Goal: Task Accomplishment & Management: Use online tool/utility

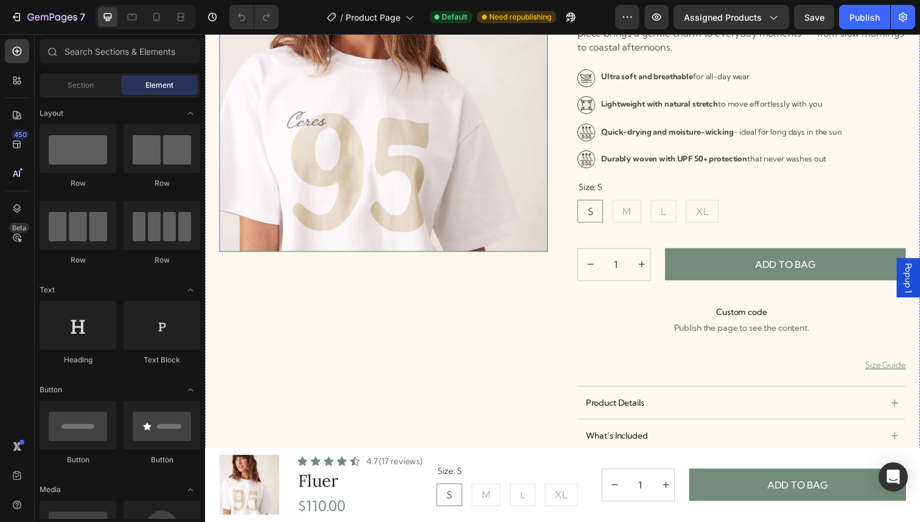
radio input "false"
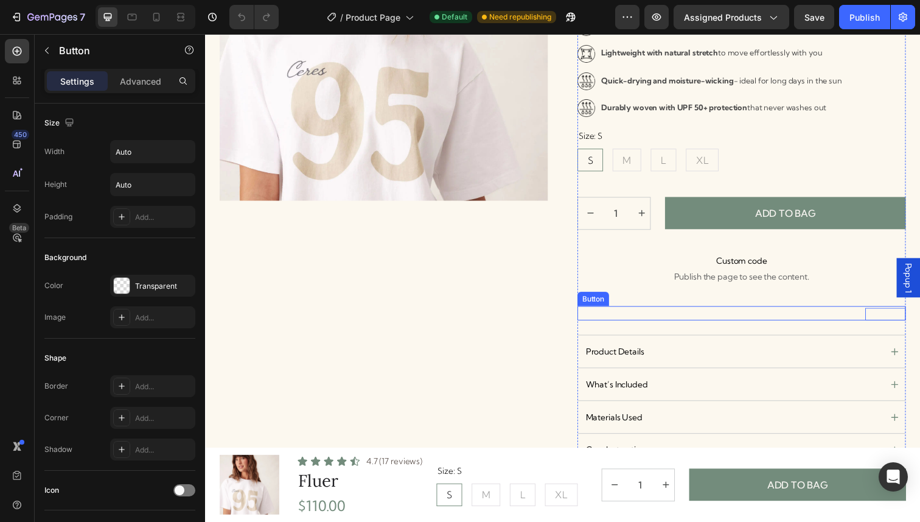
click at [906, 323] on p "Size Guide" at bounding box center [899, 320] width 41 height 13
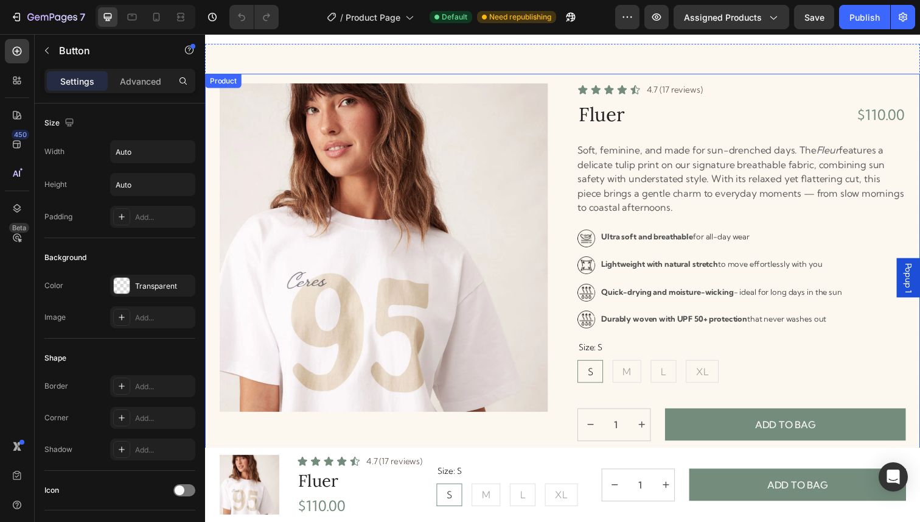
scroll to position [0, 0]
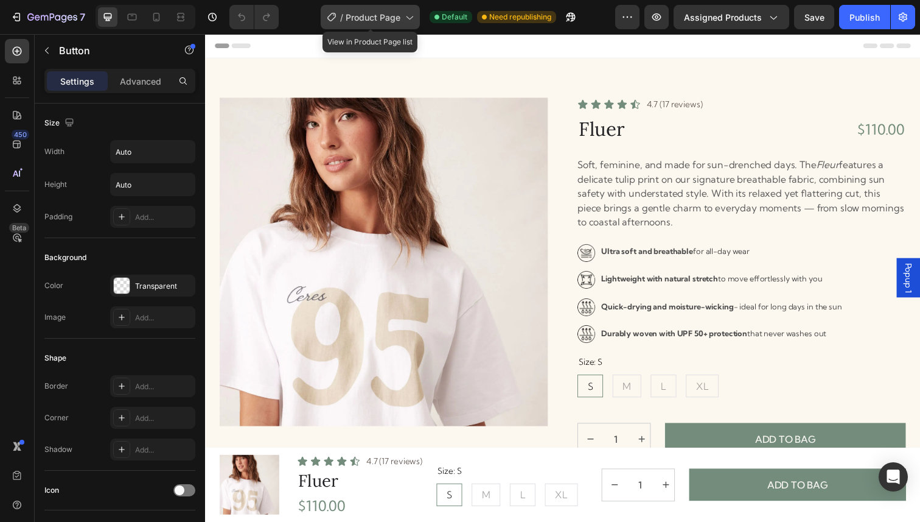
click at [411, 15] on icon at bounding box center [409, 17] width 12 height 12
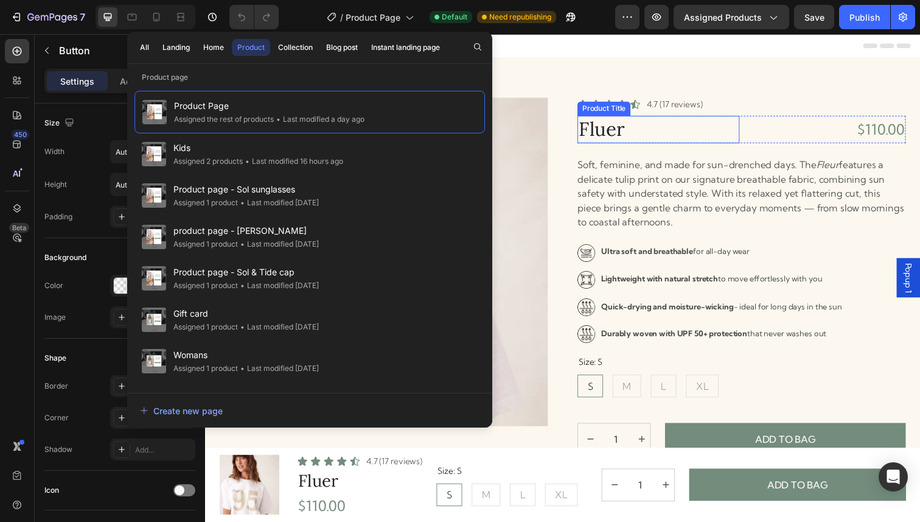
click at [656, 134] on h1 "Fluer" at bounding box center [668, 131] width 166 height 28
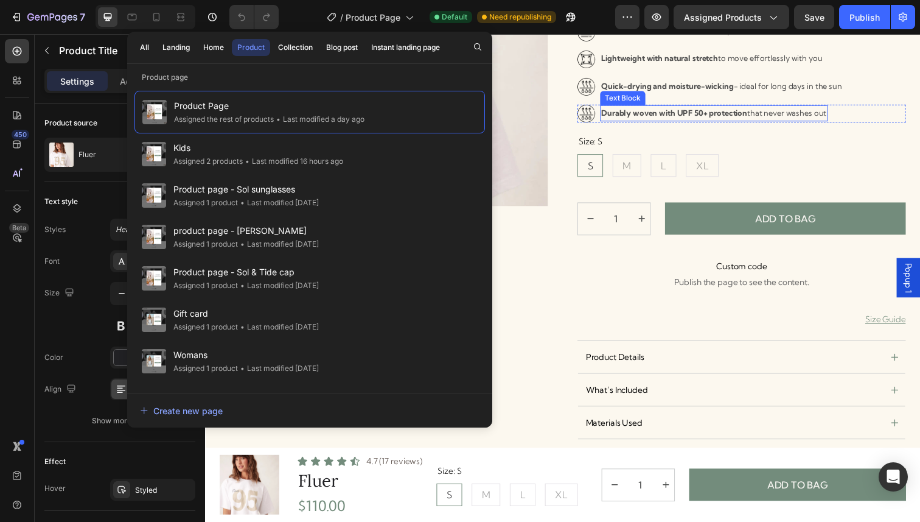
scroll to position [237, 0]
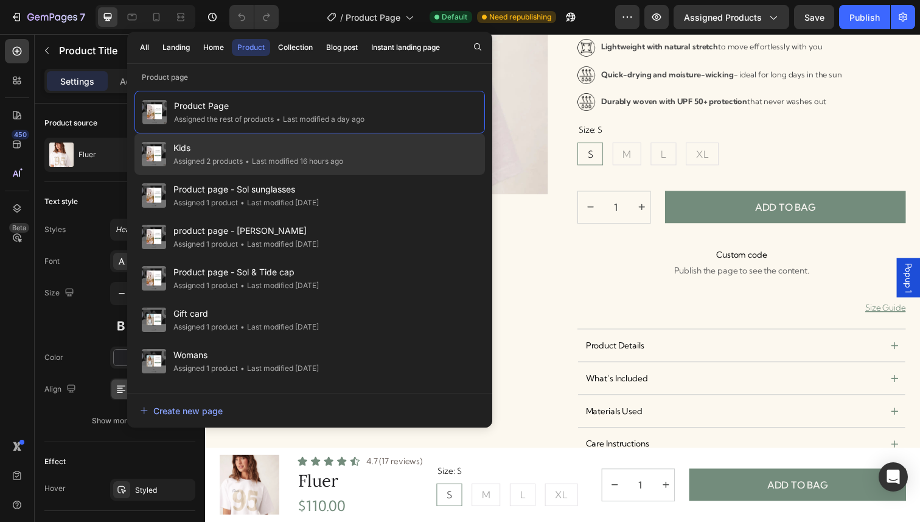
click at [215, 149] on span "Kids" at bounding box center [258, 148] width 170 height 15
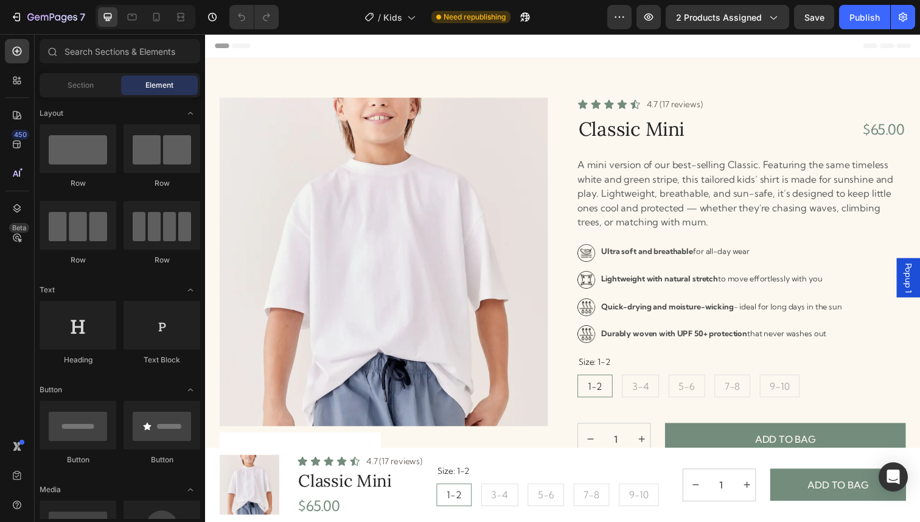
radio input "false"
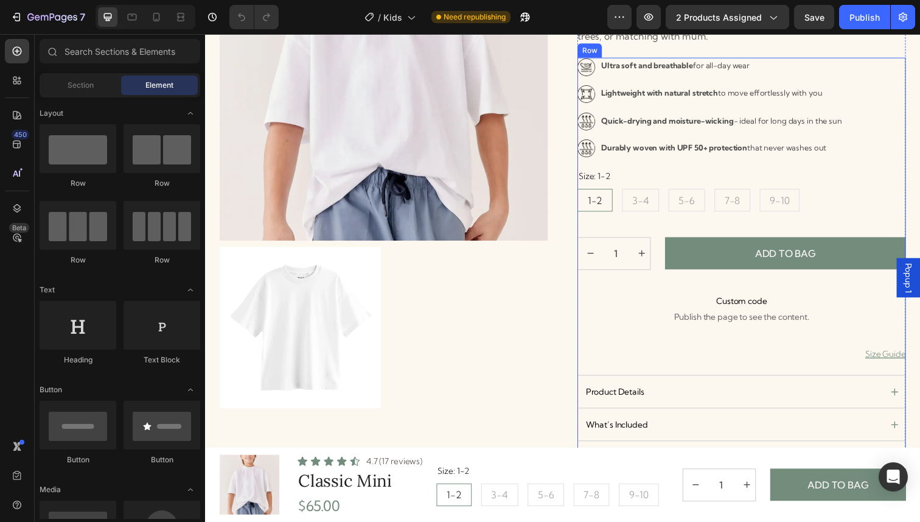
scroll to position [302, 0]
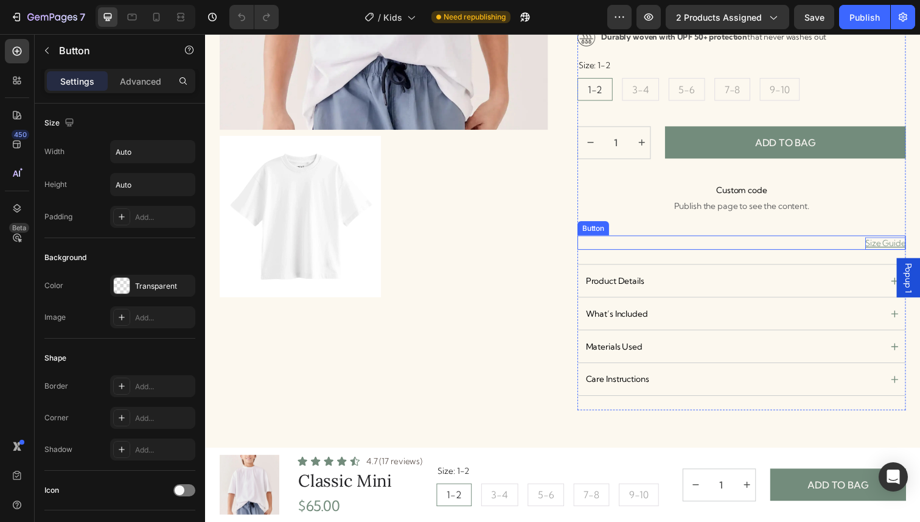
click at [900, 243] on p "Size Guide" at bounding box center [899, 248] width 41 height 13
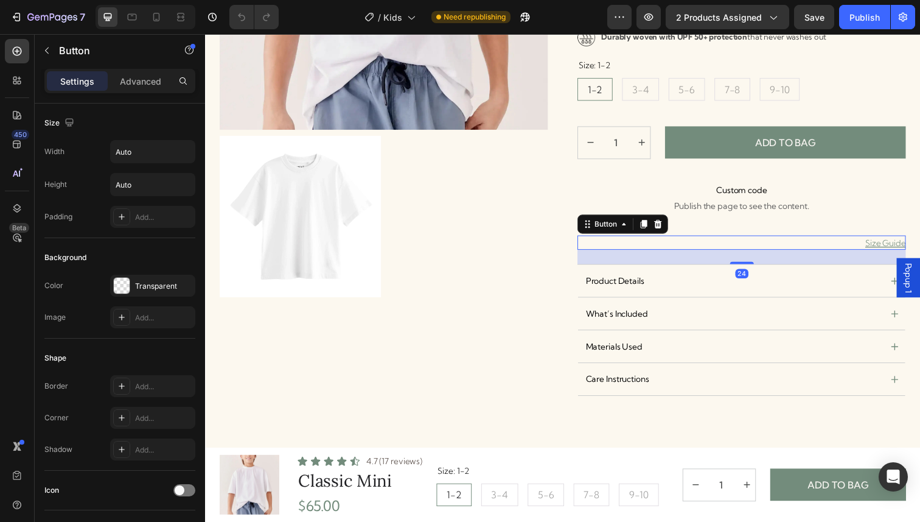
click at [920, 281] on span "Popup 1" at bounding box center [923, 283] width 12 height 30
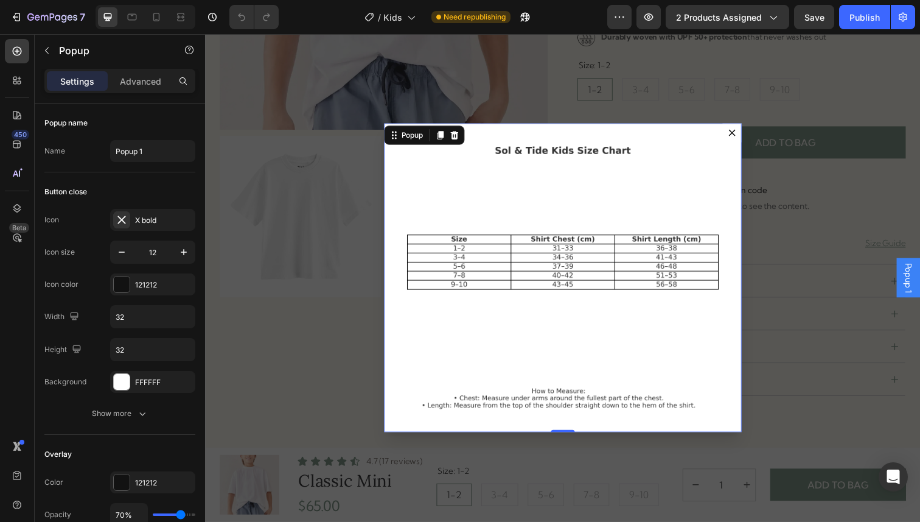
click at [739, 136] on icon "Dialog content" at bounding box center [742, 134] width 7 height 7
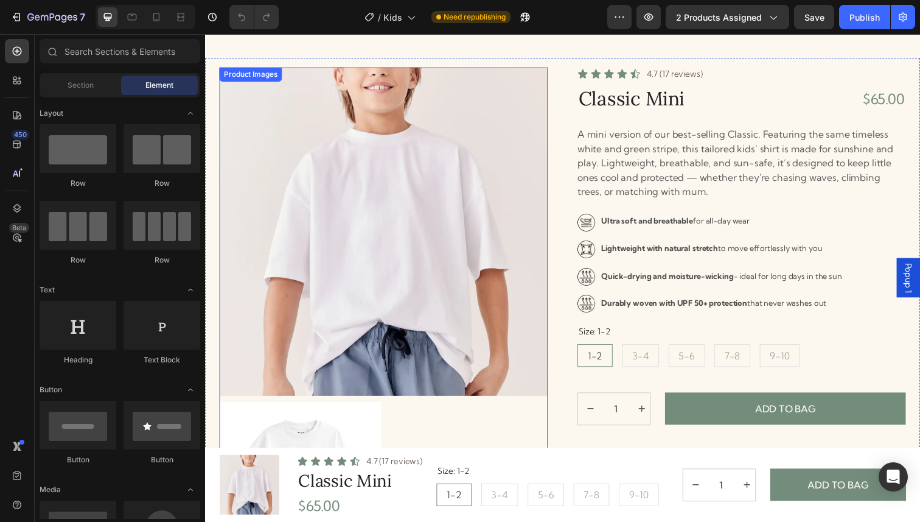
scroll to position [0, 0]
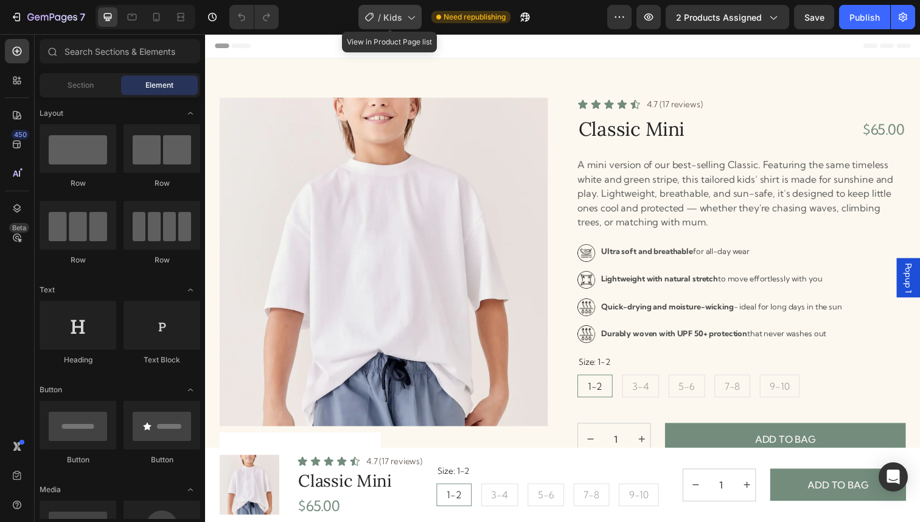
click at [399, 12] on span "Kids" at bounding box center [392, 17] width 19 height 13
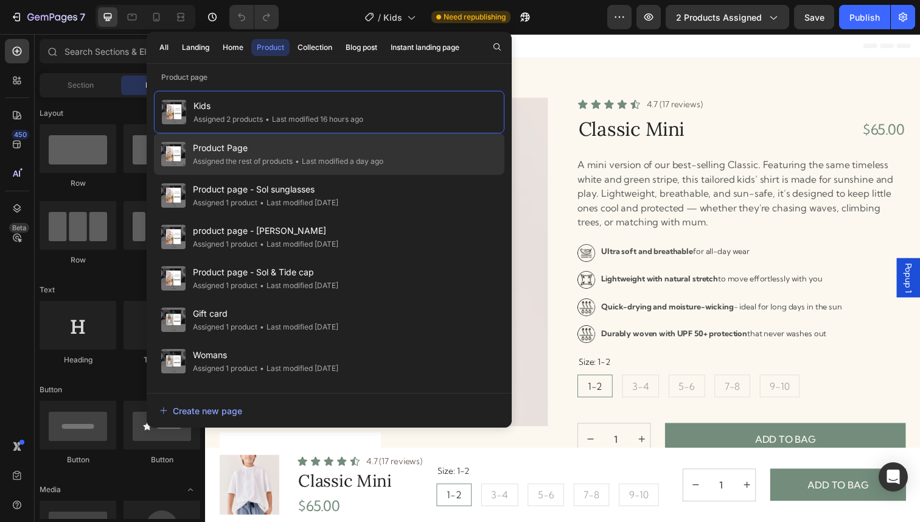
click at [295, 175] on div "Product Page Assigned the rest of products • Last modified a day ago" at bounding box center [329, 195] width 351 height 41
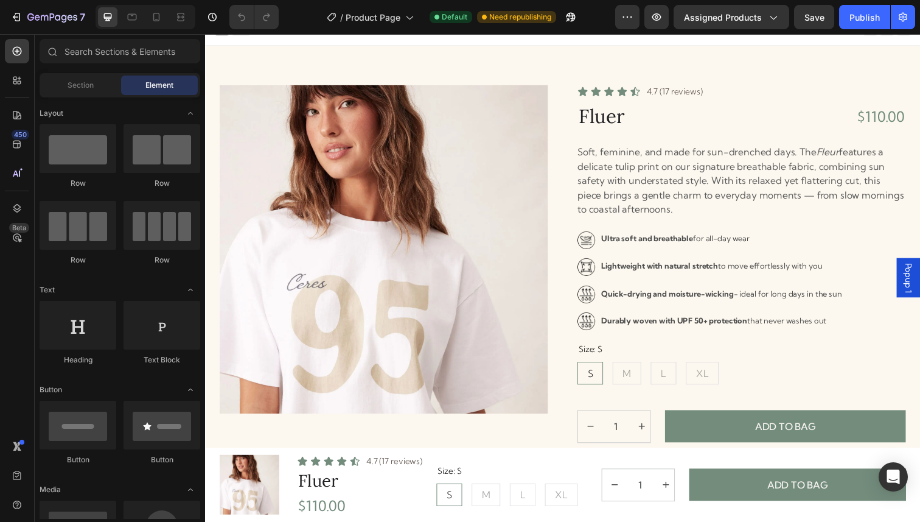
radio input "false"
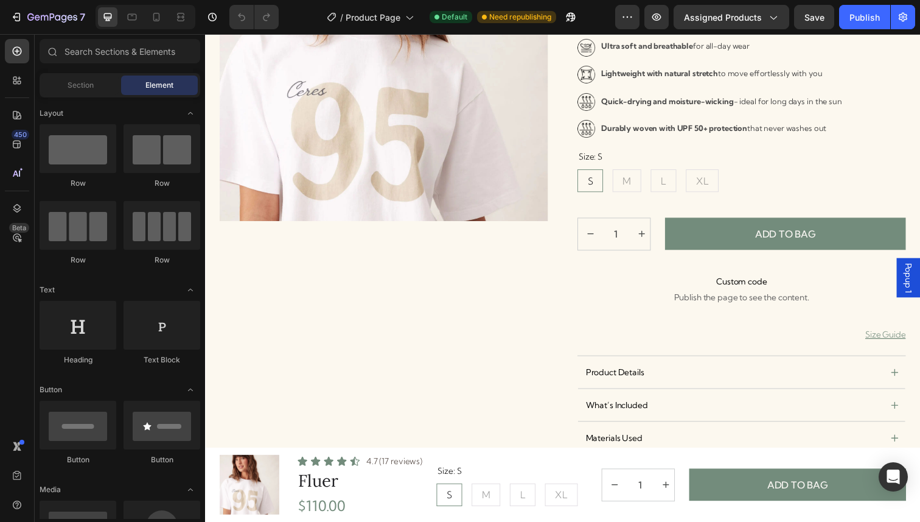
scroll to position [267, 0]
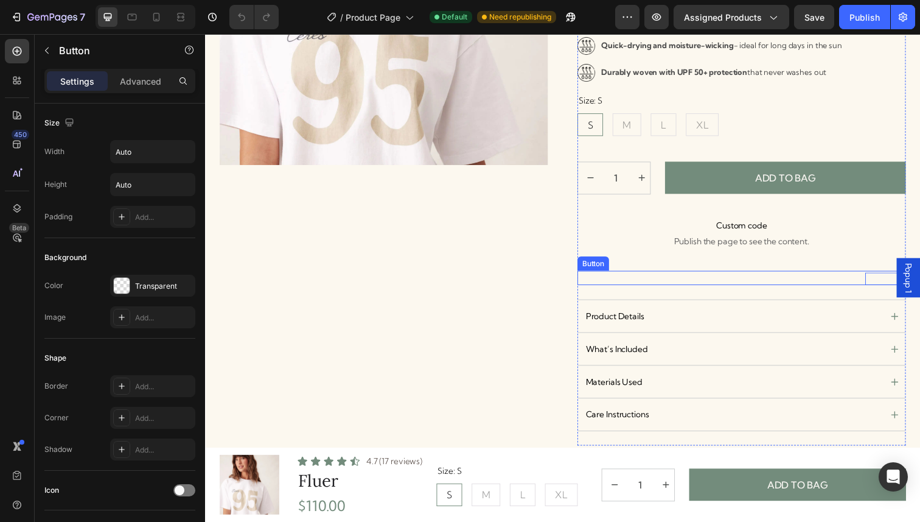
click at [890, 279] on p "Size Guide" at bounding box center [899, 284] width 41 height 13
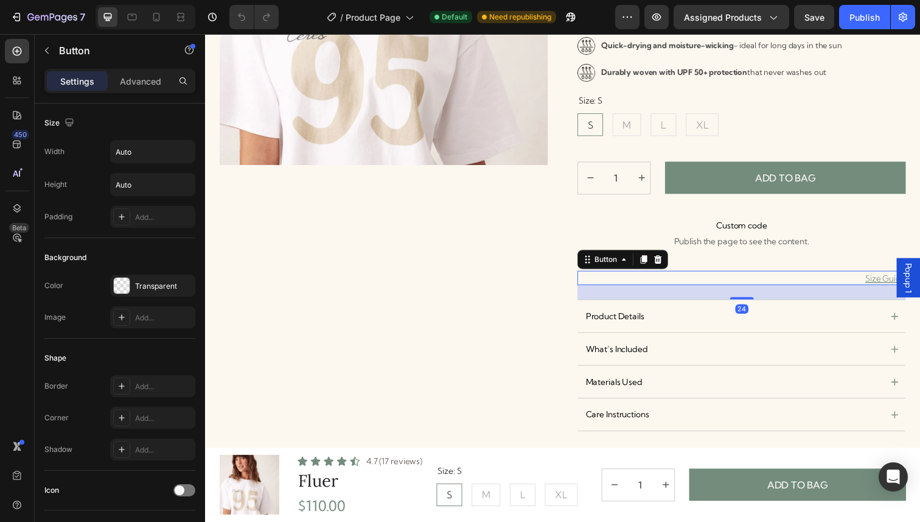
click at [920, 284] on span "Popup 1" at bounding box center [923, 283] width 12 height 30
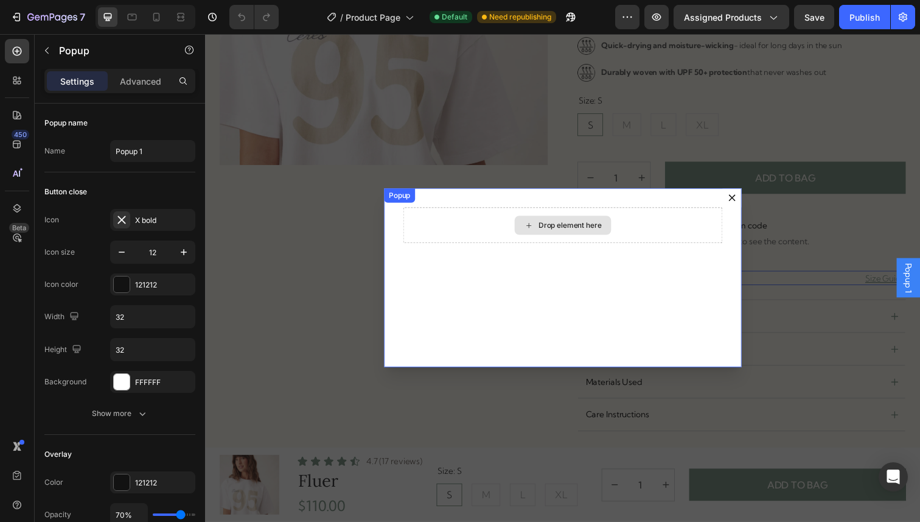
click at [612, 236] on div "Drop element here" at bounding box center [570, 229] width 99 height 19
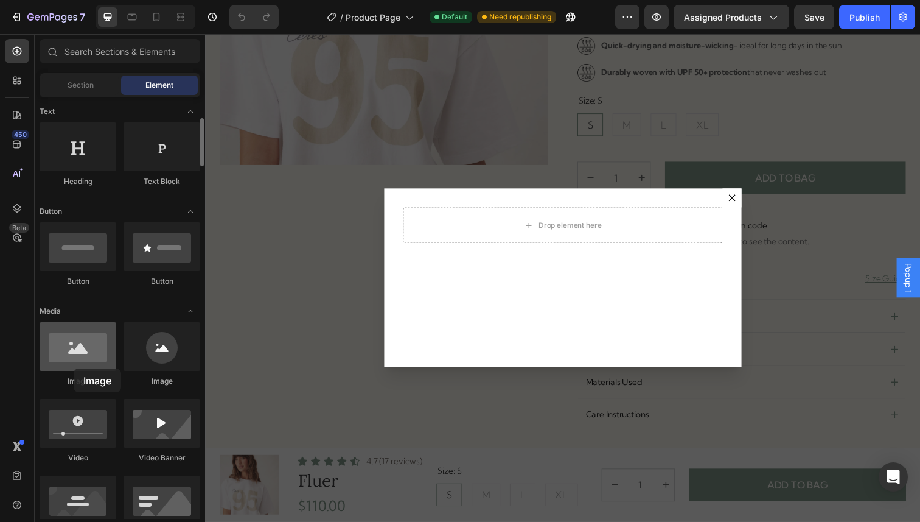
scroll to position [179, 0]
click at [74, 368] on div at bounding box center [78, 345] width 77 height 49
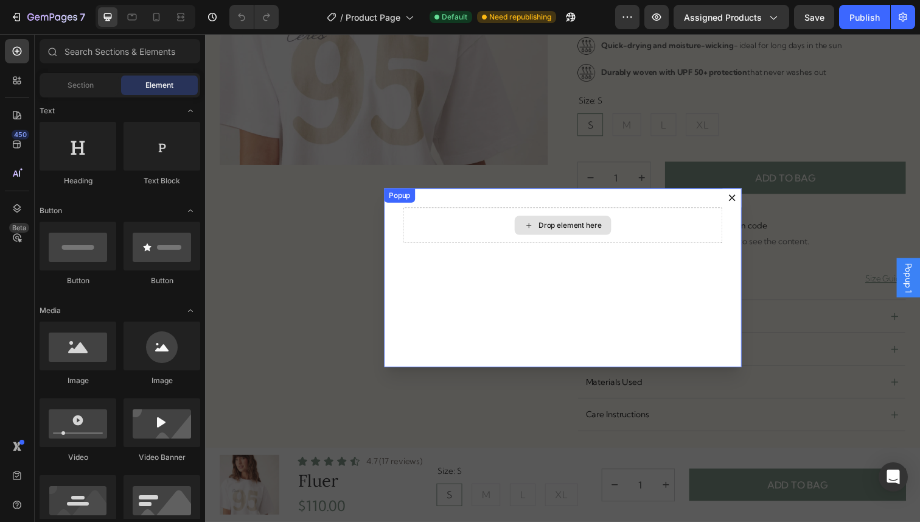
click at [532, 228] on icon "Dialog body" at bounding box center [536, 230] width 10 height 10
click at [565, 229] on div "Drop element here" at bounding box center [577, 230] width 65 height 10
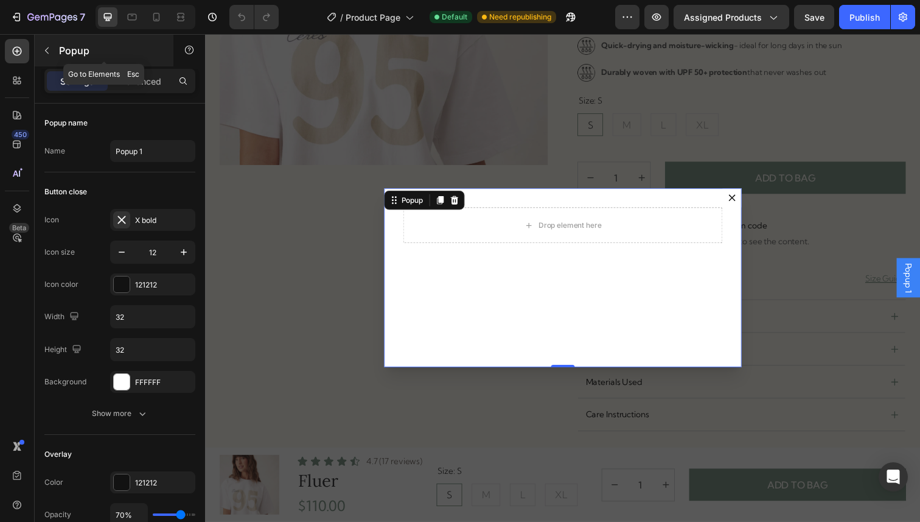
click at [45, 49] on icon "button" at bounding box center [47, 51] width 10 height 10
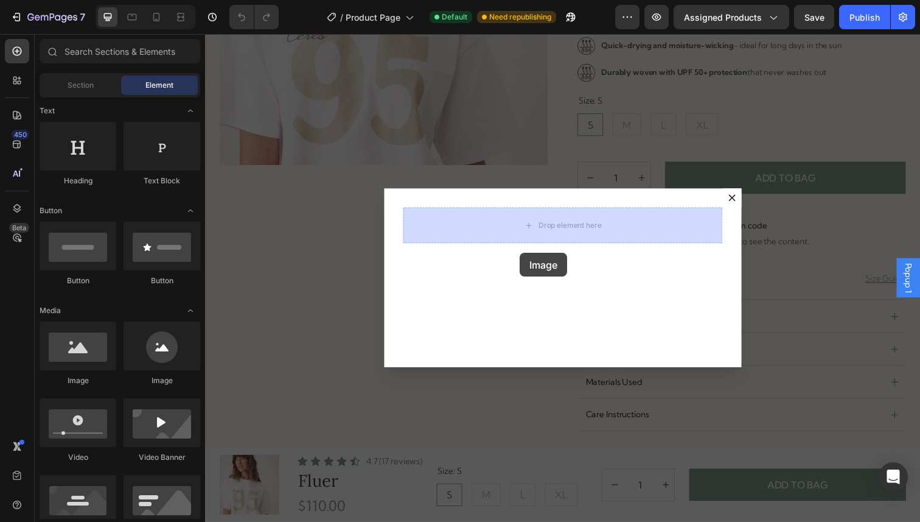
drag, startPoint x: 290, startPoint y: 385, endPoint x: 526, endPoint y: 257, distance: 268.8
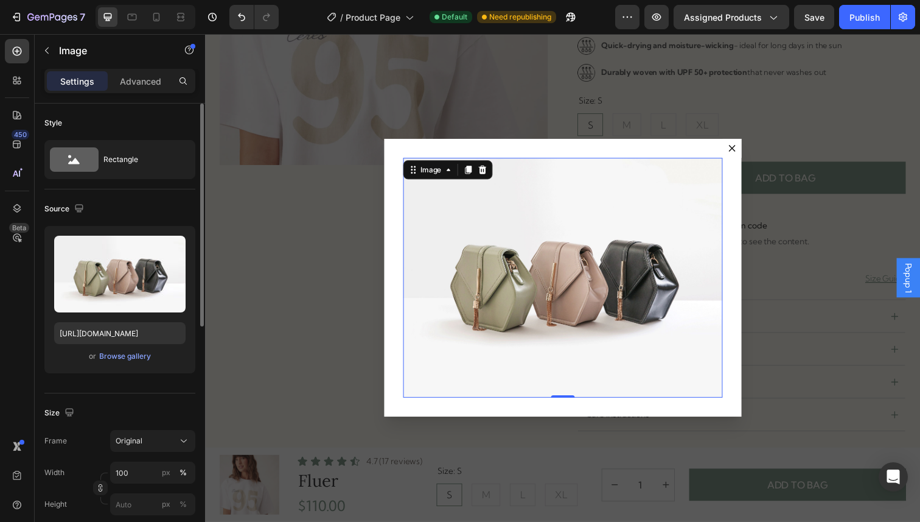
click at [128, 367] on div "Upload Image https://cdn.shopify.com/s/files/1/2005/9307/files/image_demo.jpg o…" at bounding box center [119, 299] width 151 height 147
click at [130, 359] on div "Browse gallery" at bounding box center [125, 356] width 52 height 11
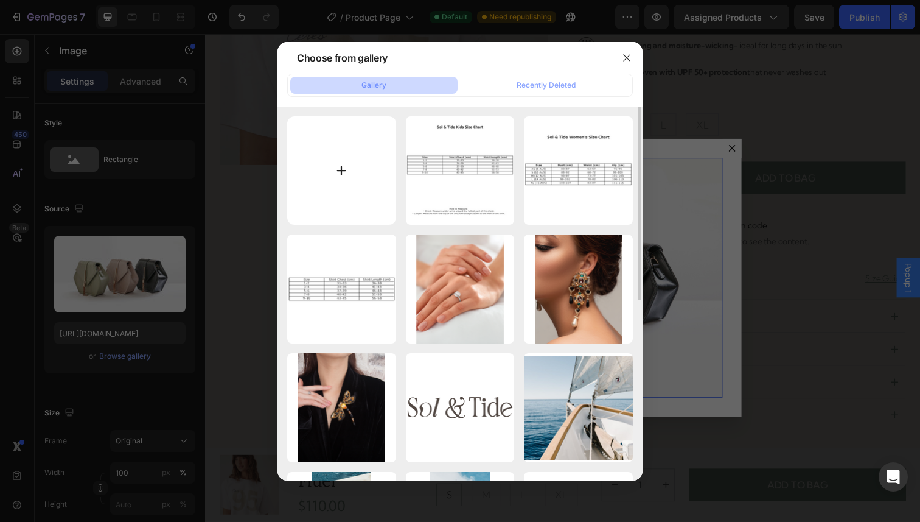
click at [346, 177] on input "file" at bounding box center [341, 170] width 109 height 109
type input "C:\fakepath\sol_tide_womens_size_chart_with_measure (1).png"
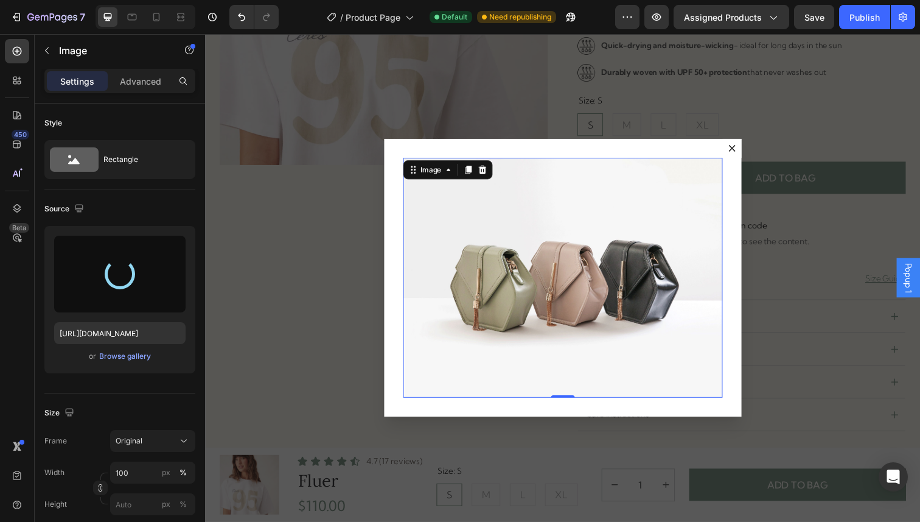
type input "https://cdn.shopify.com/s/files/1/0692/8328/3118/files/gempages_574522492350104…"
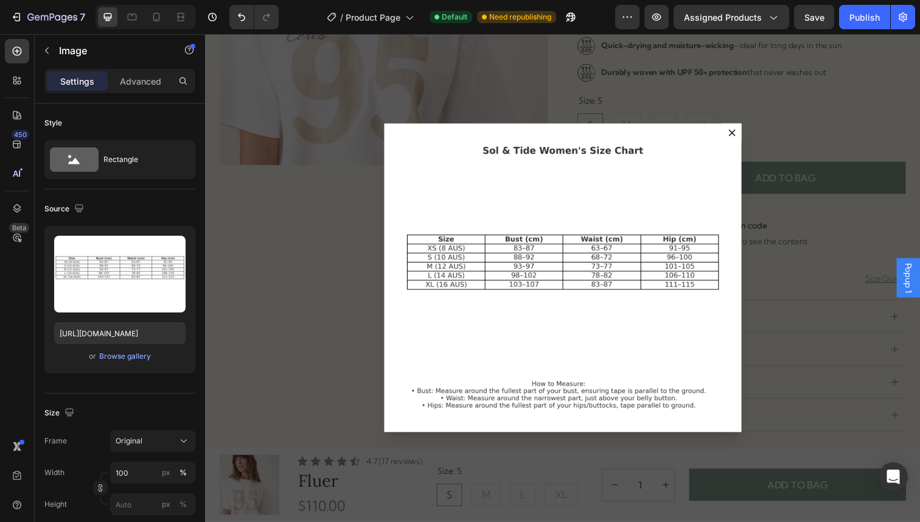
click at [850, 105] on div "Backdrop" at bounding box center [570, 283] width 730 height 498
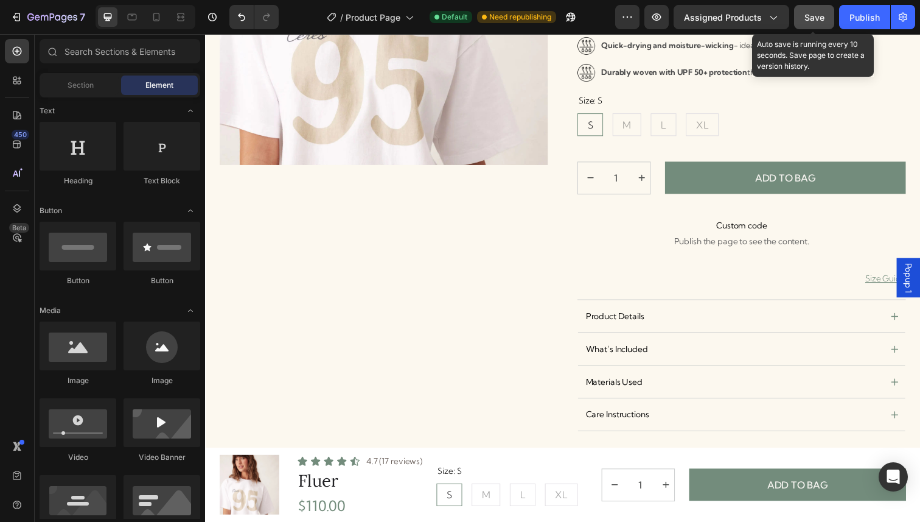
click at [818, 11] on div "Save" at bounding box center [815, 17] width 20 height 13
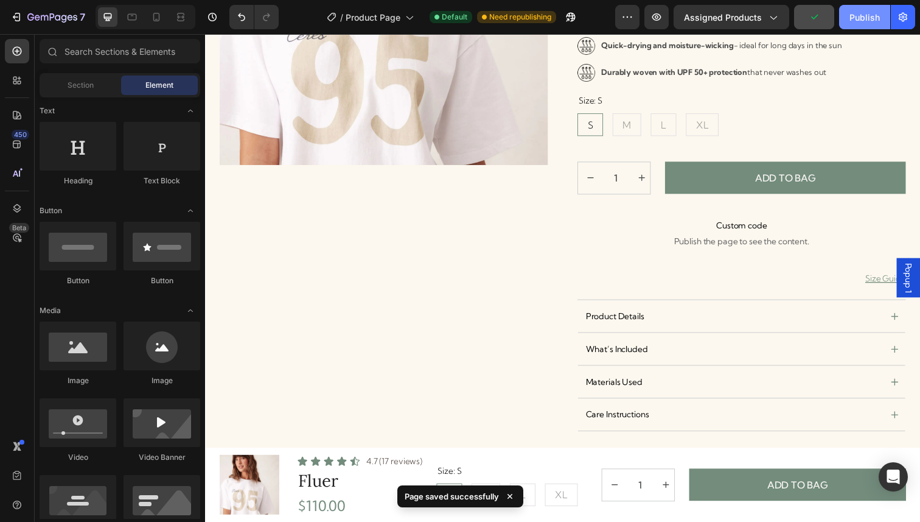
click at [864, 20] on div "Publish" at bounding box center [865, 17] width 30 height 13
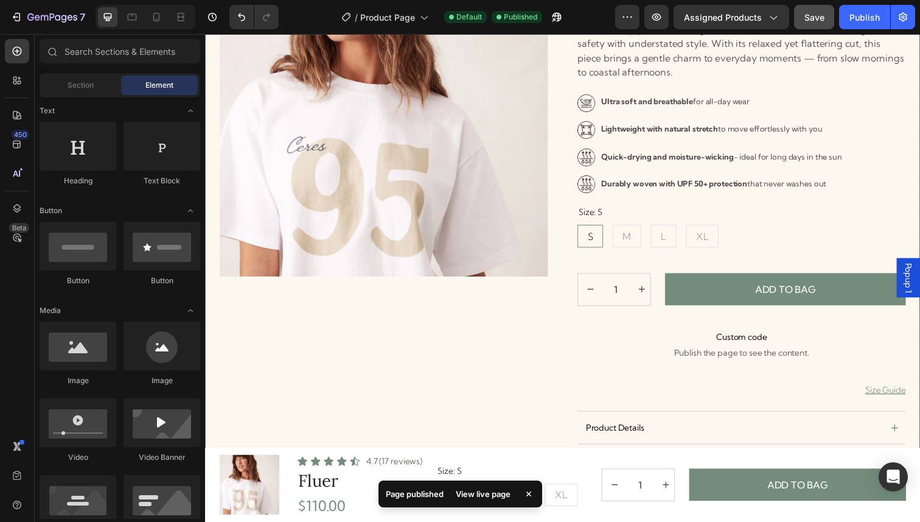
scroll to position [0, 0]
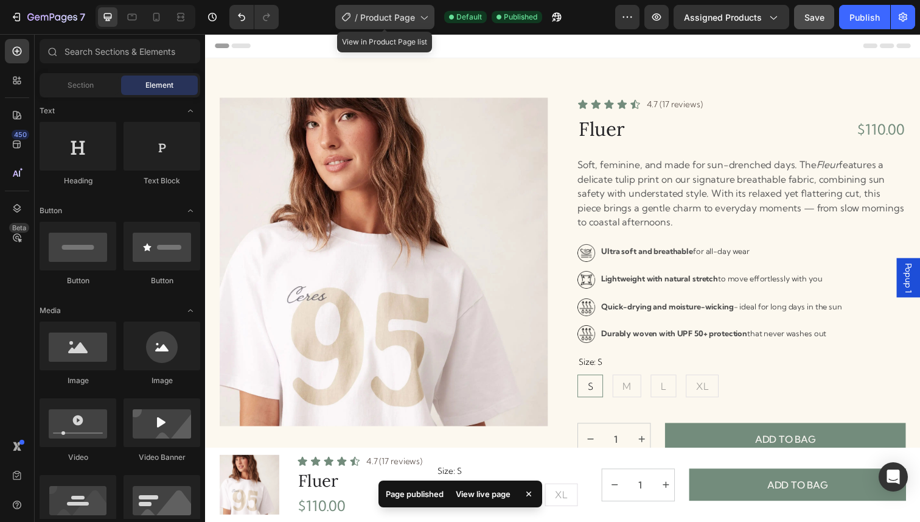
click at [413, 10] on div "/ Product Page" at bounding box center [384, 17] width 99 height 24
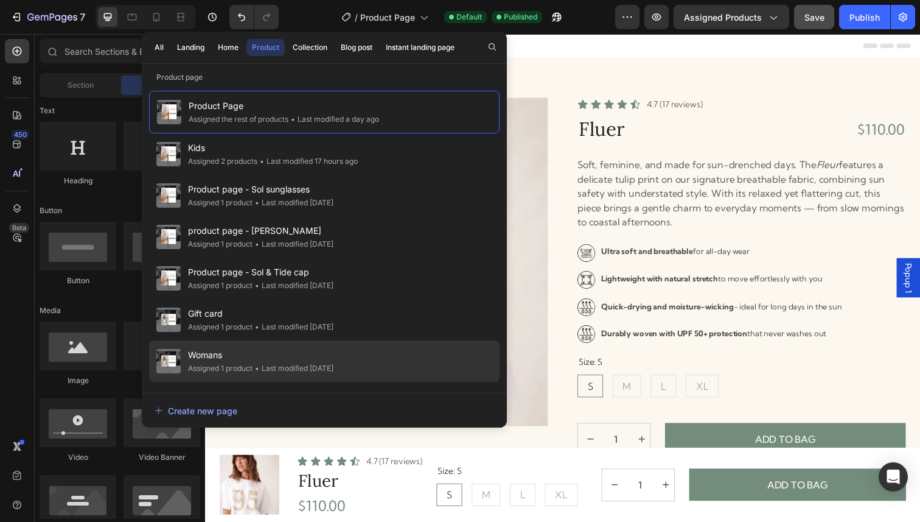
click at [237, 382] on div "Womans Assigned 1 product • Last modified 11 days ago" at bounding box center [324, 402] width 351 height 41
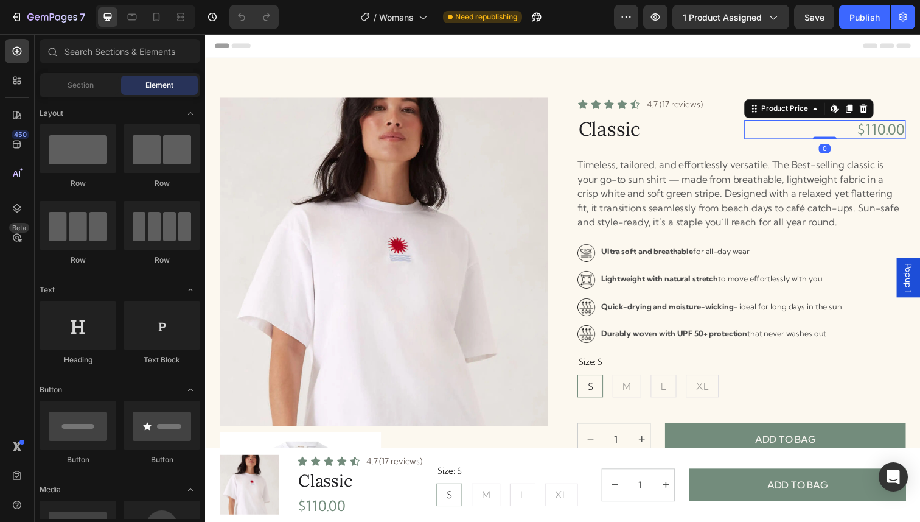
click at [785, 133] on div "$110.00" at bounding box center [839, 132] width 166 height 20
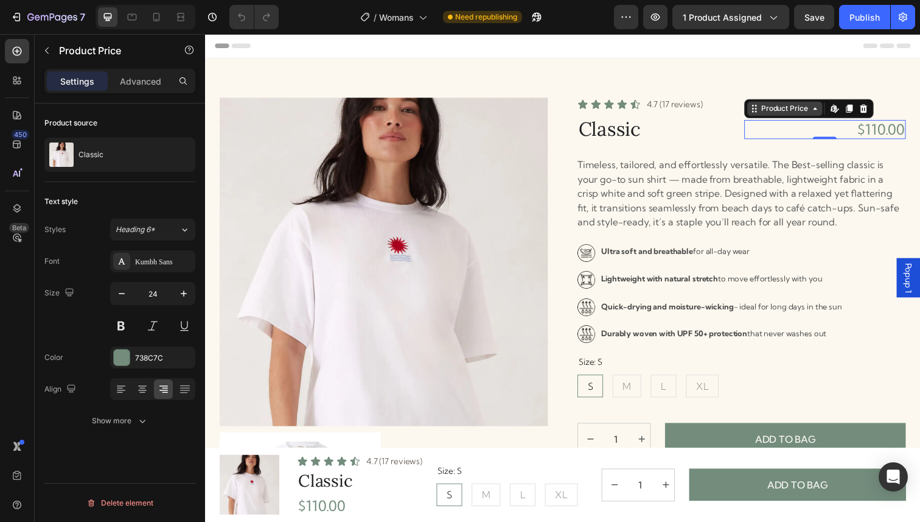
click at [823, 114] on icon at bounding box center [828, 110] width 10 height 10
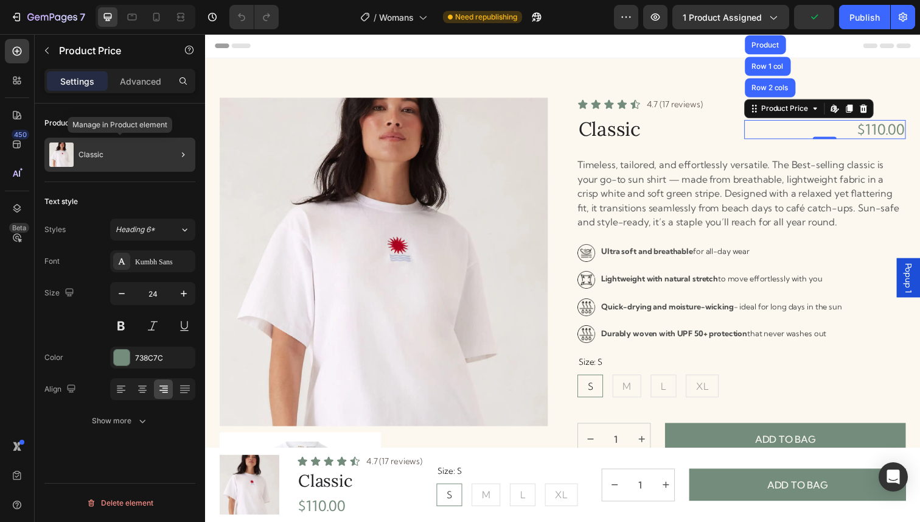
click at [111, 143] on div "Classic" at bounding box center [119, 155] width 151 height 34
radio input "true"
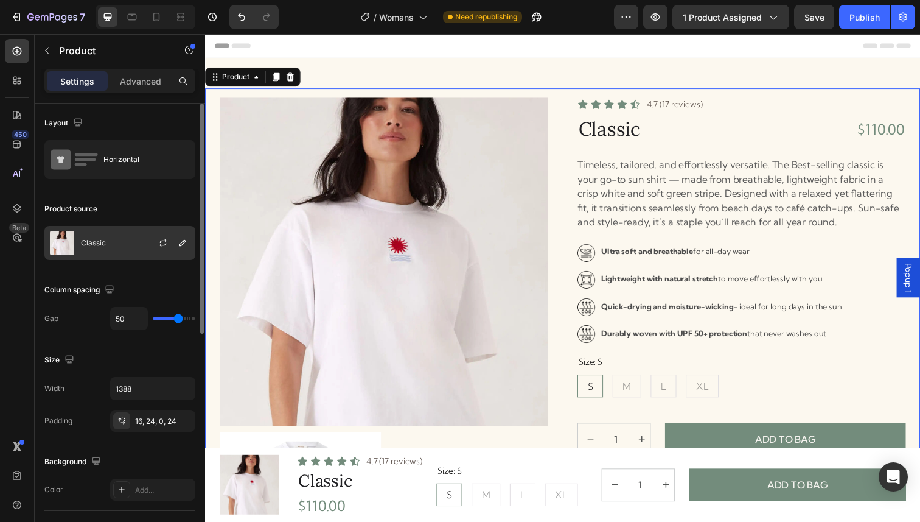
click at [152, 235] on div at bounding box center [168, 242] width 54 height 33
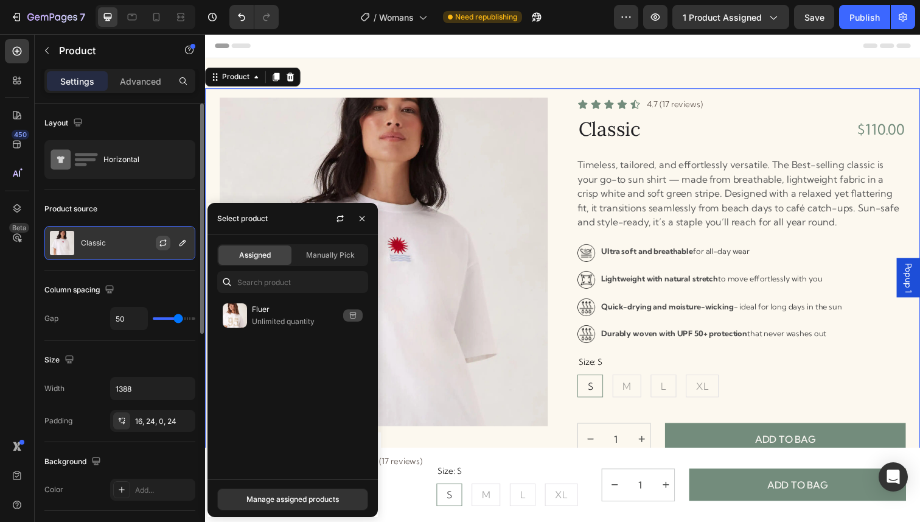
click at [162, 241] on icon "button" at bounding box center [163, 243] width 10 height 10
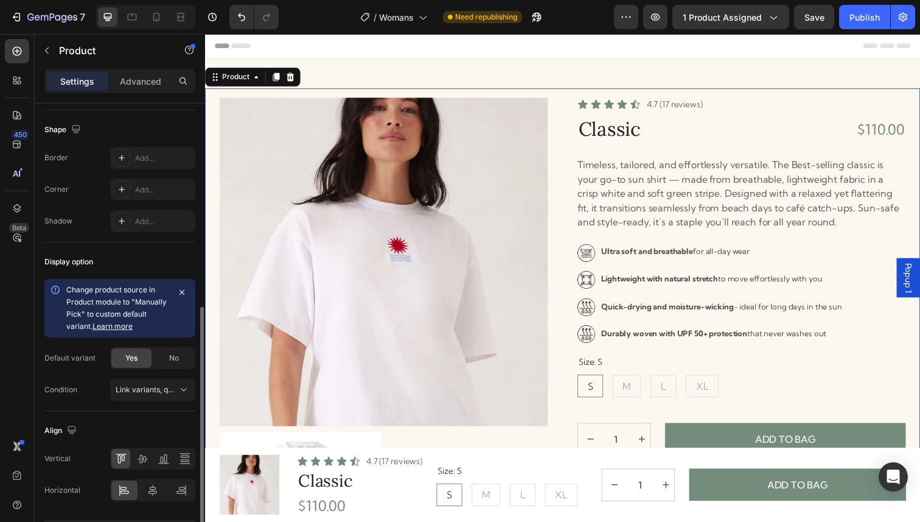
scroll to position [402, 0]
click at [187, 385] on icon at bounding box center [184, 388] width 12 height 12
click at [89, 340] on div "Change product source in Product module to "Manually Pick" to custom default va…" at bounding box center [119, 323] width 151 height 90
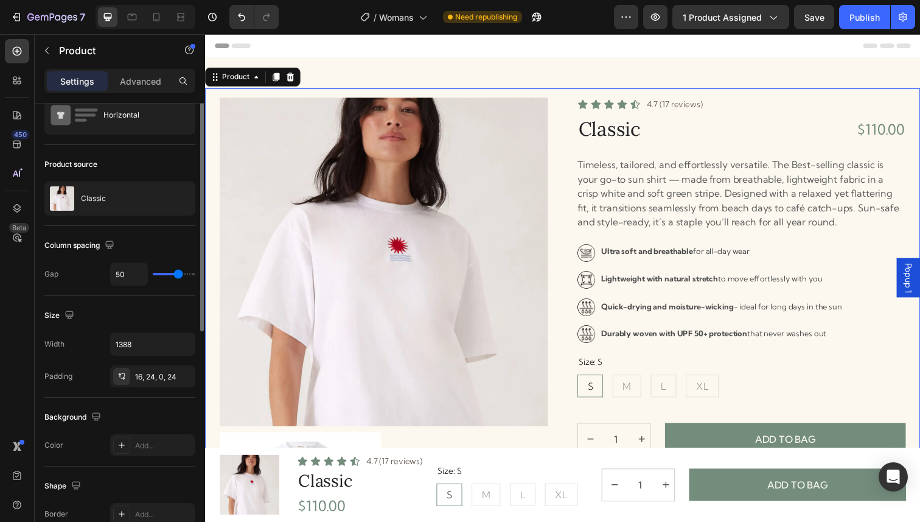
scroll to position [0, 0]
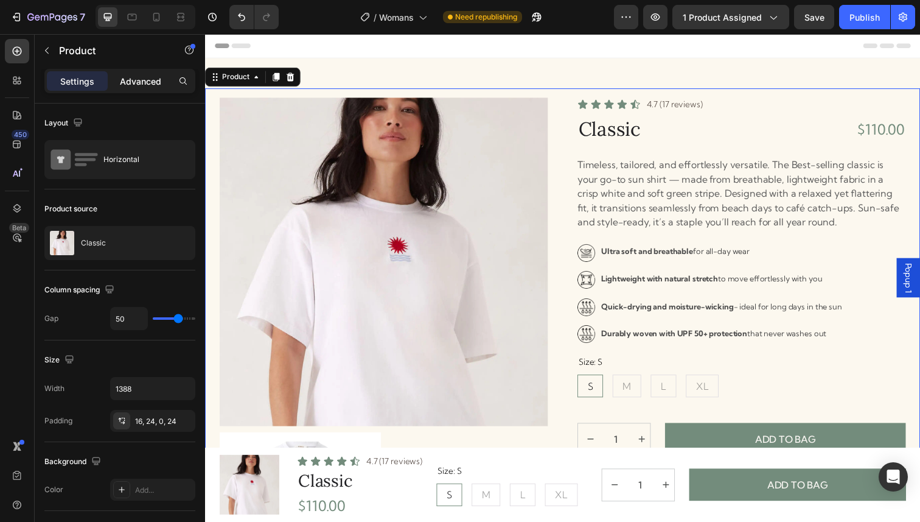
click at [126, 76] on p "Advanced" at bounding box center [140, 81] width 41 height 13
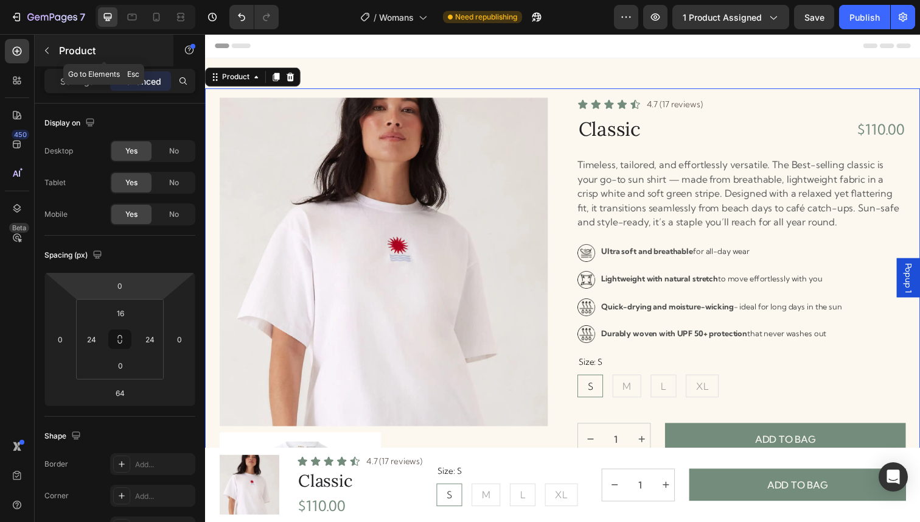
click at [50, 51] on icon "button" at bounding box center [47, 51] width 10 height 10
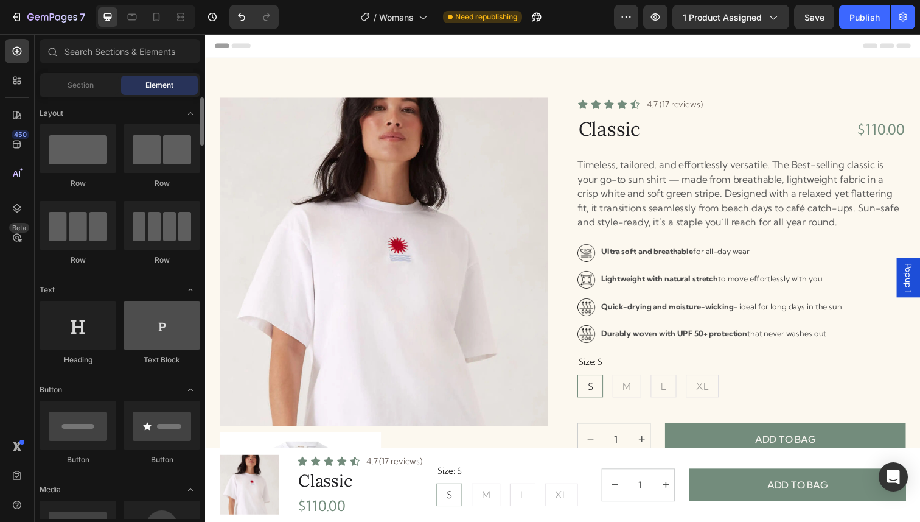
click at [156, 329] on div at bounding box center [162, 325] width 77 height 49
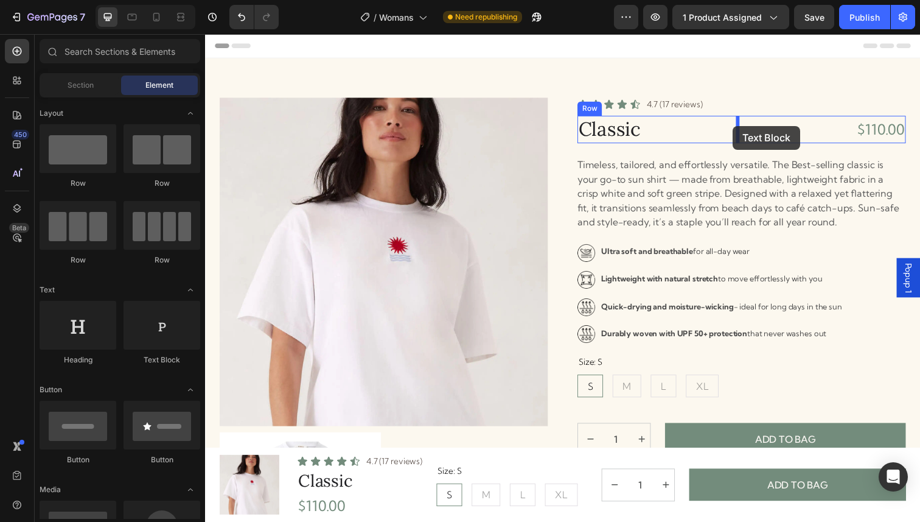
drag, startPoint x: 364, startPoint y: 362, endPoint x: 745, endPoint y: 128, distance: 447.0
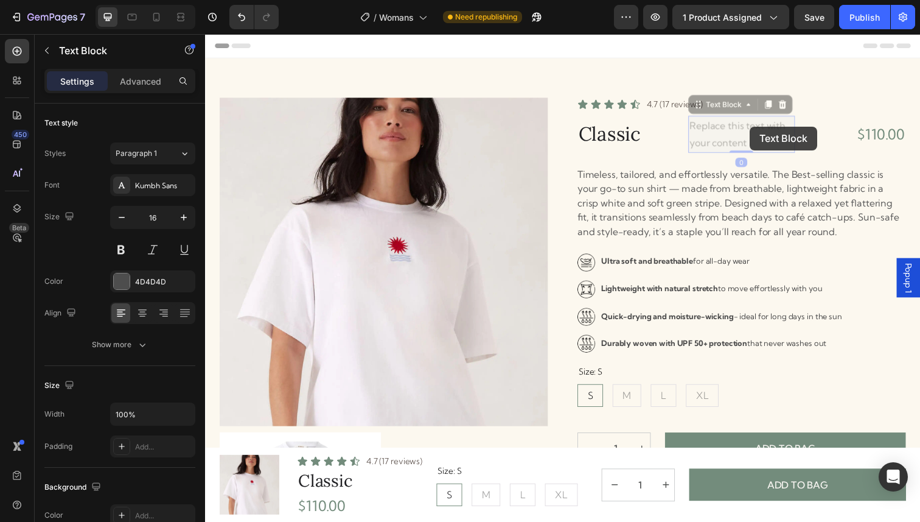
drag, startPoint x: 745, startPoint y: 128, endPoint x: 761, endPoint y: 128, distance: 16.4
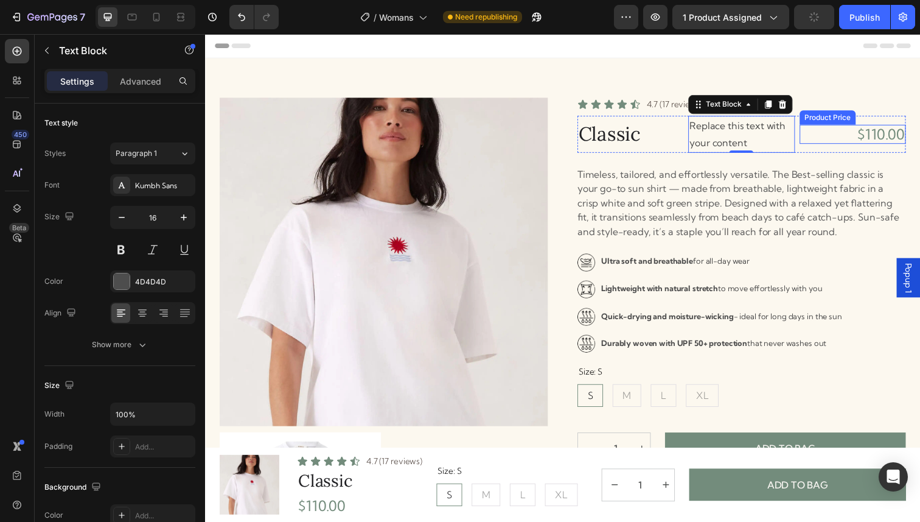
click at [833, 130] on div "$110.00" at bounding box center [866, 137] width 108 height 20
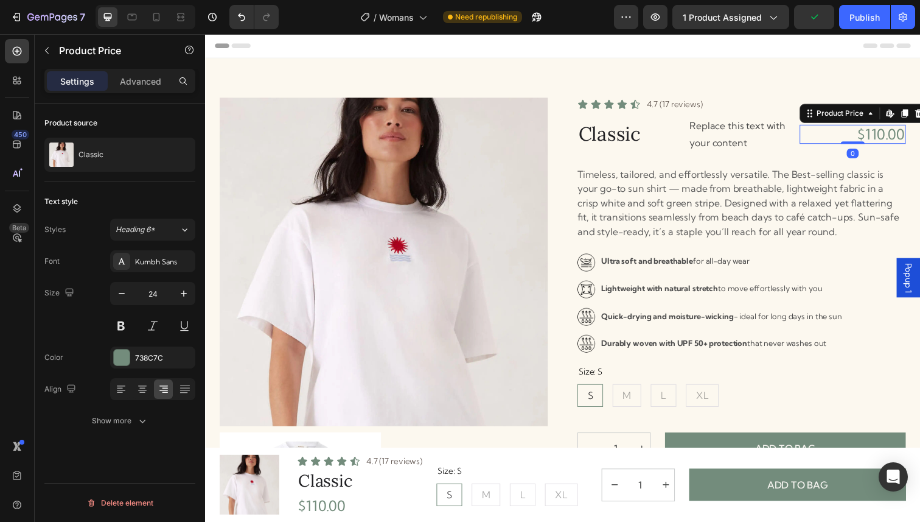
click at [826, 134] on div "$110.00" at bounding box center [866, 137] width 108 height 20
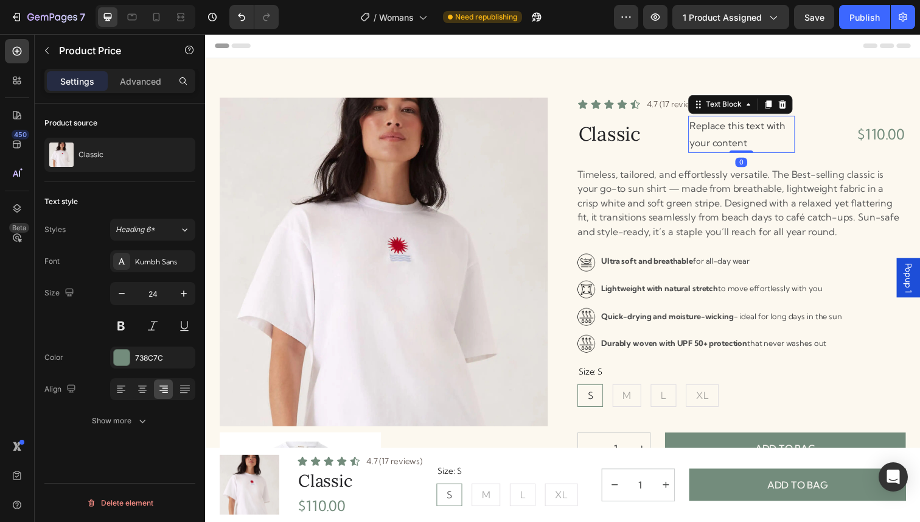
click at [746, 138] on p "Replace this text with your content" at bounding box center [753, 136] width 106 height 35
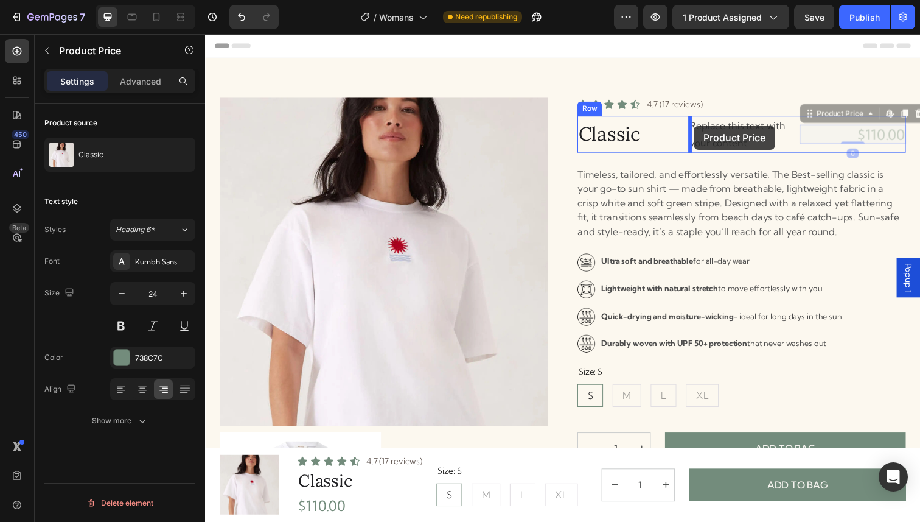
drag, startPoint x: 886, startPoint y: 138, endPoint x: 704, endPoint y: 128, distance: 181.6
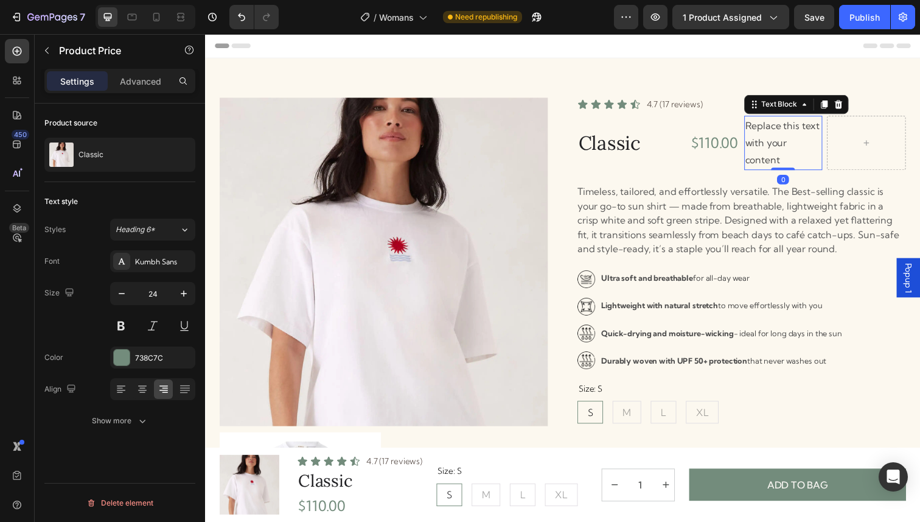
click at [798, 148] on p "Replace this text with your content" at bounding box center [796, 145] width 78 height 52
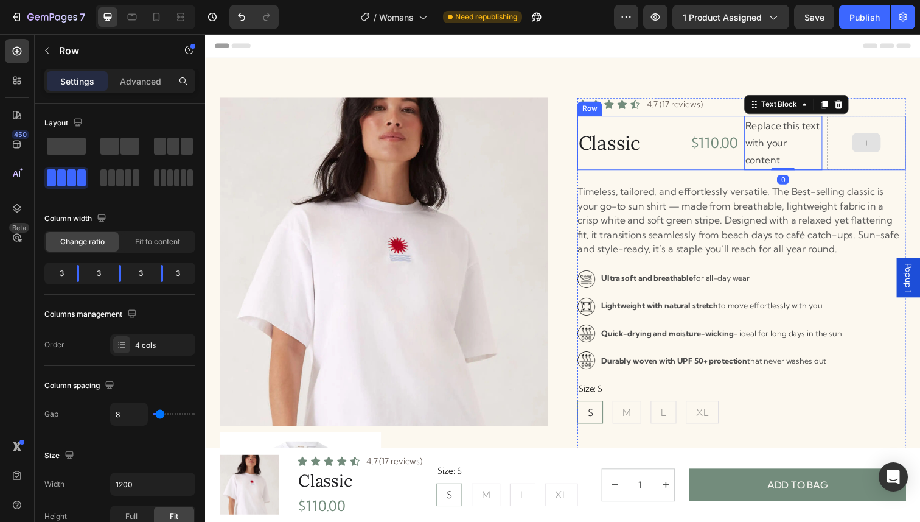
click at [862, 149] on div at bounding box center [880, 144] width 80 height 55
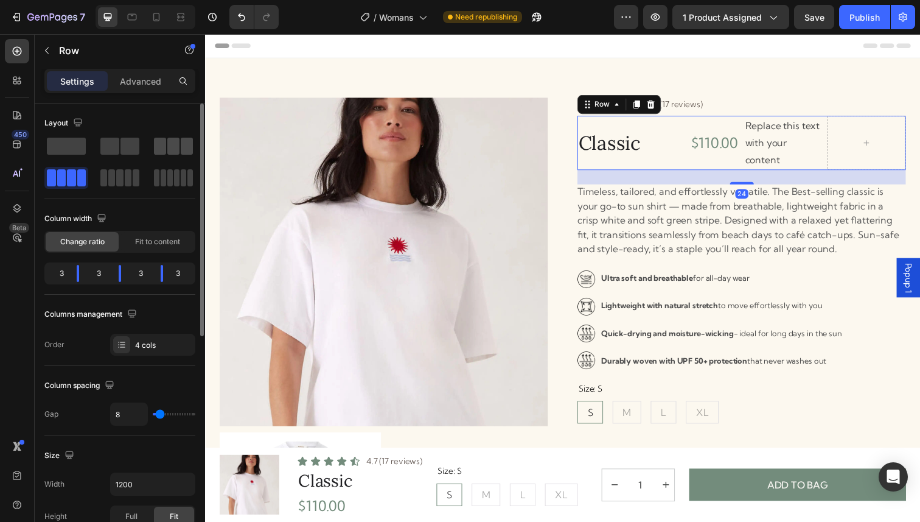
click at [186, 147] on span at bounding box center [187, 146] width 12 height 17
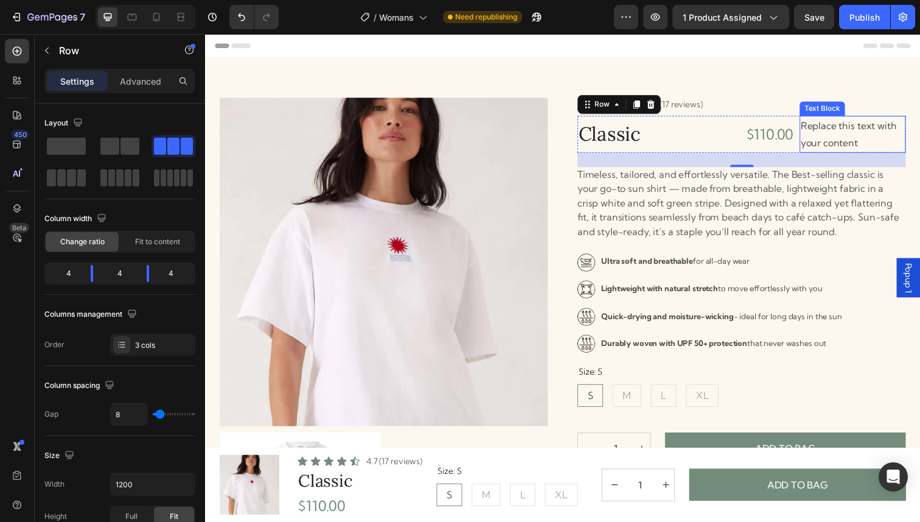
click at [855, 138] on p "Replace this text with your content" at bounding box center [867, 136] width 106 height 35
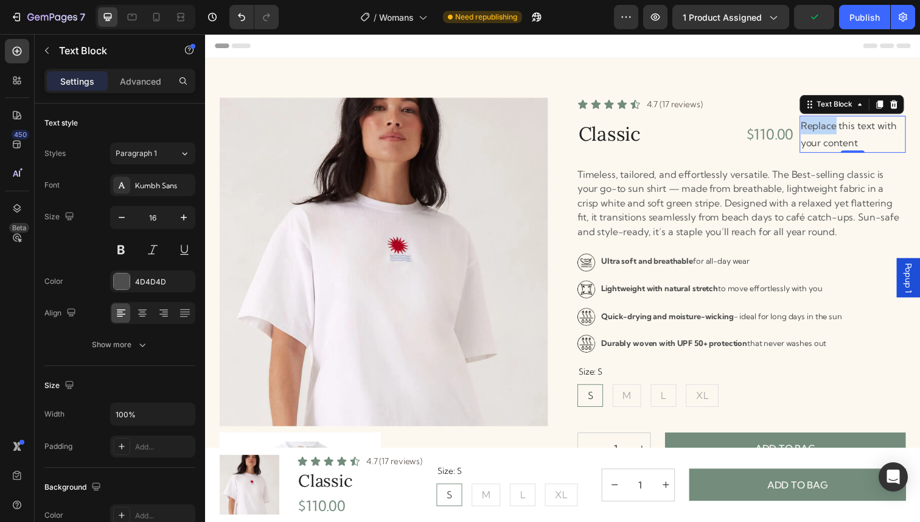
click at [838, 129] on p "Replace this text with your content" at bounding box center [867, 136] width 106 height 35
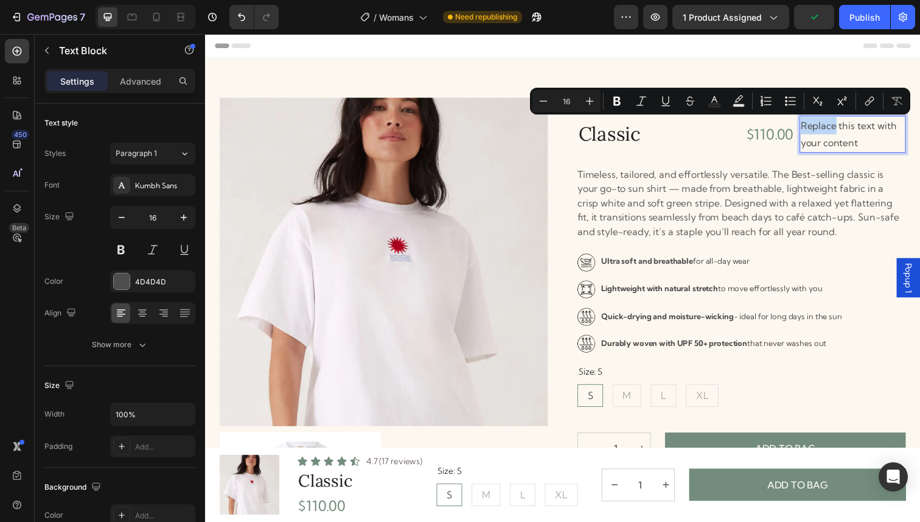
click at [838, 129] on p "Replace this text with your content" at bounding box center [867, 136] width 106 height 35
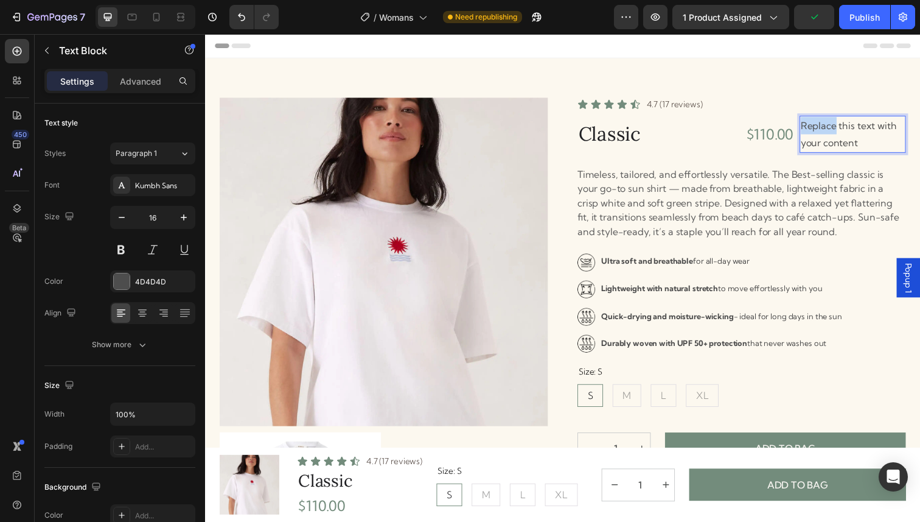
click at [838, 129] on p "Replace this text with your content" at bounding box center [867, 136] width 106 height 35
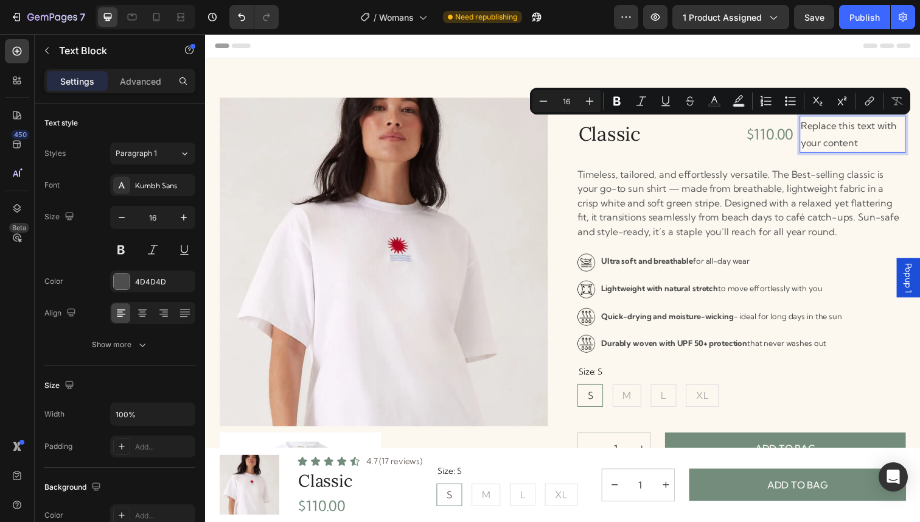
click at [846, 151] on p "Replace this text with your content" at bounding box center [867, 136] width 106 height 35
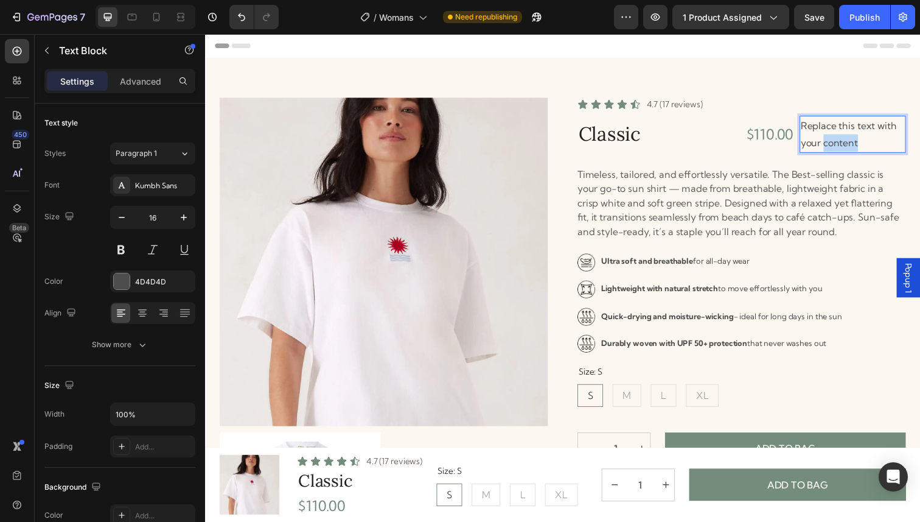
click at [846, 151] on p "Replace this text with your content" at bounding box center [867, 136] width 106 height 35
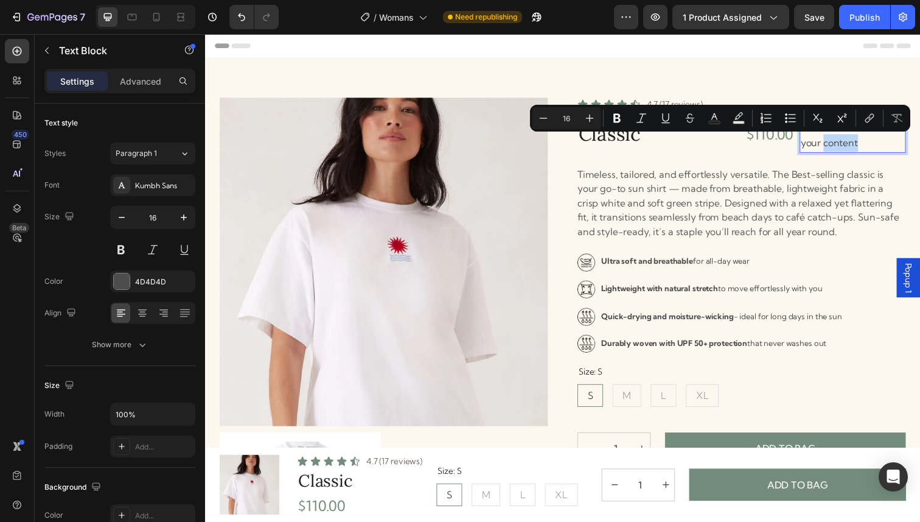
click at [846, 148] on p "Replace this text with your content" at bounding box center [867, 136] width 106 height 35
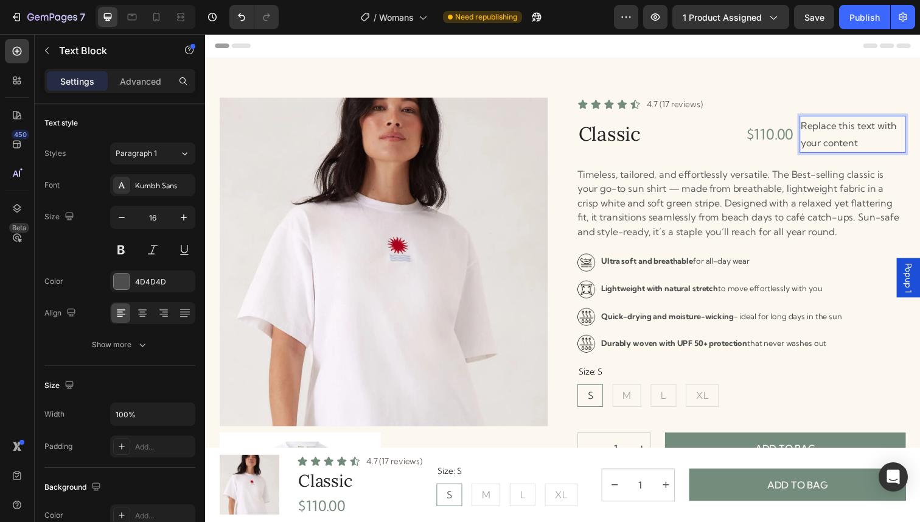
click at [846, 144] on p "Replace this text with your content" at bounding box center [867, 136] width 106 height 35
click at [786, 131] on div "$110.00" at bounding box center [753, 137] width 108 height 20
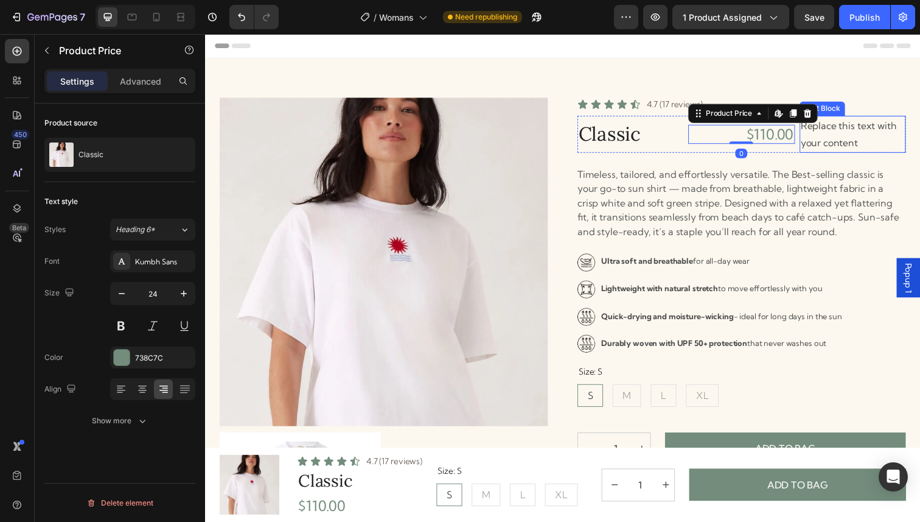
click at [843, 142] on p "Replace this text with your content" at bounding box center [867, 136] width 106 height 35
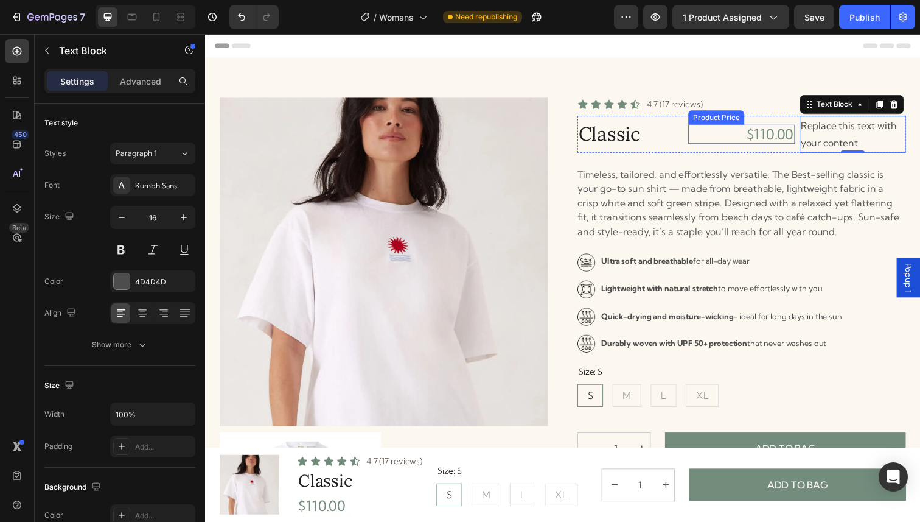
click at [784, 128] on div "$110.00" at bounding box center [753, 137] width 108 height 20
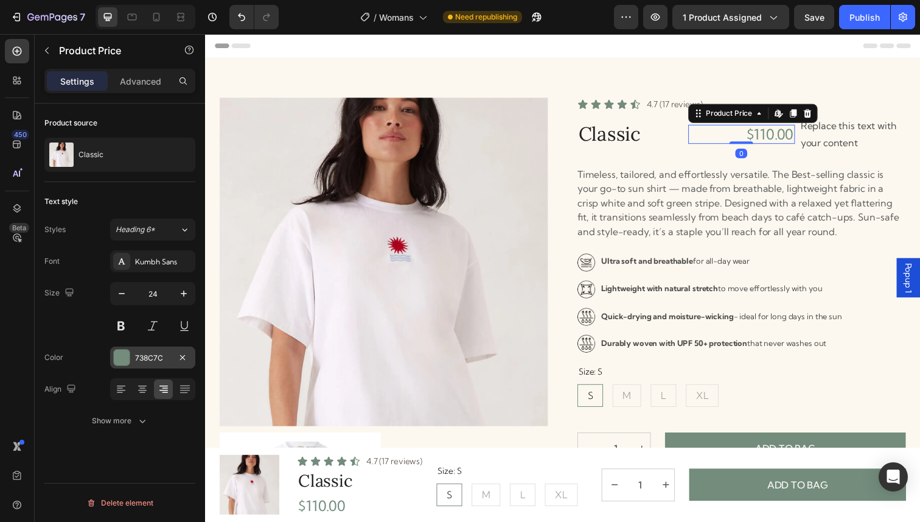
click at [148, 352] on div "738C7C" at bounding box center [152, 357] width 35 height 11
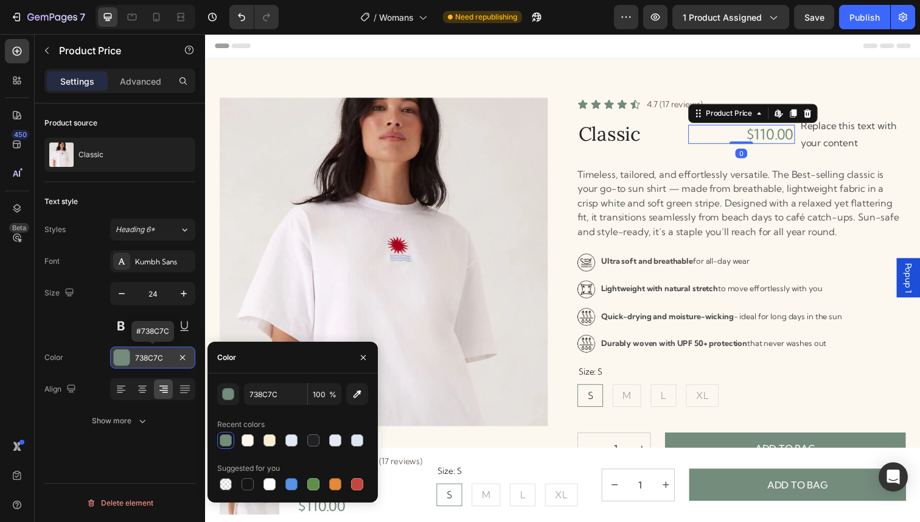
click at [148, 352] on div "738C7C" at bounding box center [152, 357] width 35 height 11
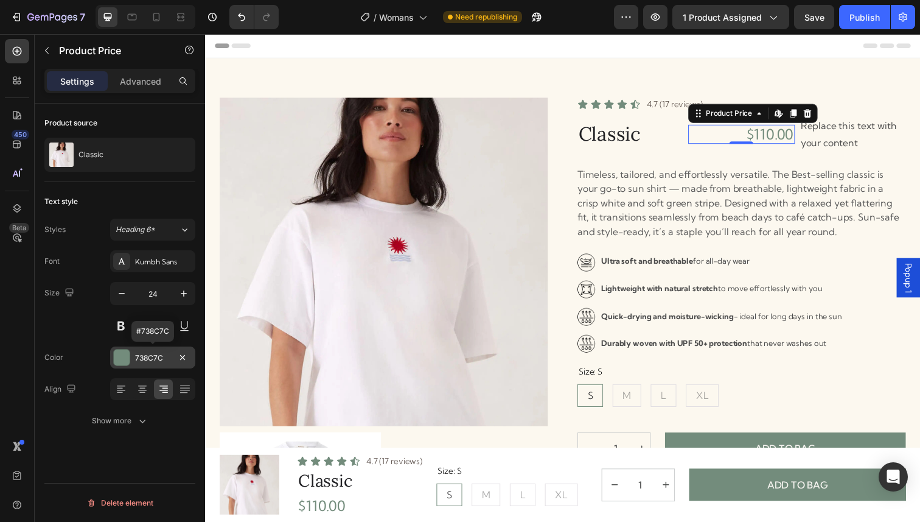
click at [148, 352] on div "738C7C" at bounding box center [152, 357] width 35 height 11
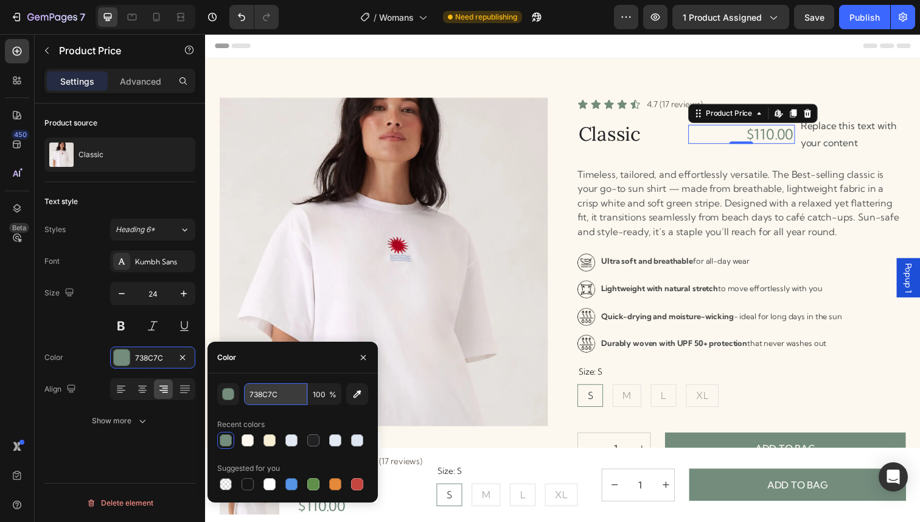
click at [267, 388] on input "738C7C" at bounding box center [275, 394] width 63 height 22
click at [845, 148] on p "Replace this text with your content" at bounding box center [867, 136] width 106 height 35
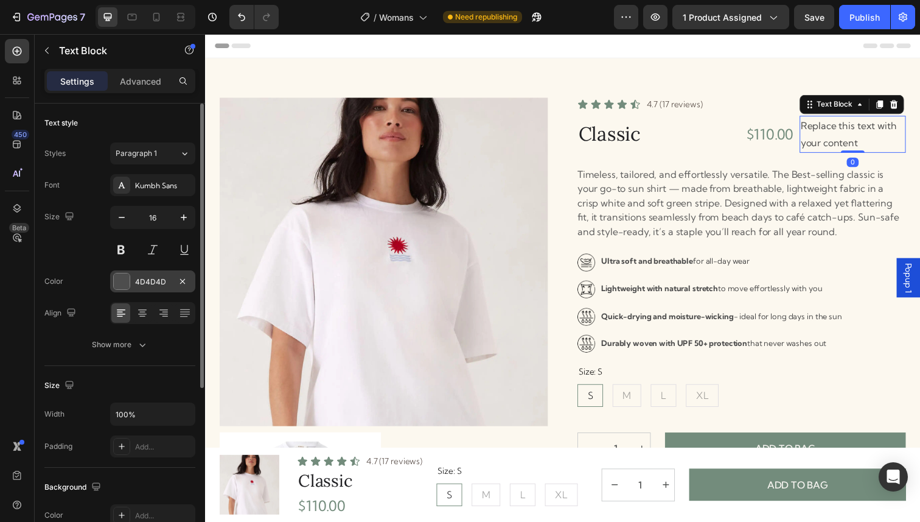
click at [152, 276] on div "4D4D4D" at bounding box center [152, 281] width 35 height 11
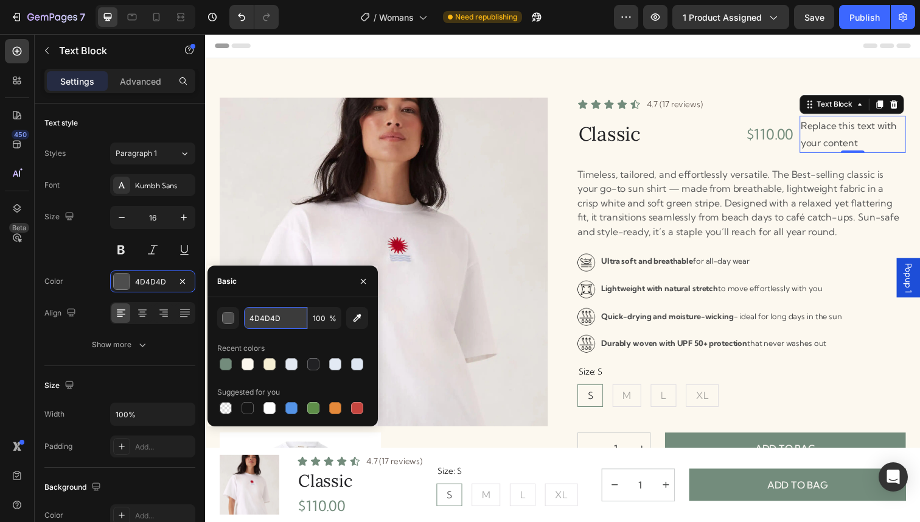
click at [272, 315] on input "4D4D4D" at bounding box center [275, 318] width 63 height 22
paste input "738C7C"
type input "738C7C"
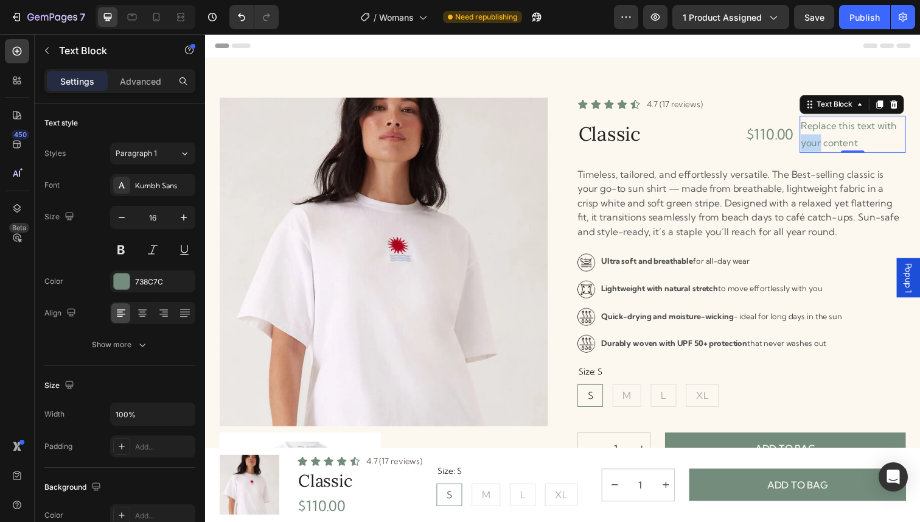
click at [822, 137] on p "Replace this text with your content" at bounding box center [867, 136] width 106 height 35
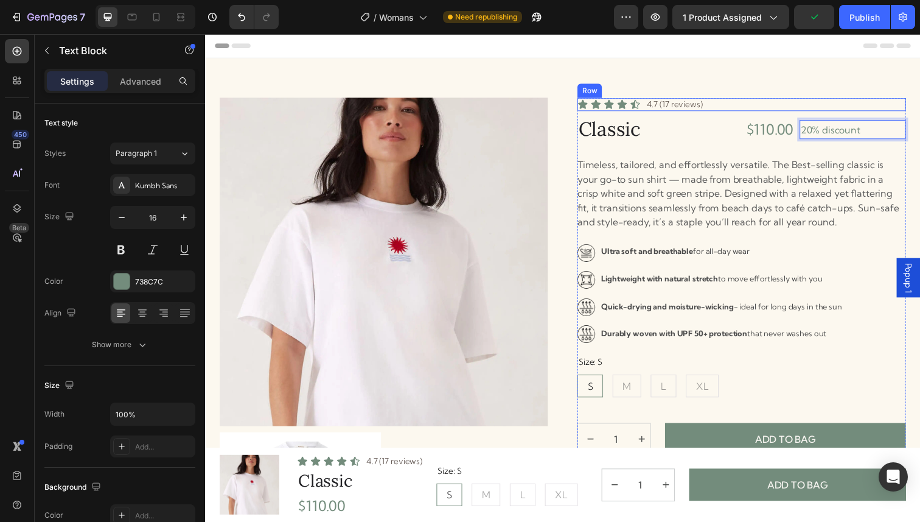
click at [873, 103] on div "Icon Icon Icon Icon Icon Icon List 4.7 (17 reviews) Text Block Row" at bounding box center [752, 105] width 335 height 13
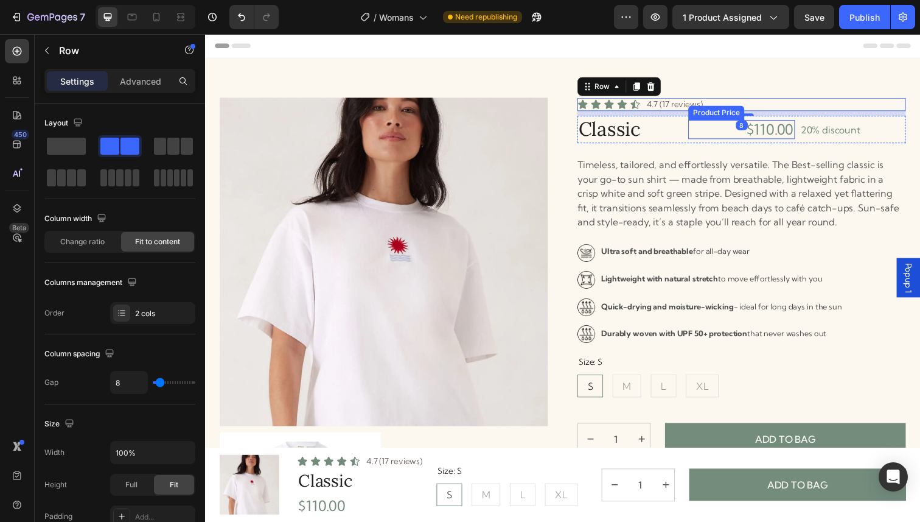
click at [770, 129] on div "$110.00" at bounding box center [753, 132] width 108 height 20
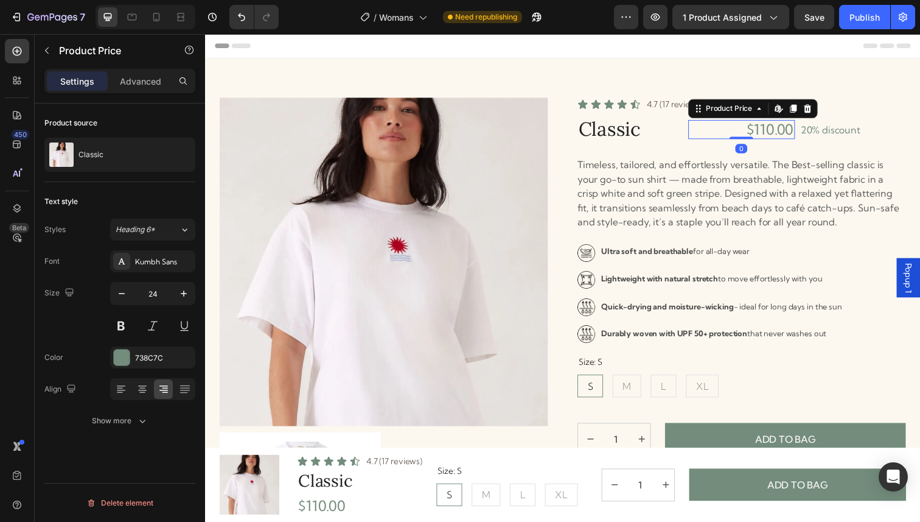
click at [736, 131] on div "$110.00" at bounding box center [753, 132] width 108 height 20
click at [704, 133] on div "$110.00" at bounding box center [753, 132] width 108 height 20
click at [708, 113] on icon at bounding box center [709, 110] width 10 height 10
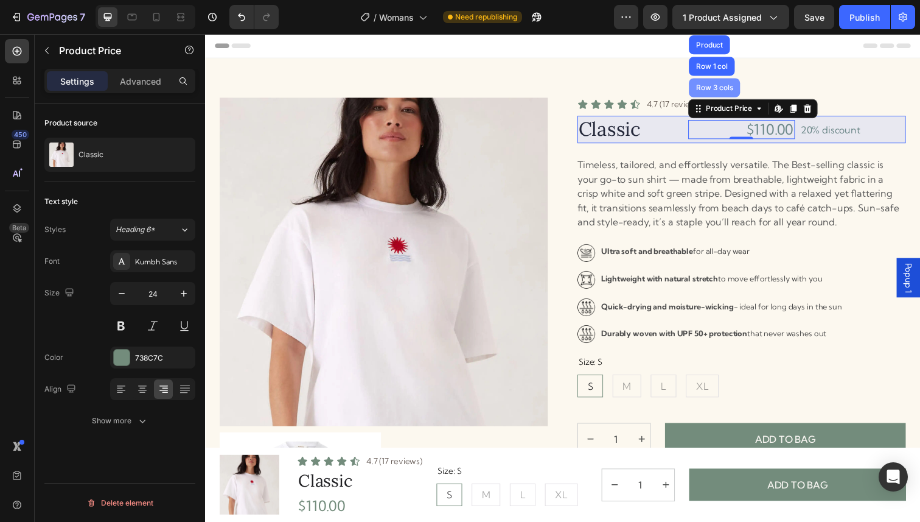
click at [724, 86] on div "Row 3 cols" at bounding box center [725, 88] width 43 height 7
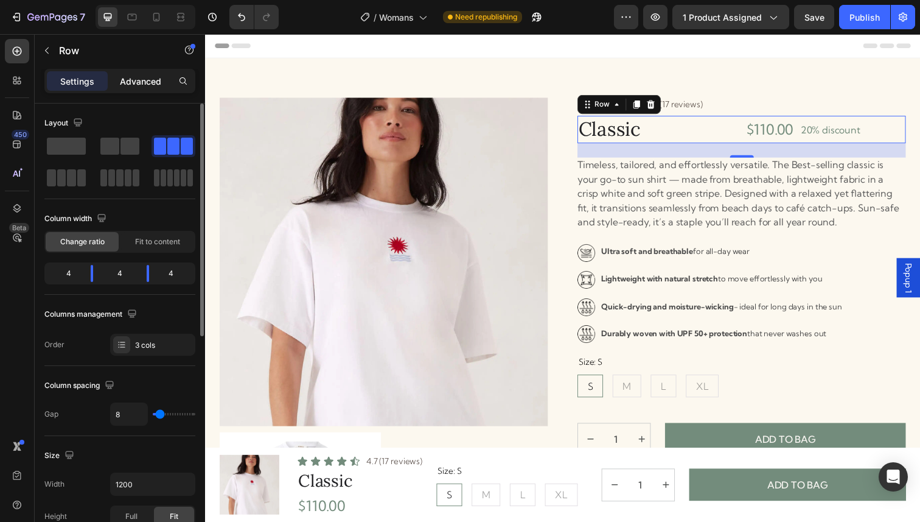
click at [133, 87] on p "Advanced" at bounding box center [140, 81] width 41 height 13
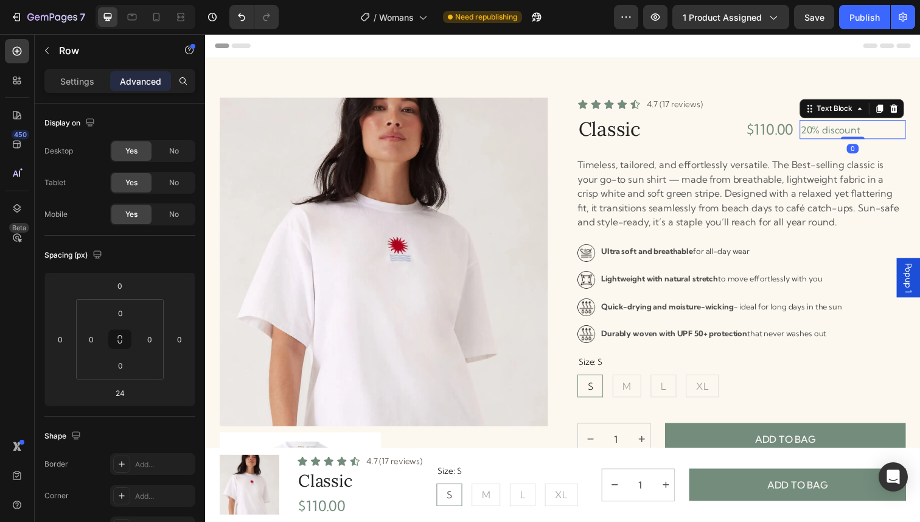
click at [831, 136] on p "20% discount" at bounding box center [867, 132] width 106 height 18
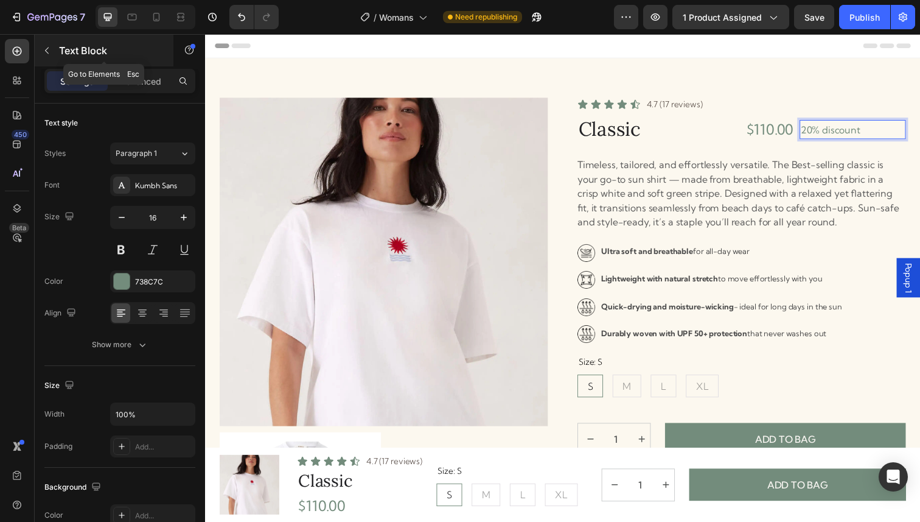
click at [50, 56] on button "button" at bounding box center [46, 50] width 19 height 19
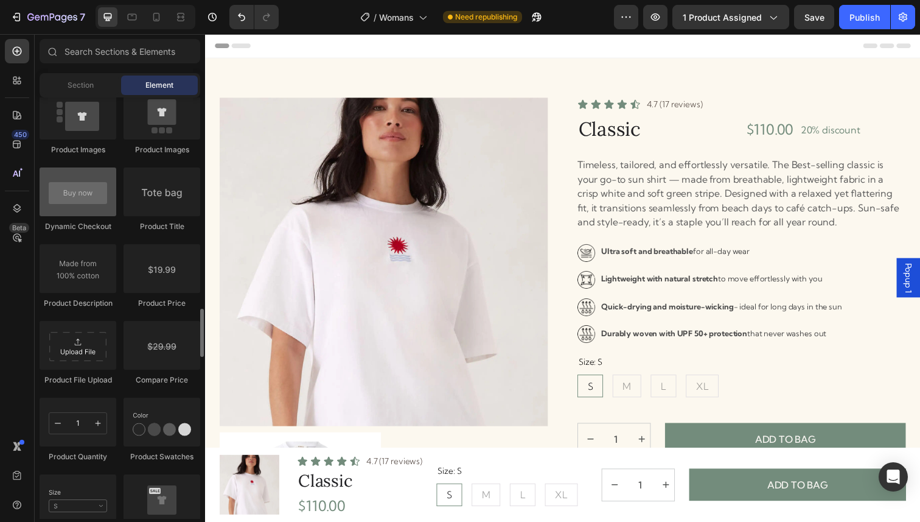
scroll to position [1916, 0]
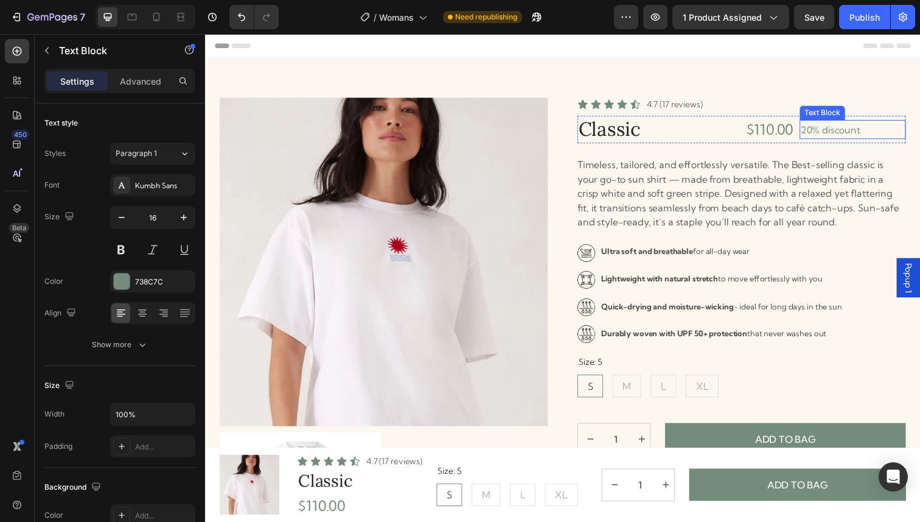
click at [837, 131] on p "20% discount" at bounding box center [867, 132] width 106 height 18
click at [908, 110] on icon at bounding box center [908, 109] width 8 height 9
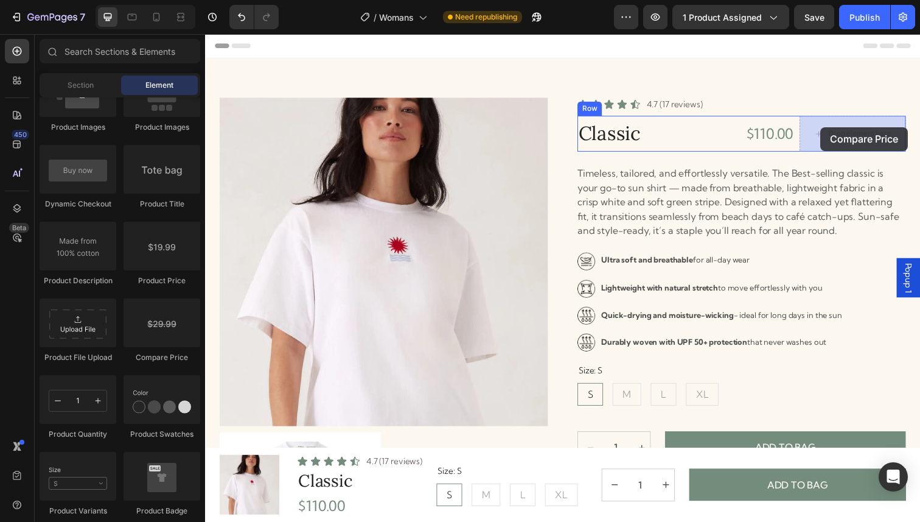
drag, startPoint x: 364, startPoint y: 362, endPoint x: 833, endPoint y: 129, distance: 523.7
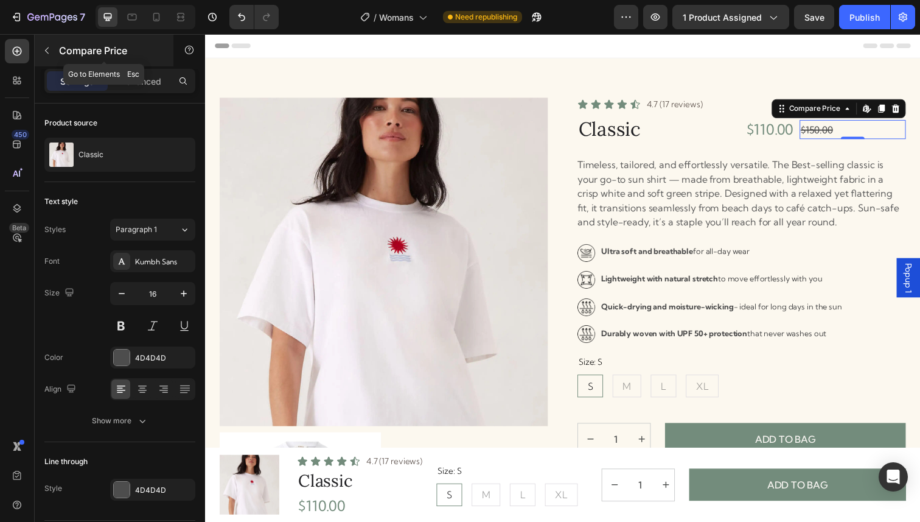
click at [47, 52] on icon "button" at bounding box center [47, 50] width 4 height 7
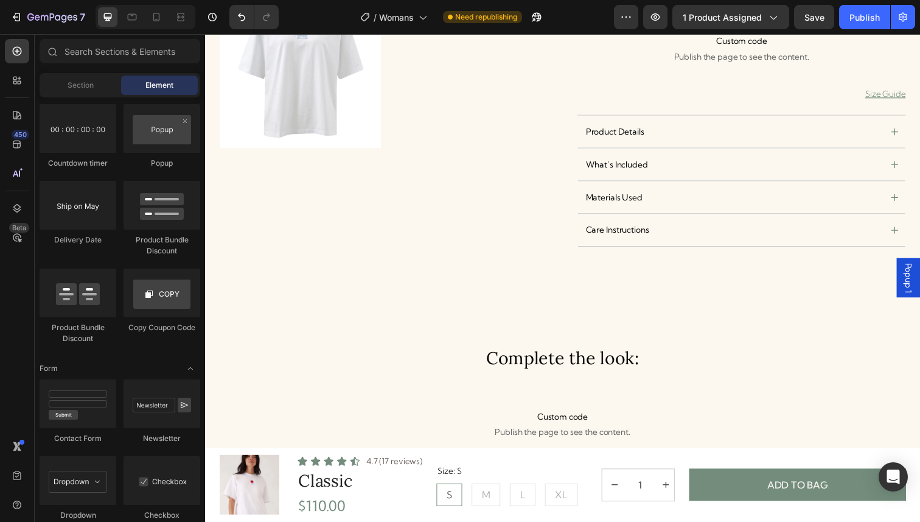
scroll to position [456, 0]
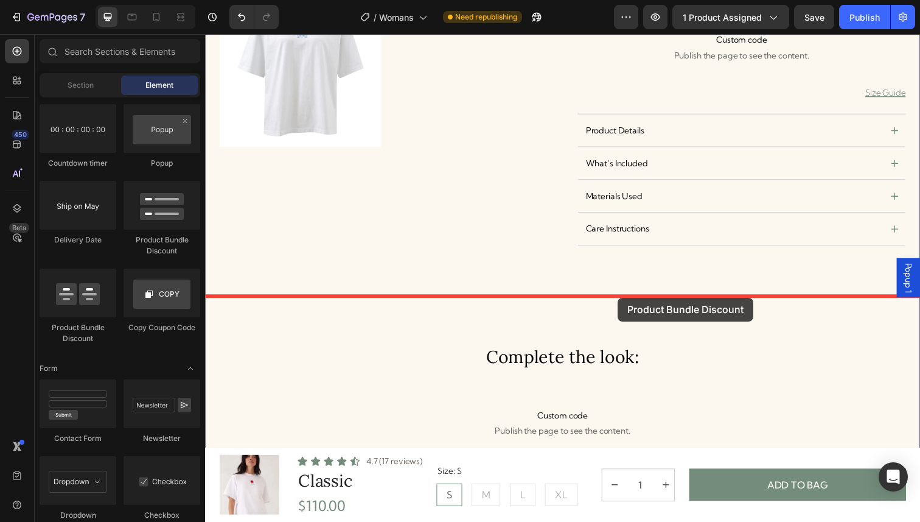
drag, startPoint x: 299, startPoint y: 335, endPoint x: 626, endPoint y: 303, distance: 328.4
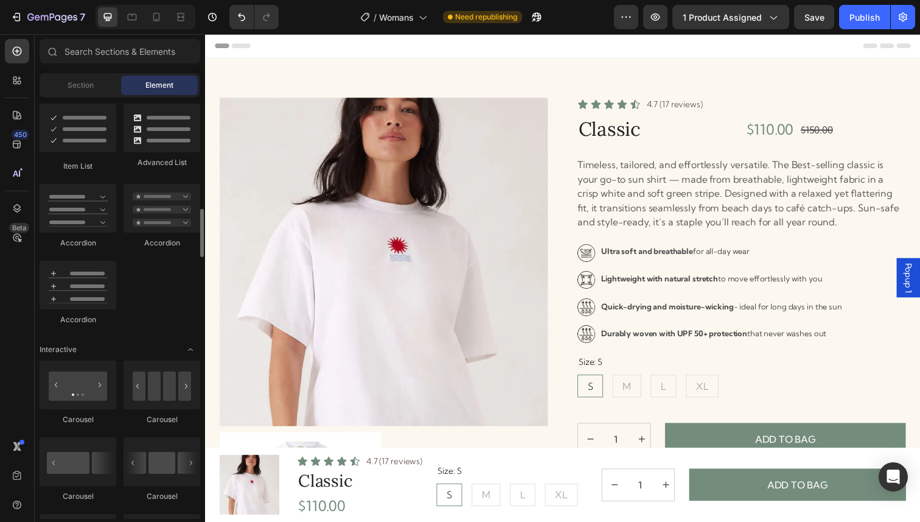
scroll to position [982, 0]
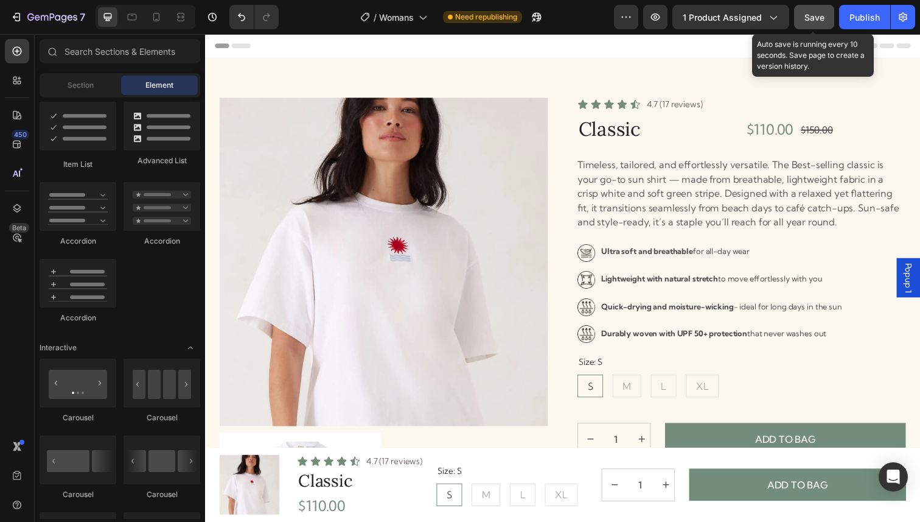
click at [827, 21] on button "Save" at bounding box center [814, 17] width 40 height 24
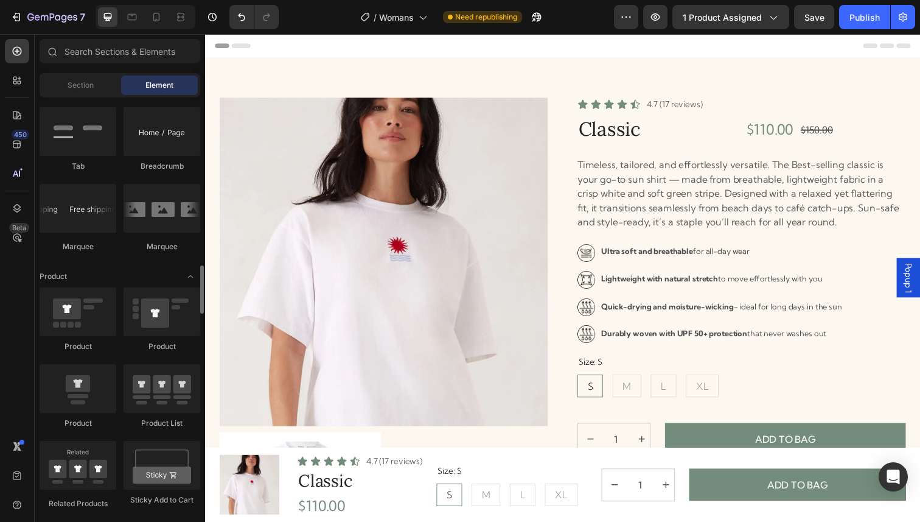
scroll to position [1401, 0]
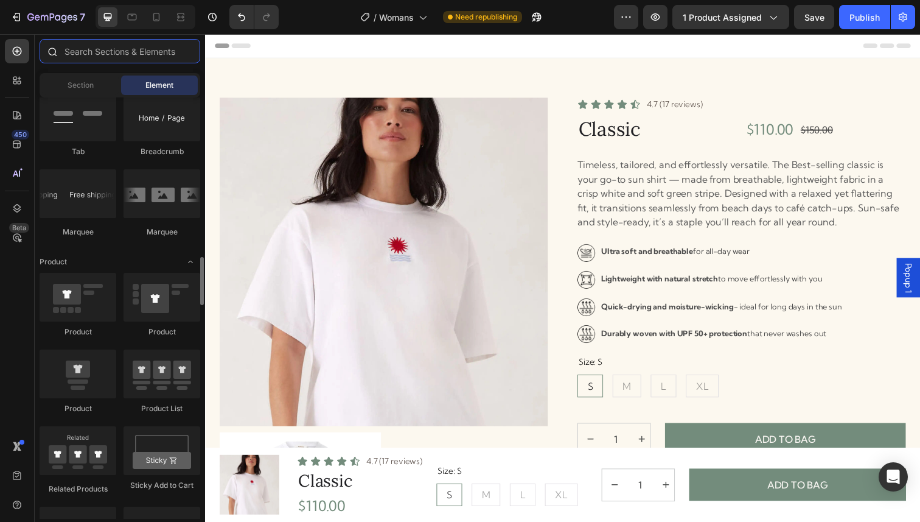
click at [116, 57] on input "text" at bounding box center [120, 51] width 161 height 24
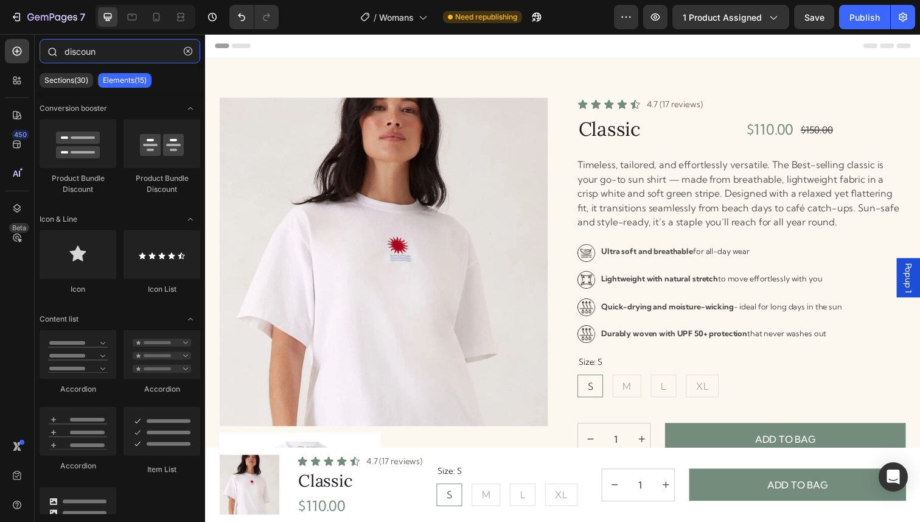
type input "discount"
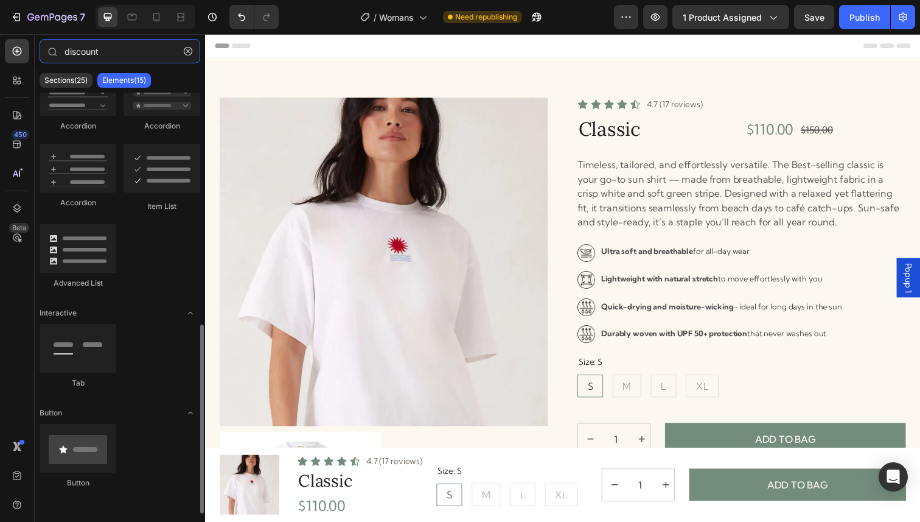
scroll to position [0, 0]
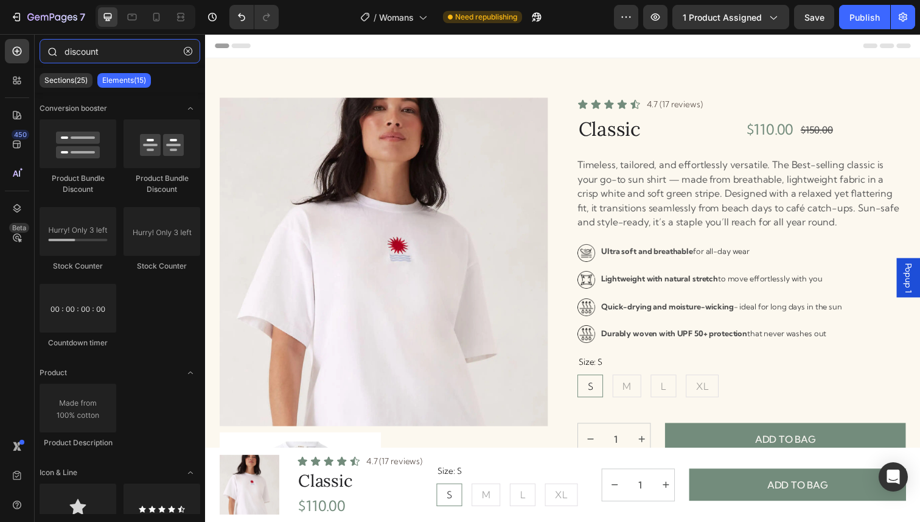
click at [116, 54] on input "discount" at bounding box center [120, 51] width 161 height 24
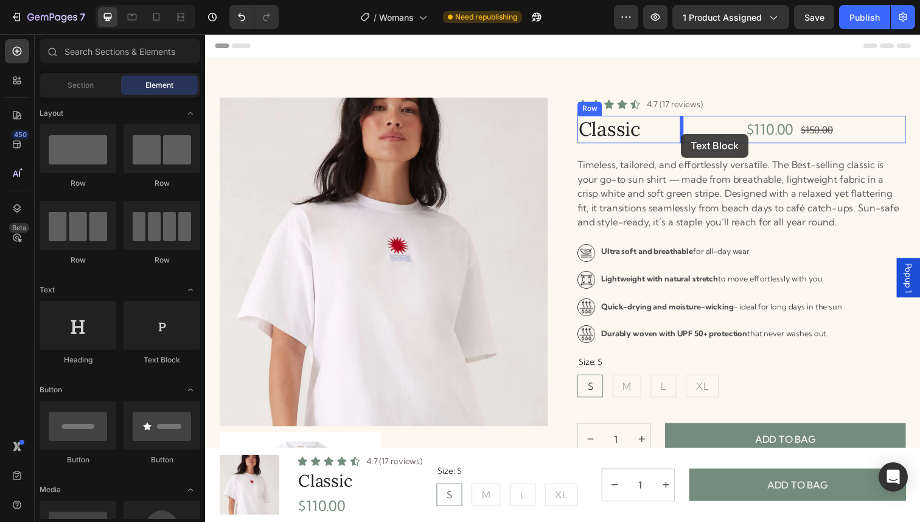
drag, startPoint x: 358, startPoint y: 369, endPoint x: 693, endPoint y: 138, distance: 406.9
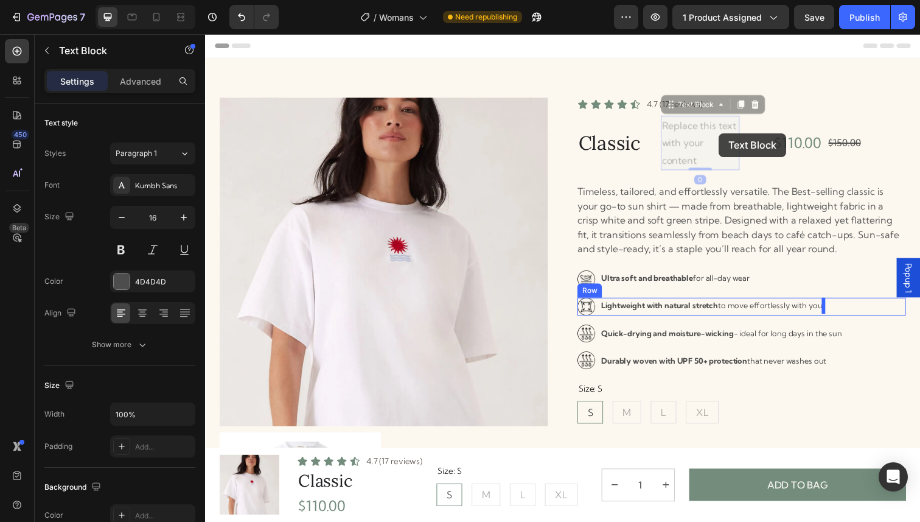
drag, startPoint x: 710, startPoint y: 155, endPoint x: 726, endPoint y: 135, distance: 25.1
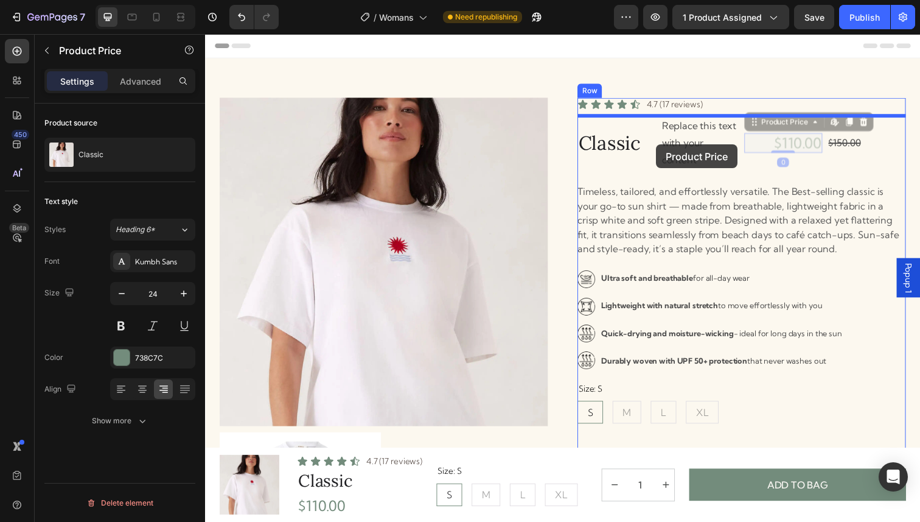
drag, startPoint x: 806, startPoint y: 142, endPoint x: 665, endPoint y: 146, distance: 140.7
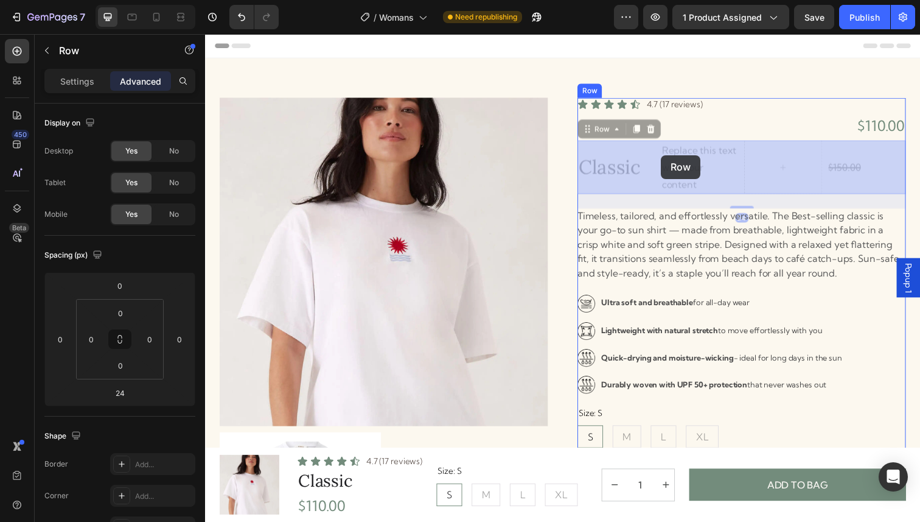
drag, startPoint x: 665, startPoint y: 146, endPoint x: 671, endPoint y: 156, distance: 11.7
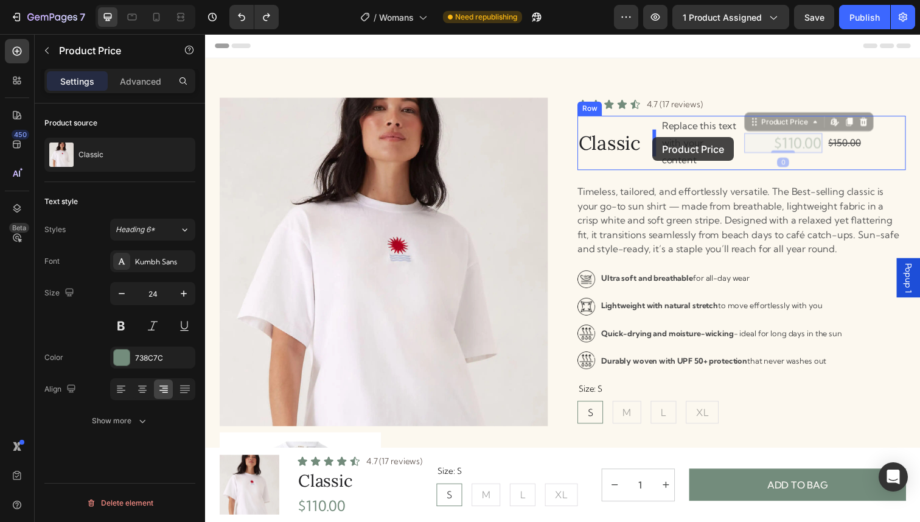
drag, startPoint x: 820, startPoint y: 150, endPoint x: 662, endPoint y: 139, distance: 158.6
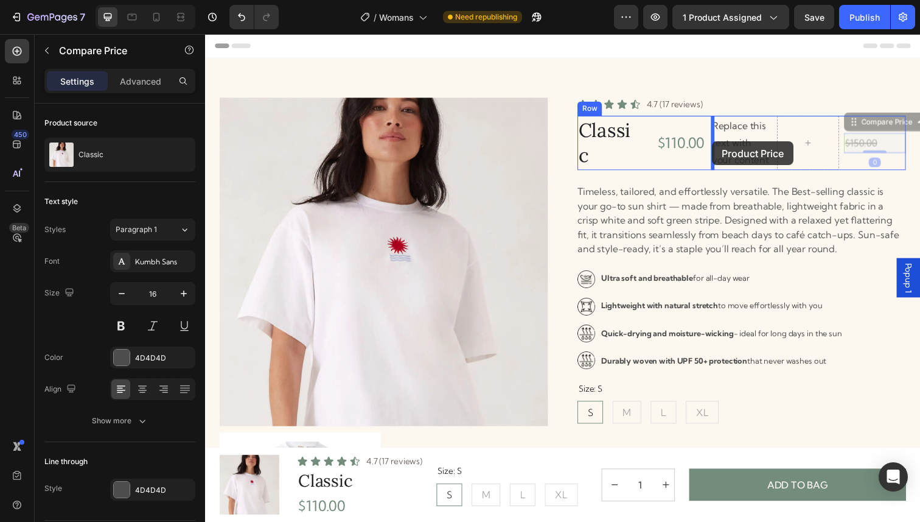
drag, startPoint x: 870, startPoint y: 140, endPoint x: 723, endPoint y: 144, distance: 146.7
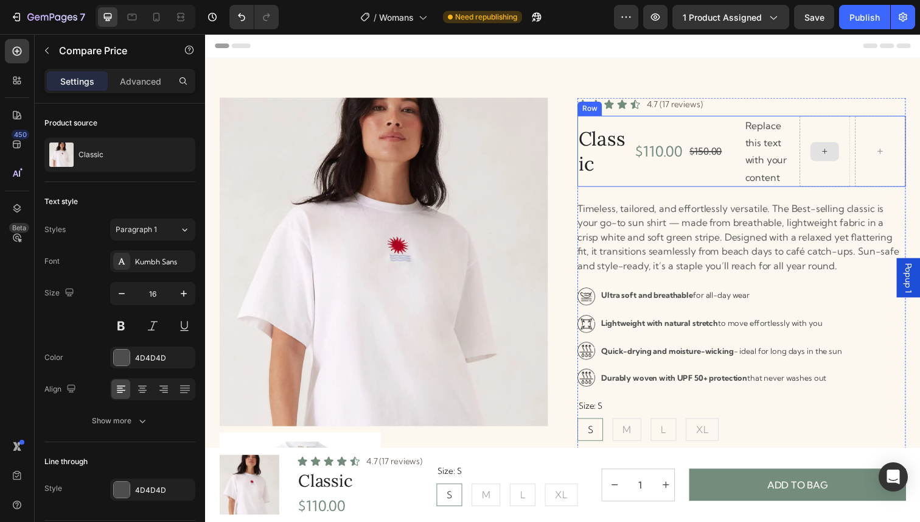
click at [828, 149] on div at bounding box center [837, 153] width 29 height 19
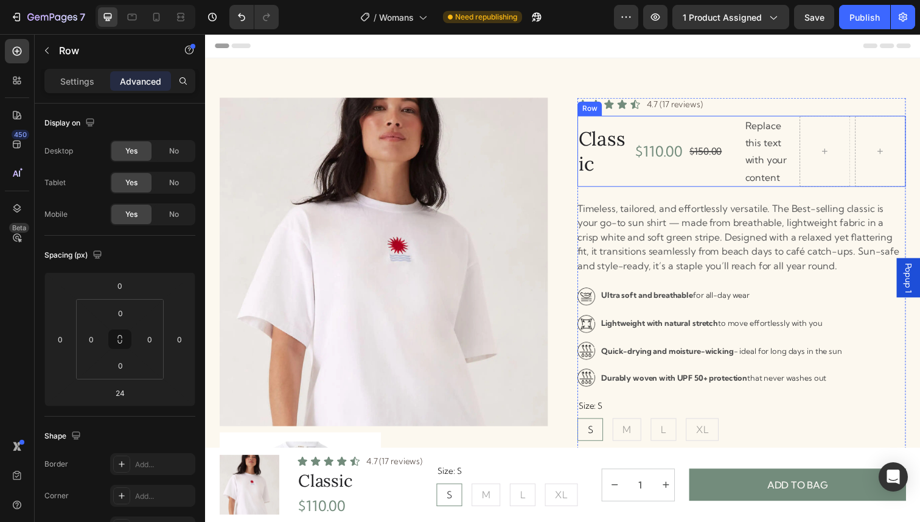
click at [706, 122] on div "$150.00 Compare Price Compare Price" at bounding box center [725, 153] width 52 height 72
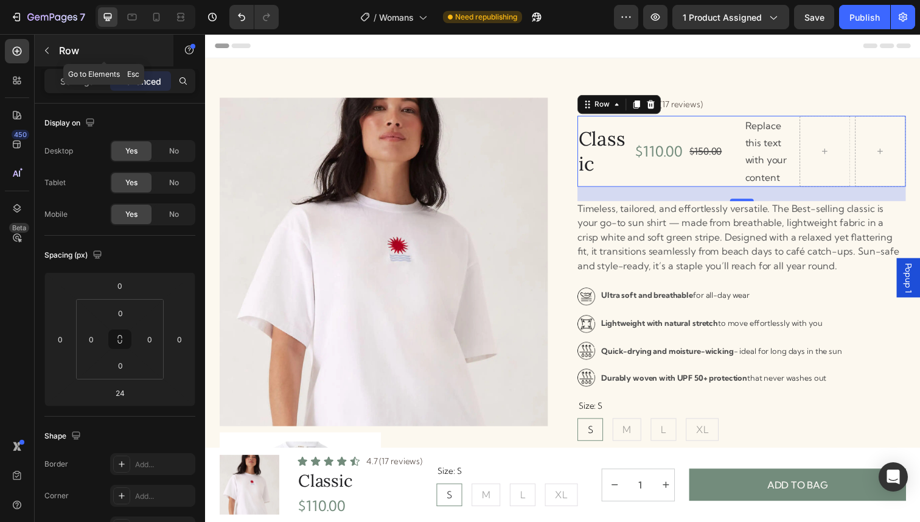
click at [43, 51] on icon "button" at bounding box center [47, 51] width 10 height 10
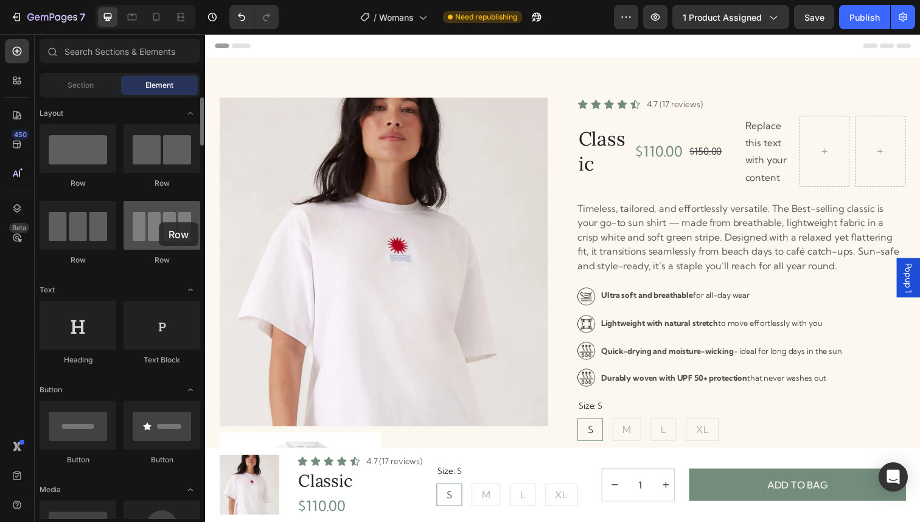
click at [159, 222] on div at bounding box center [162, 225] width 77 height 49
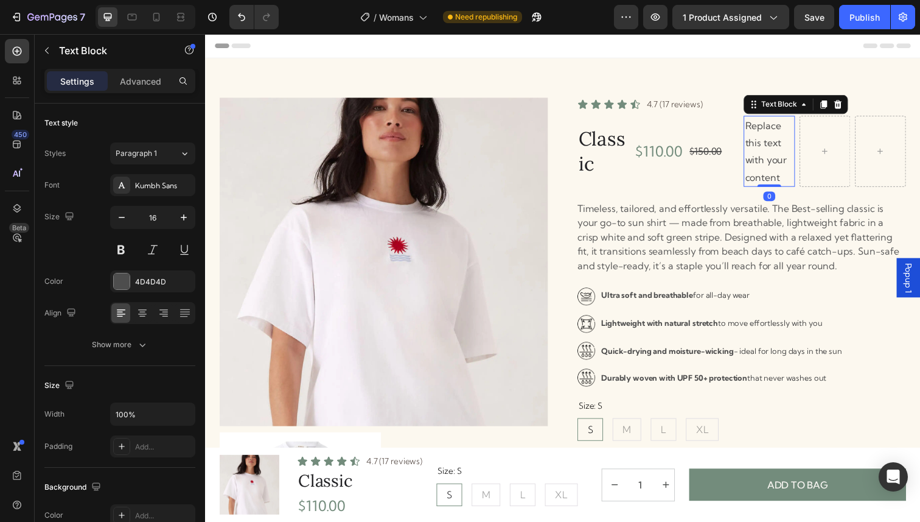
click at [768, 139] on p "Replace this text with your content" at bounding box center [781, 154] width 49 height 70
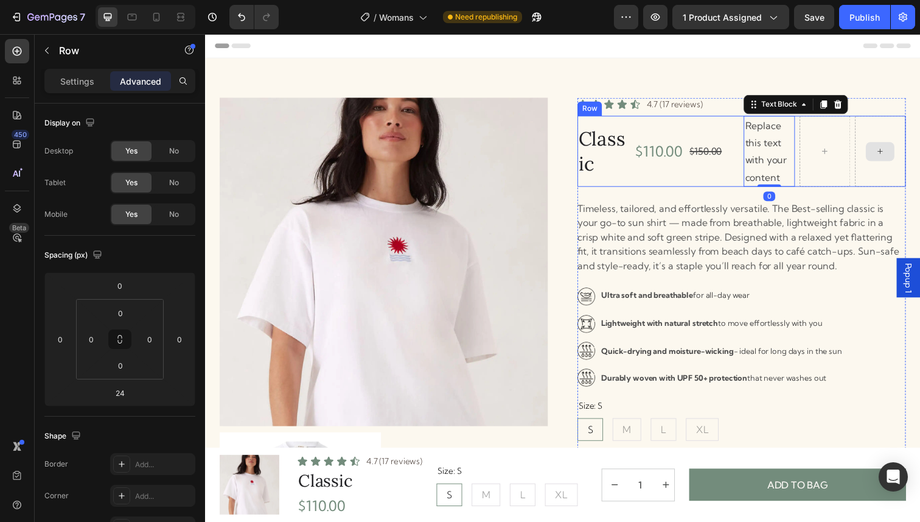
click at [881, 139] on div at bounding box center [895, 153] width 52 height 72
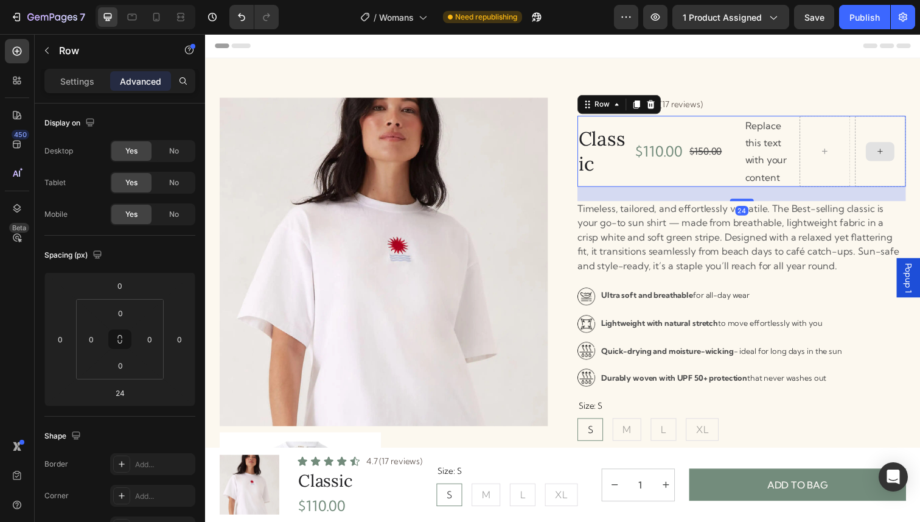
click at [890, 126] on div at bounding box center [895, 153] width 52 height 72
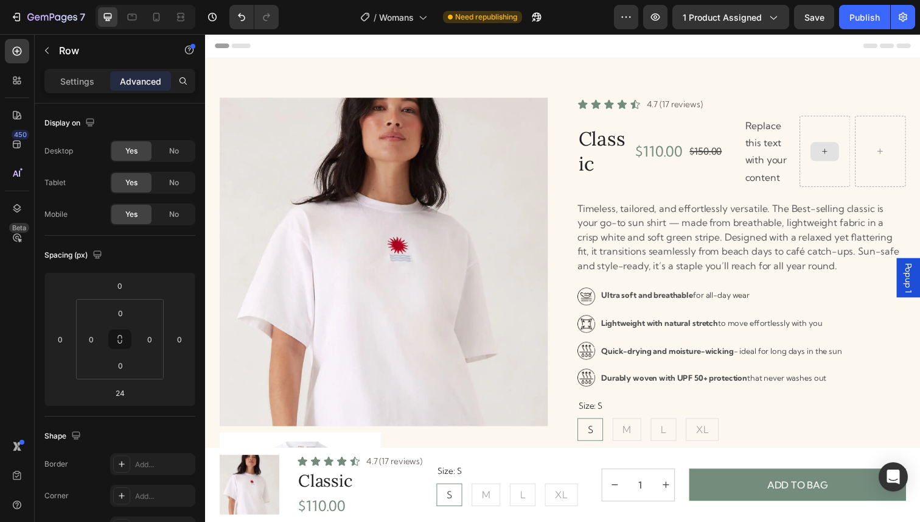
click at [850, 156] on div at bounding box center [837, 153] width 29 height 19
click at [831, 131] on div at bounding box center [838, 153] width 52 height 72
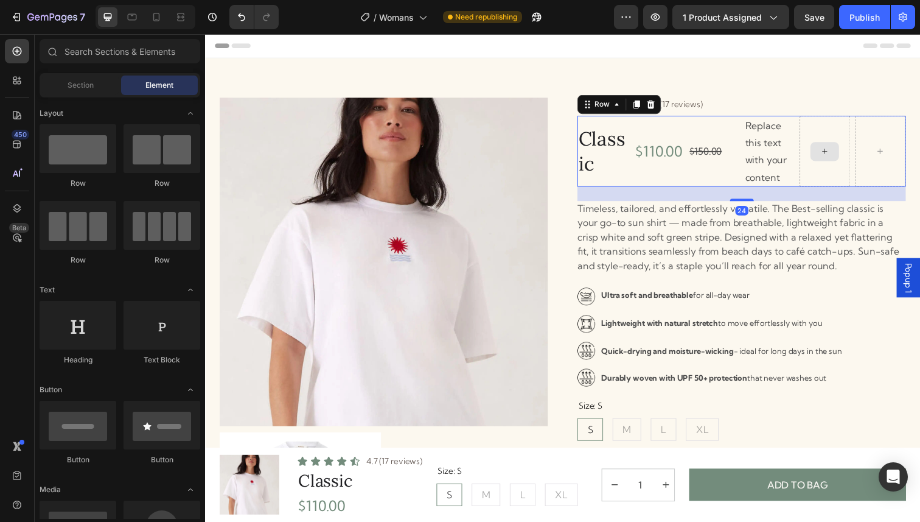
click at [829, 150] on div at bounding box center [837, 153] width 29 height 19
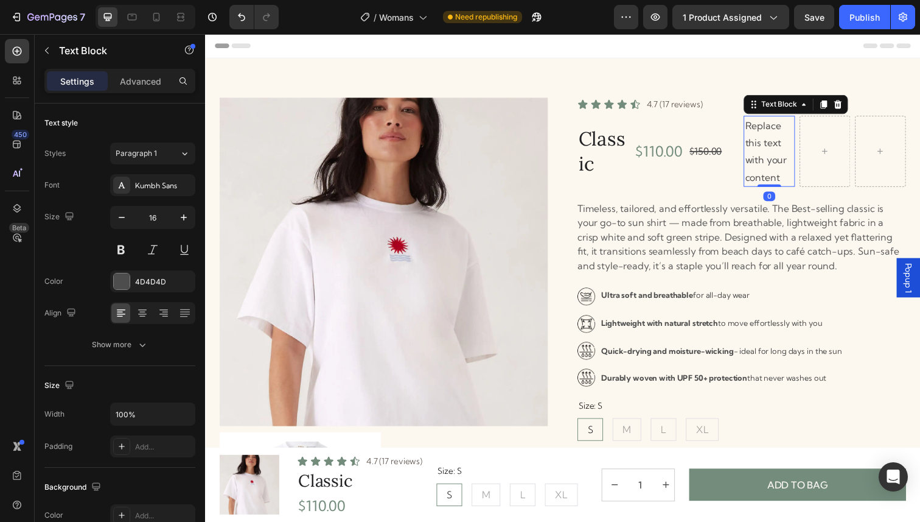
click at [789, 152] on p "Replace this text with your content" at bounding box center [781, 154] width 49 height 70
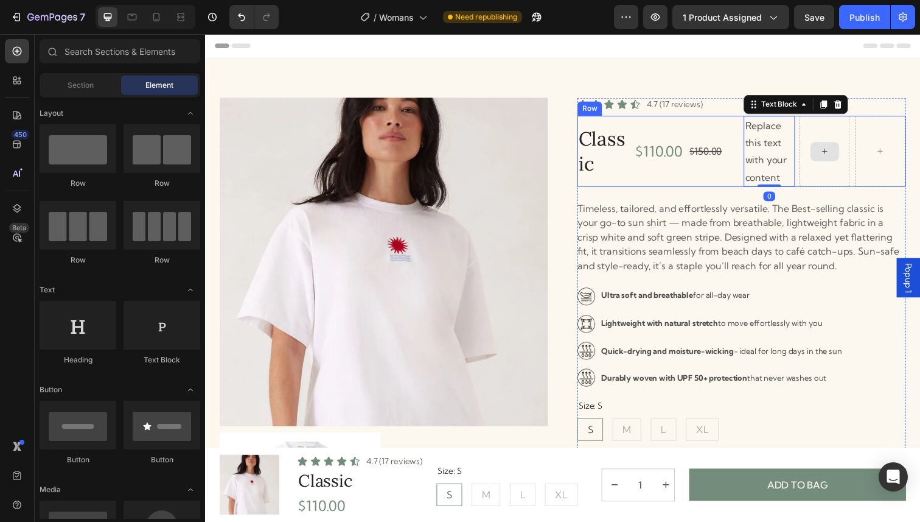
click at [829, 149] on div at bounding box center [837, 153] width 29 height 19
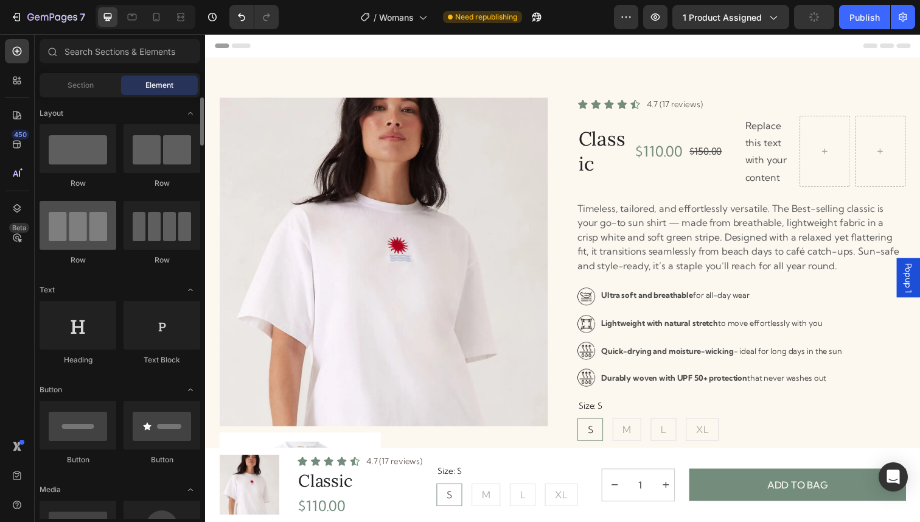
click at [83, 234] on div at bounding box center [78, 225] width 77 height 49
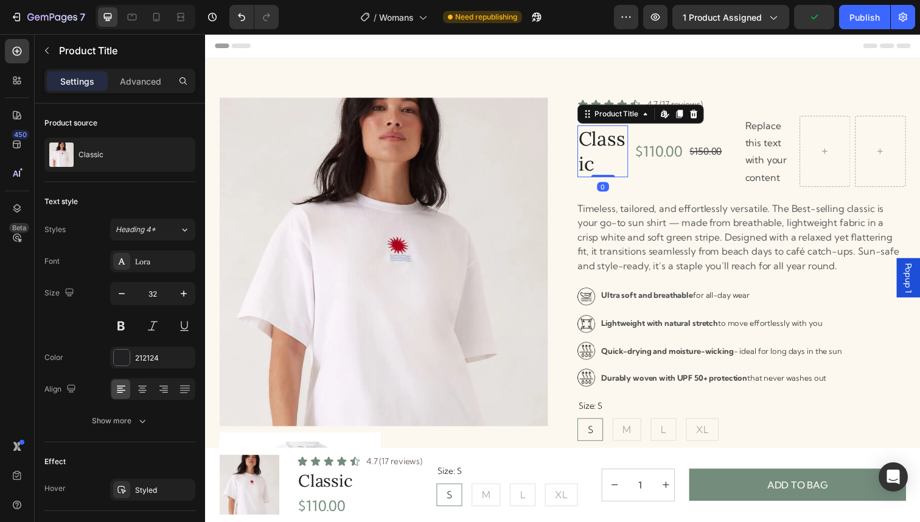
click at [626, 144] on h1 "Classic" at bounding box center [611, 153] width 52 height 53
click at [662, 136] on div "$110.00 Product Price Product Price" at bounding box center [668, 153] width 52 height 72
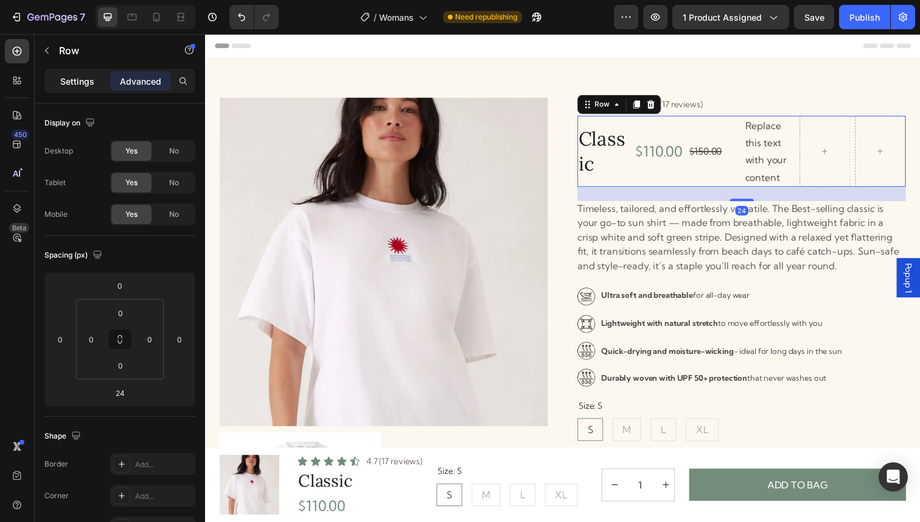
click at [80, 79] on p "Settings" at bounding box center [77, 81] width 34 height 13
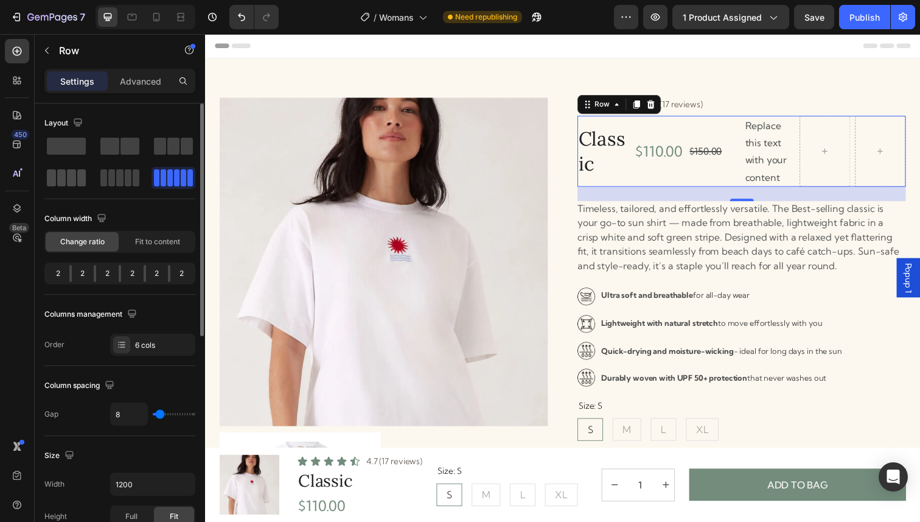
click at [68, 177] on span at bounding box center [71, 177] width 9 height 17
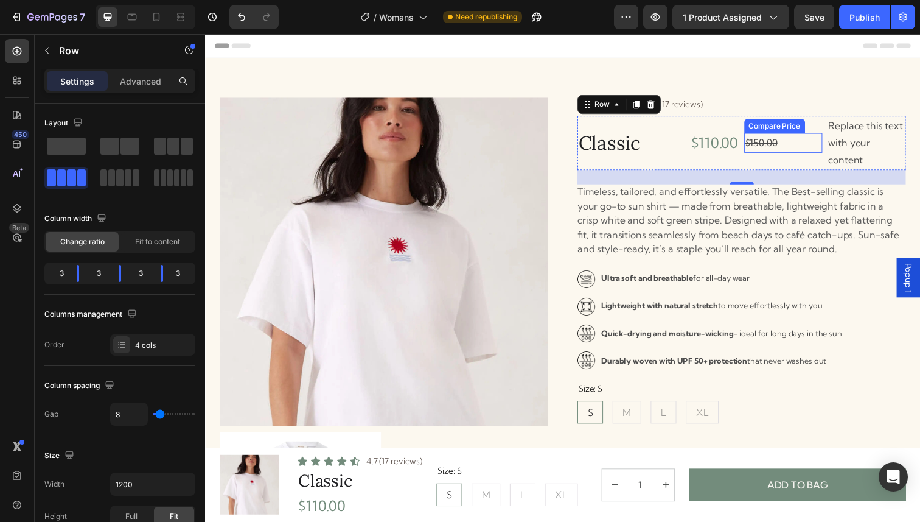
click at [791, 147] on div "$150.00" at bounding box center [796, 145] width 80 height 20
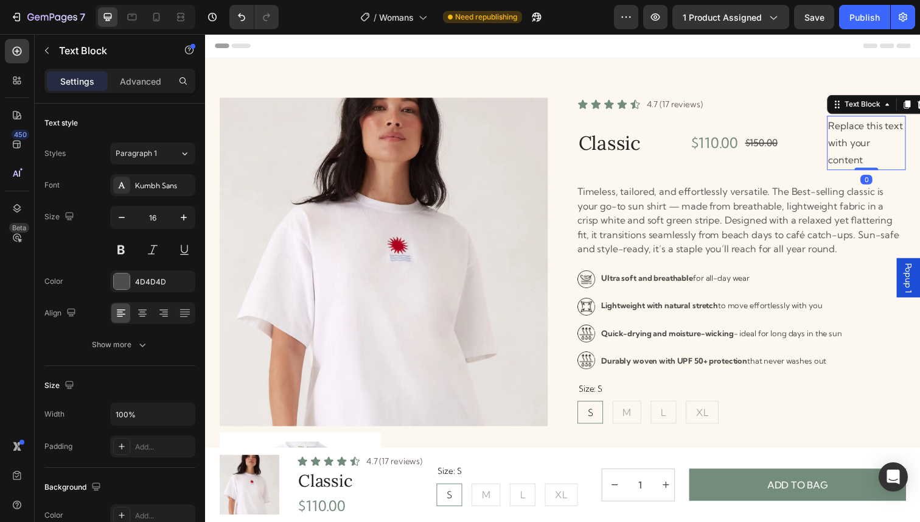
click at [863, 142] on p "Replace this text with your content" at bounding box center [881, 145] width 78 height 52
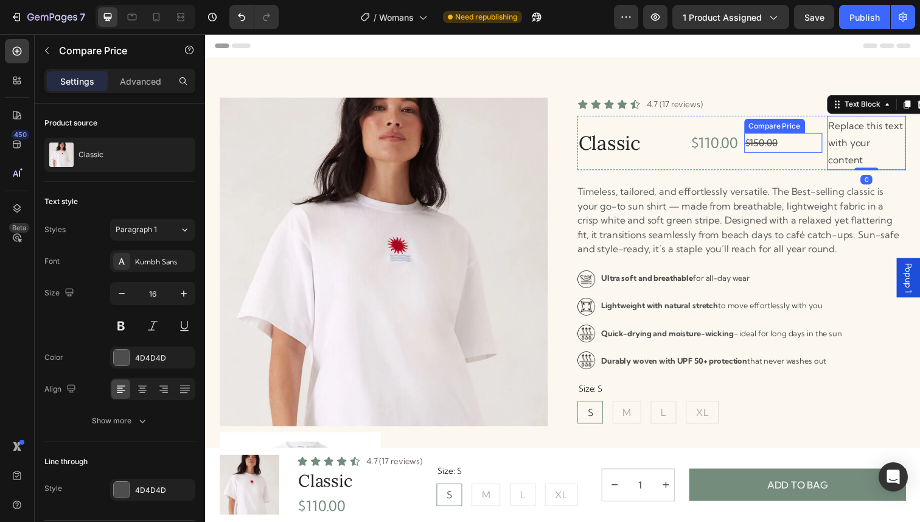
click at [826, 144] on div "$150.00" at bounding box center [796, 145] width 80 height 20
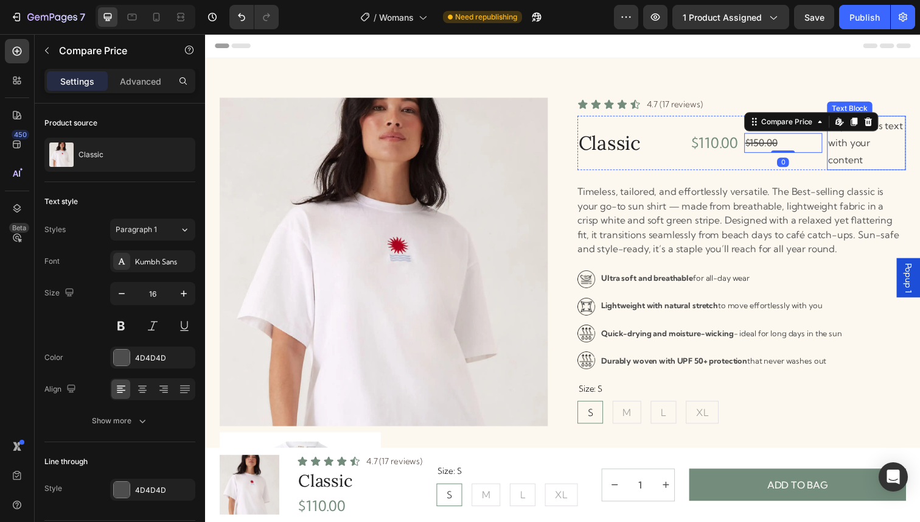
click at [868, 145] on p "Replace this text with your content" at bounding box center [881, 145] width 78 height 52
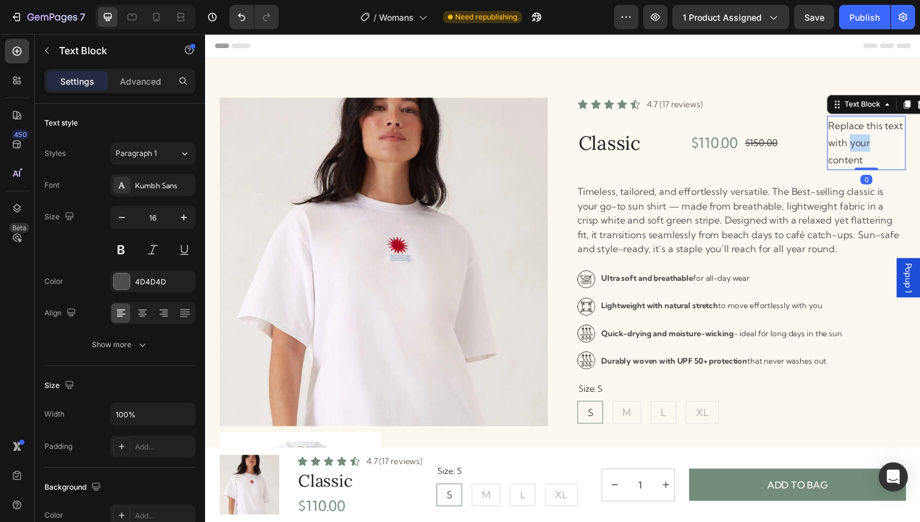
click at [868, 145] on p "Replace this text with your content" at bounding box center [881, 145] width 78 height 52
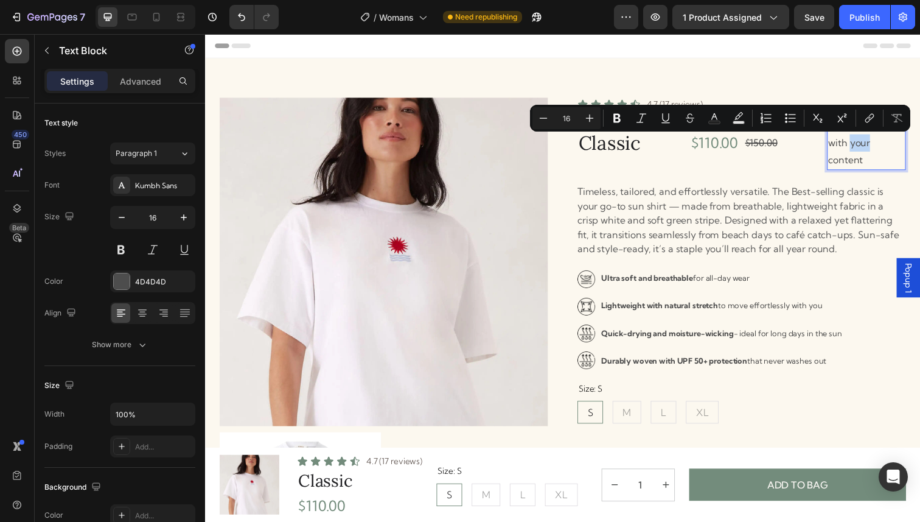
click at [868, 145] on p "Replace this text with your content" at bounding box center [881, 145] width 78 height 52
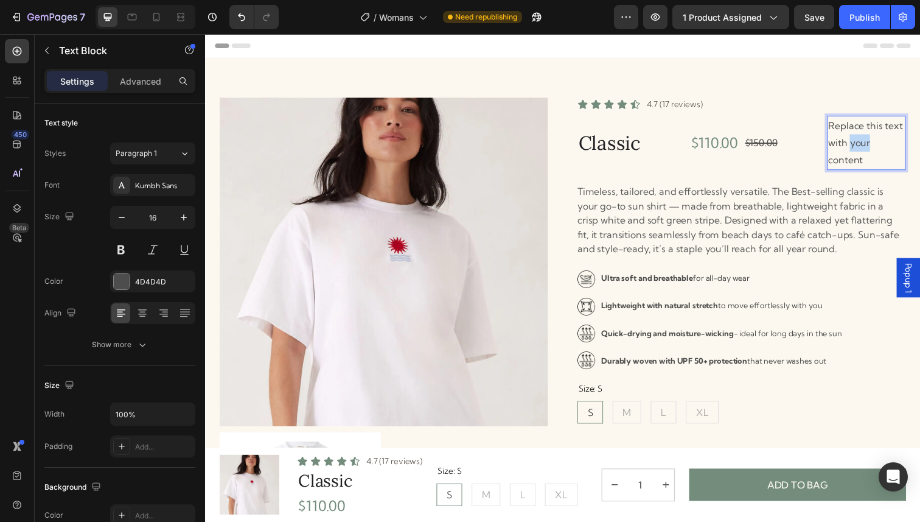
click at [868, 145] on p "Replace this text with your content" at bounding box center [881, 145] width 78 height 52
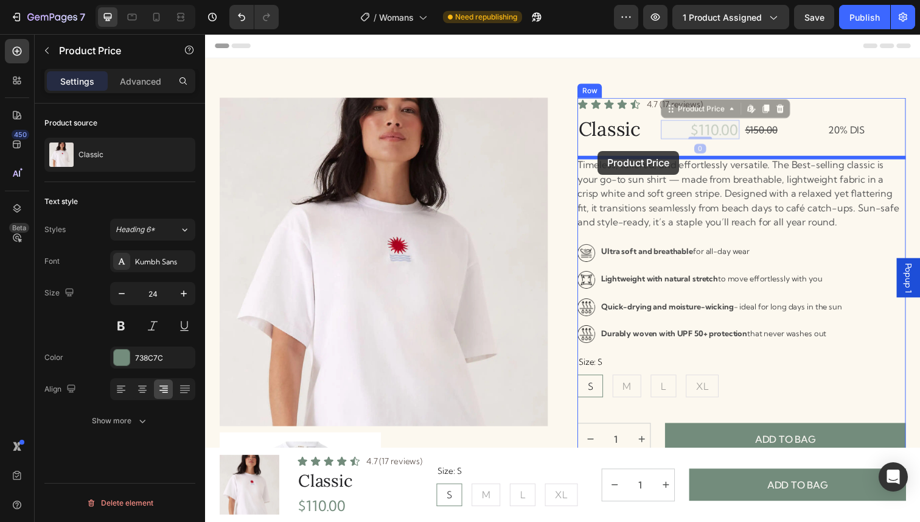
drag, startPoint x: 729, startPoint y: 124, endPoint x: 606, endPoint y: 153, distance: 126.4
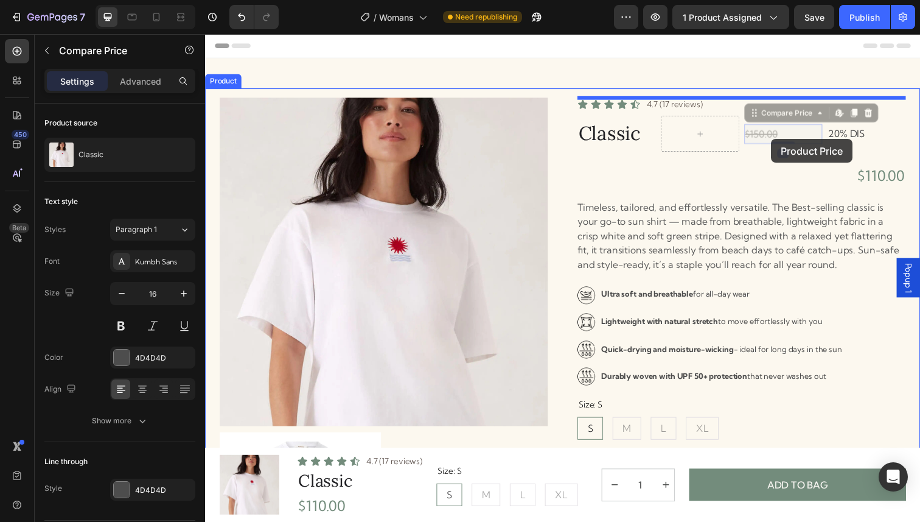
drag, startPoint x: 789, startPoint y: 131, endPoint x: 783, endPoint y: 139, distance: 10.4
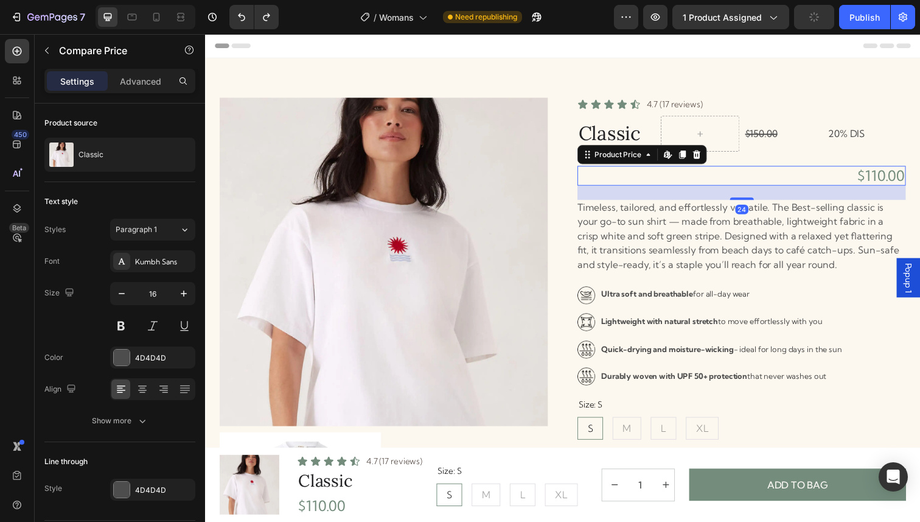
click at [893, 185] on div "$110.00" at bounding box center [752, 179] width 335 height 20
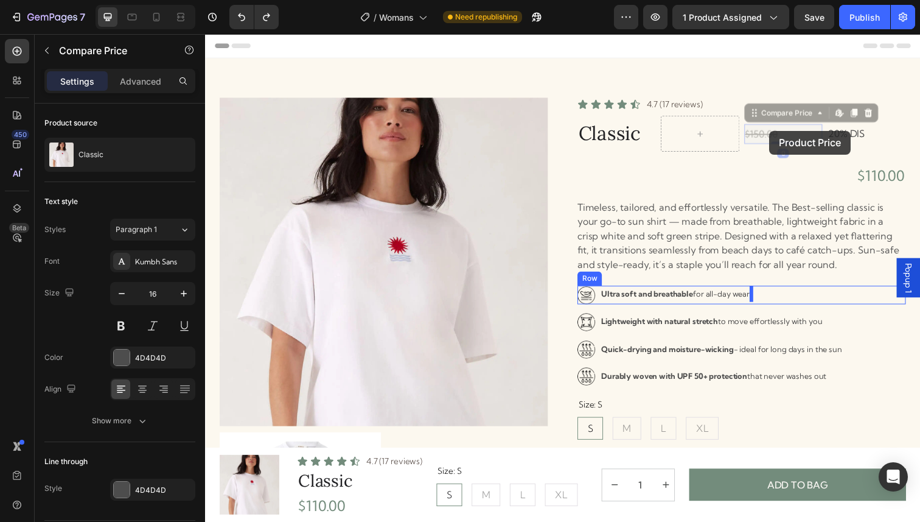
drag, startPoint x: 776, startPoint y: 137, endPoint x: 781, endPoint y: 133, distance: 6.6
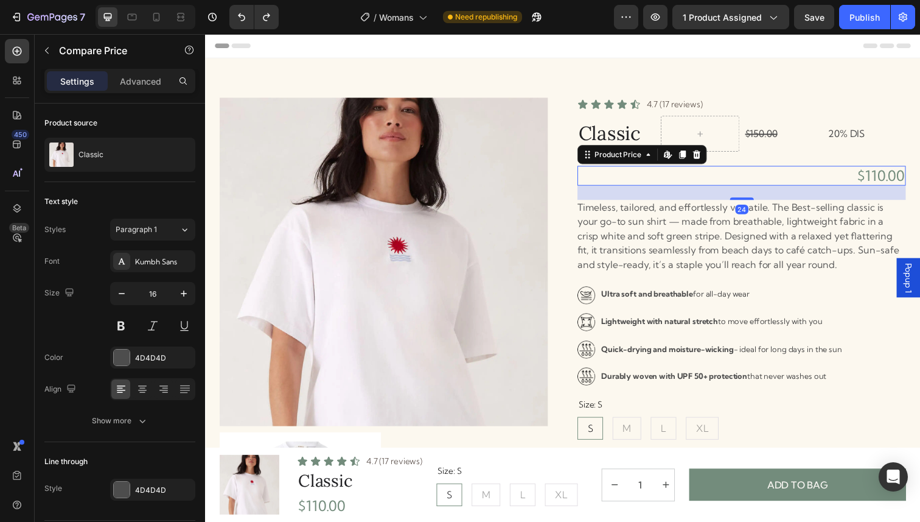
click at [826, 184] on div "$110.00" at bounding box center [752, 179] width 335 height 20
click at [145, 78] on p "Advanced" at bounding box center [140, 81] width 41 height 13
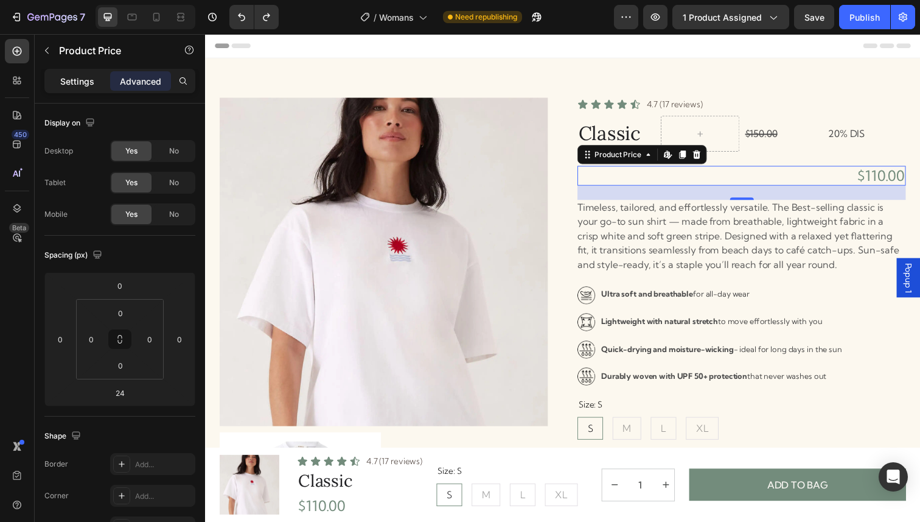
click at [60, 83] on p "Settings" at bounding box center [77, 81] width 34 height 13
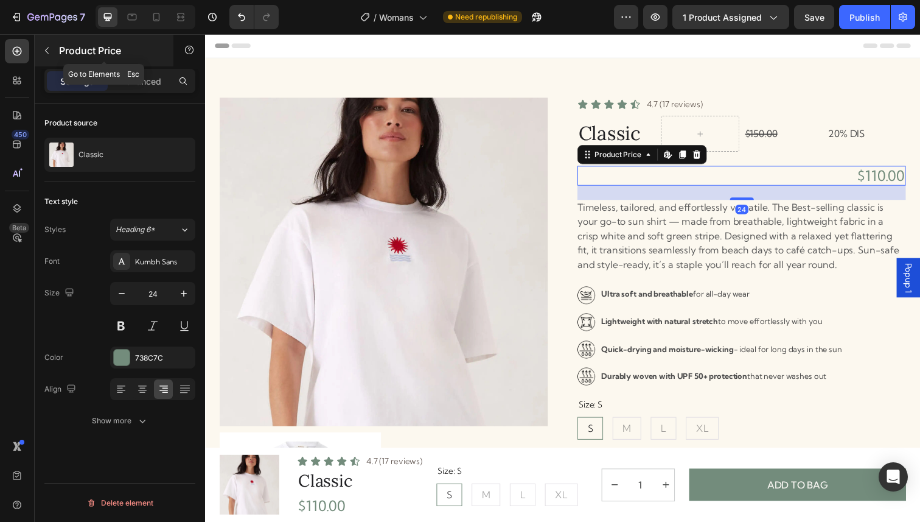
click at [49, 54] on icon "button" at bounding box center [47, 51] width 10 height 10
click at [707, 186] on div "$110.00" at bounding box center [752, 179] width 335 height 20
drag, startPoint x: 711, startPoint y: 175, endPoint x: 904, endPoint y: 206, distance: 195.4
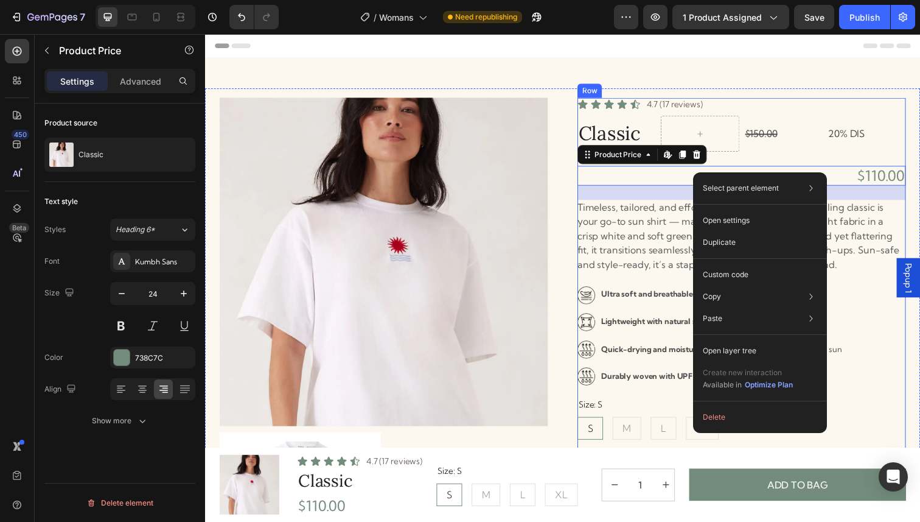
click at [770, 156] on div "Icon Icon Icon Icon Icon Icon List 4.7 (17 reviews) Text Block Row Classic Prod…" at bounding box center [752, 431] width 335 height 665
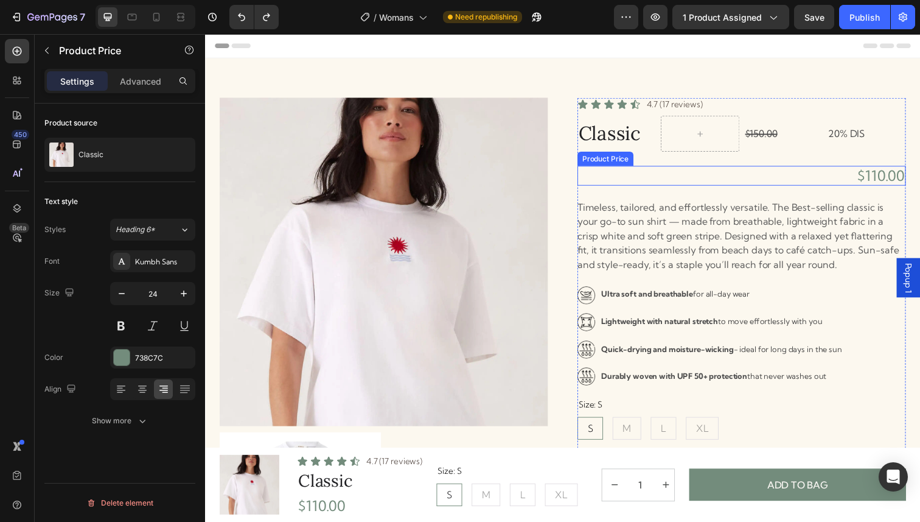
click at [853, 177] on div "$110.00" at bounding box center [752, 179] width 335 height 20
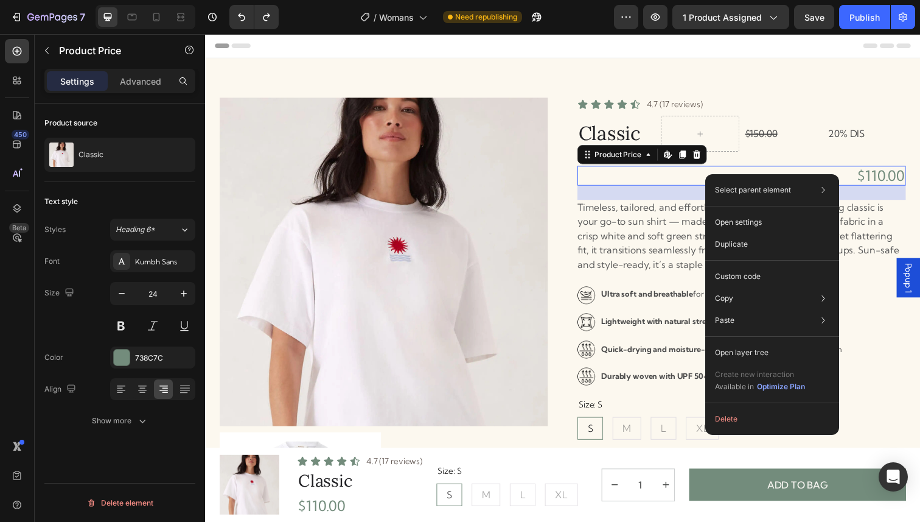
click at [766, 202] on div "Select parent element Section Product Row 1 col Product Price Open settings Dup…" at bounding box center [772, 304] width 134 height 260
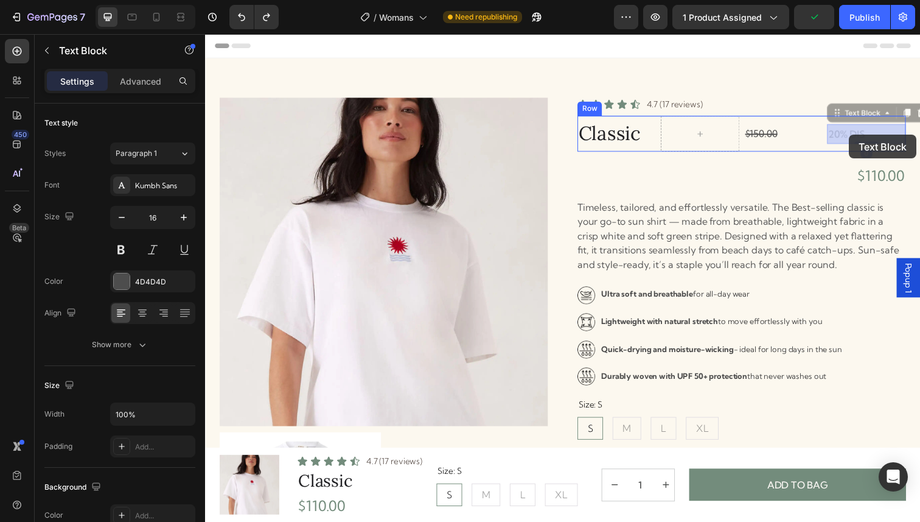
drag, startPoint x: 873, startPoint y: 136, endPoint x: 859, endPoint y: 137, distance: 14.0
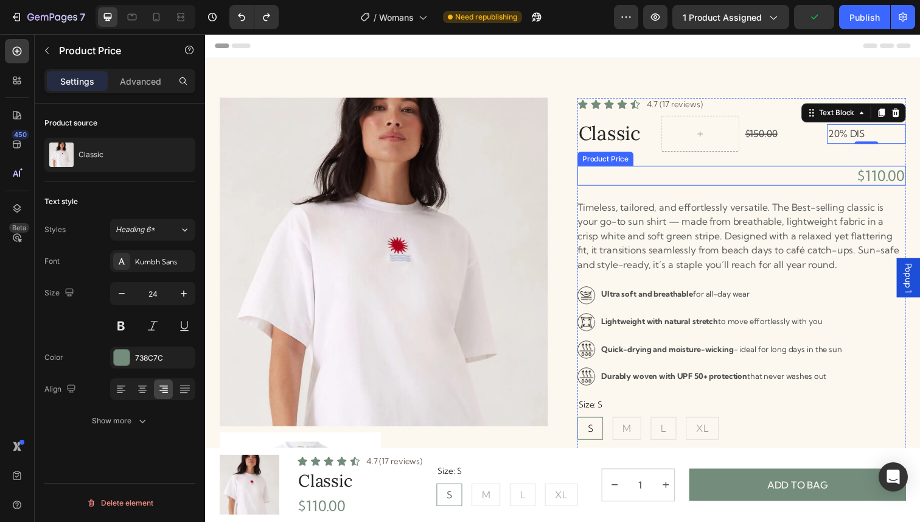
click at [858, 186] on div "$110.00" at bounding box center [752, 179] width 335 height 20
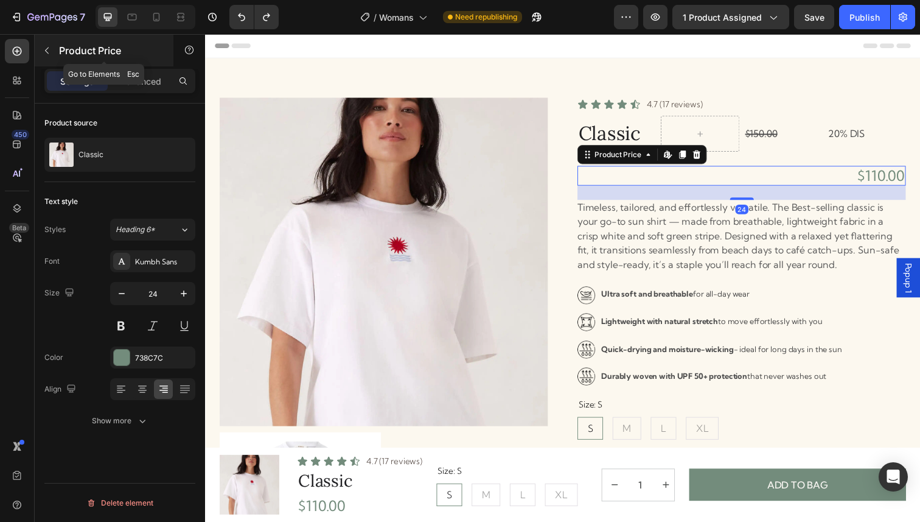
click at [42, 54] on icon "button" at bounding box center [47, 51] width 10 height 10
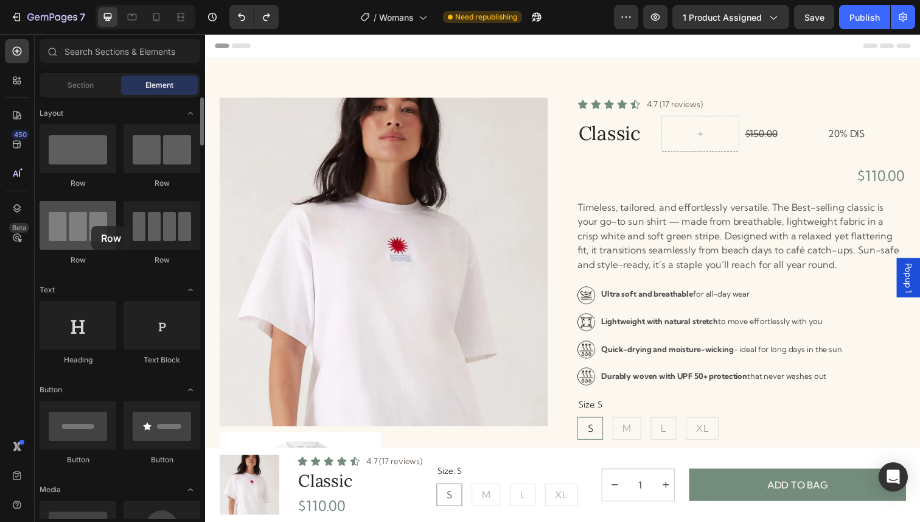
click at [91, 226] on div at bounding box center [78, 225] width 77 height 49
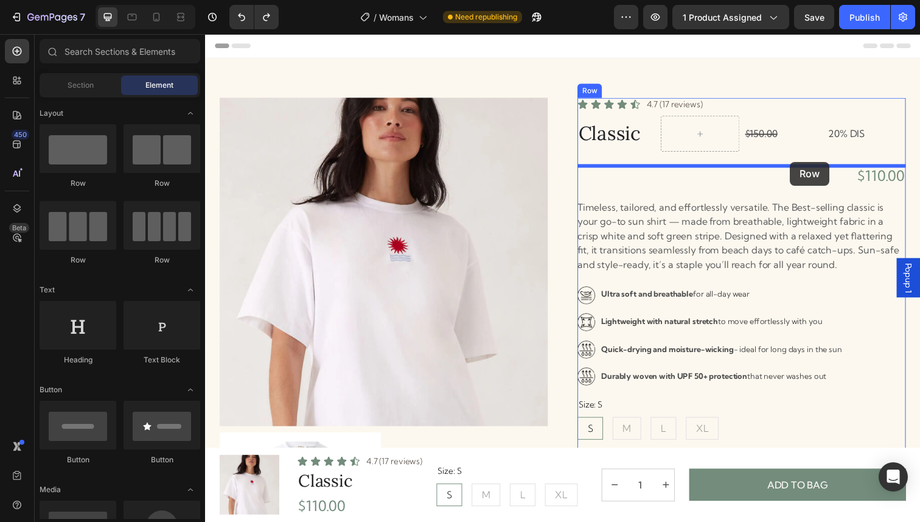
drag, startPoint x: 296, startPoint y: 260, endPoint x: 802, endPoint y: 162, distance: 515.0
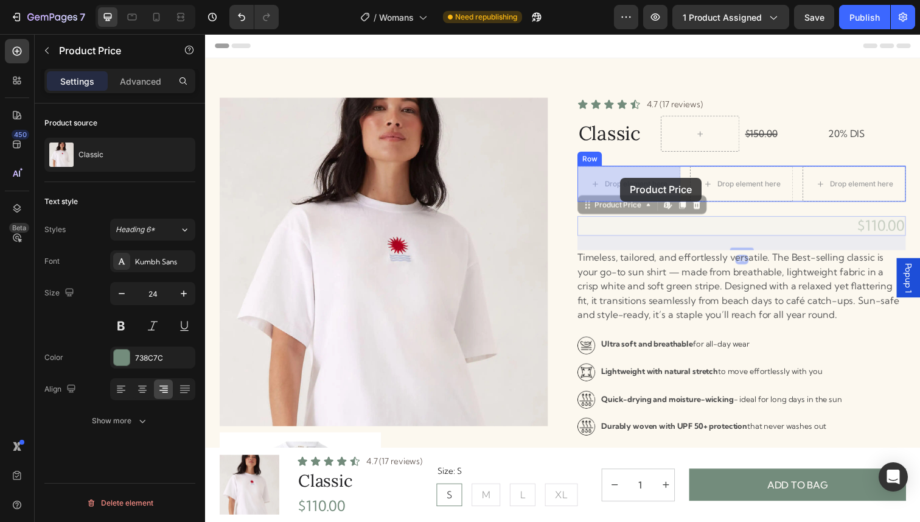
drag, startPoint x: 884, startPoint y: 226, endPoint x: 629, endPoint y: 181, distance: 259.7
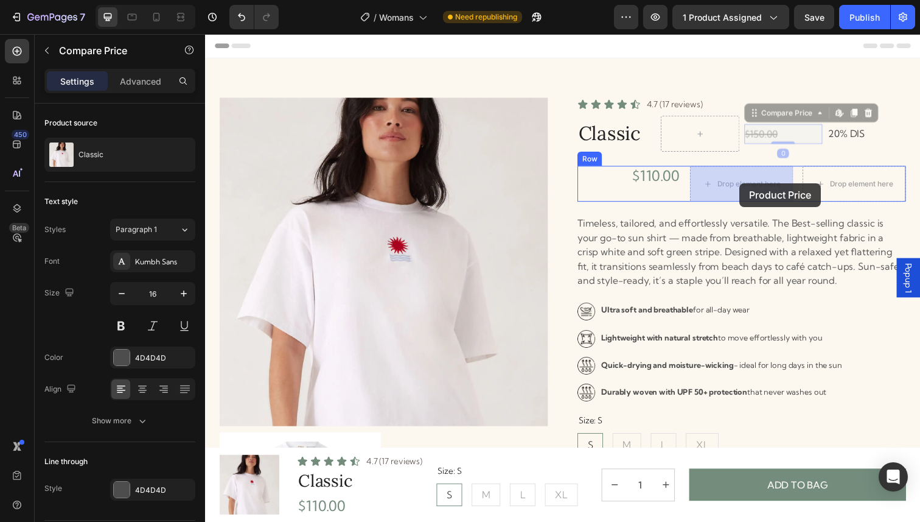
drag, startPoint x: 783, startPoint y: 140, endPoint x: 751, endPoint y: 187, distance: 57.4
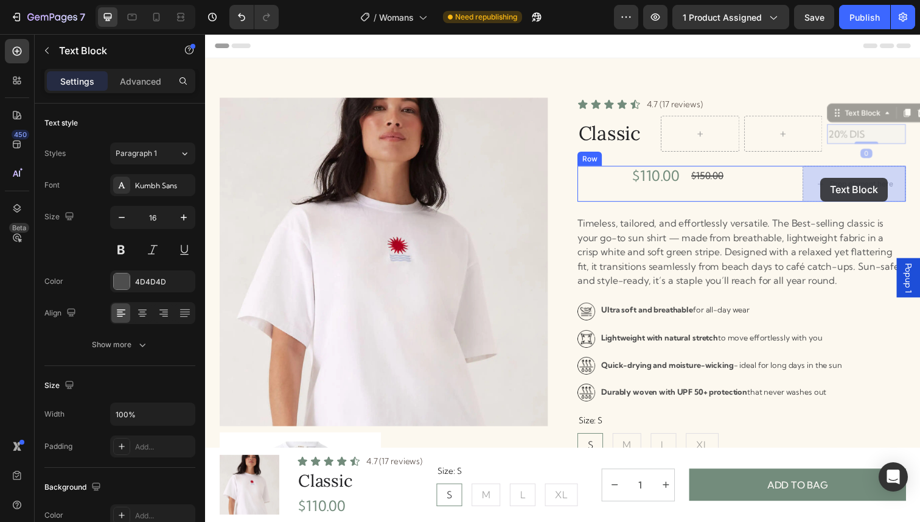
drag, startPoint x: 848, startPoint y: 130, endPoint x: 833, endPoint y: 181, distance: 53.3
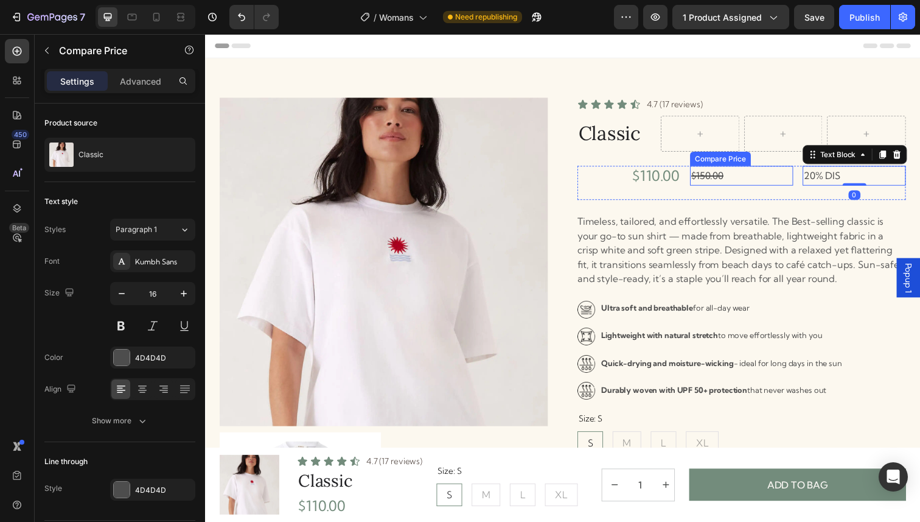
click at [769, 175] on div "$150.00" at bounding box center [753, 179] width 105 height 20
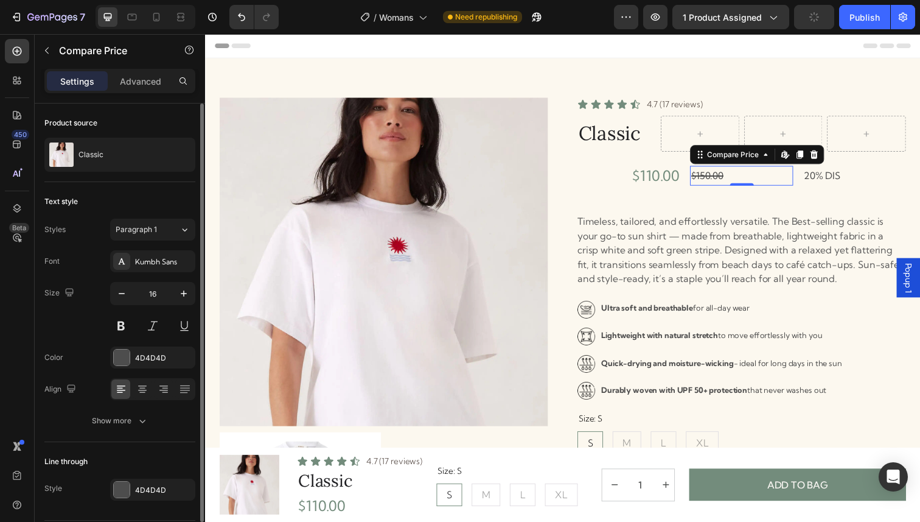
scroll to position [37, 0]
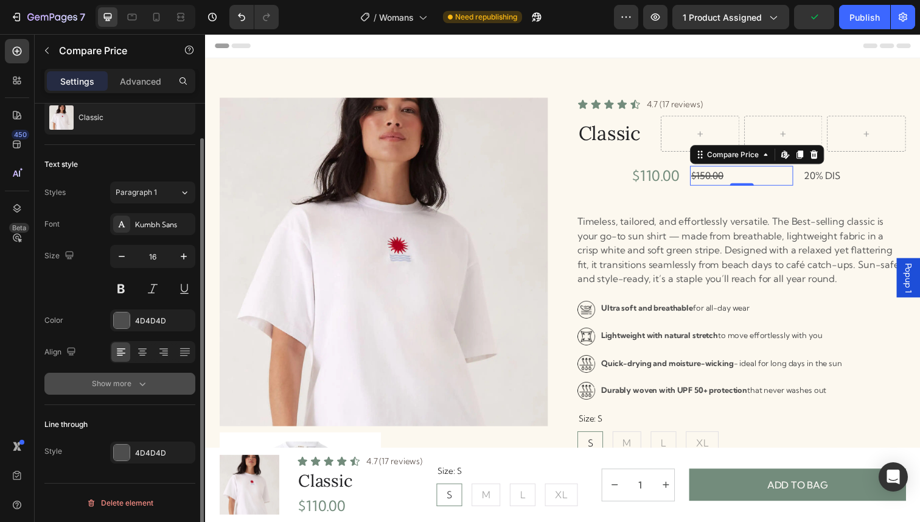
click at [142, 384] on icon "button" at bounding box center [142, 384] width 6 height 4
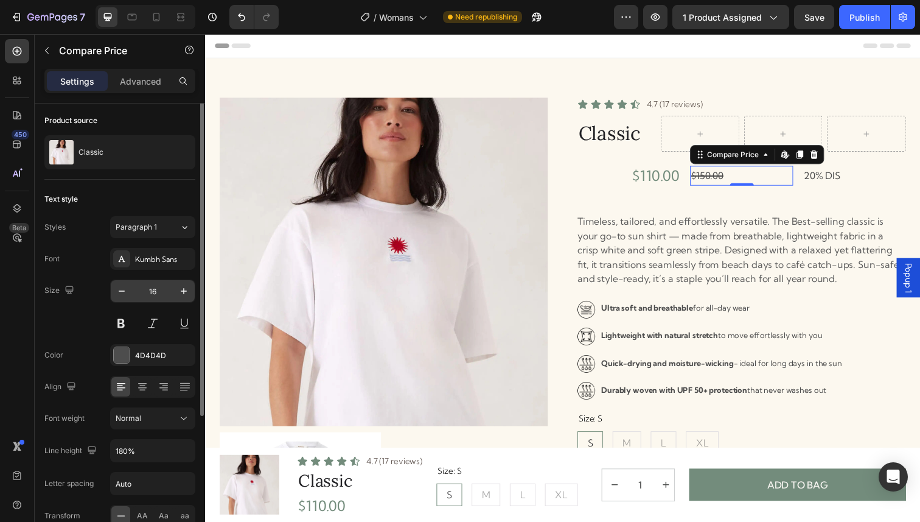
scroll to position [0, 0]
click at [135, 75] on p "Advanced" at bounding box center [140, 81] width 41 height 13
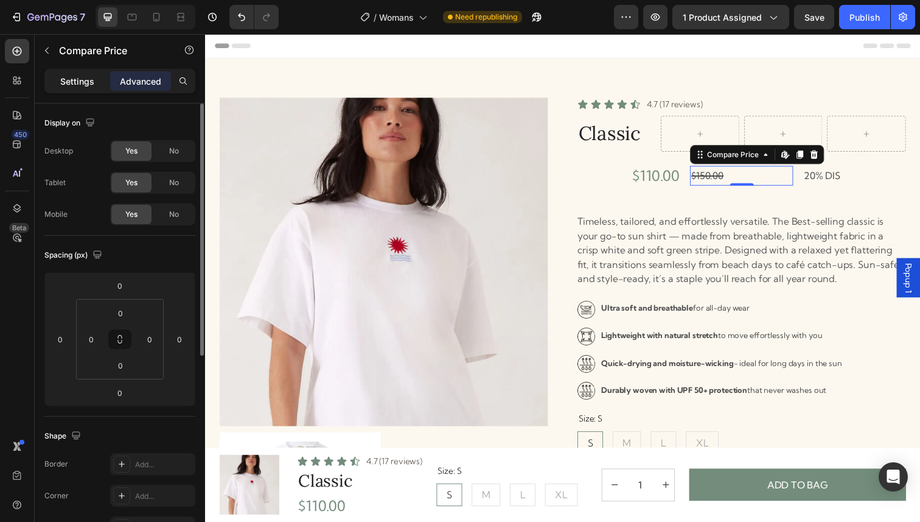
click at [86, 79] on p "Settings" at bounding box center [77, 81] width 34 height 13
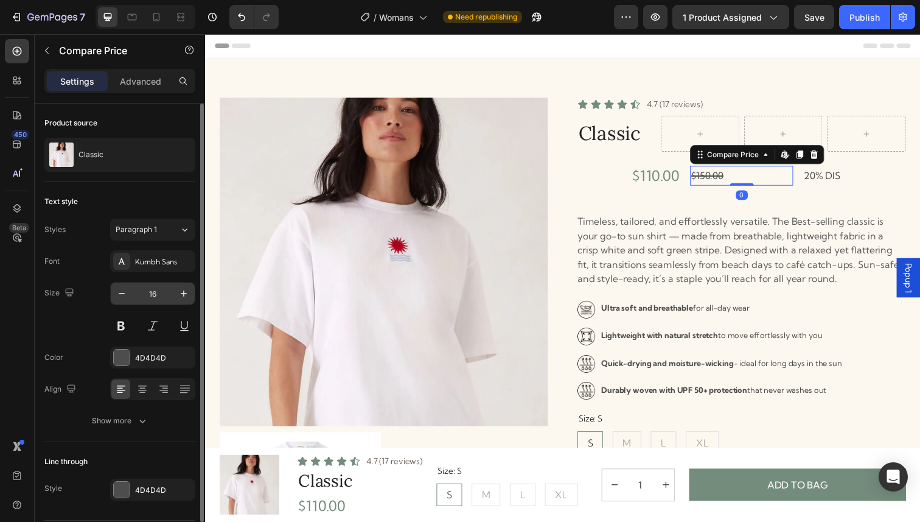
scroll to position [37, 0]
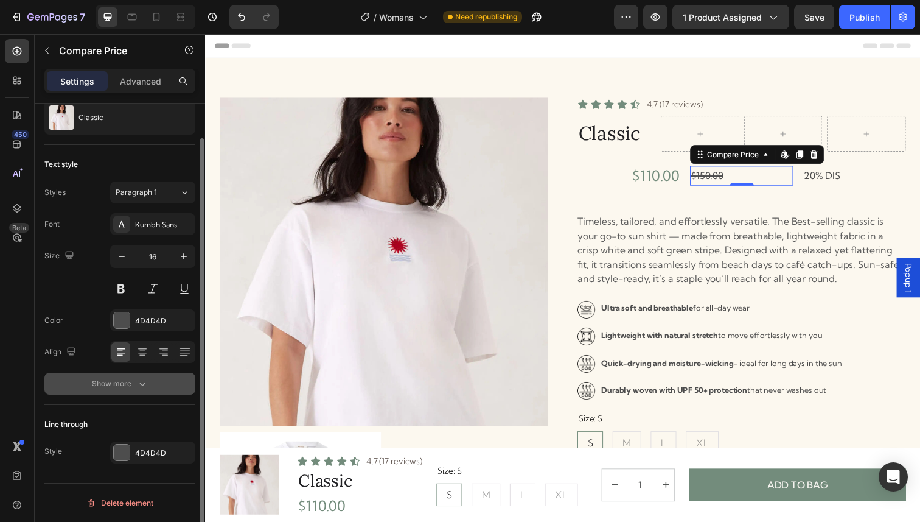
click at [118, 381] on div "Show more" at bounding box center [120, 383] width 57 height 12
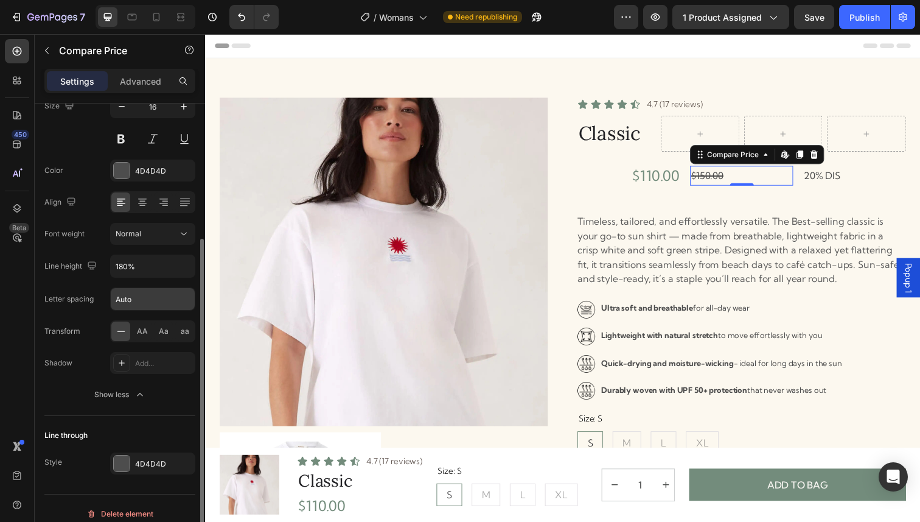
scroll to position [198, 0]
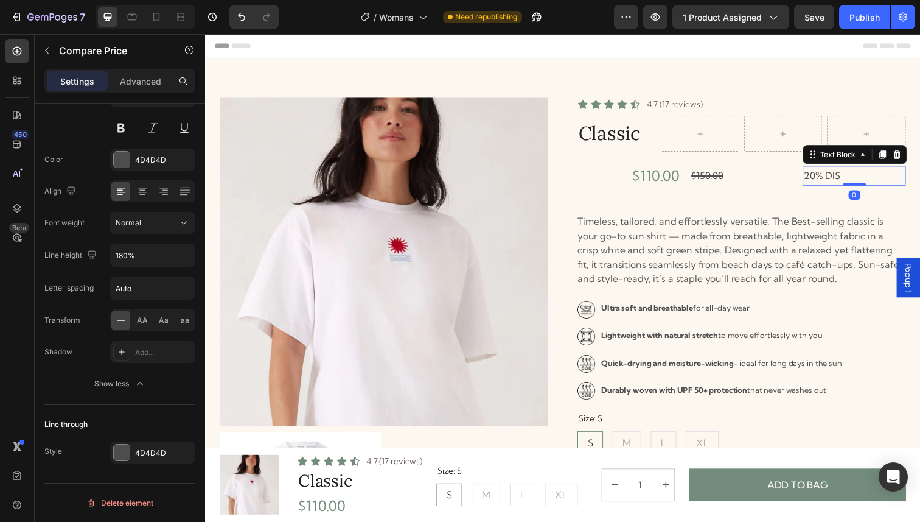
click at [822, 173] on p "20% DIS" at bounding box center [868, 179] width 103 height 18
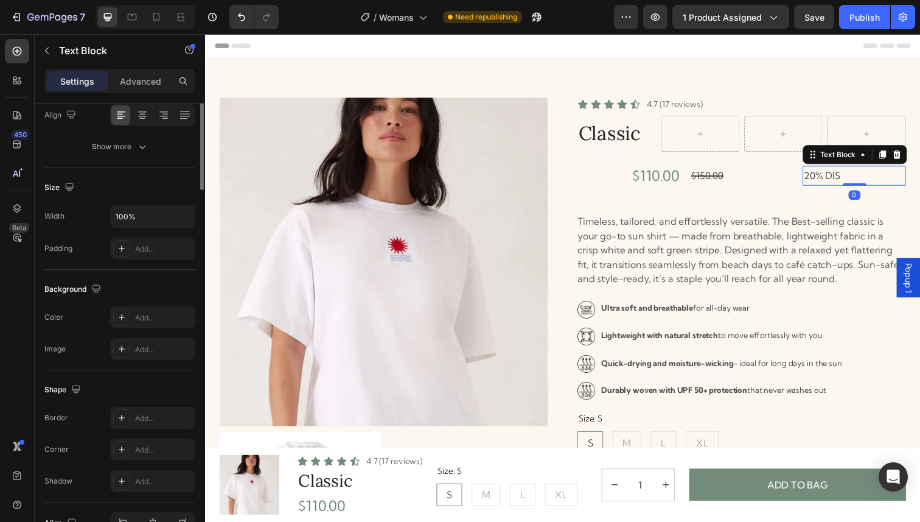
scroll to position [0, 0]
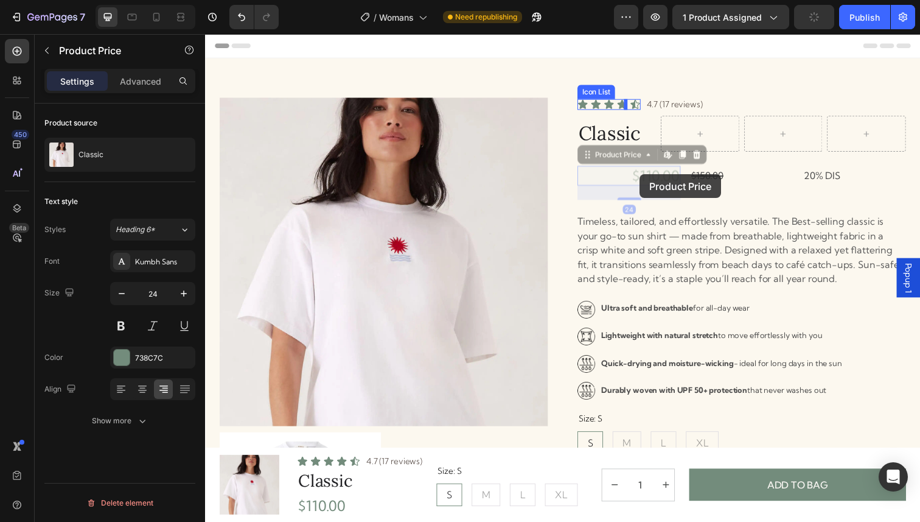
drag, startPoint x: 662, startPoint y: 178, endPoint x: 649, endPoint y: 177, distance: 13.4
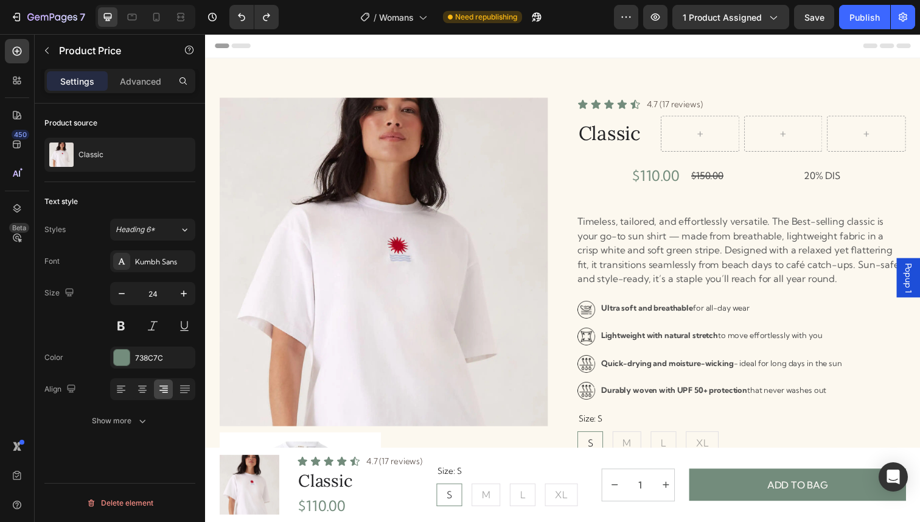
click at [673, 180] on div "$110.00" at bounding box center [637, 179] width 105 height 20
click at [662, 180] on div "$110.00" at bounding box center [637, 179] width 105 height 20
click at [731, 178] on div "$150.00" at bounding box center [753, 179] width 105 height 20
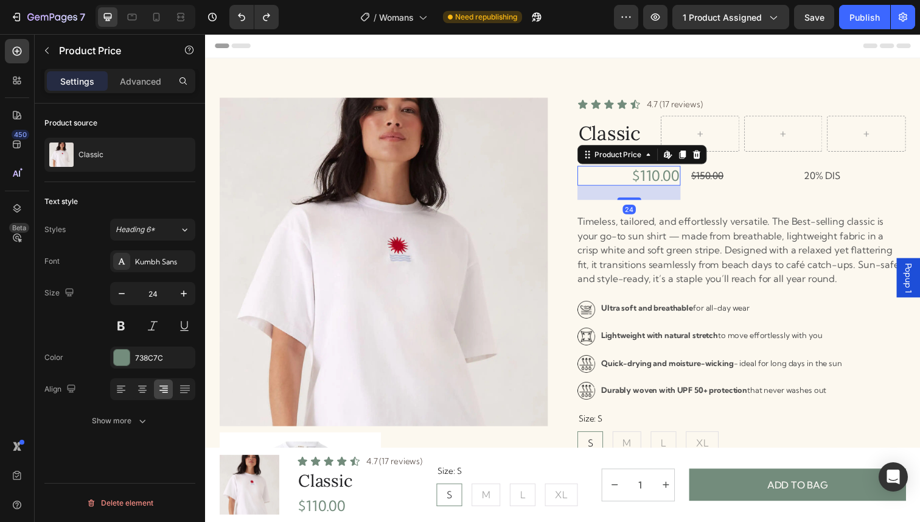
click at [679, 178] on div "$110.00" at bounding box center [637, 179] width 105 height 20
click at [128, 384] on div at bounding box center [120, 388] width 19 height 19
click at [733, 179] on div "$150.00" at bounding box center [753, 179] width 105 height 20
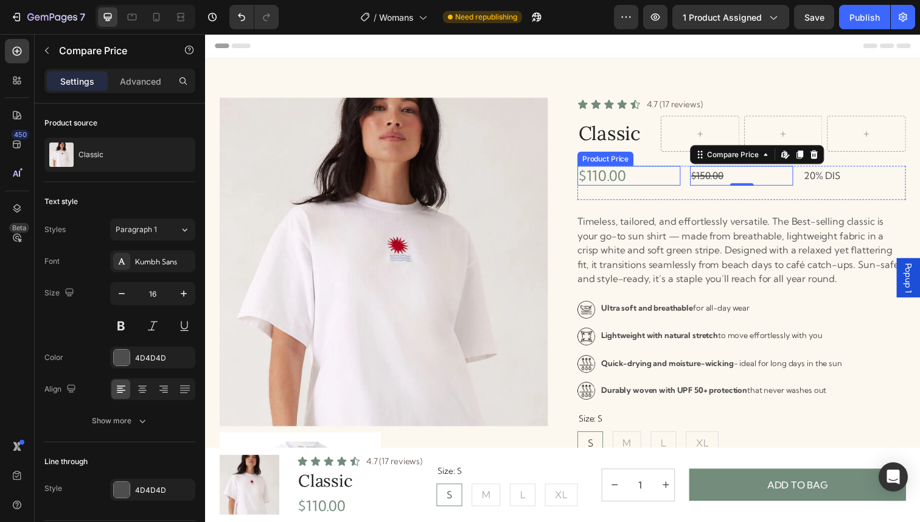
click at [654, 181] on div "$110.00" at bounding box center [637, 179] width 105 height 20
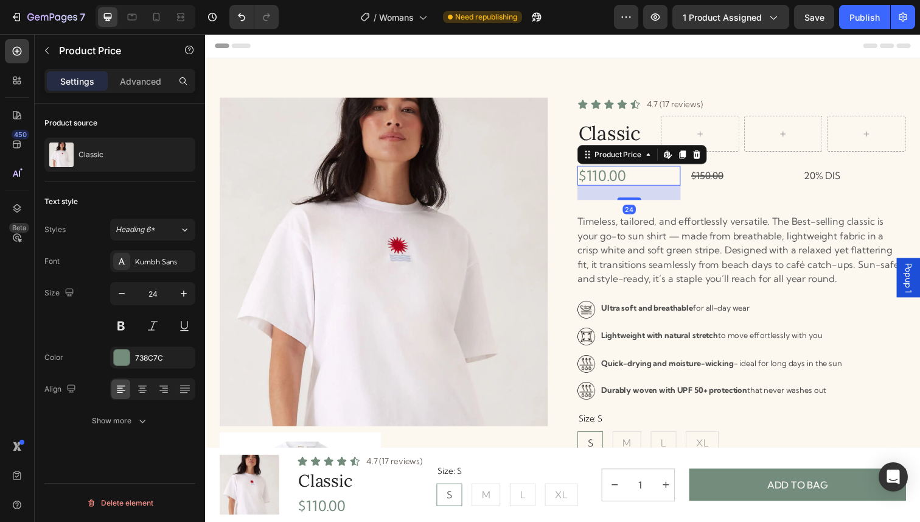
click at [668, 180] on div "$110.00" at bounding box center [637, 179] width 105 height 20
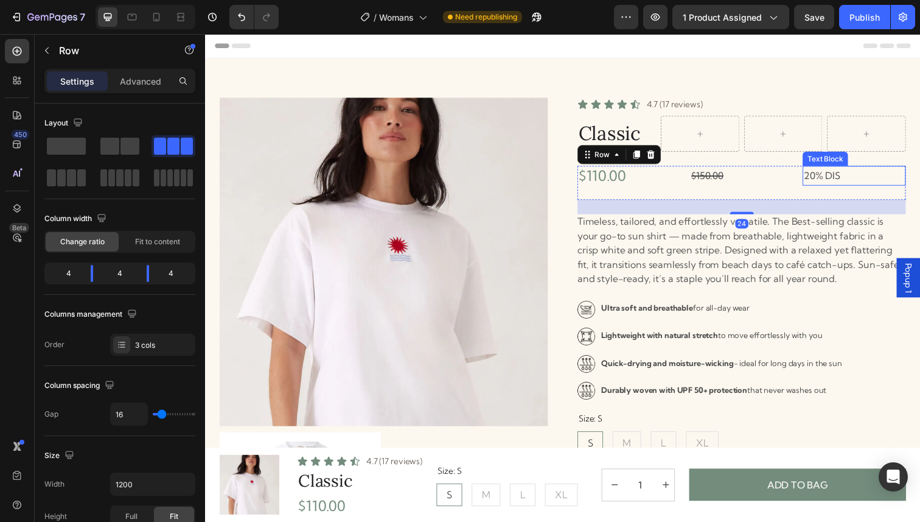
click at [840, 176] on p "20% DIS" at bounding box center [868, 179] width 103 height 18
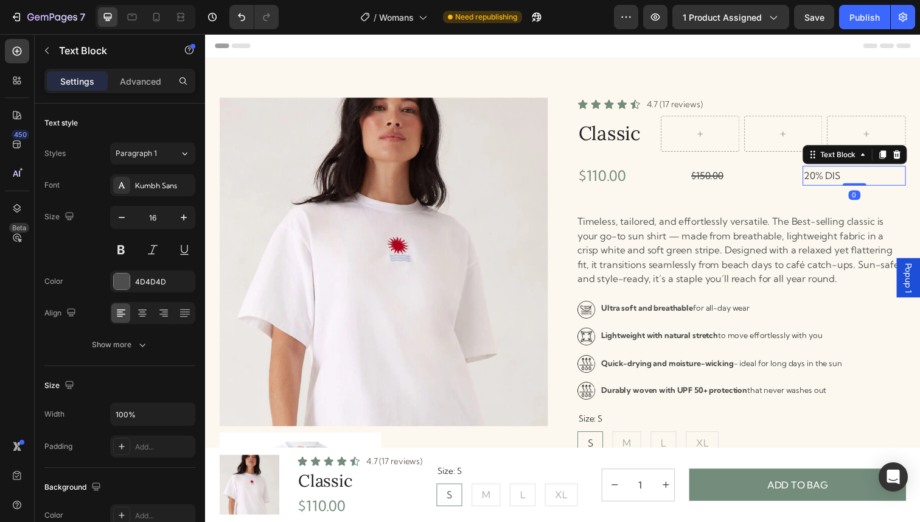
click at [862, 176] on p "20% DIS" at bounding box center [868, 179] width 103 height 18
click at [831, 185] on p "20%" at bounding box center [868, 179] width 103 height 18
click at [831, 180] on p "20%" at bounding box center [868, 179] width 103 height 18
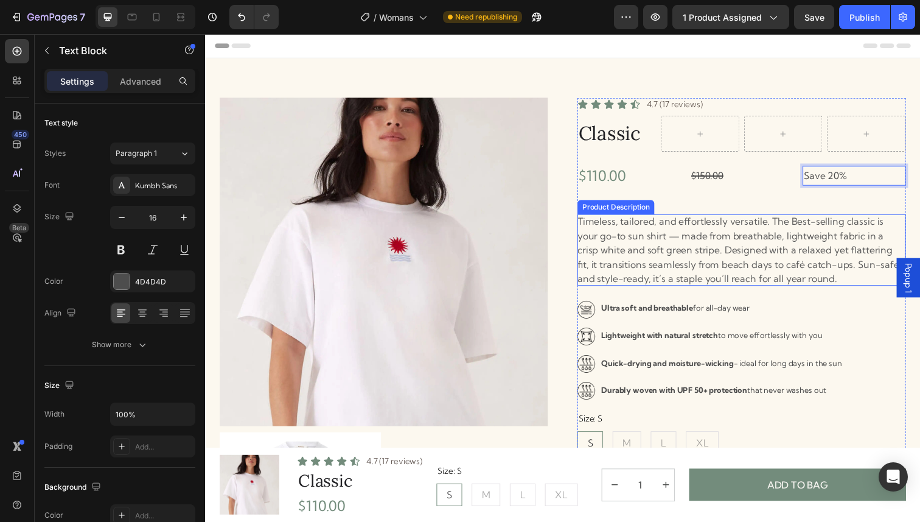
click at [838, 277] on div "Timeless, tailored, and effortlessly versatile. The Best-selling classic is you…" at bounding box center [752, 254] width 335 height 73
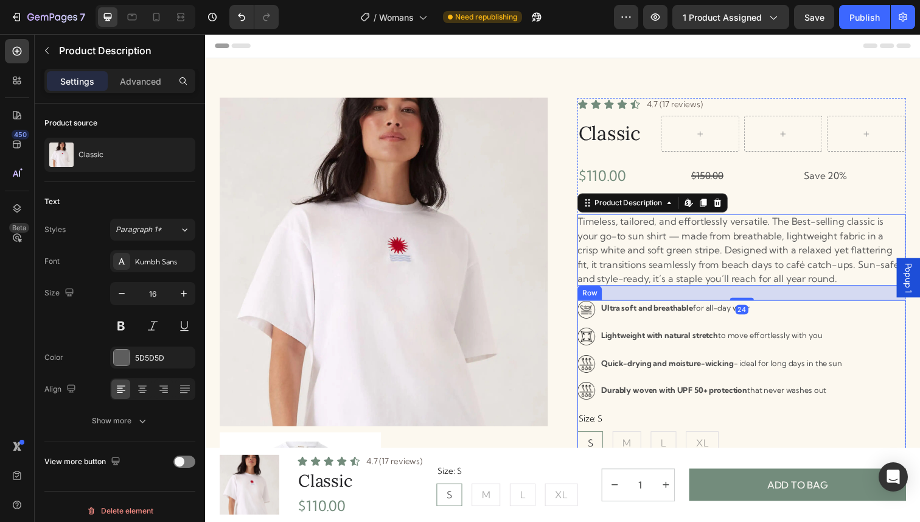
scroll to position [25, 0]
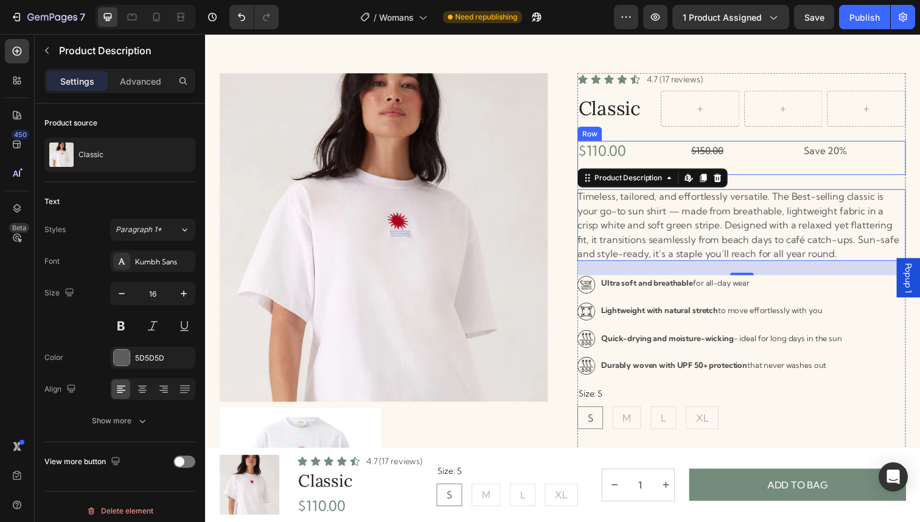
click at [780, 161] on div "$150.00" at bounding box center [753, 154] width 105 height 20
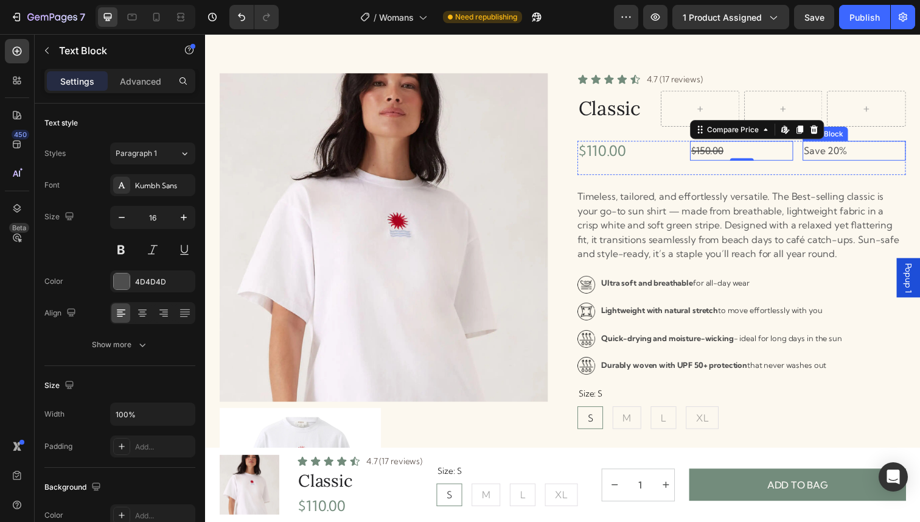
click at [841, 153] on p "Save 20%" at bounding box center [868, 154] width 103 height 18
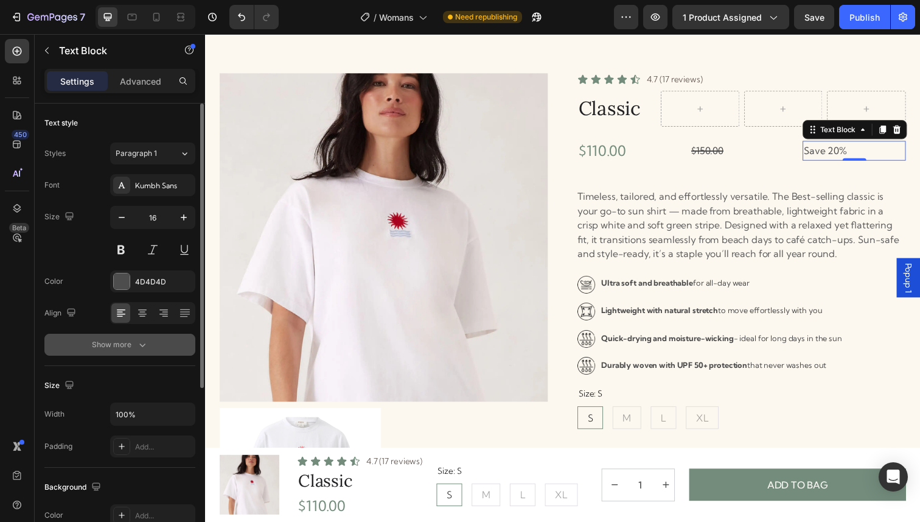
click at [145, 342] on icon "button" at bounding box center [142, 344] width 12 height 12
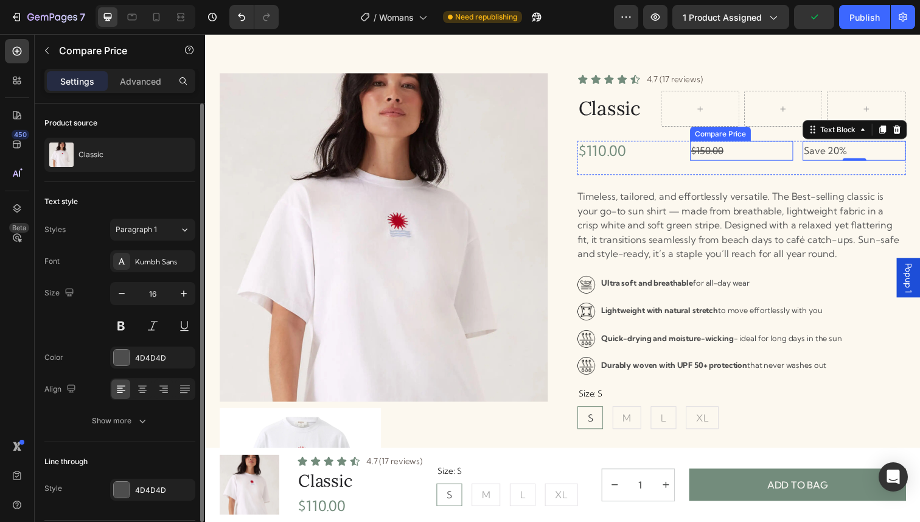
click at [712, 152] on div "$150.00" at bounding box center [753, 154] width 105 height 20
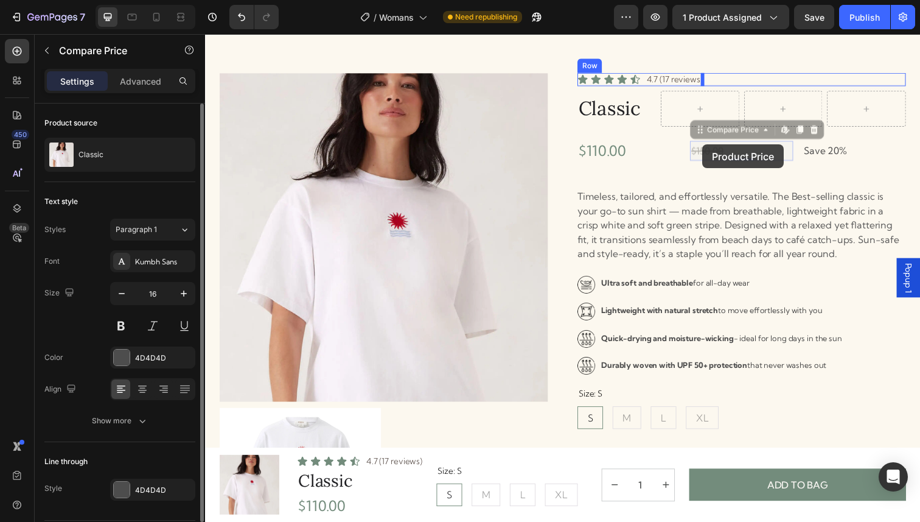
drag, startPoint x: 734, startPoint y: 161, endPoint x: 713, endPoint y: 148, distance: 25.2
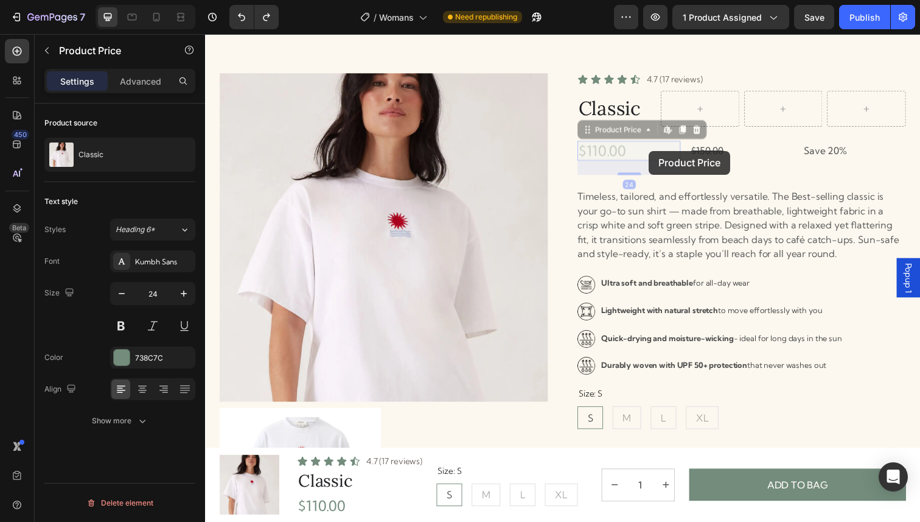
drag, startPoint x: 628, startPoint y: 149, endPoint x: 658, endPoint y: 153, distance: 30.1
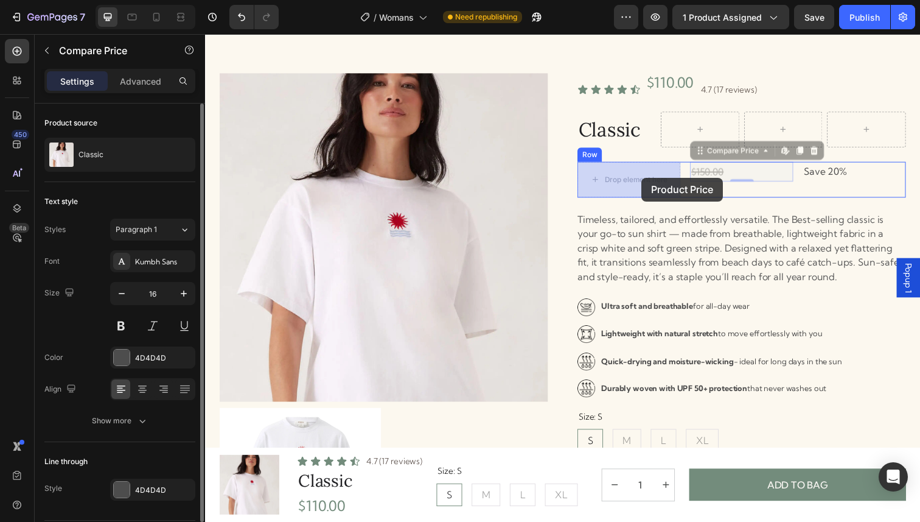
drag, startPoint x: 732, startPoint y: 180, endPoint x: 650, endPoint y: 180, distance: 82.2
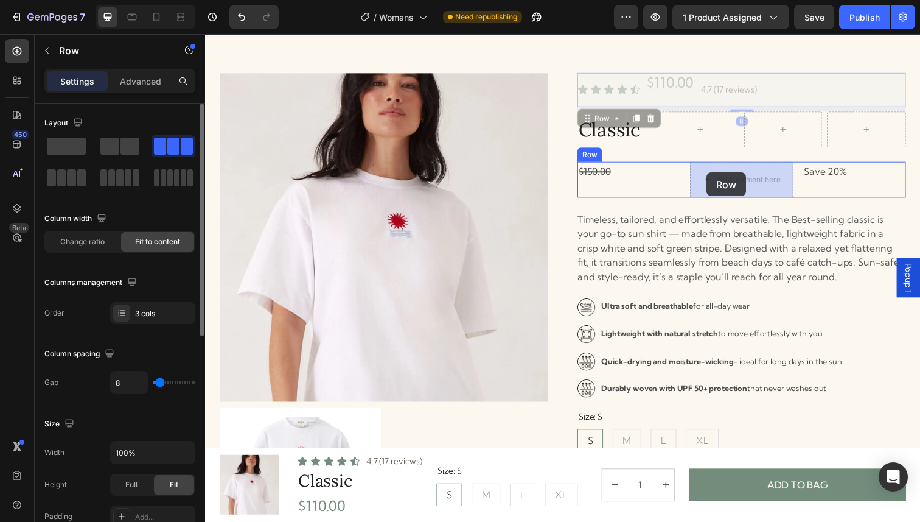
drag, startPoint x: 678, startPoint y: 94, endPoint x: 718, endPoint y: 175, distance: 90.6
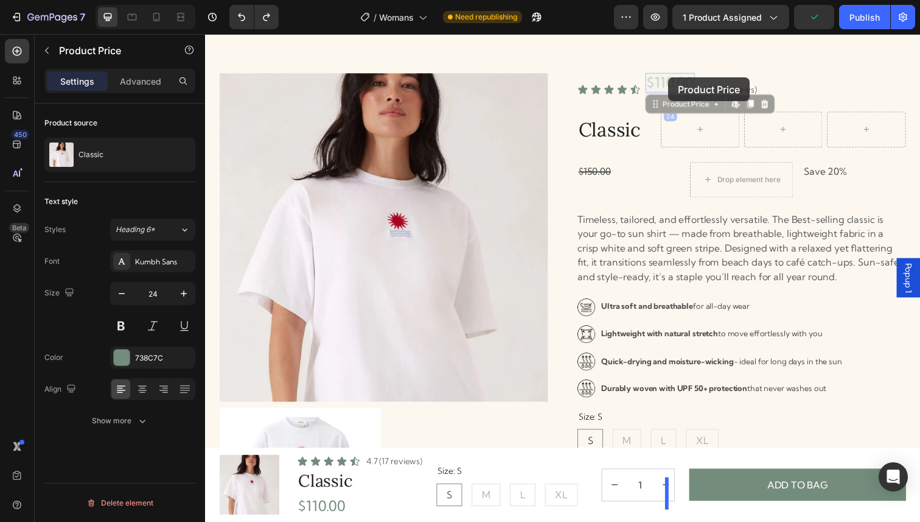
scroll to position [18, 0]
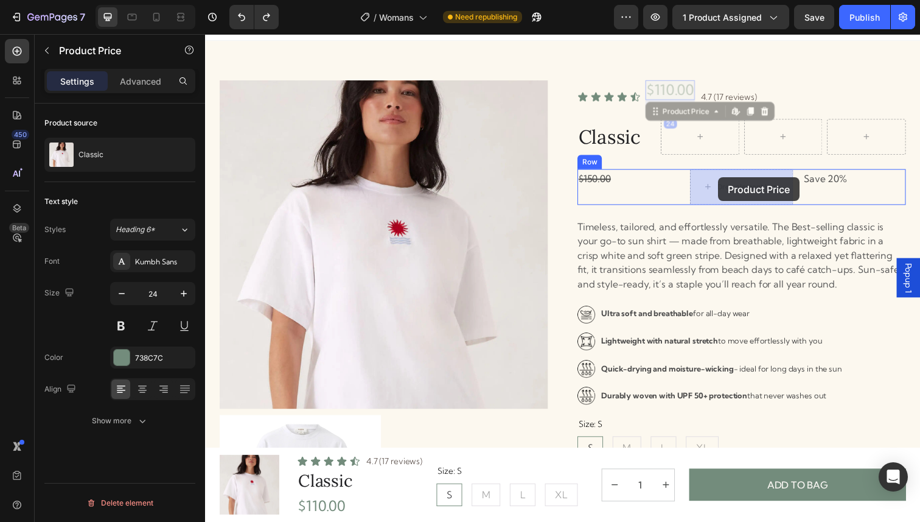
drag, startPoint x: 677, startPoint y: 79, endPoint x: 729, endPoint y: 179, distance: 113.0
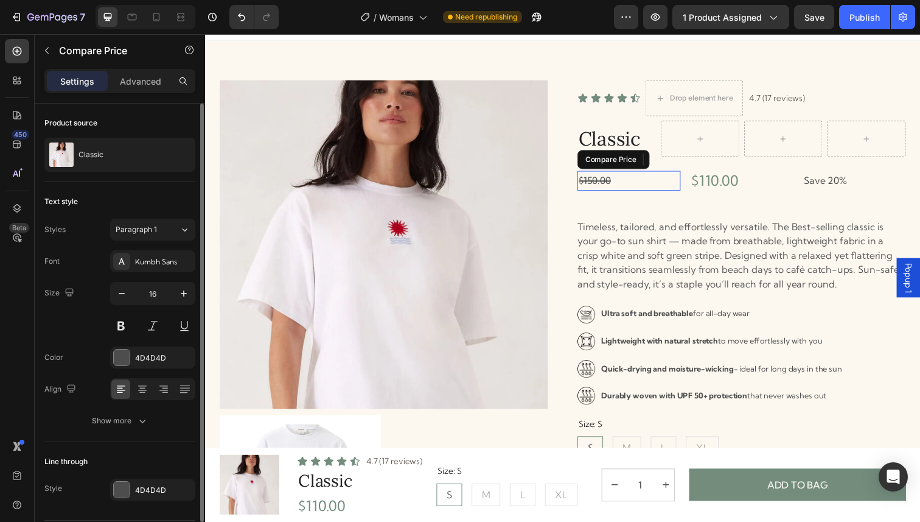
click at [620, 189] on div "$150.00" at bounding box center [637, 184] width 105 height 20
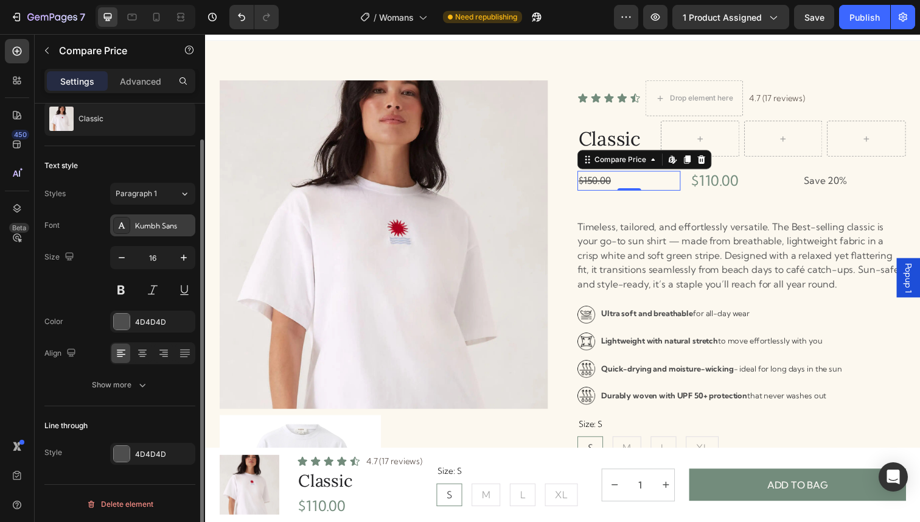
scroll to position [37, 0]
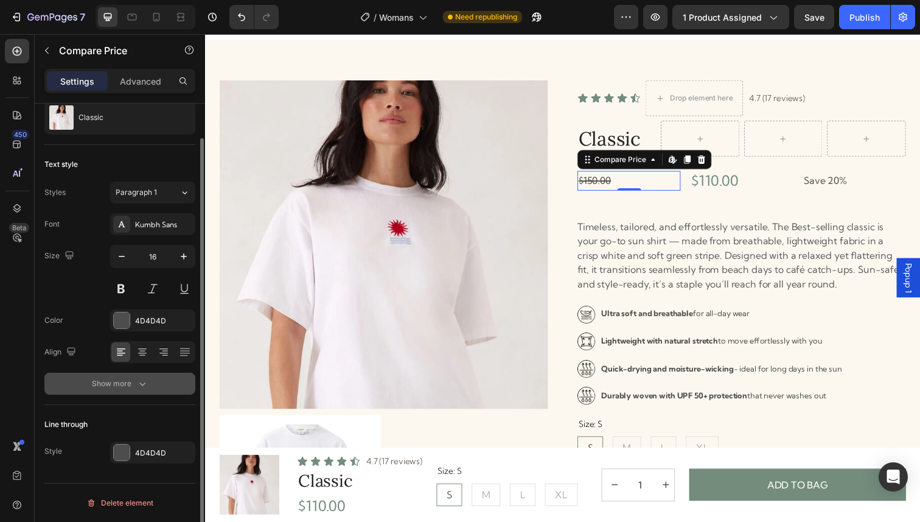
click at [136, 383] on icon "button" at bounding box center [142, 383] width 12 height 12
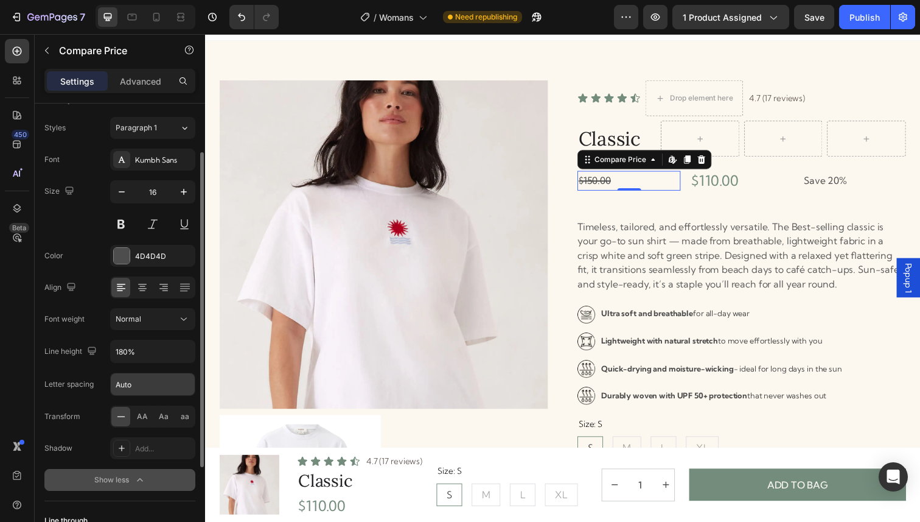
scroll to position [105, 0]
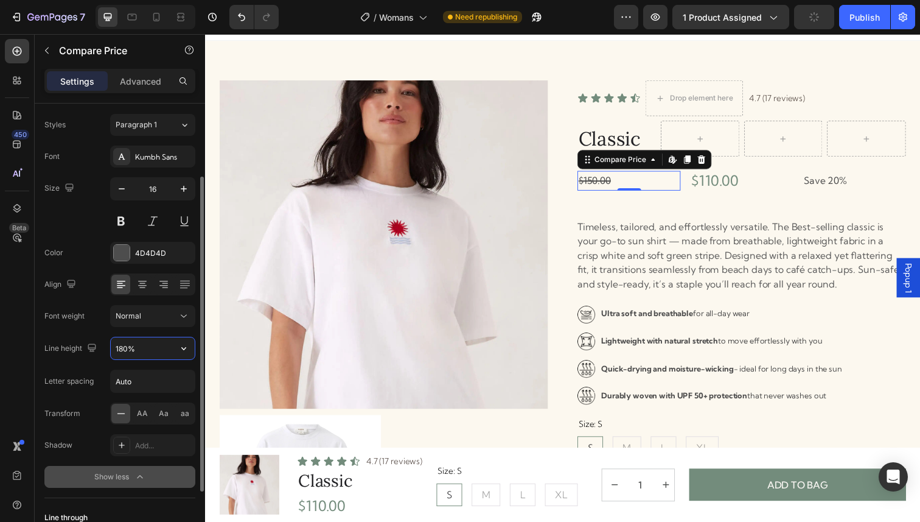
click at [158, 341] on input "180%" at bounding box center [153, 348] width 84 height 22
click at [183, 349] on icon "button" at bounding box center [183, 348] width 5 height 3
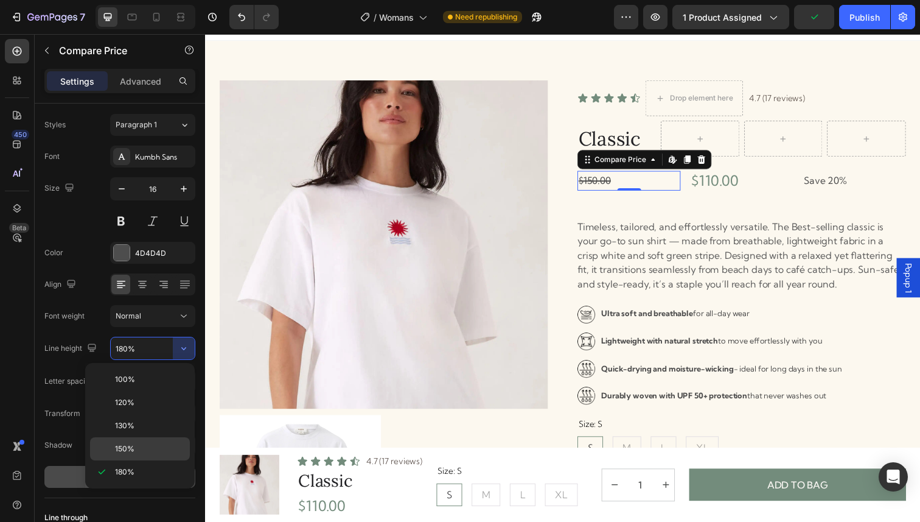
click at [129, 445] on span "150%" at bounding box center [124, 448] width 19 height 11
type input "150%"
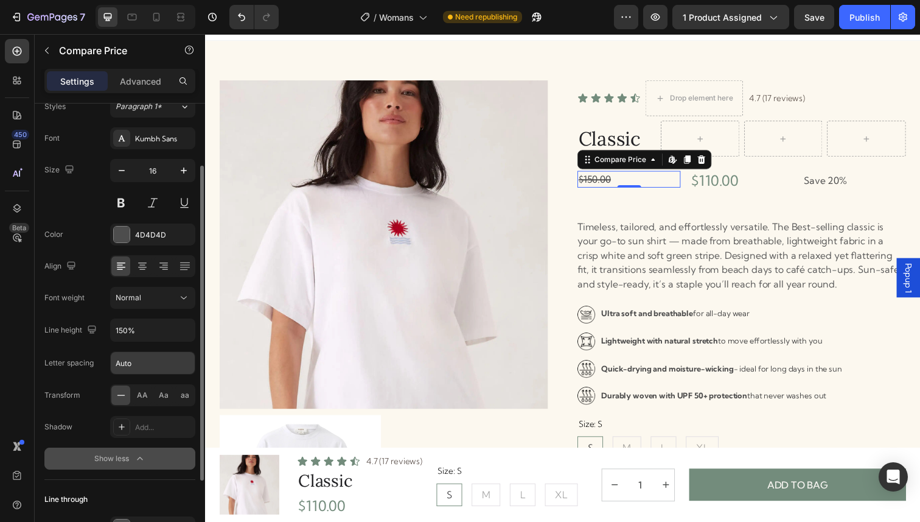
scroll to position [0, 0]
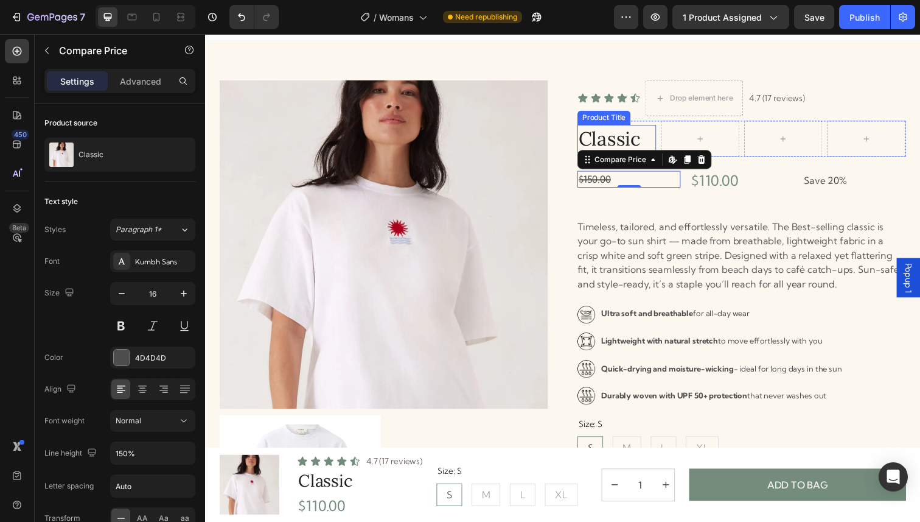
click at [654, 134] on h1 "Classic" at bounding box center [625, 141] width 80 height 28
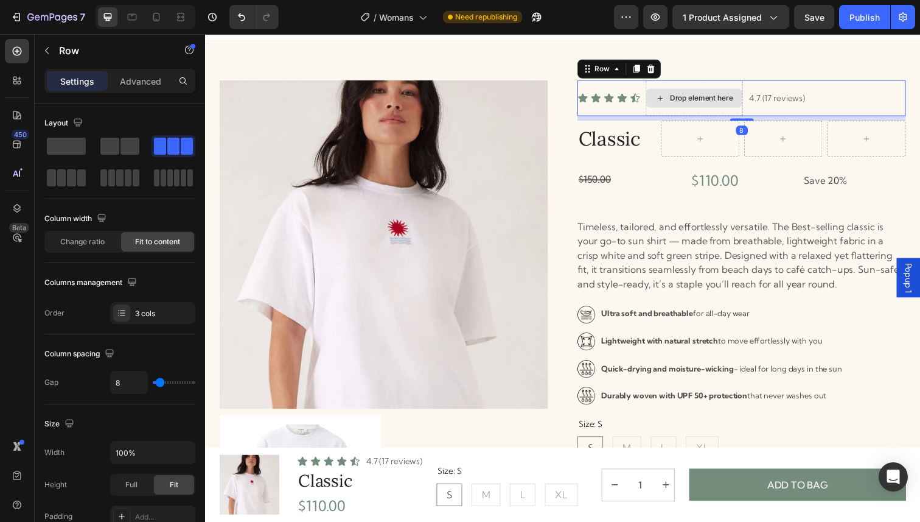
click at [714, 88] on div "Drop element here" at bounding box center [705, 100] width 100 height 37
click at [714, 101] on div "Drop element here" at bounding box center [712, 100] width 65 height 10
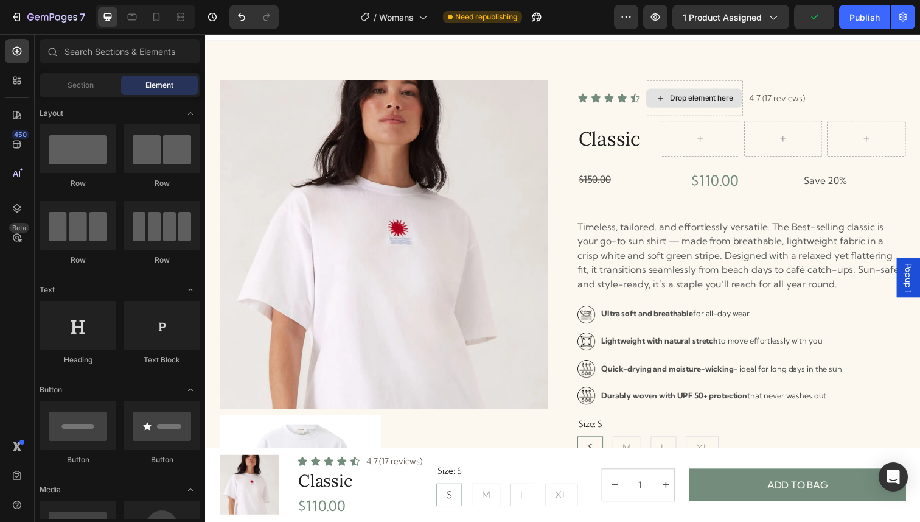
click at [714, 101] on div "Drop element here" at bounding box center [712, 100] width 65 height 10
click at [676, 86] on div "Drop element here" at bounding box center [705, 100] width 100 height 37
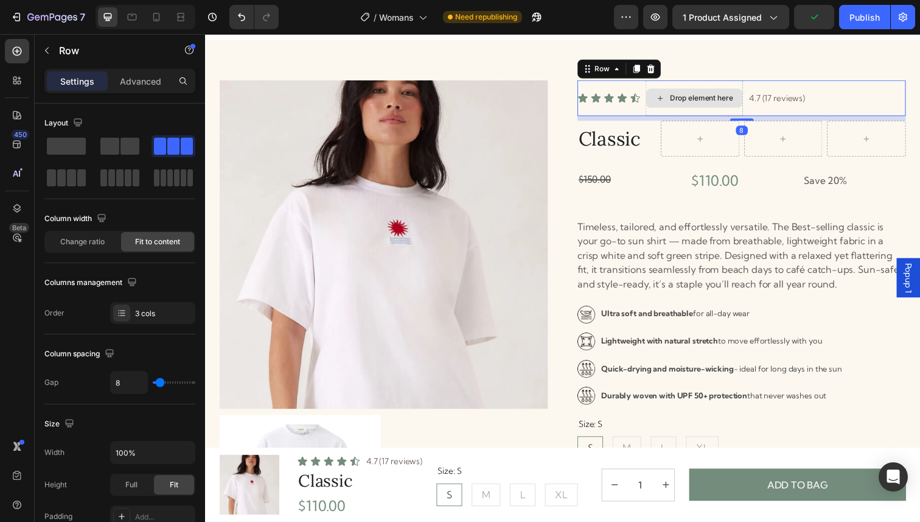
click at [661, 83] on div "Drop element here" at bounding box center [705, 100] width 100 height 37
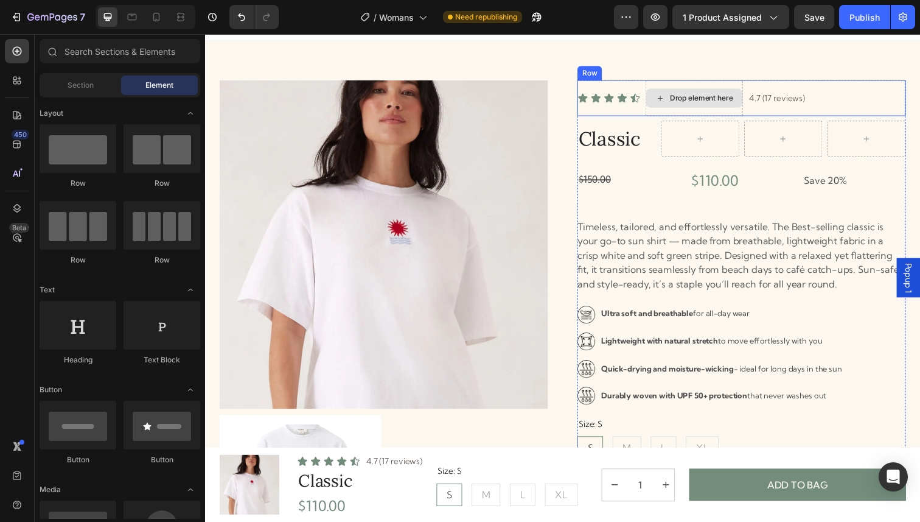
click at [677, 100] on div "Drop element here" at bounding box center [704, 99] width 99 height 19
click at [717, 100] on div "Drop element here" at bounding box center [712, 100] width 65 height 10
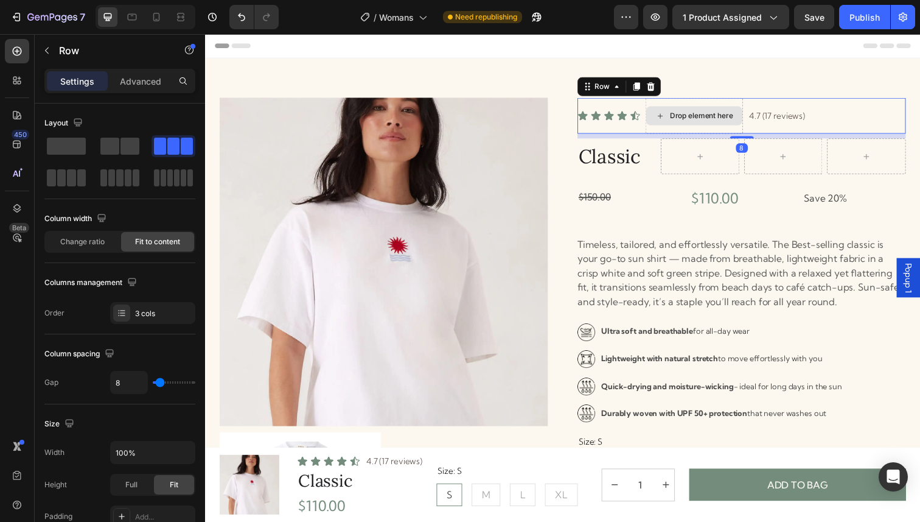
scroll to position [18, 0]
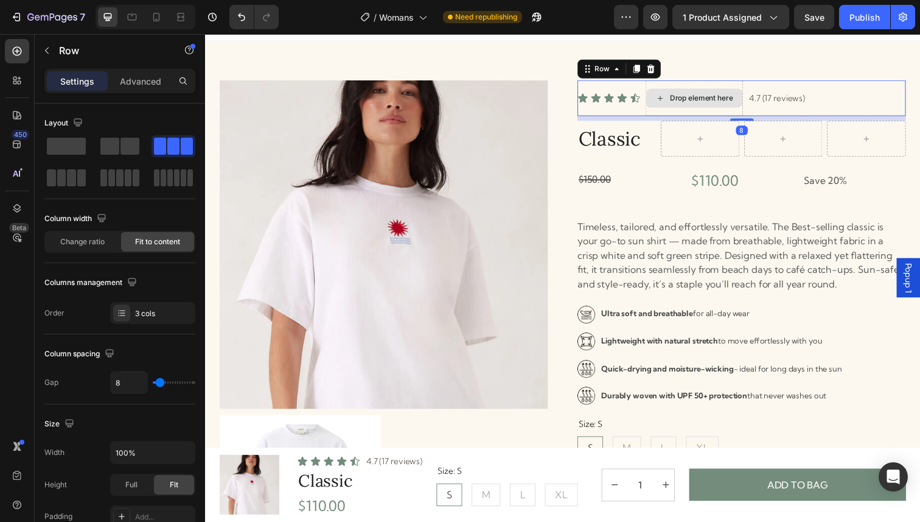
click at [676, 111] on div "Drop element here" at bounding box center [705, 100] width 100 height 37
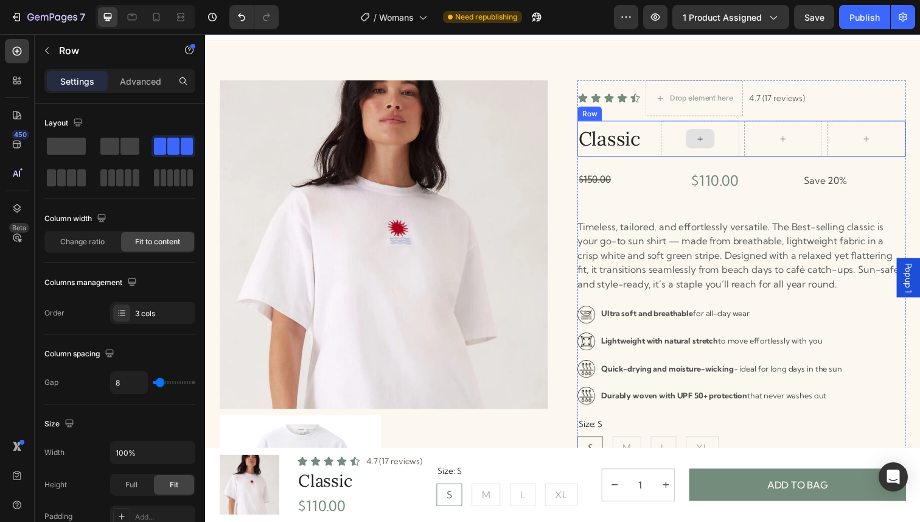
click at [702, 139] on div at bounding box center [710, 140] width 29 height 19
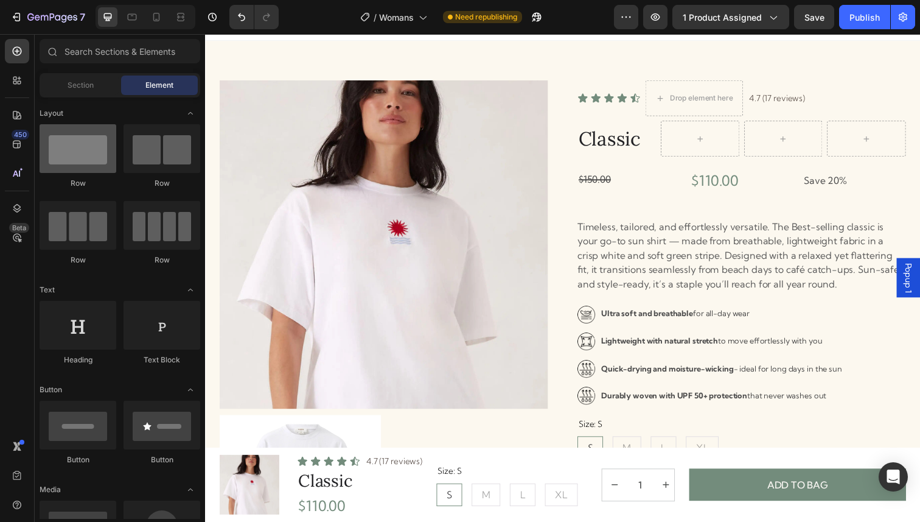
click at [77, 141] on div at bounding box center [78, 148] width 77 height 49
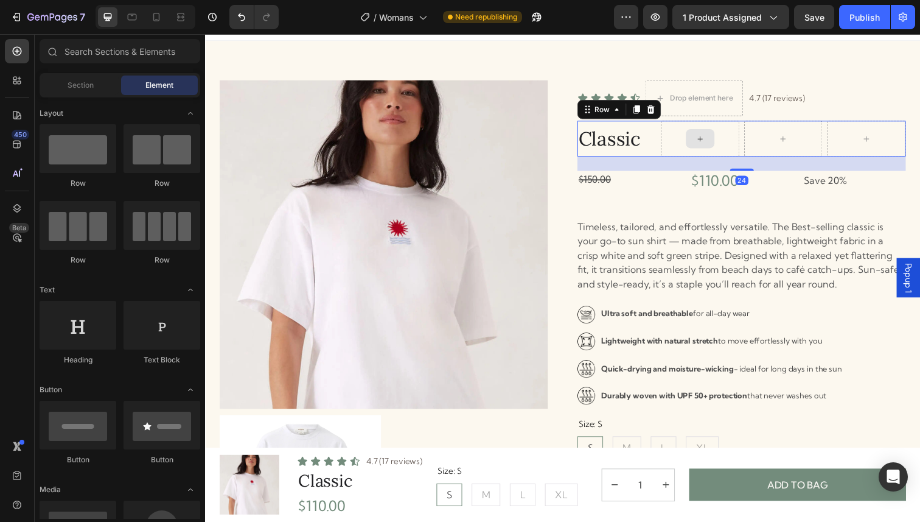
click at [679, 139] on div at bounding box center [711, 141] width 80 height 37
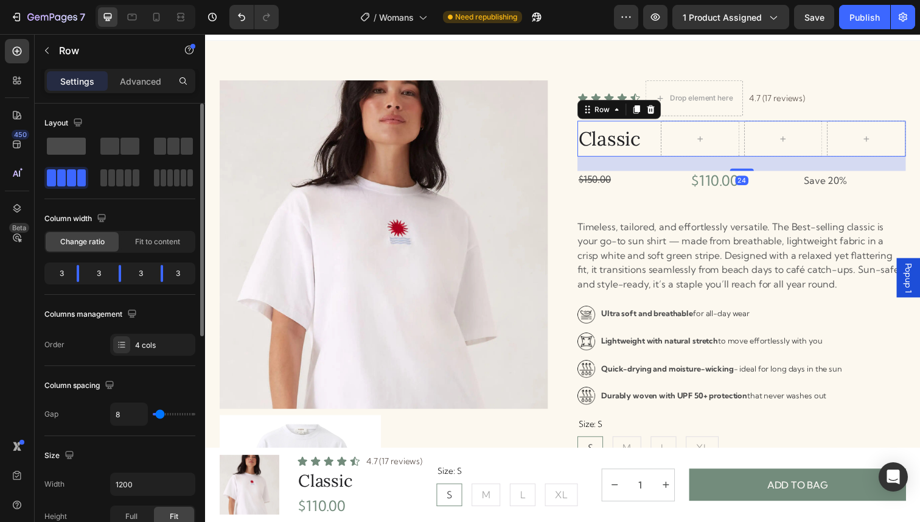
click at [69, 138] on span at bounding box center [66, 146] width 39 height 17
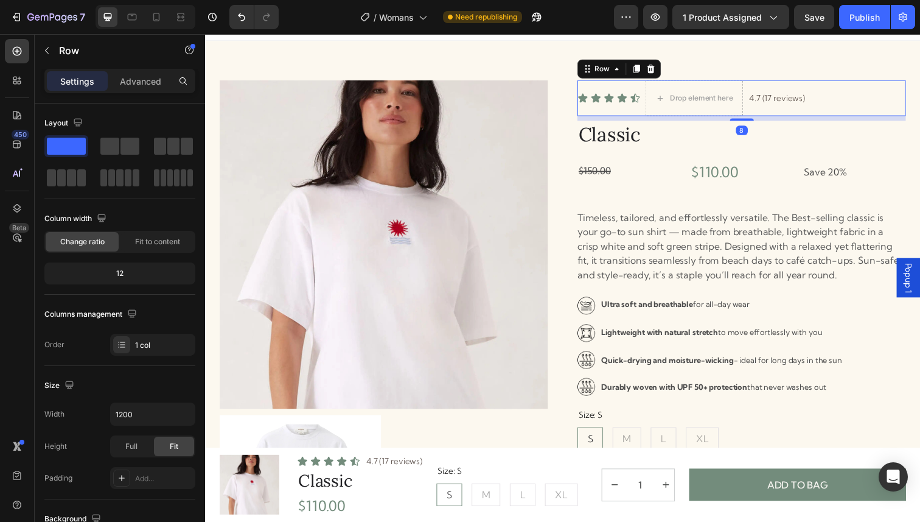
click at [645, 85] on div "Icon Icon Icon Icon Icon Icon List" at bounding box center [617, 100] width 65 height 37
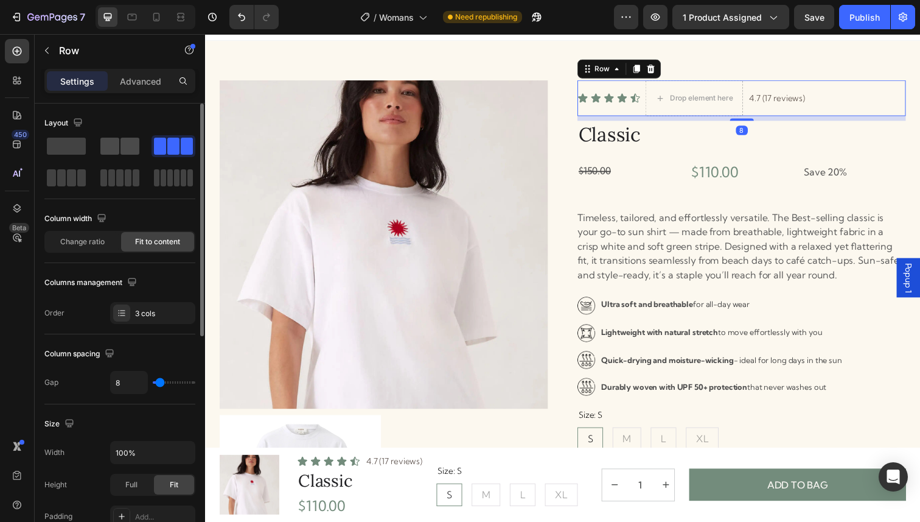
click at [122, 145] on span at bounding box center [130, 146] width 19 height 17
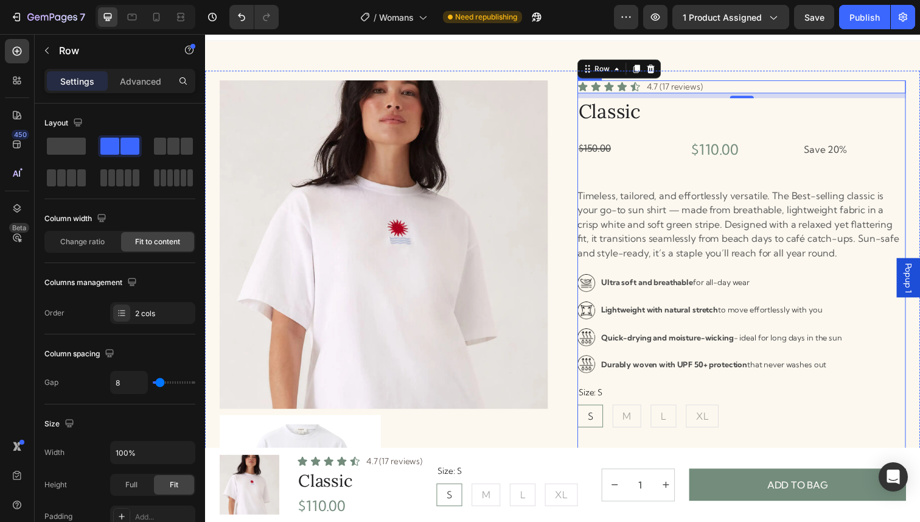
click at [636, 190] on div "Icon Icon Icon Icon Icon Icon List 4.7 (17 reviews) Text Block Row 8 Classic Pr…" at bounding box center [752, 417] width 335 height 670
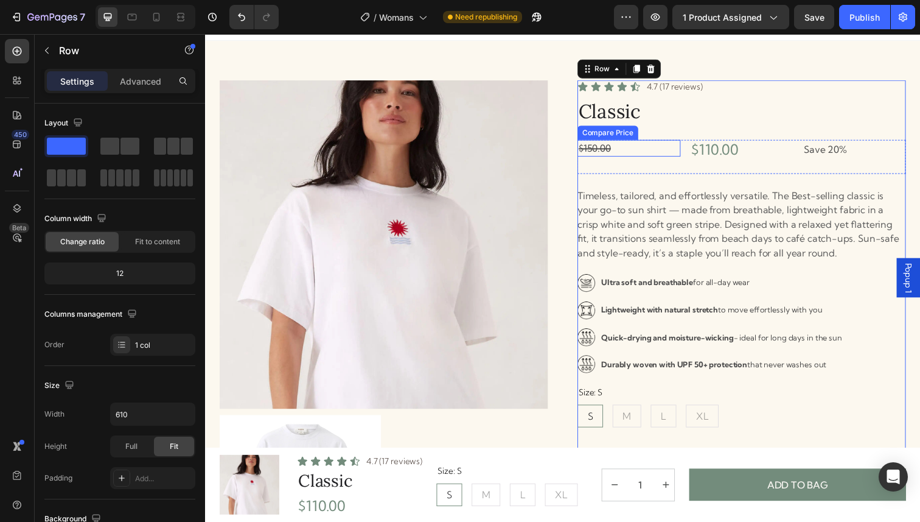
click at [677, 147] on div "$150.00" at bounding box center [637, 150] width 105 height 17
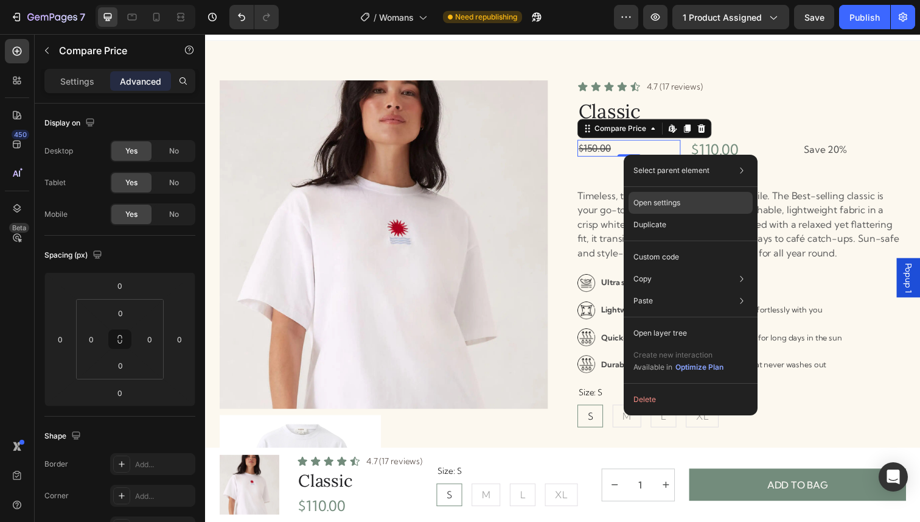
click at [661, 205] on p "Open settings" at bounding box center [657, 202] width 47 height 11
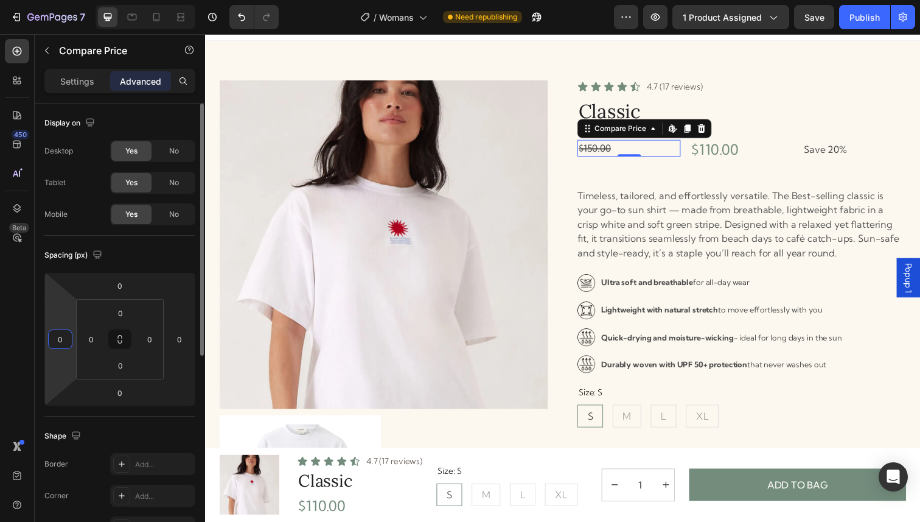
click at [66, 0] on html "7 Version history / Womans Need republishing Preview 1 product assigned Save Pu…" at bounding box center [460, 0] width 920 height 0
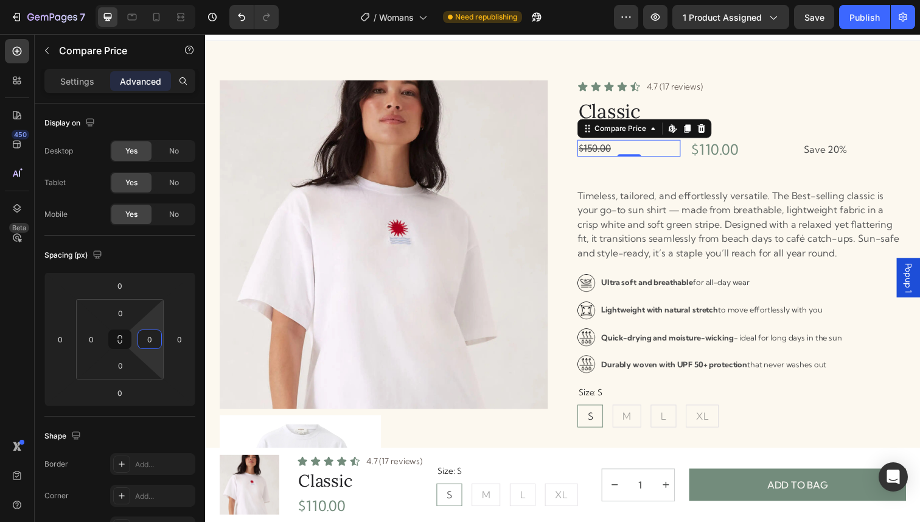
click at [136, 0] on html "7 Version history / Womans Need republishing Preview 1 product assigned Save Pu…" at bounding box center [460, 0] width 920 height 0
click at [88, 344] on input "0" at bounding box center [91, 339] width 18 height 18
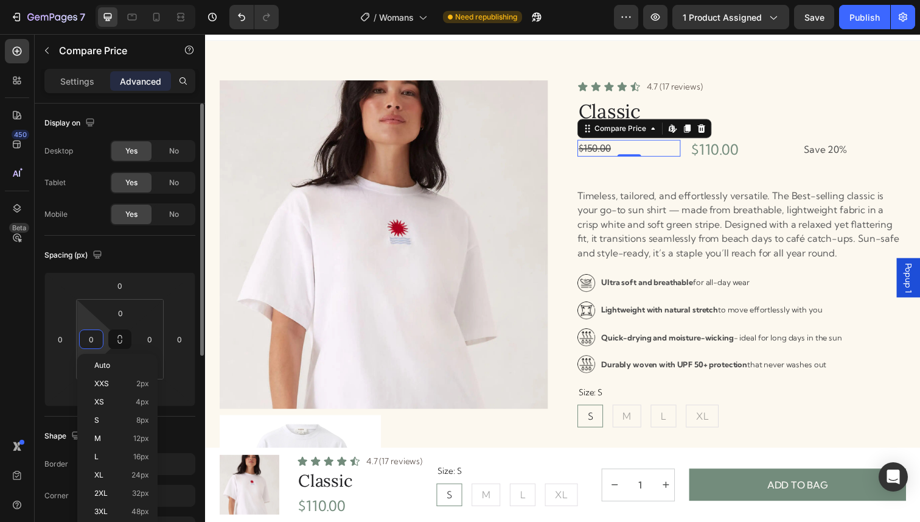
click at [88, 344] on input "0" at bounding box center [91, 339] width 18 height 18
click at [141, 398] on span "4px" at bounding box center [142, 401] width 13 height 9
type input "4"
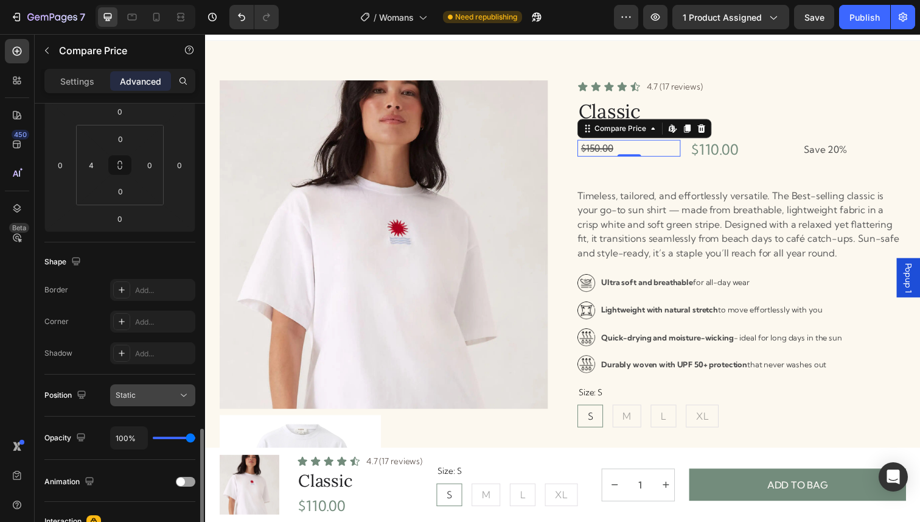
scroll to position [0, 0]
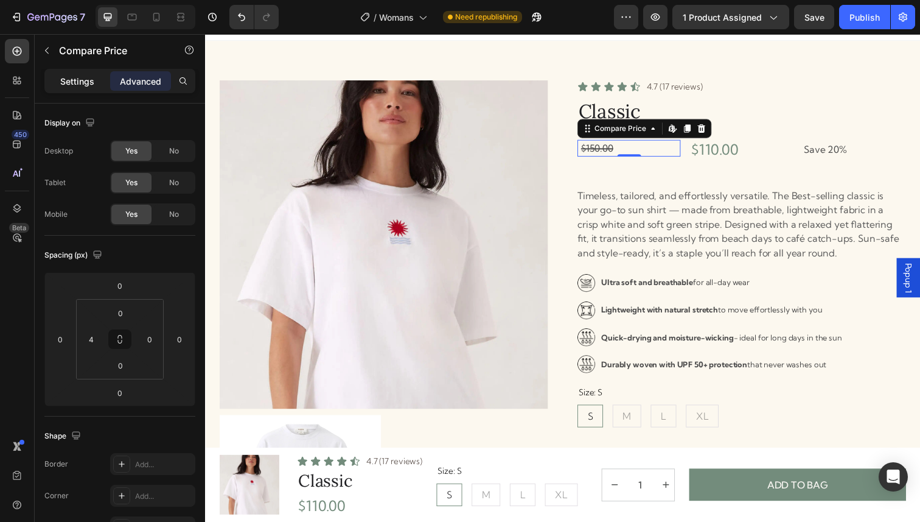
click at [97, 83] on div "Settings" at bounding box center [77, 80] width 61 height 19
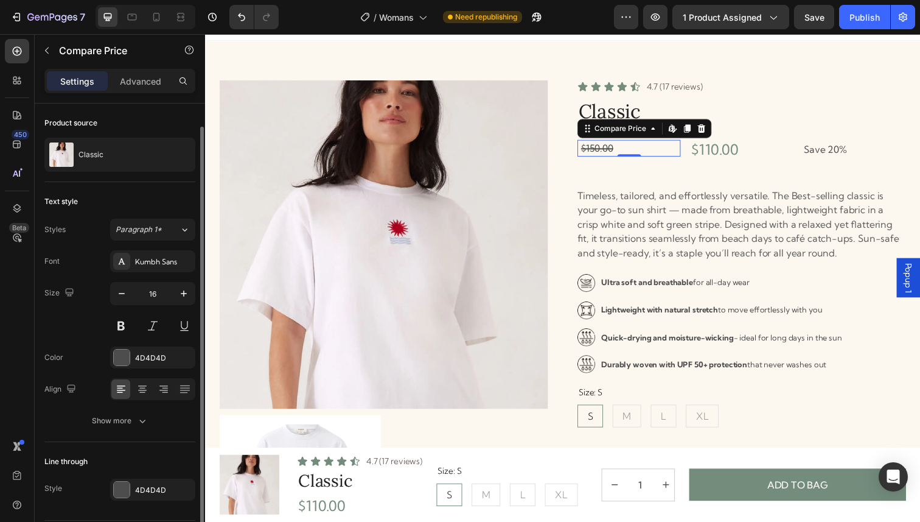
scroll to position [37, 0]
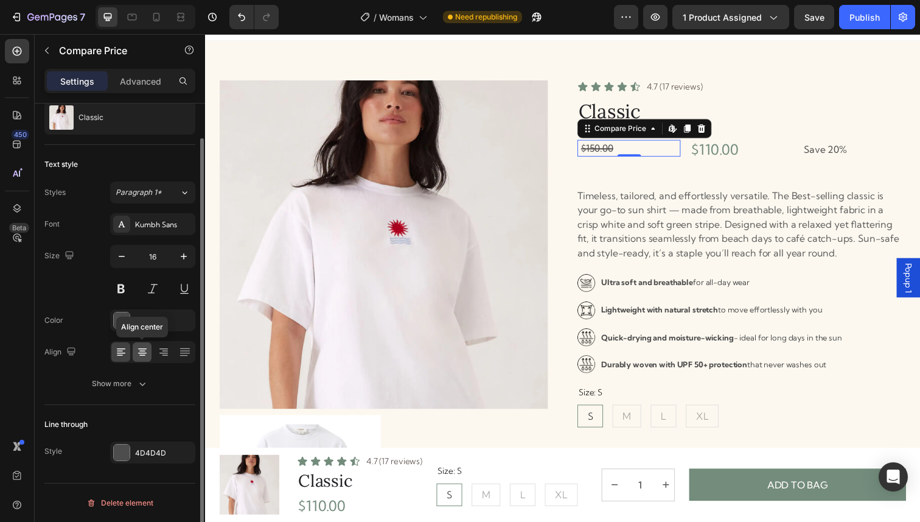
click at [149, 355] on div at bounding box center [142, 351] width 19 height 19
click at [115, 348] on icon at bounding box center [121, 352] width 12 height 12
click at [122, 381] on div "Show more" at bounding box center [120, 383] width 57 height 12
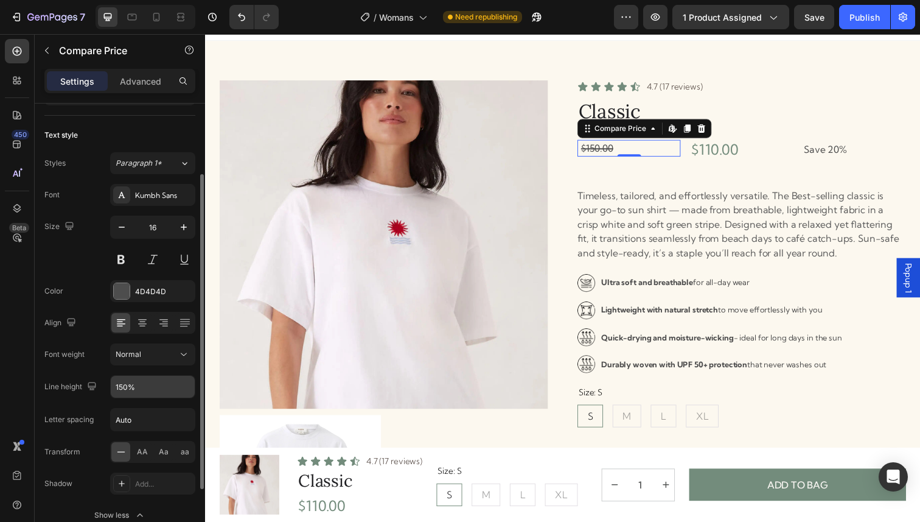
scroll to position [81, 0]
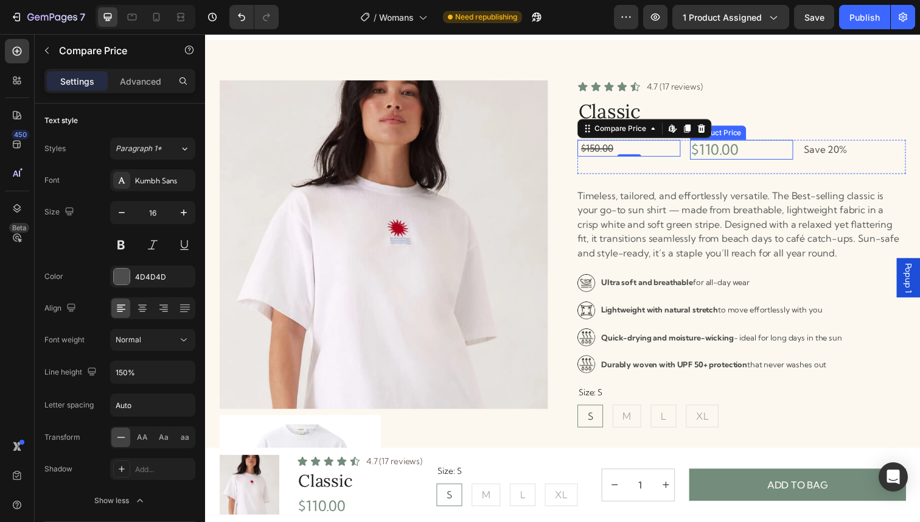
click at [706, 151] on div "$110.00" at bounding box center [753, 152] width 105 height 20
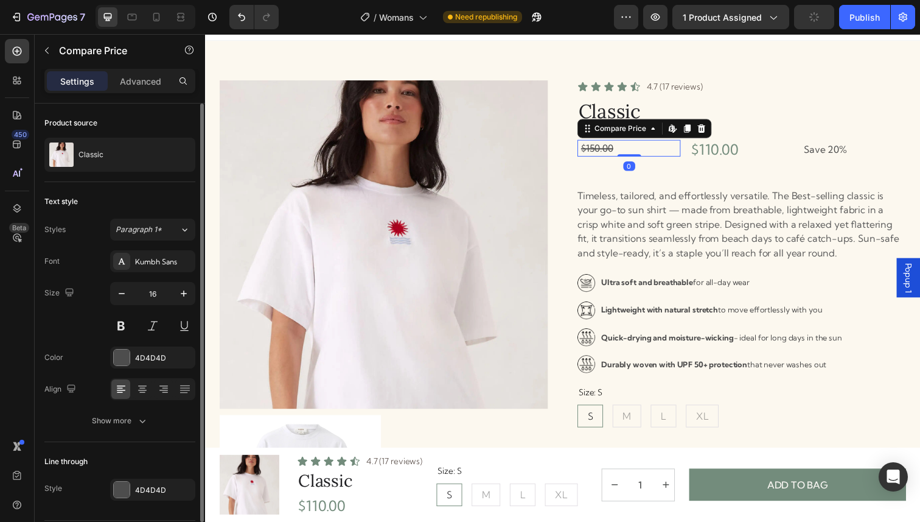
click at [679, 152] on div "$150.00" at bounding box center [639, 150] width 103 height 17
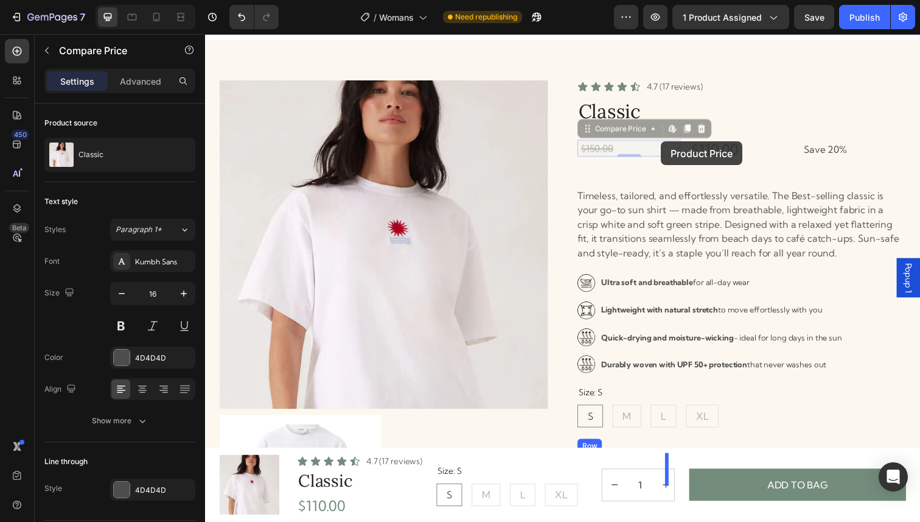
drag, startPoint x: 688, startPoint y: 149, endPoint x: 671, endPoint y: 142, distance: 18.9
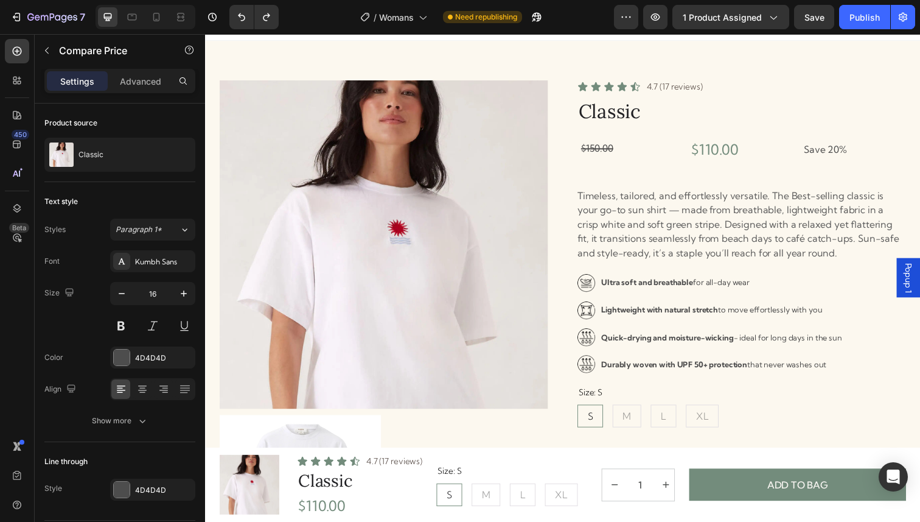
click at [615, 152] on div "$150.00" at bounding box center [639, 150] width 103 height 17
click at [845, 150] on p "Save 20%" at bounding box center [868, 153] width 103 height 18
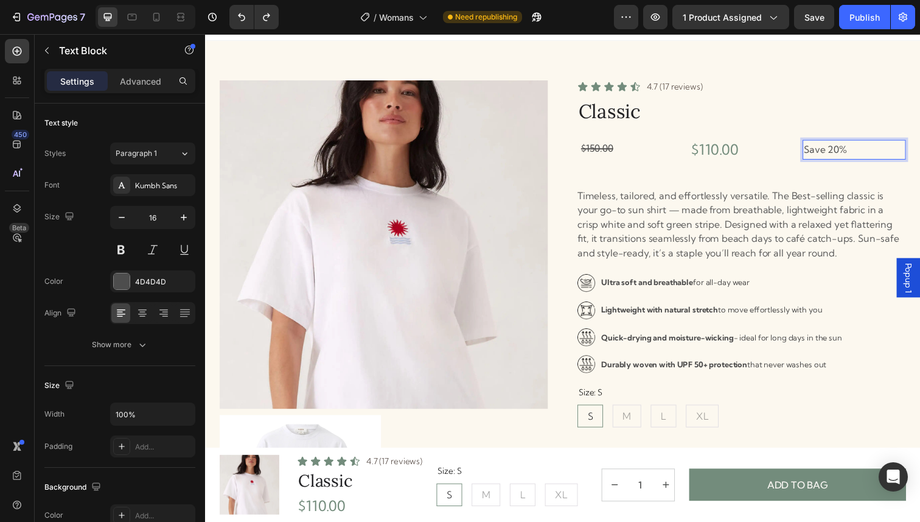
click at [849, 152] on p "Save 20%" at bounding box center [868, 153] width 103 height 18
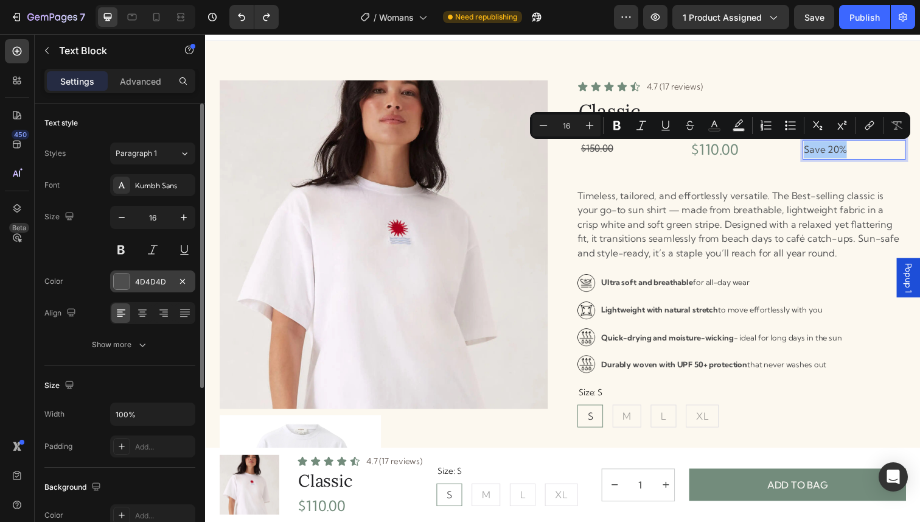
click at [154, 275] on div "4D4D4D" at bounding box center [152, 281] width 85 height 22
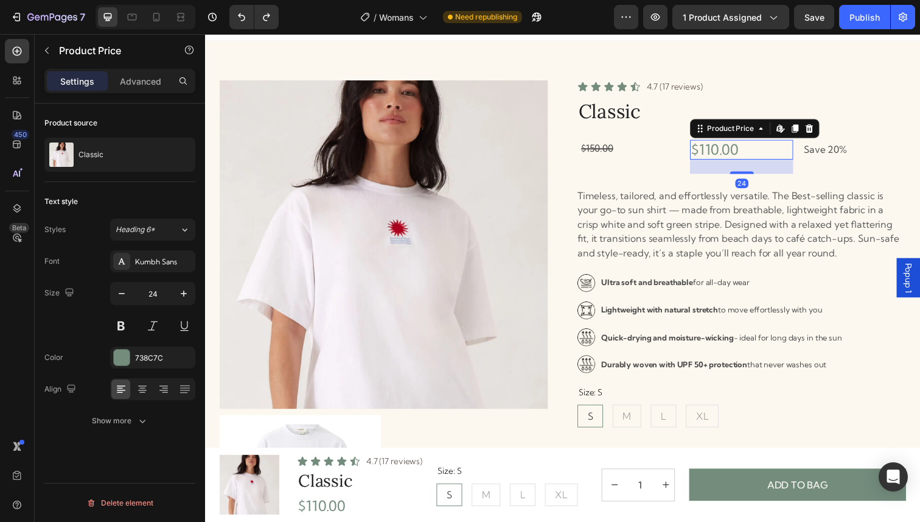
click at [761, 159] on div "$110.00" at bounding box center [753, 152] width 105 height 20
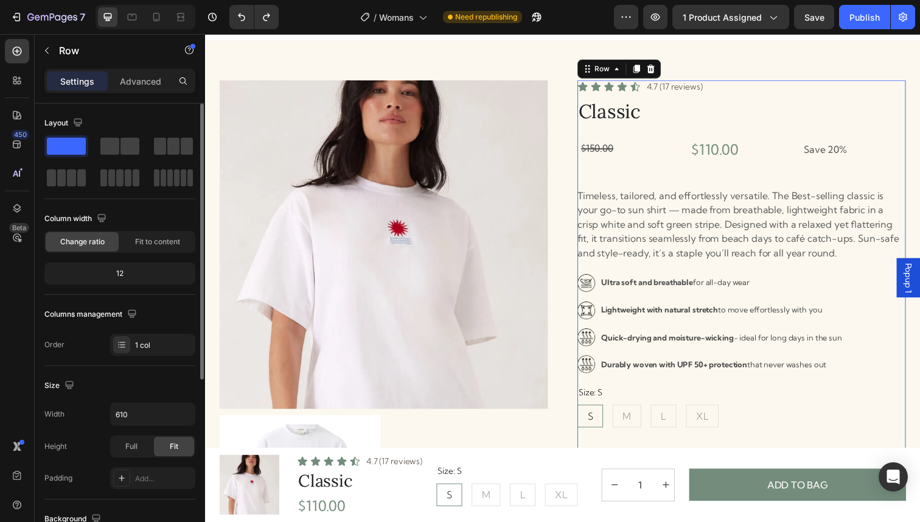
click at [629, 138] on div "Icon Icon Icon Icon Icon Icon List 4.7 (17 reviews) Text Block Row Classic Prod…" at bounding box center [752, 417] width 335 height 670
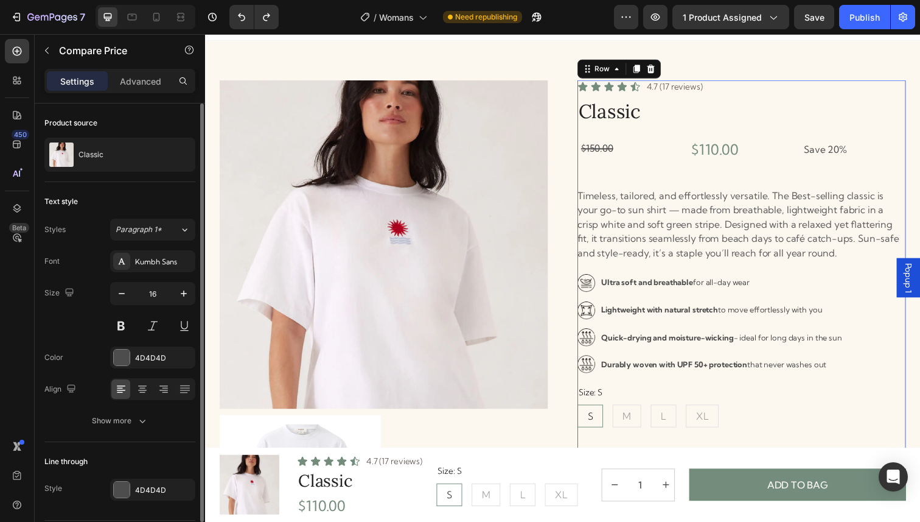
click at [639, 153] on div "$150.00" at bounding box center [639, 150] width 103 height 17
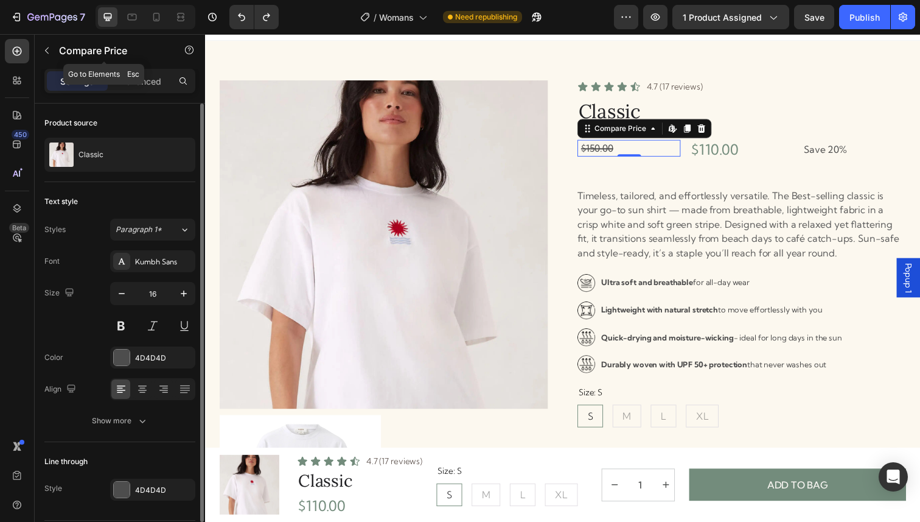
click at [152, 68] on div "Compare Price" at bounding box center [104, 51] width 139 height 35
click at [152, 75] on p "Advanced" at bounding box center [140, 81] width 41 height 13
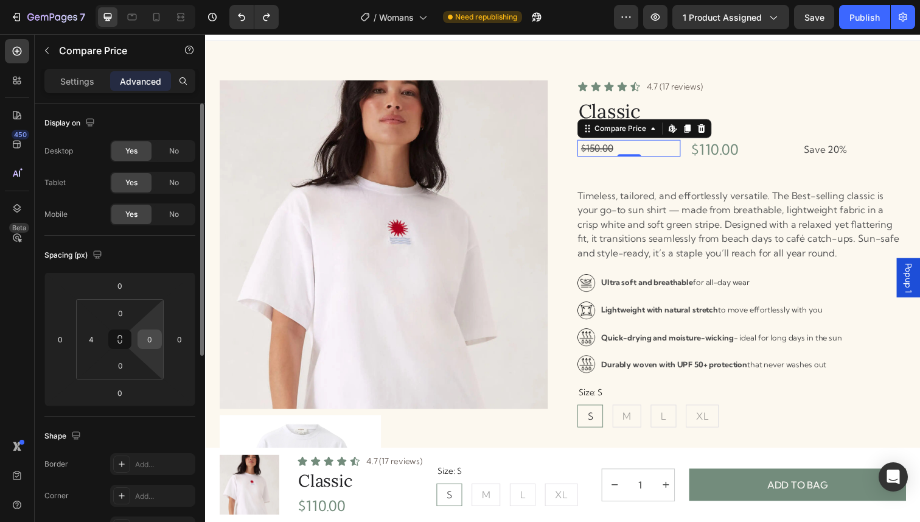
click at [153, 338] on input "0" at bounding box center [150, 339] width 18 height 18
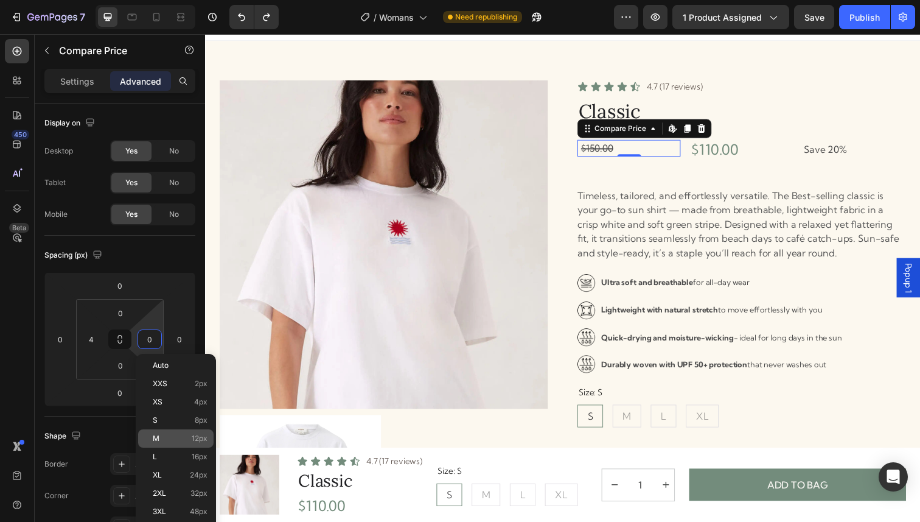
click at [162, 442] on div "M 12px" at bounding box center [175, 438] width 75 height 18
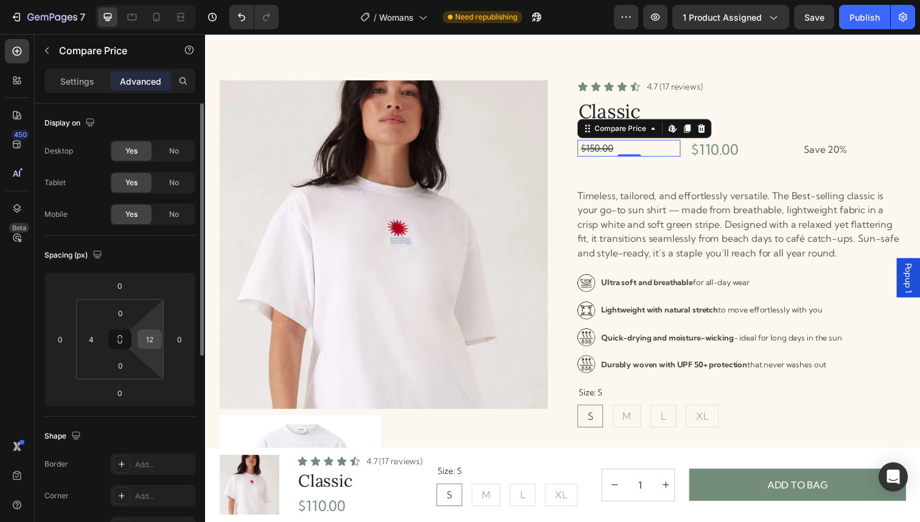
click at [142, 348] on div "12" at bounding box center [150, 338] width 24 height 19
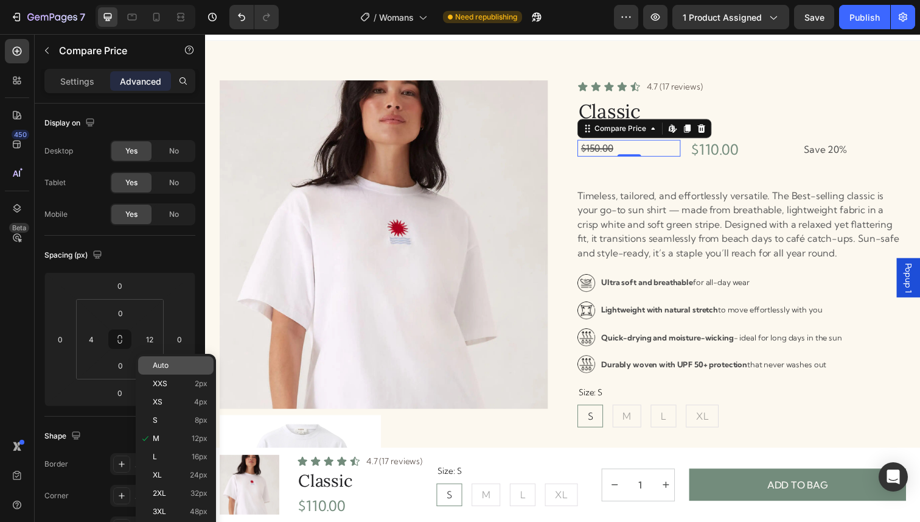
click at [164, 371] on div "Auto" at bounding box center [175, 365] width 75 height 18
type input "Auto"
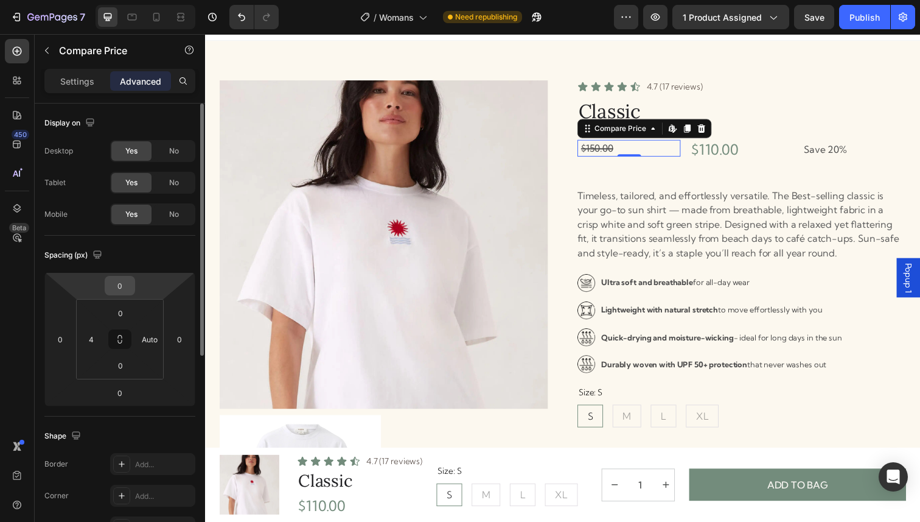
click at [110, 282] on input "0" at bounding box center [120, 285] width 24 height 18
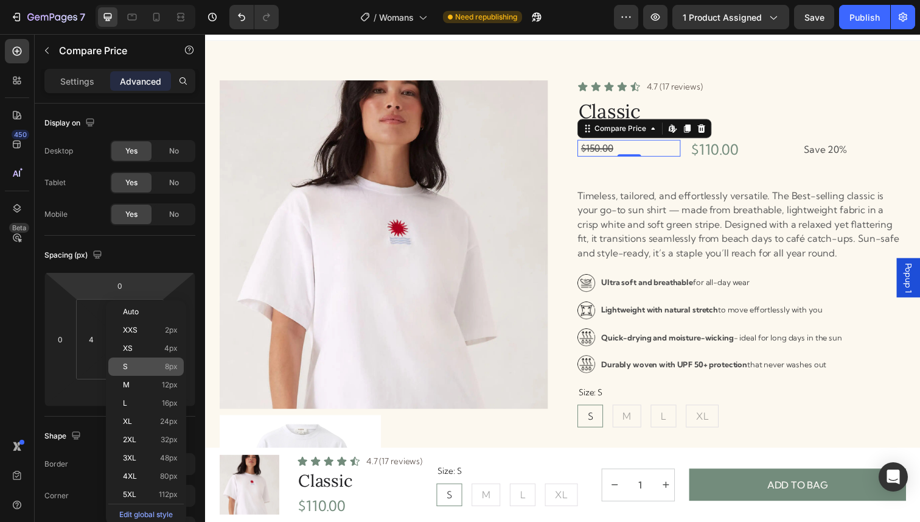
click at [141, 371] on div "S 8px" at bounding box center [145, 366] width 75 height 18
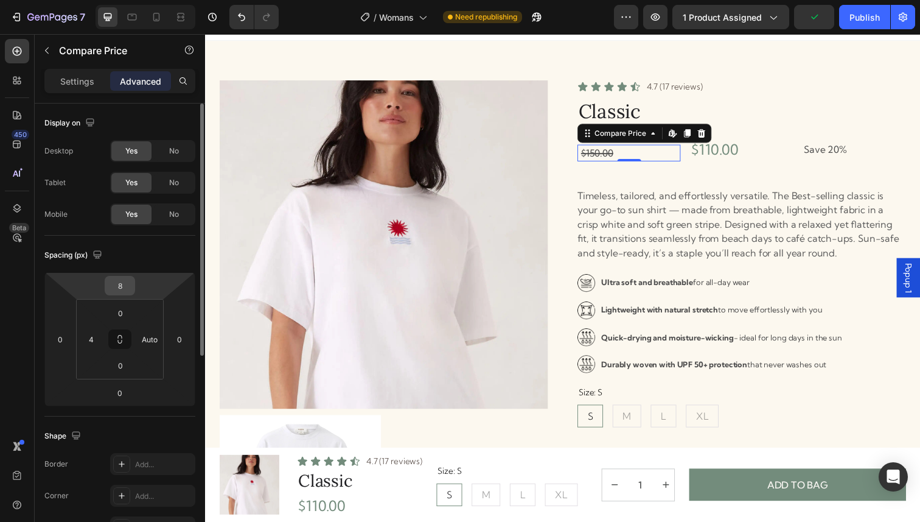
click at [125, 277] on input "8" at bounding box center [120, 285] width 24 height 18
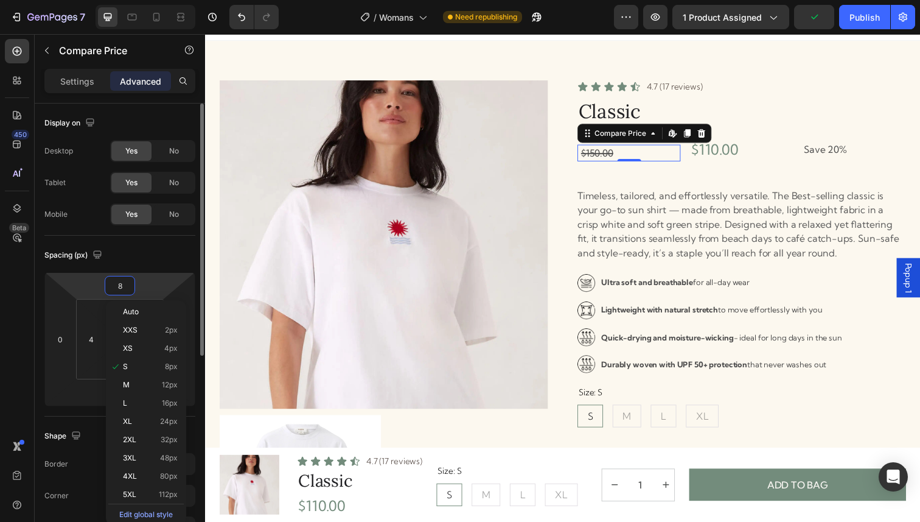
type input "0"
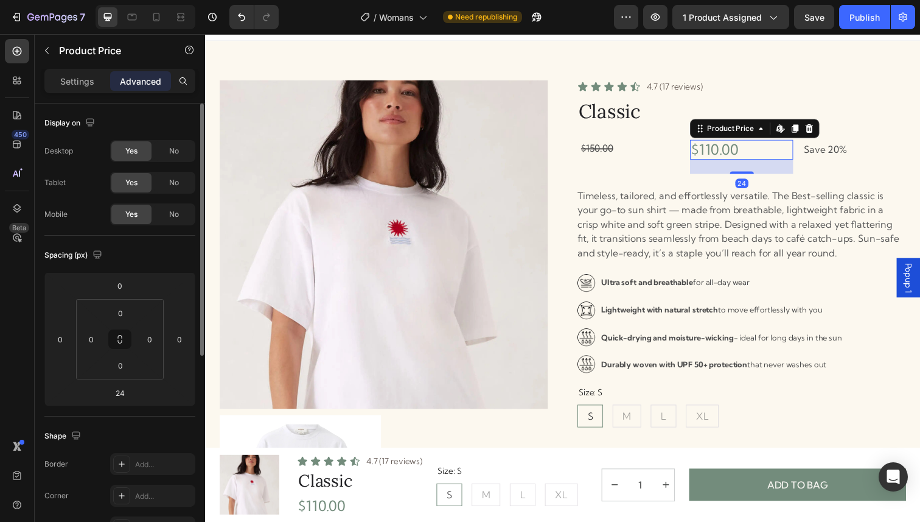
click at [746, 145] on div "$110.00" at bounding box center [753, 152] width 105 height 20
click at [674, 149] on div "$150.00" at bounding box center [639, 150] width 103 height 17
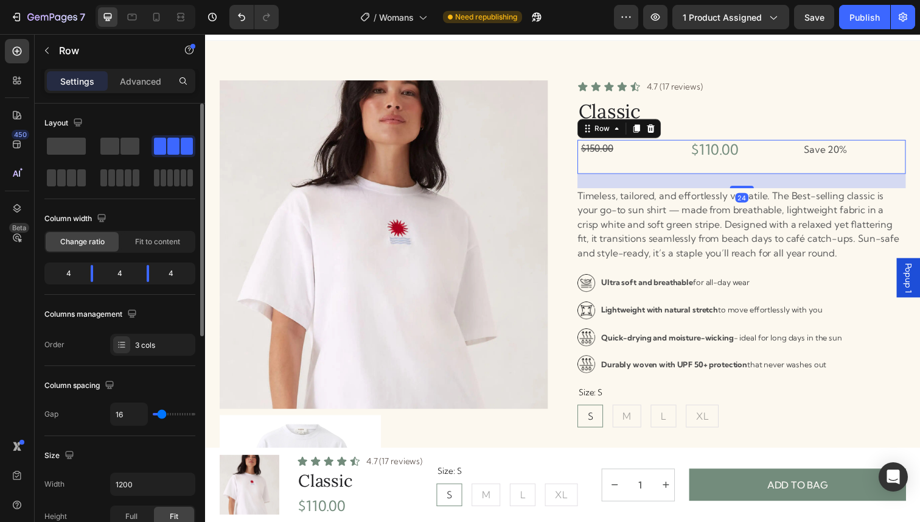
click at [696, 159] on div "$150.00 Compare Price Compare Price $110.00 Product Price Product Price Save 20…" at bounding box center [752, 159] width 335 height 35
click at [166, 242] on span "Fit to content" at bounding box center [157, 241] width 45 height 11
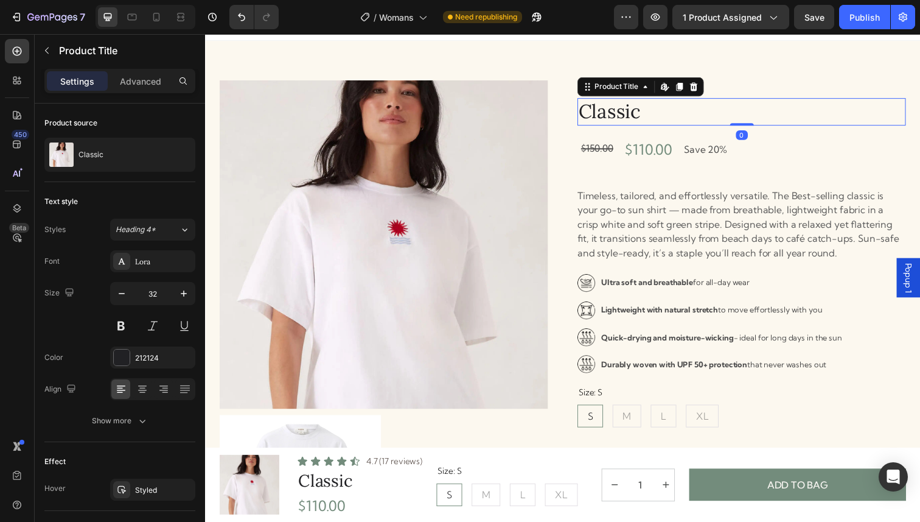
click at [809, 124] on h1 "Classic" at bounding box center [752, 114] width 335 height 28
click at [673, 148] on div "$110.00" at bounding box center [658, 152] width 51 height 20
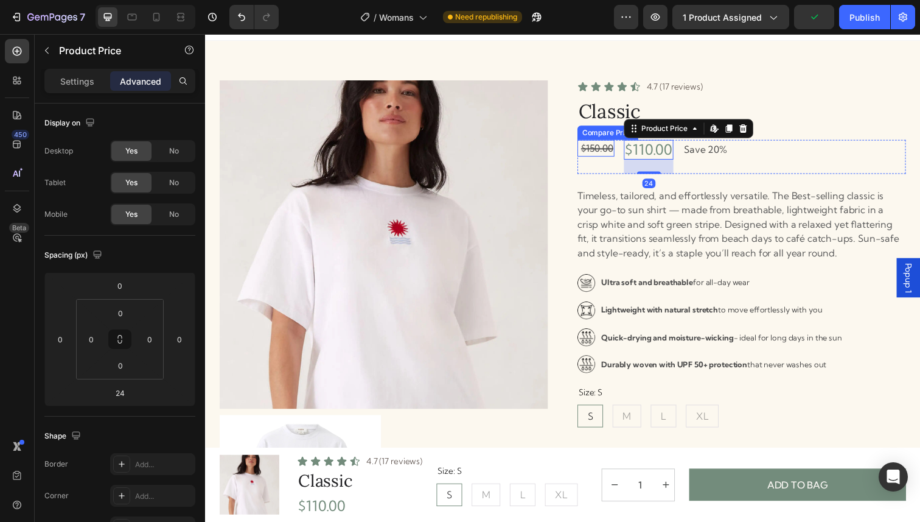
click at [607, 150] on div "$150.00" at bounding box center [605, 150] width 35 height 17
click at [654, 159] on div "$110.00" at bounding box center [658, 152] width 51 height 20
click at [65, 83] on p "Settings" at bounding box center [77, 81] width 34 height 13
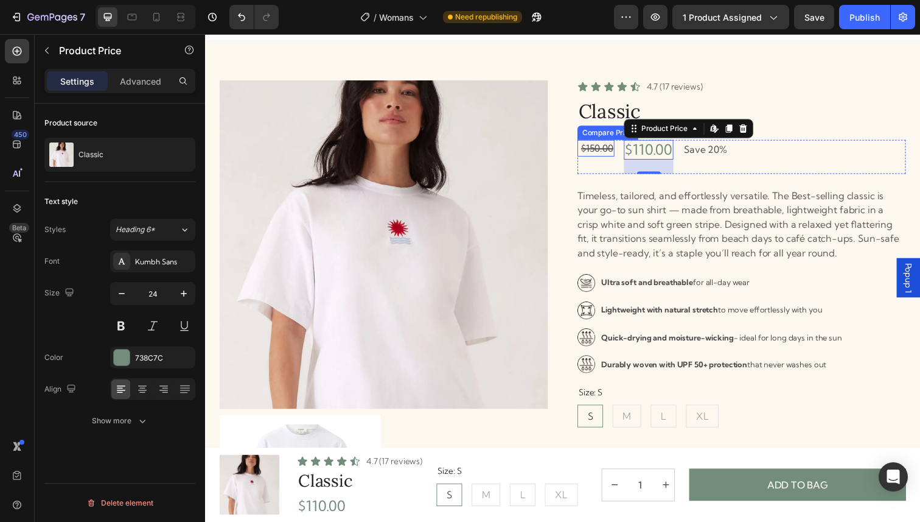
click at [604, 155] on div "$150.00" at bounding box center [605, 150] width 35 height 17
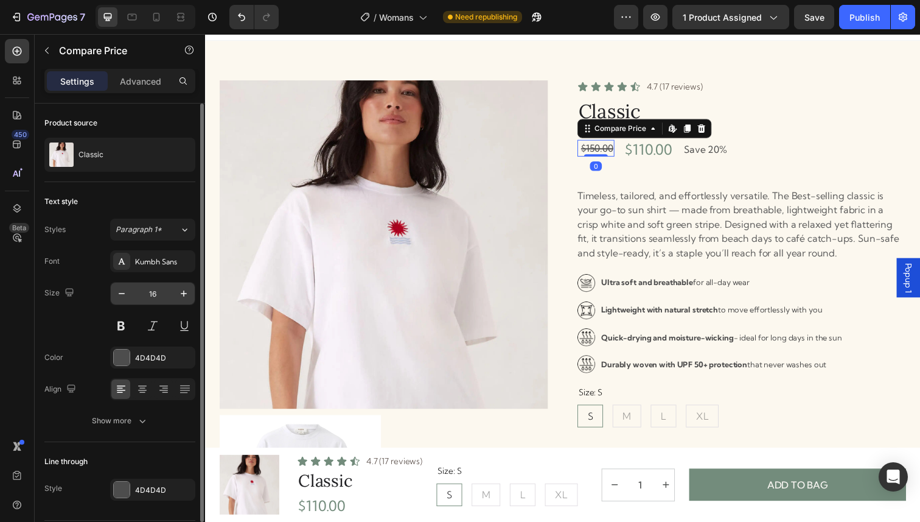
click at [153, 298] on input "16" at bounding box center [153, 293] width 40 height 22
type input "20"
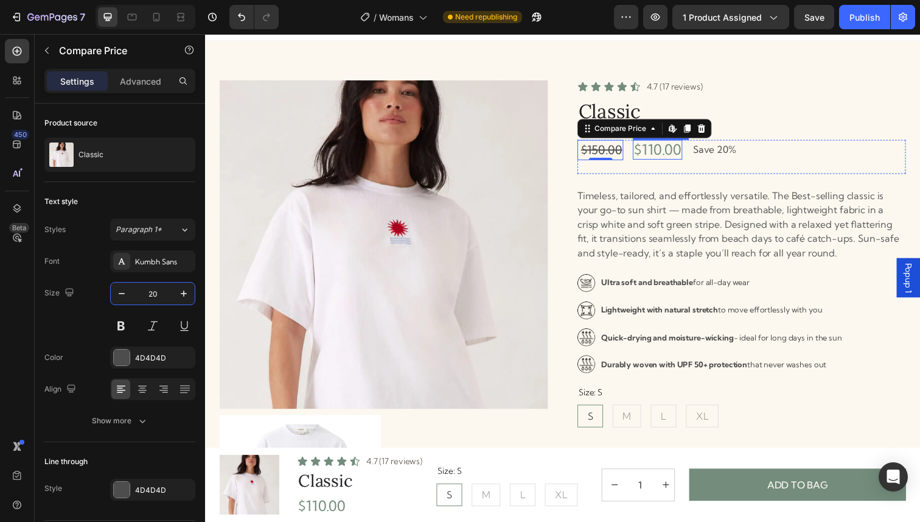
click at [666, 151] on div "$110.00" at bounding box center [667, 152] width 51 height 20
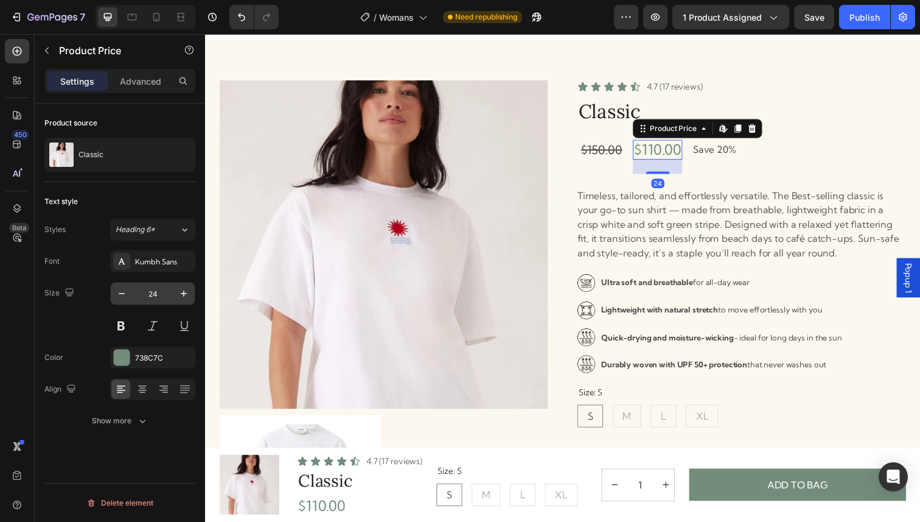
click at [156, 296] on input "24" at bounding box center [153, 293] width 40 height 22
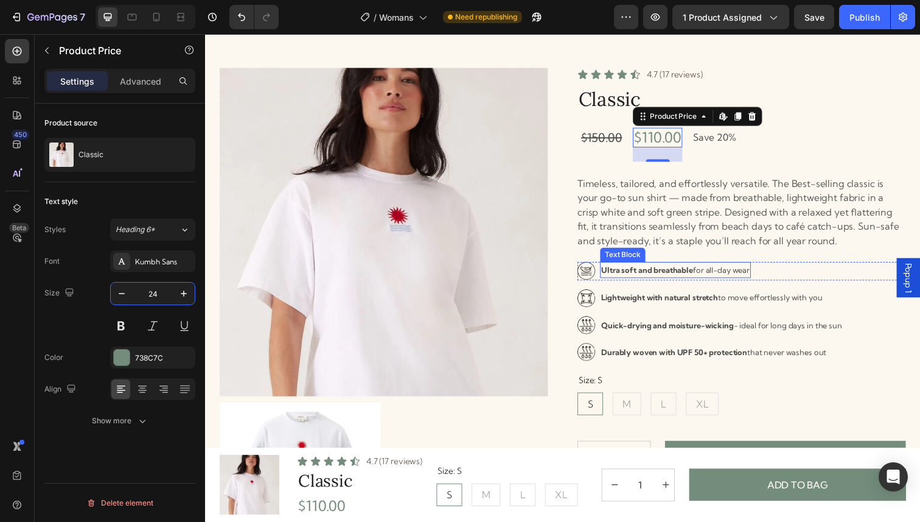
scroll to position [38, 0]
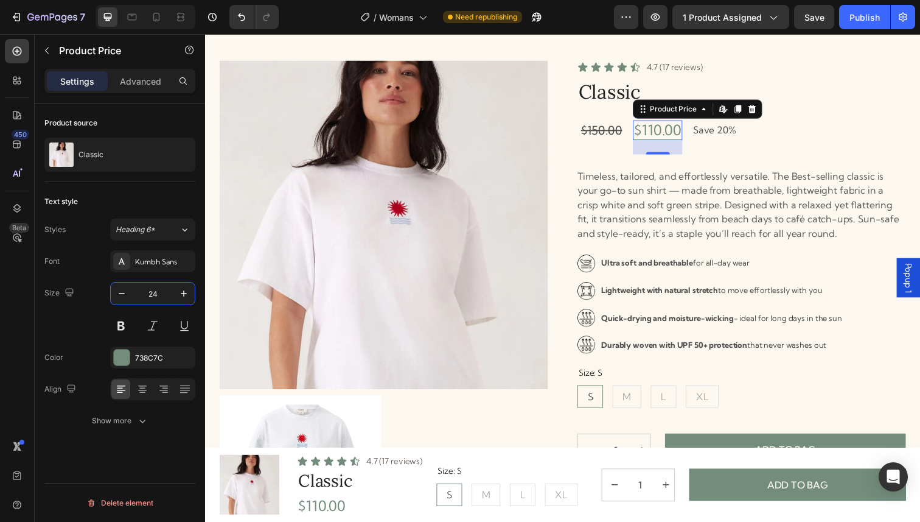
click at [673, 134] on div "$110.00" at bounding box center [667, 132] width 51 height 20
click at [165, 291] on input "24" at bounding box center [153, 293] width 40 height 22
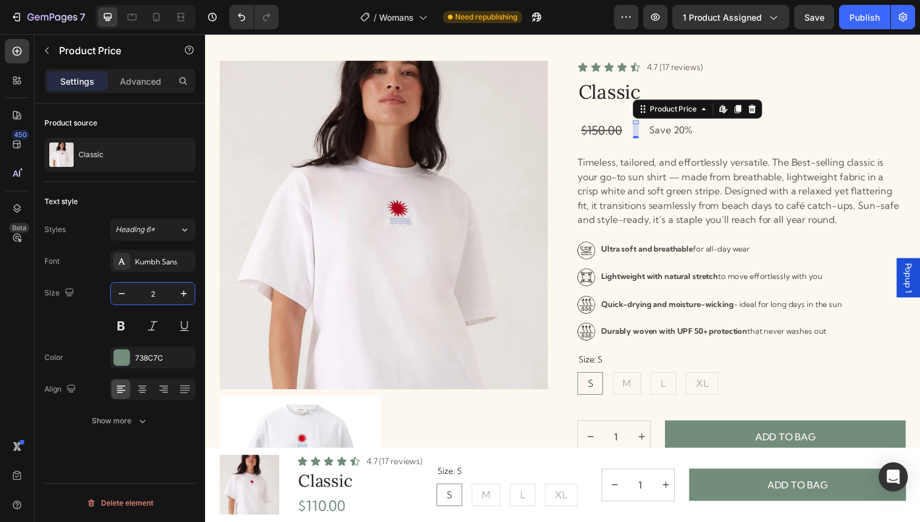
type input "20"
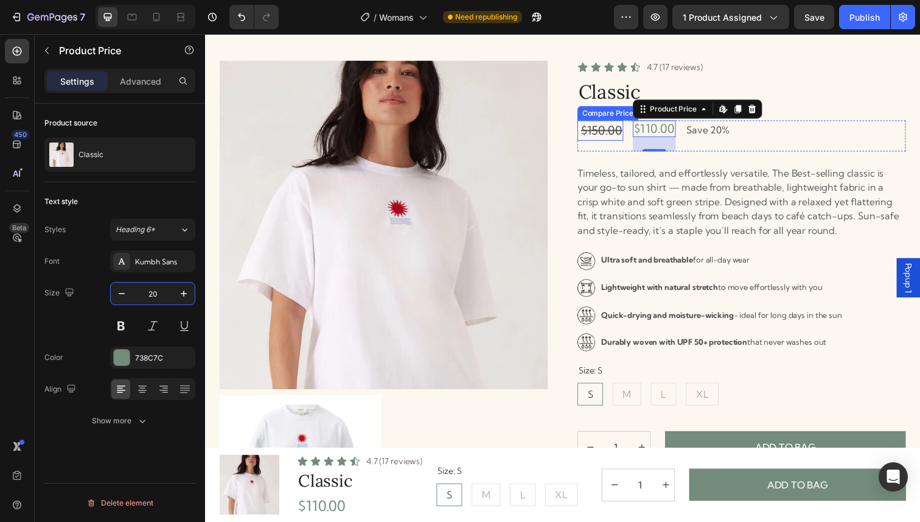
click at [605, 131] on div "$150.00" at bounding box center [610, 132] width 44 height 21
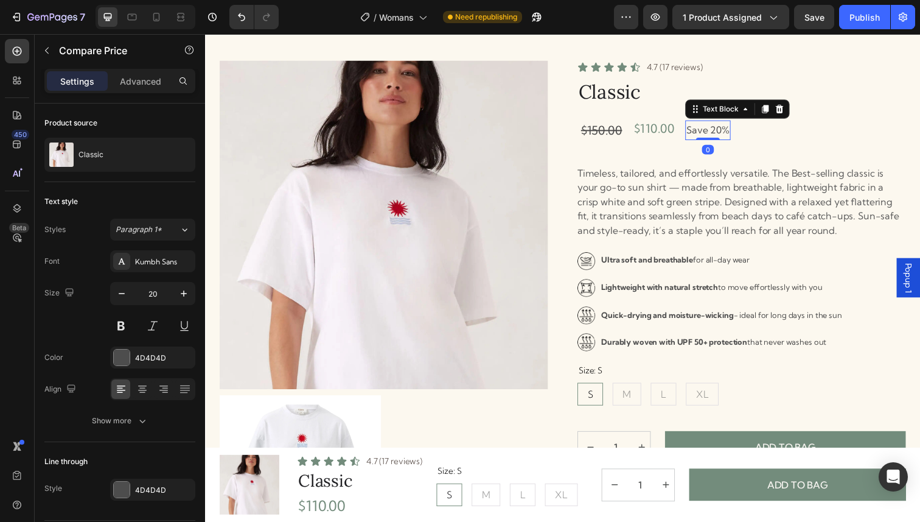
click at [718, 133] on p "Save 20%" at bounding box center [719, 133] width 44 height 18
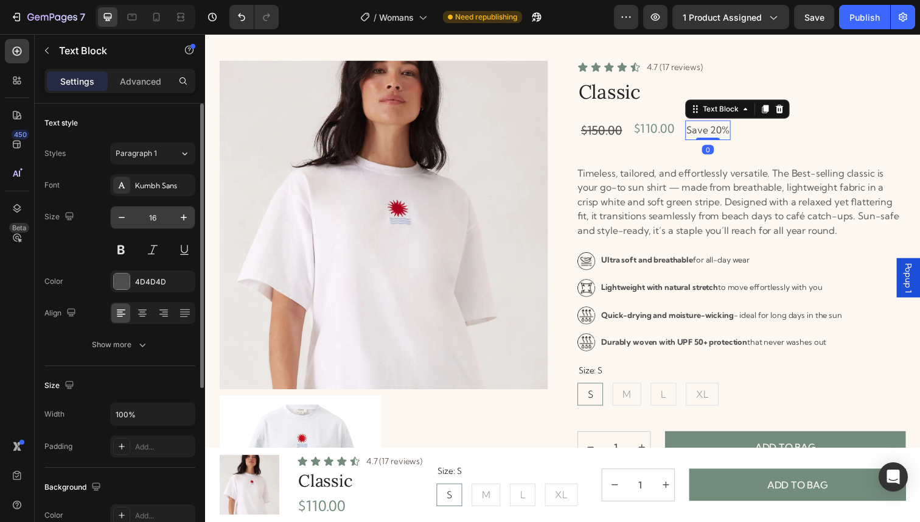
click at [166, 221] on input "16" at bounding box center [153, 217] width 40 height 22
click at [158, 221] on input "20" at bounding box center [153, 217] width 40 height 22
type input "16"
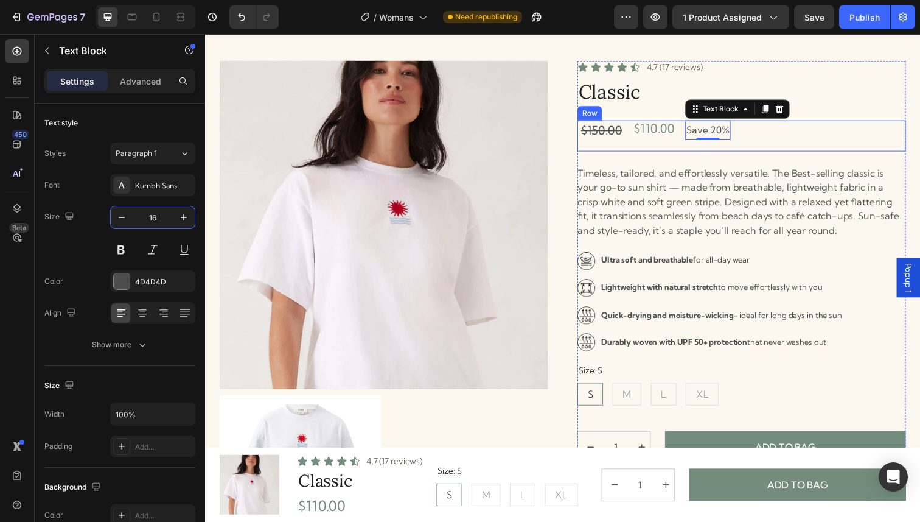
click at [786, 141] on div "$150.00 Compare Price Compare Price $110.00 Product Price Product Price Save 20…" at bounding box center [752, 138] width 335 height 32
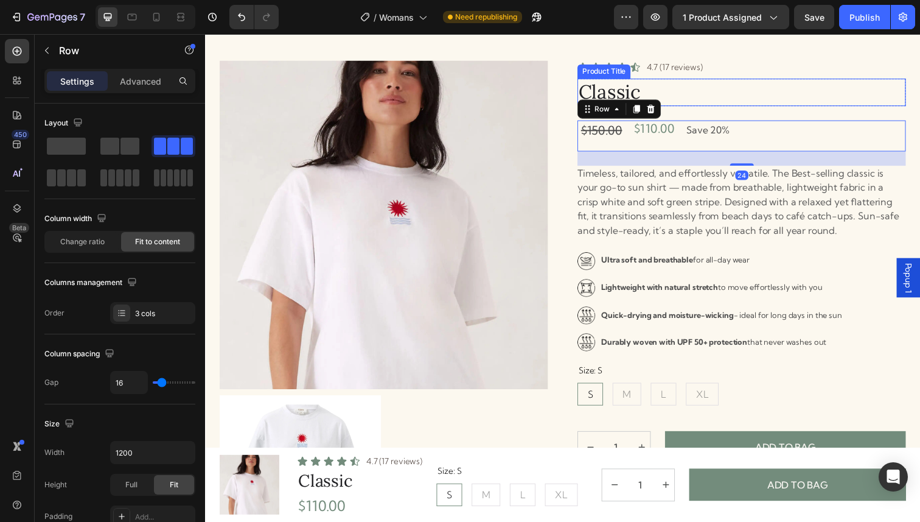
click at [804, 102] on h1 "Classic" at bounding box center [752, 94] width 335 height 28
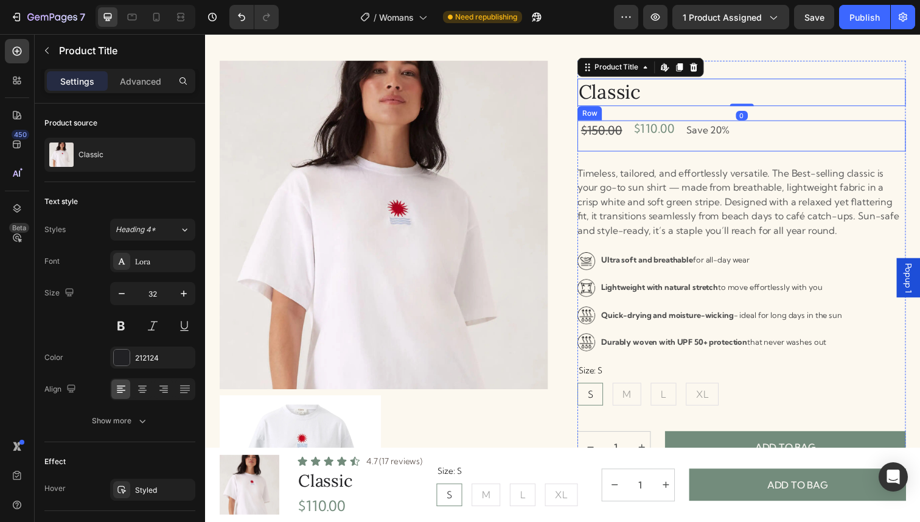
click at [778, 131] on div "$150.00 Compare Price Compare Price $110.00 Product Price Product Price Save 20…" at bounding box center [752, 138] width 335 height 32
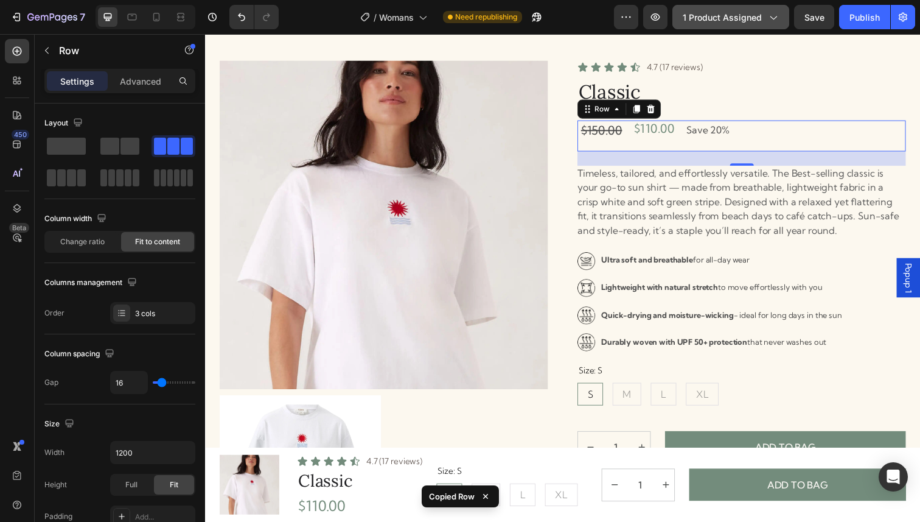
click at [772, 10] on button "1 product assigned" at bounding box center [731, 17] width 117 height 24
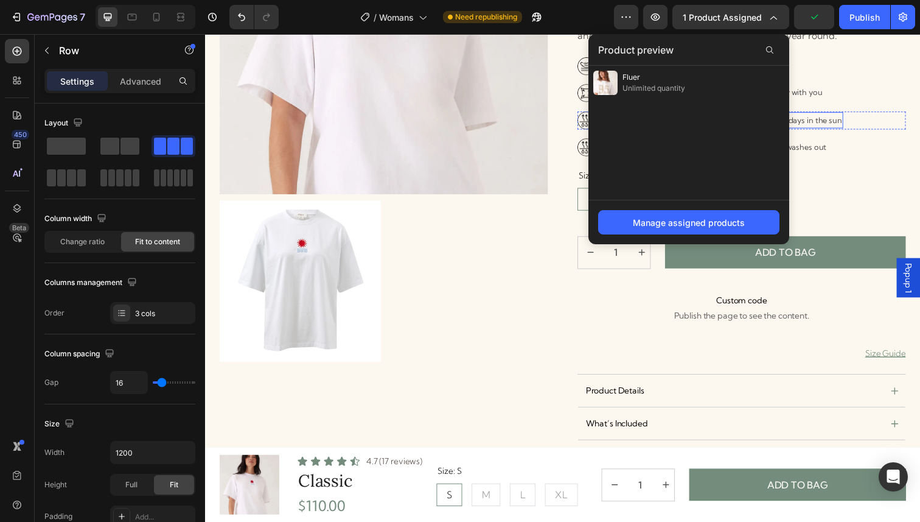
scroll to position [259, 0]
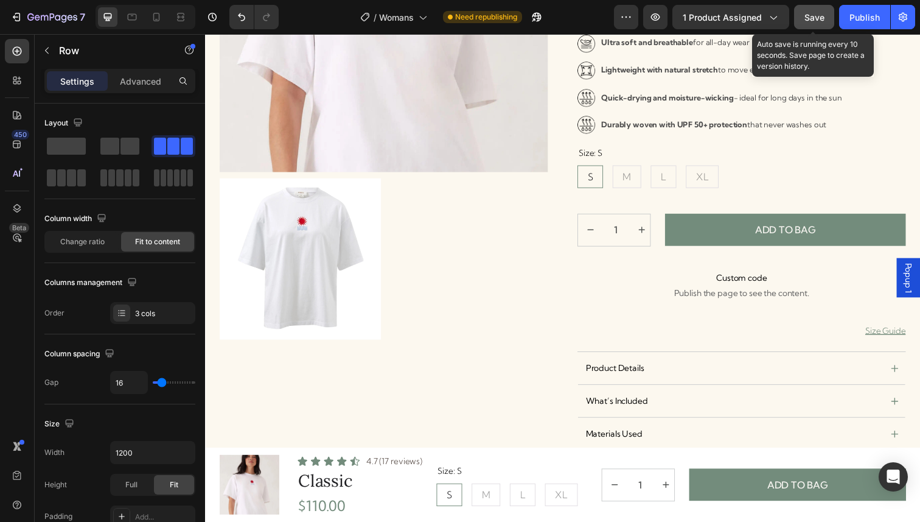
click at [817, 12] on span "Save" at bounding box center [815, 17] width 20 height 10
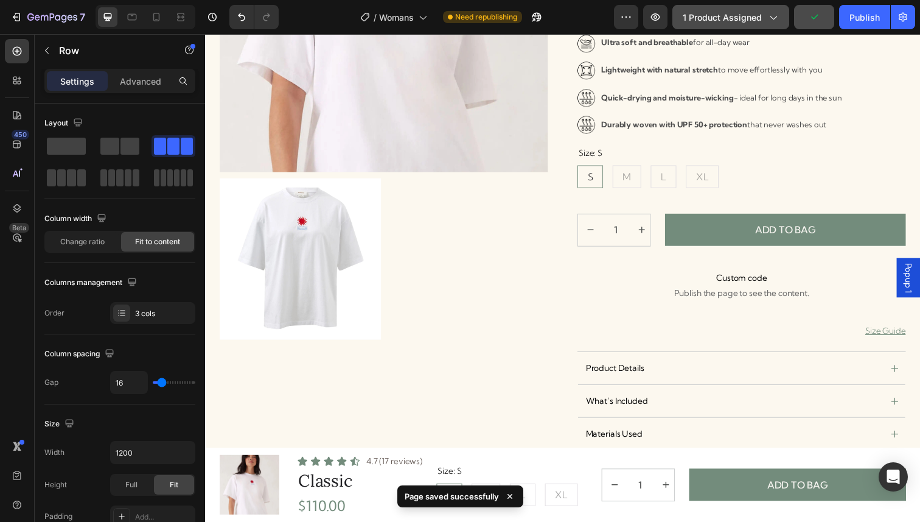
click at [733, 8] on button "1 product assigned" at bounding box center [731, 17] width 117 height 24
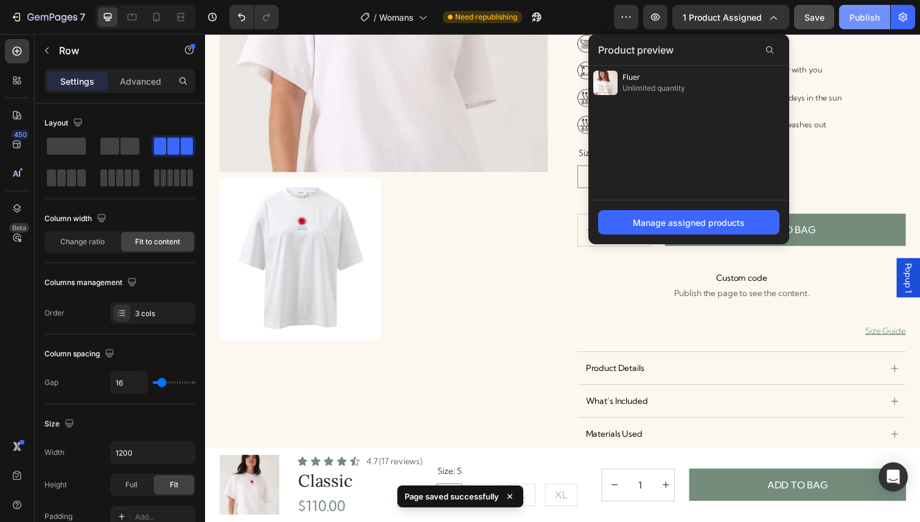
click at [857, 23] on div "Publish" at bounding box center [865, 17] width 30 height 13
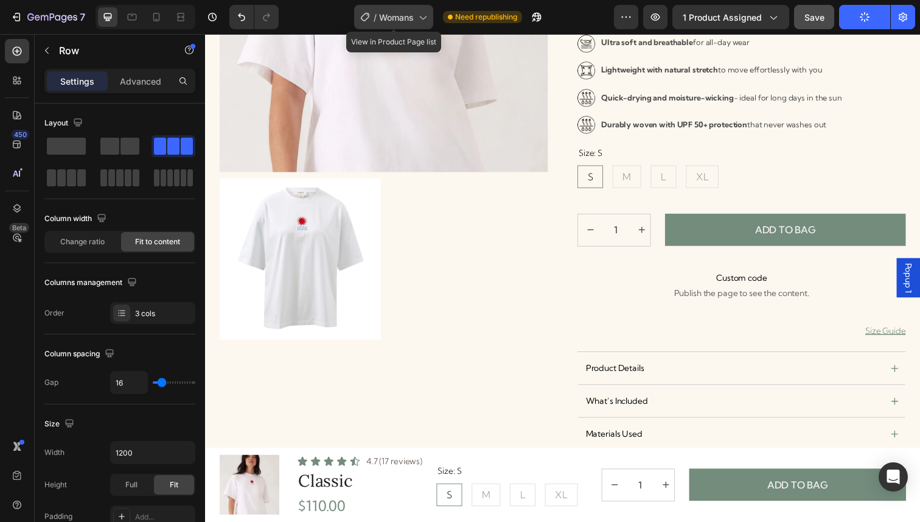
click at [422, 13] on icon at bounding box center [422, 17] width 12 height 12
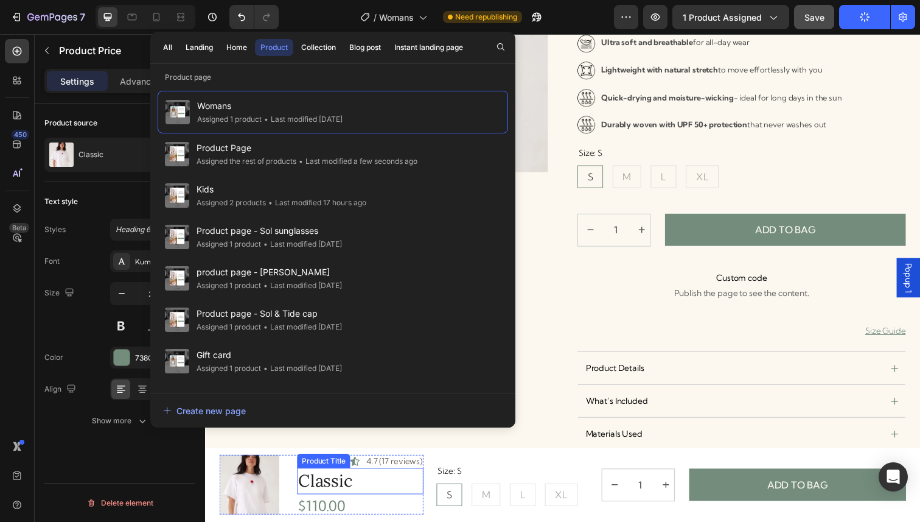
click at [348, 515] on div "$110.00" at bounding box center [363, 515] width 129 height 18
click at [357, 516] on div "$110.00" at bounding box center [363, 515] width 129 height 18
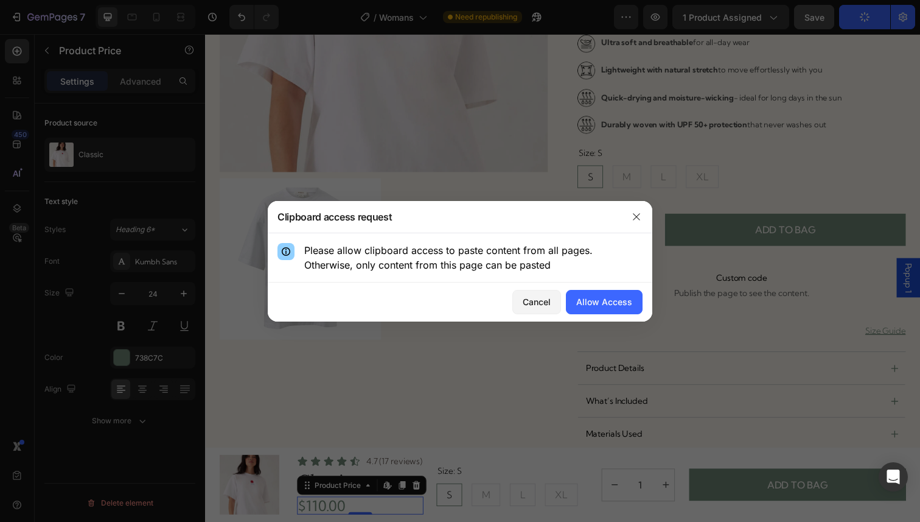
click at [547, 113] on div at bounding box center [460, 261] width 920 height 522
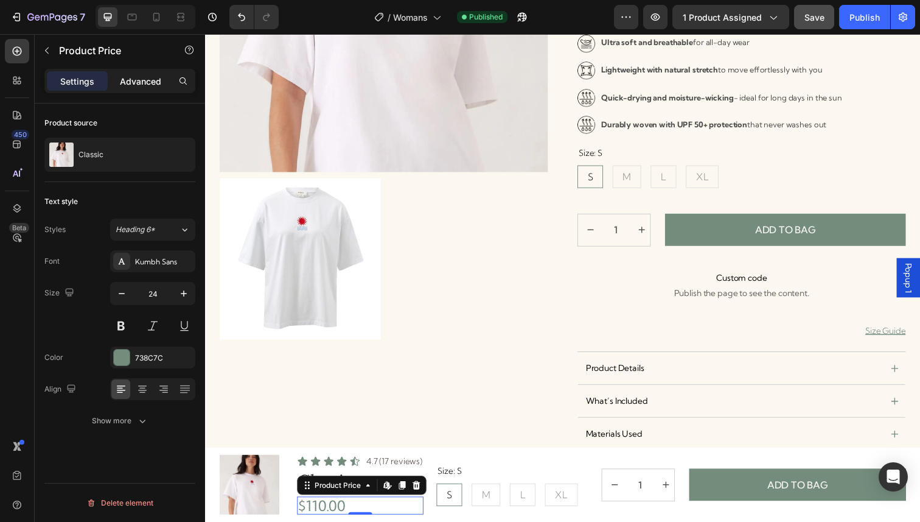
click at [141, 82] on p "Advanced" at bounding box center [140, 81] width 41 height 13
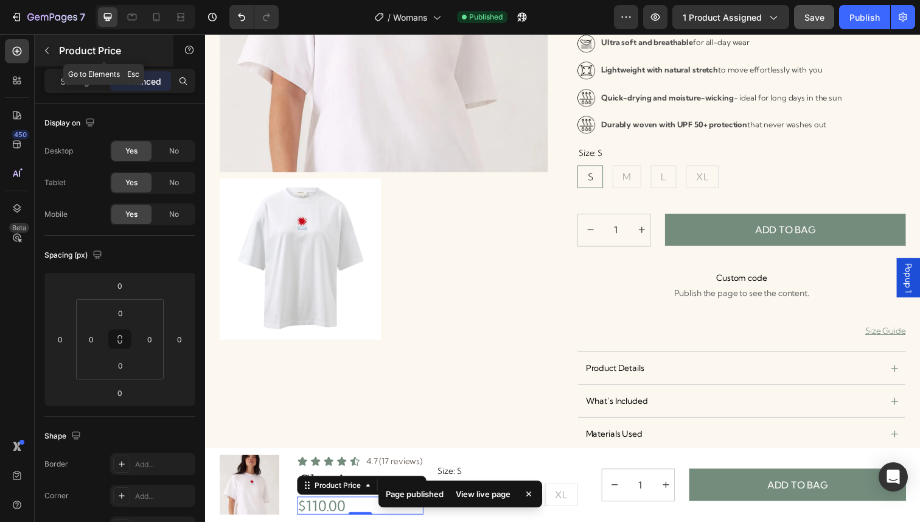
click at [58, 51] on div "Product Price" at bounding box center [104, 51] width 139 height 32
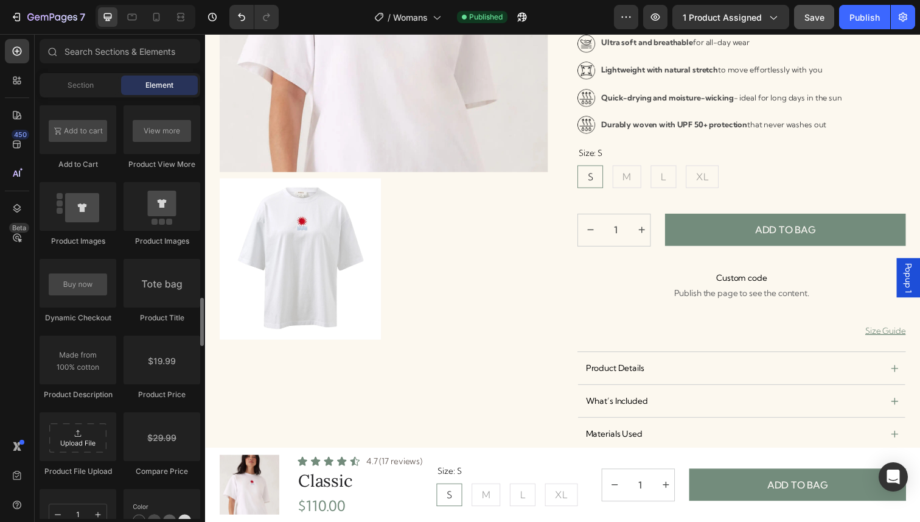
scroll to position [1803, 0]
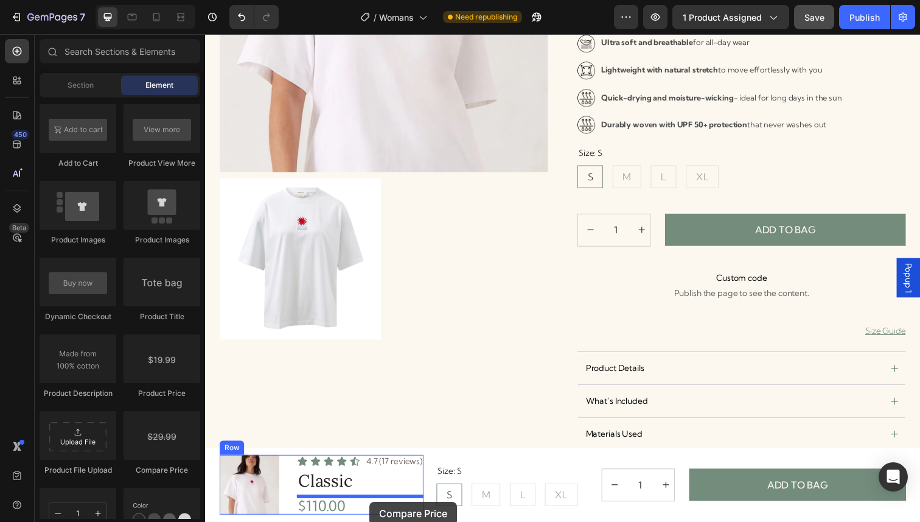
drag, startPoint x: 390, startPoint y: 487, endPoint x: 372, endPoint y: 511, distance: 29.9
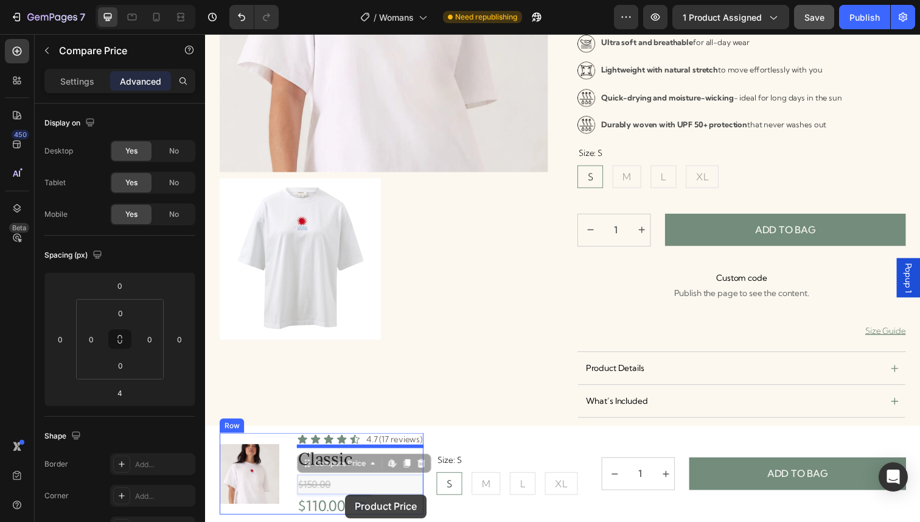
drag, startPoint x: 349, startPoint y: 498, endPoint x: 348, endPoint y: 504, distance: 6.2
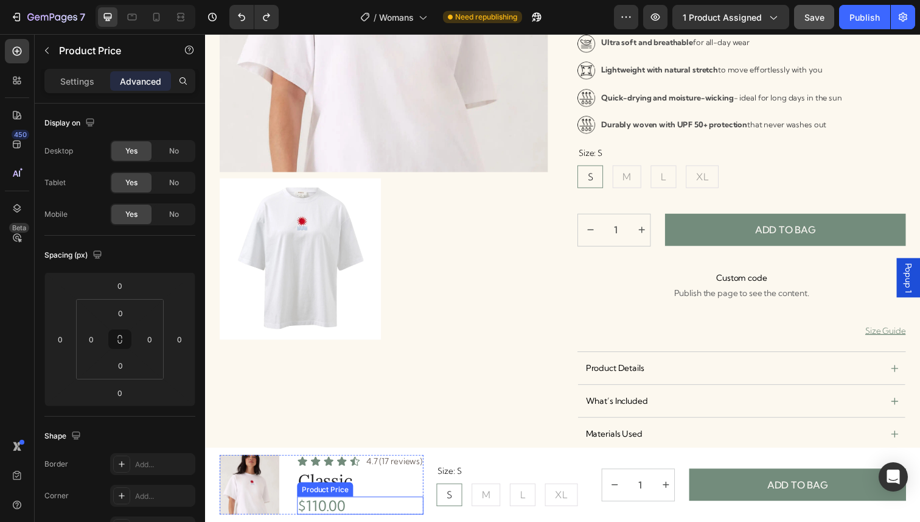
click at [334, 516] on div "$110.00" at bounding box center [363, 515] width 129 height 18
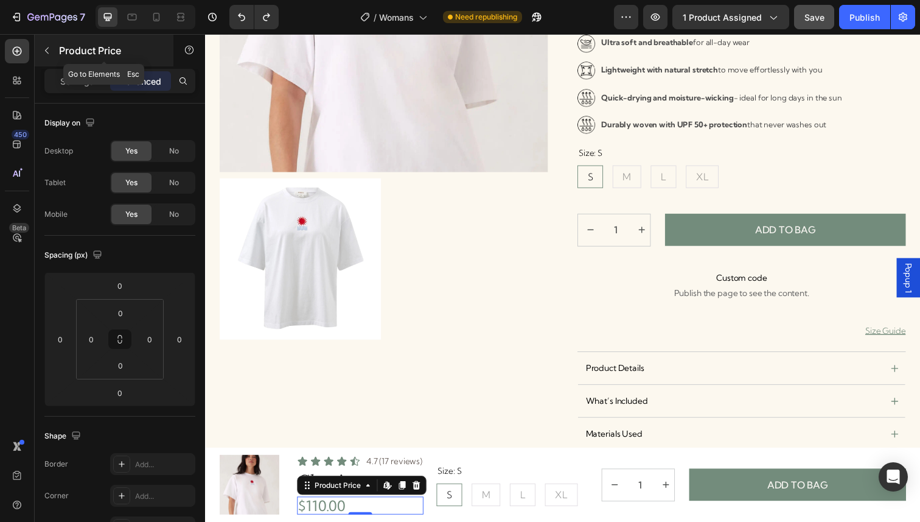
click at [52, 47] on button "button" at bounding box center [46, 50] width 19 height 19
click at [57, 52] on div "Product Price" at bounding box center [104, 51] width 139 height 32
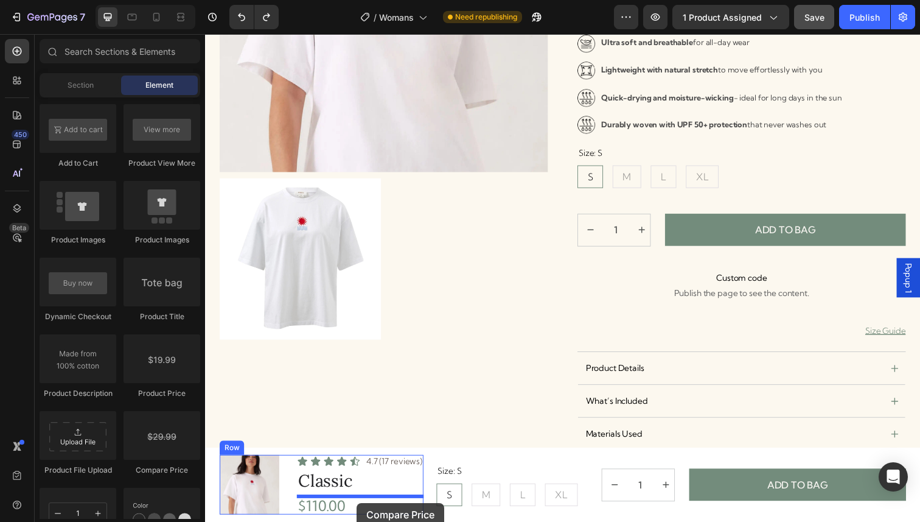
drag, startPoint x: 371, startPoint y: 449, endPoint x: 360, endPoint y: 512, distance: 64.3
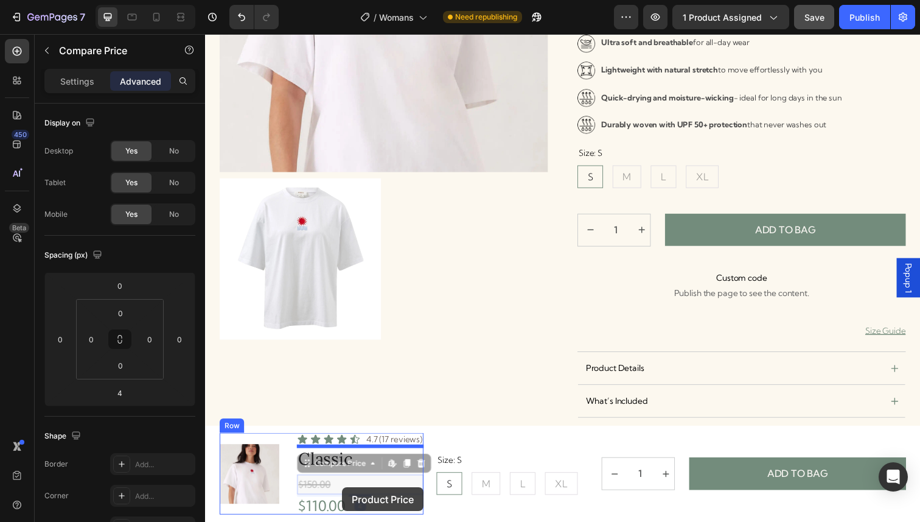
drag, startPoint x: 351, startPoint y: 491, endPoint x: 345, endPoint y: 497, distance: 8.2
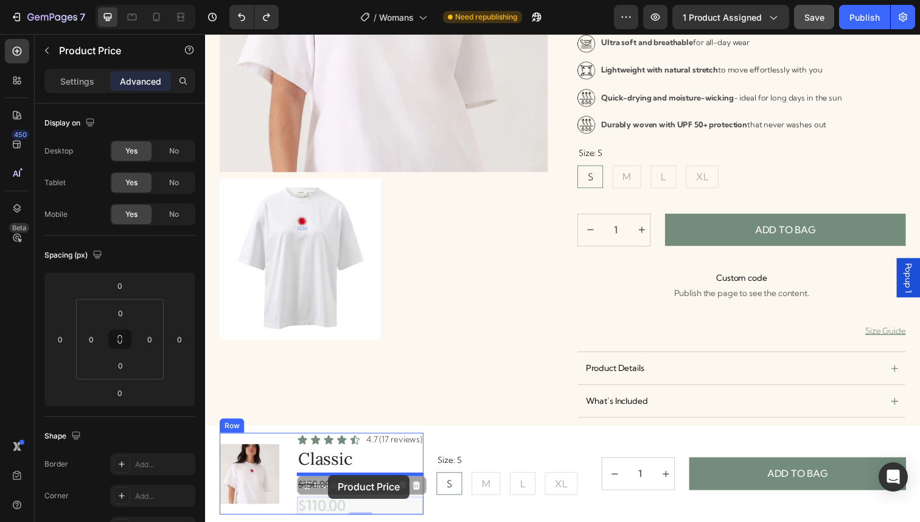
drag, startPoint x: 330, startPoint y: 515, endPoint x: 330, endPoint y: 484, distance: 31.0
type input "4"
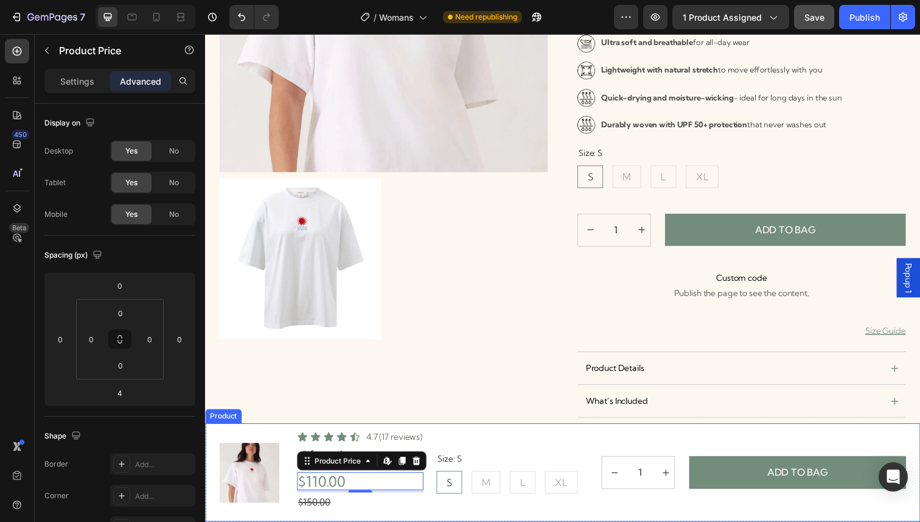
click at [497, 521] on div "Product Images Icon Icon Icon Icon Icon Icon List 4.7 (17 reviews) Text Block R…" at bounding box center [570, 482] width 730 height 100
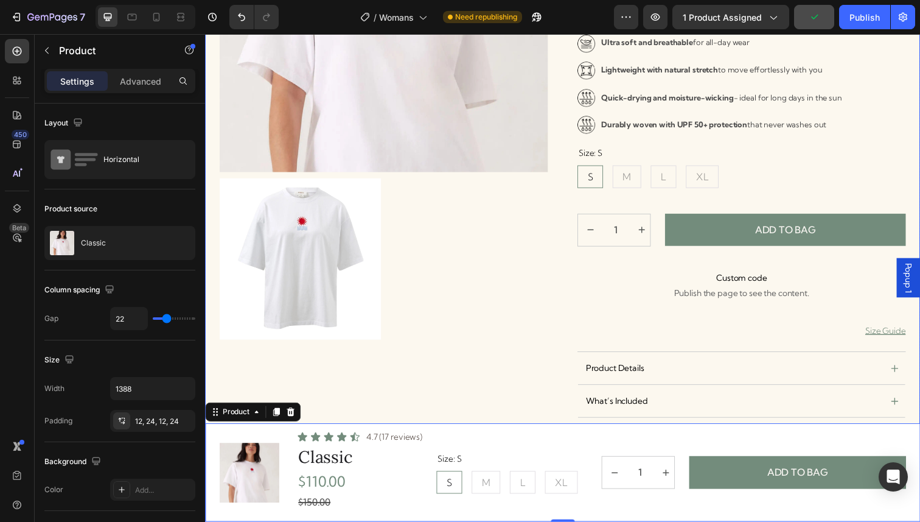
scroll to position [271, 0]
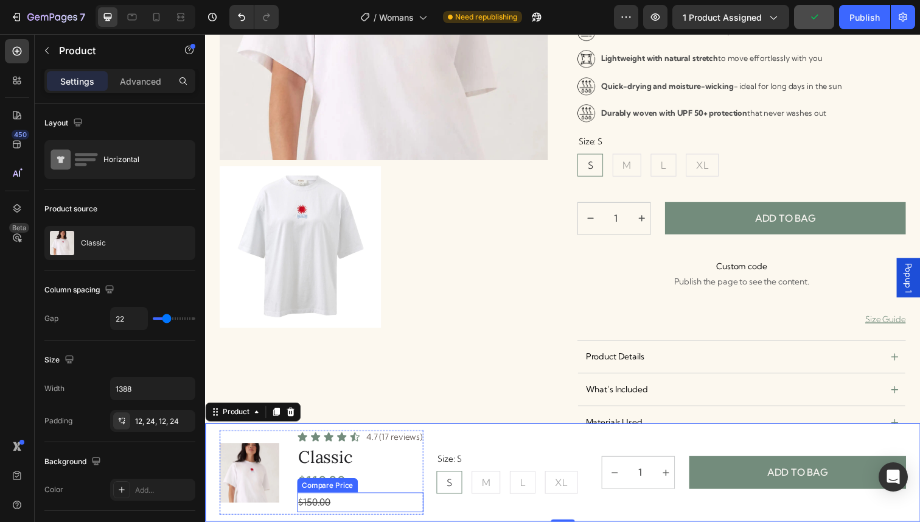
click at [354, 505] on div "$150.00" at bounding box center [363, 512] width 129 height 20
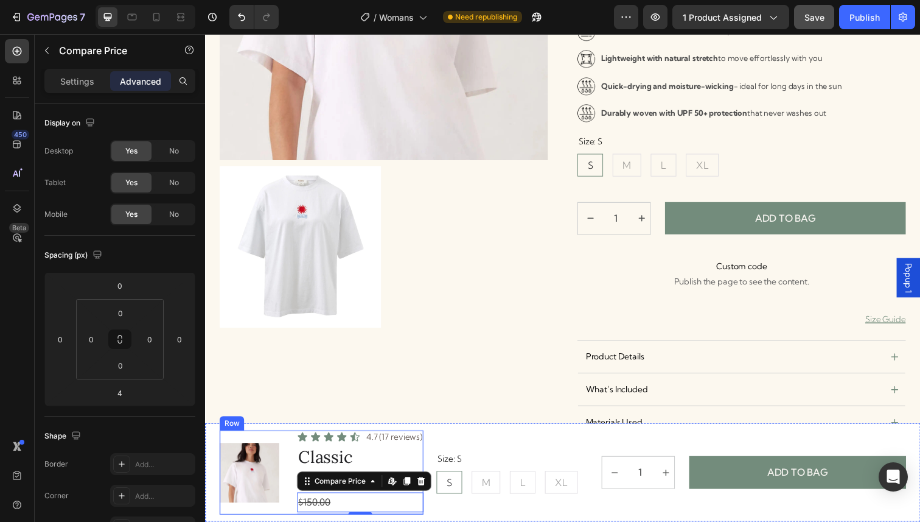
click at [291, 494] on div "Product Images Icon Icon Icon Icon Icon Icon List 4.7 (17 reviews) Text Block R…" at bounding box center [324, 482] width 208 height 86
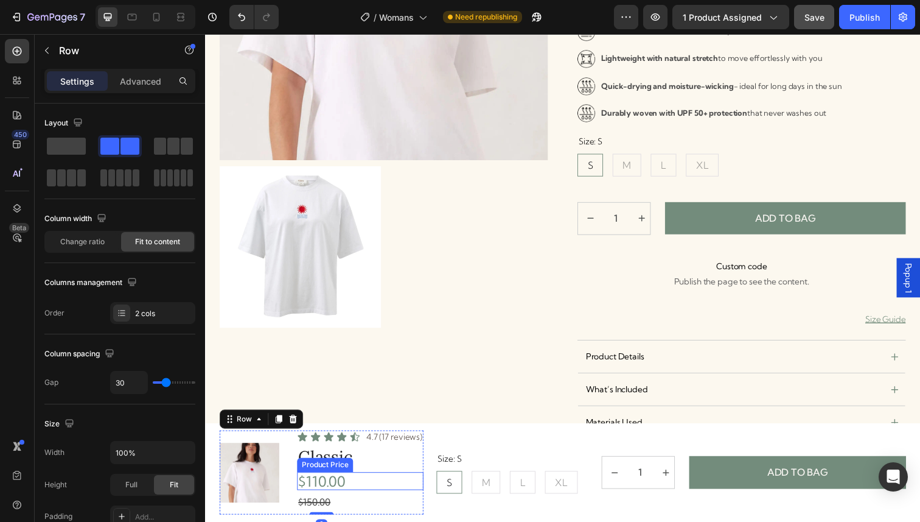
click at [326, 490] on div "$110.00" at bounding box center [363, 490] width 129 height 18
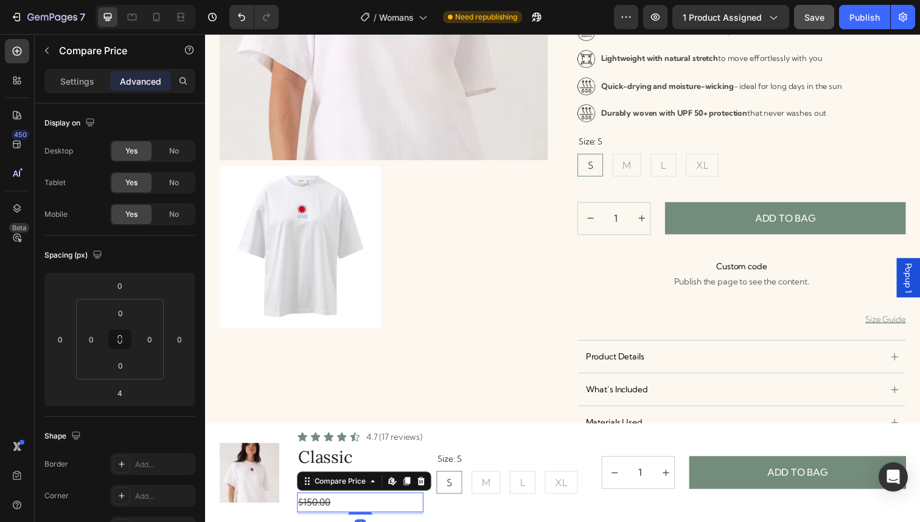
click at [327, 509] on div "$150.00" at bounding box center [363, 512] width 129 height 20
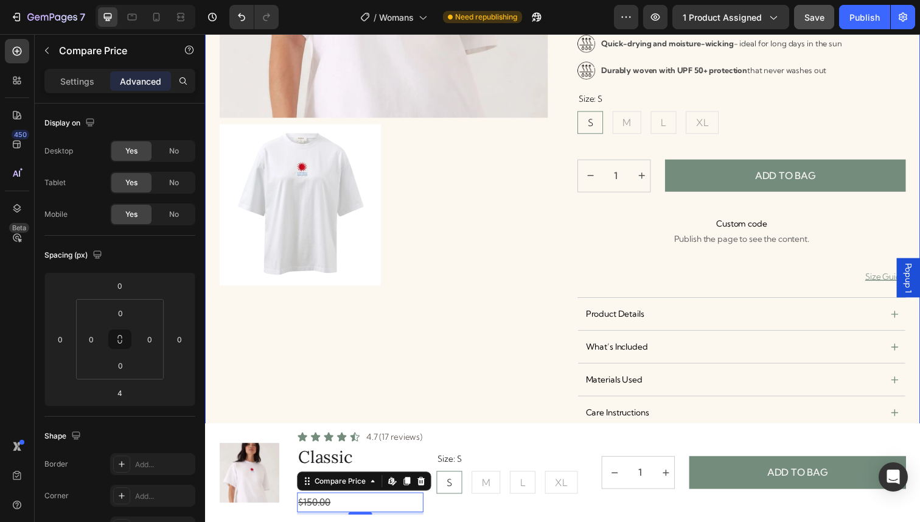
scroll to position [323, 0]
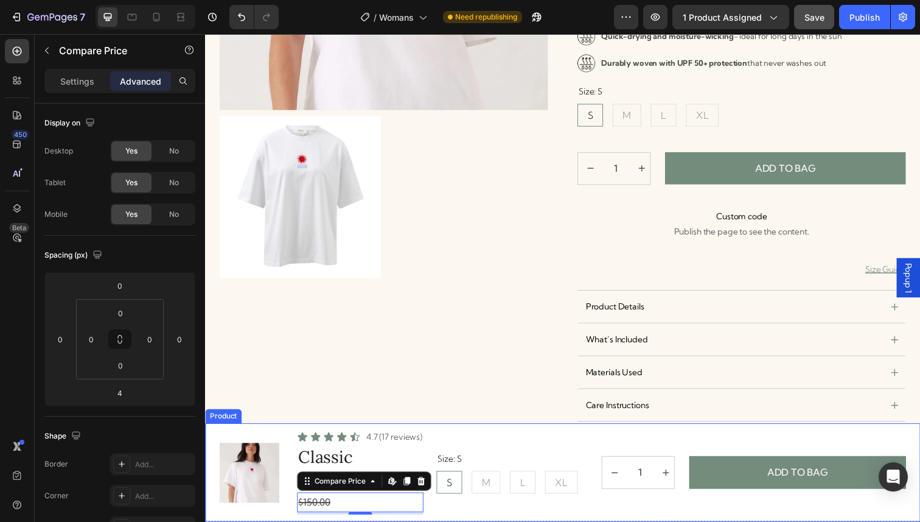
click at [443, 441] on div "Size: S S S S M M M L L L XL XL XL Product Variants & Swatches 1 Product Quanti…" at bounding box center [681, 482] width 480 height 86
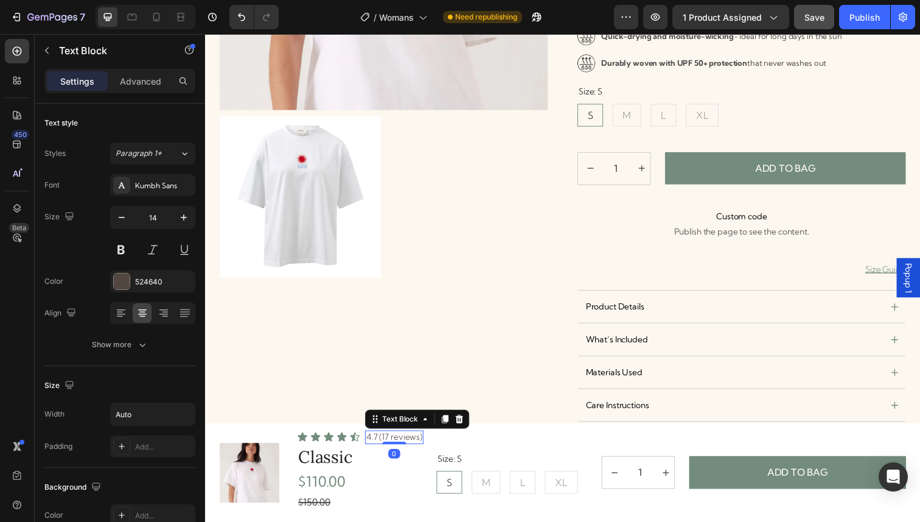
click at [404, 441] on p "4.7 (17 reviews)" at bounding box center [397, 445] width 57 height 11
click at [547, 257] on div at bounding box center [387, 30] width 335 height 506
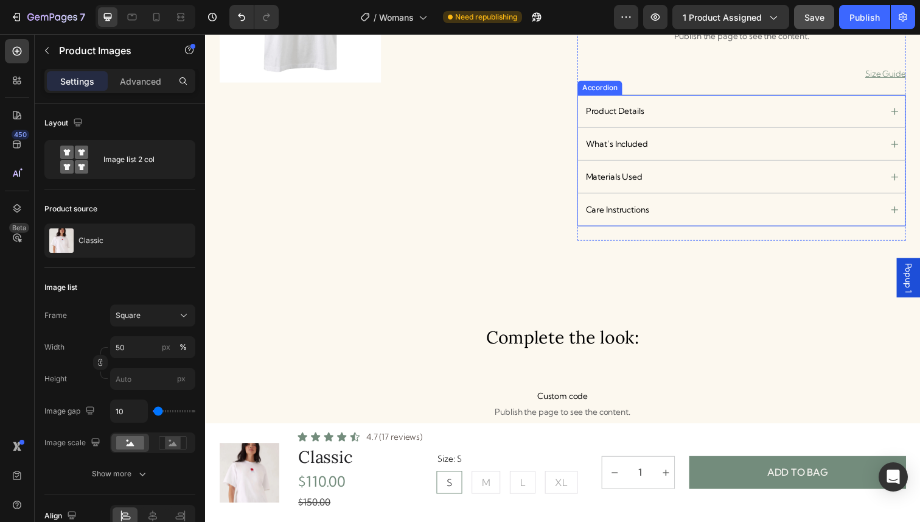
scroll to position [522, 0]
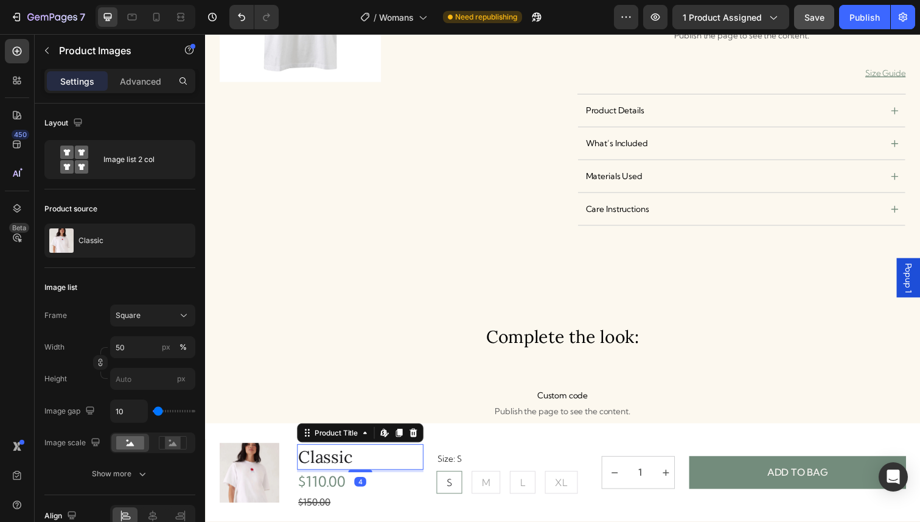
click at [381, 473] on h2 "Classic" at bounding box center [363, 466] width 129 height 26
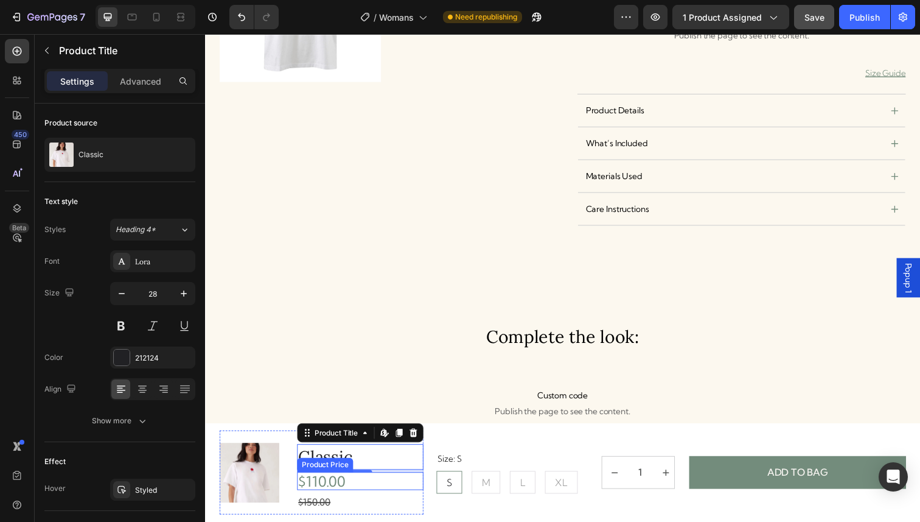
click at [336, 490] on div "$110.00" at bounding box center [363, 490] width 129 height 18
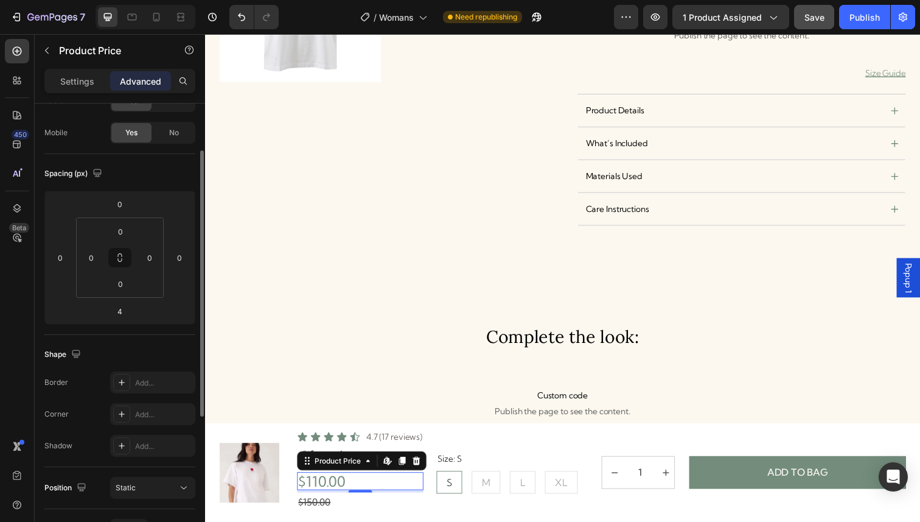
scroll to position [0, 0]
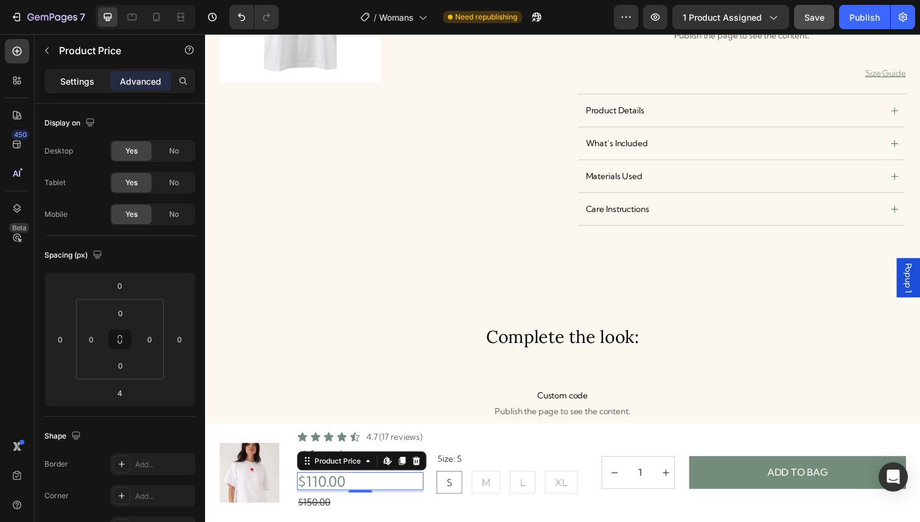
click at [83, 74] on div "Settings" at bounding box center [77, 80] width 61 height 19
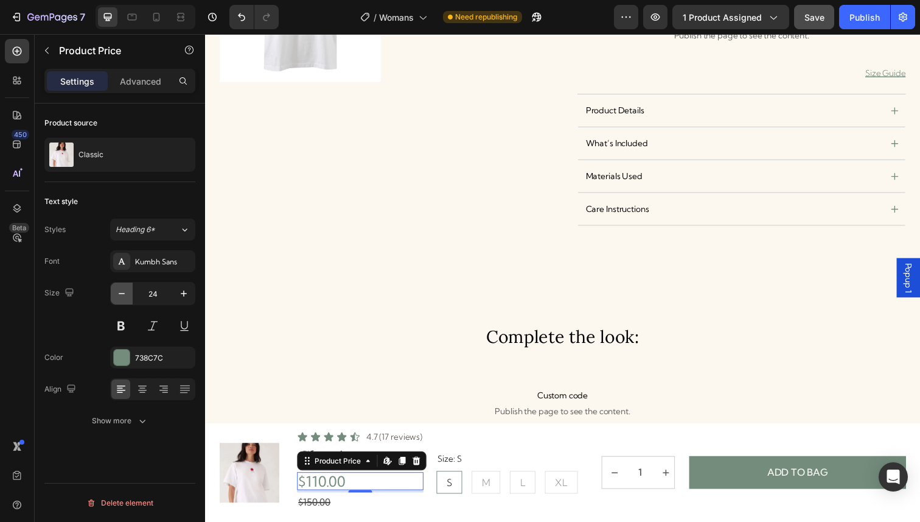
click at [126, 292] on icon "button" at bounding box center [122, 293] width 12 height 12
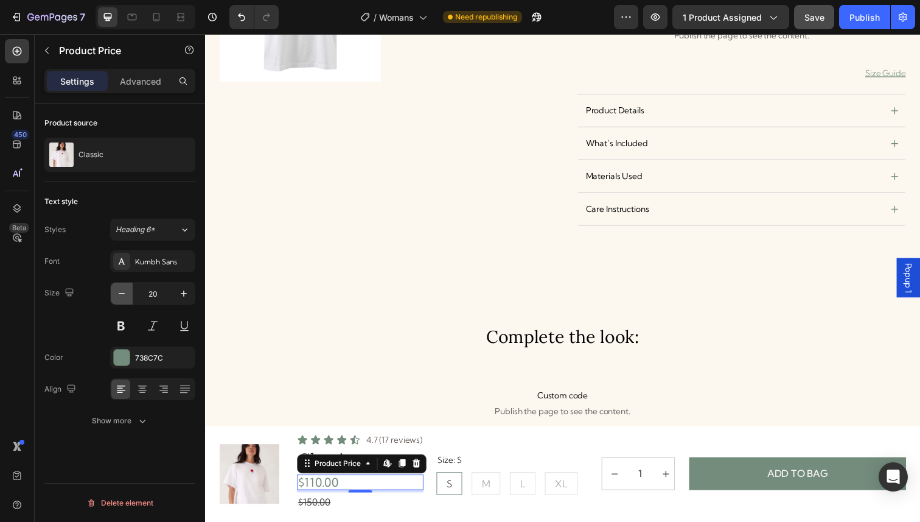
click at [126, 292] on icon "button" at bounding box center [122, 293] width 12 height 12
click at [126, 291] on icon "button" at bounding box center [122, 293] width 12 height 12
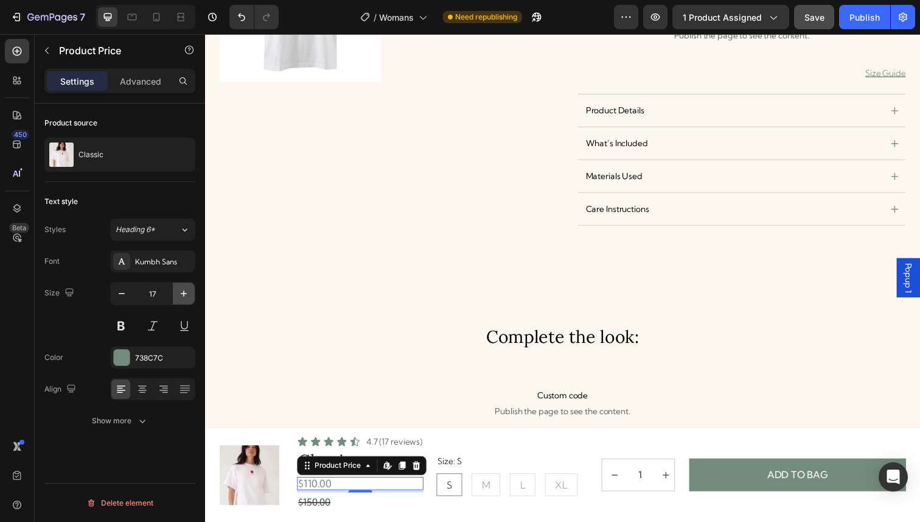
click at [189, 289] on icon "button" at bounding box center [184, 293] width 12 height 12
type input "18"
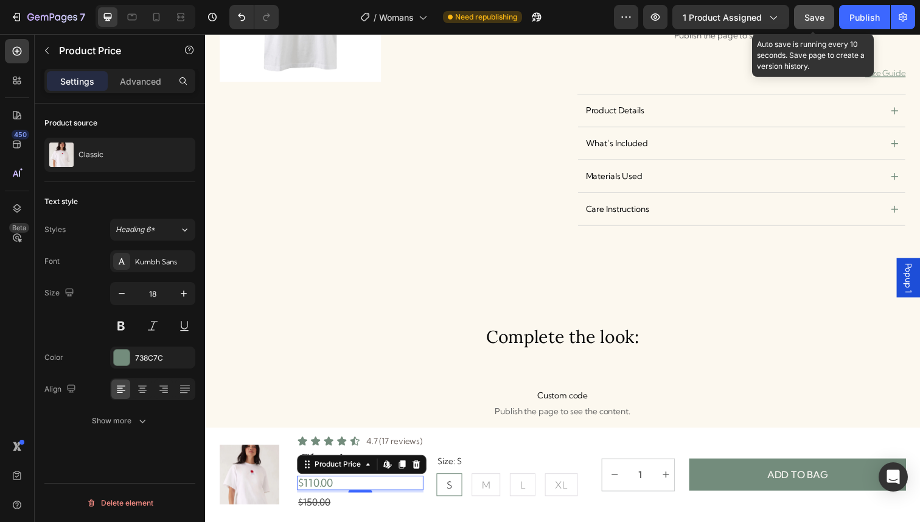
click at [819, 15] on span "Save" at bounding box center [815, 17] width 20 height 10
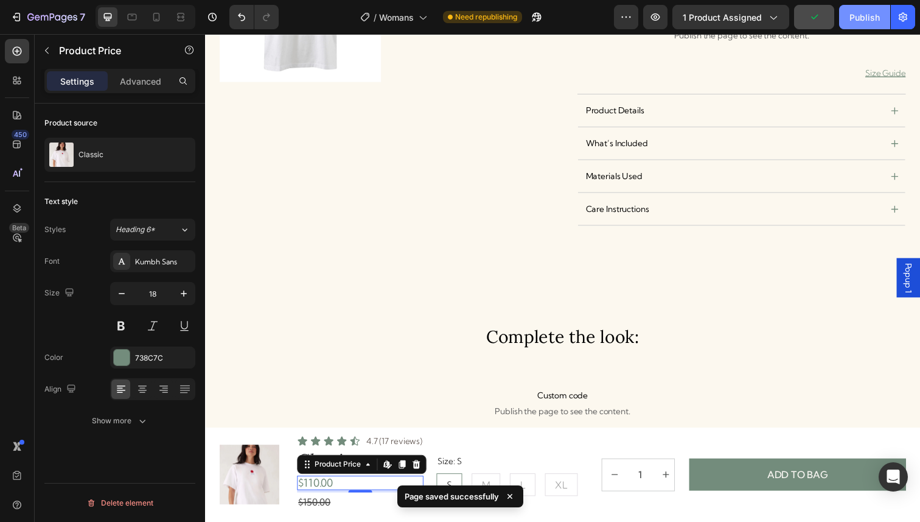
click at [866, 9] on button "Publish" at bounding box center [864, 17] width 51 height 24
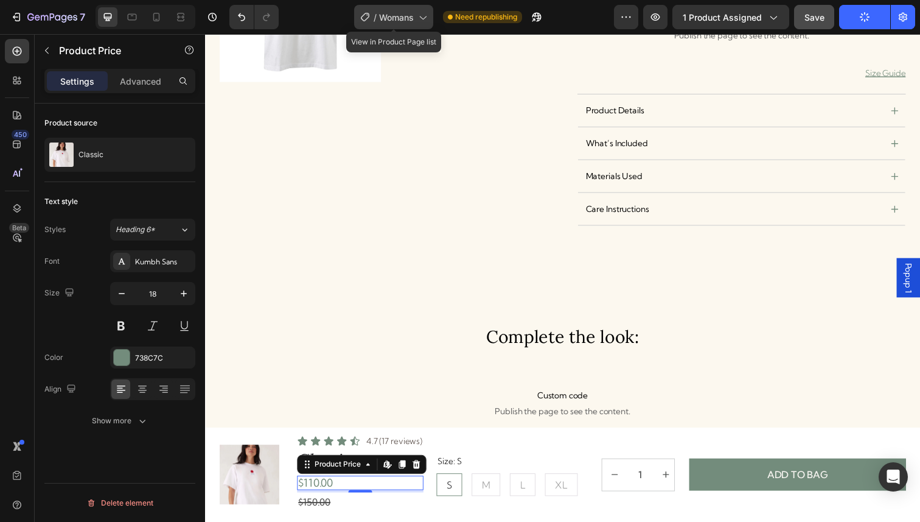
click at [425, 25] on div "/ Womans" at bounding box center [393, 17] width 79 height 24
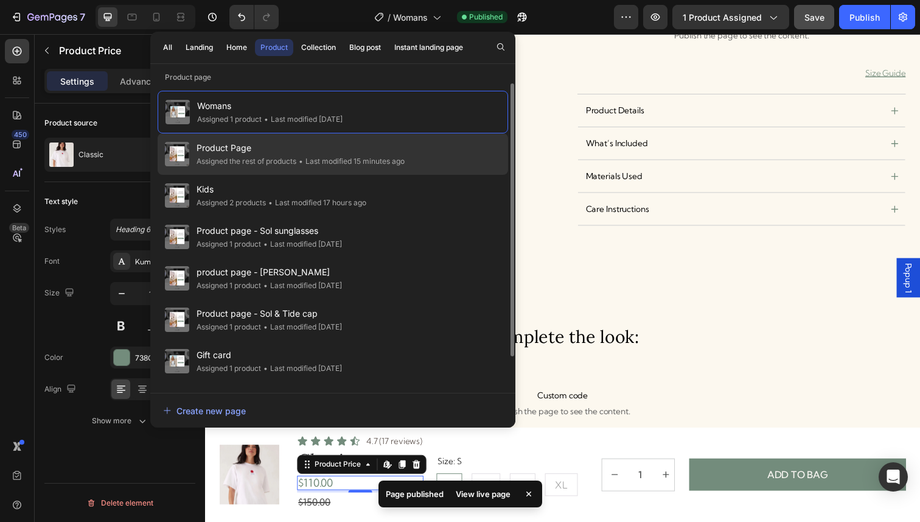
click at [328, 175] on div "Product Page Assigned the rest of products • Last modified 15 minutes ago" at bounding box center [333, 195] width 351 height 41
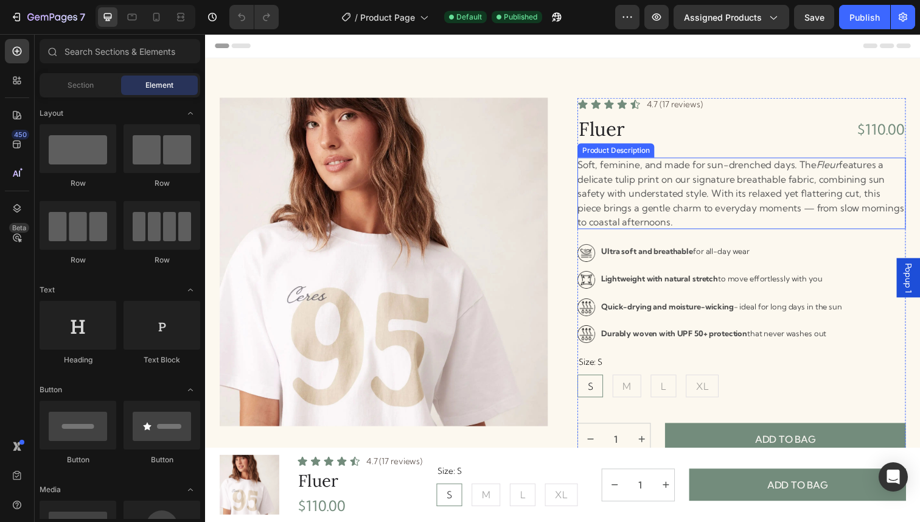
scroll to position [26, 0]
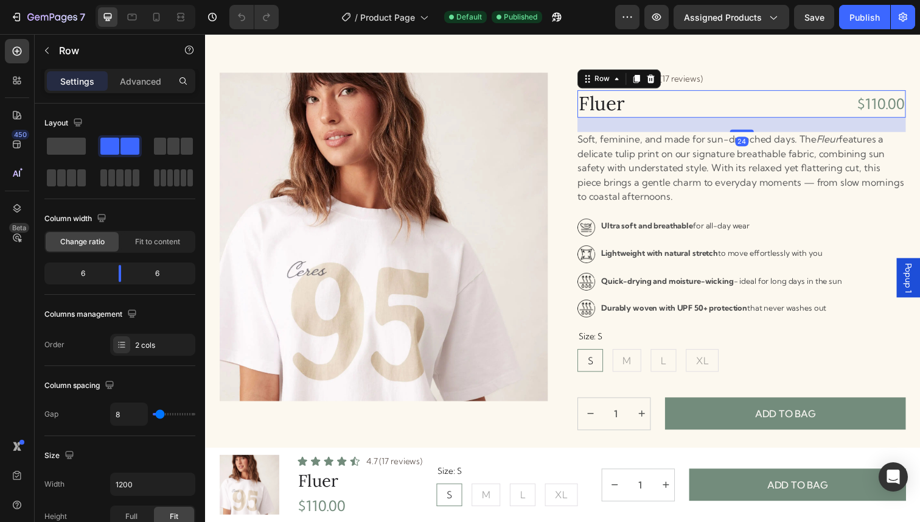
click at [806, 116] on div "$110.00 Product Price Product Price" at bounding box center [839, 106] width 166 height 28
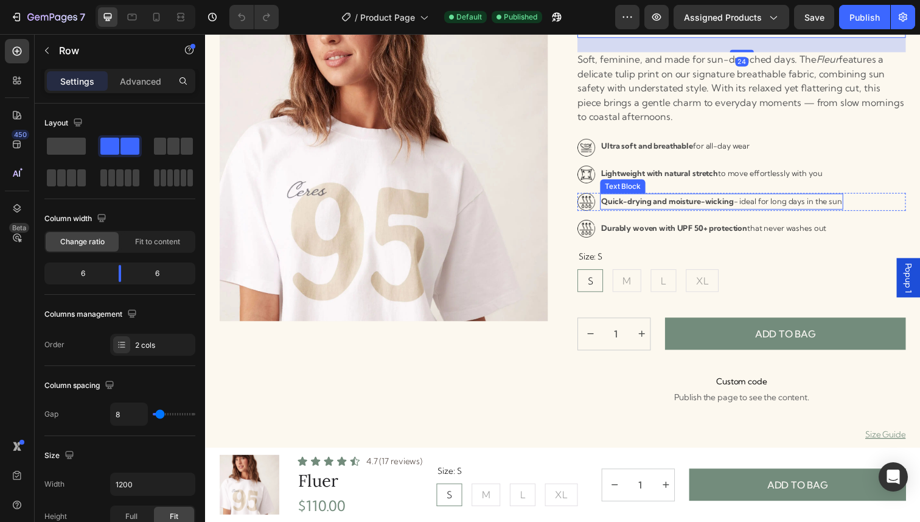
scroll to position [117, 0]
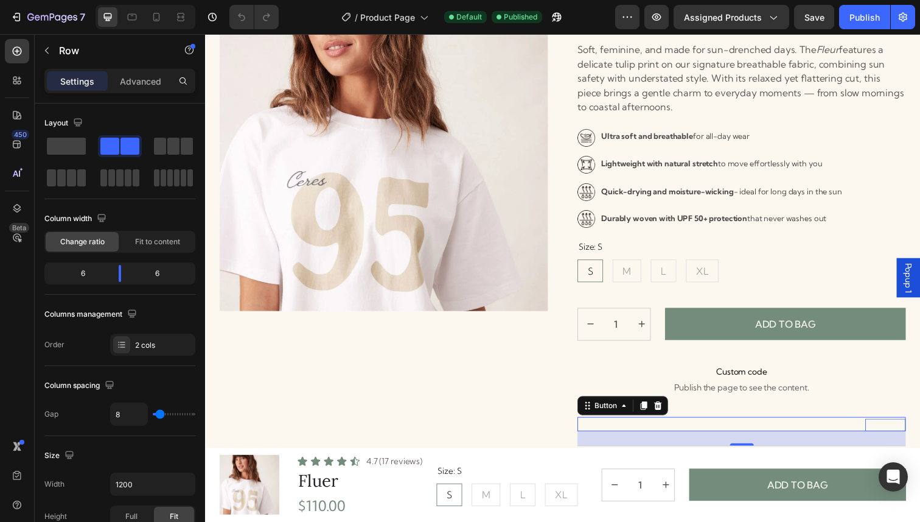
click at [908, 435] on p "Size Guide" at bounding box center [899, 433] width 41 height 13
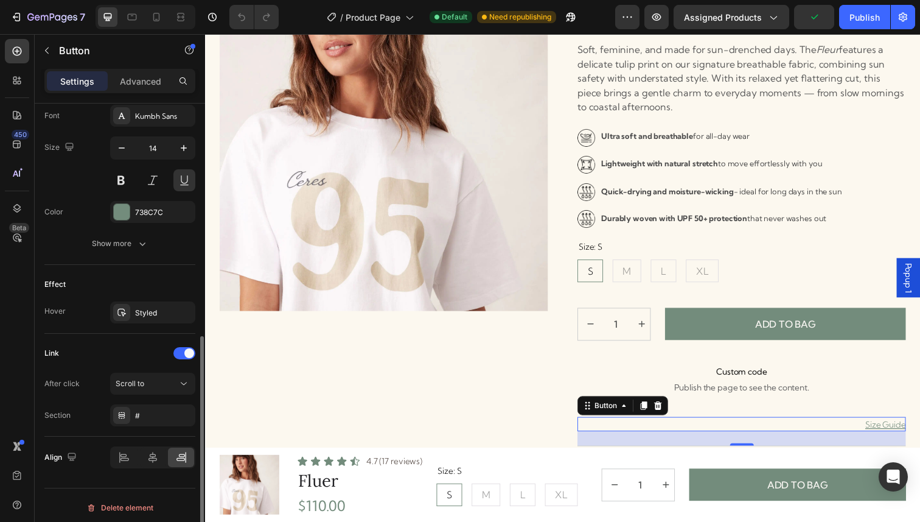
scroll to position [480, 0]
click at [169, 382] on div "Scroll to" at bounding box center [147, 382] width 62 height 11
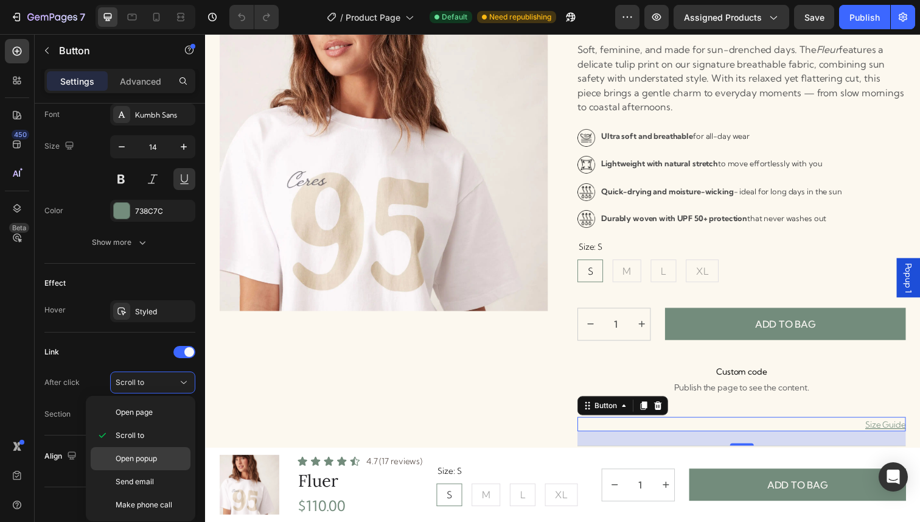
click at [146, 462] on span "Open popup" at bounding box center [136, 458] width 41 height 11
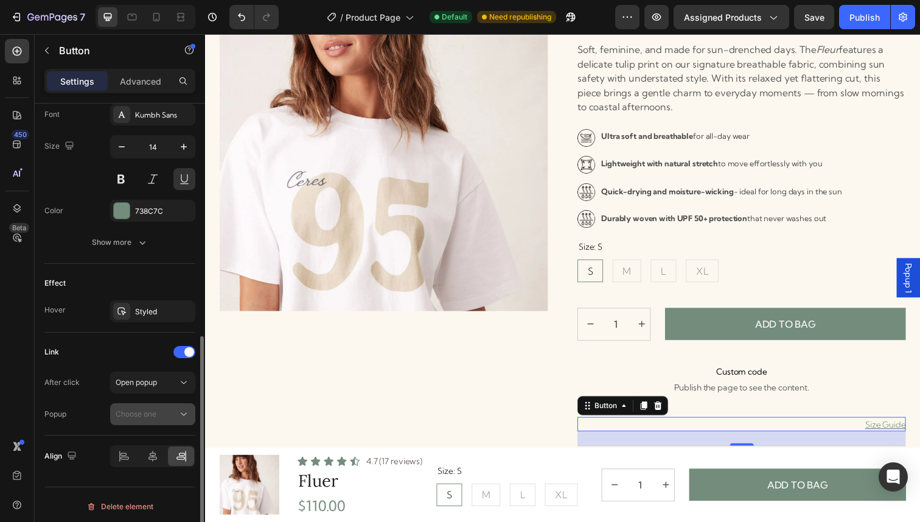
click at [151, 416] on span "Choose one" at bounding box center [136, 413] width 41 height 9
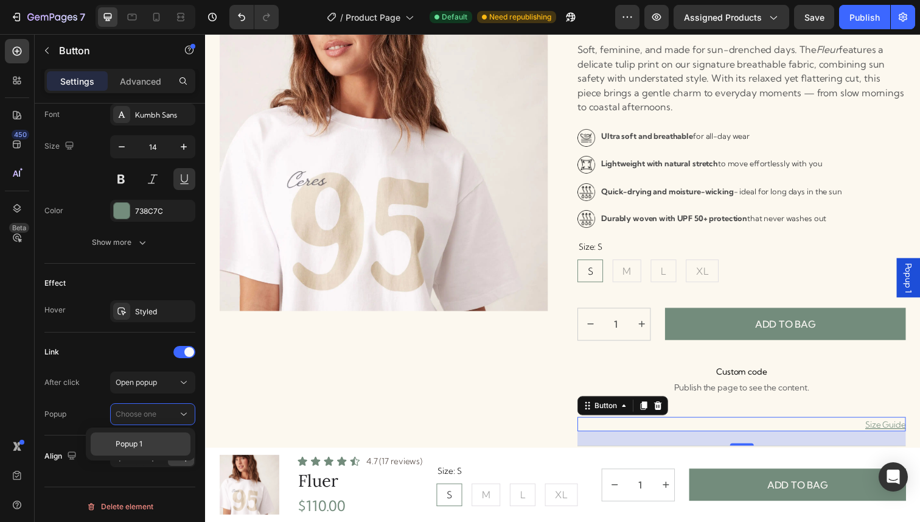
click at [138, 442] on span "Popup 1" at bounding box center [129, 443] width 27 height 11
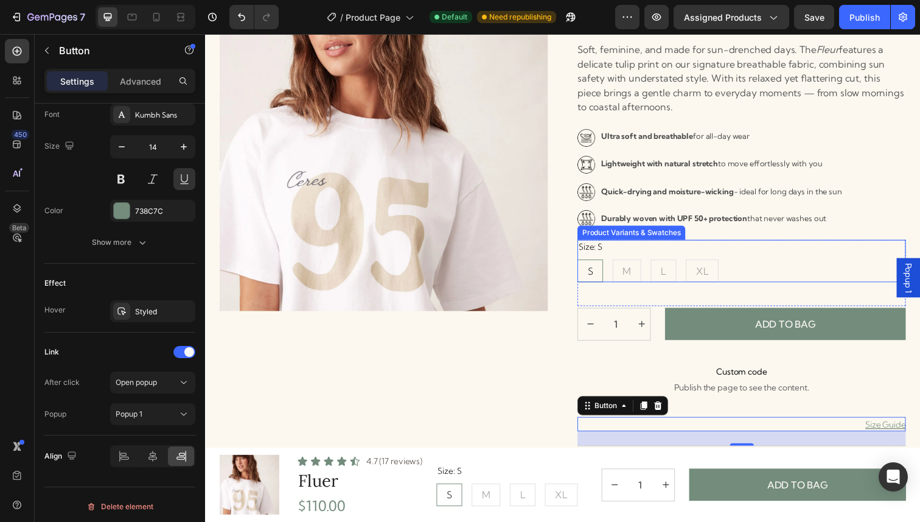
click at [910, 278] on div "S S S M M M L L L XL XL XL" at bounding box center [752, 275] width 335 height 23
radio input "true"
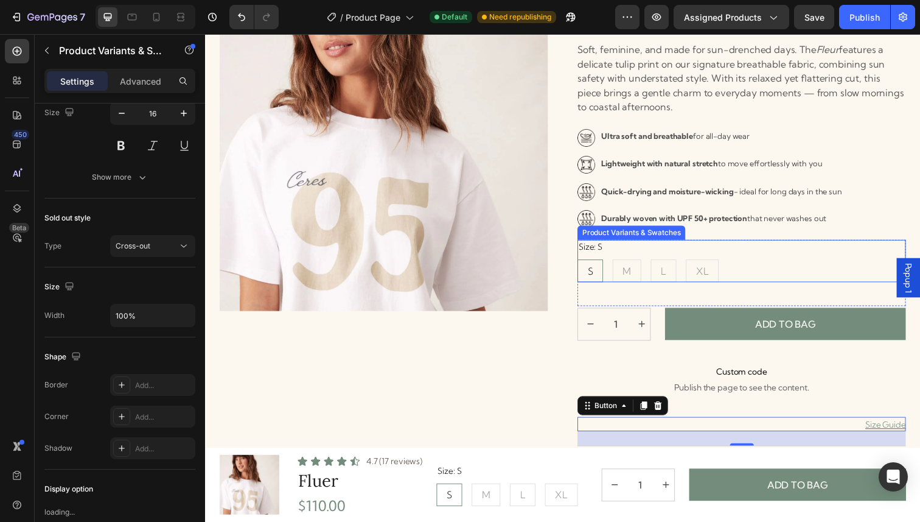
scroll to position [0, 0]
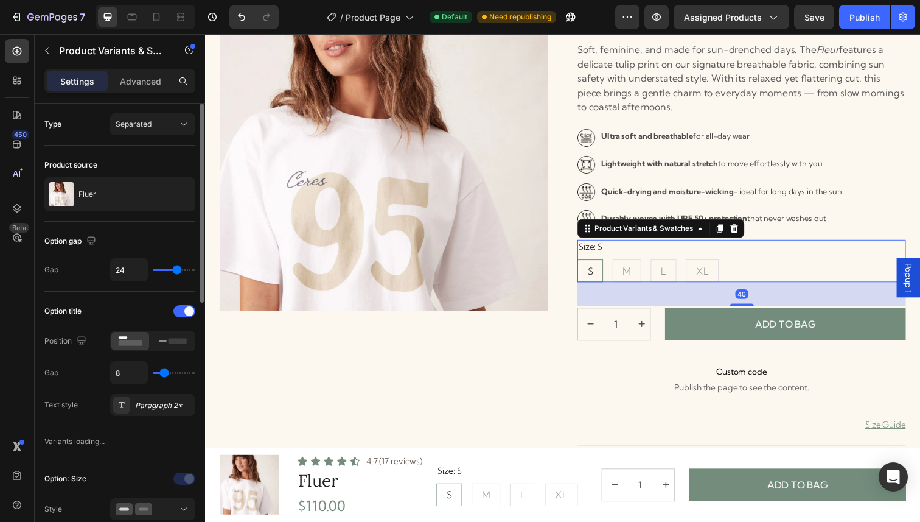
click at [920, 282] on span "Popup 1" at bounding box center [923, 283] width 12 height 30
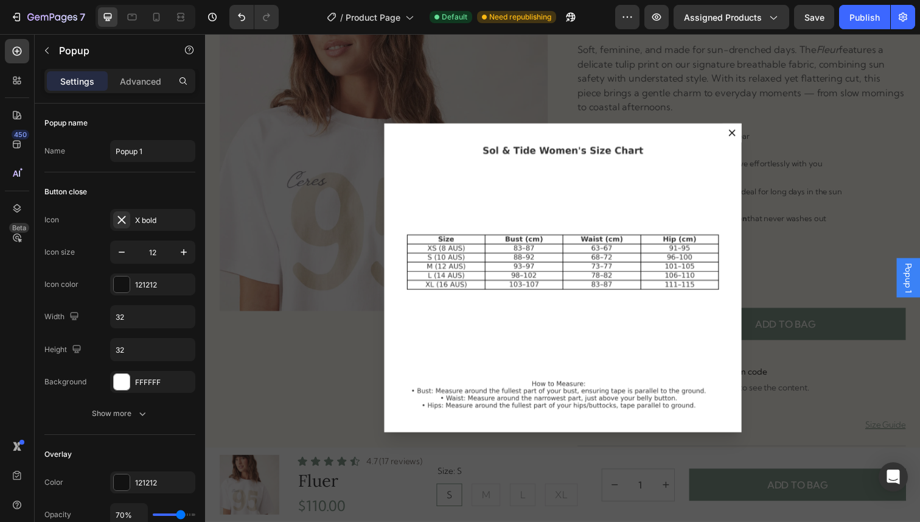
click at [334, 421] on div "Backdrop" at bounding box center [570, 283] width 730 height 498
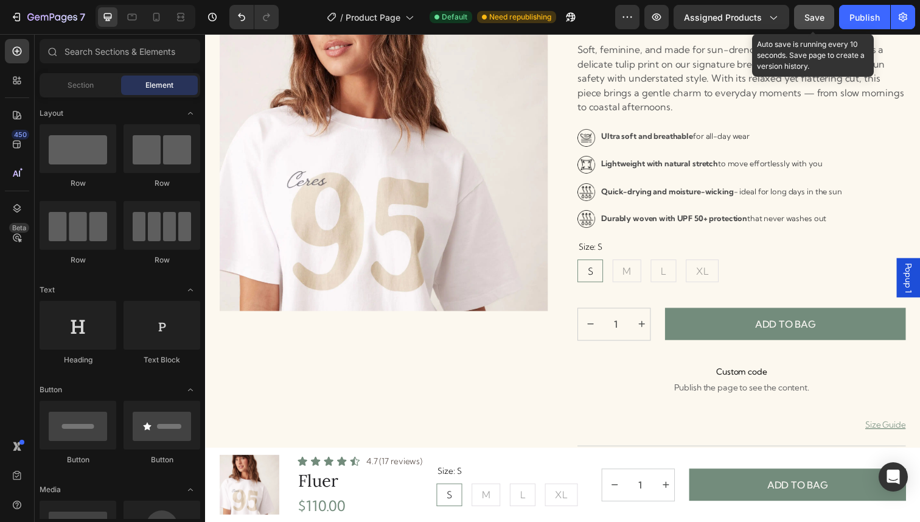
click at [825, 9] on button "Save" at bounding box center [814, 17] width 40 height 24
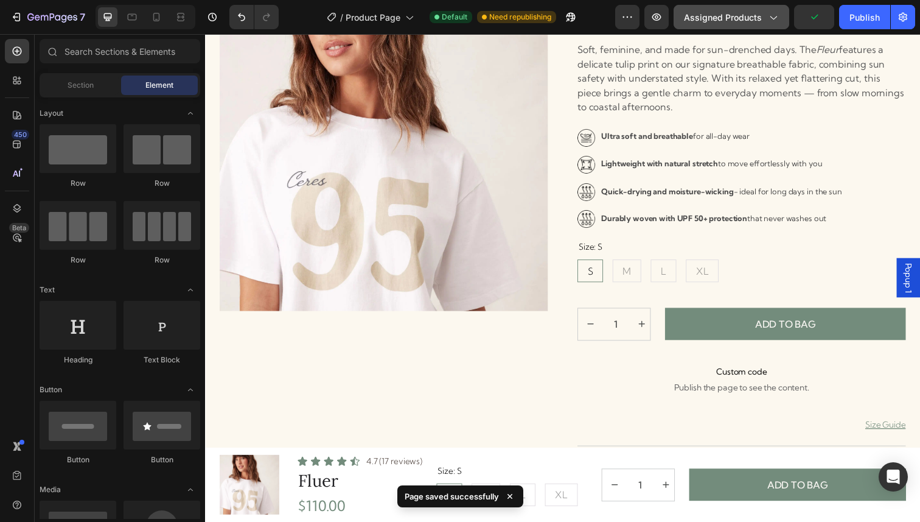
click at [758, 17] on span "Assigned Products" at bounding box center [723, 17] width 78 height 13
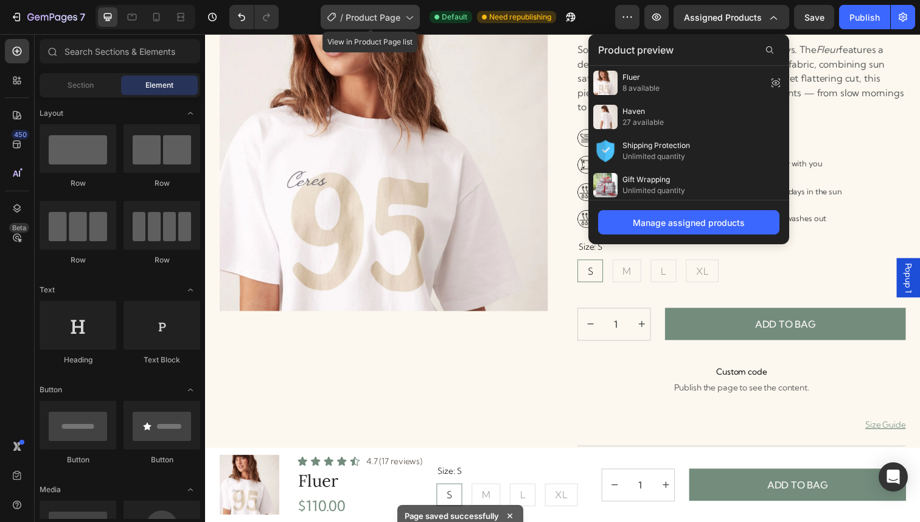
click at [393, 17] on span "Product Page" at bounding box center [373, 17] width 55 height 13
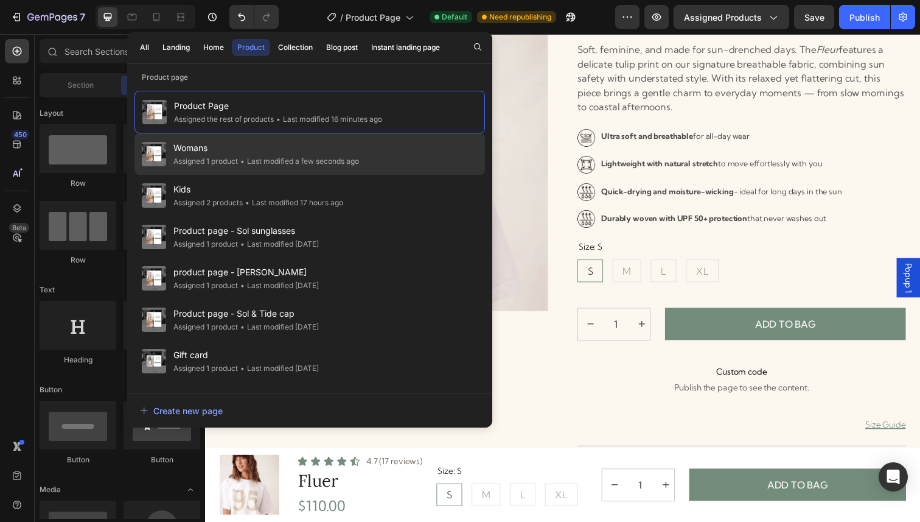
click at [302, 145] on span "Womans" at bounding box center [266, 148] width 186 height 15
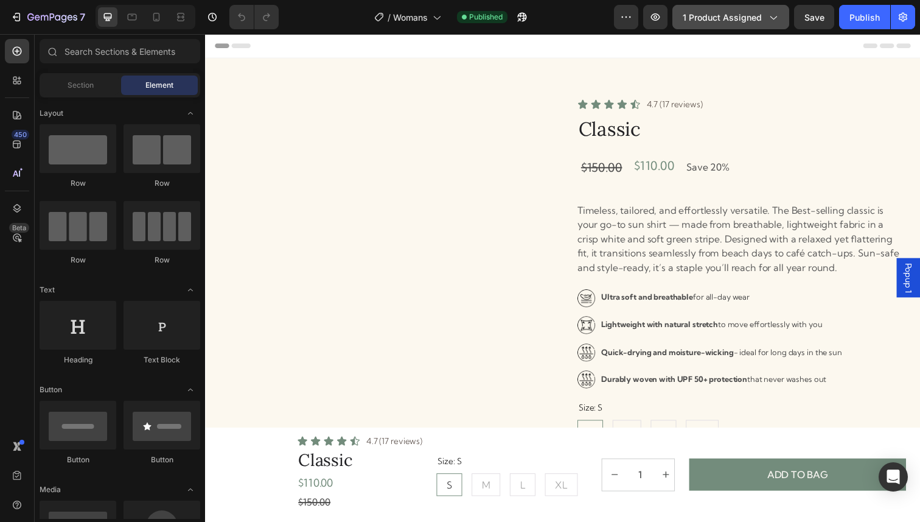
radio input "false"
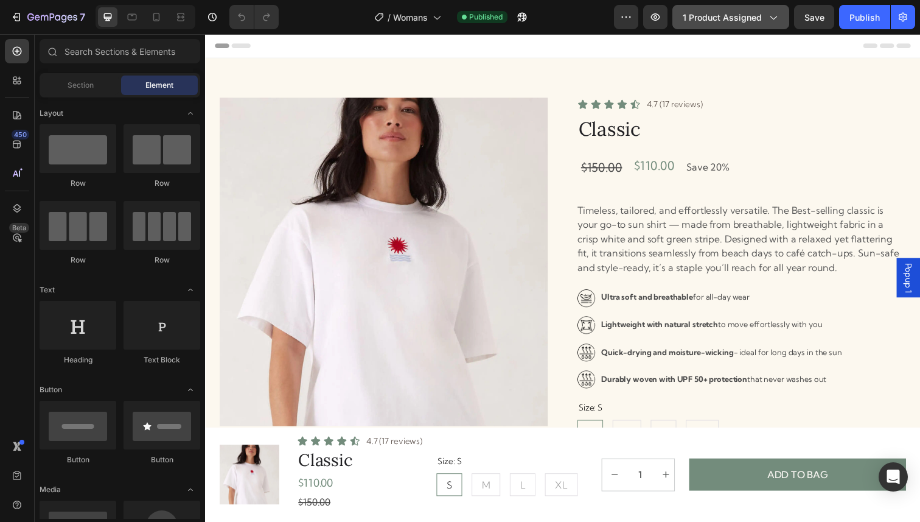
click at [710, 18] on span "1 product assigned" at bounding box center [722, 17] width 79 height 13
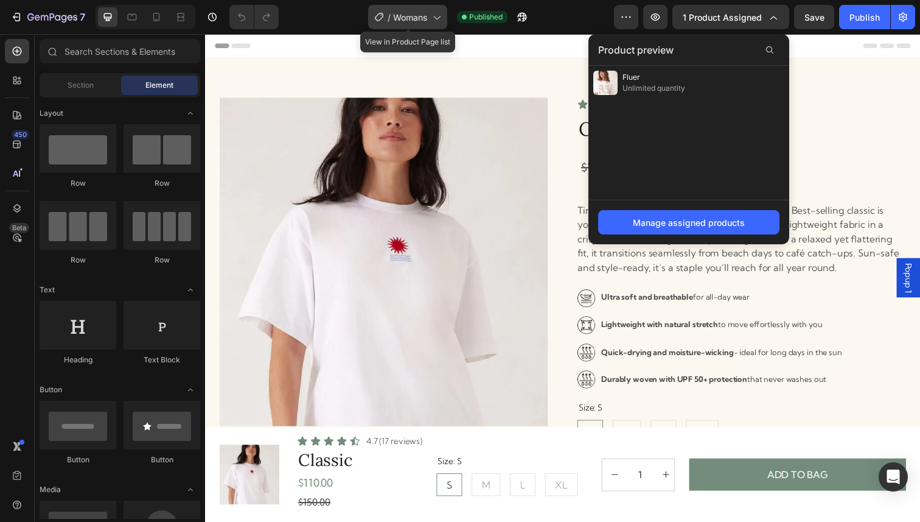
click at [421, 13] on span "Womans" at bounding box center [410, 17] width 35 height 13
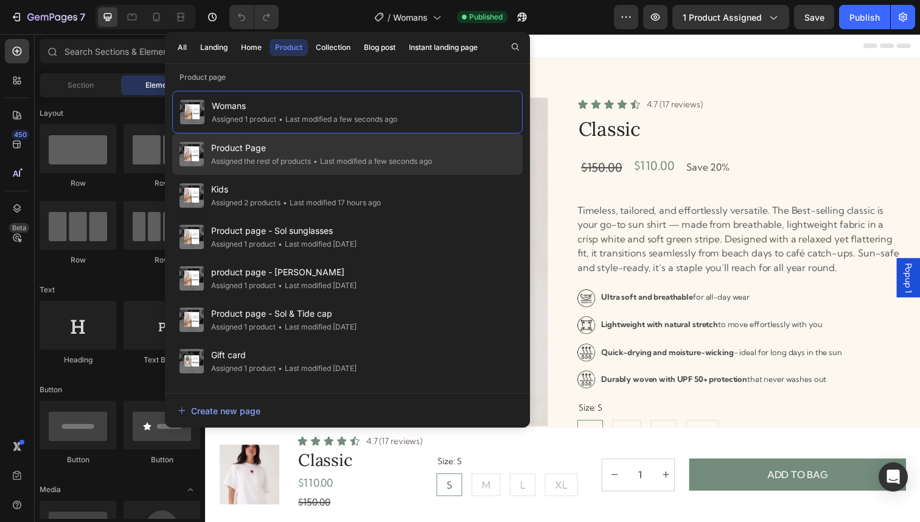
click at [281, 161] on div "Assigned the rest of products" at bounding box center [261, 161] width 100 height 12
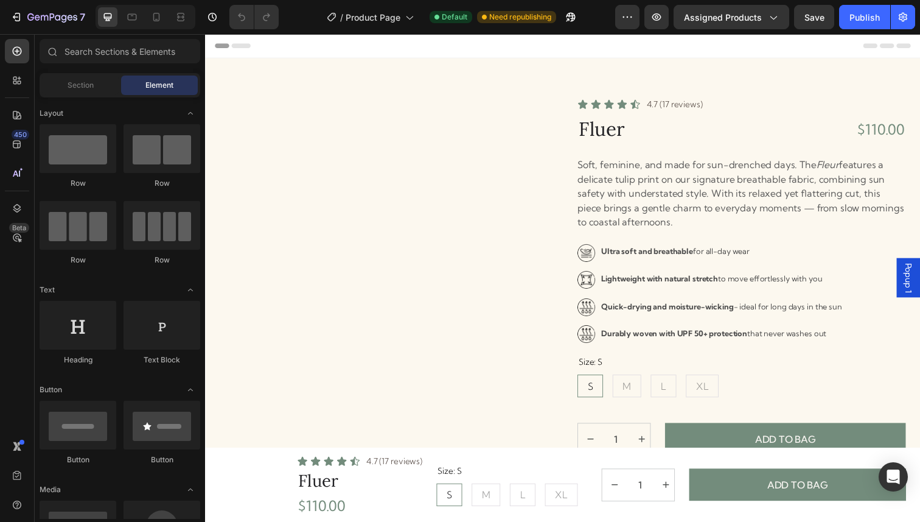
radio input "false"
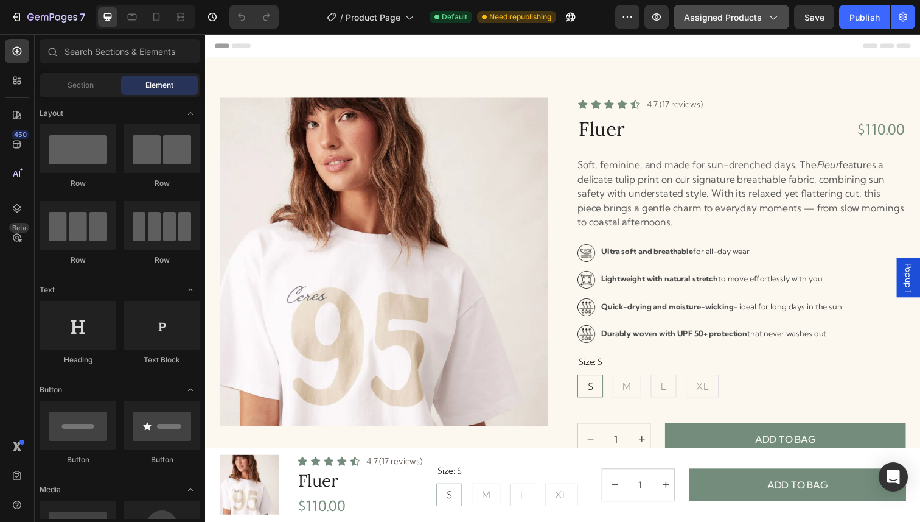
click at [761, 23] on span "Assigned Products" at bounding box center [723, 17] width 78 height 13
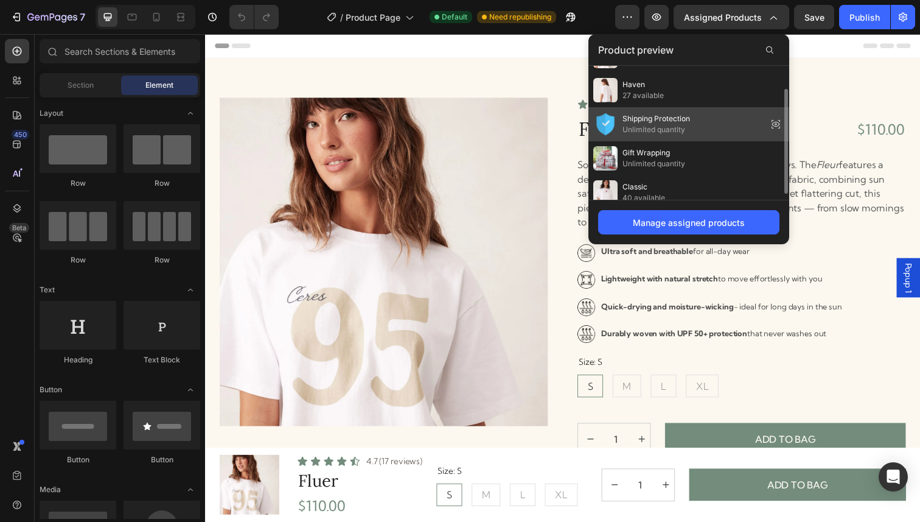
scroll to position [37, 0]
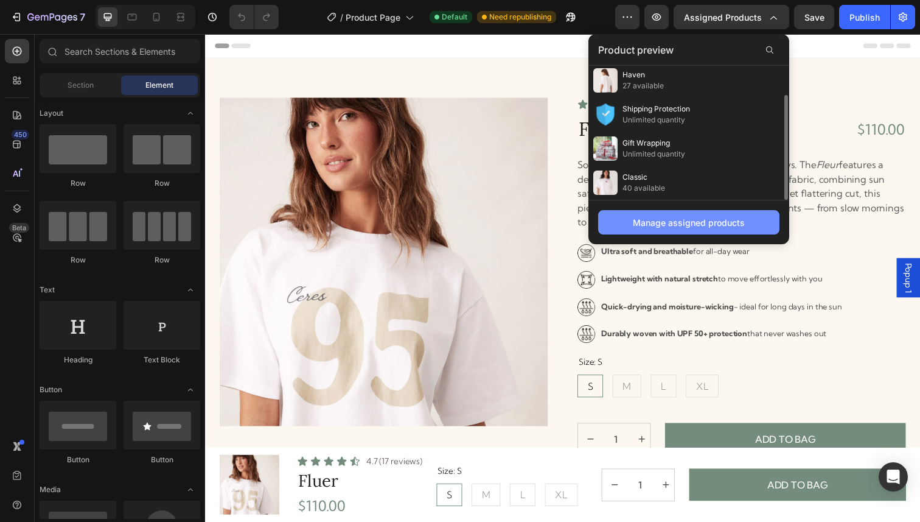
click at [666, 212] on button "Manage assigned products" at bounding box center [688, 222] width 181 height 24
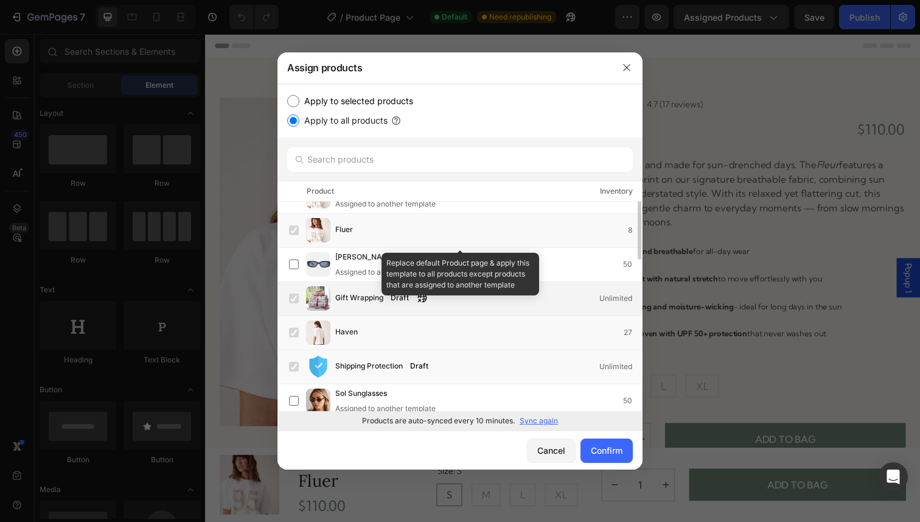
scroll to position [0, 0]
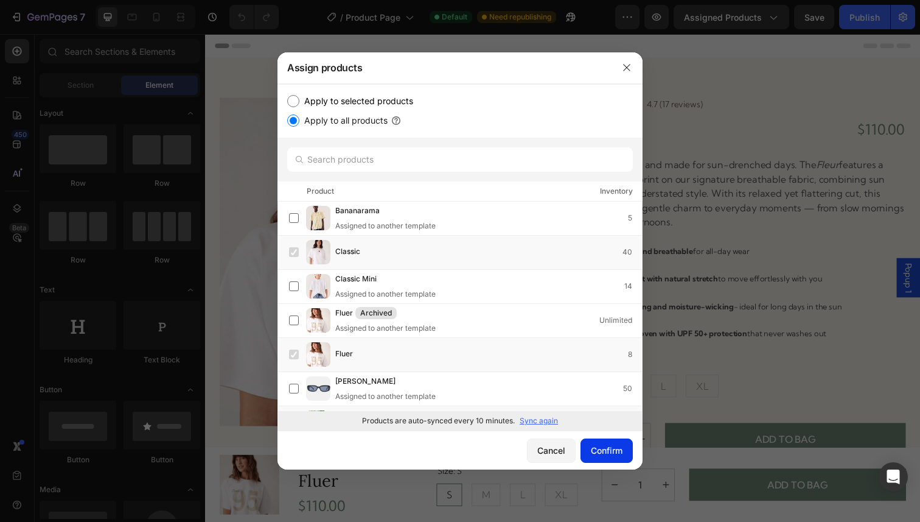
click at [613, 444] on div "Confirm" at bounding box center [607, 450] width 32 height 13
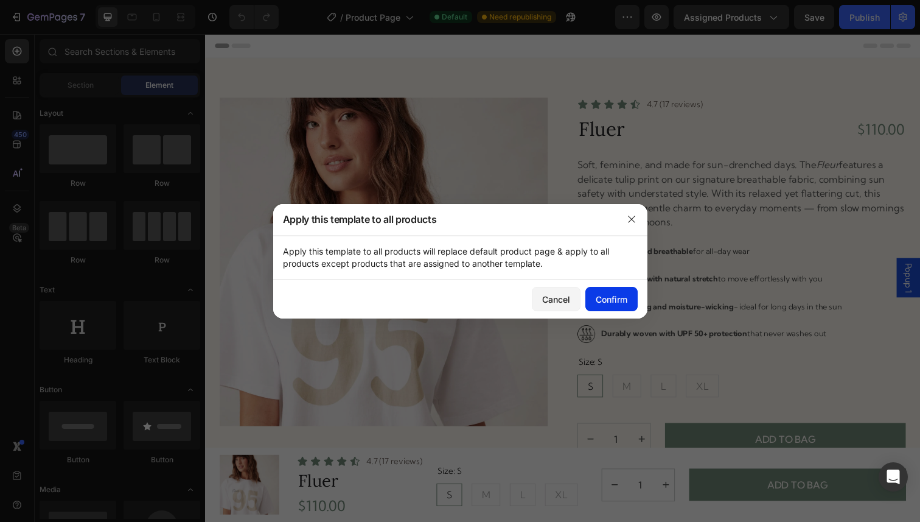
click at [617, 309] on button "Confirm" at bounding box center [611, 299] width 52 height 24
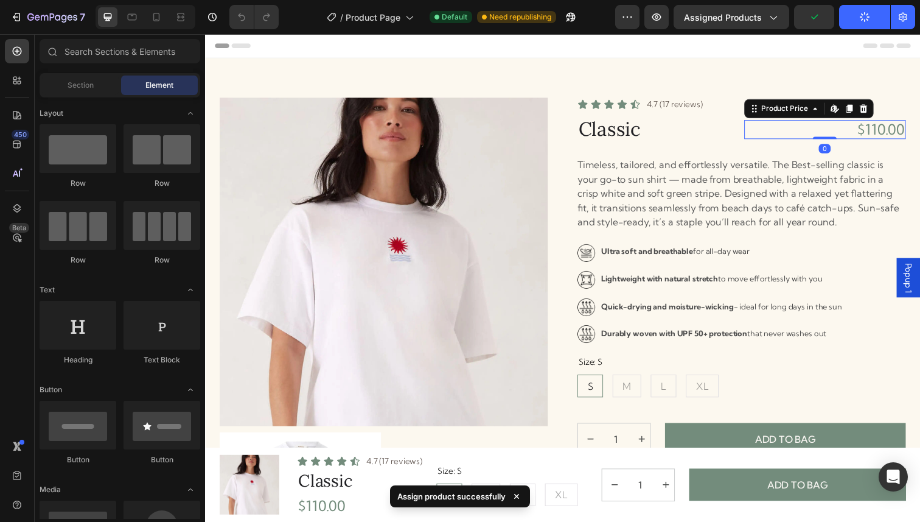
click at [828, 134] on div "$110.00" at bounding box center [839, 132] width 166 height 20
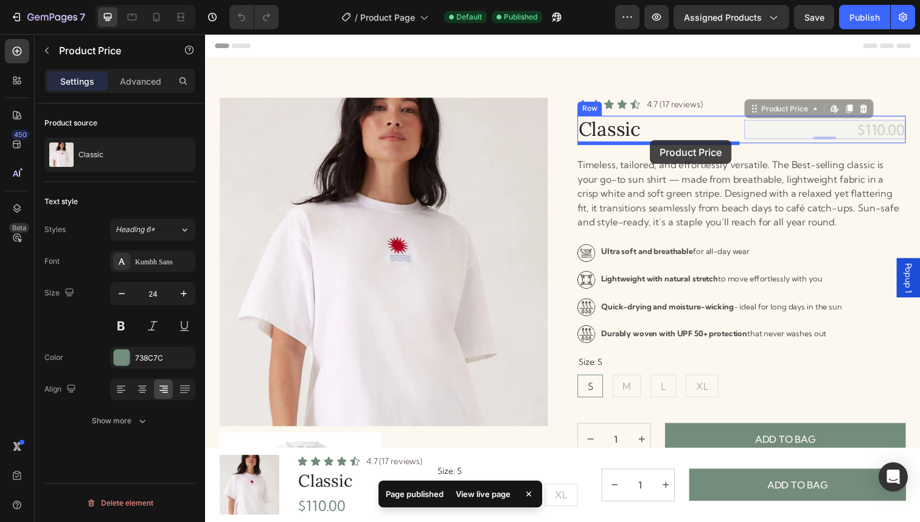
drag, startPoint x: 843, startPoint y: 130, endPoint x: 660, endPoint y: 142, distance: 183.6
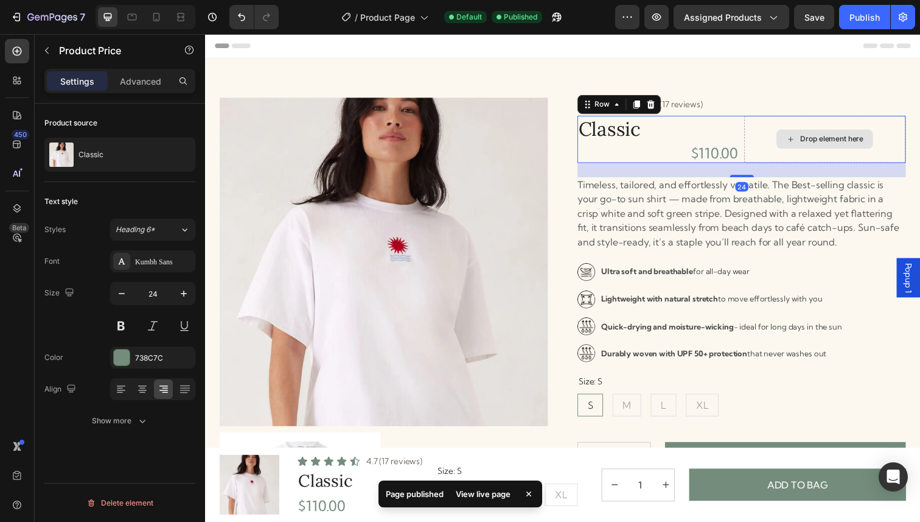
click at [871, 162] on div "Drop element here" at bounding box center [839, 140] width 166 height 47
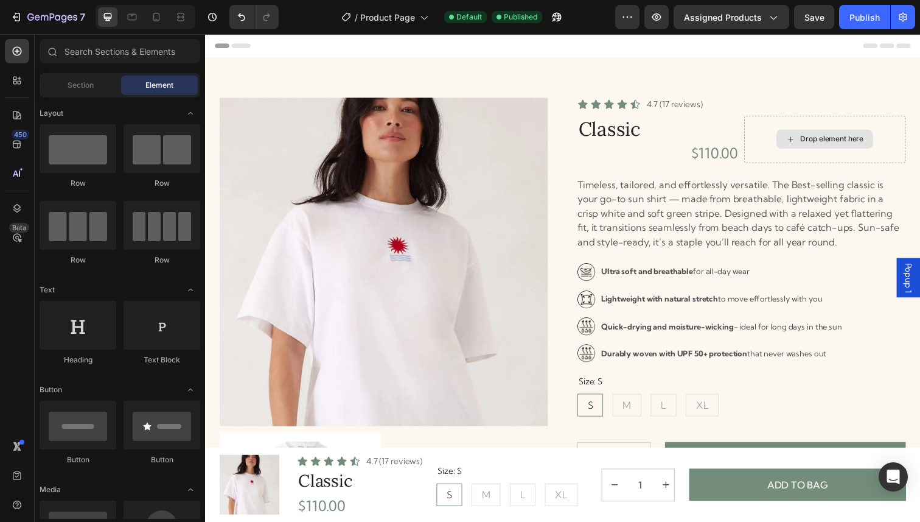
click at [795, 132] on div "Drop element here" at bounding box center [838, 140] width 99 height 19
click at [817, 133] on div "Drop element here" at bounding box center [838, 140] width 99 height 19
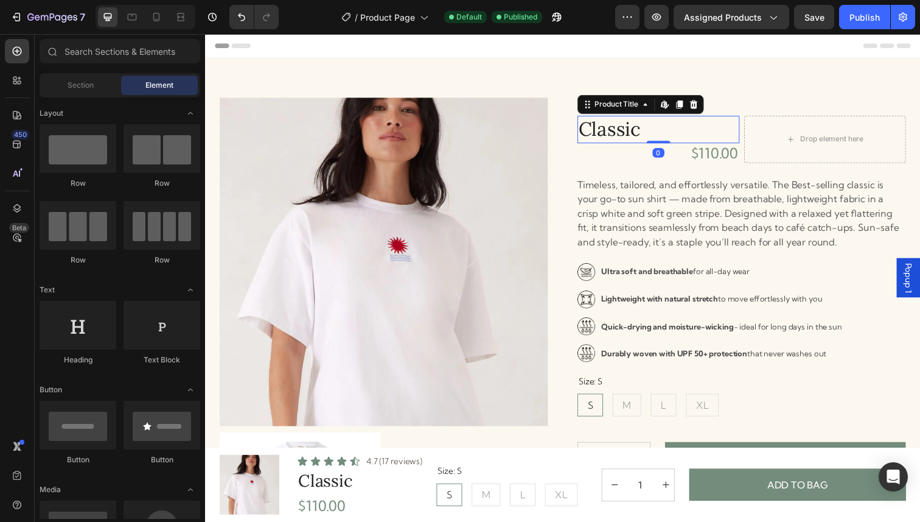
click at [692, 133] on h1 "Classic" at bounding box center [668, 131] width 166 height 28
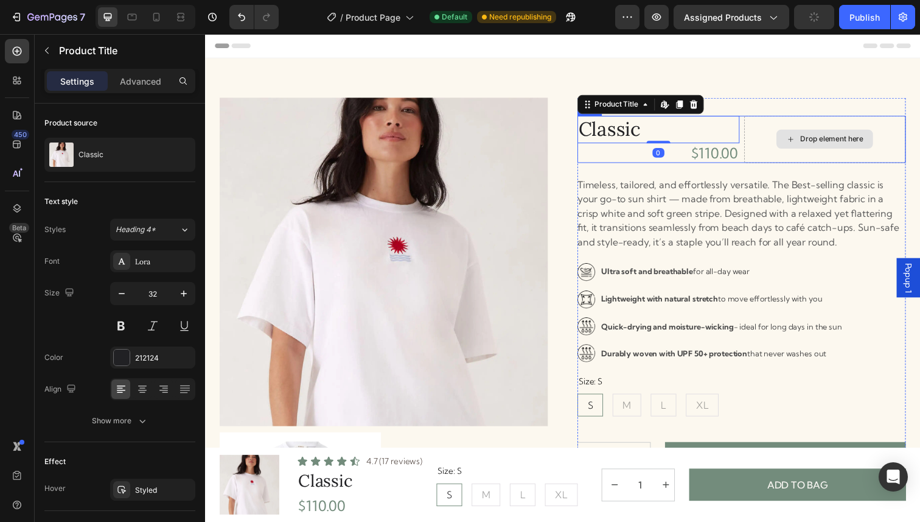
click at [771, 130] on div "Drop element here" at bounding box center [839, 140] width 166 height 47
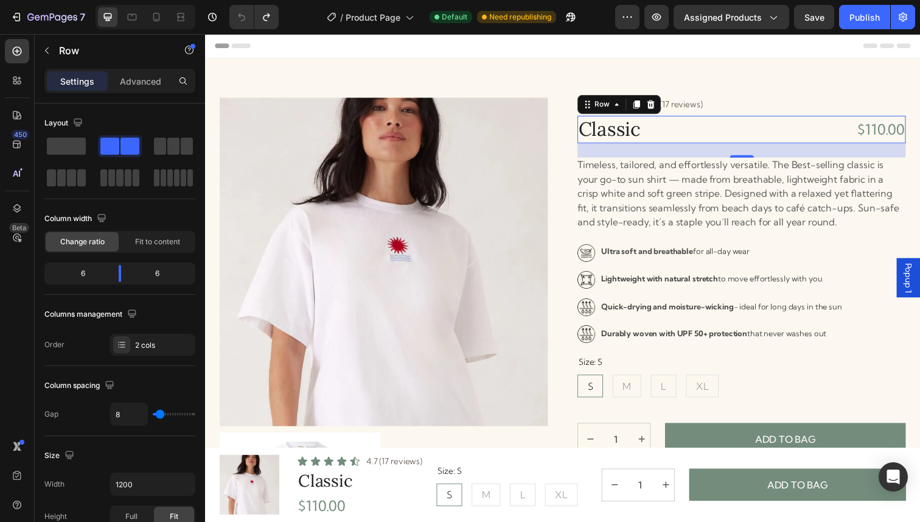
click at [712, 152] on div "24" at bounding box center [752, 152] width 335 height 15
click at [621, 151] on div "24" at bounding box center [752, 152] width 335 height 15
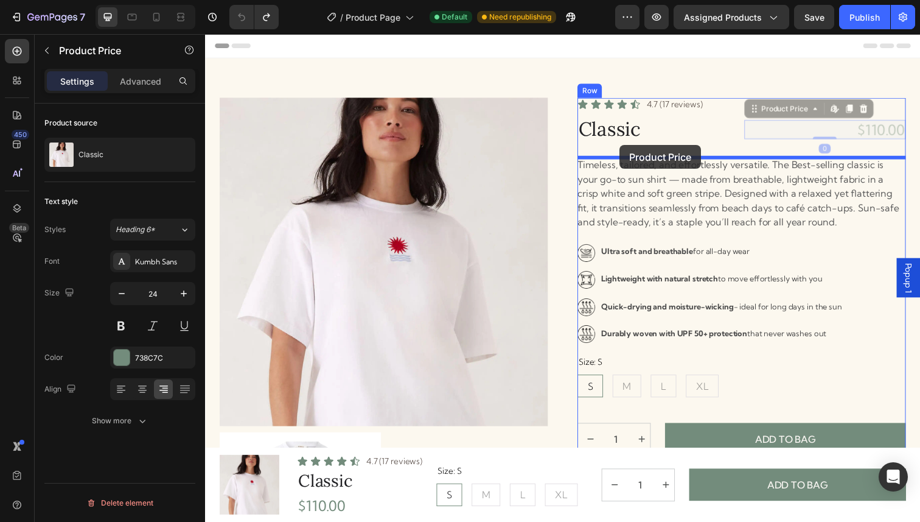
drag, startPoint x: 895, startPoint y: 128, endPoint x: 629, endPoint y: 147, distance: 266.7
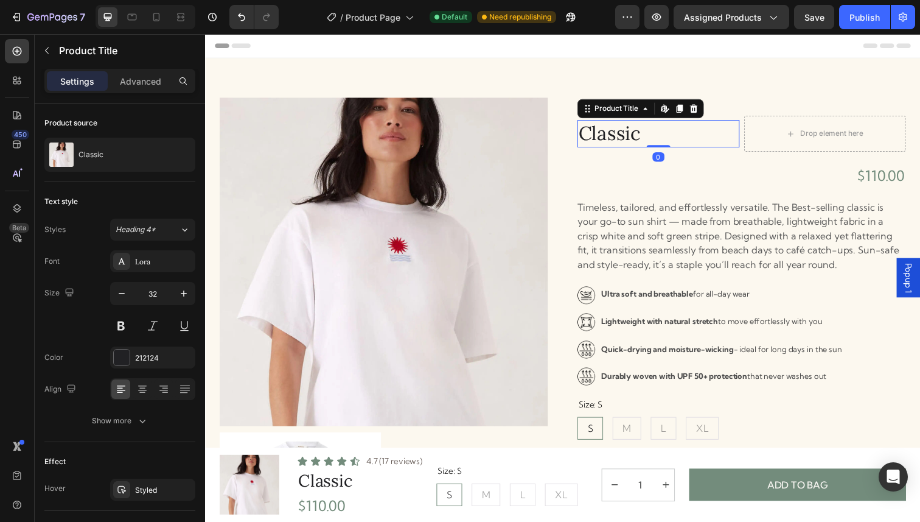
click at [718, 122] on h1 "Classic" at bounding box center [668, 136] width 166 height 28
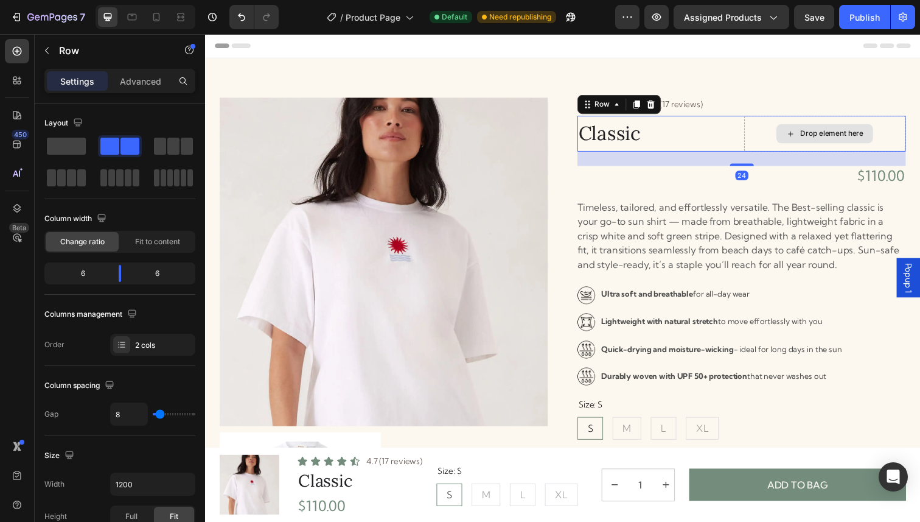
click at [758, 117] on div "Drop element here" at bounding box center [839, 135] width 166 height 37
click at [58, 146] on span at bounding box center [66, 146] width 39 height 17
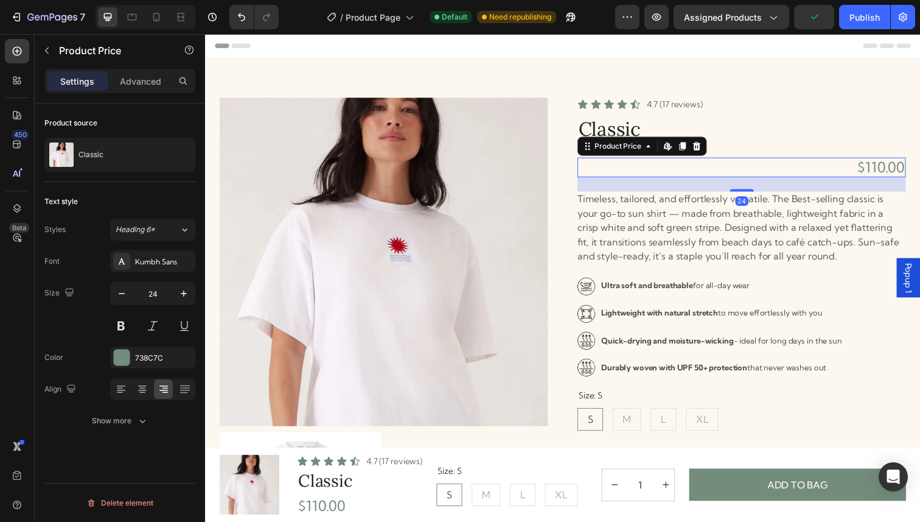
click at [866, 172] on div "$110.00" at bounding box center [752, 170] width 335 height 20
click at [36, 48] on div "Product Price" at bounding box center [104, 51] width 139 height 32
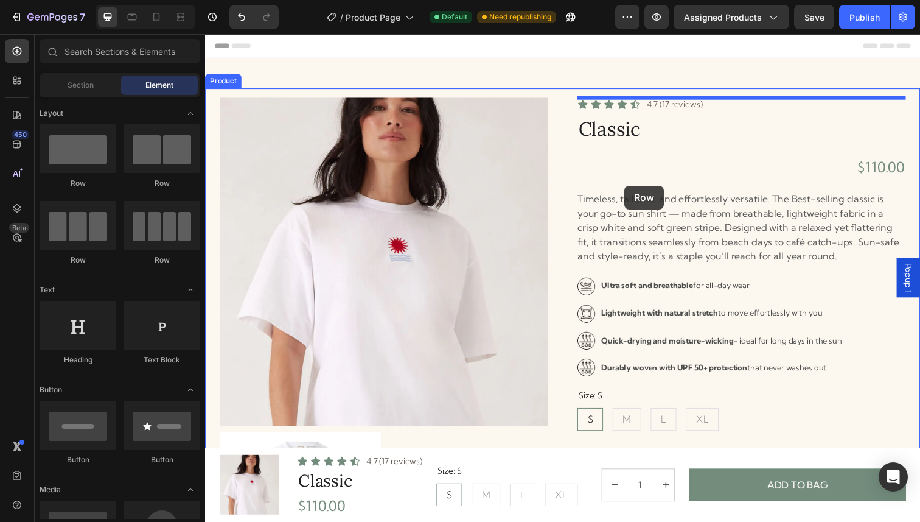
drag, startPoint x: 297, startPoint y: 264, endPoint x: 761, endPoint y: 179, distance: 472.1
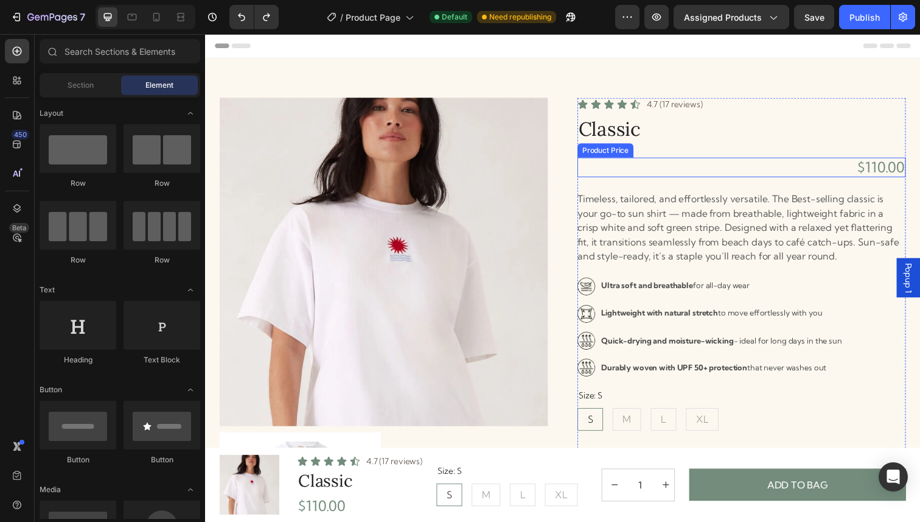
click at [693, 162] on div "$110.00" at bounding box center [752, 170] width 335 height 20
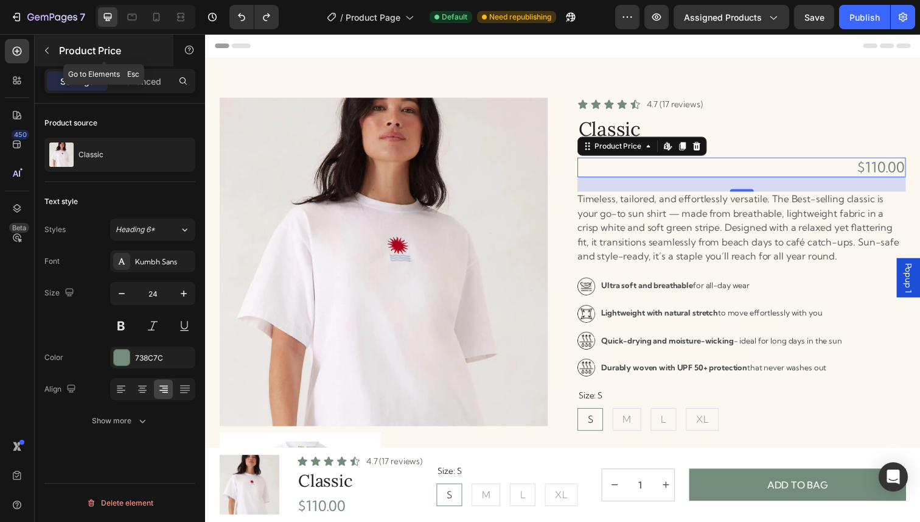
click at [64, 58] on div "Product Price" at bounding box center [104, 51] width 139 height 32
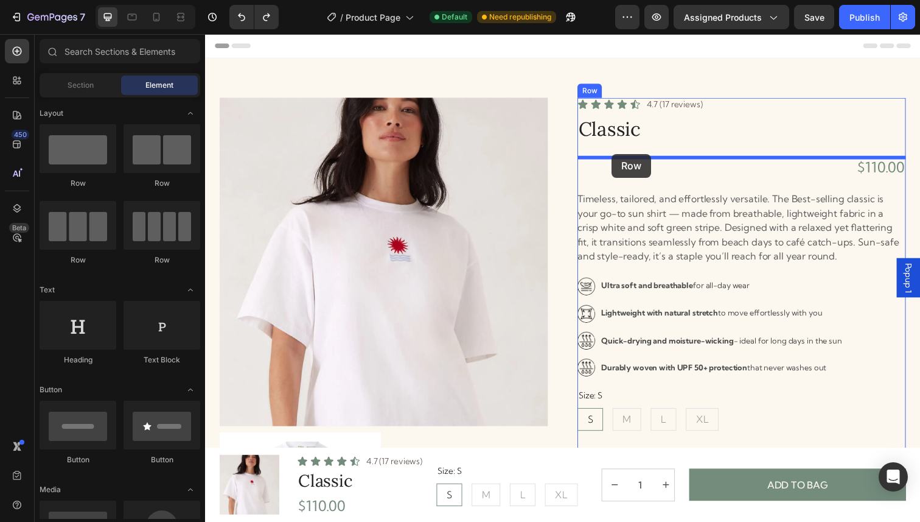
drag, startPoint x: 278, startPoint y: 255, endPoint x: 621, endPoint y: 157, distance: 356.4
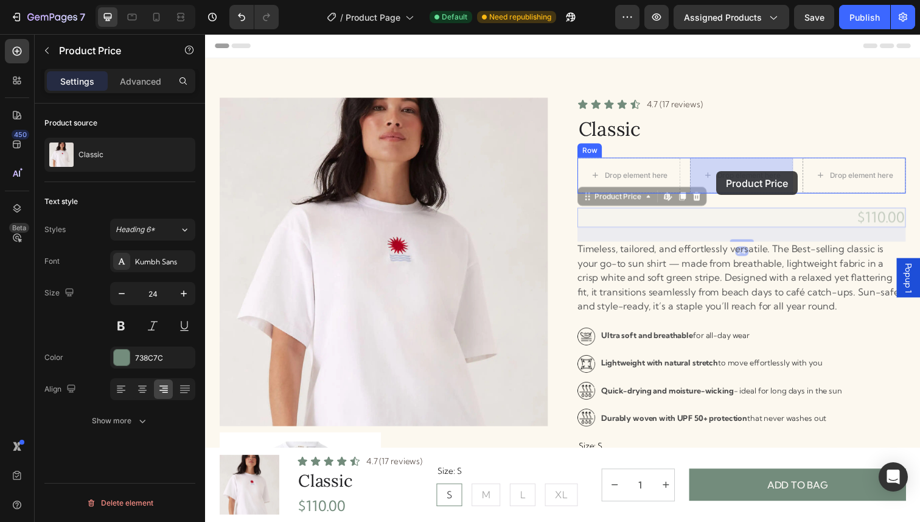
drag, startPoint x: 901, startPoint y: 226, endPoint x: 727, endPoint y: 175, distance: 180.8
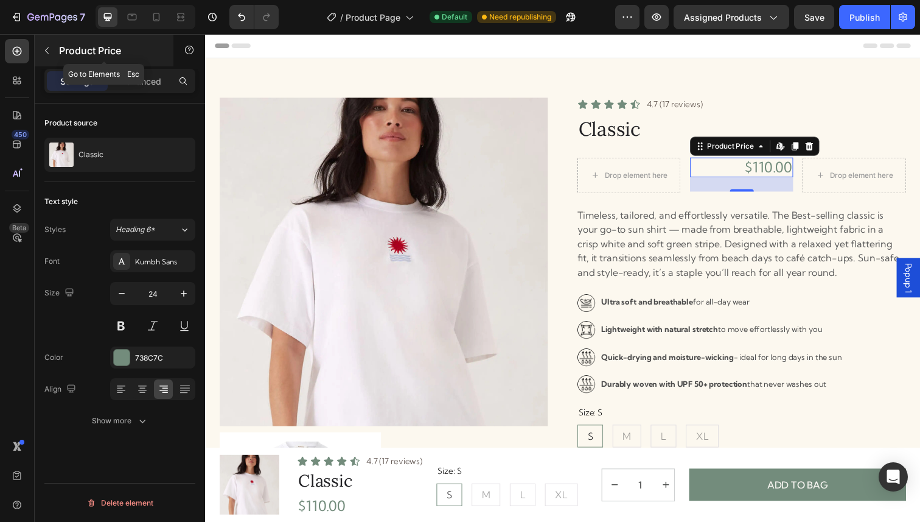
click at [47, 44] on button "button" at bounding box center [46, 50] width 19 height 19
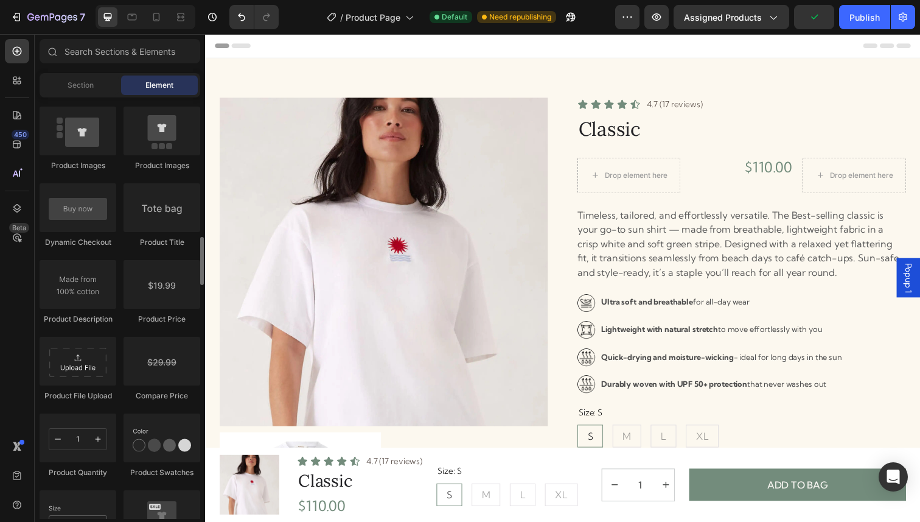
scroll to position [1910, 0]
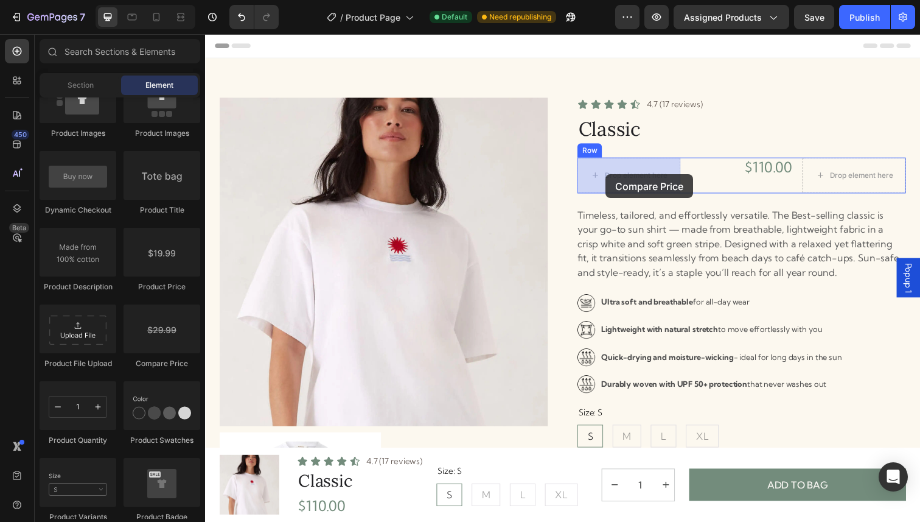
drag, startPoint x: 381, startPoint y: 351, endPoint x: 614, endPoint y: 177, distance: 290.9
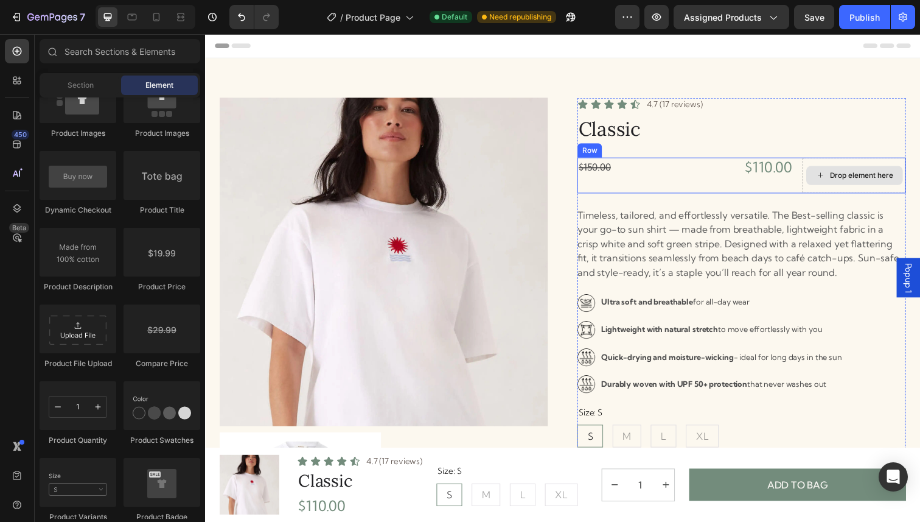
click at [860, 182] on div "Drop element here" at bounding box center [876, 178] width 65 height 10
click at [862, 180] on div "Drop element here" at bounding box center [876, 178] width 65 height 10
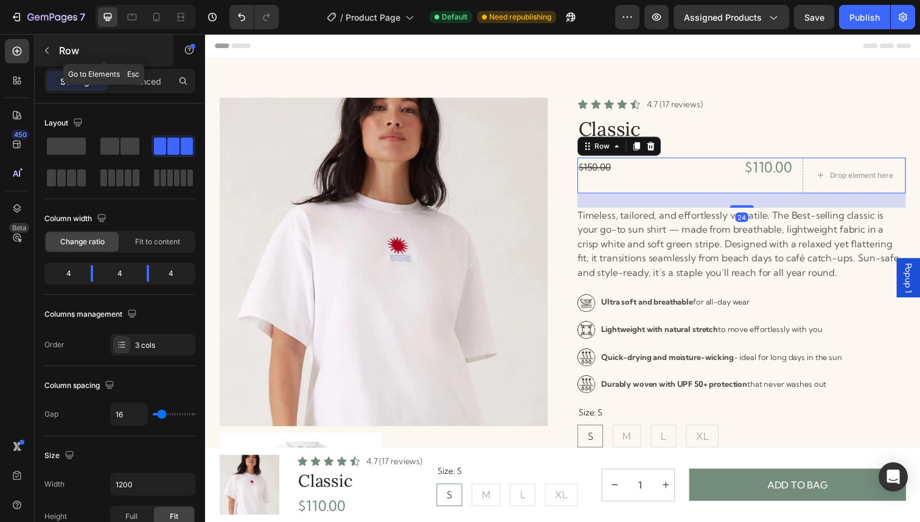
click at [48, 53] on icon "button" at bounding box center [47, 51] width 10 height 10
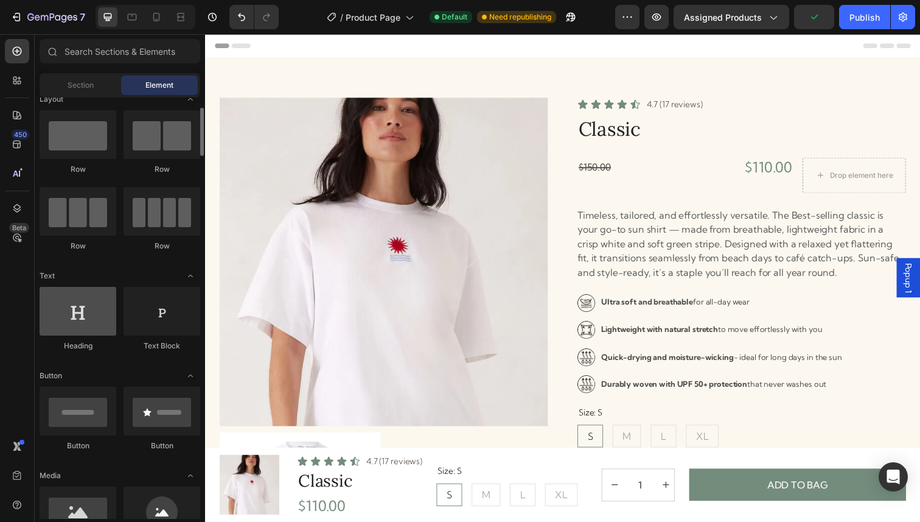
scroll to position [23, 0]
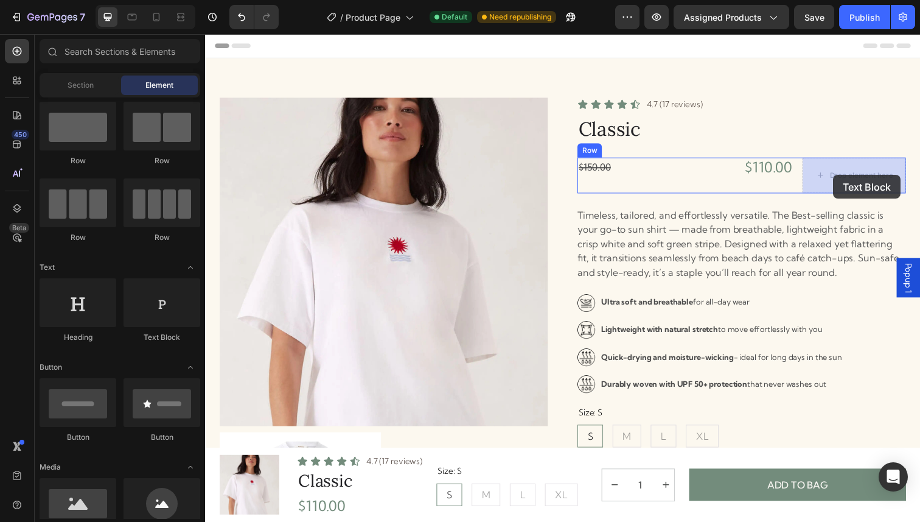
drag, startPoint x: 358, startPoint y: 351, endPoint x: 847, endPoint y: 178, distance: 519.2
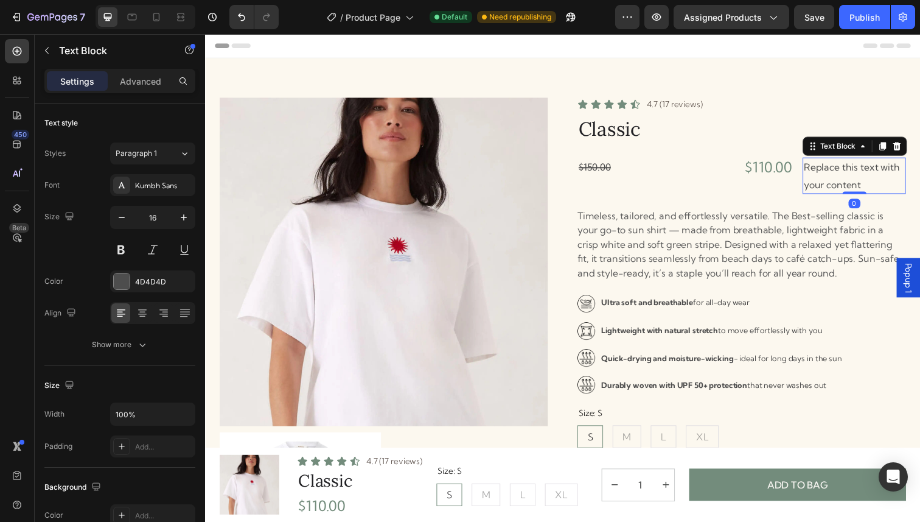
click at [847, 178] on div "Replace this text with your content" at bounding box center [868, 179] width 105 height 38
click at [847, 178] on p "Replace this text with your content" at bounding box center [868, 178] width 103 height 35
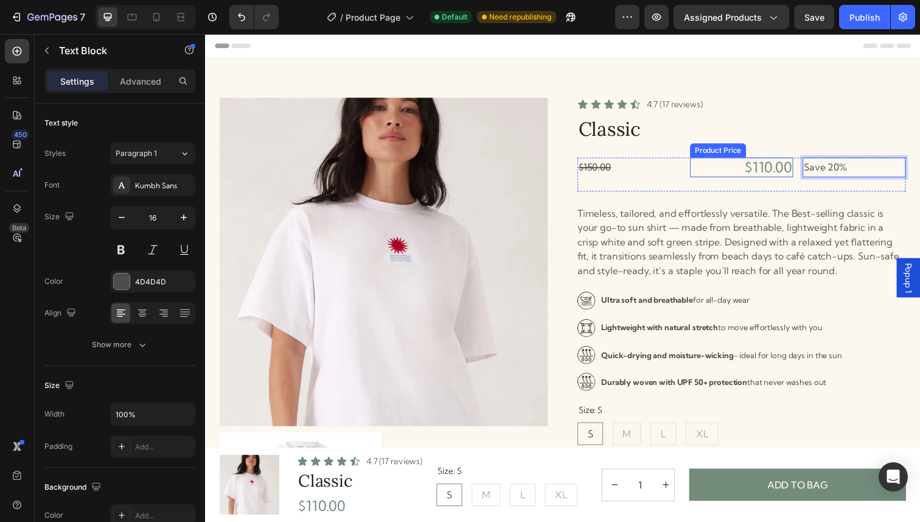
click at [729, 170] on div "$110.00" at bounding box center [753, 170] width 105 height 20
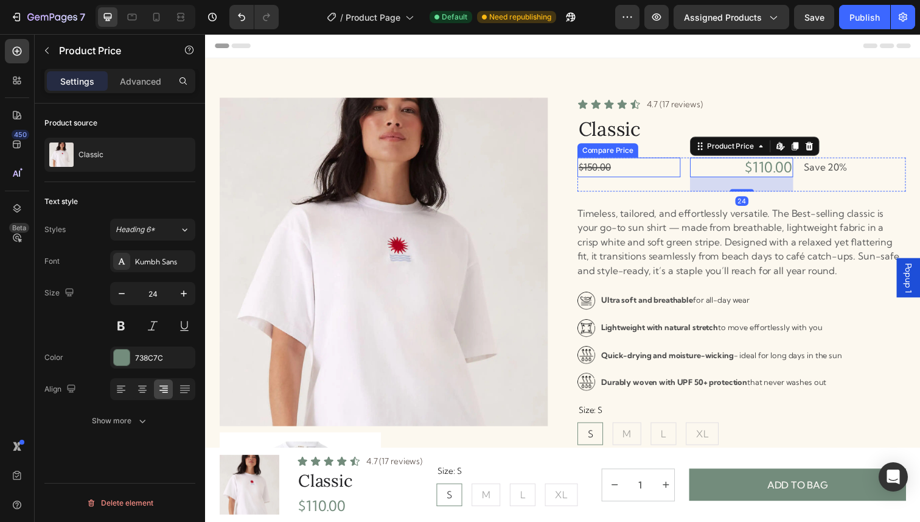
click at [688, 175] on div "$150.00" at bounding box center [637, 170] width 105 height 20
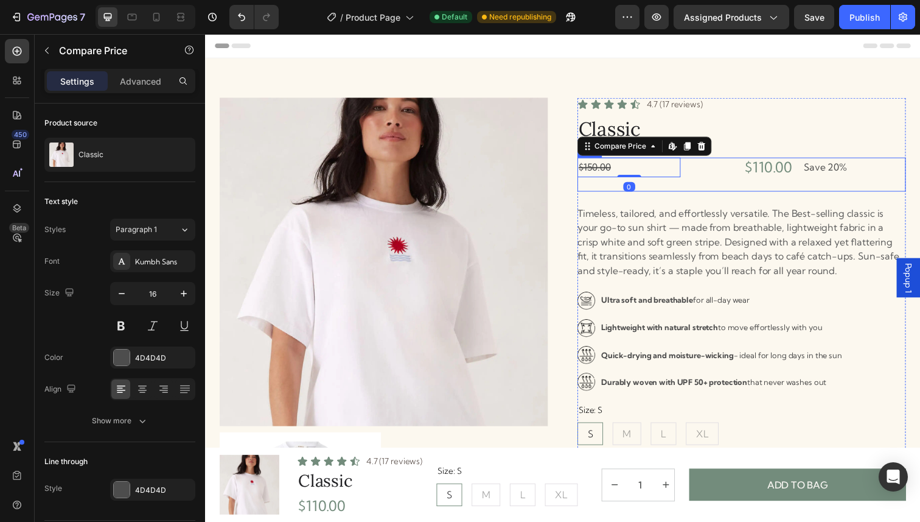
click at [689, 189] on div "$150.00 Compare Price Edit content in Shopify 0 Compare Price Edit content in S…" at bounding box center [637, 177] width 105 height 35
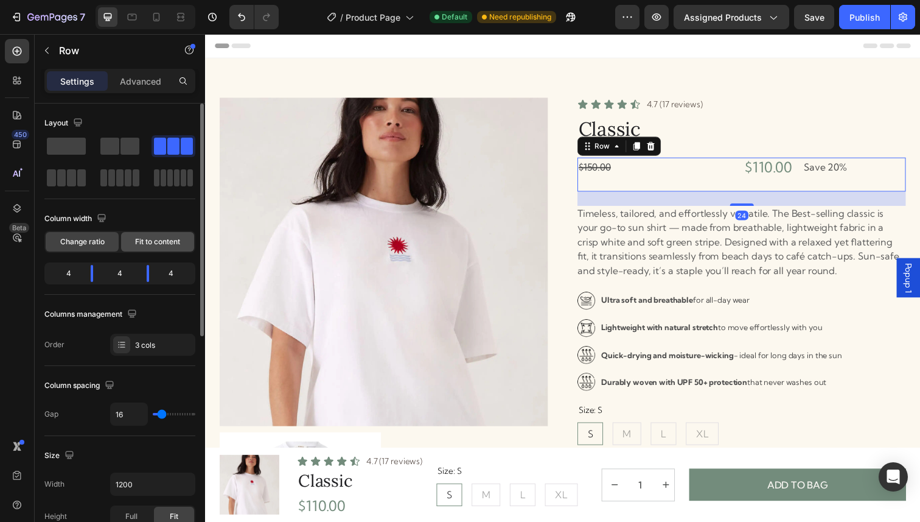
click at [152, 238] on span "Fit to content" at bounding box center [157, 241] width 45 height 11
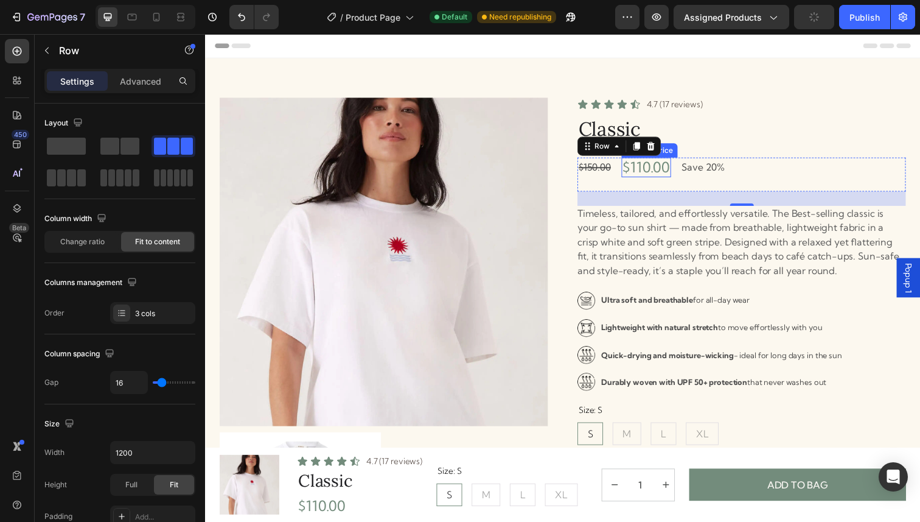
click at [663, 176] on div "$110.00" at bounding box center [656, 170] width 51 height 20
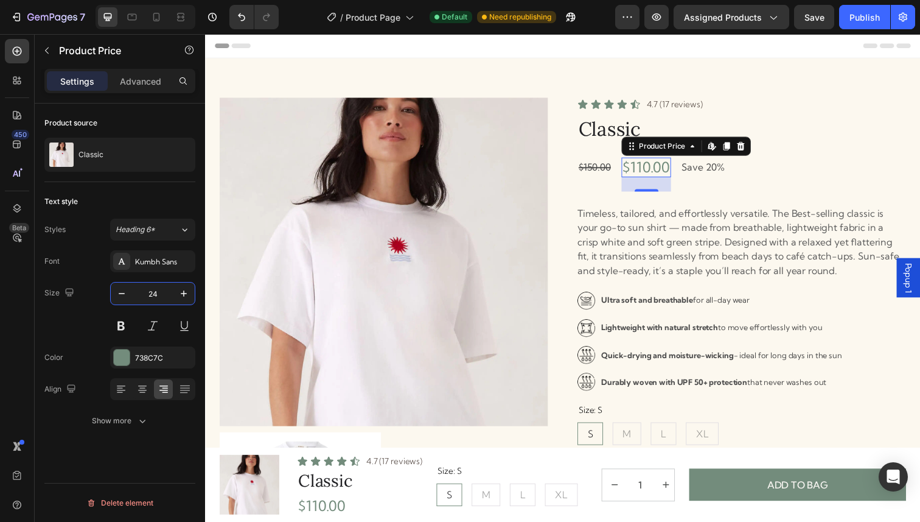
click at [164, 295] on input "24" at bounding box center [153, 293] width 40 height 22
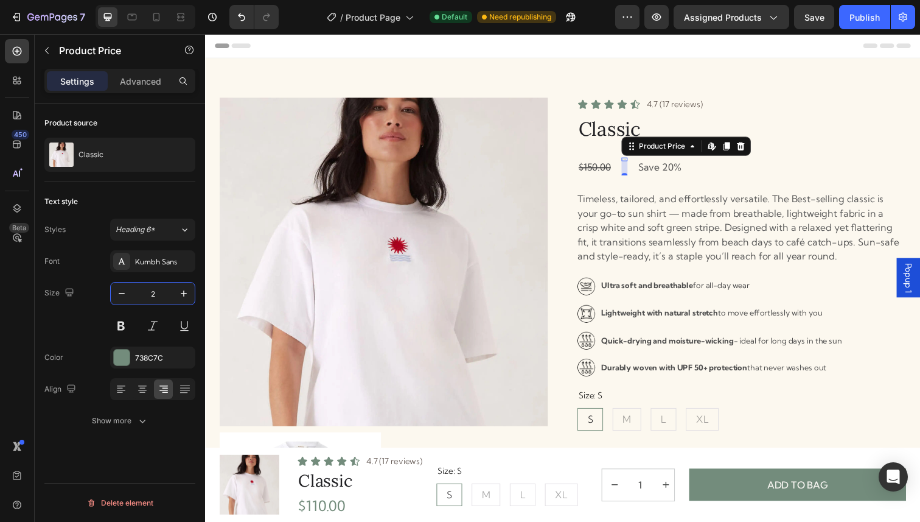
type input "20"
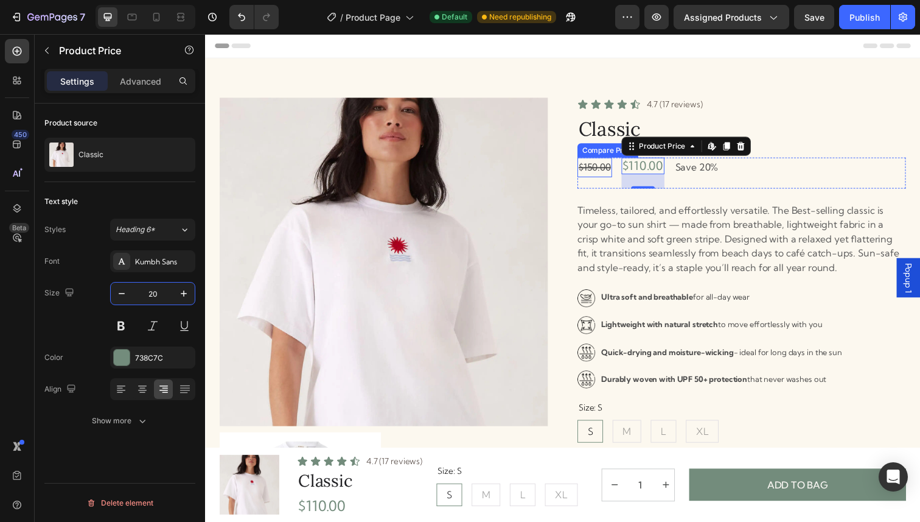
click at [605, 168] on div "$150.00" at bounding box center [602, 170] width 35 height 20
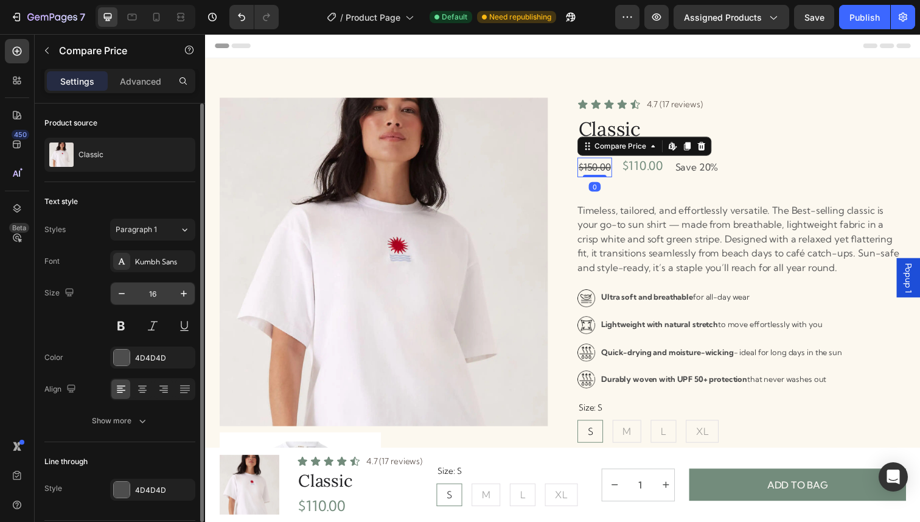
click at [154, 292] on input "16" at bounding box center [153, 293] width 40 height 22
type input "20"
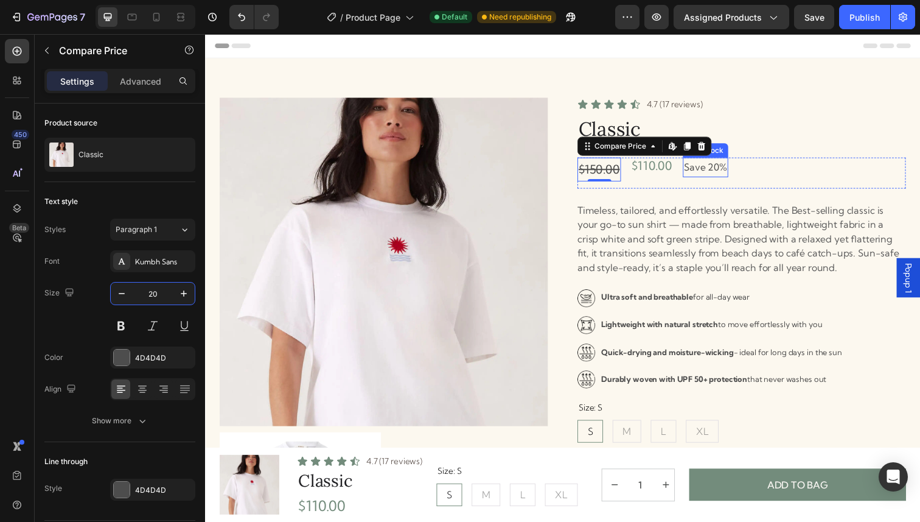
click at [698, 164] on p "Save 20%" at bounding box center [716, 170] width 44 height 18
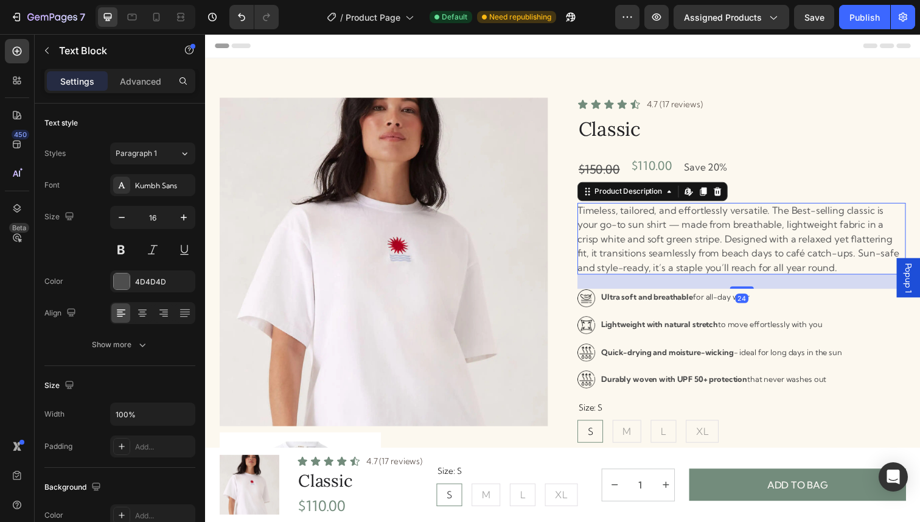
click at [840, 260] on p "Timeless, tailored, and effortlessly versatile. The Best-selling classic is you…" at bounding box center [749, 243] width 329 height 71
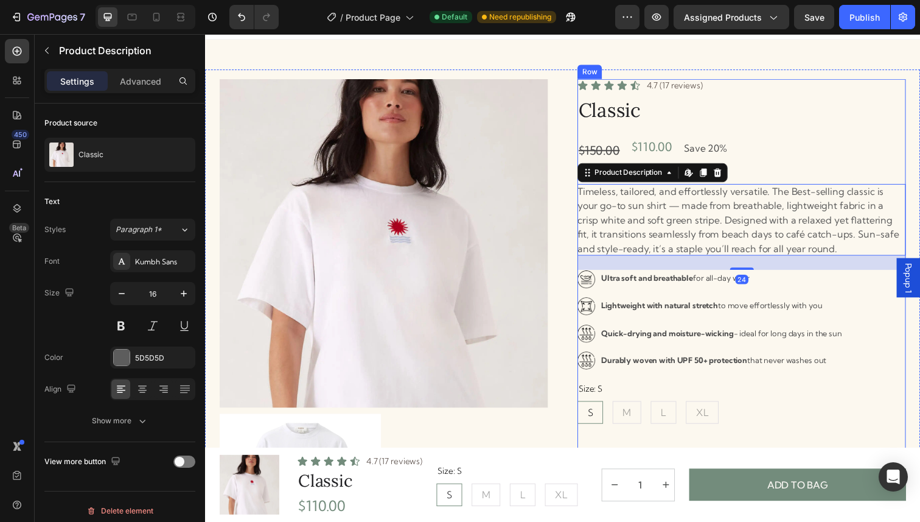
scroll to position [20, 0]
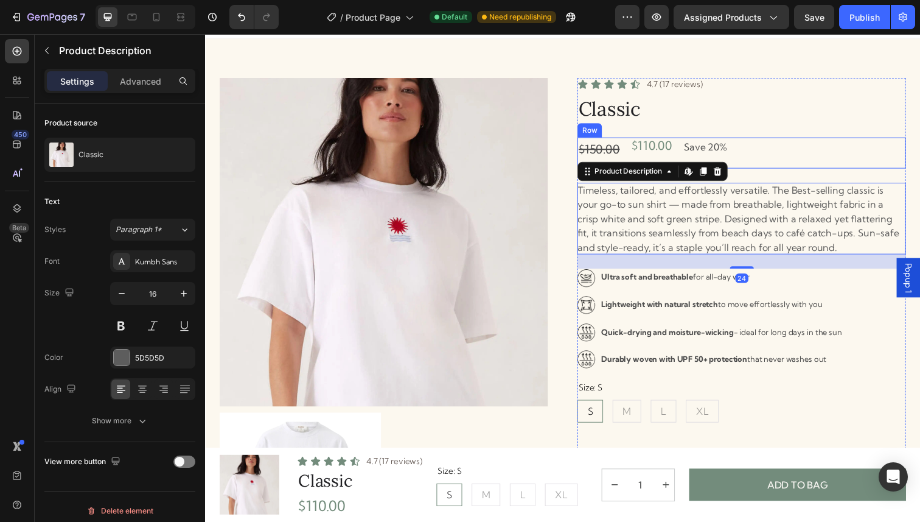
click at [821, 156] on div "$150.00 Compare Price Compare Price $110.00 Product Price Product Price Save 20…" at bounding box center [752, 156] width 335 height 32
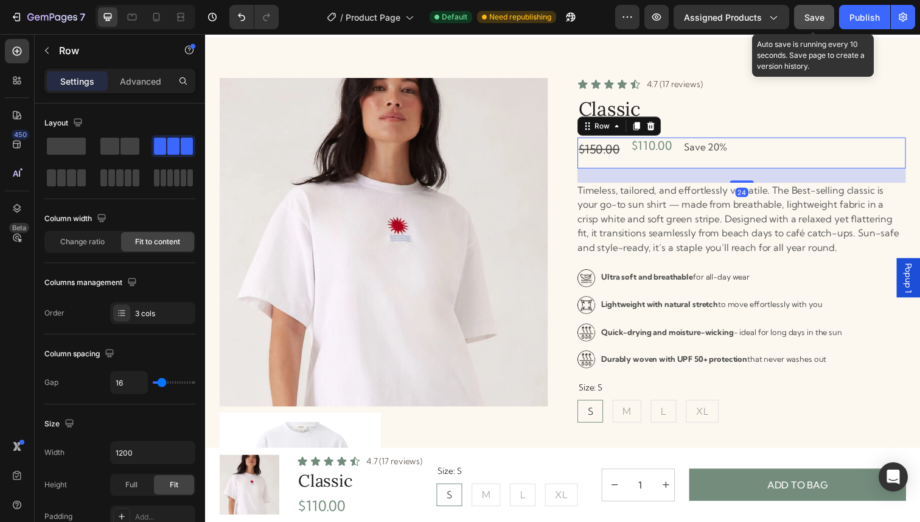
click at [824, 15] on span "Save" at bounding box center [815, 17] width 20 height 10
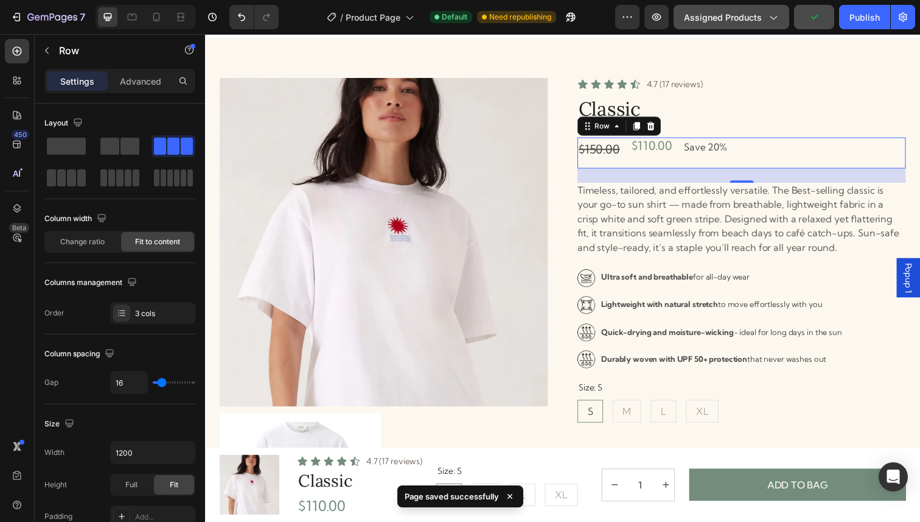
click at [725, 20] on span "Assigned Products" at bounding box center [723, 17] width 78 height 13
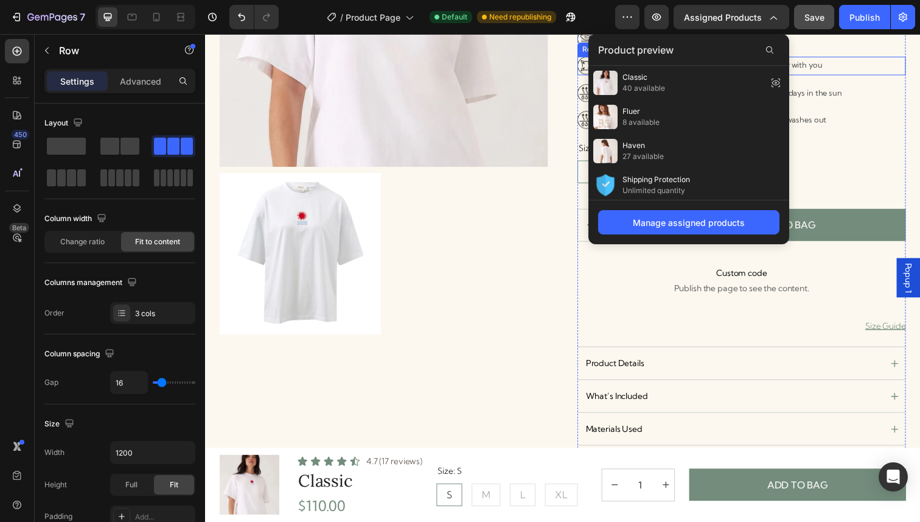
scroll to position [262, 0]
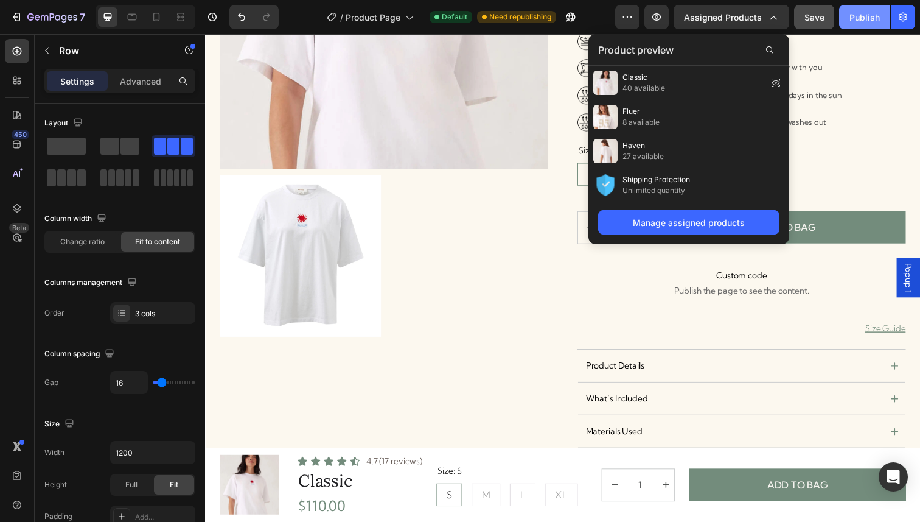
click at [864, 13] on div "Publish" at bounding box center [865, 17] width 30 height 13
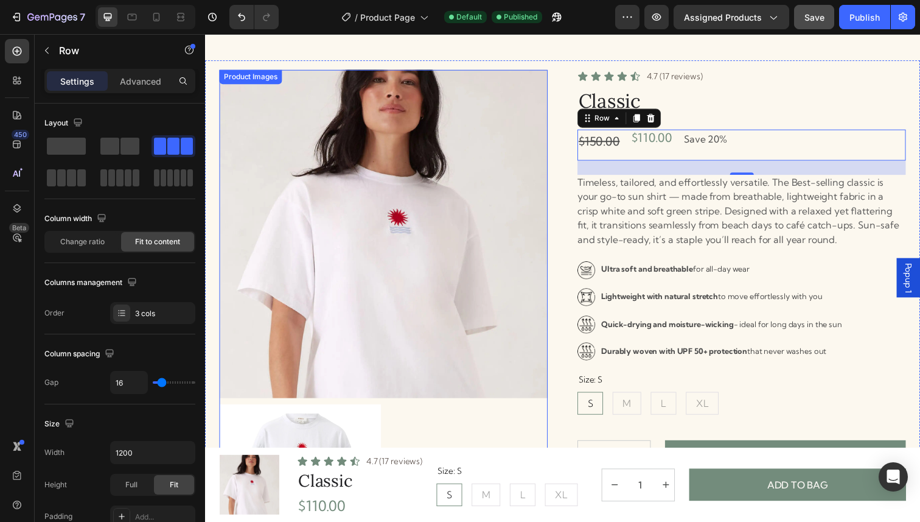
scroll to position [0, 0]
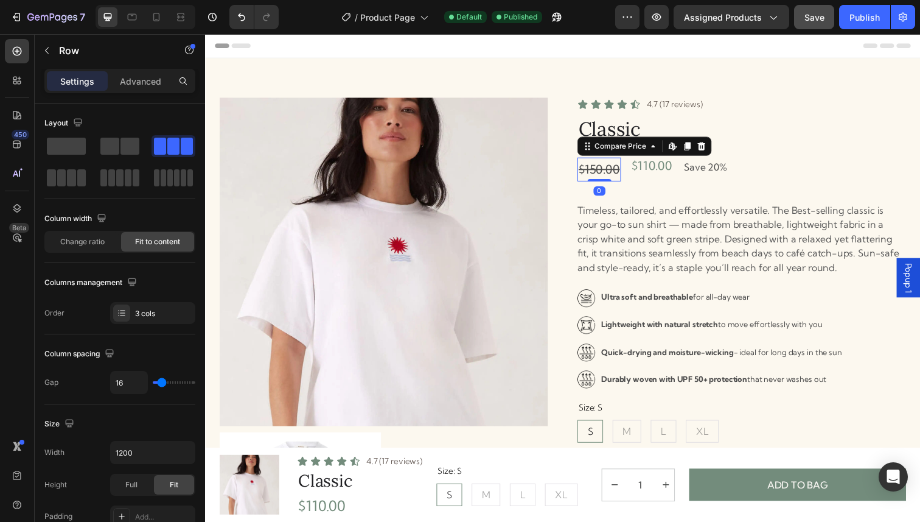
click at [623, 171] on div "$150.00" at bounding box center [607, 172] width 44 height 24
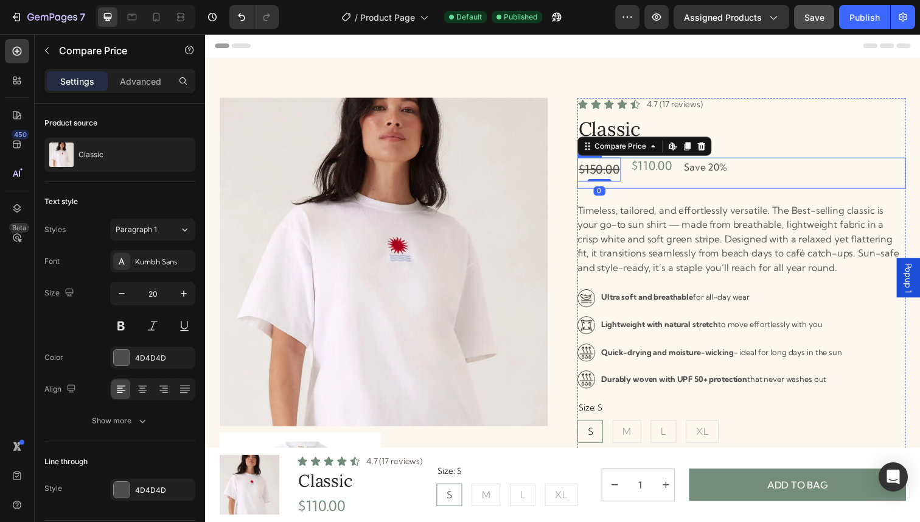
click at [658, 182] on div "$110.00 Product Price Product Price" at bounding box center [662, 176] width 44 height 32
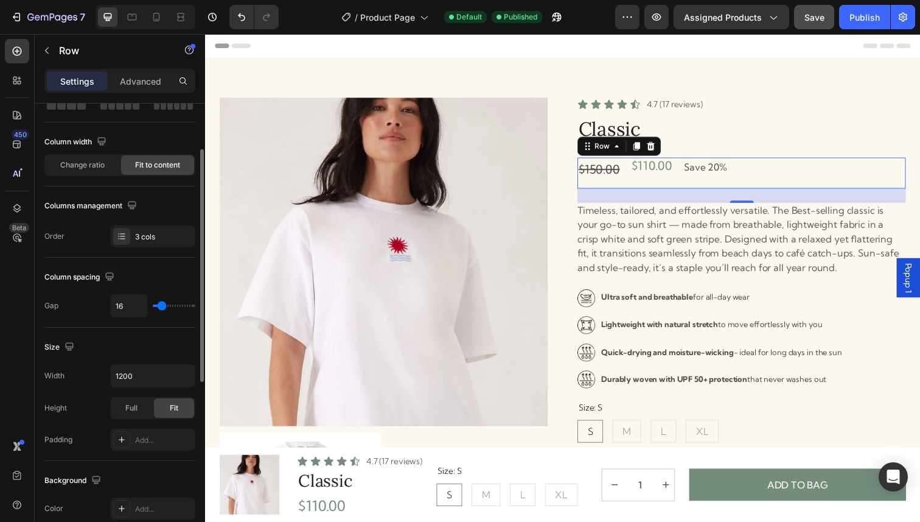
scroll to position [81, 0]
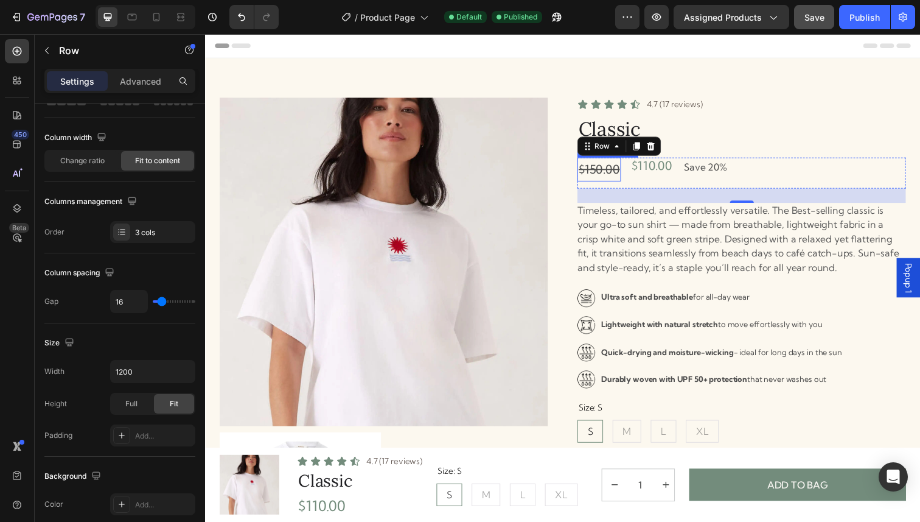
click at [617, 173] on div "$150.00" at bounding box center [607, 172] width 44 height 24
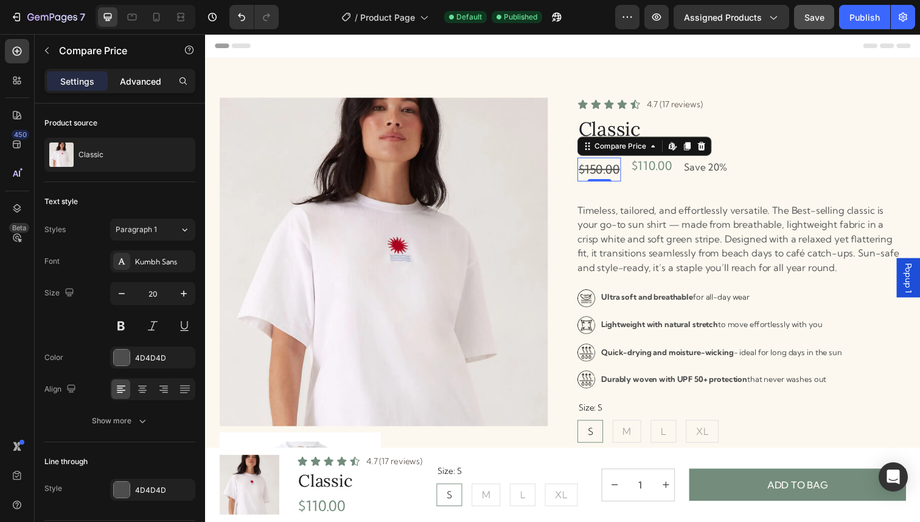
click at [128, 82] on p "Advanced" at bounding box center [140, 81] width 41 height 13
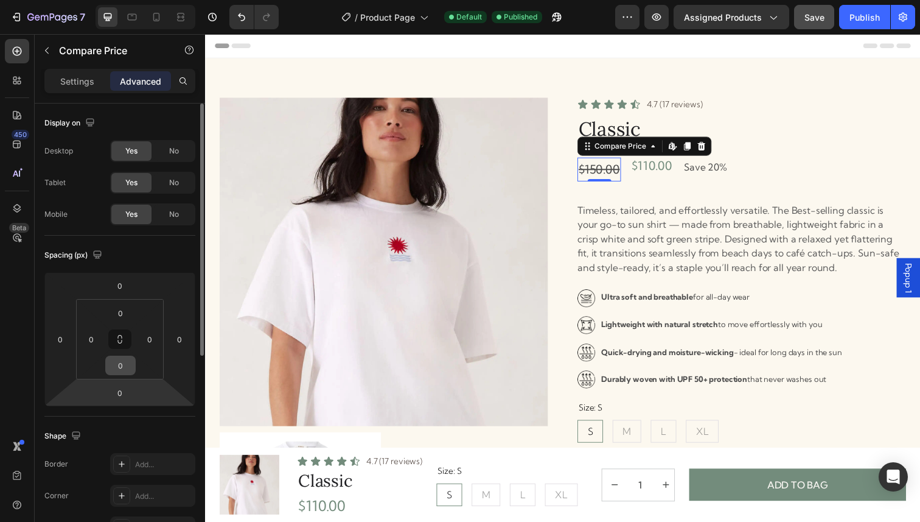
click at [124, 373] on input "0" at bounding box center [120, 365] width 24 height 18
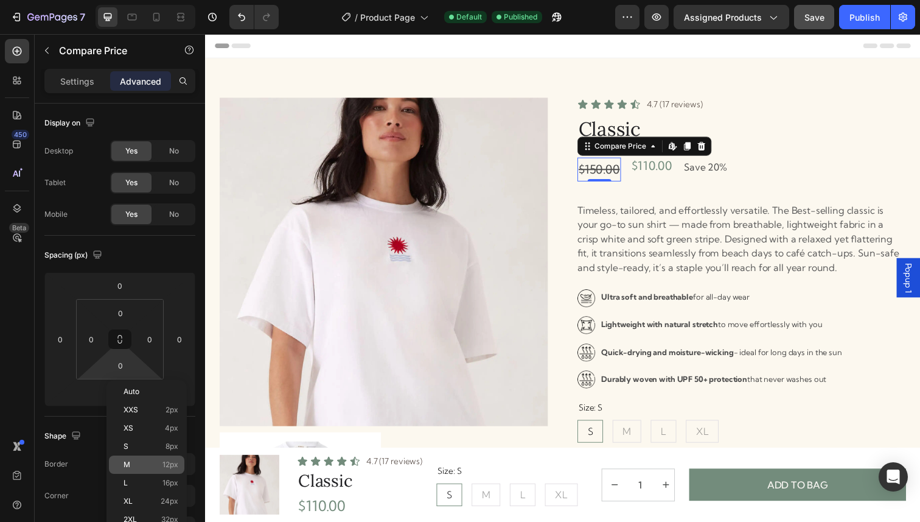
click at [130, 466] on p "M 12px" at bounding box center [151, 464] width 55 height 9
type input "12"
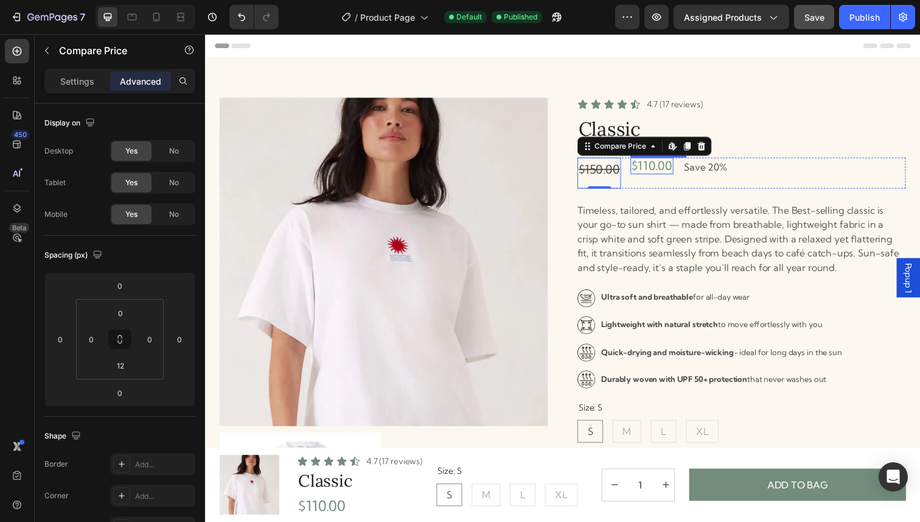
click at [660, 176] on div "$110.00" at bounding box center [662, 168] width 44 height 17
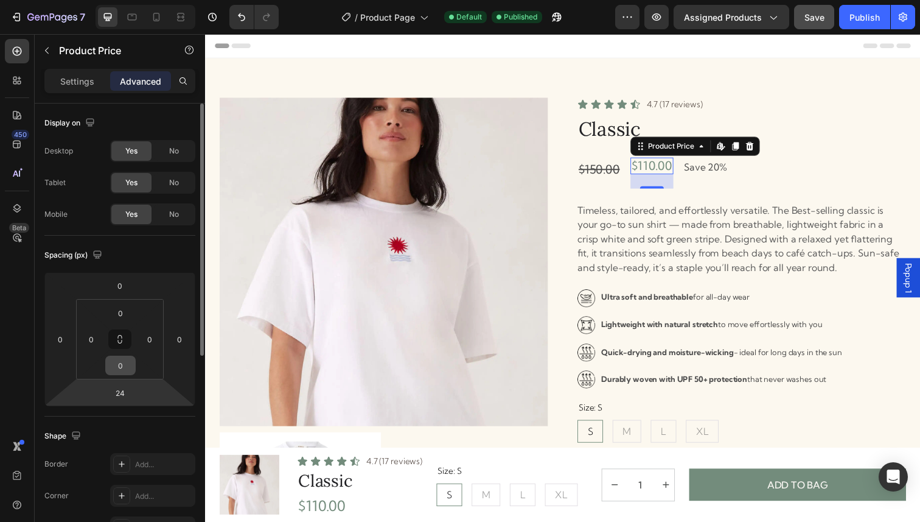
click at [125, 369] on input "0" at bounding box center [120, 365] width 24 height 18
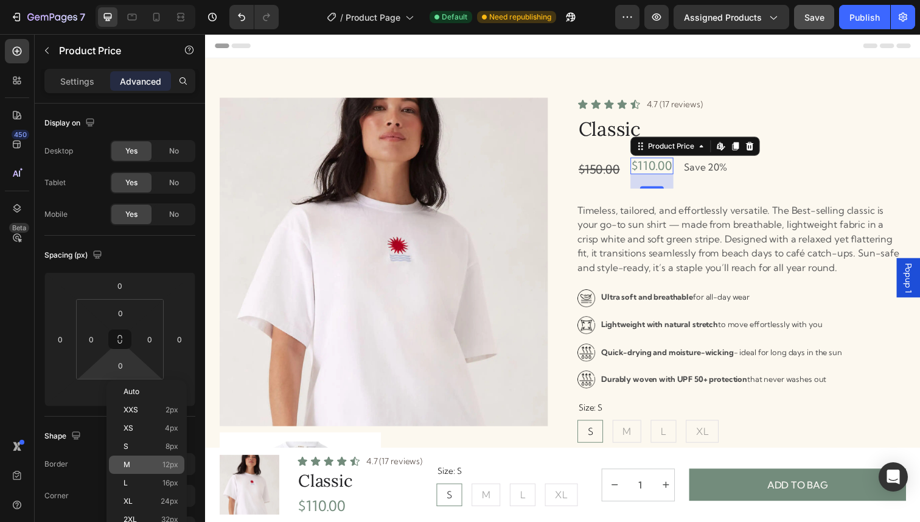
click at [131, 464] on p "M 12px" at bounding box center [151, 464] width 55 height 9
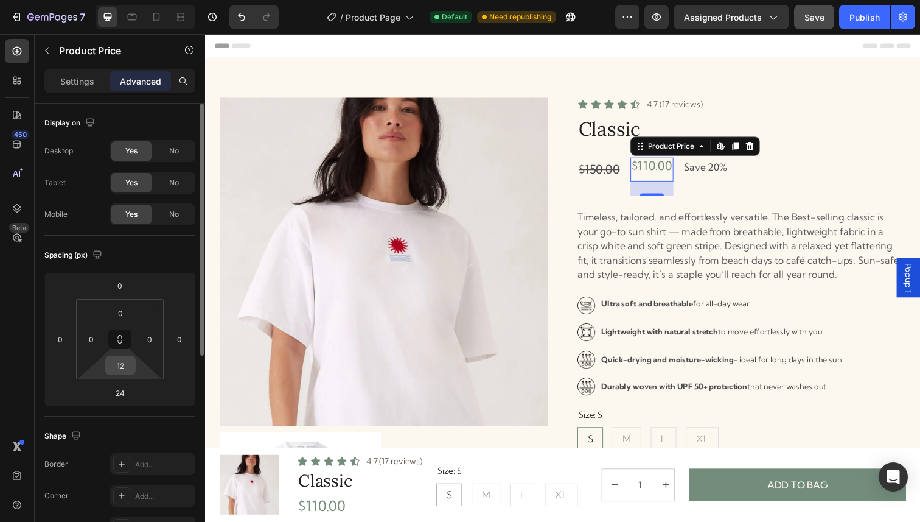
click at [126, 370] on input "12" at bounding box center [120, 365] width 24 height 18
click at [86, 0] on html "7 Version history / Product Page Default Need republishing Preview Assigned Pro…" at bounding box center [460, 0] width 920 height 0
click at [115, 374] on div "12" at bounding box center [120, 364] width 30 height 19
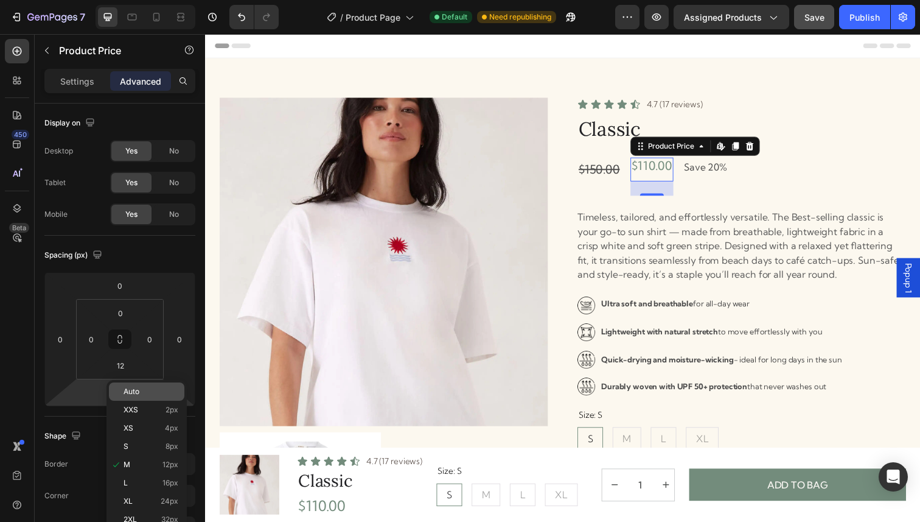
click at [135, 391] on span "Auto" at bounding box center [132, 391] width 16 height 9
type input "Auto"
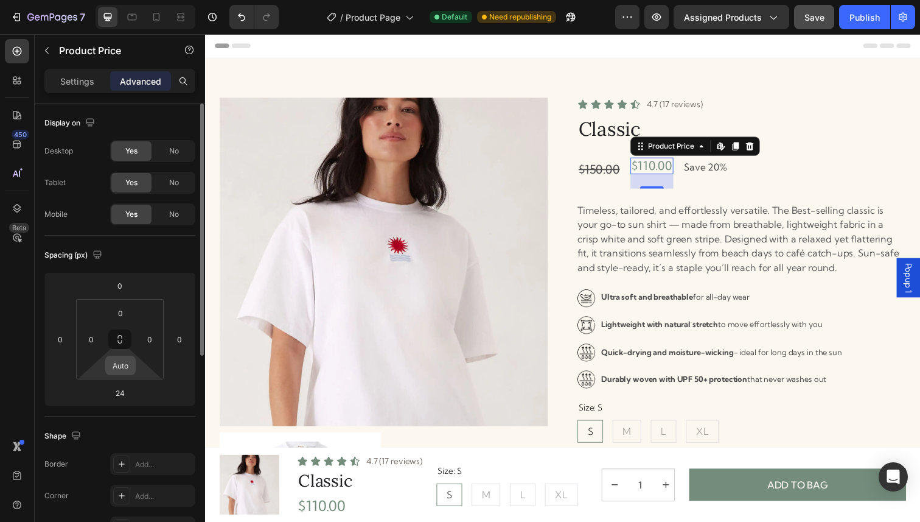
click at [135, 372] on div "Auto" at bounding box center [120, 364] width 30 height 19
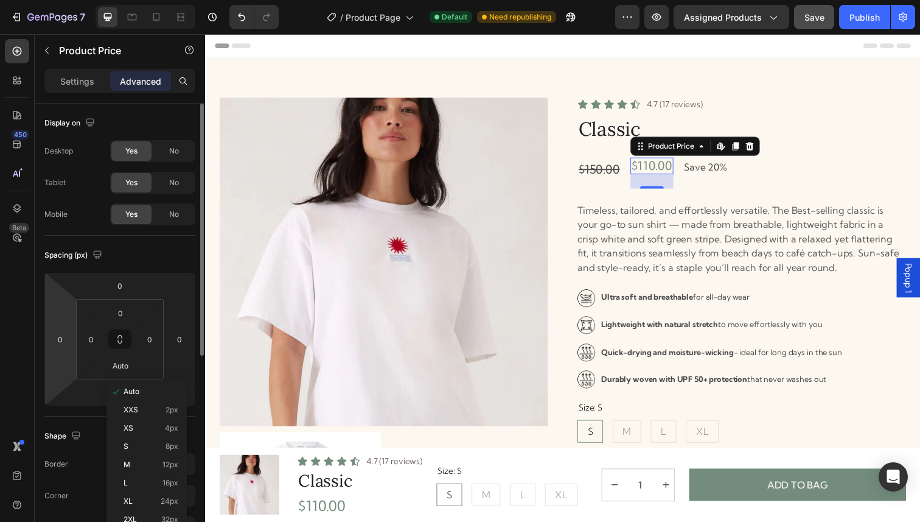
click at [54, 0] on html "7 Version history / Product Page Default Need republishing Preview Assigned Pro…" at bounding box center [460, 0] width 920 height 0
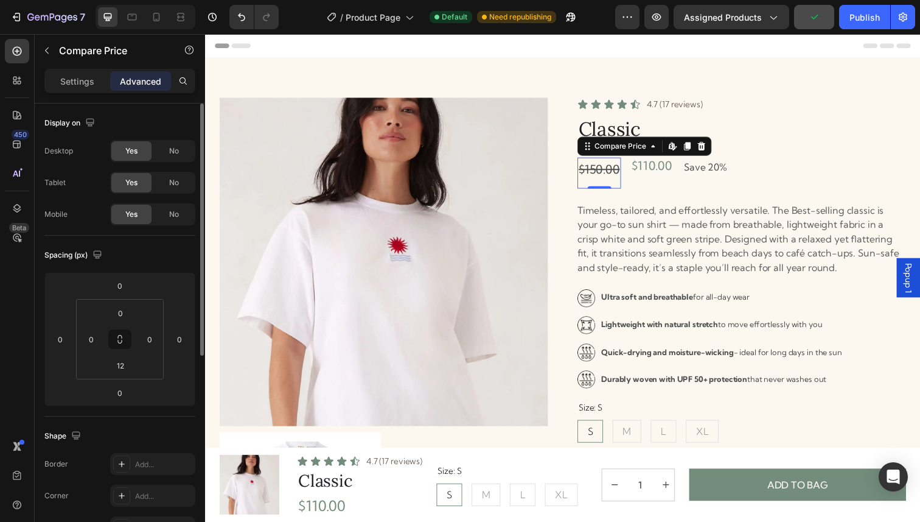
click at [621, 168] on div "$150.00" at bounding box center [607, 172] width 44 height 24
click at [129, 369] on input "12" at bounding box center [120, 365] width 24 height 18
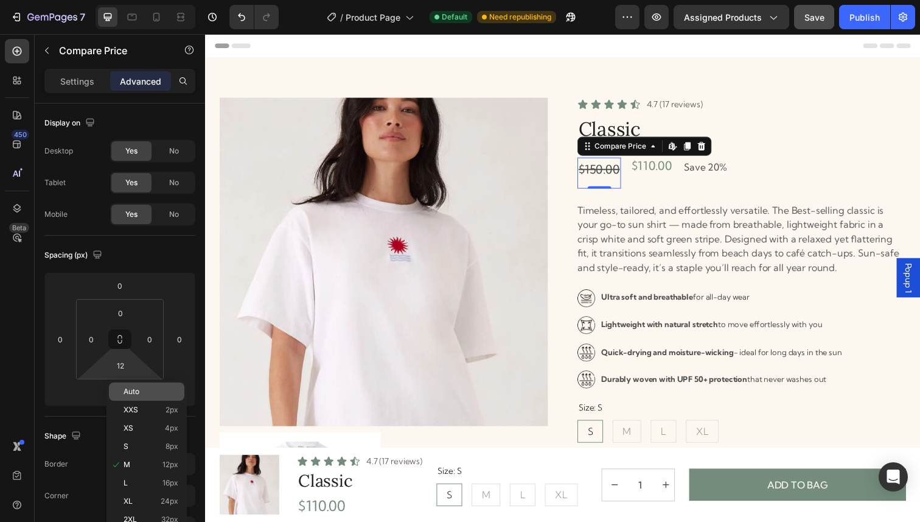
click at [135, 392] on span "Auto" at bounding box center [132, 391] width 16 height 9
type input "Auto"
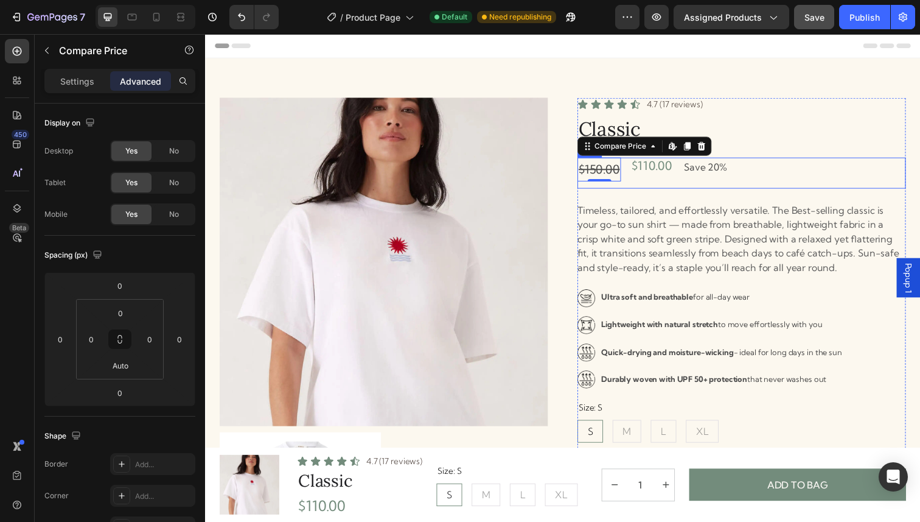
click at [752, 163] on div "$150.00 Compare Price Edit content in Shopify 0 Compare Price Edit content in S…" at bounding box center [752, 176] width 335 height 32
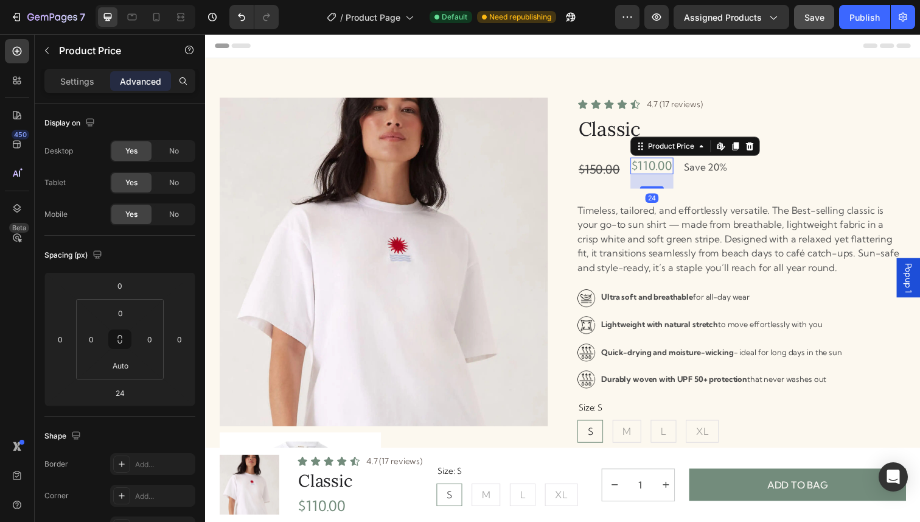
click at [675, 166] on div "$110.00" at bounding box center [662, 168] width 44 height 17
click at [118, 0] on html "7 Version history / Product Page Default Need republishing Preview Assigned Pro…" at bounding box center [460, 0] width 920 height 0
click at [124, 314] on input "0" at bounding box center [120, 313] width 24 height 18
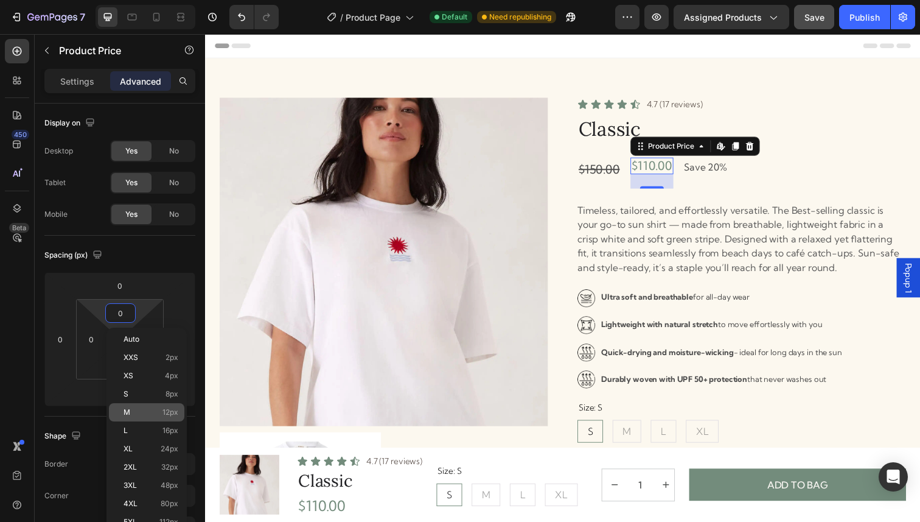
click at [142, 406] on div "M 12px" at bounding box center [146, 412] width 75 height 18
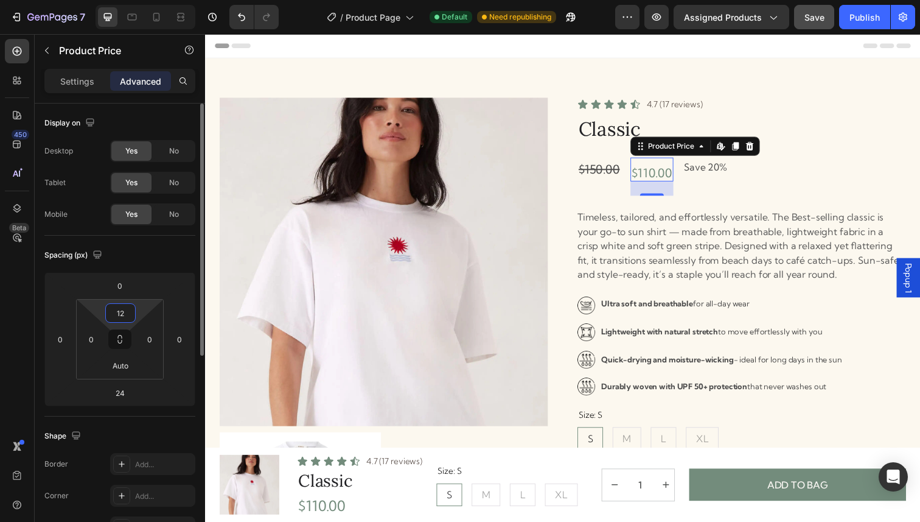
click at [122, 318] on input "12" at bounding box center [120, 313] width 24 height 18
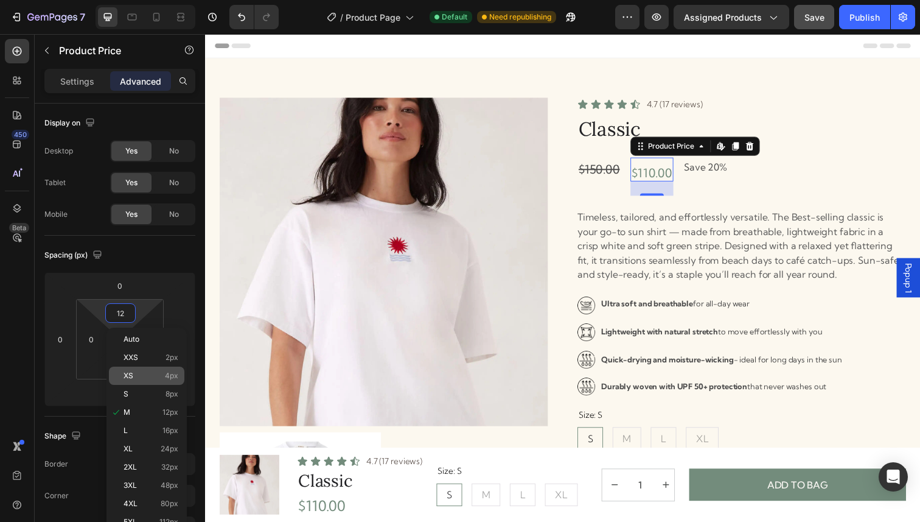
click at [140, 376] on p "XS 4px" at bounding box center [151, 375] width 55 height 9
type input "4"
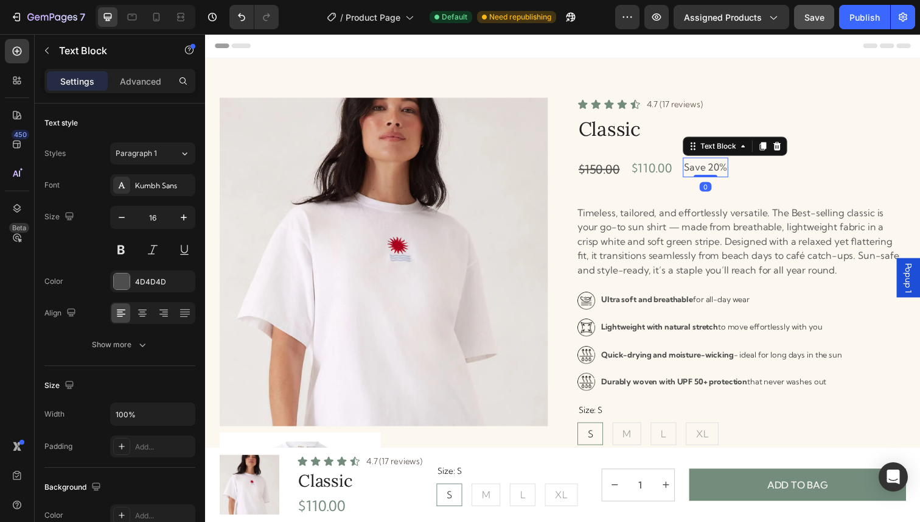
click at [718, 172] on p "Save 20%" at bounding box center [716, 170] width 44 height 18
click at [150, 76] on p "Advanced" at bounding box center [140, 81] width 41 height 13
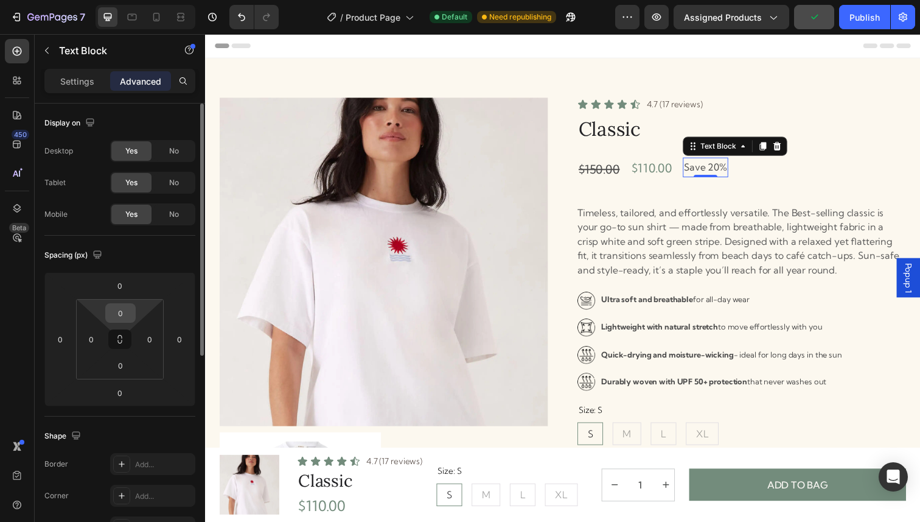
click at [123, 322] on div "0" at bounding box center [120, 312] width 30 height 19
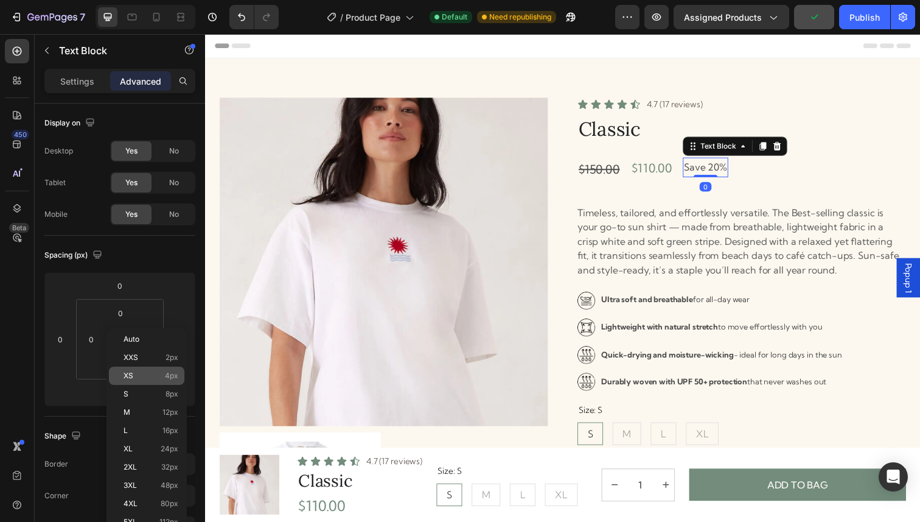
click at [133, 378] on p "XS 4px" at bounding box center [151, 375] width 55 height 9
type input "4"
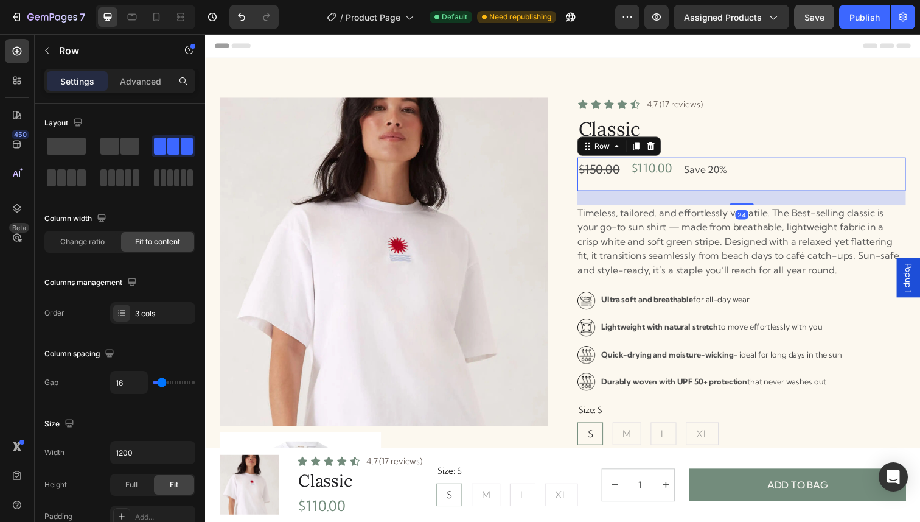
click at [634, 173] on div "$150.00 Compare Price Compare Price $110.00 Product Price Product Price Save 20…" at bounding box center [752, 177] width 335 height 34
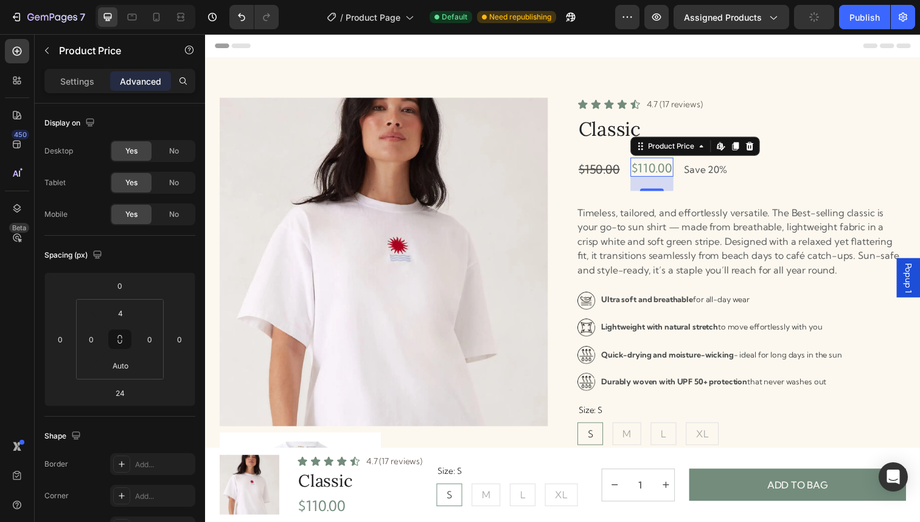
click at [653, 172] on div "$110.00" at bounding box center [662, 170] width 44 height 17
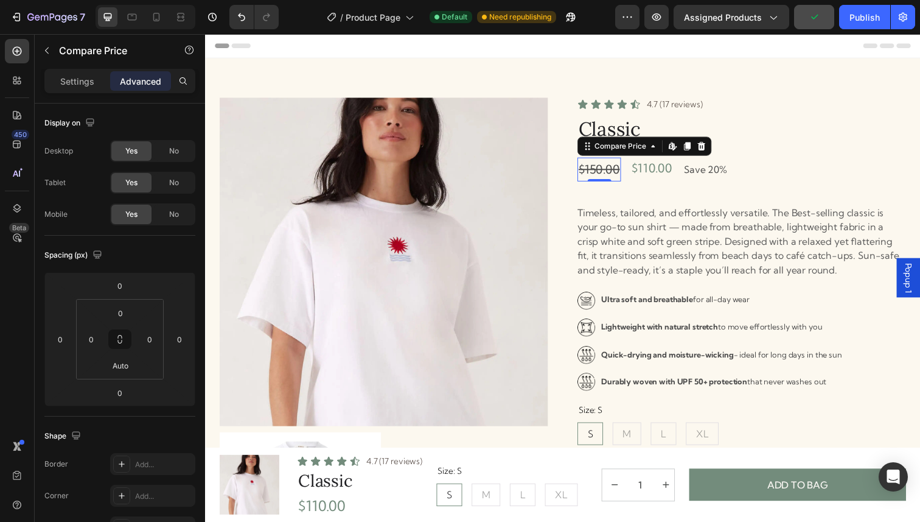
click at [623, 170] on div "$150.00" at bounding box center [607, 172] width 44 height 24
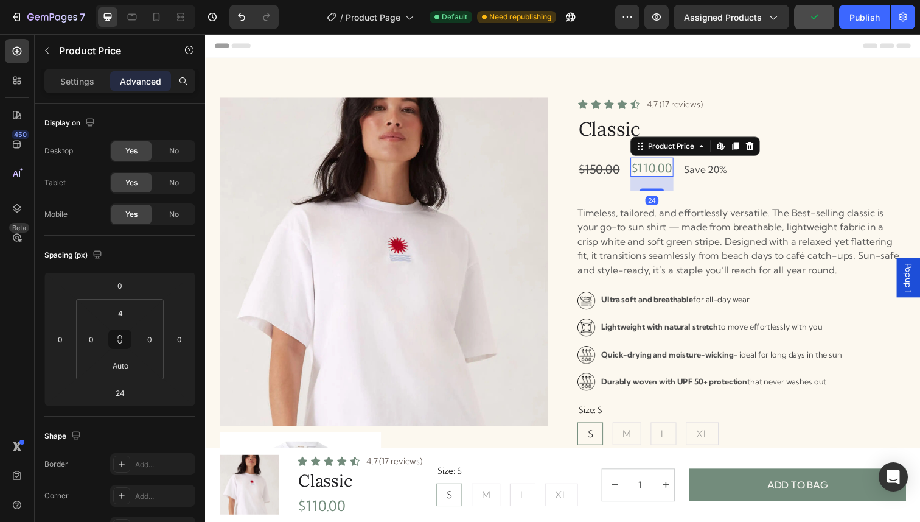
click at [650, 172] on div "$110.00" at bounding box center [662, 170] width 44 height 17
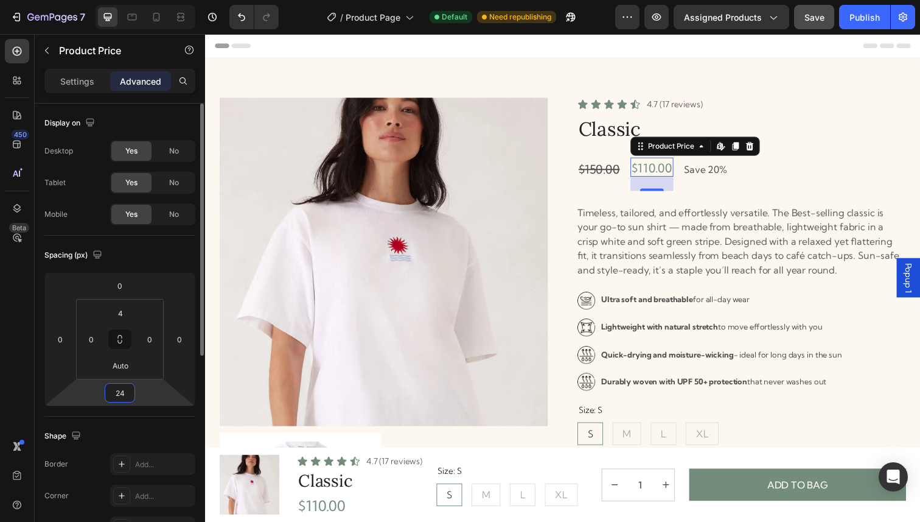
click at [122, 398] on input "24" at bounding box center [120, 392] width 24 height 18
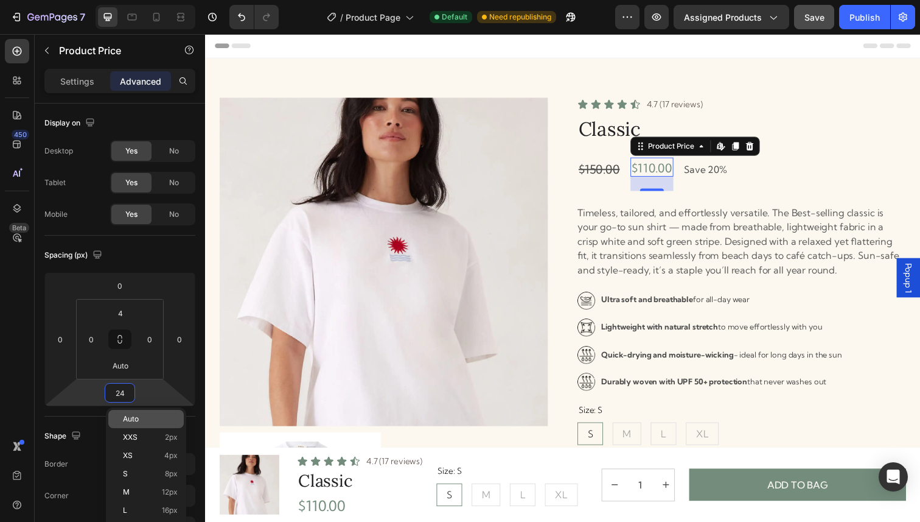
click at [130, 419] on span "Auto" at bounding box center [131, 418] width 16 height 9
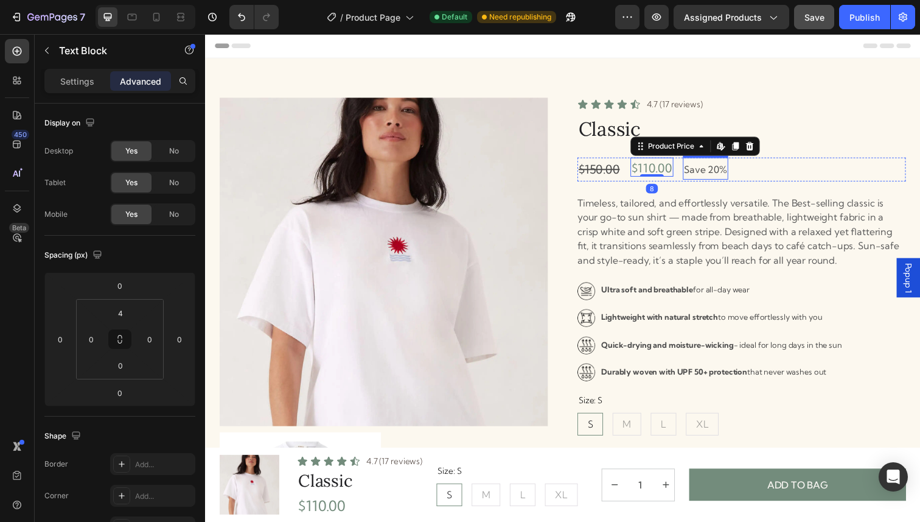
click at [697, 164] on p "Save 20%" at bounding box center [716, 173] width 44 height 18
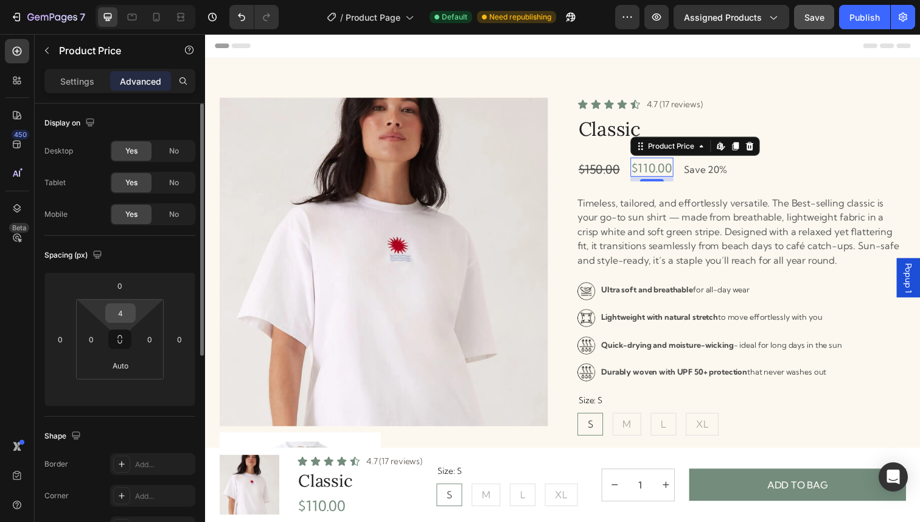
click at [122, 310] on input "4" at bounding box center [120, 313] width 24 height 18
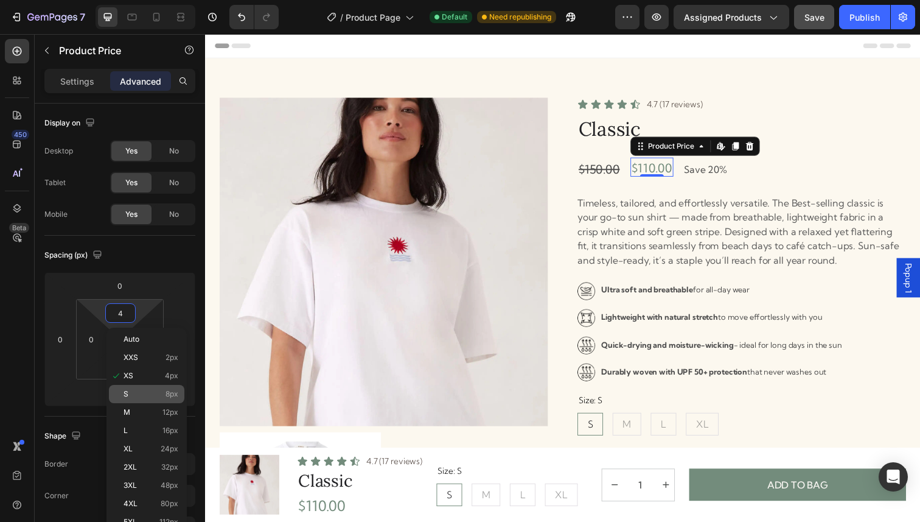
click at [129, 391] on p "S 8px" at bounding box center [151, 394] width 55 height 9
type input "8"
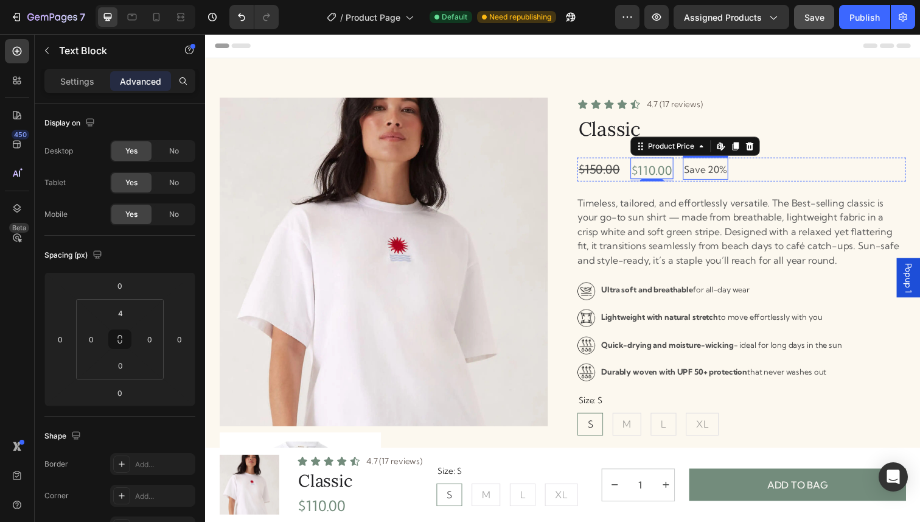
click at [701, 172] on p "Save 20%" at bounding box center [716, 173] width 44 height 18
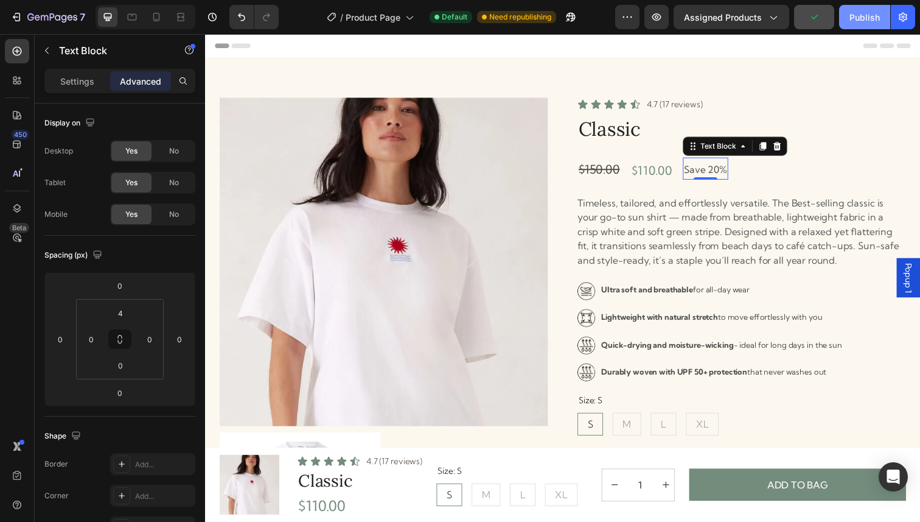
click at [863, 17] on div "Publish" at bounding box center [865, 17] width 30 height 13
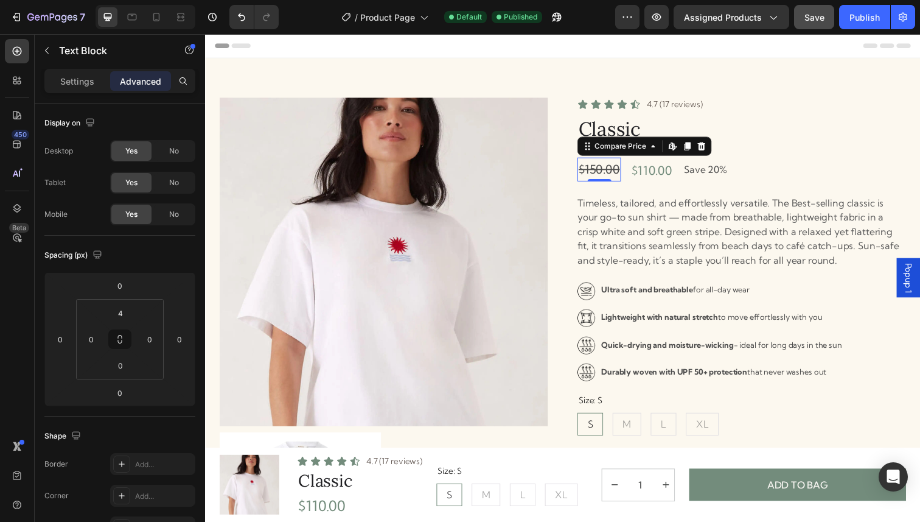
click at [608, 167] on div "$150.00" at bounding box center [607, 172] width 44 height 24
click at [47, 43] on button "button" at bounding box center [46, 50] width 19 height 19
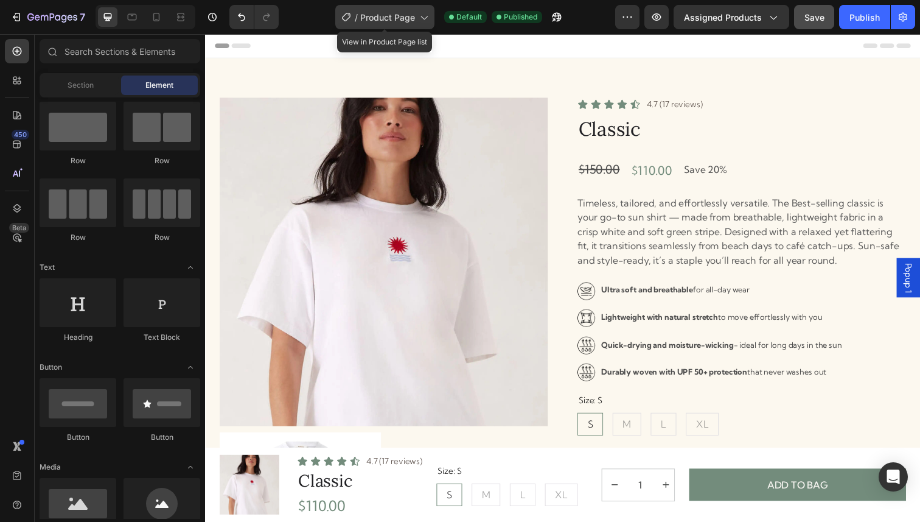
click at [393, 26] on div "/ Product Page" at bounding box center [384, 17] width 99 height 24
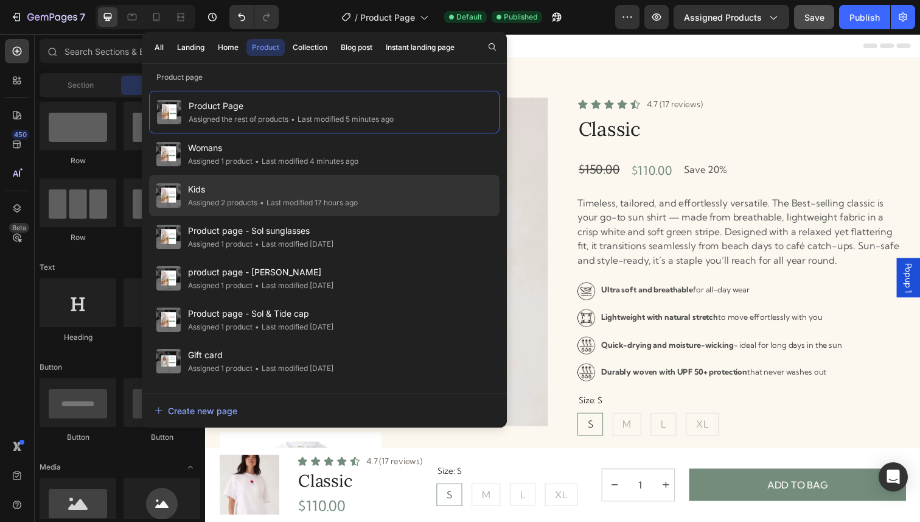
click at [325, 216] on div "Kids Assigned 2 products • Last modified 17 hours ago" at bounding box center [324, 236] width 351 height 41
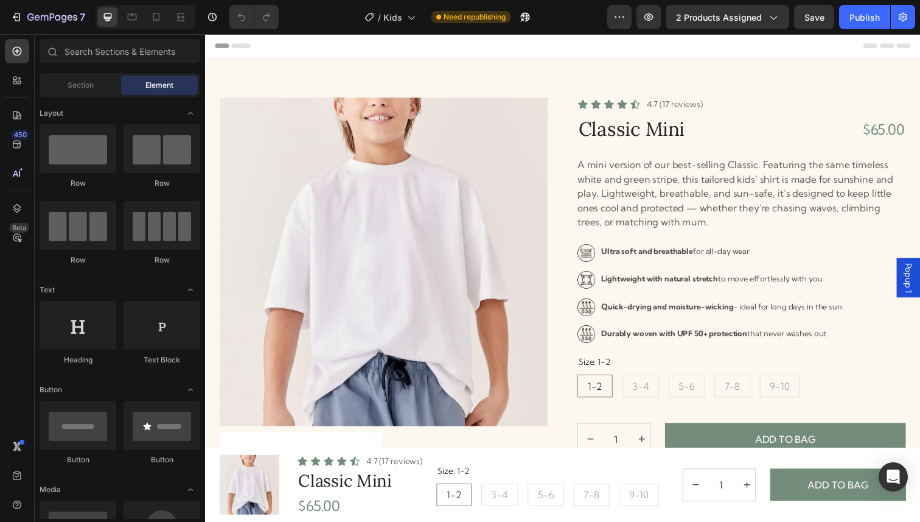
radio input "false"
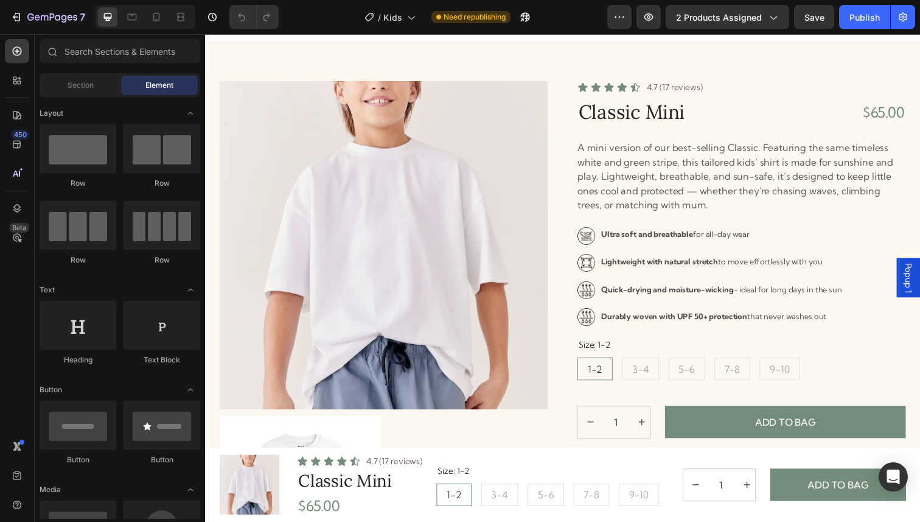
scroll to position [20, 0]
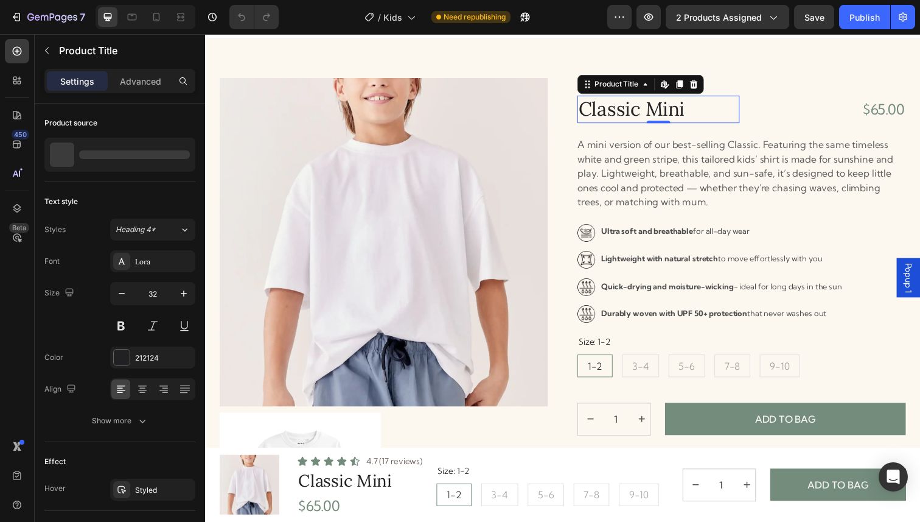
click at [746, 110] on h1 "Classic Mini" at bounding box center [668, 111] width 166 height 28
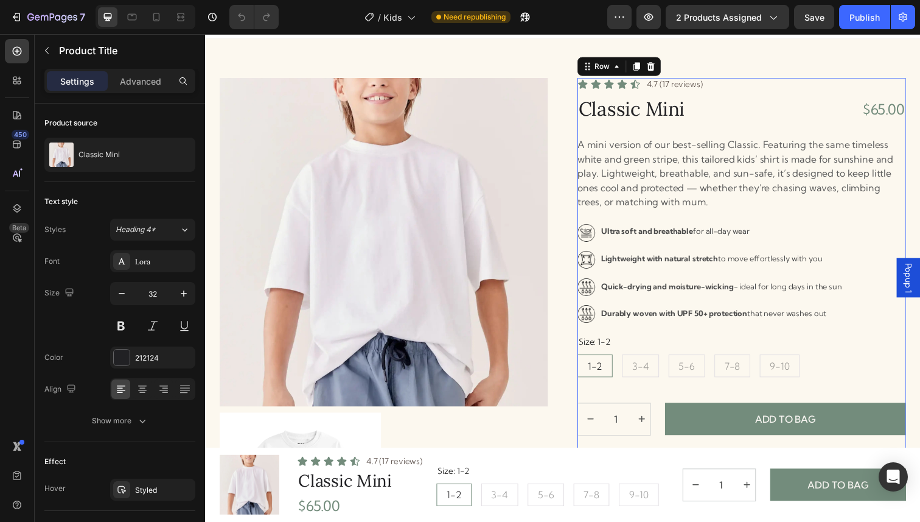
click at [596, 129] on div "Icon Icon Icon Icon Icon Icon List 4.7 (17 reviews) Text Block Row Classic Mini…" at bounding box center [752, 389] width 335 height 621
click at [613, 117] on h1 "Classic Mini" at bounding box center [668, 111] width 166 height 28
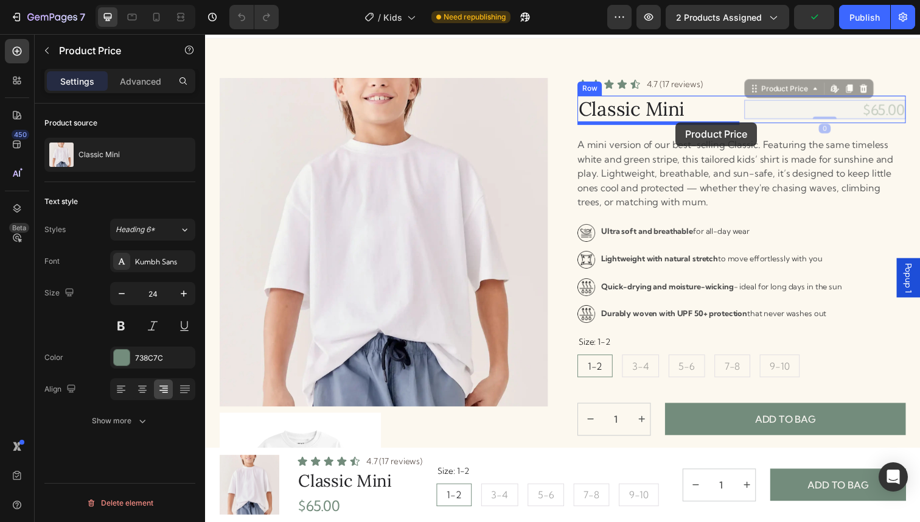
drag, startPoint x: 908, startPoint y: 112, endPoint x: 685, endPoint y: 124, distance: 223.1
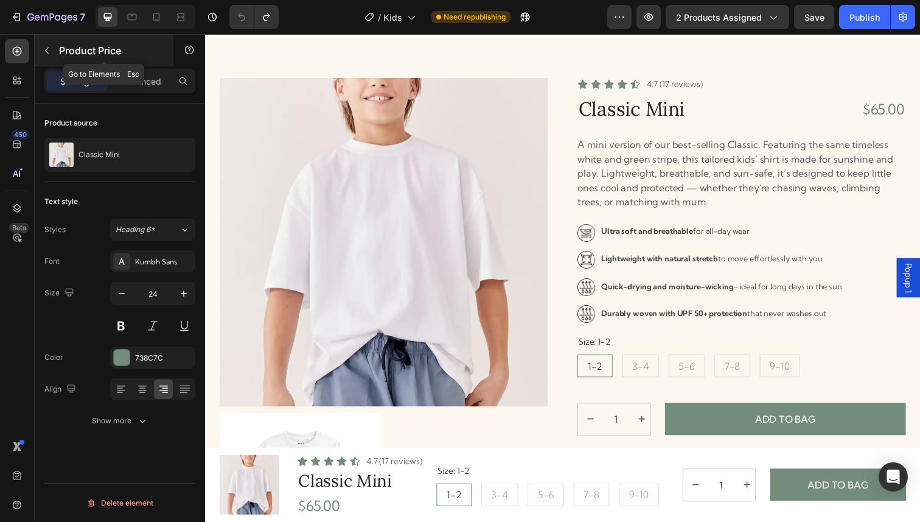
click at [51, 55] on button "button" at bounding box center [46, 50] width 19 height 19
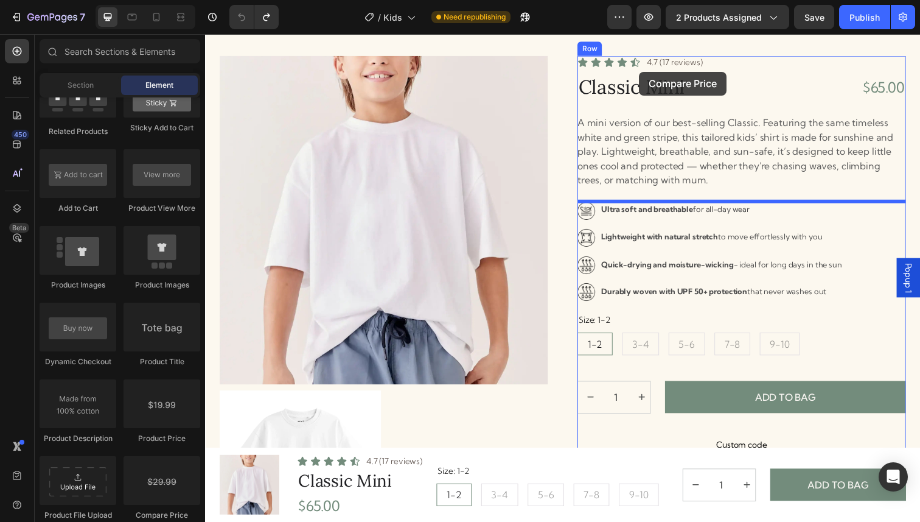
scroll to position [0, 0]
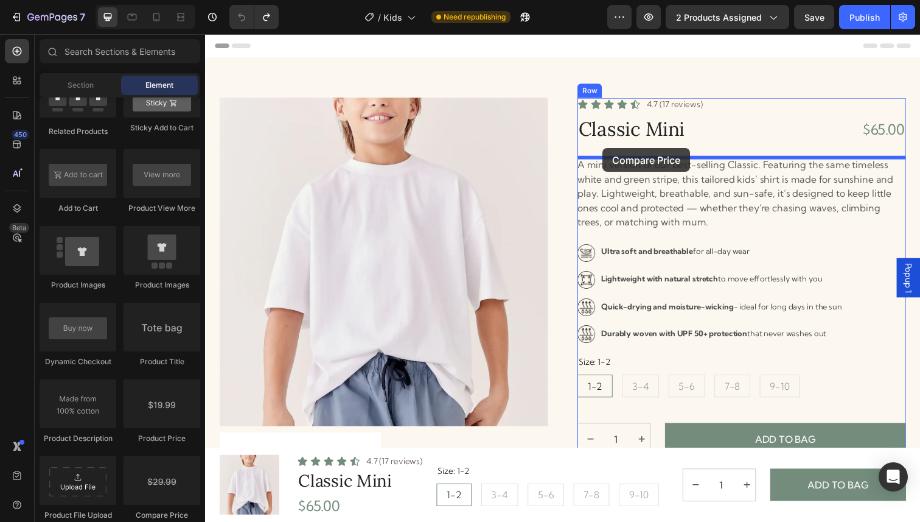
drag, startPoint x: 354, startPoint y: 511, endPoint x: 610, endPoint y: 152, distance: 441.3
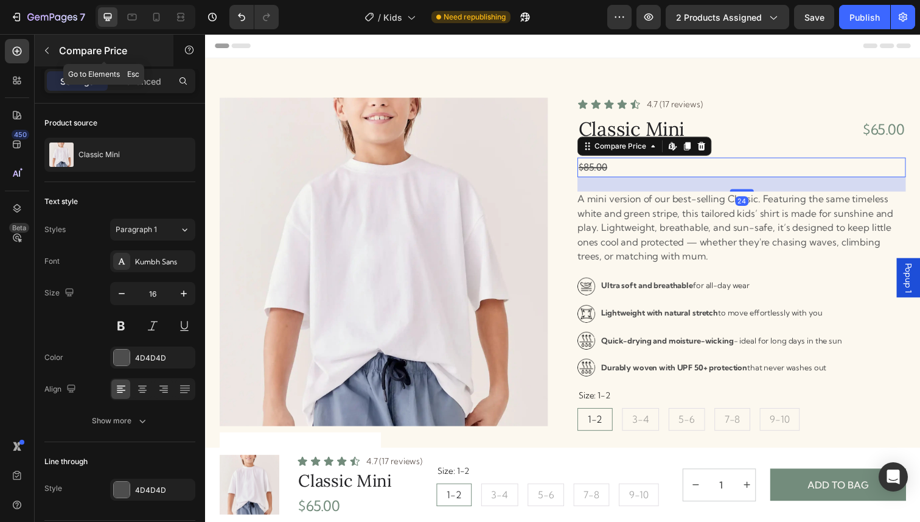
click at [51, 53] on icon "button" at bounding box center [47, 51] width 10 height 10
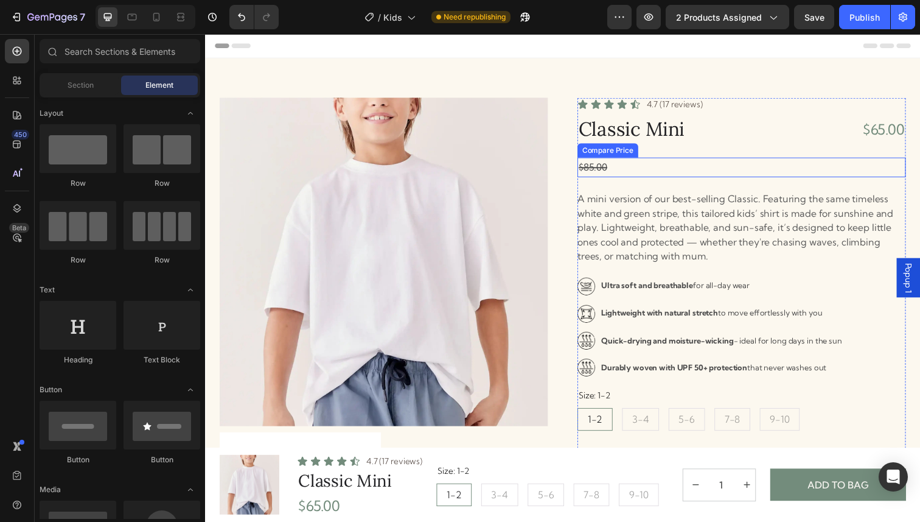
click at [716, 170] on div "$85.00" at bounding box center [752, 170] width 335 height 20
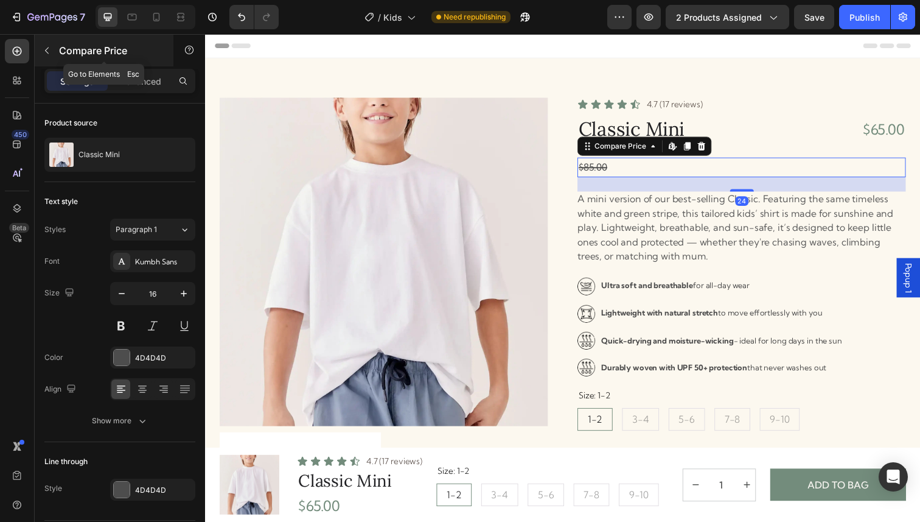
click at [49, 50] on icon "button" at bounding box center [47, 51] width 10 height 10
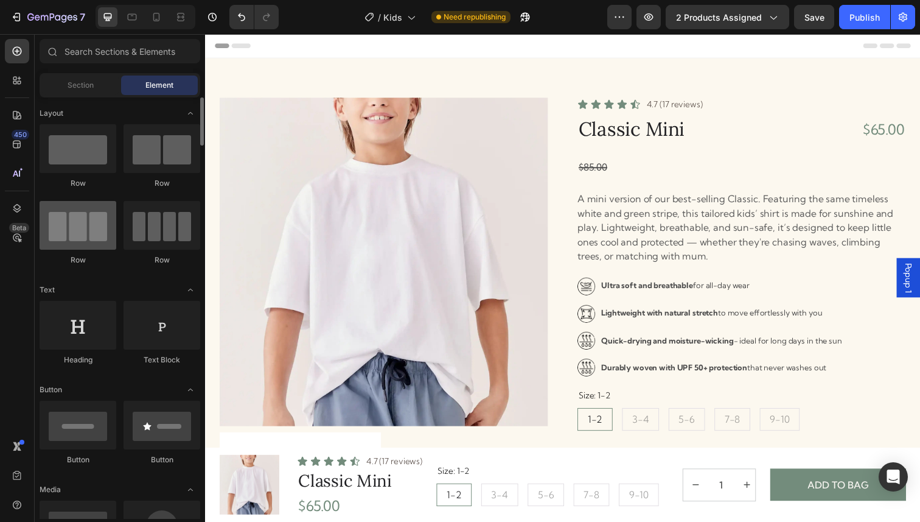
click at [91, 231] on div at bounding box center [78, 225] width 77 height 49
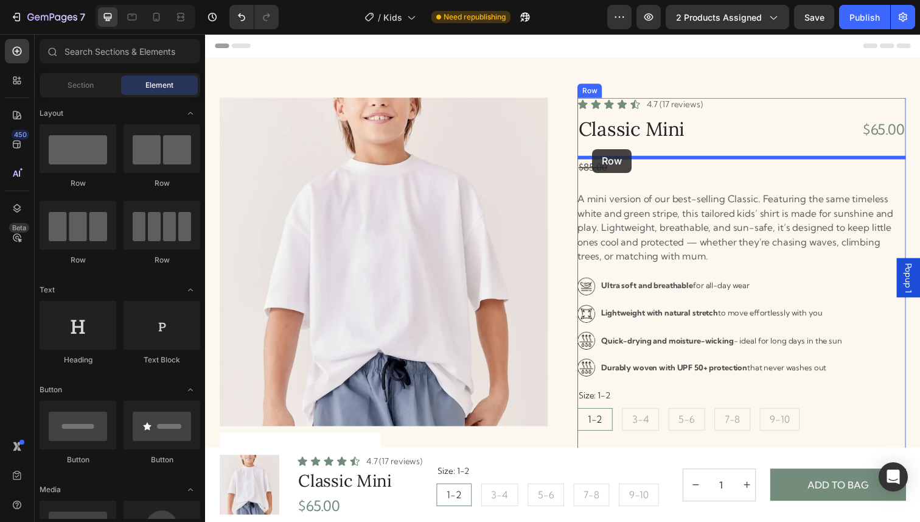
drag, startPoint x: 316, startPoint y: 257, endPoint x: 601, endPoint y: 149, distance: 305.3
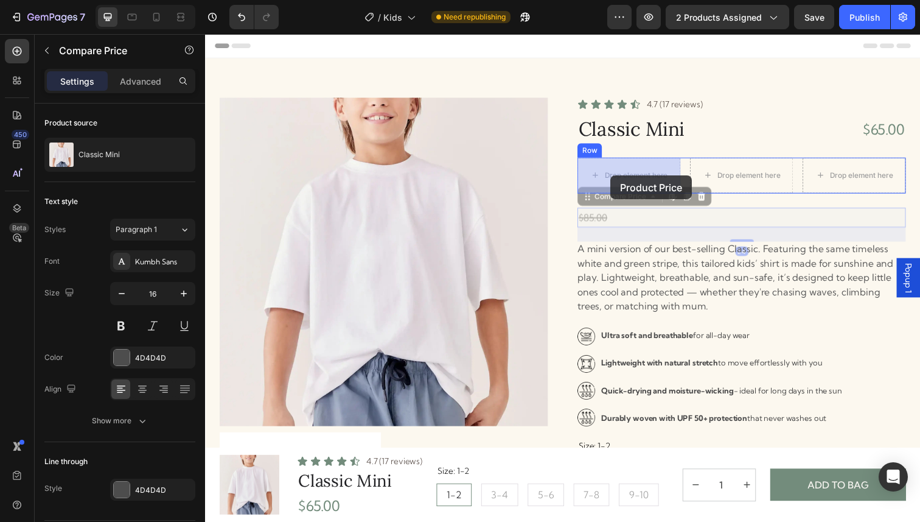
drag, startPoint x: 595, startPoint y: 215, endPoint x: 619, endPoint y: 178, distance: 44.4
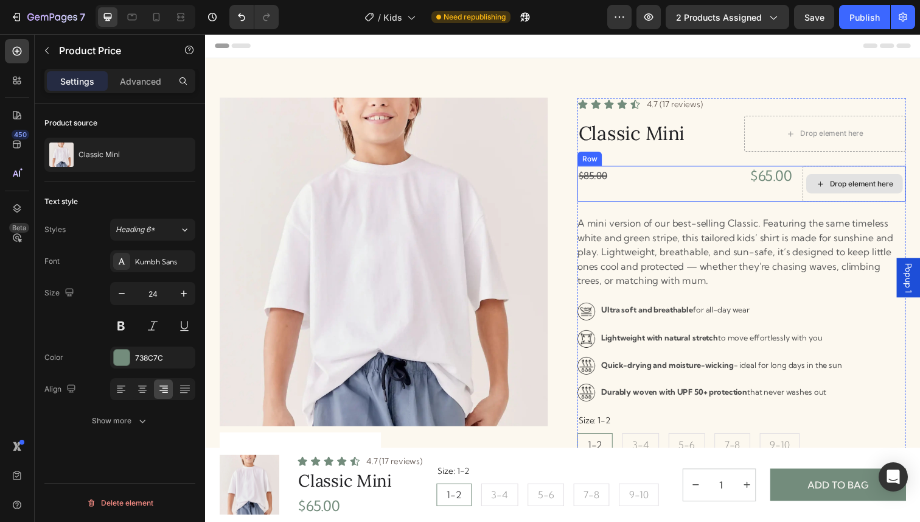
click at [856, 181] on div "Drop element here" at bounding box center [868, 186] width 99 height 19
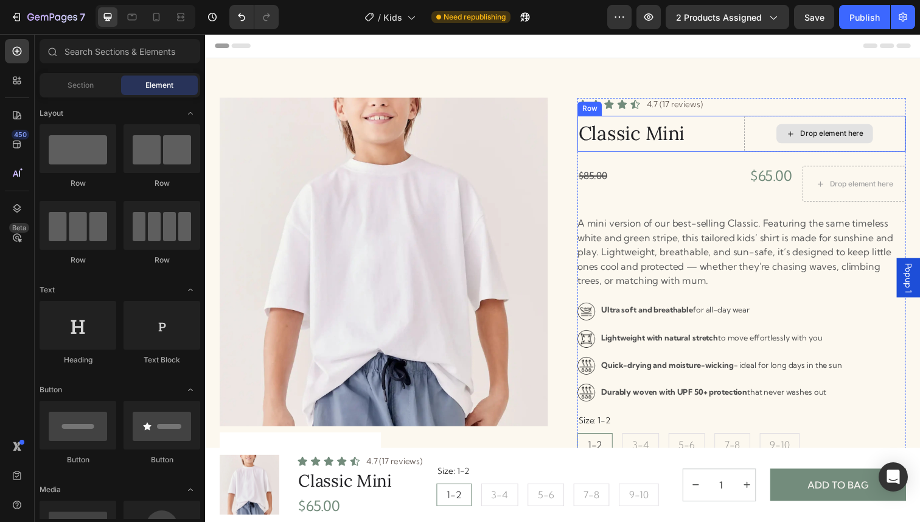
click at [830, 136] on div "Drop element here" at bounding box center [845, 136] width 65 height 10
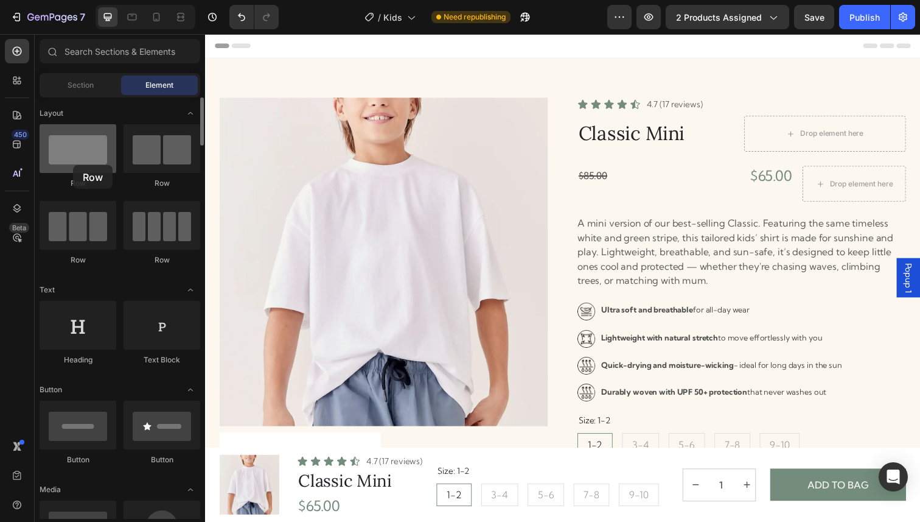
click at [73, 165] on div at bounding box center [78, 148] width 77 height 49
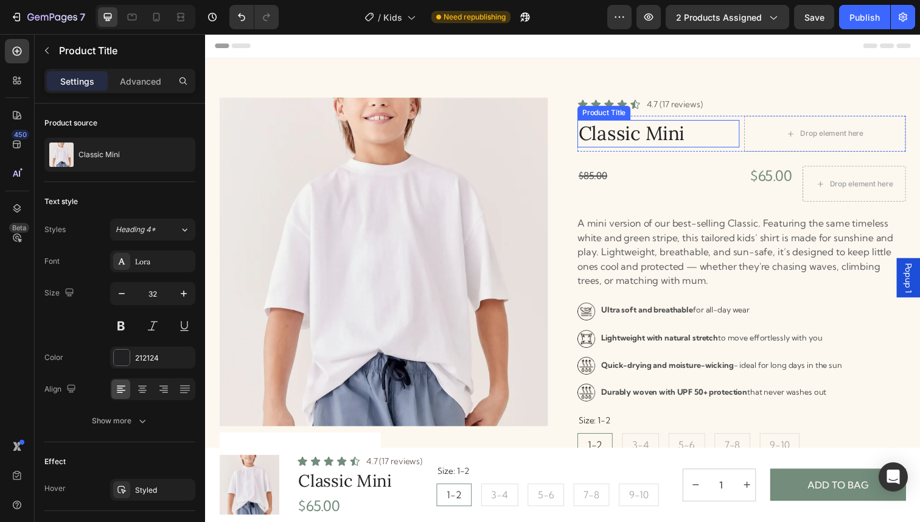
click at [743, 137] on h1 "Classic Mini" at bounding box center [668, 136] width 166 height 28
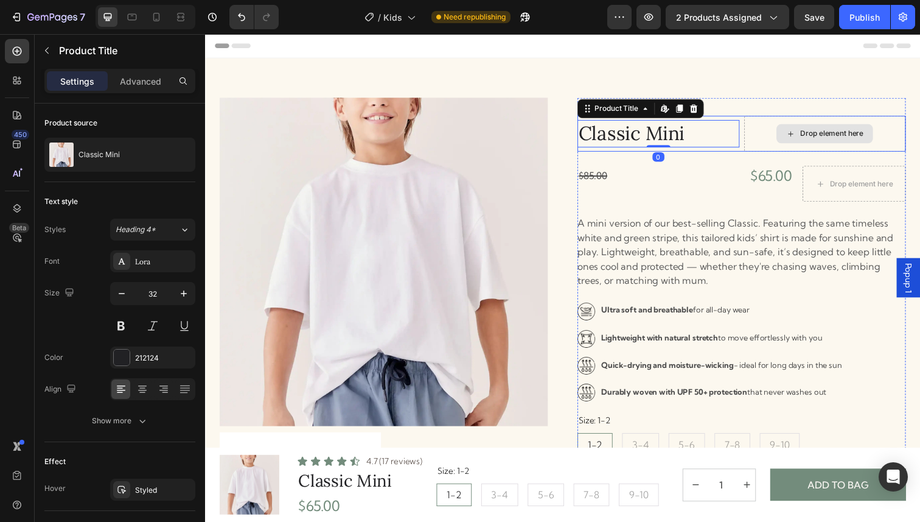
click at [755, 120] on div "Classic Mini Product Title Edit content in Shopify 0 Drop element here Row" at bounding box center [752, 135] width 335 height 37
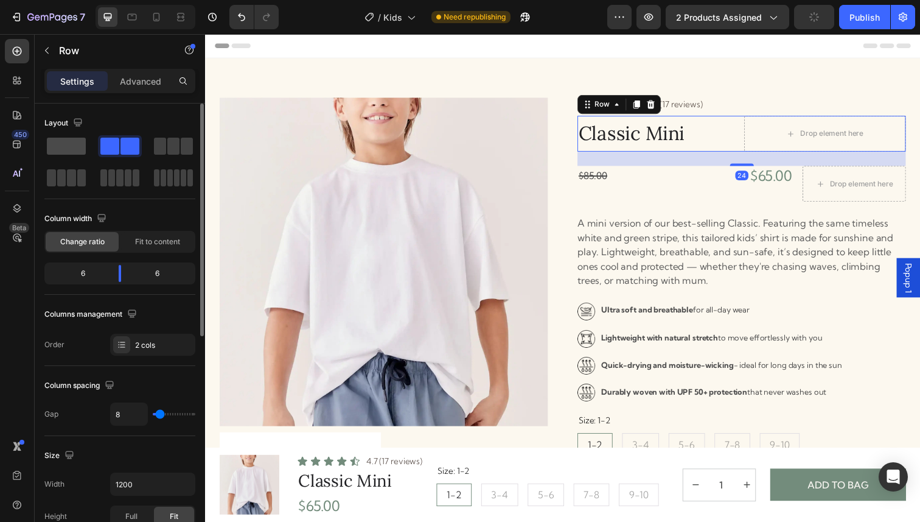
click at [68, 152] on span at bounding box center [66, 146] width 39 height 17
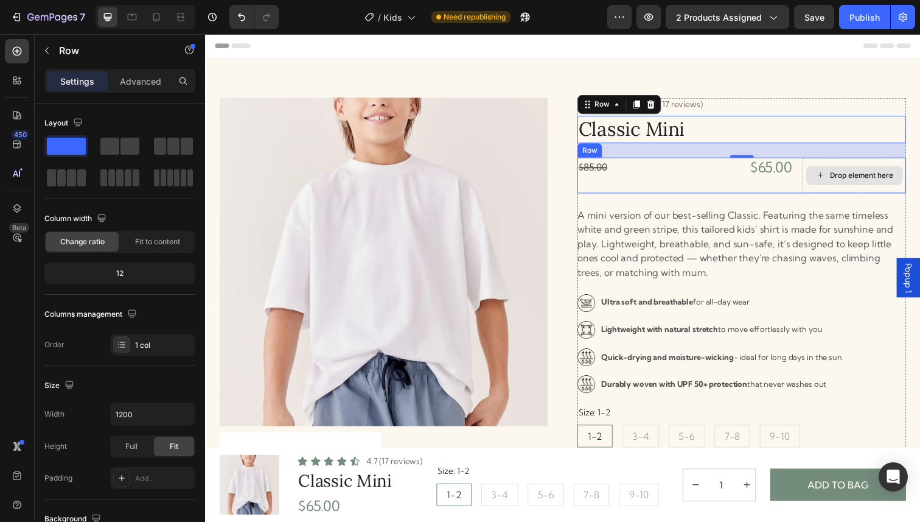
click at [881, 175] on div "Drop element here" at bounding box center [876, 178] width 65 height 10
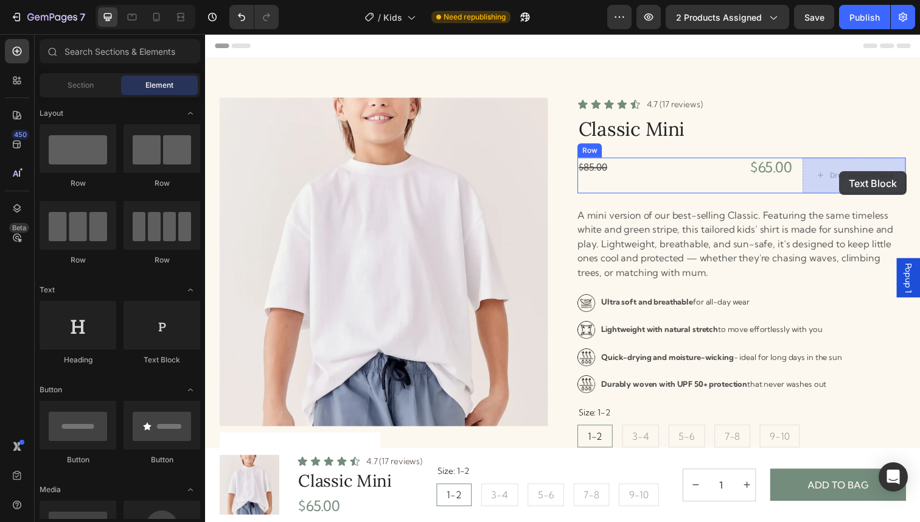
drag, startPoint x: 355, startPoint y: 368, endPoint x: 851, endPoint y: 174, distance: 532.4
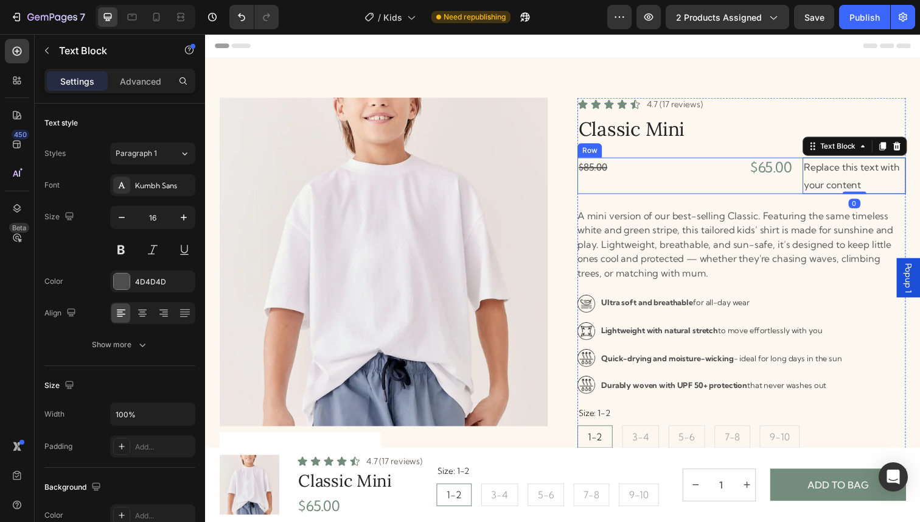
click at [758, 189] on div "$65.00 Product Price Product Price" at bounding box center [753, 179] width 105 height 38
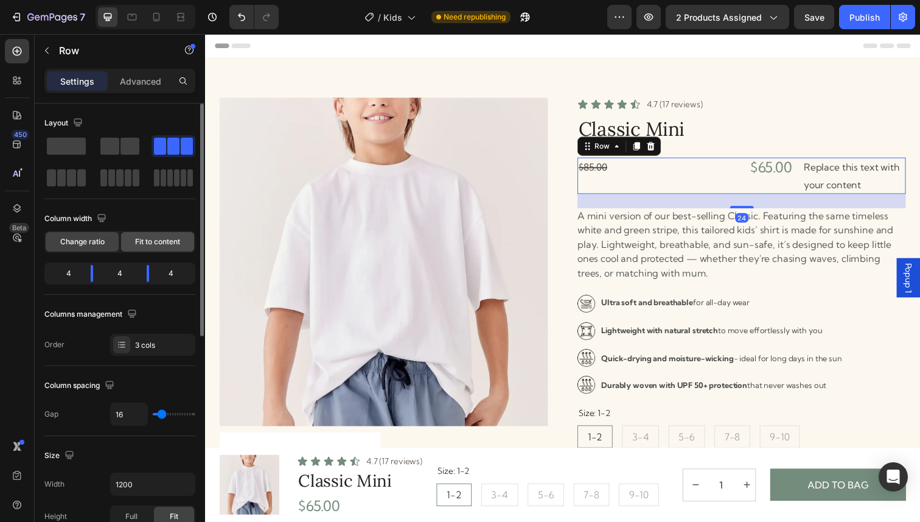
click at [152, 244] on span "Fit to content" at bounding box center [157, 241] width 45 height 11
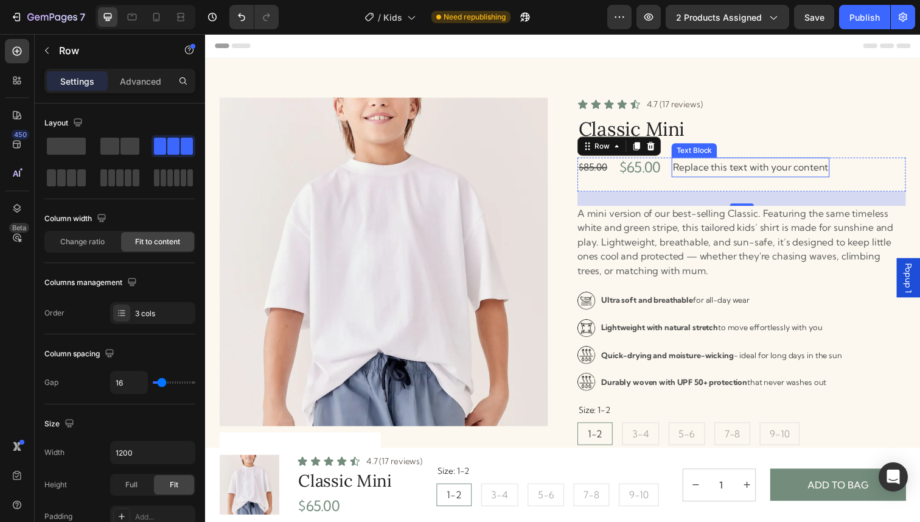
click at [752, 169] on div "Replace this text with your content" at bounding box center [762, 170] width 161 height 20
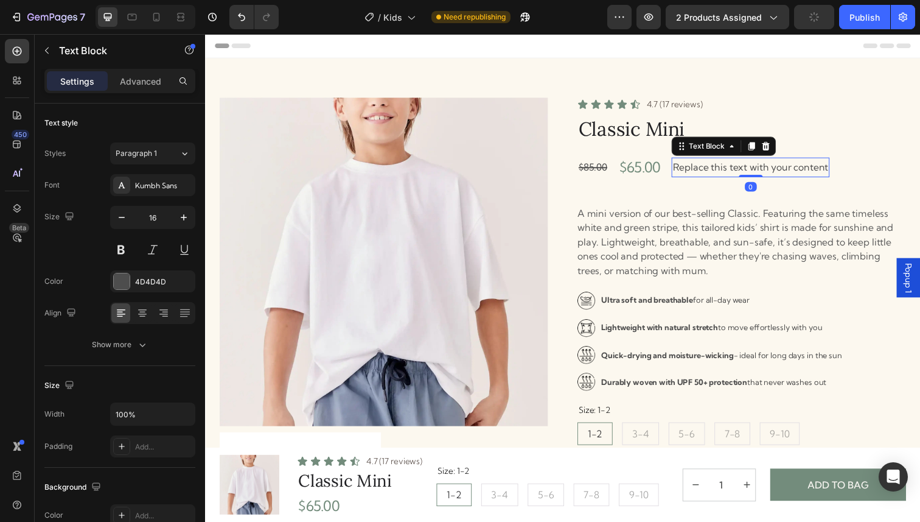
click at [752, 169] on div "Replace this text with your content" at bounding box center [762, 170] width 161 height 20
click at [752, 169] on p "Replace this text with your content" at bounding box center [762, 170] width 159 height 18
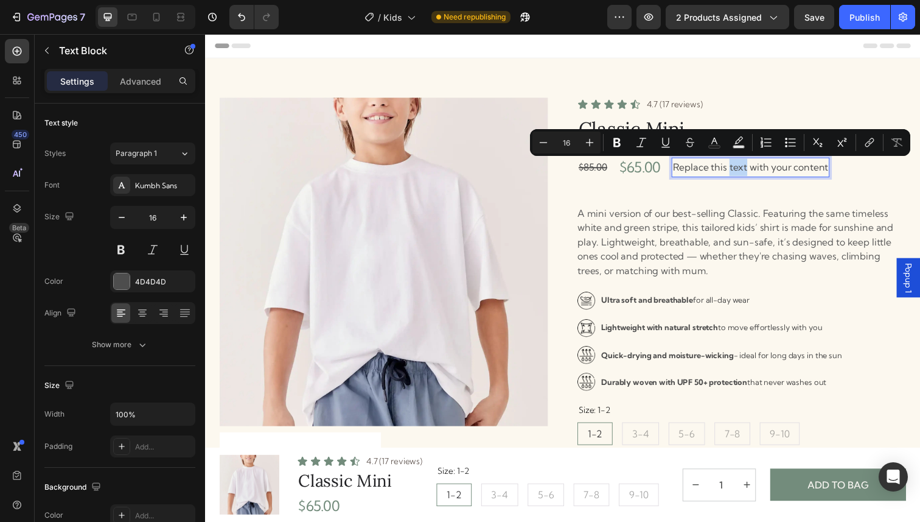
click at [750, 169] on p "Replace this text with your content" at bounding box center [762, 170] width 159 height 18
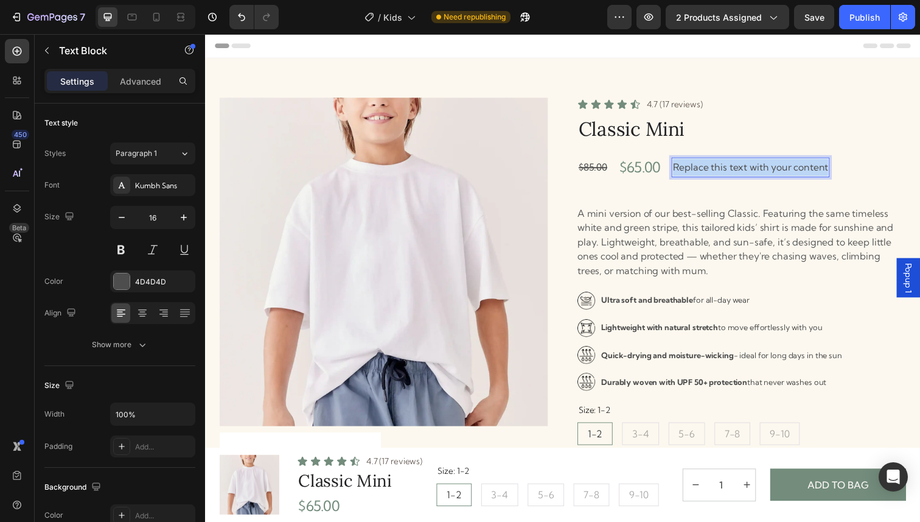
click at [750, 169] on p "Replace this text with your content" at bounding box center [762, 170] width 159 height 18
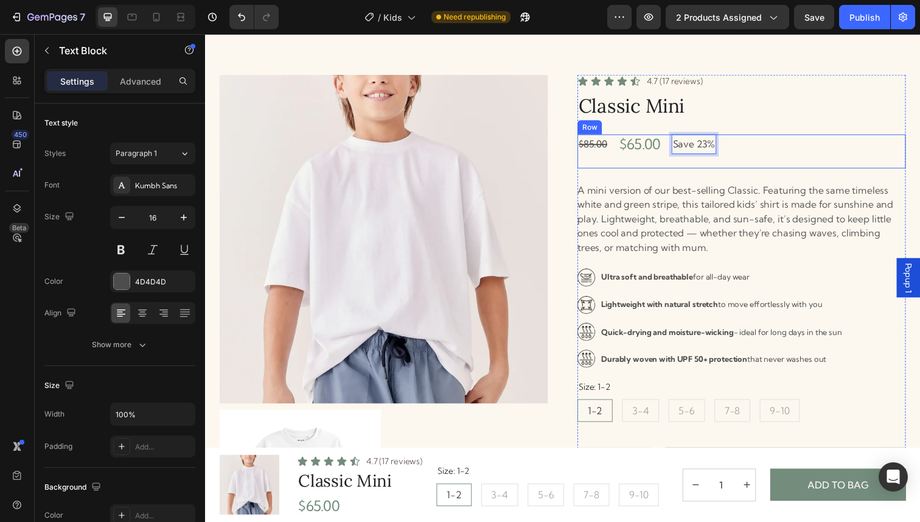
scroll to position [38, 0]
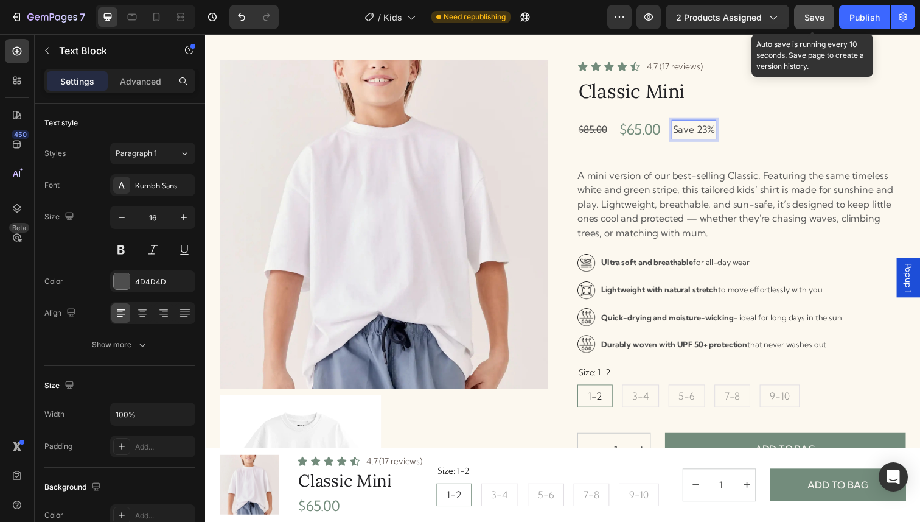
click at [816, 22] on div "Save" at bounding box center [815, 17] width 20 height 13
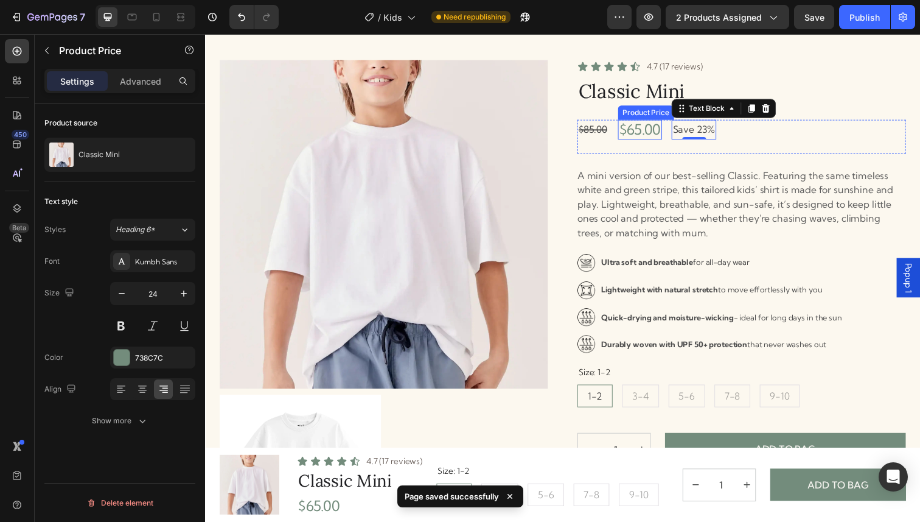
click at [665, 131] on div "$65.00" at bounding box center [649, 132] width 45 height 20
click at [128, 293] on button "button" at bounding box center [122, 293] width 22 height 22
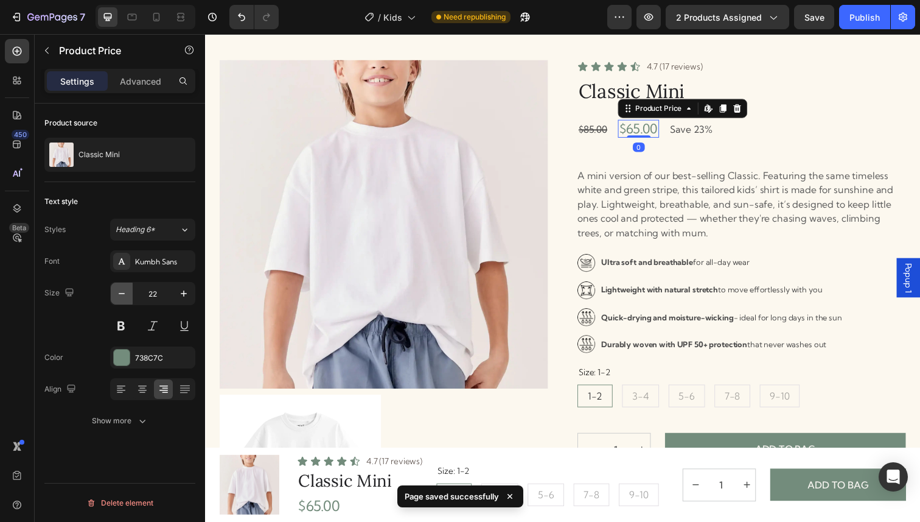
click at [128, 293] on button "button" at bounding box center [122, 293] width 22 height 22
type input "20"
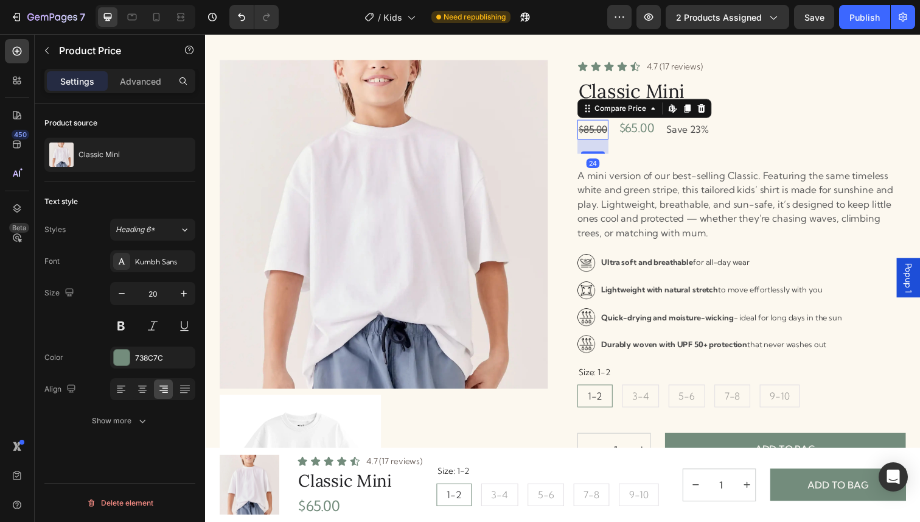
click at [613, 128] on div "$85.00" at bounding box center [601, 132] width 32 height 20
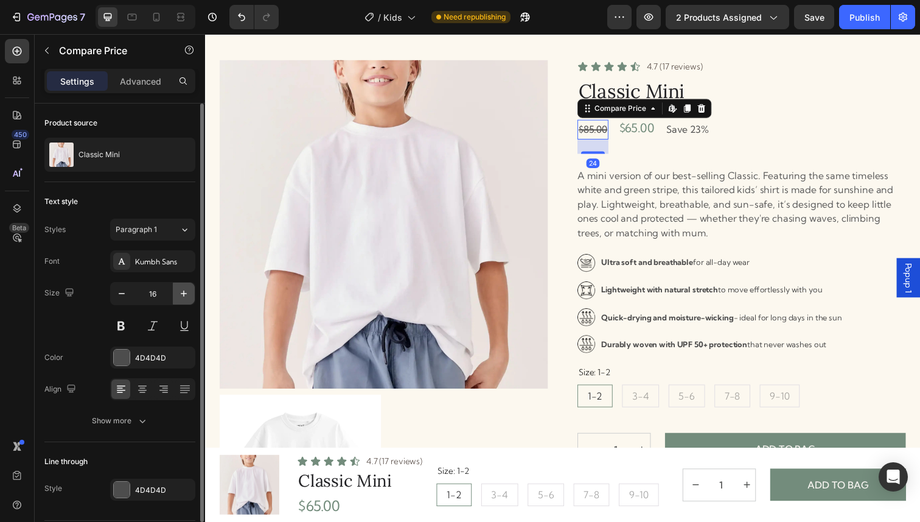
click at [186, 290] on icon "button" at bounding box center [184, 293] width 12 height 12
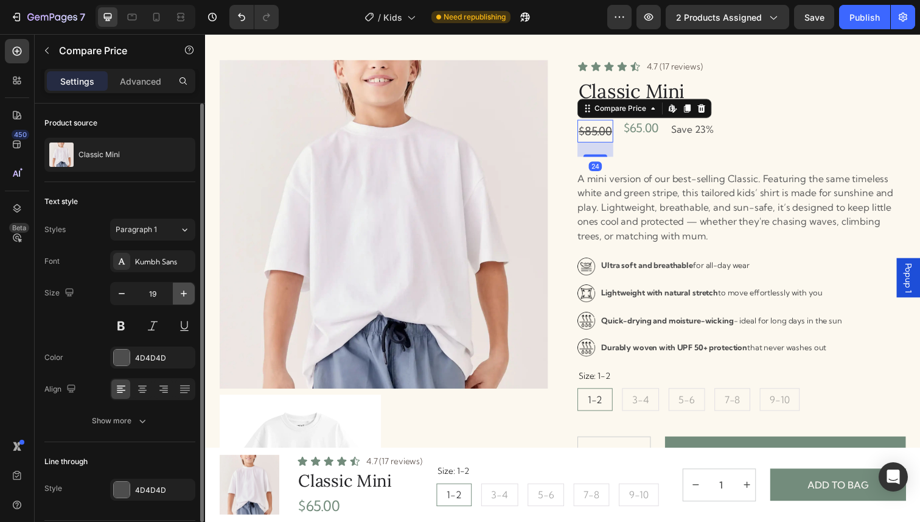
click at [186, 290] on icon "button" at bounding box center [184, 293] width 12 height 12
type input "20"
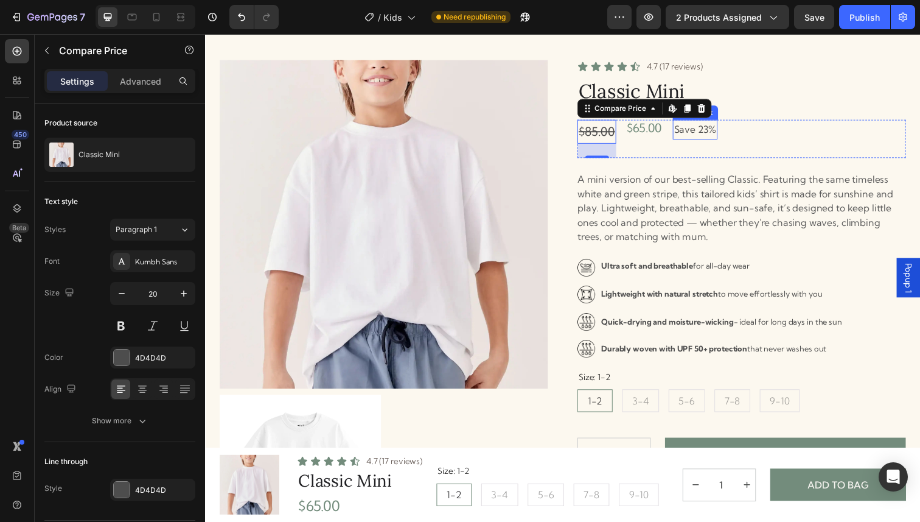
click at [684, 136] on p "Save 23%" at bounding box center [705, 132] width 43 height 18
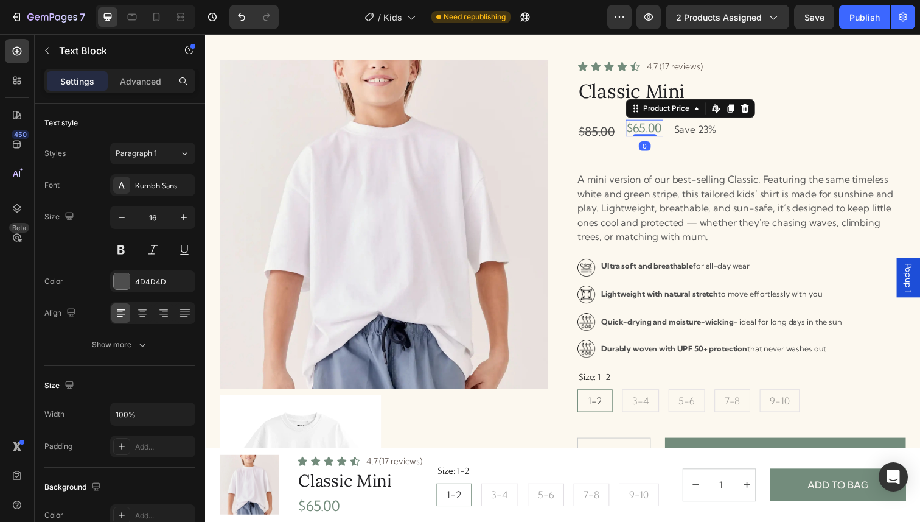
click at [655, 123] on div "$65.00" at bounding box center [654, 130] width 38 height 17
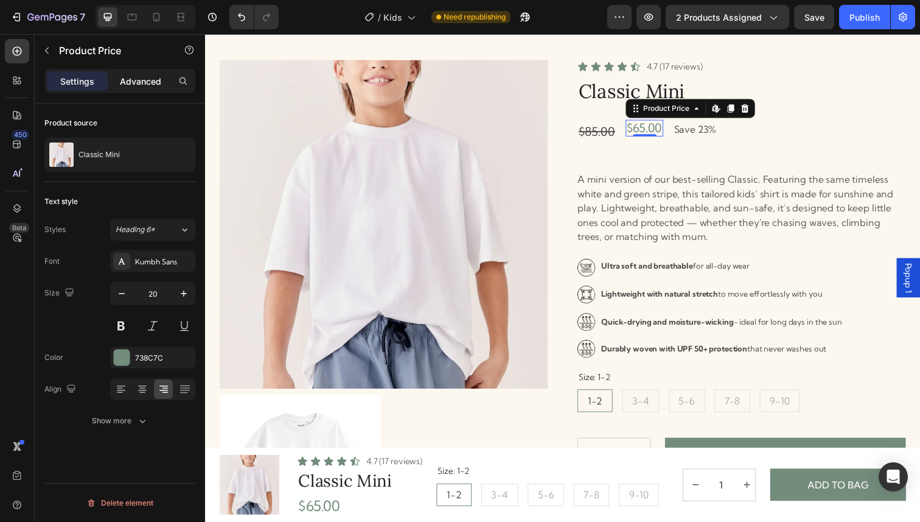
click at [139, 74] on div "Advanced" at bounding box center [140, 80] width 61 height 19
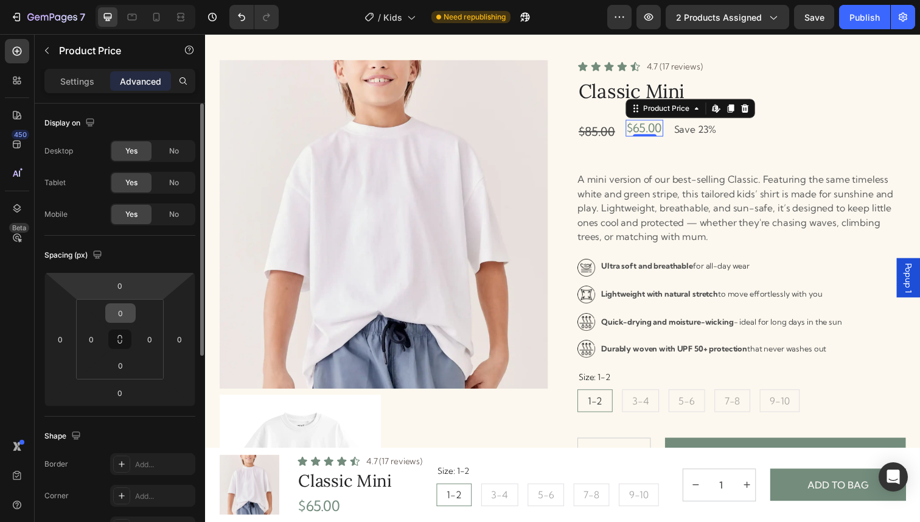
click at [126, 317] on input "0" at bounding box center [120, 313] width 24 height 18
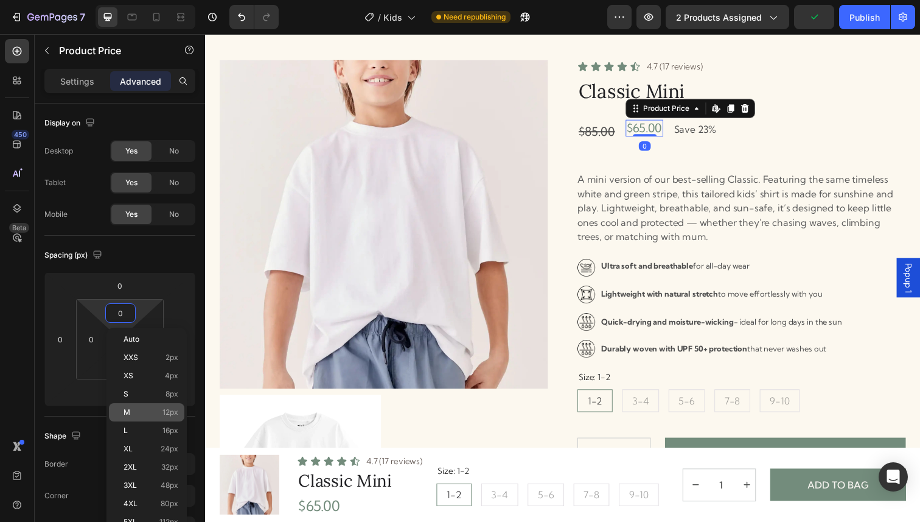
click at [135, 408] on p "M 12px" at bounding box center [151, 412] width 55 height 9
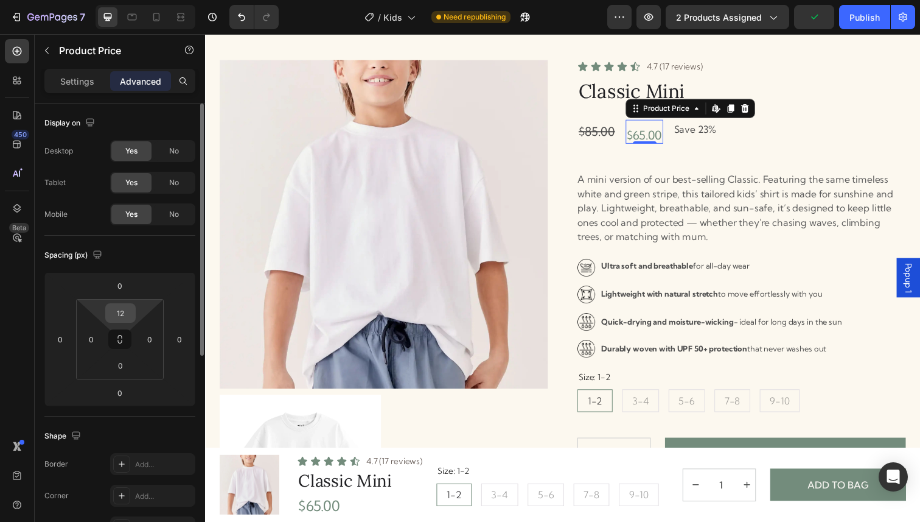
click at [120, 319] on input "12" at bounding box center [120, 313] width 24 height 18
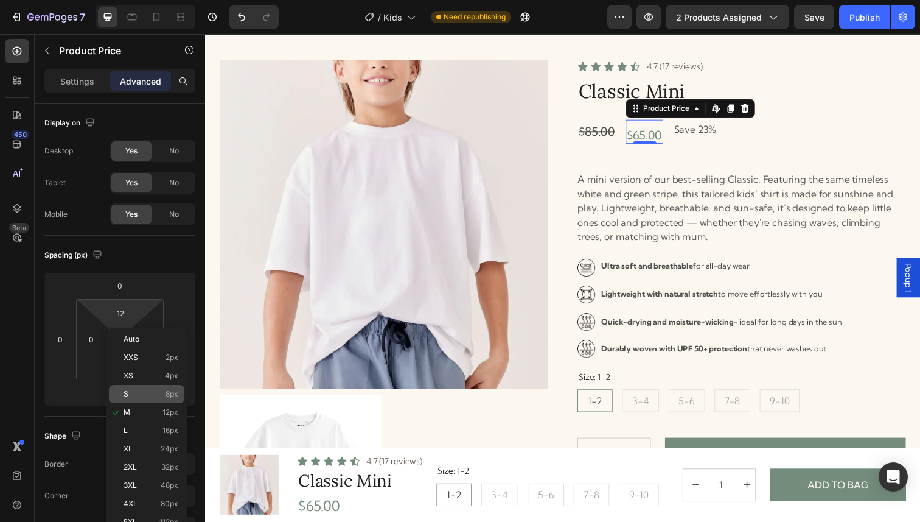
click at [129, 390] on p "S 8px" at bounding box center [151, 394] width 55 height 9
type input "8"
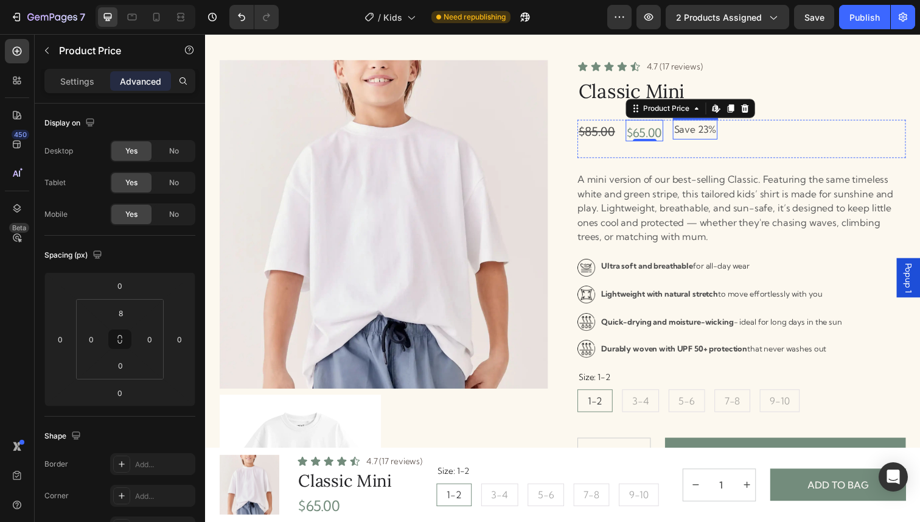
click at [707, 138] on p "Save 23%" at bounding box center [705, 132] width 43 height 18
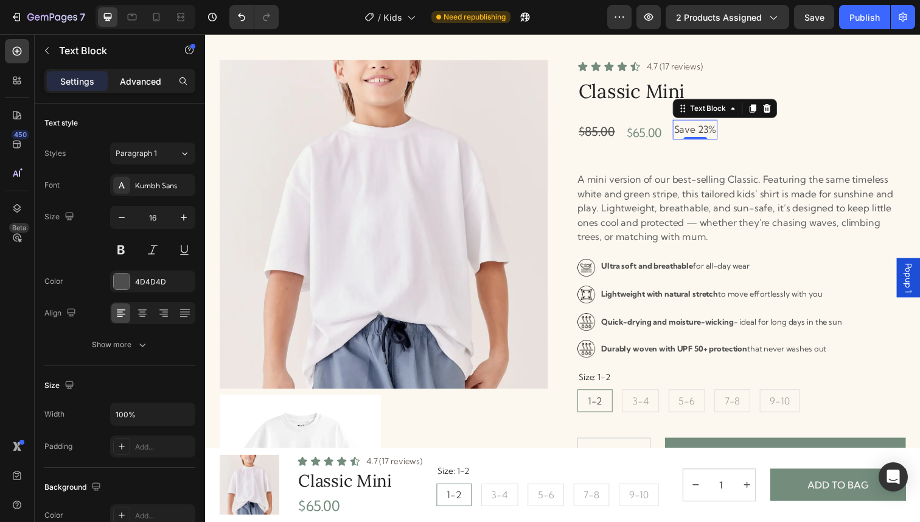
click at [138, 77] on p "Advanced" at bounding box center [140, 81] width 41 height 13
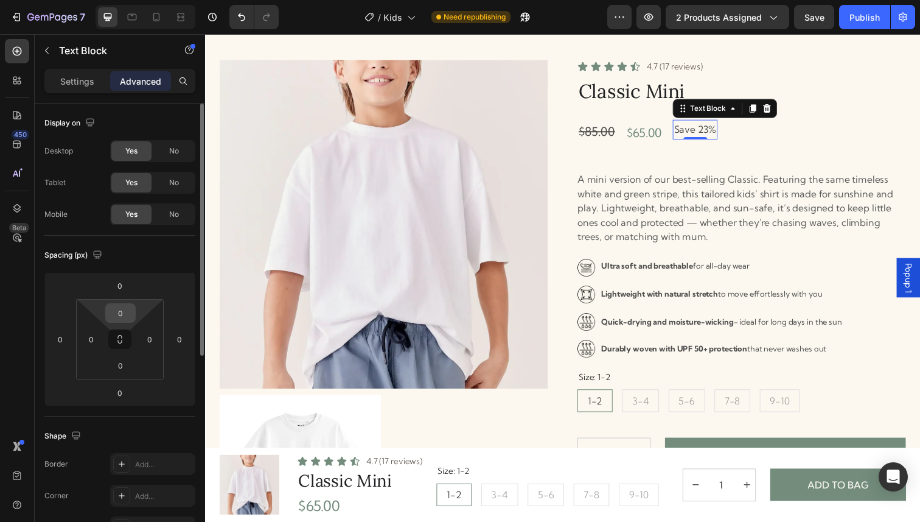
click at [121, 314] on input "0" at bounding box center [120, 313] width 24 height 18
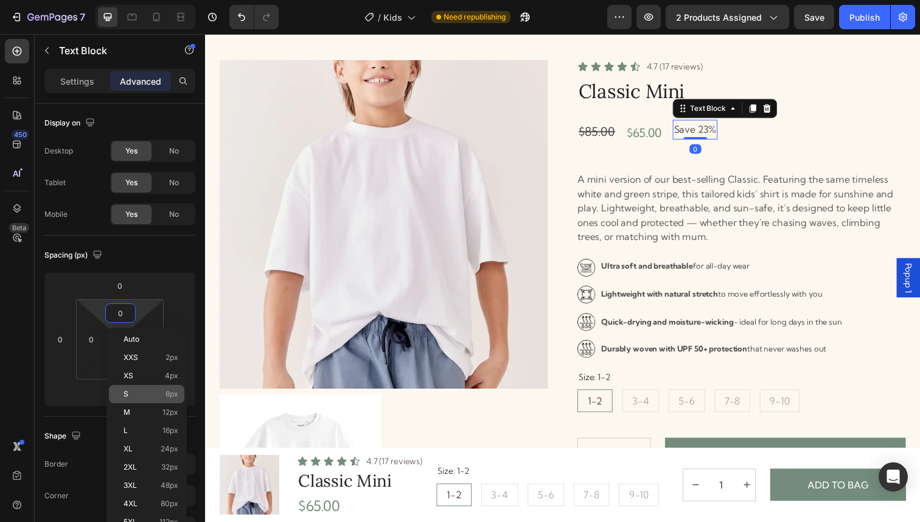
click at [128, 395] on p "S 8px" at bounding box center [151, 394] width 55 height 9
type input "8"
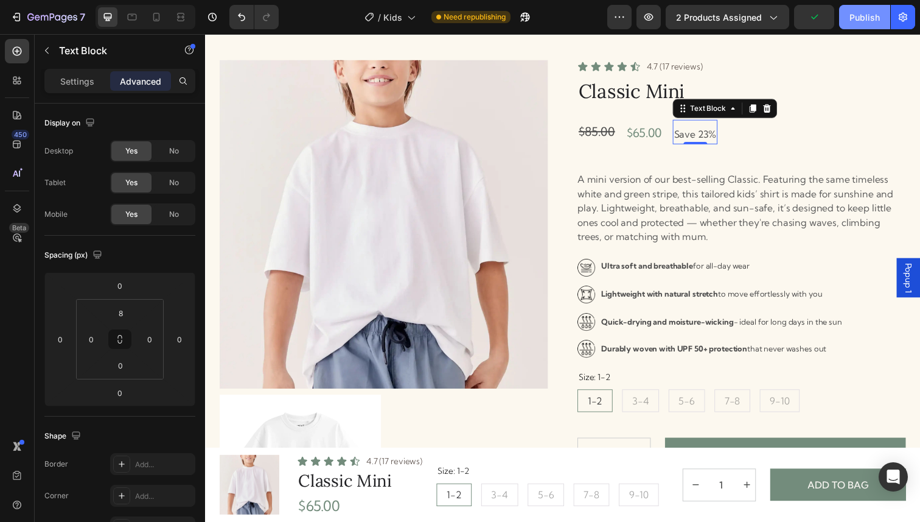
click at [862, 16] on div "Publish" at bounding box center [865, 17] width 30 height 13
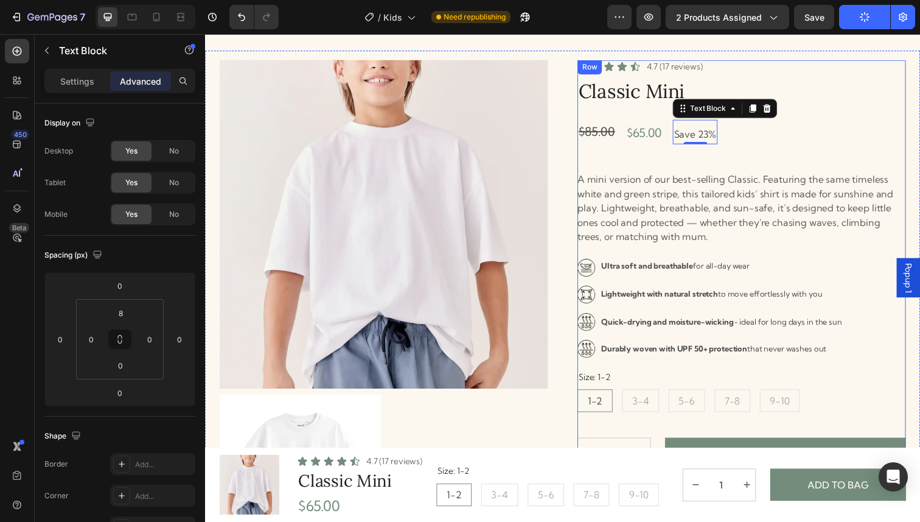
click at [781, 169] on div "Icon Icon Icon Icon Icon Icon List 4.7 (17 reviews) Text Block Row Classic Mini…" at bounding box center [752, 398] width 335 height 675
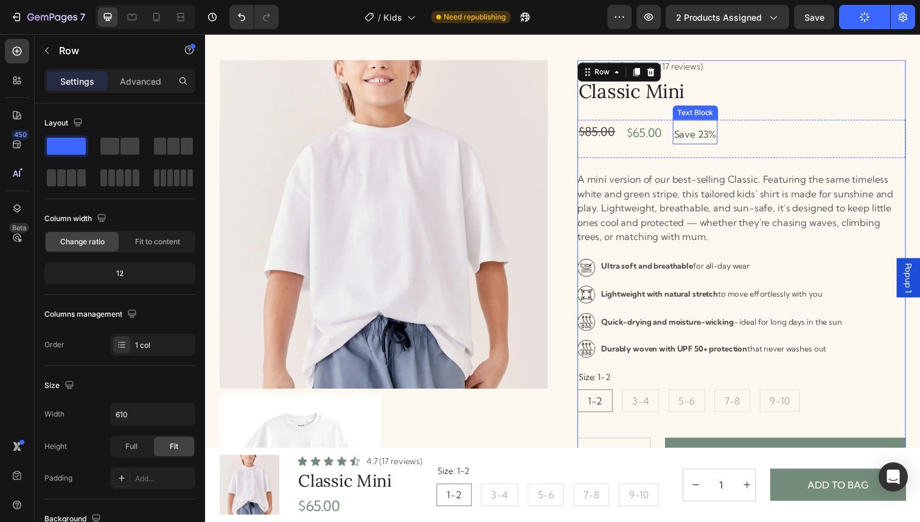
click at [707, 134] on p "Save 23%" at bounding box center [705, 137] width 43 height 18
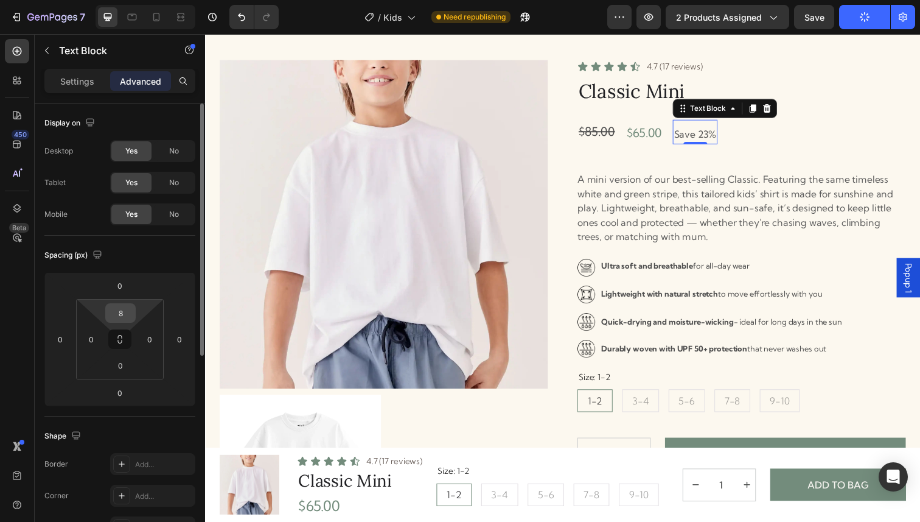
click at [124, 313] on input "8" at bounding box center [120, 313] width 24 height 18
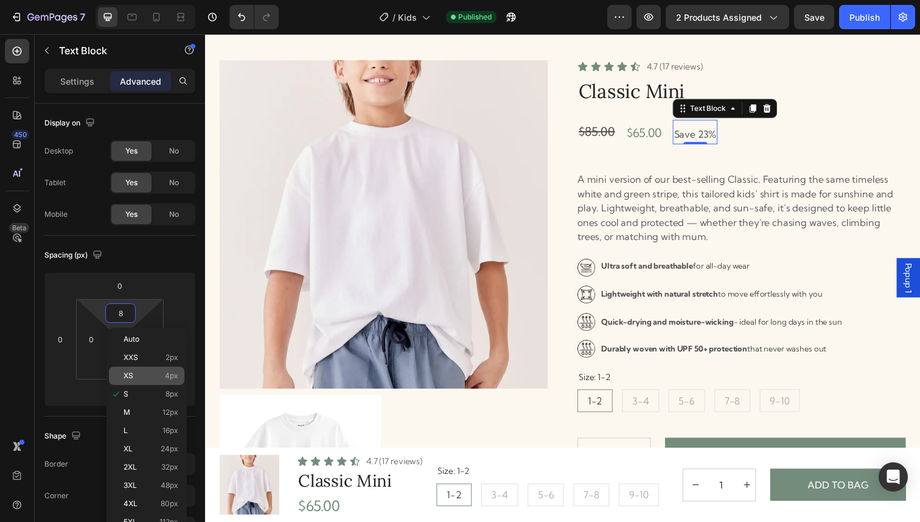
click at [130, 371] on span "XS" at bounding box center [129, 375] width 10 height 9
type input "4"
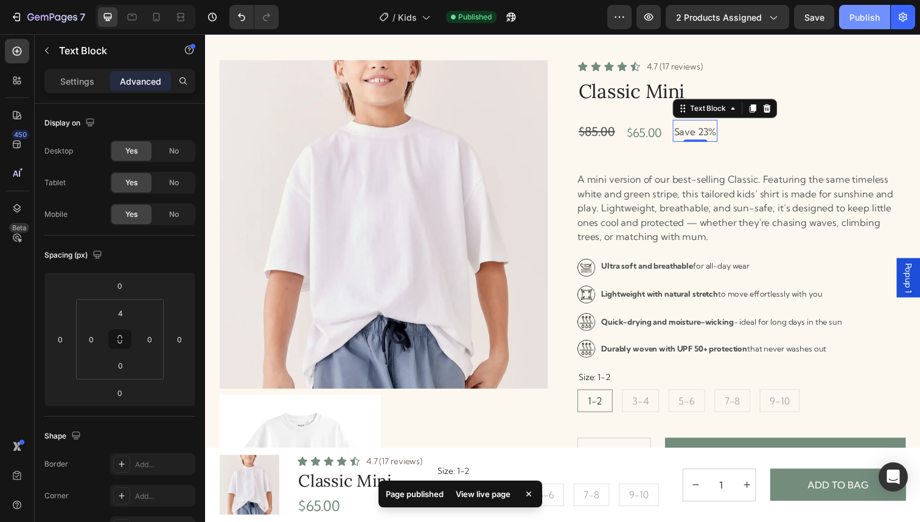
click at [859, 14] on div "Publish" at bounding box center [865, 17] width 30 height 13
click at [658, 133] on div "$65.00" at bounding box center [654, 135] width 38 height 17
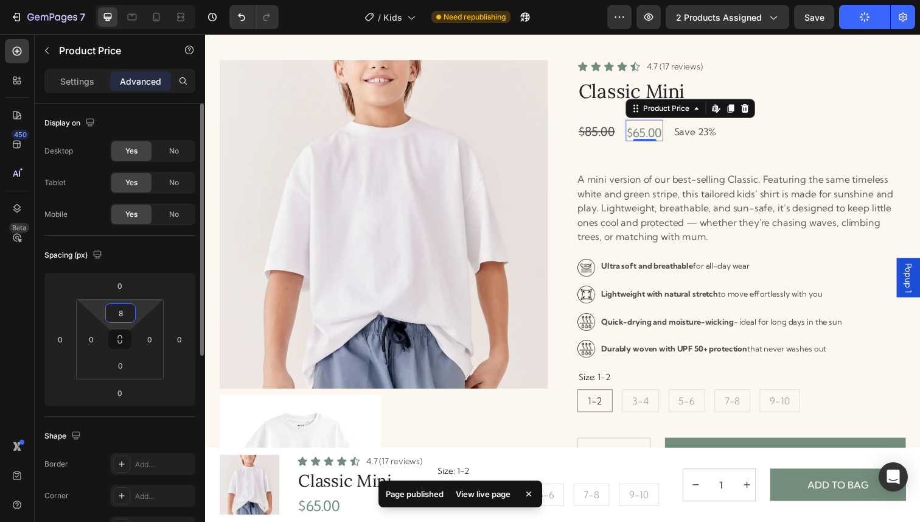
click at [121, 316] on input "8" at bounding box center [120, 313] width 24 height 18
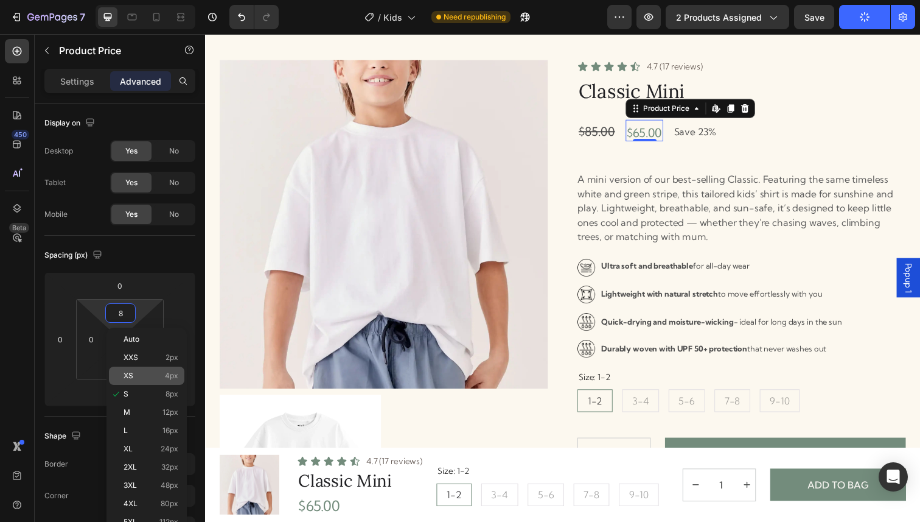
click at [136, 376] on p "XS 4px" at bounding box center [151, 375] width 55 height 9
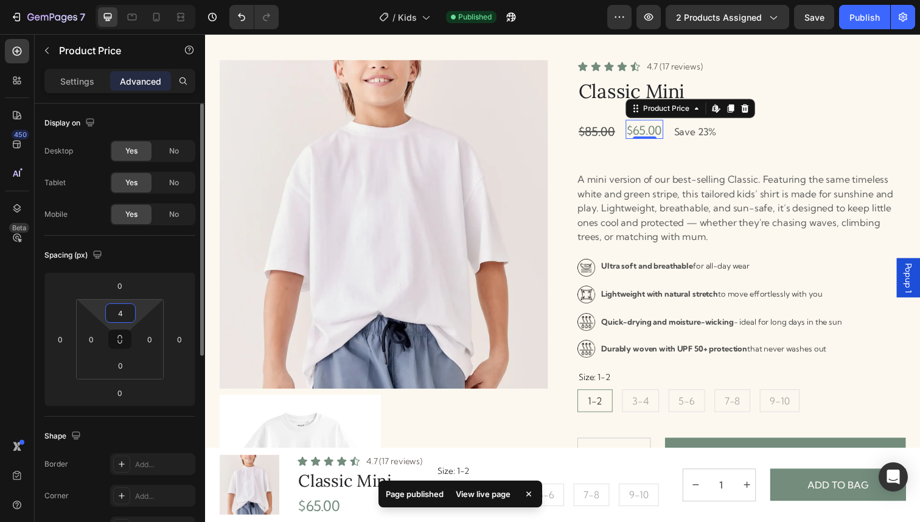
click at [119, 315] on input "4" at bounding box center [120, 313] width 24 height 18
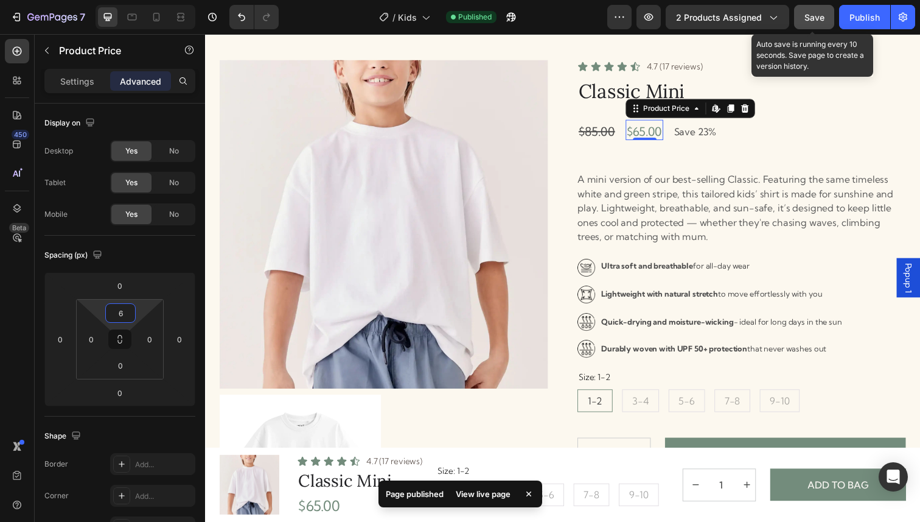
type input "6"
click at [806, 14] on span "Save" at bounding box center [815, 17] width 20 height 10
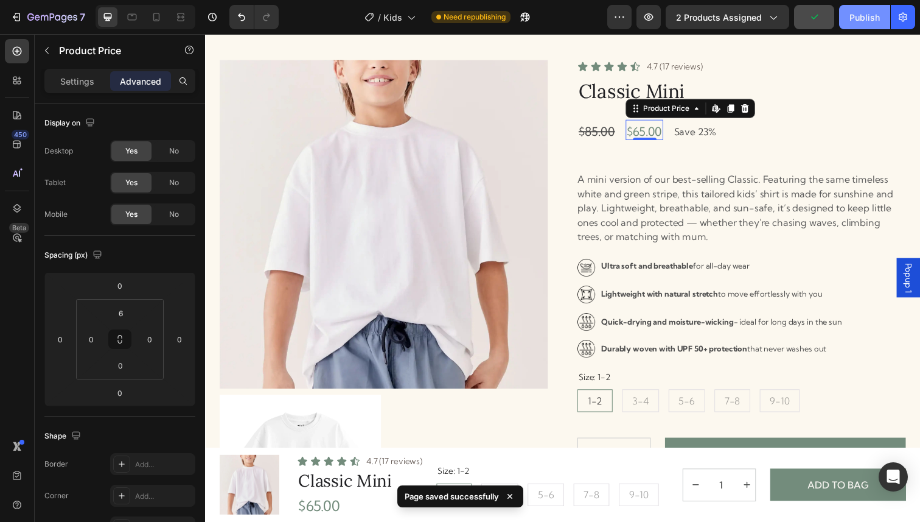
click at [875, 11] on div "Publish" at bounding box center [865, 17] width 30 height 13
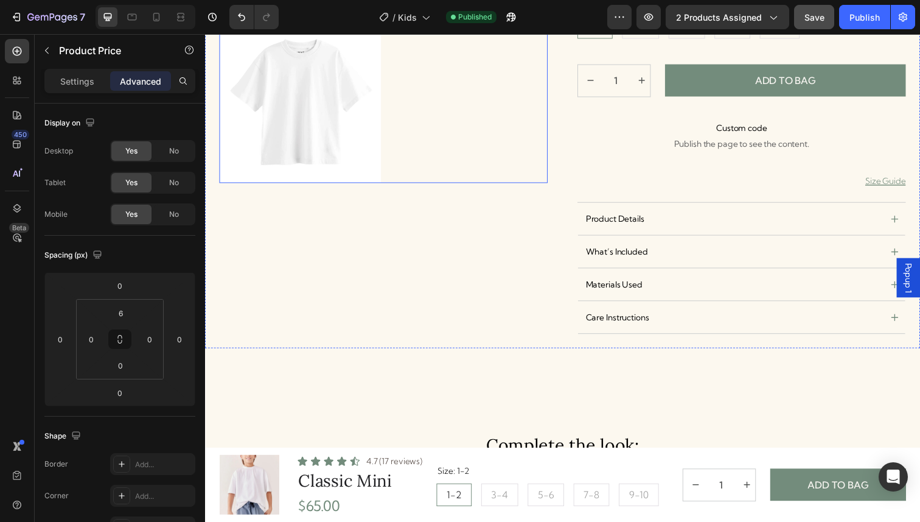
scroll to position [547, 0]
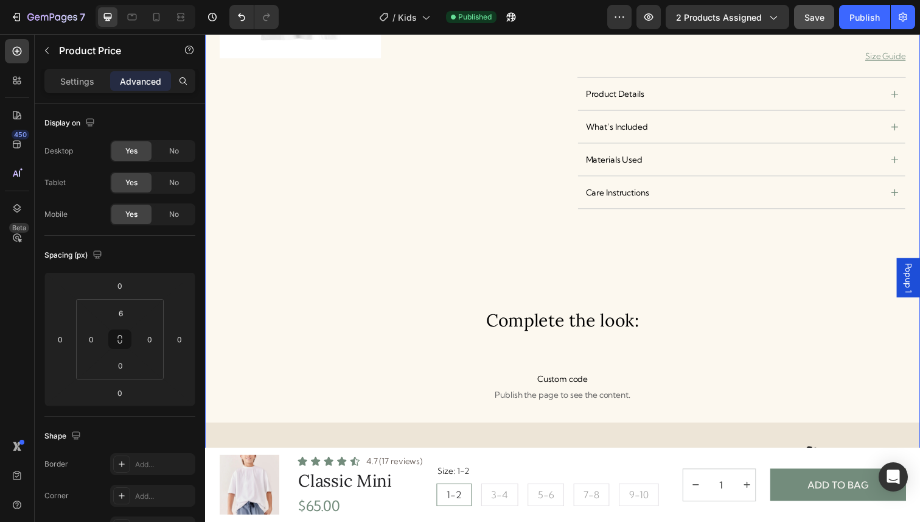
click at [743, 232] on div "Product Images Icon Icon Icon Icon Icon Icon List 4.7 (17 reviews) Text Block R…" at bounding box center [570, 36] width 730 height 987
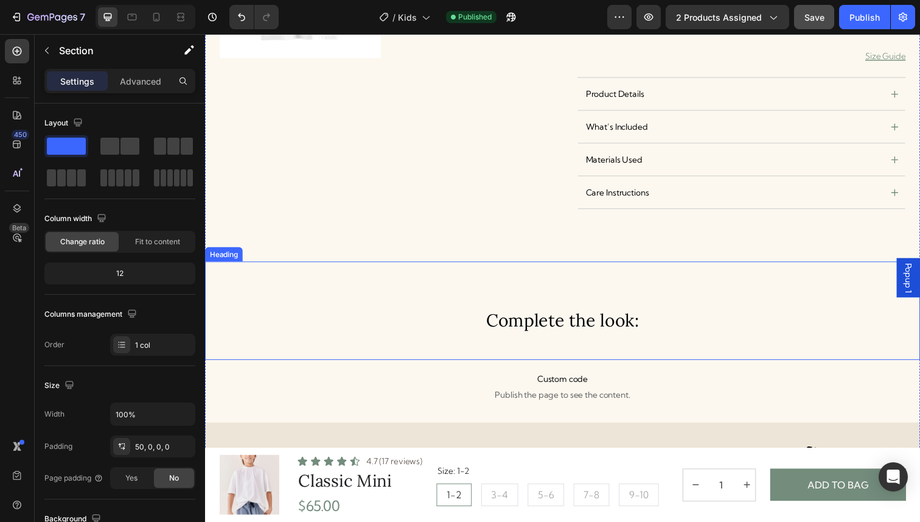
click at [639, 279] on h3 "Complete the look:" at bounding box center [570, 317] width 730 height 101
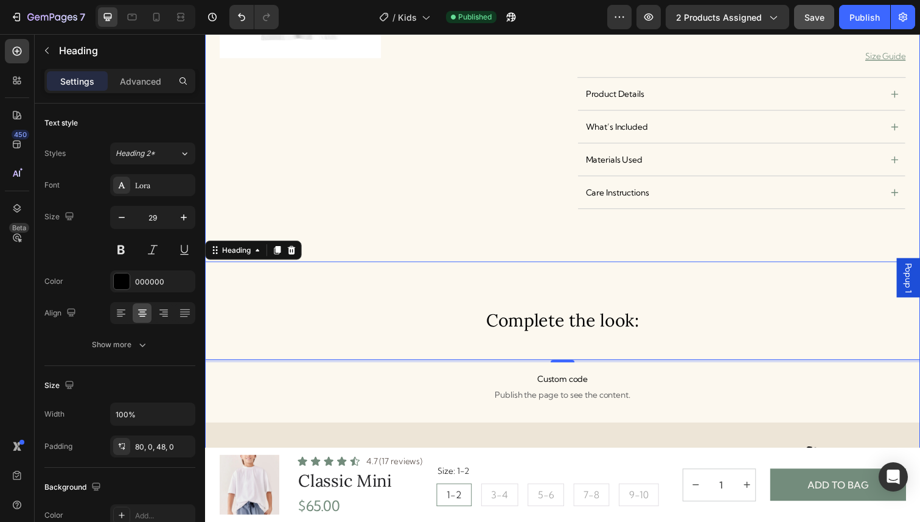
scroll to position [576, 0]
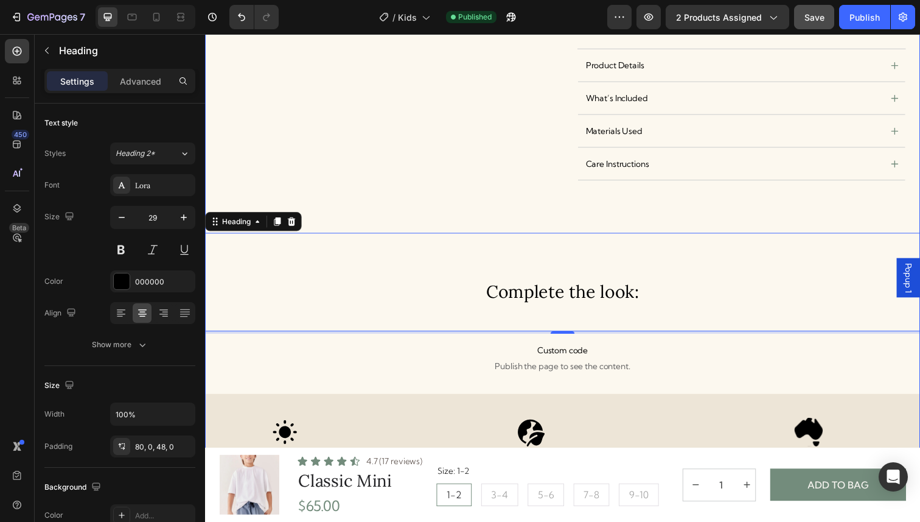
click at [660, 206] on div "Product Images Icon Icon Icon Icon Icon Icon List 4.7 (17 reviews) Text Block R…" at bounding box center [570, 7] width 730 height 987
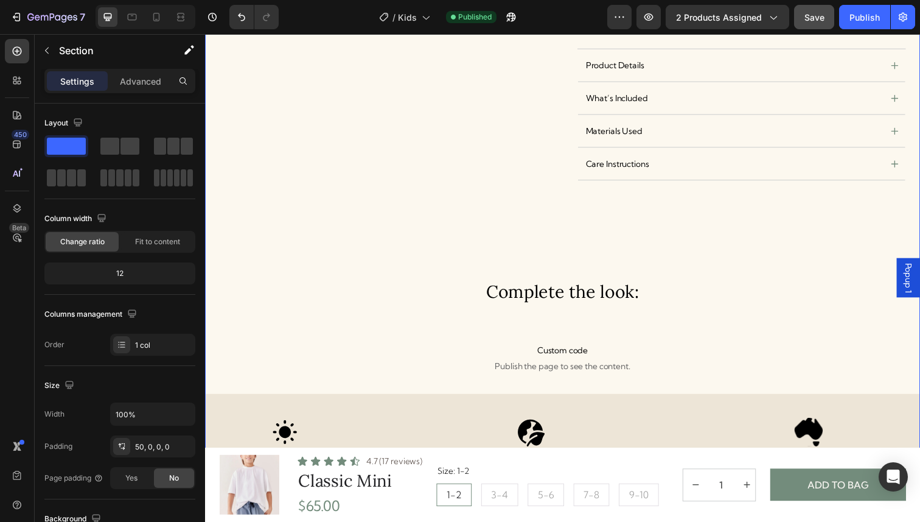
click at [660, 206] on div "Product Images Icon Icon Icon Icon Icon Icon List 4.7 (17 reviews) Text Block R…" at bounding box center [570, 7] width 730 height 987
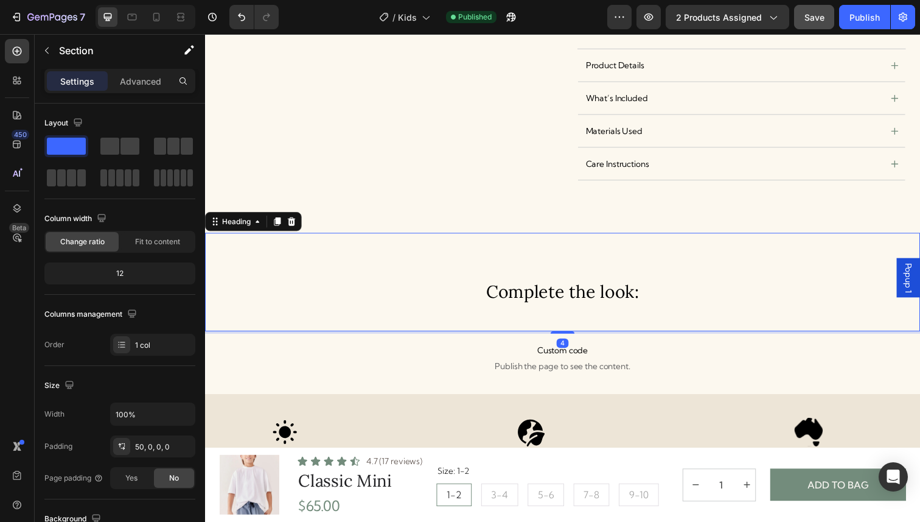
click at [626, 238] on h3 "Complete the look:" at bounding box center [570, 287] width 730 height 101
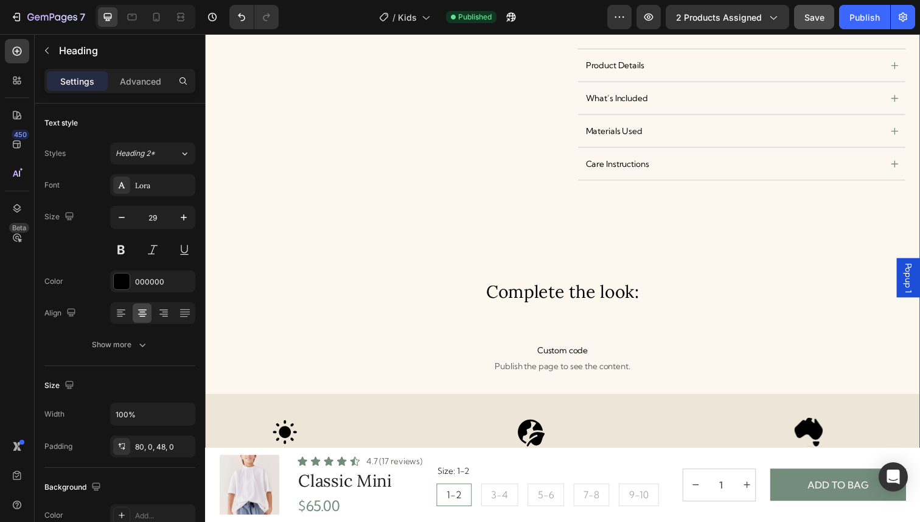
click at [615, 218] on div "Product Images Icon Icon Icon Icon Icon Icon List 4.7 (17 reviews) Text Block R…" at bounding box center [570, 7] width 730 height 987
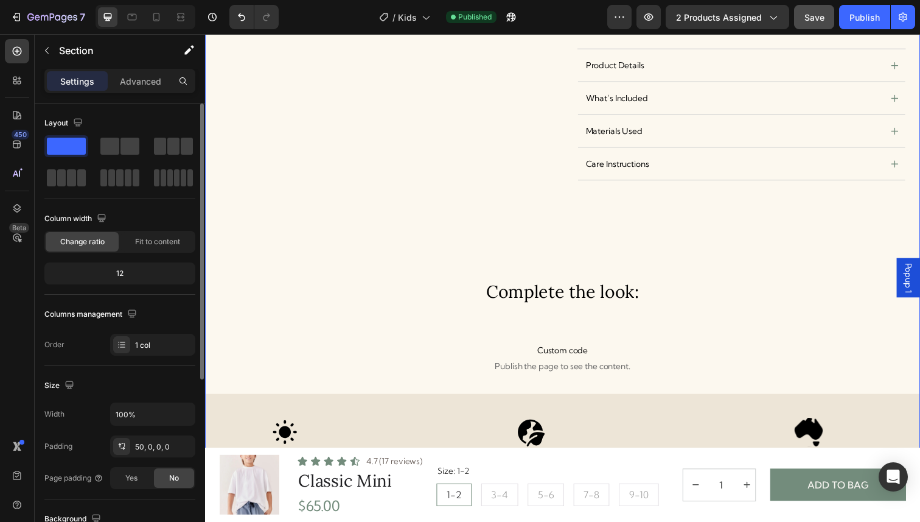
drag, startPoint x: 63, startPoint y: 149, endPoint x: 69, endPoint y: 140, distance: 11.0
click at [69, 140] on span at bounding box center [66, 146] width 39 height 17
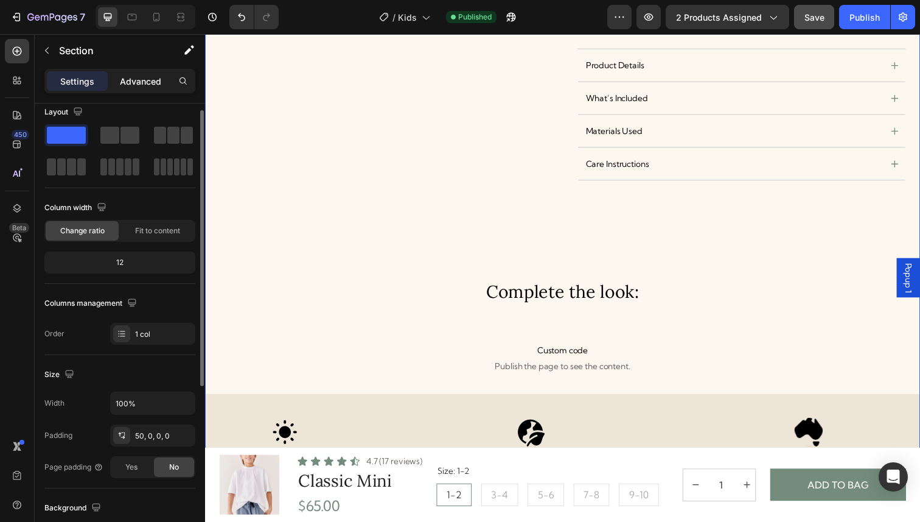
click at [142, 79] on p "Advanced" at bounding box center [140, 81] width 41 height 13
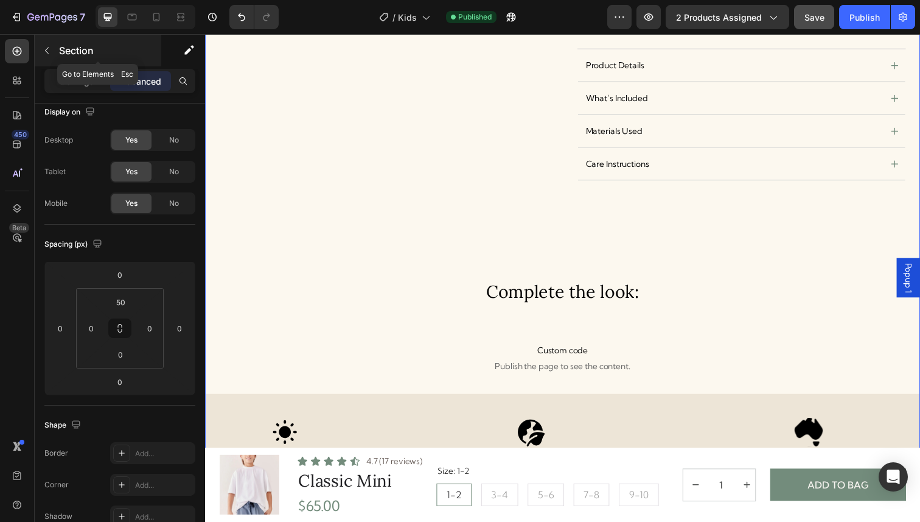
click at [46, 40] on div "Section" at bounding box center [98, 51] width 127 height 32
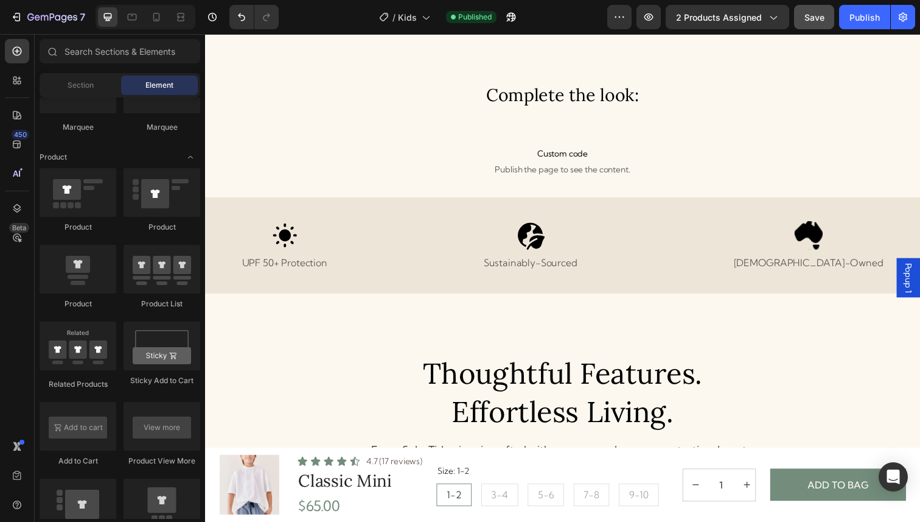
scroll to position [721, 0]
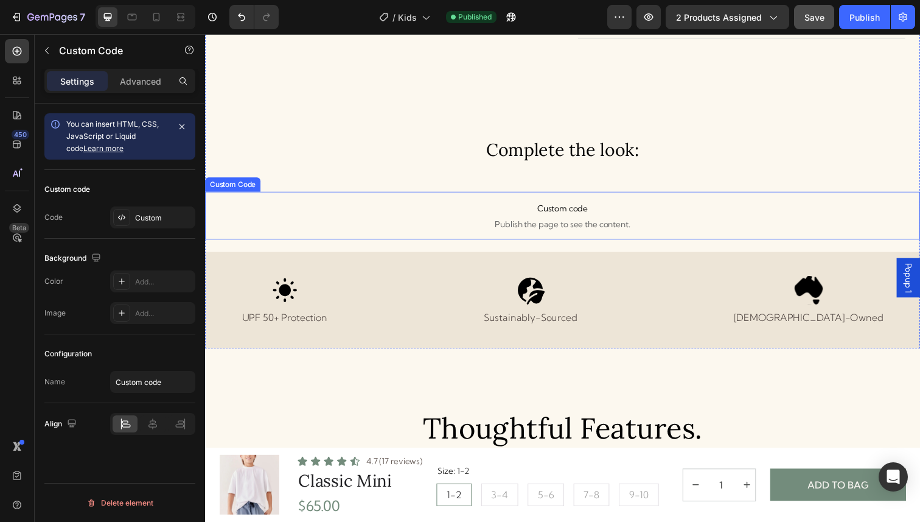
click at [545, 215] on span "Custom code" at bounding box center [570, 212] width 730 height 15
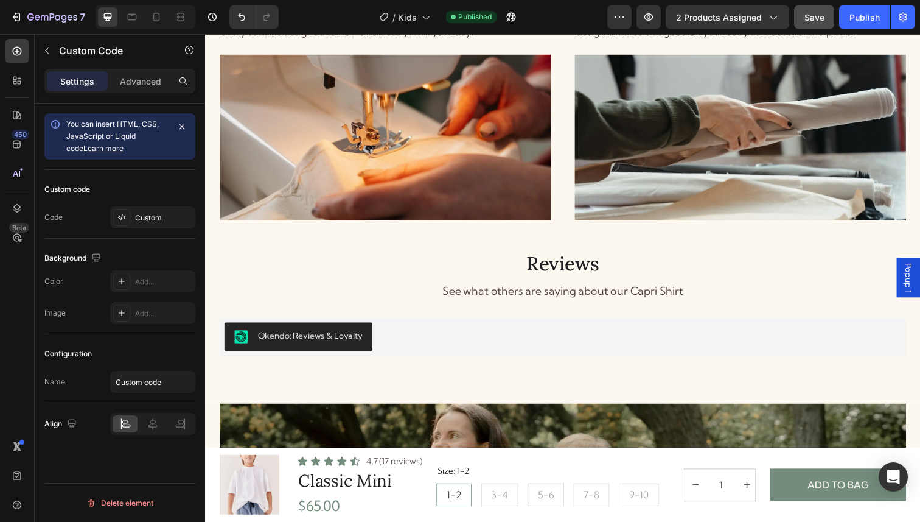
scroll to position [1854, 0]
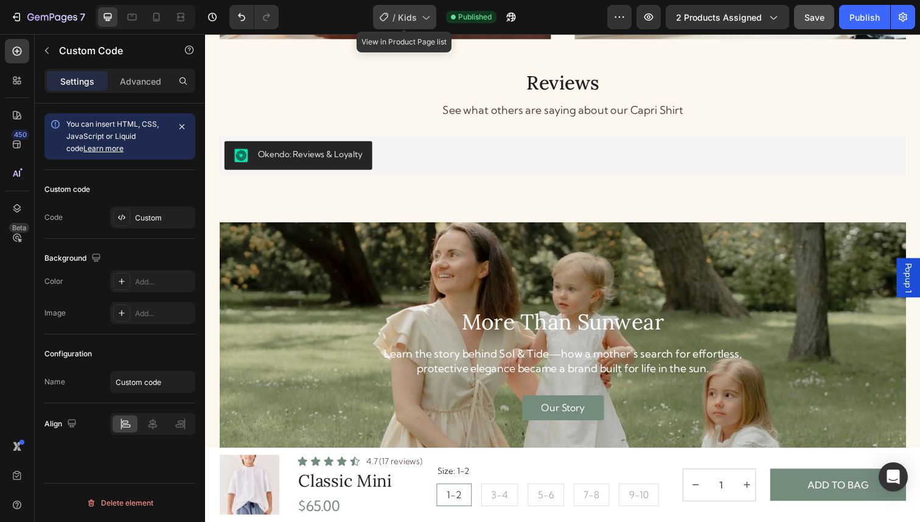
click at [432, 21] on div "/ Kids" at bounding box center [404, 17] width 63 height 24
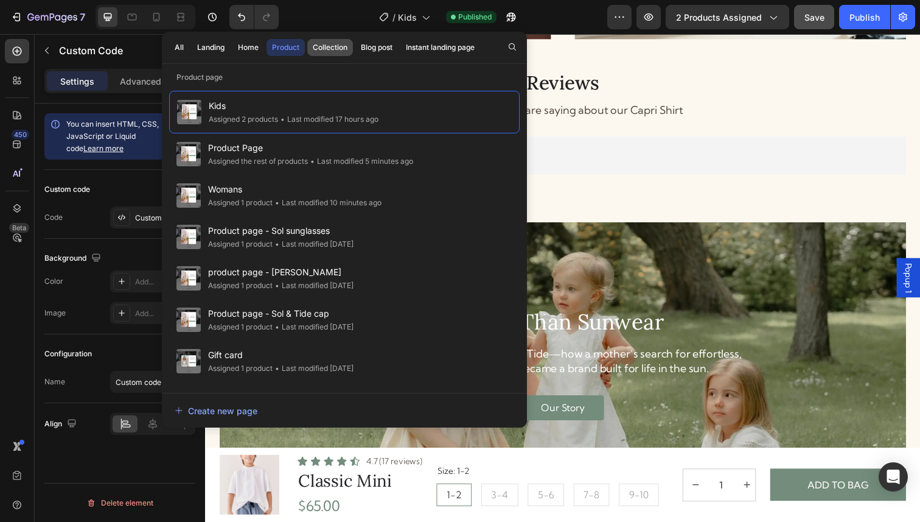
click at [343, 43] on div "Collection" at bounding box center [330, 47] width 35 height 11
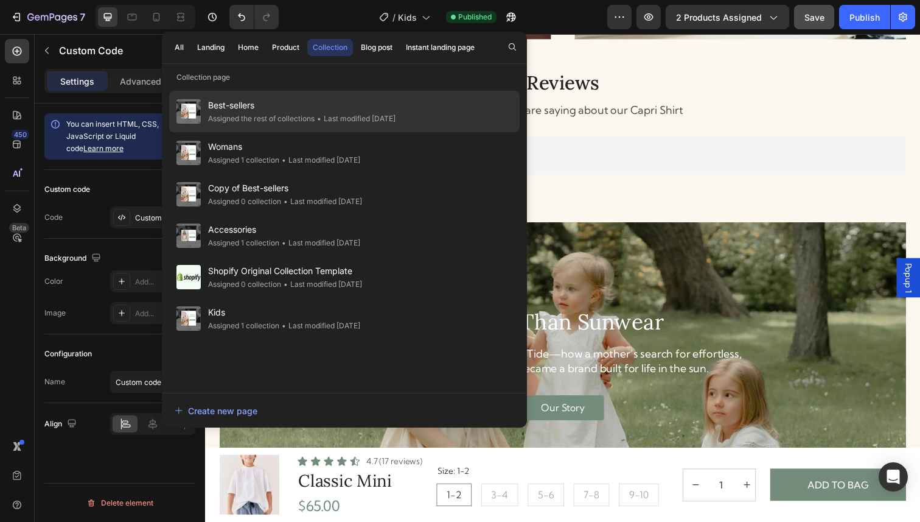
click at [296, 104] on span "Best-sellers" at bounding box center [301, 105] width 187 height 15
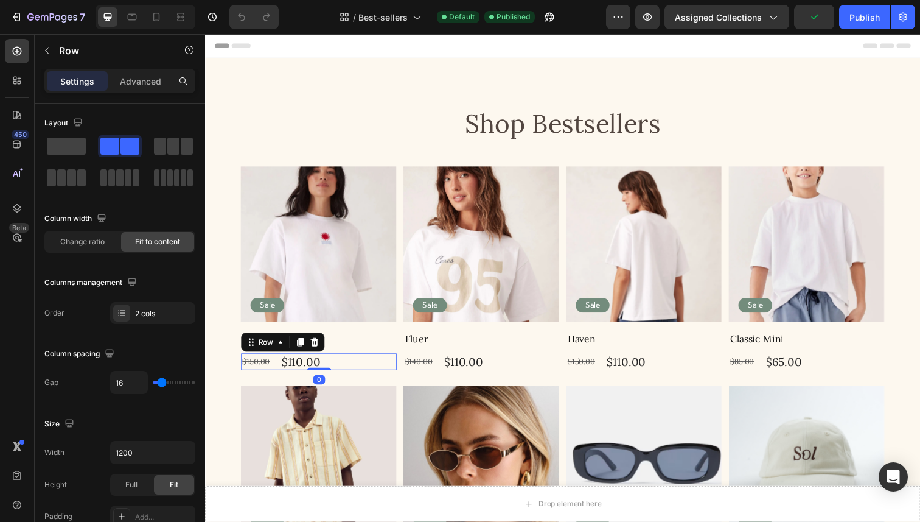
click at [346, 372] on div "$150.00 Product Price Product Price $110.00 Product Price Product Price Row 0" at bounding box center [321, 369] width 159 height 18
click at [179, 151] on span at bounding box center [173, 146] width 12 height 17
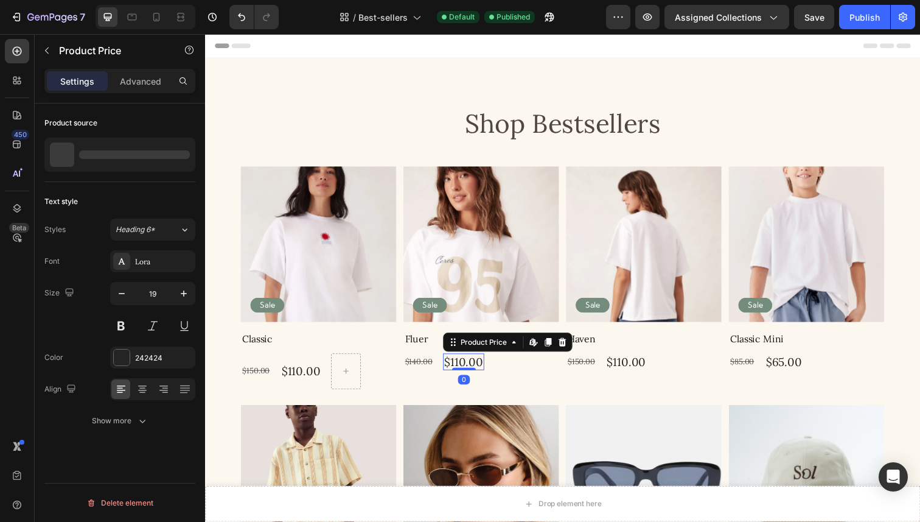
click at [473, 371] on div "$110.00" at bounding box center [469, 369] width 42 height 18
click at [511, 374] on div "$140.00 Product Price Product Price $110.00 Product Price Edit content in Shopi…" at bounding box center [487, 369] width 159 height 18
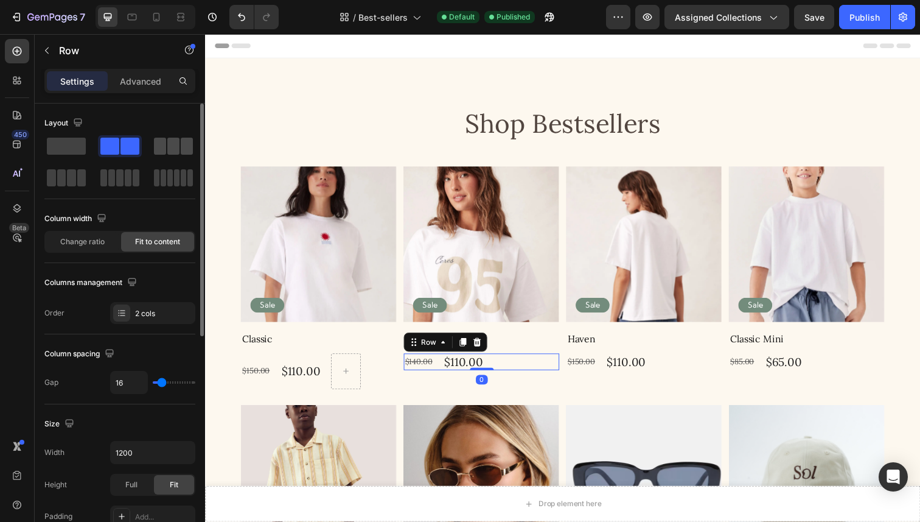
click at [183, 146] on span at bounding box center [187, 146] width 12 height 17
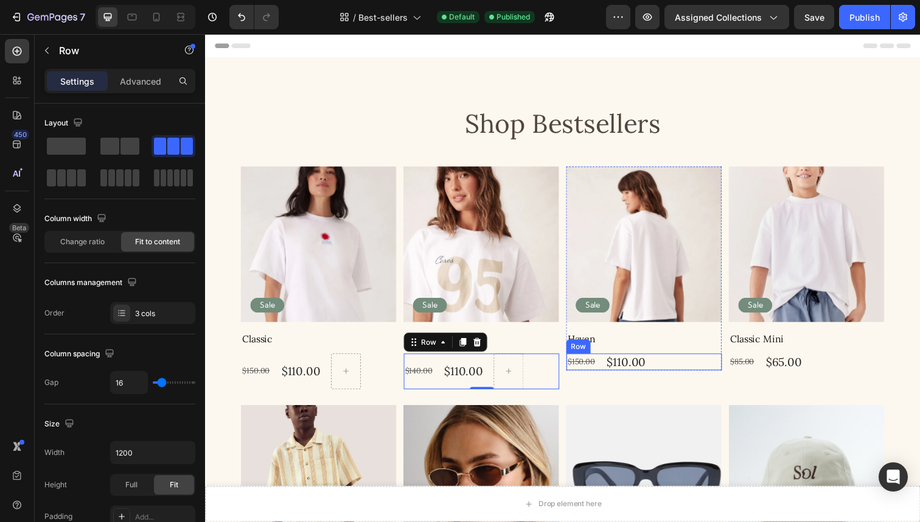
click at [664, 372] on div "$150.00 Product Price Product Price $110.00 Product Price Product Price Row" at bounding box center [653, 369] width 159 height 18
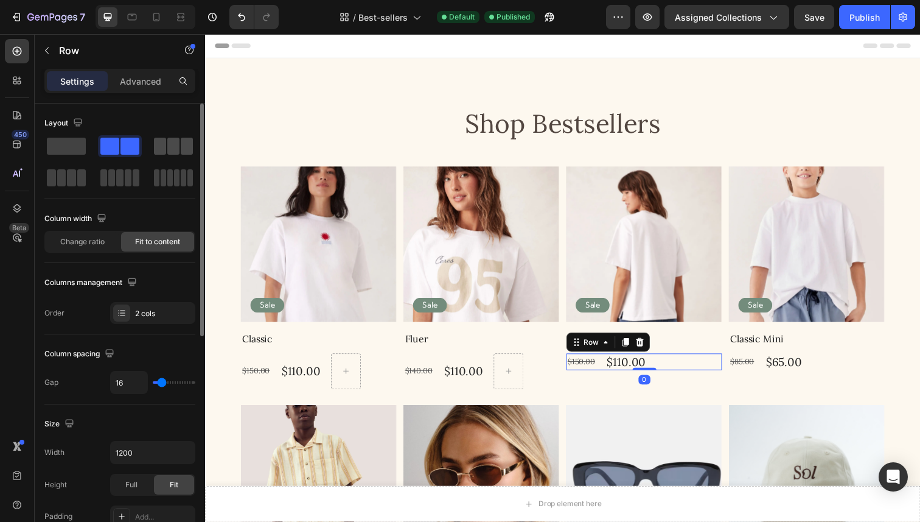
click at [183, 148] on span at bounding box center [187, 146] width 12 height 17
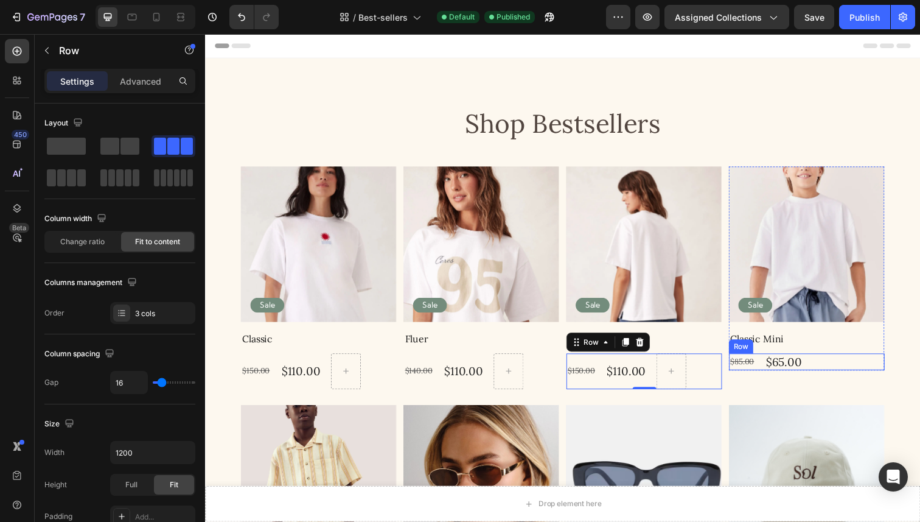
click at [849, 367] on div "$85.00 Product Price Product Price $65.00 Product Price Product Price Row" at bounding box center [819, 369] width 159 height 18
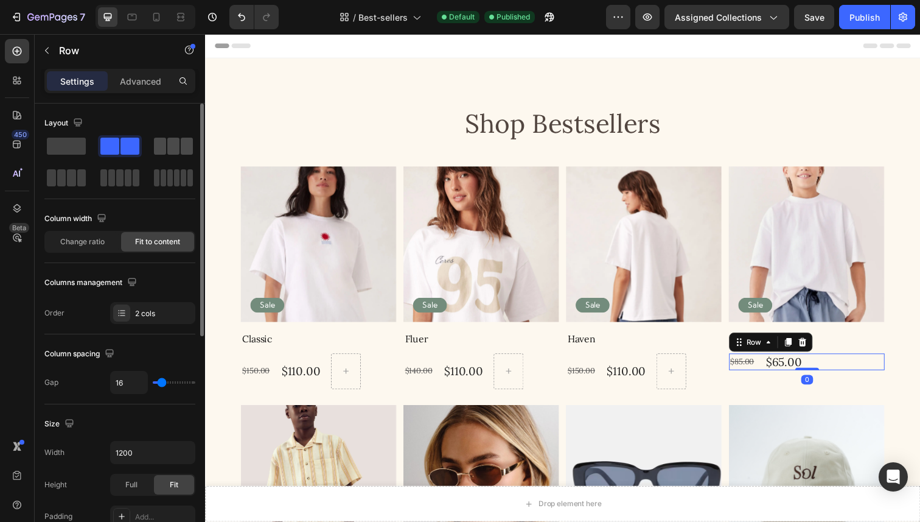
click at [184, 144] on span at bounding box center [187, 146] width 12 height 17
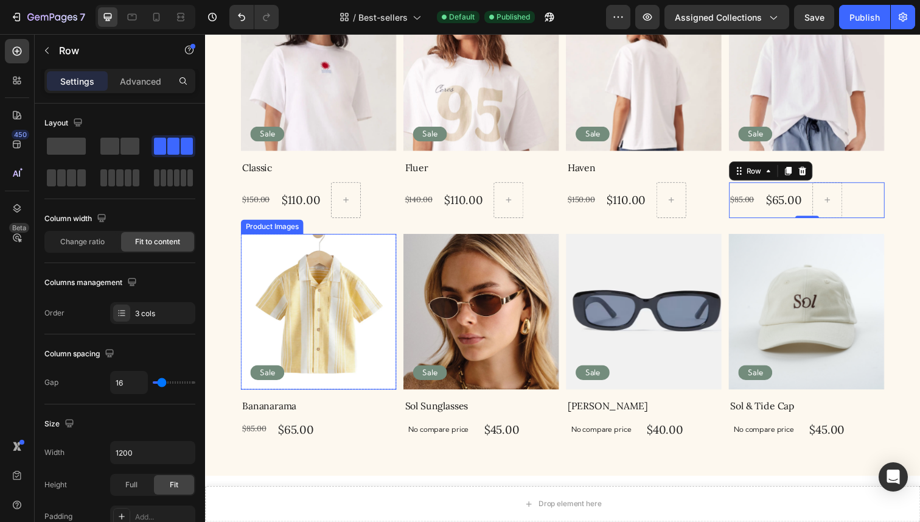
scroll to position [177, 0]
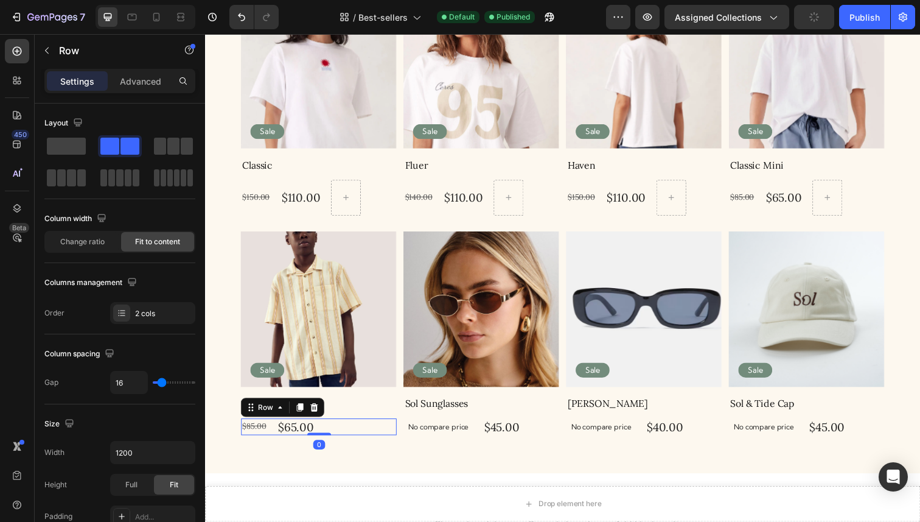
click at [327, 435] on div "$85.00 Product Price Product Price $65.00 Product Price Product Price Row 0" at bounding box center [321, 436] width 159 height 18
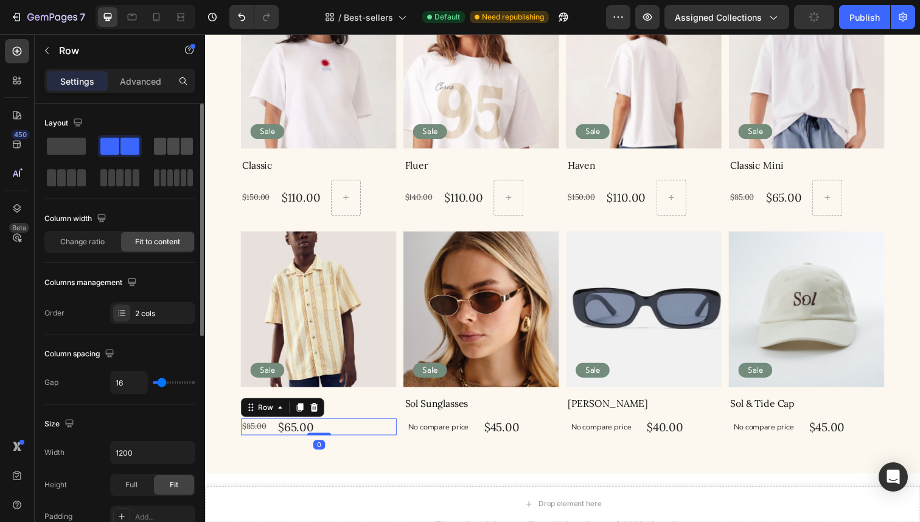
click at [88, 167] on div at bounding box center [66, 178] width 44 height 22
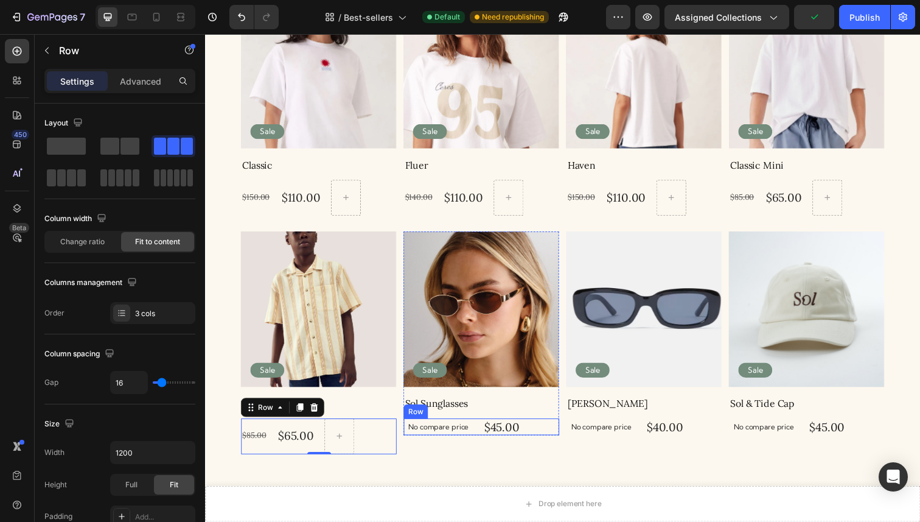
click at [541, 436] on div "No compare price Product Price $45.00 Product Price Product Price Row" at bounding box center [487, 436] width 159 height 18
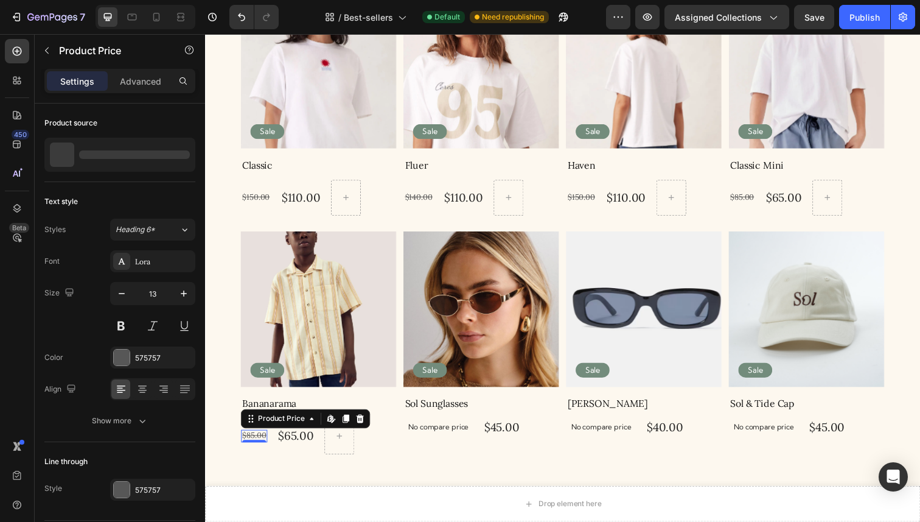
click at [262, 447] on div "$85.00" at bounding box center [255, 444] width 27 height 13
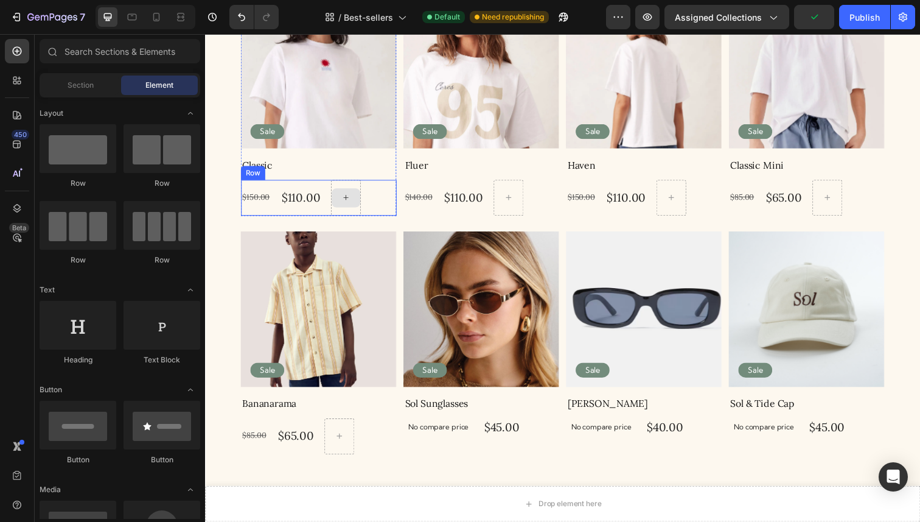
click at [348, 197] on icon at bounding box center [349, 201] width 10 height 10
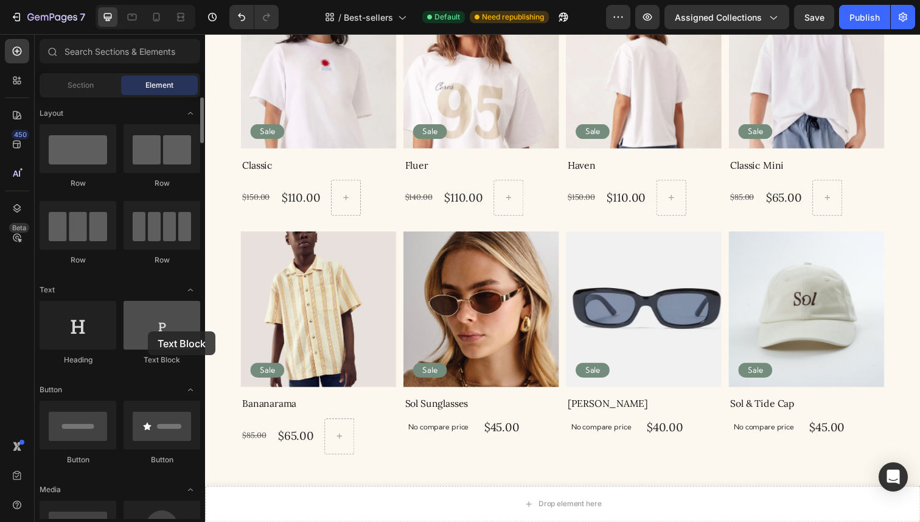
click at [148, 331] on div at bounding box center [162, 325] width 77 height 49
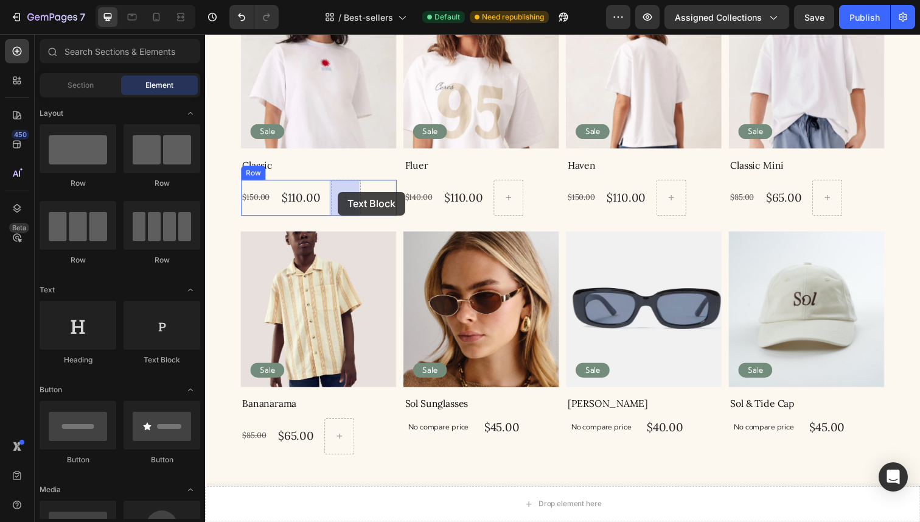
drag, startPoint x: 372, startPoint y: 358, endPoint x: 341, endPoint y: 195, distance: 166.6
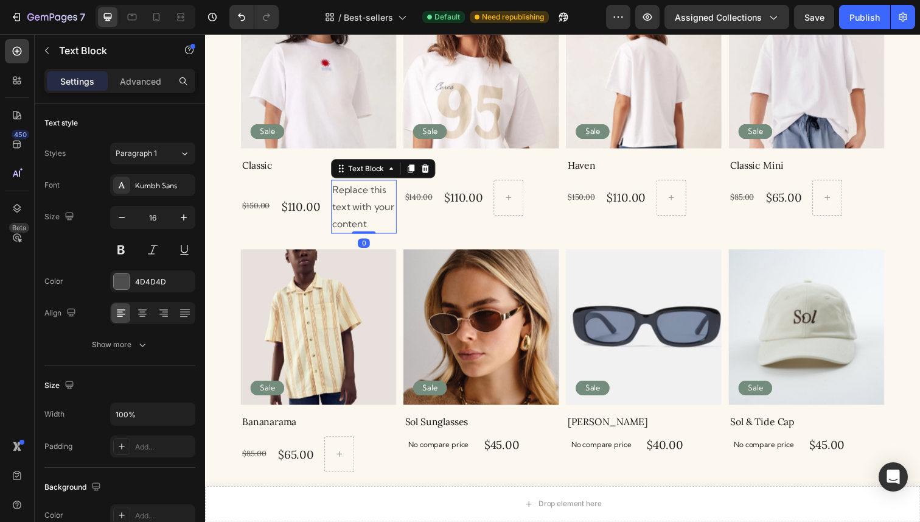
click at [370, 199] on div "Replace this text with your content" at bounding box center [367, 210] width 67 height 55
click at [370, 199] on p "Replace this text with your content" at bounding box center [367, 210] width 65 height 52
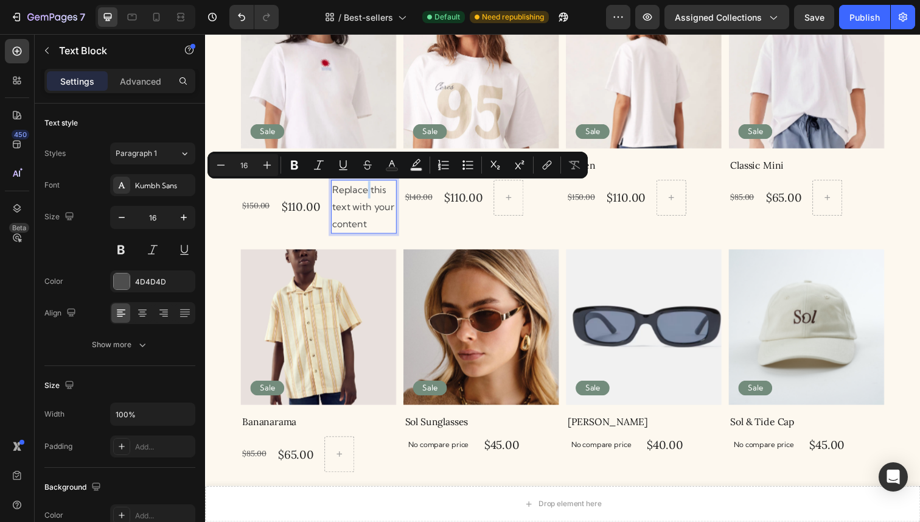
click at [370, 199] on p "Replace this text with your content" at bounding box center [367, 210] width 65 height 52
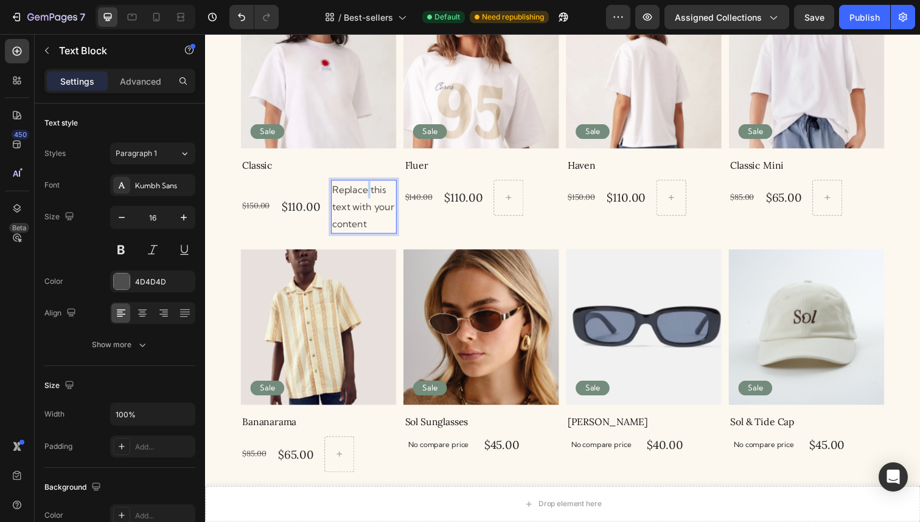
click at [370, 199] on p "Replace this text with your content" at bounding box center [367, 210] width 65 height 52
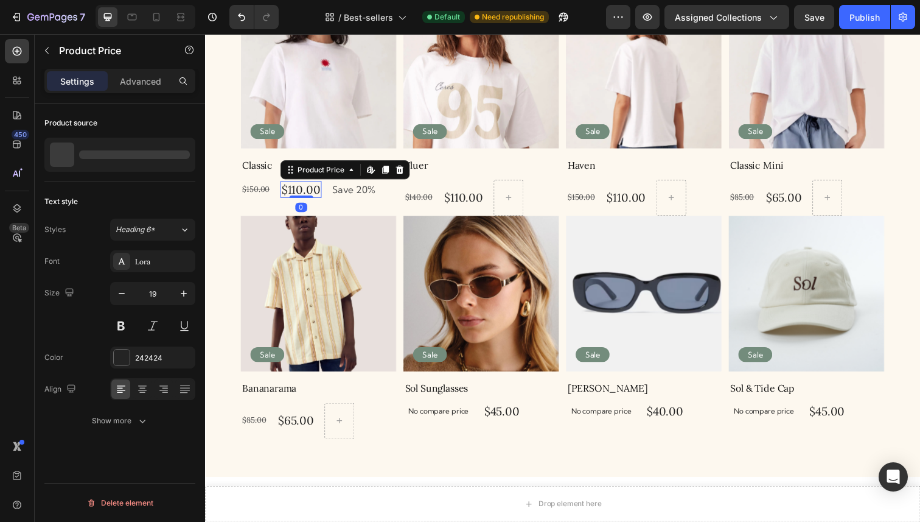
click at [302, 192] on div "$110.00" at bounding box center [303, 193] width 42 height 18
click at [337, 190] on p "Save 20%" at bounding box center [357, 193] width 44 height 18
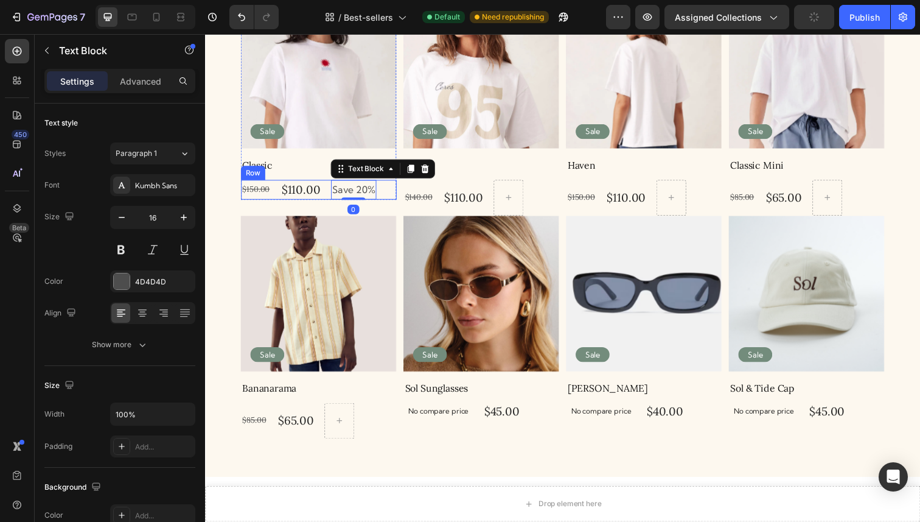
click at [324, 188] on div "$150.00 Product Price Product Price $110.00 Product Price Product Price Save 20…" at bounding box center [321, 193] width 159 height 20
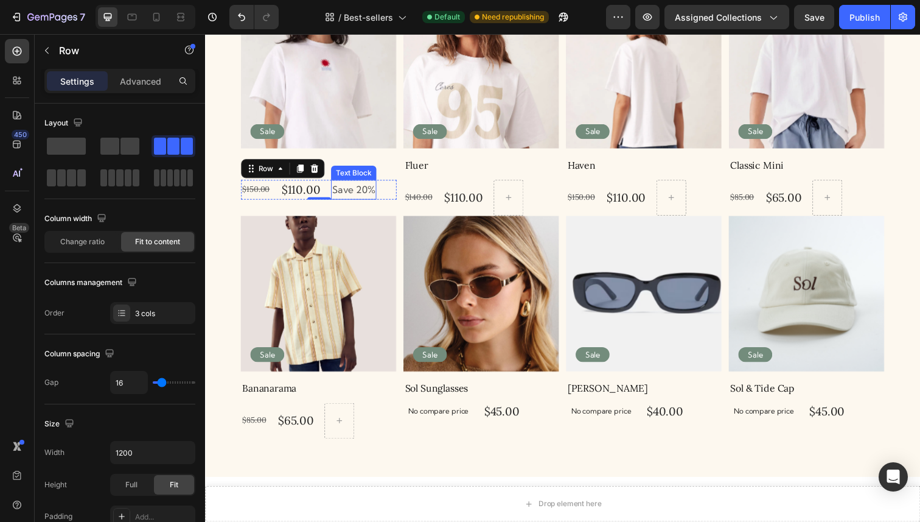
click at [376, 194] on p "Save 20%" at bounding box center [357, 193] width 44 height 18
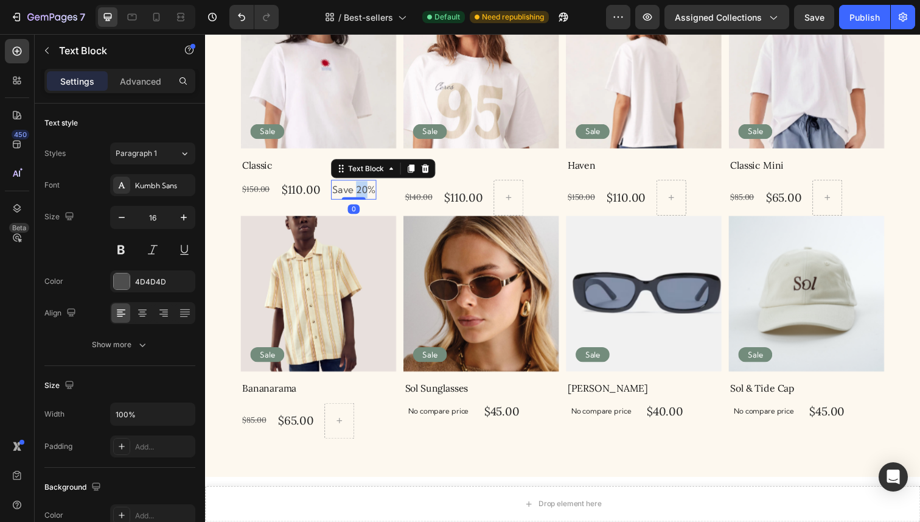
click at [357, 192] on p "Save 20%" at bounding box center [357, 193] width 44 height 18
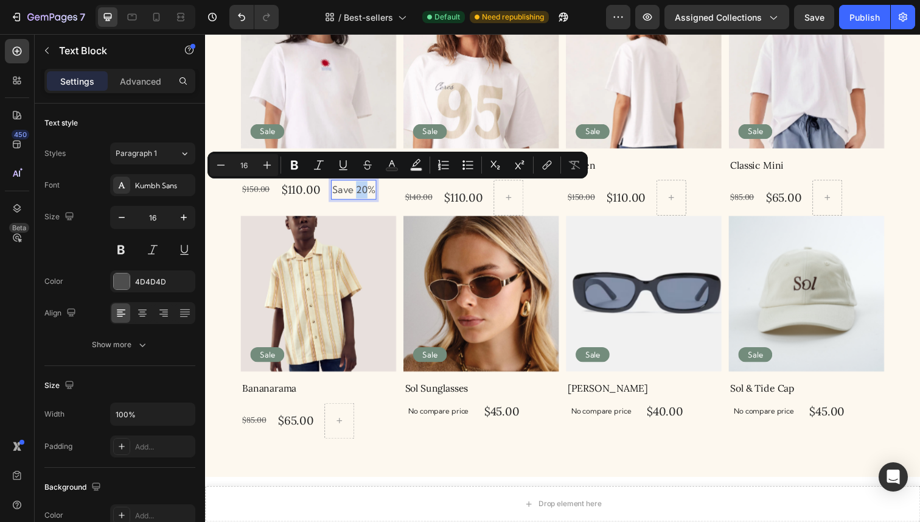
click at [357, 192] on p "Save 20%" at bounding box center [357, 193] width 44 height 18
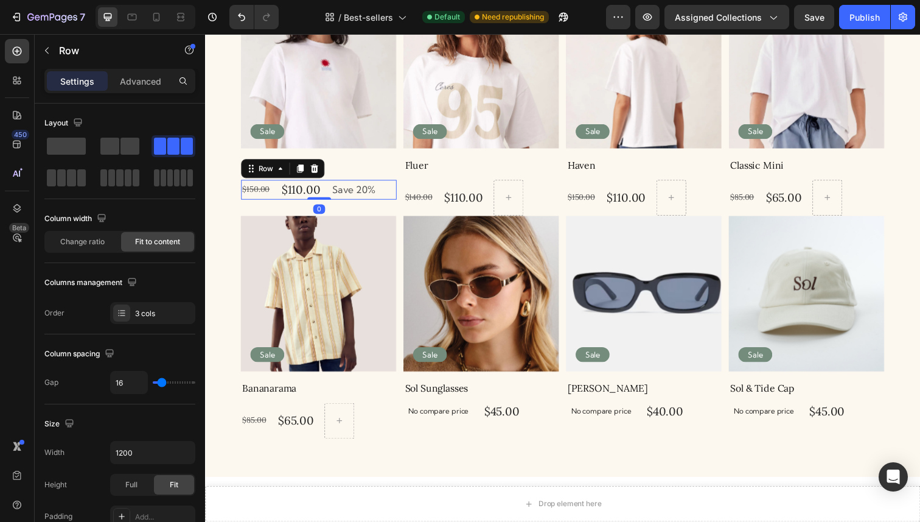
click at [388, 192] on div "$150.00 Product Price Product Price $110.00 Product Price Product Price Save 20…" at bounding box center [321, 193] width 159 height 20
click at [357, 191] on p "Save 20%" at bounding box center [357, 193] width 44 height 18
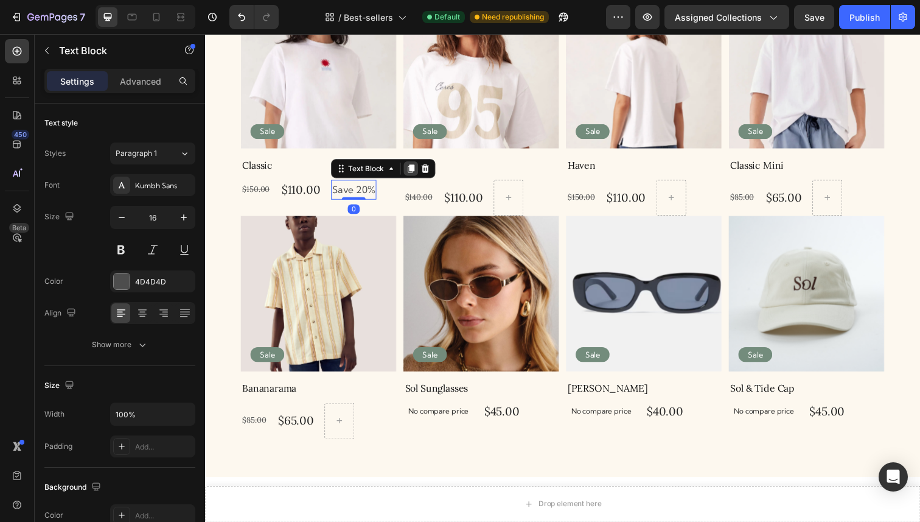
click at [416, 172] on icon at bounding box center [415, 171] width 7 height 9
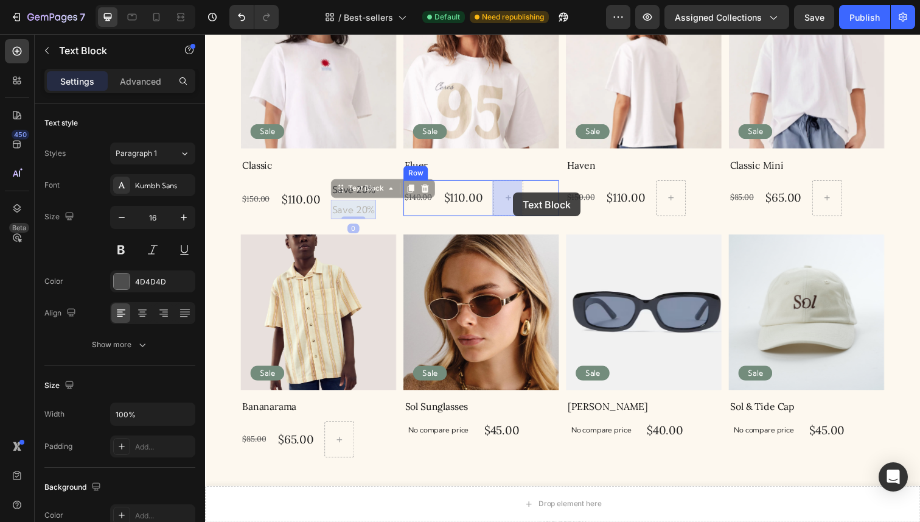
drag, startPoint x: 354, startPoint y: 212, endPoint x: 518, endPoint y: 197, distance: 165.1
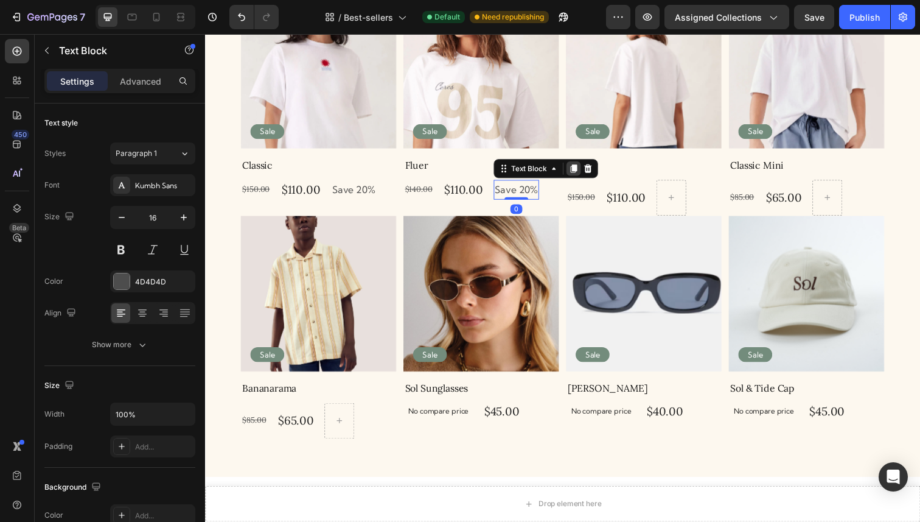
click at [579, 170] on icon at bounding box center [581, 171] width 7 height 9
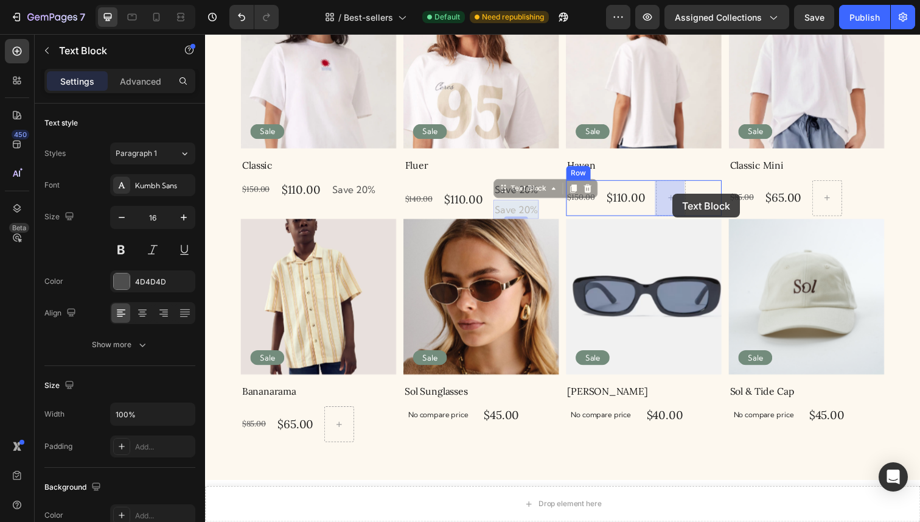
drag, startPoint x: 527, startPoint y: 215, endPoint x: 682, endPoint y: 198, distance: 155.6
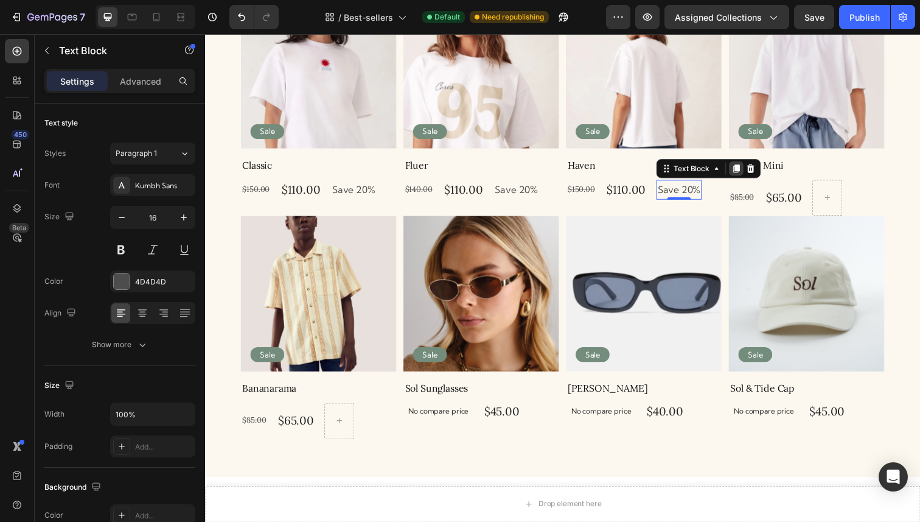
click at [747, 173] on icon at bounding box center [747, 171] width 7 height 9
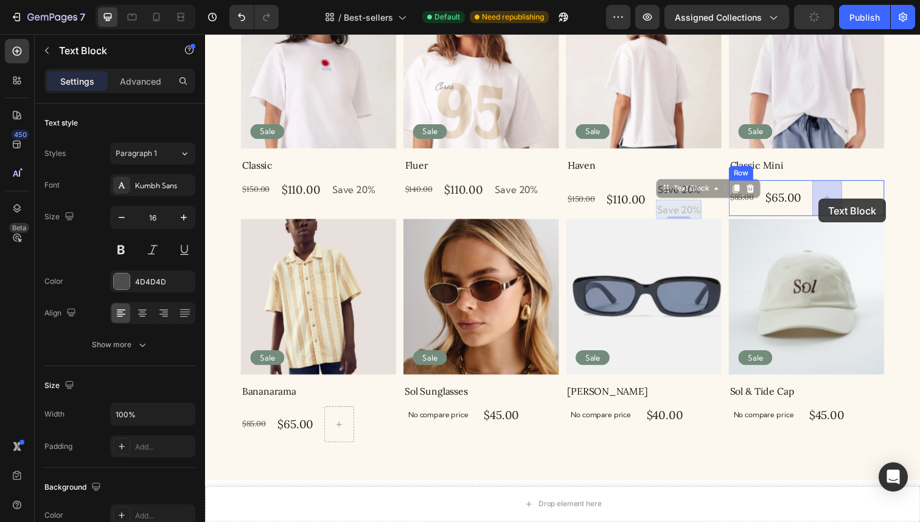
drag, startPoint x: 688, startPoint y: 215, endPoint x: 831, endPoint y: 202, distance: 143.6
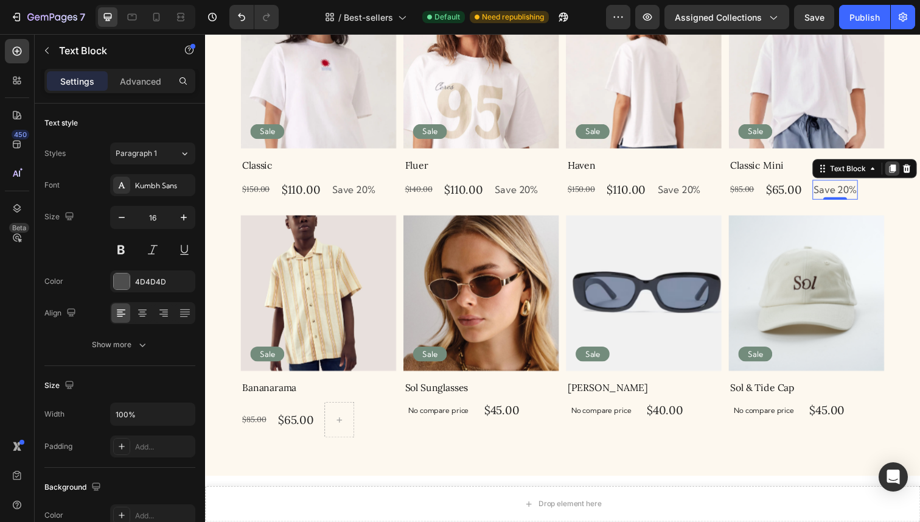
click at [906, 173] on icon at bounding box center [907, 171] width 7 height 9
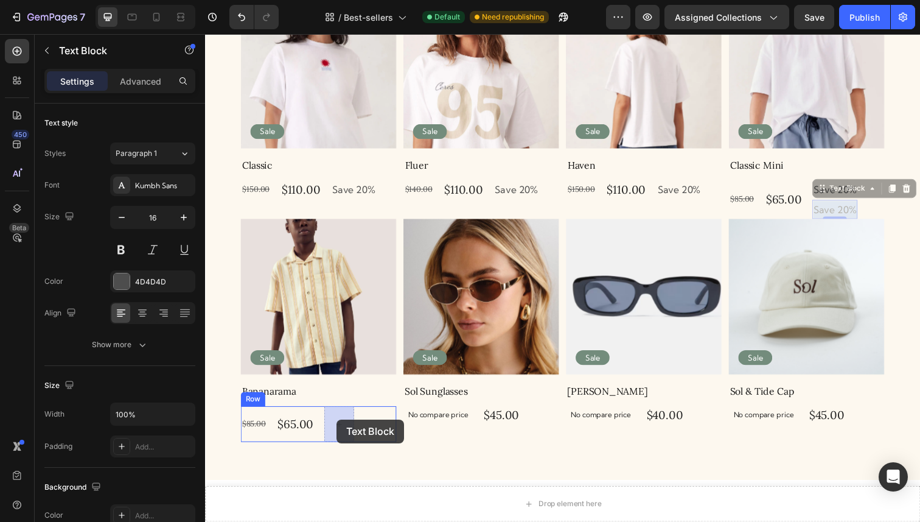
drag, startPoint x: 854, startPoint y: 209, endPoint x: 340, endPoint y: 427, distance: 559.1
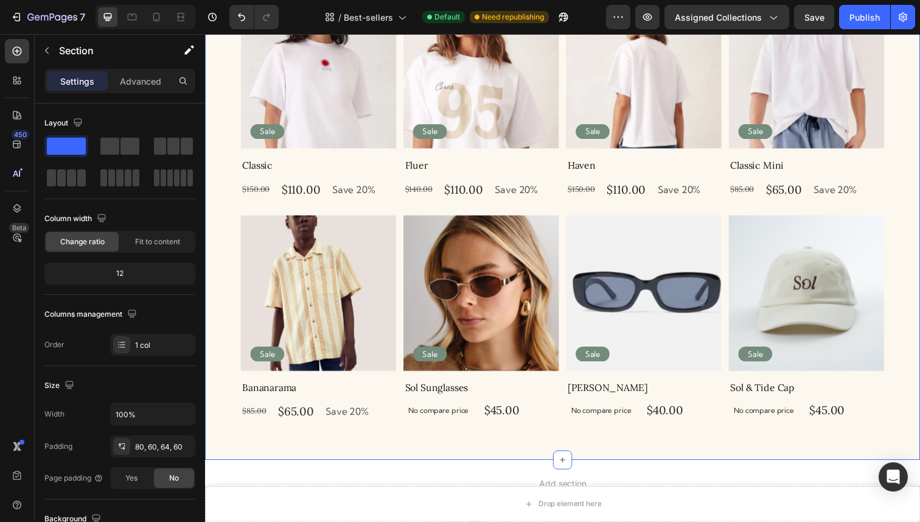
click at [416, 439] on div "Shop Bestsellers Heading Product Images Sale Text Block Row Classic Product Tit…" at bounding box center [570, 175] width 730 height 587
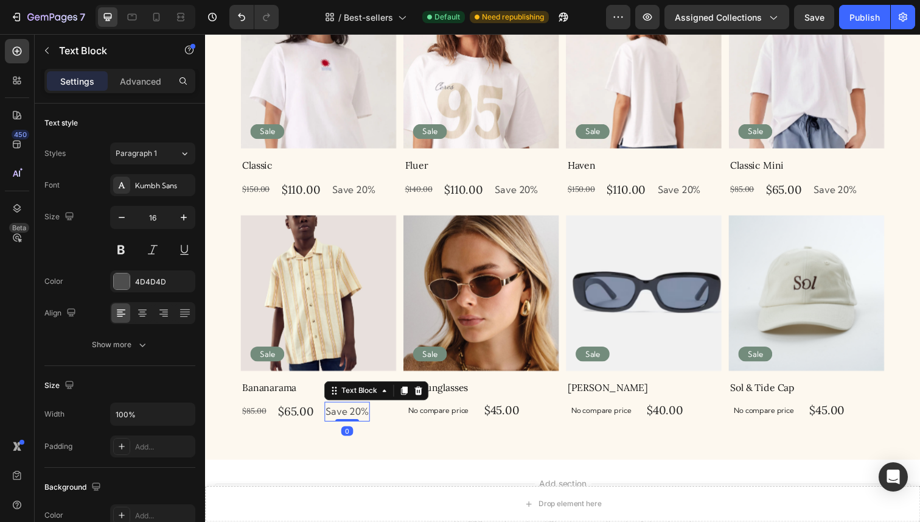
click at [357, 424] on p "Save 20%" at bounding box center [350, 420] width 44 height 18
click at [319, 410] on div "$85.00 Product Price Product Price $65.00 Product Price Product Price Save 20% …" at bounding box center [321, 420] width 159 height 20
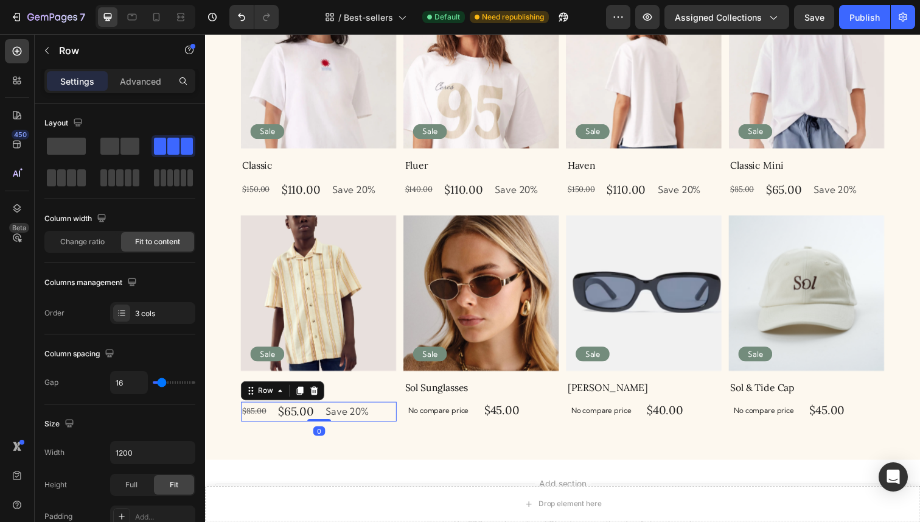
click at [319, 411] on div "$85.00 Product Price Product Price $65.00 Product Price Product Price Save 20% …" at bounding box center [321, 420] width 159 height 20
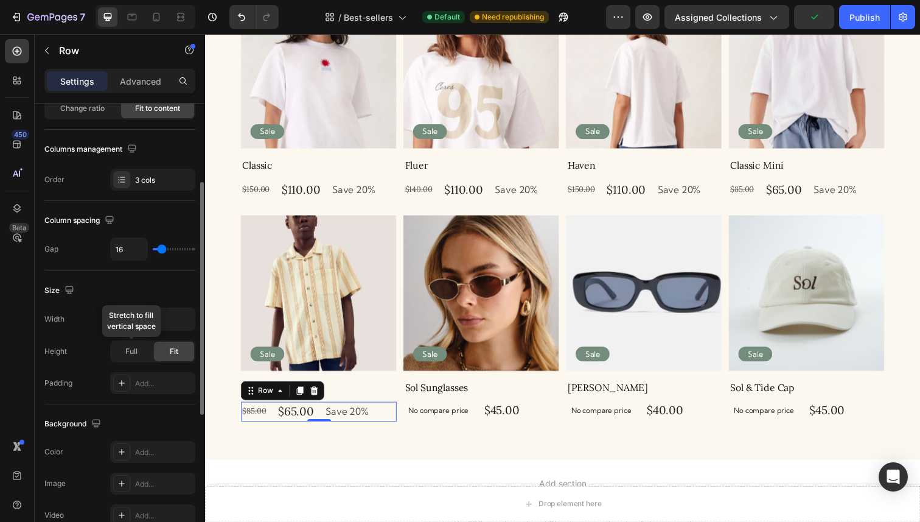
scroll to position [143, 0]
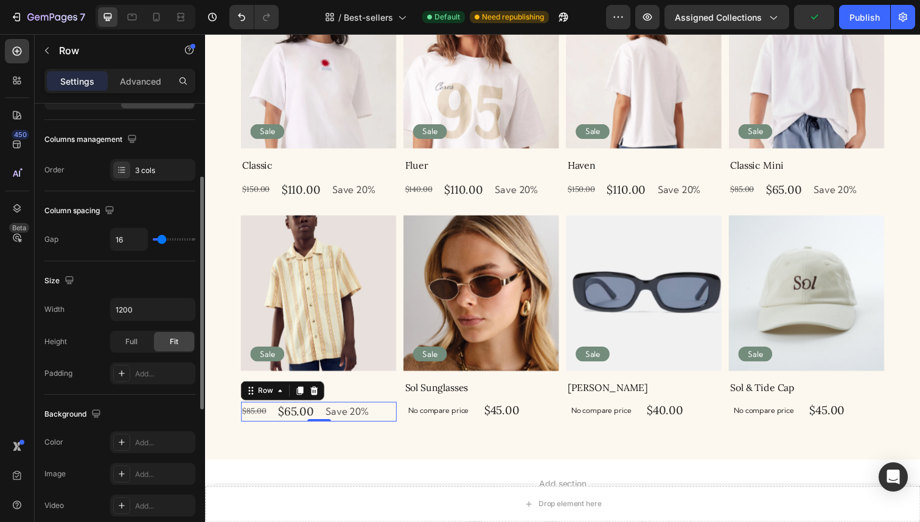
type input "18"
type input "17"
type input "16"
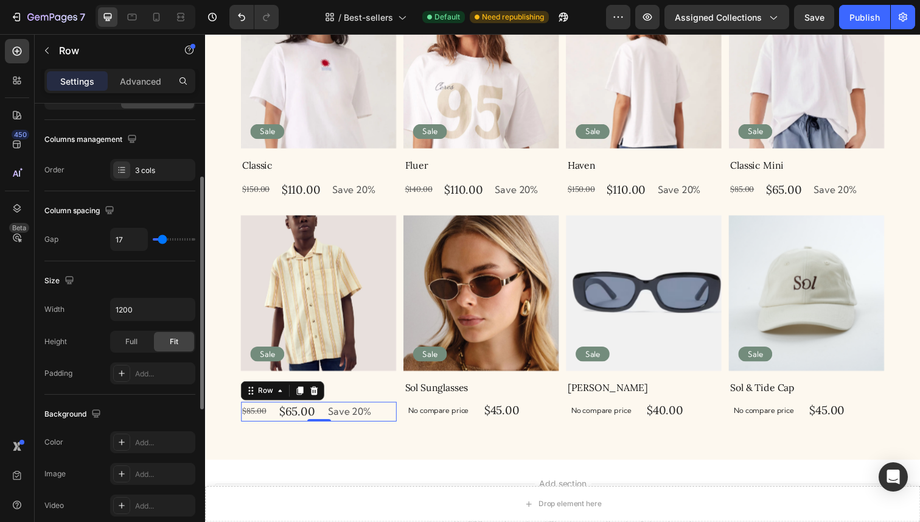
type input "16"
type input "15"
type input "13"
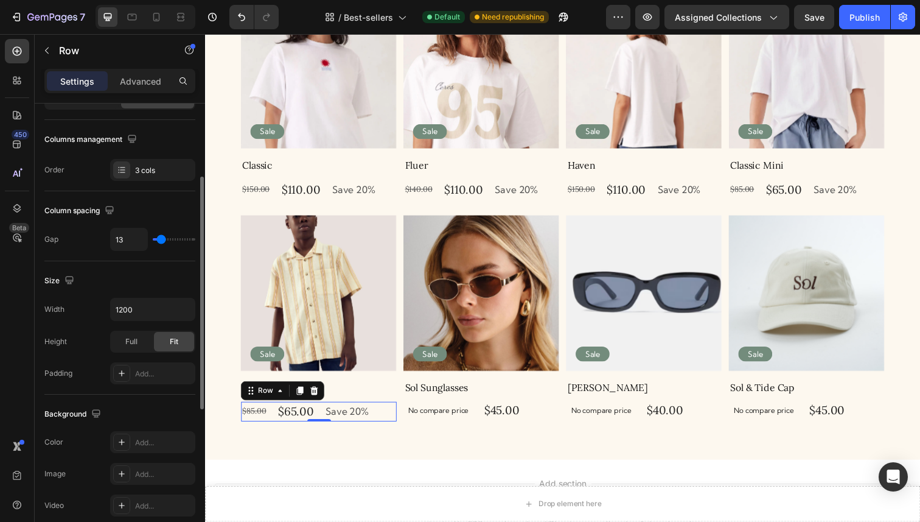
type input "12"
type input "10"
type input "9"
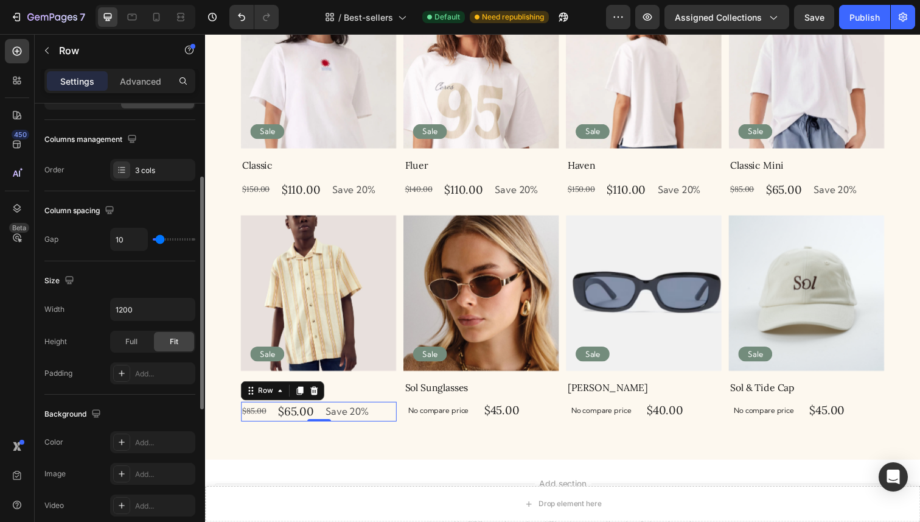
type input "9"
type input "8"
type input "6"
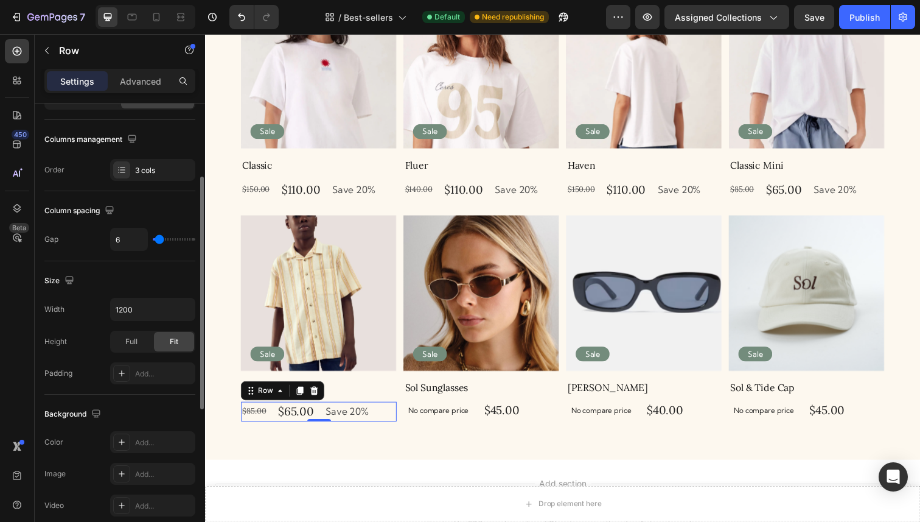
type input "5"
type input "4"
type input "2"
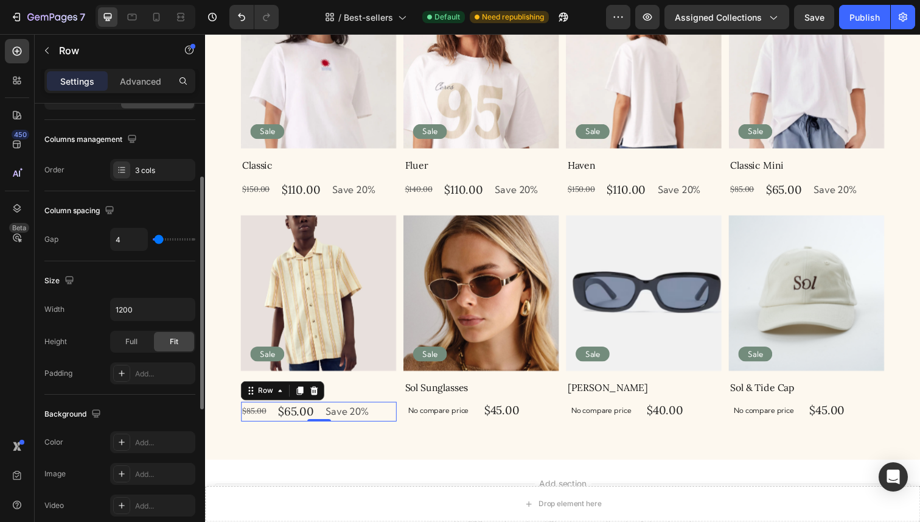
type input "2"
type input "1"
type input "0"
drag, startPoint x: 162, startPoint y: 235, endPoint x: 155, endPoint y: 235, distance: 7.9
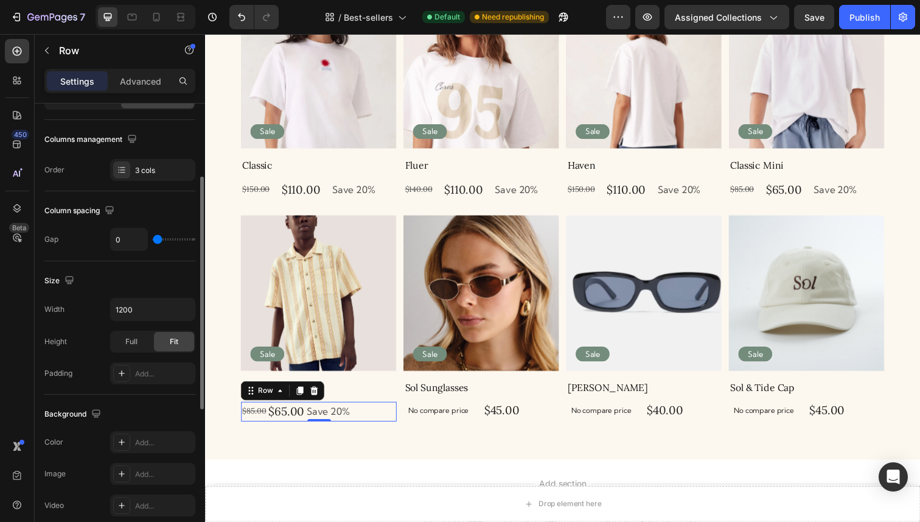
type input "0"
click at [155, 238] on input "range" at bounding box center [174, 239] width 43 height 2
click at [346, 192] on p "Save 20%" at bounding box center [357, 193] width 44 height 18
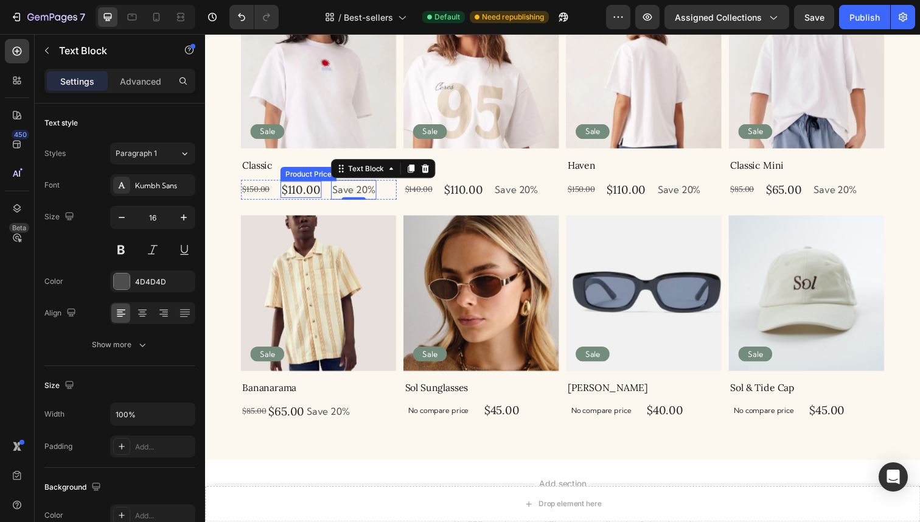
click at [323, 187] on div "$150.00 Product Price Product Price $110.00 Product Price Product Price Save 20…" at bounding box center [321, 193] width 159 height 20
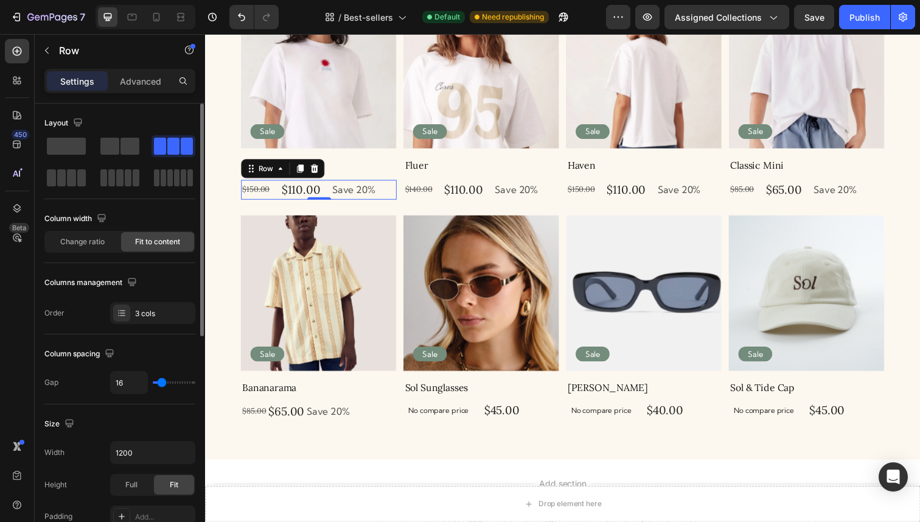
type input "15"
type input "13"
type input "11"
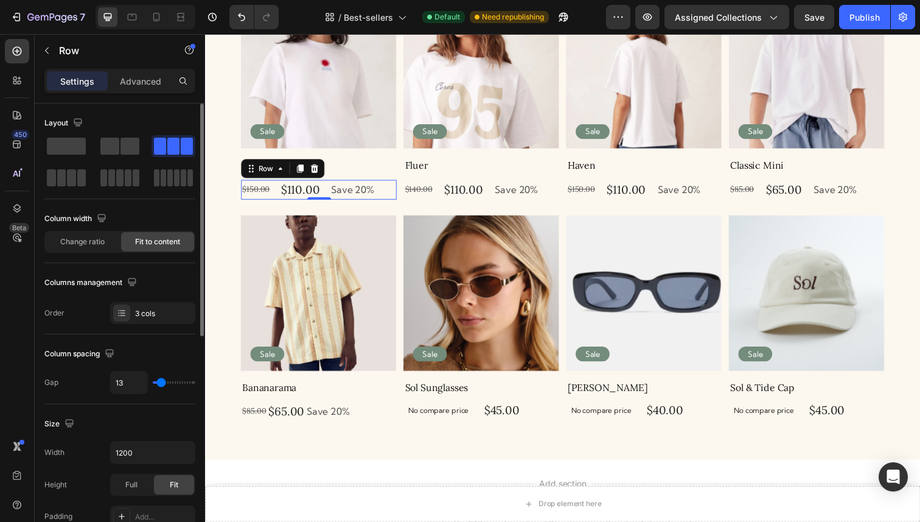
type input "11"
type input "9"
type input "7"
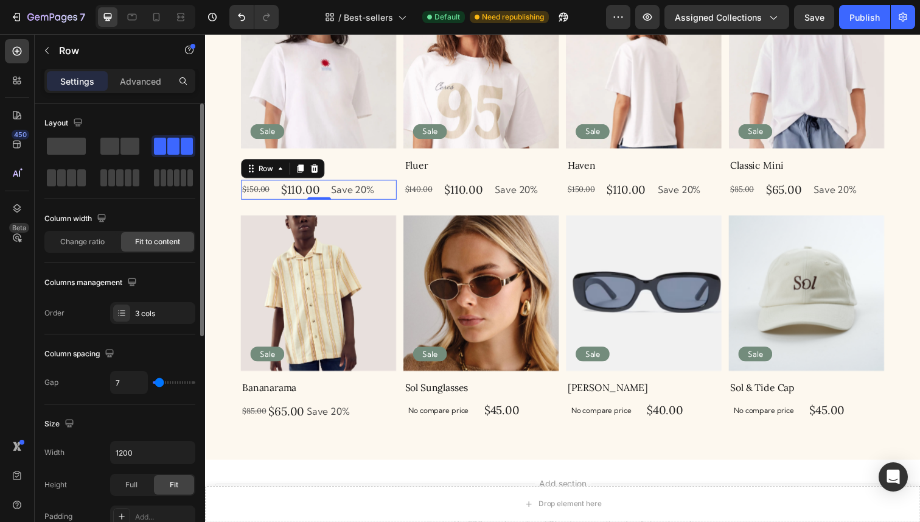
type input "5"
type input "3"
type input "0"
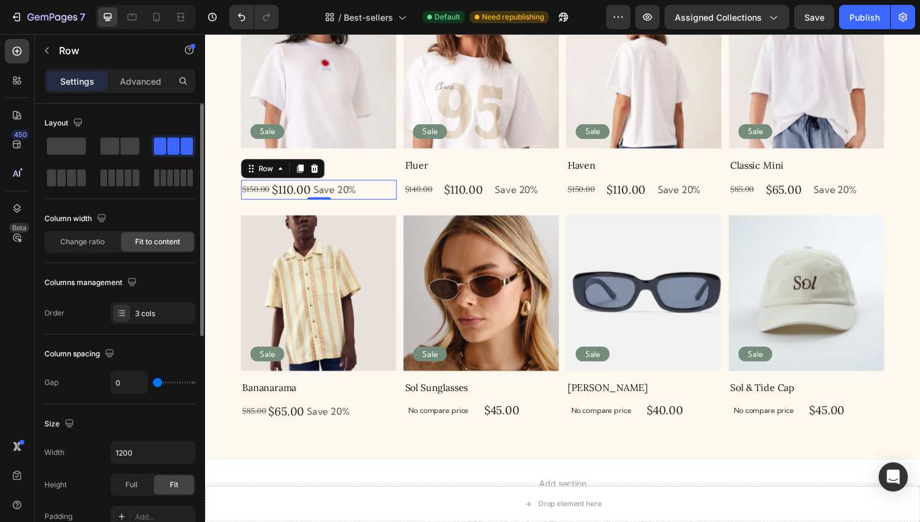
drag, startPoint x: 161, startPoint y: 385, endPoint x: 147, endPoint y: 385, distance: 14.0
type input "0"
click at [153, 383] on input "range" at bounding box center [174, 382] width 43 height 2
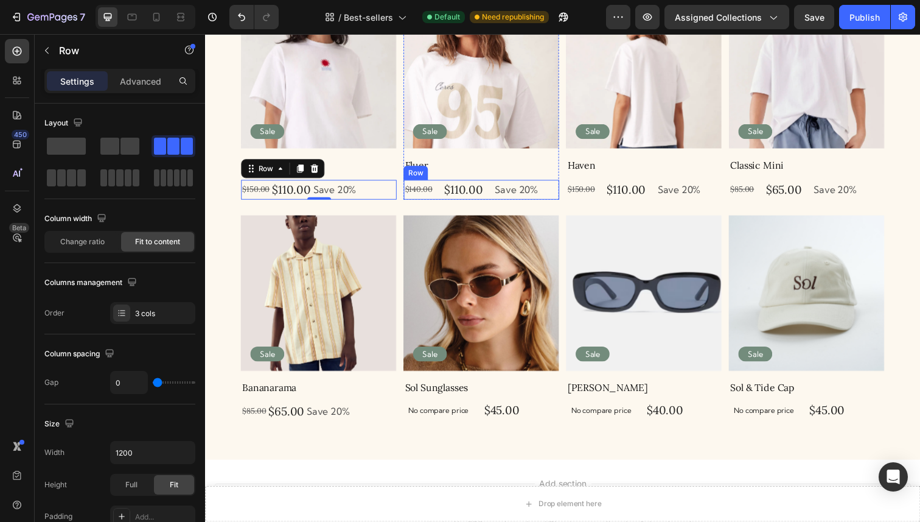
click at [490, 186] on div "$140.00 Product Price Product Price $110.00 Product Price Product Price Save 20…" at bounding box center [487, 193] width 159 height 20
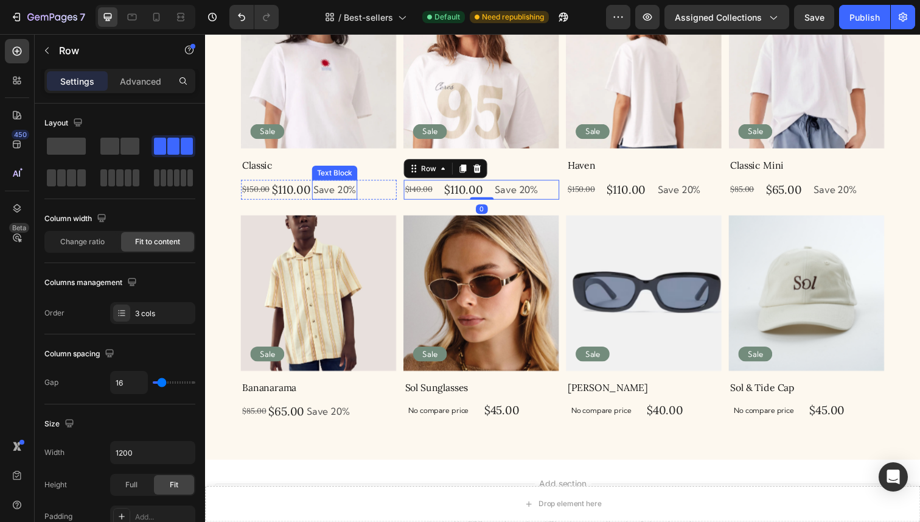
click at [318, 191] on p "Save 20%" at bounding box center [337, 193] width 44 height 18
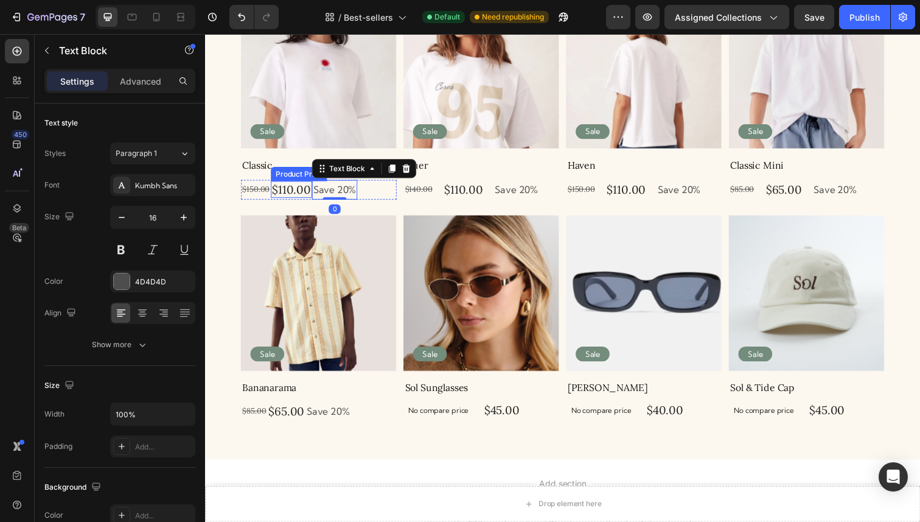
click at [302, 183] on div "$110.00 Product Price Product Price" at bounding box center [293, 193] width 42 height 20
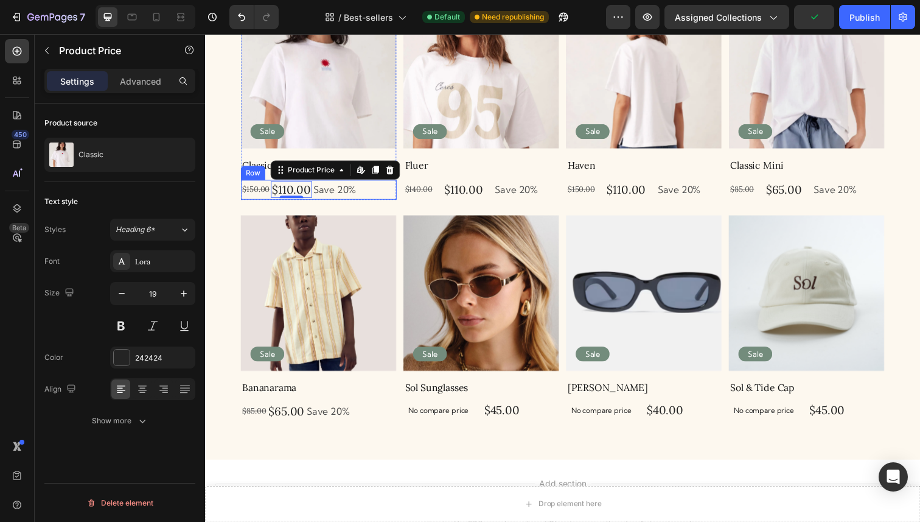
click at [382, 194] on div "$150.00 Product Price Product Price $110.00 Product Price Edit content in Shopi…" at bounding box center [321, 193] width 159 height 20
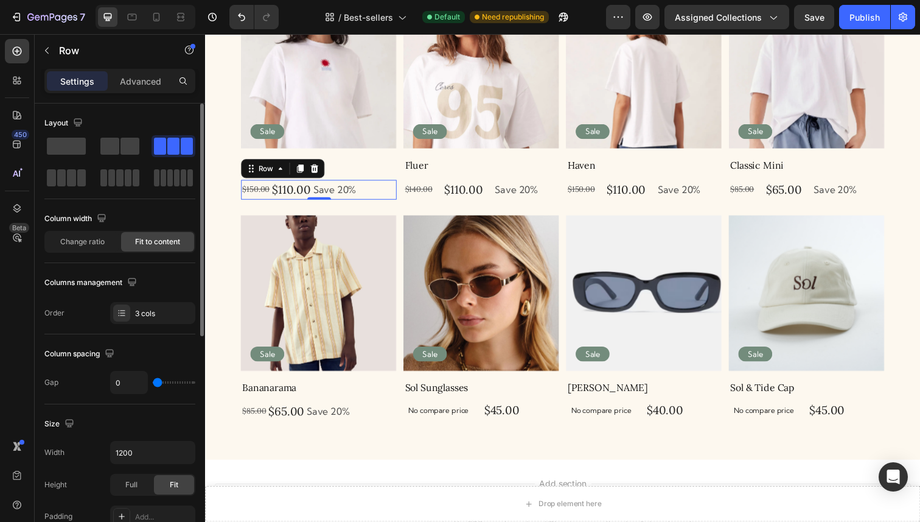
type input "1"
type input "2"
type input "3"
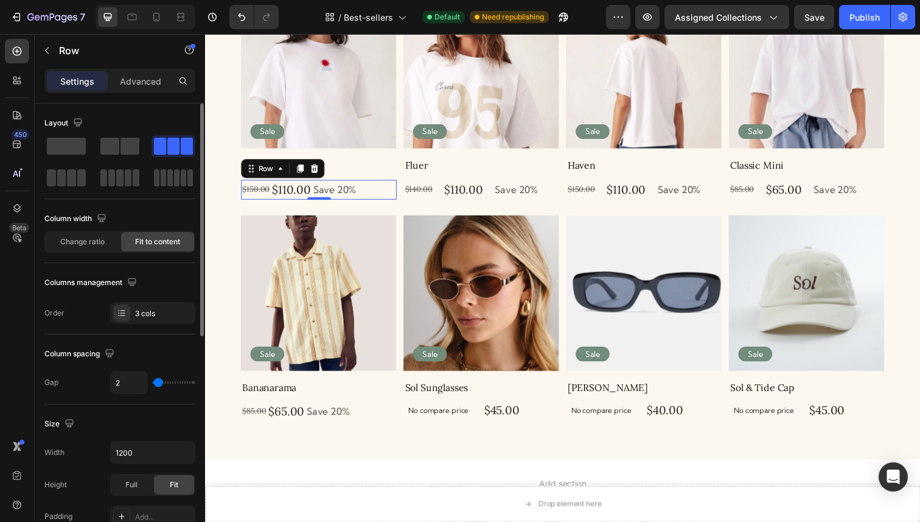
type input "3"
type input "4"
type input "5"
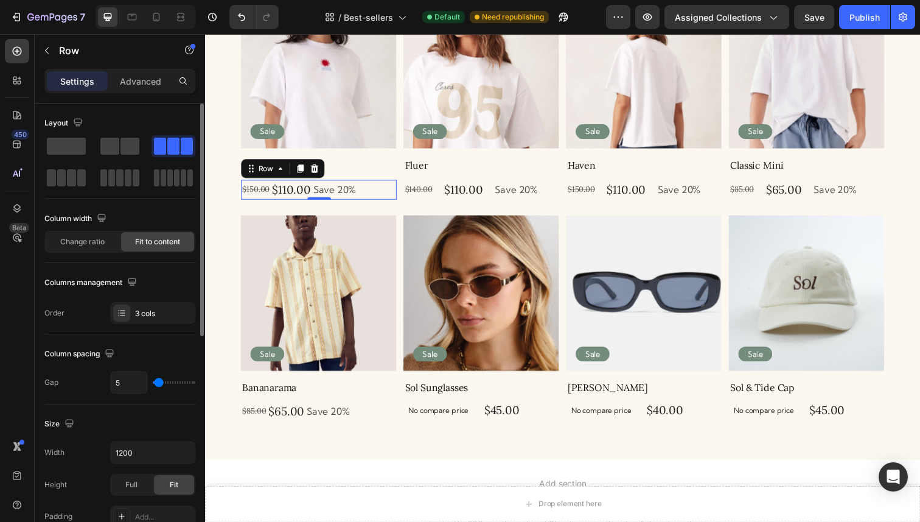
type input "6"
type input "7"
type input "8"
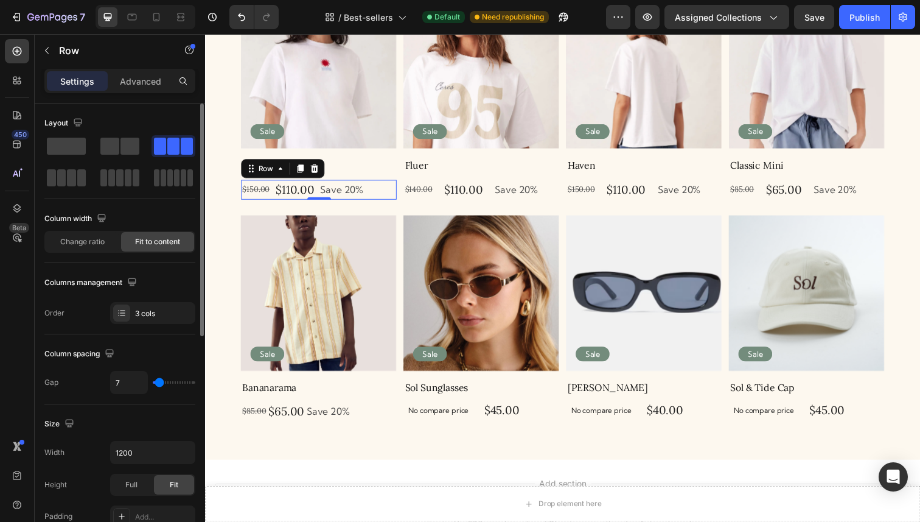
type input "8"
type input "9"
type input "8"
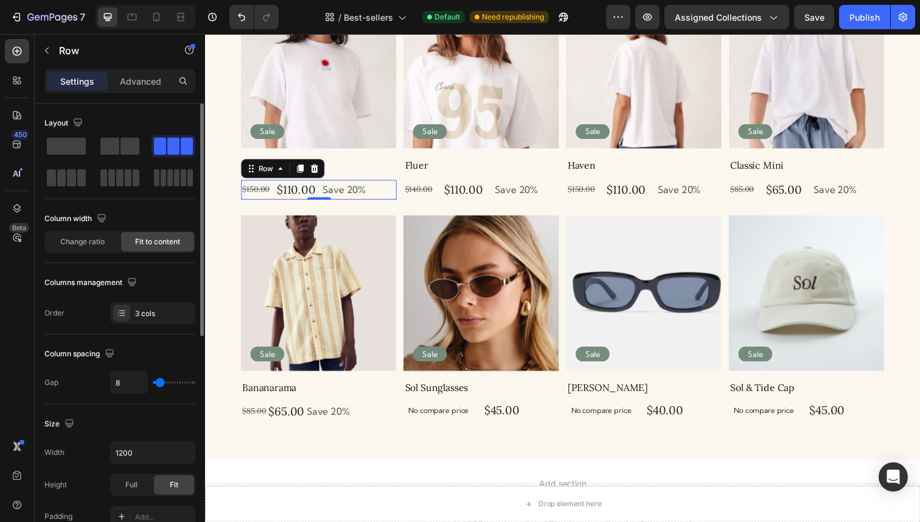
type input "7"
type input "6"
type input "5"
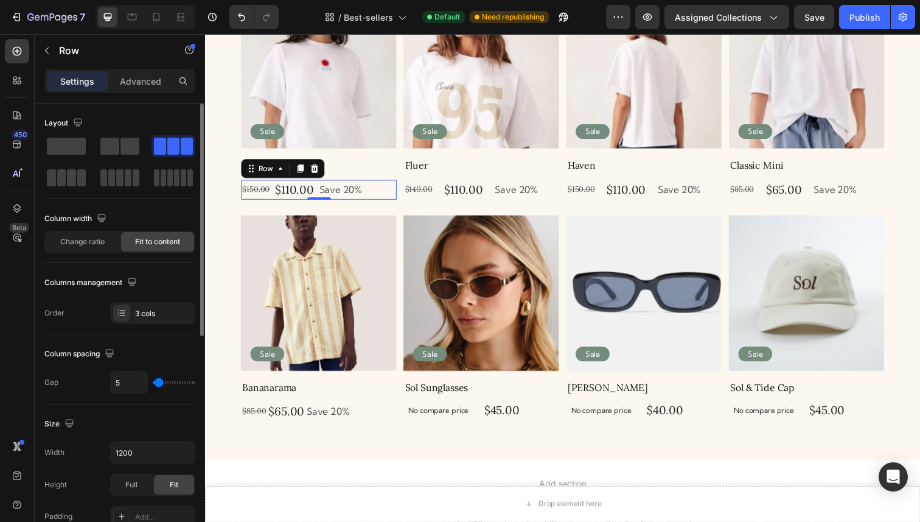
type input "5"
click at [159, 381] on input "range" at bounding box center [174, 382] width 43 height 2
click at [293, 187] on div "$110.00" at bounding box center [296, 193] width 42 height 18
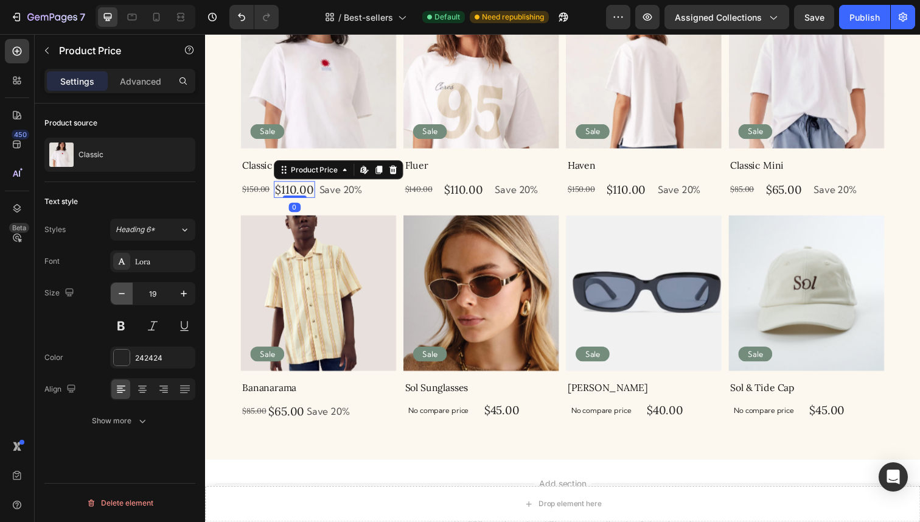
click at [124, 291] on icon "button" at bounding box center [122, 293] width 12 height 12
type input "16"
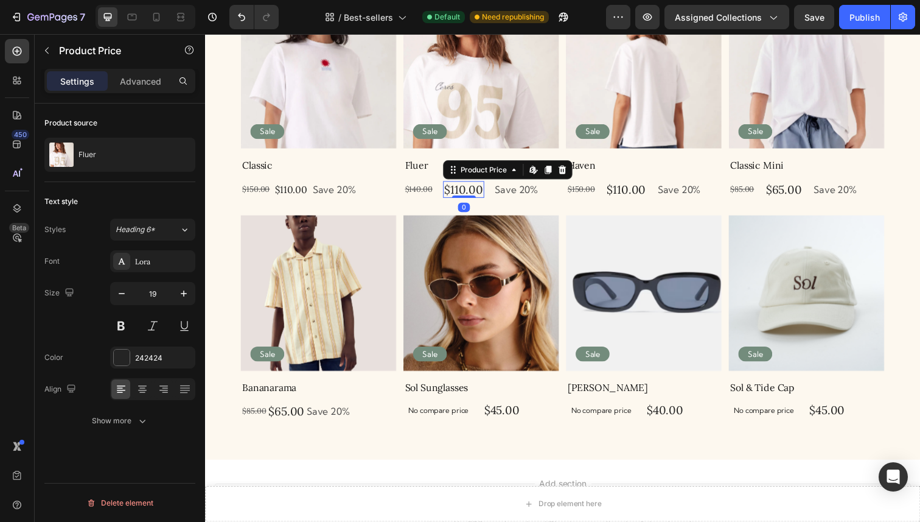
click at [476, 187] on div "$110.00" at bounding box center [469, 193] width 42 height 18
click at [156, 296] on input "19" at bounding box center [153, 293] width 40 height 22
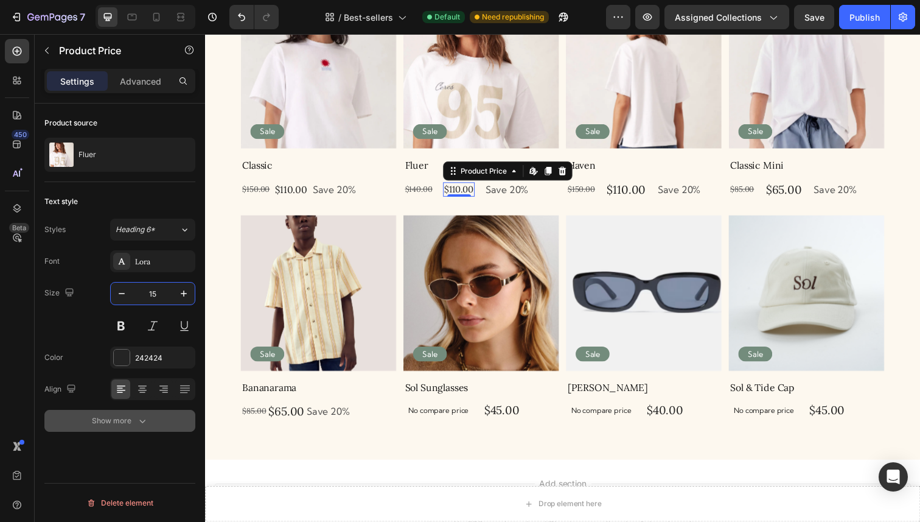
type input "15"
click at [149, 430] on button "Show more" at bounding box center [119, 421] width 151 height 22
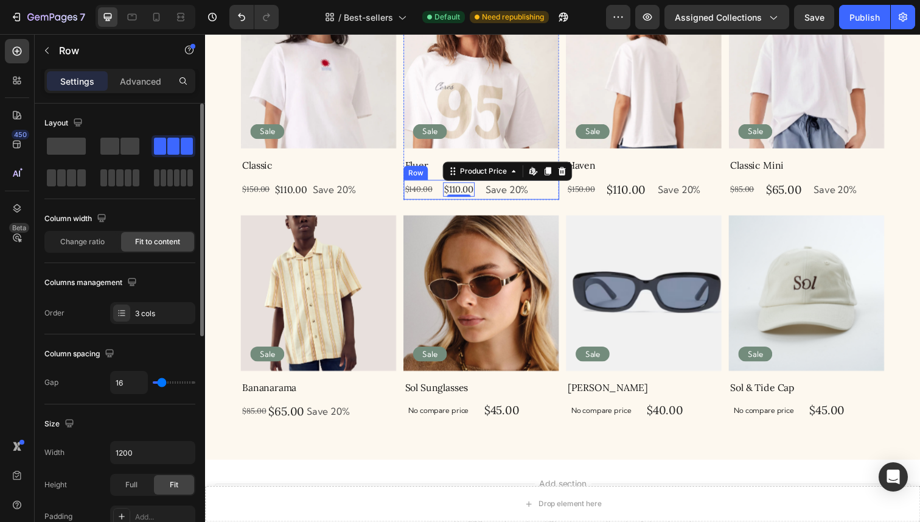
click at [488, 189] on div "$140.00 Product Price Product Price $110.00 Product Price Edit content in Shopi…" at bounding box center [487, 193] width 159 height 20
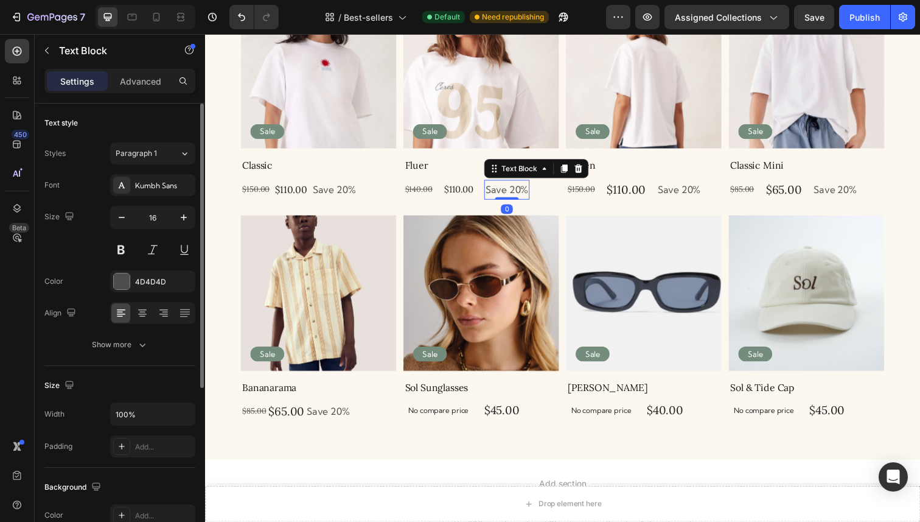
click at [507, 195] on p "Save 20%" at bounding box center [513, 193] width 44 height 18
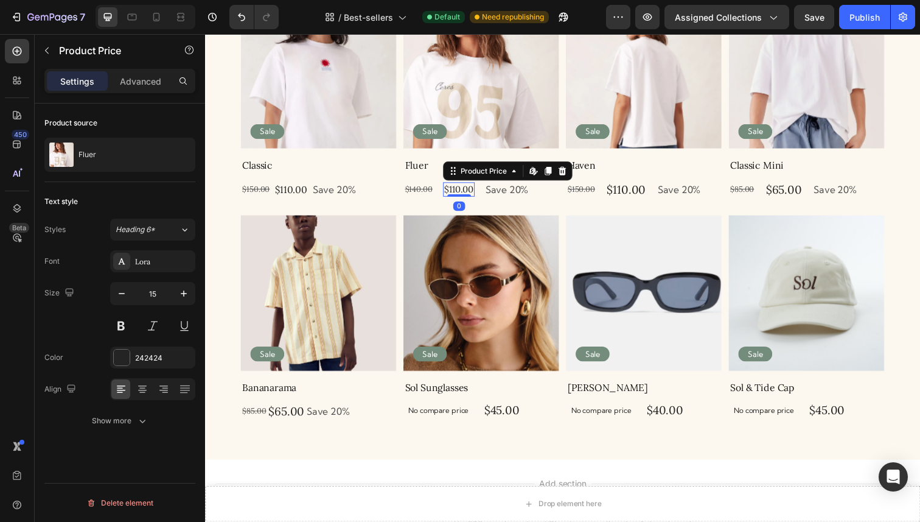
click at [470, 190] on div "$110.00" at bounding box center [464, 193] width 32 height 15
click at [180, 287] on icon "button" at bounding box center [184, 293] width 12 height 12
type input "17"
click at [301, 193] on div "$110.00" at bounding box center [292, 193] width 35 height 15
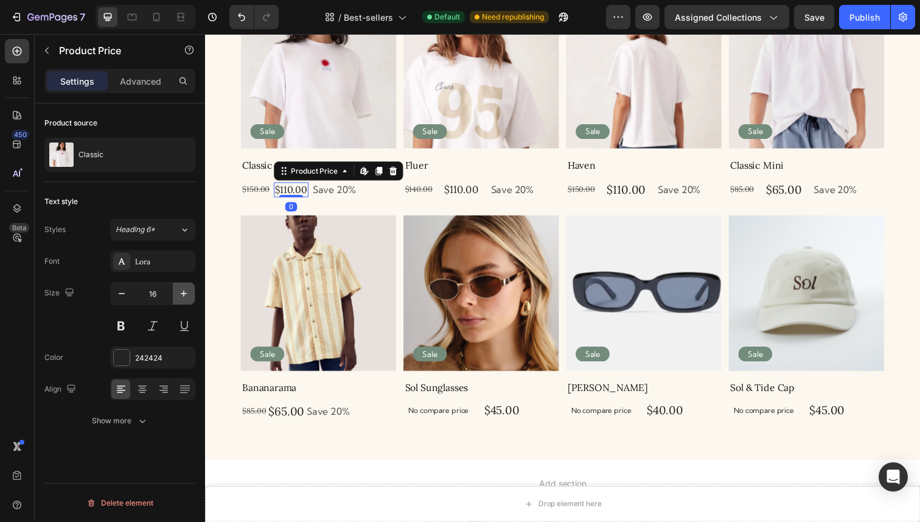
click at [181, 288] on icon "button" at bounding box center [184, 293] width 12 height 12
type input "17"
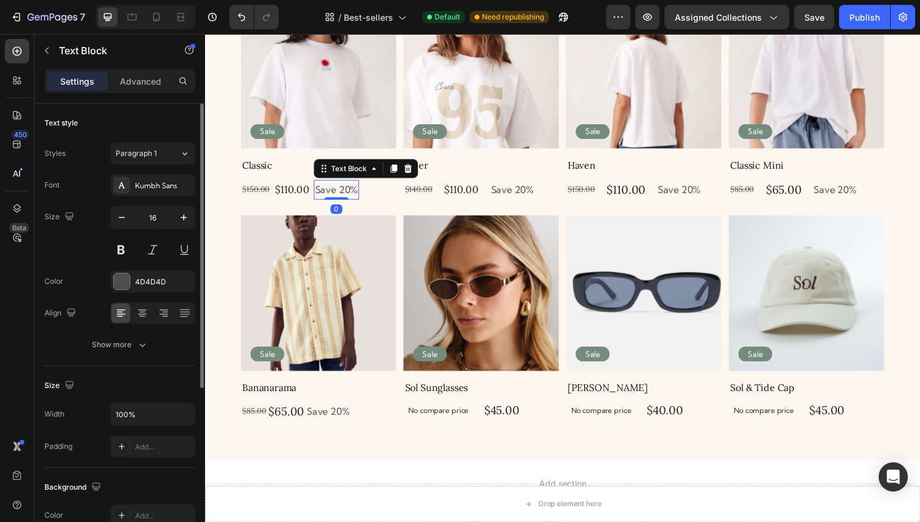
click at [338, 202] on div "Save 20% Text Block 0" at bounding box center [339, 193] width 46 height 20
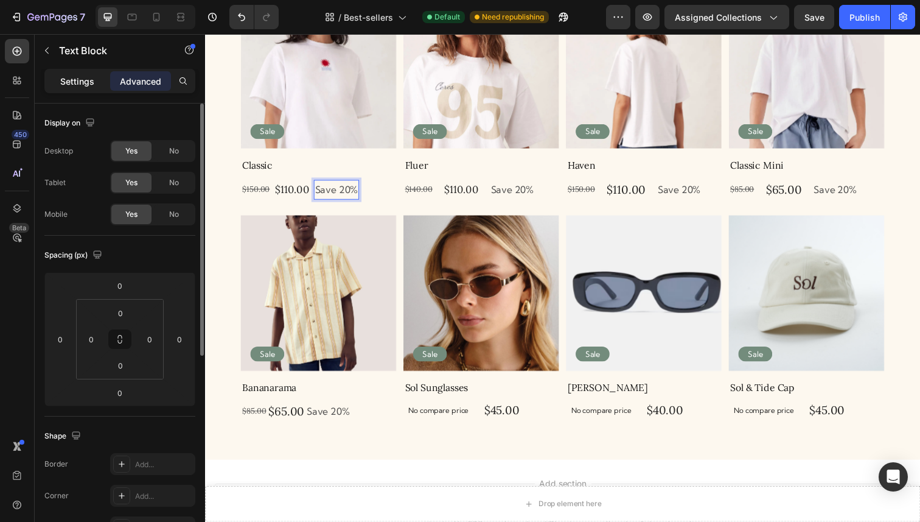
click at [85, 88] on div "Settings" at bounding box center [77, 80] width 61 height 19
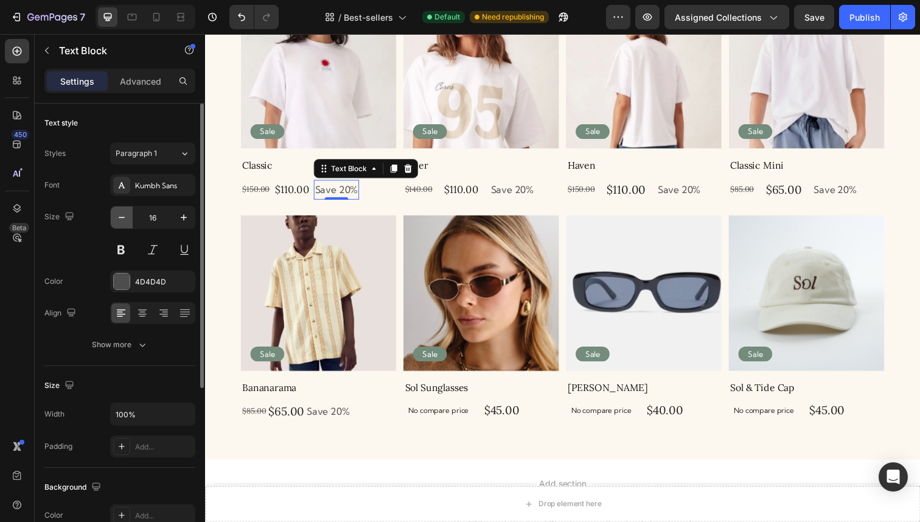
click at [127, 223] on icon "button" at bounding box center [122, 217] width 12 height 12
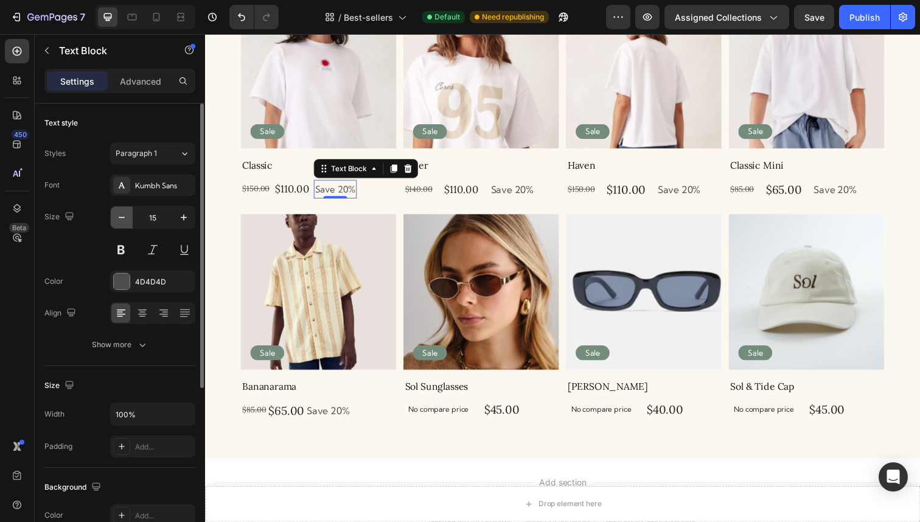
click at [127, 223] on icon "button" at bounding box center [122, 217] width 12 height 12
type input "14"
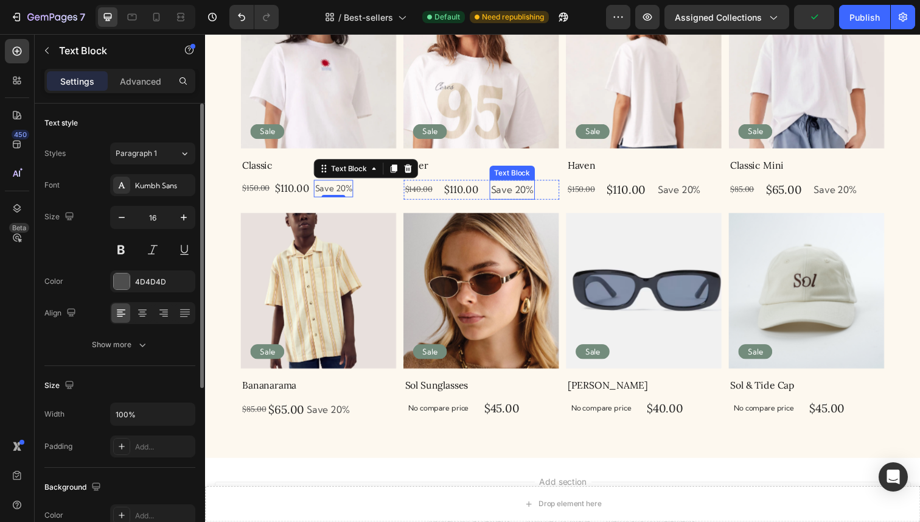
click at [534, 194] on p "Save 20%" at bounding box center [519, 193] width 44 height 18
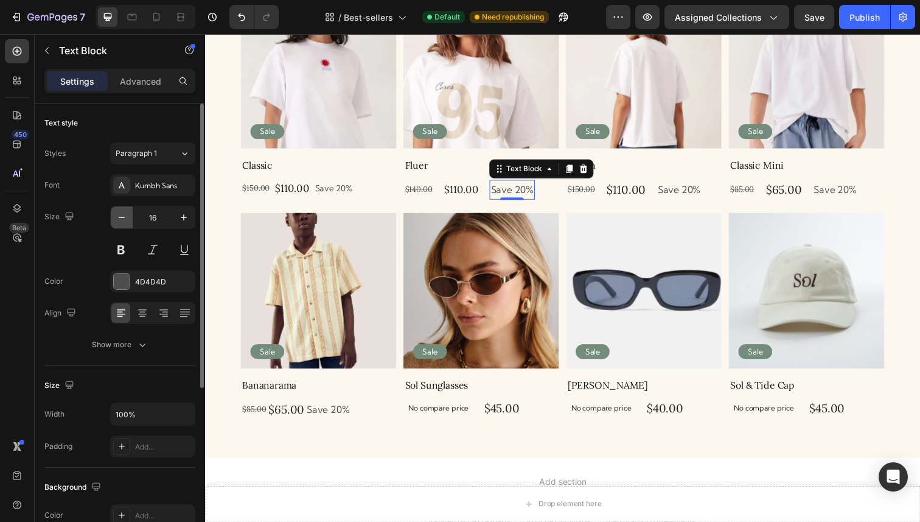
click at [125, 219] on icon "button" at bounding box center [122, 217] width 12 height 12
type input "14"
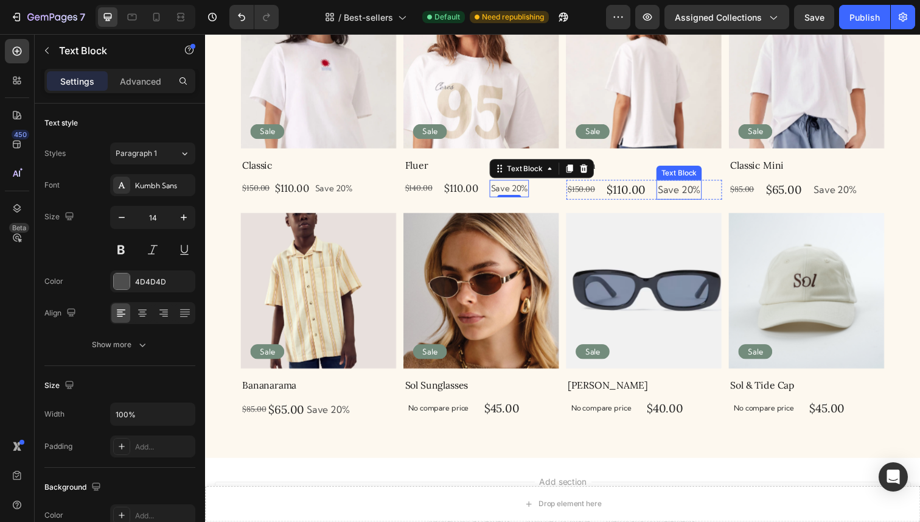
click at [687, 192] on p "Save 20%" at bounding box center [689, 193] width 44 height 18
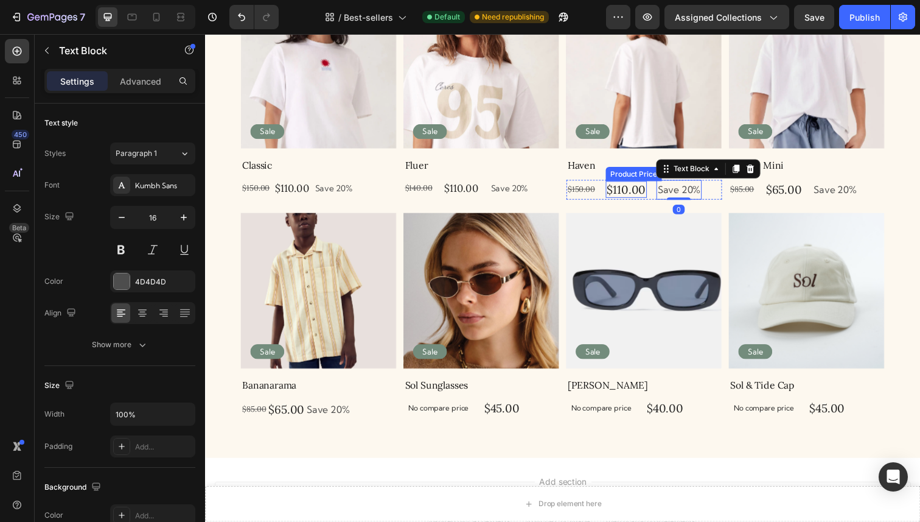
click at [652, 186] on div "$110.00" at bounding box center [635, 193] width 42 height 18
click at [684, 195] on p "Save 20%" at bounding box center [689, 193] width 44 height 18
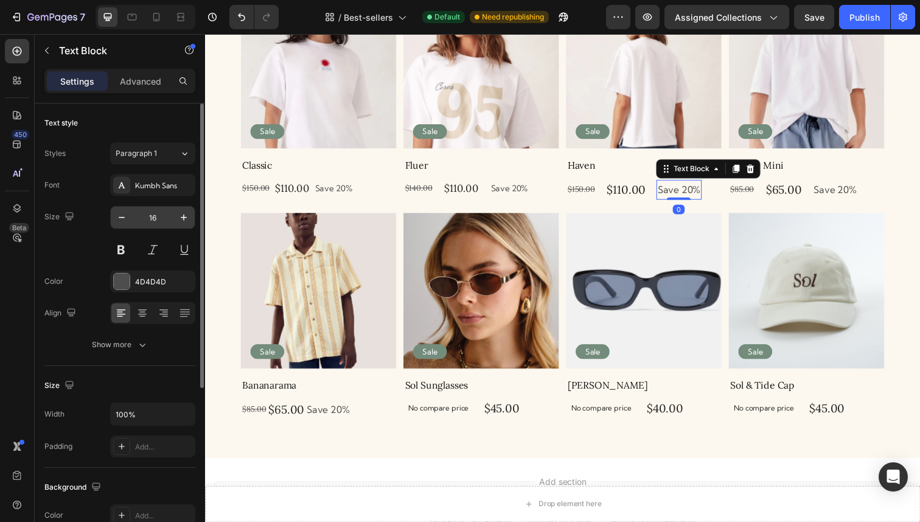
click at [140, 222] on input "16" at bounding box center [153, 217] width 40 height 22
click at [131, 218] on button "button" at bounding box center [122, 217] width 22 height 22
type input "14"
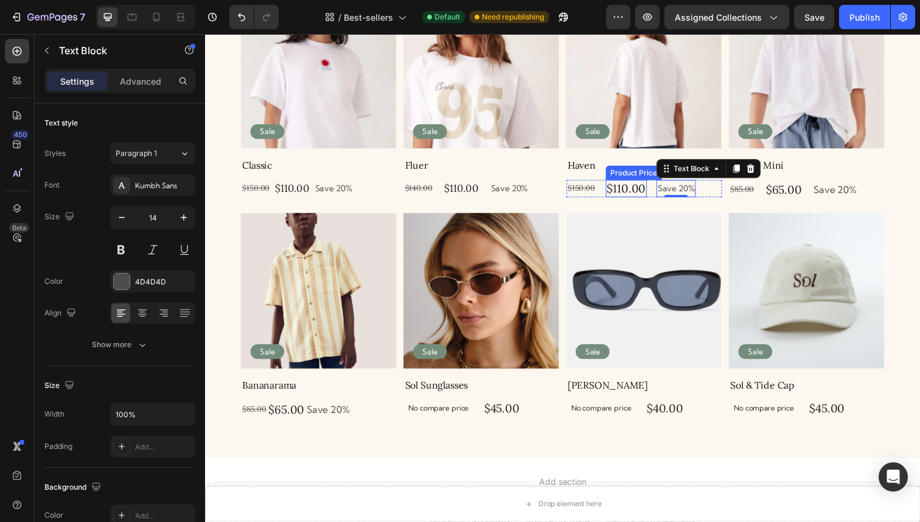
click at [636, 192] on div "$110.00" at bounding box center [635, 192] width 42 height 18
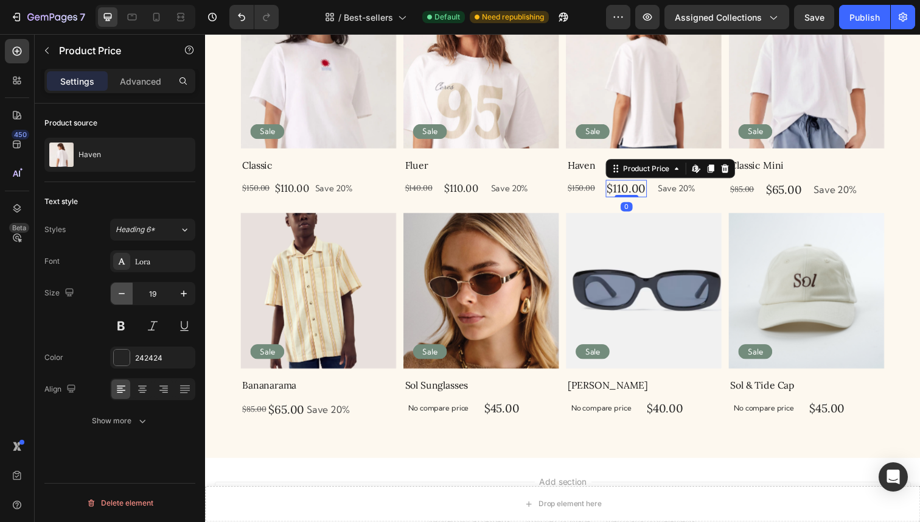
click at [128, 290] on button "button" at bounding box center [122, 293] width 22 height 22
type input "17"
click at [467, 191] on div "$110.00" at bounding box center [467, 192] width 38 height 16
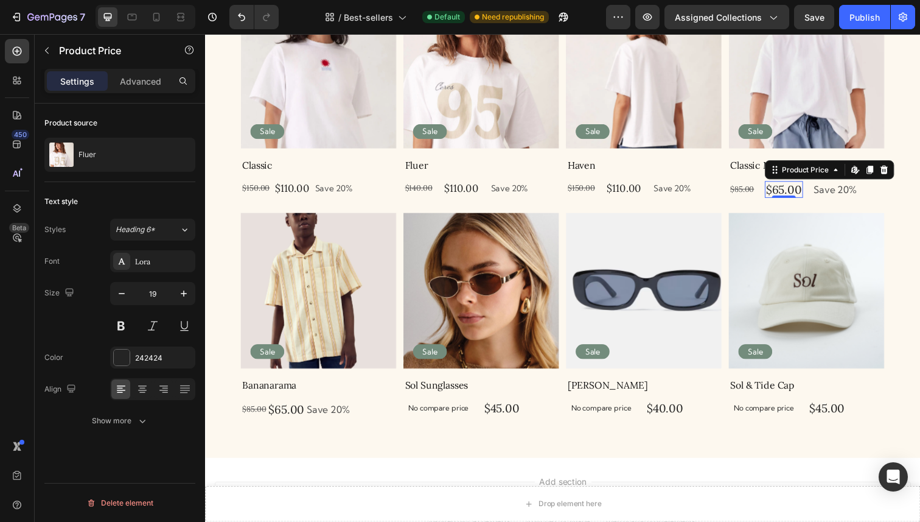
click at [808, 190] on div "$65.00" at bounding box center [796, 193] width 39 height 18
click at [124, 292] on icon "button" at bounding box center [122, 293] width 12 height 12
type input "17"
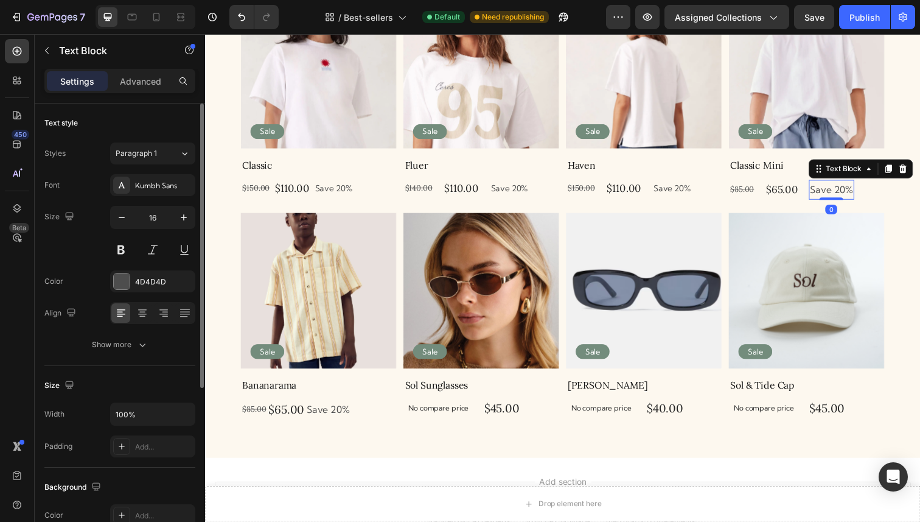
click at [853, 194] on p "Save 20%" at bounding box center [845, 193] width 44 height 18
click at [124, 221] on icon "button" at bounding box center [122, 217] width 12 height 12
type input "14"
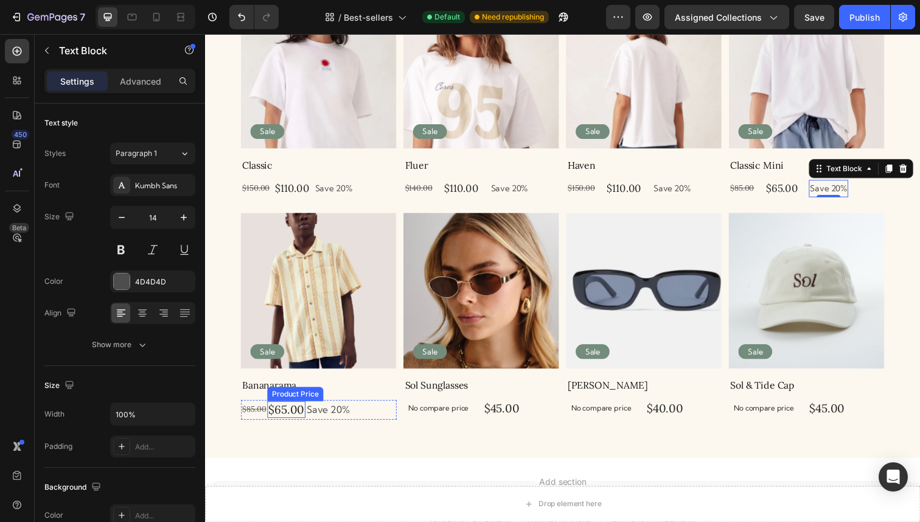
click at [283, 421] on div "$65.00" at bounding box center [287, 418] width 39 height 18
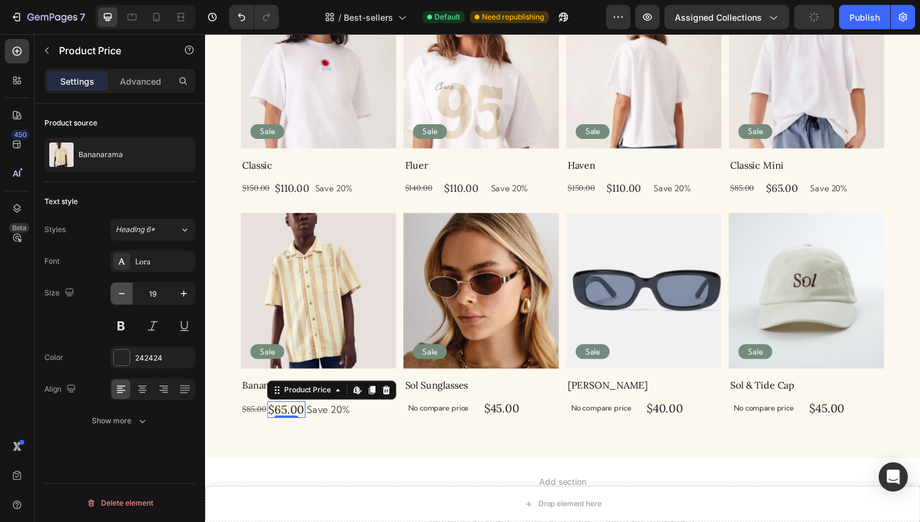
click at [124, 285] on button "button" at bounding box center [122, 293] width 22 height 22
type input "17"
click at [335, 420] on p "Save 20%" at bounding box center [327, 418] width 44 height 18
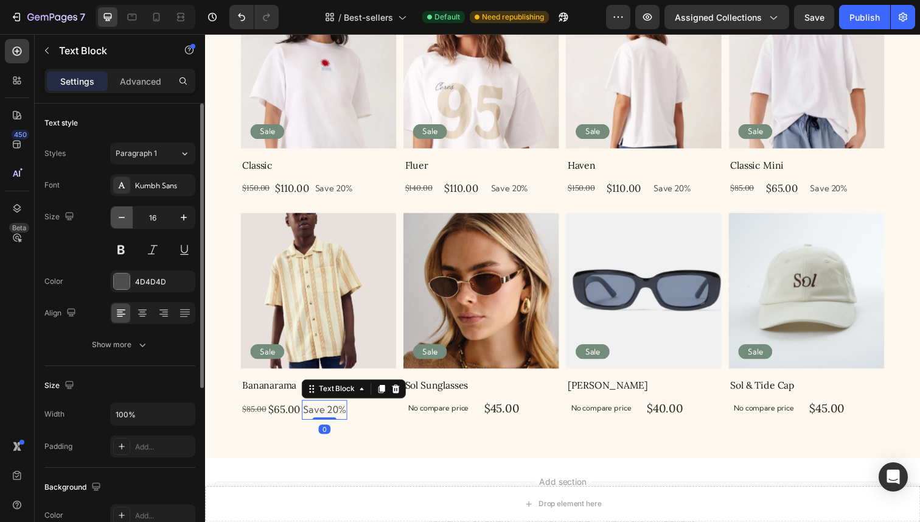
click at [121, 222] on icon "button" at bounding box center [122, 217] width 12 height 12
type input "14"
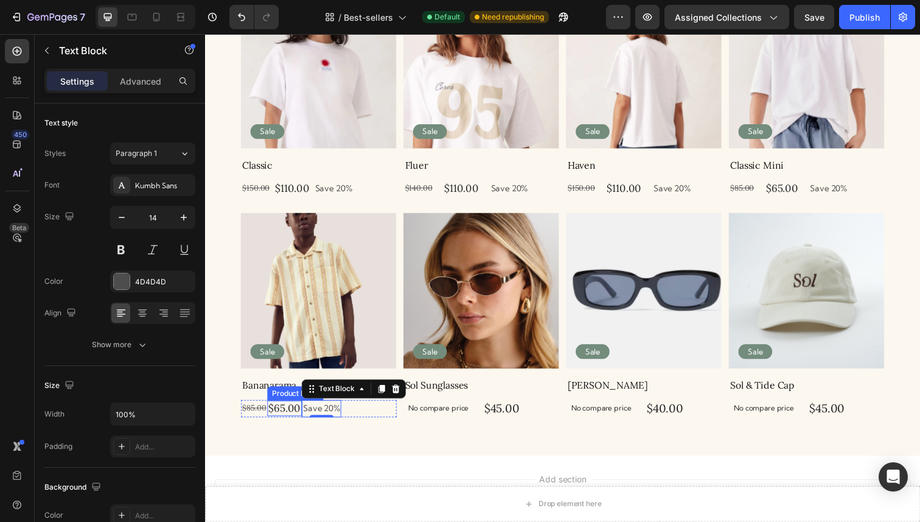
click at [292, 410] on div "$65.00" at bounding box center [285, 416] width 35 height 16
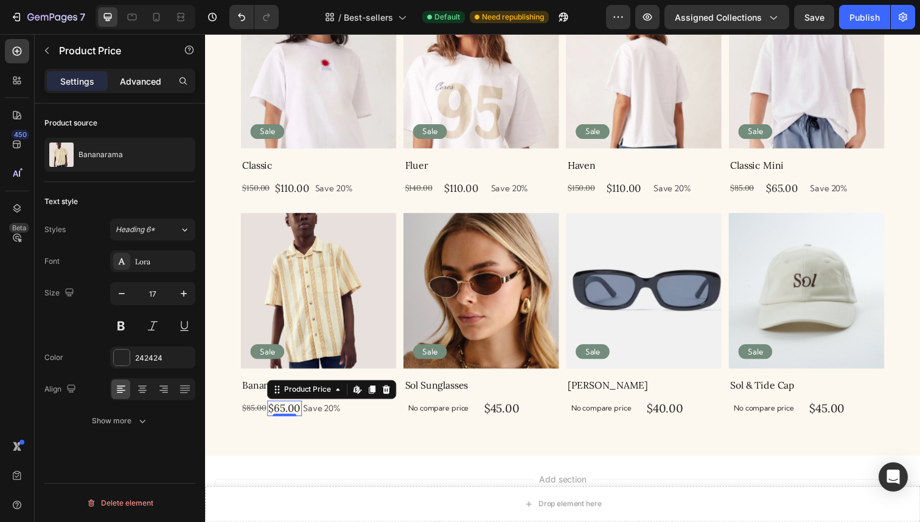
click at [139, 79] on p "Advanced" at bounding box center [140, 81] width 41 height 13
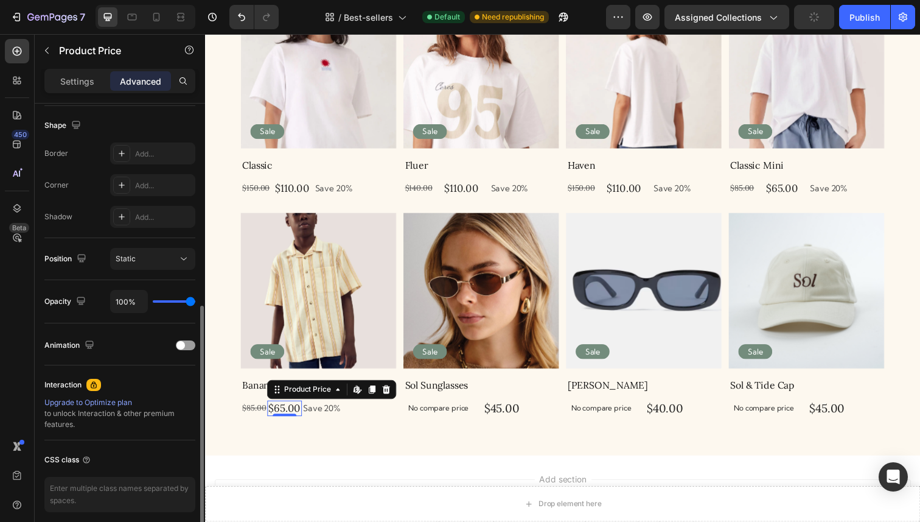
scroll to position [359, 0]
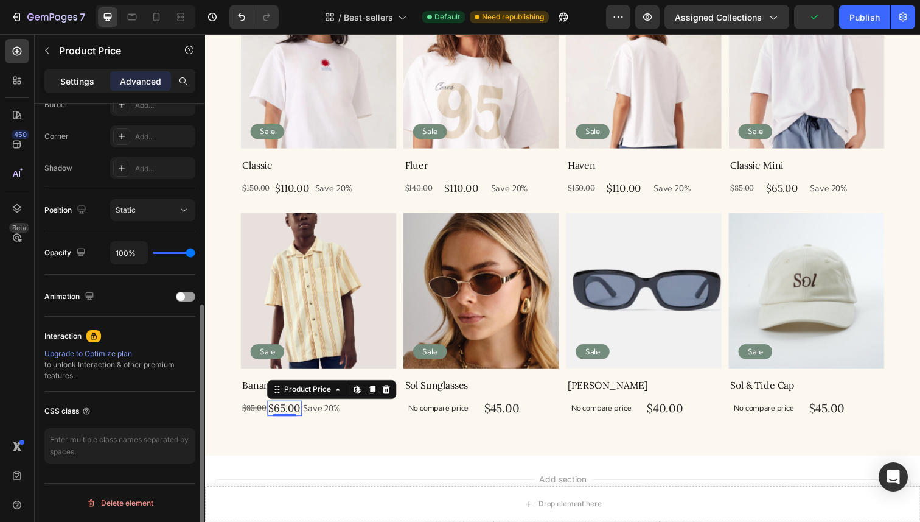
click at [87, 77] on p "Settings" at bounding box center [77, 81] width 34 height 13
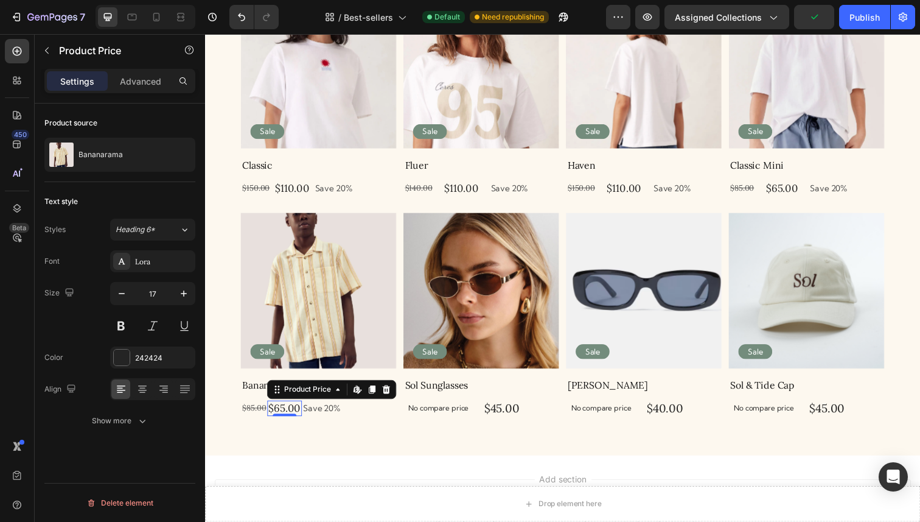
scroll to position [0, 0]
click at [136, 421] on icon "button" at bounding box center [142, 420] width 12 height 12
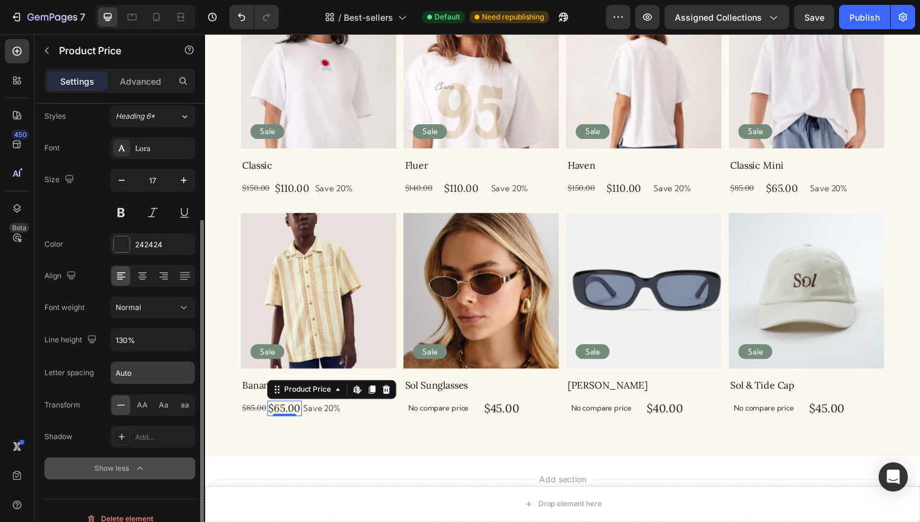
scroll to position [129, 0]
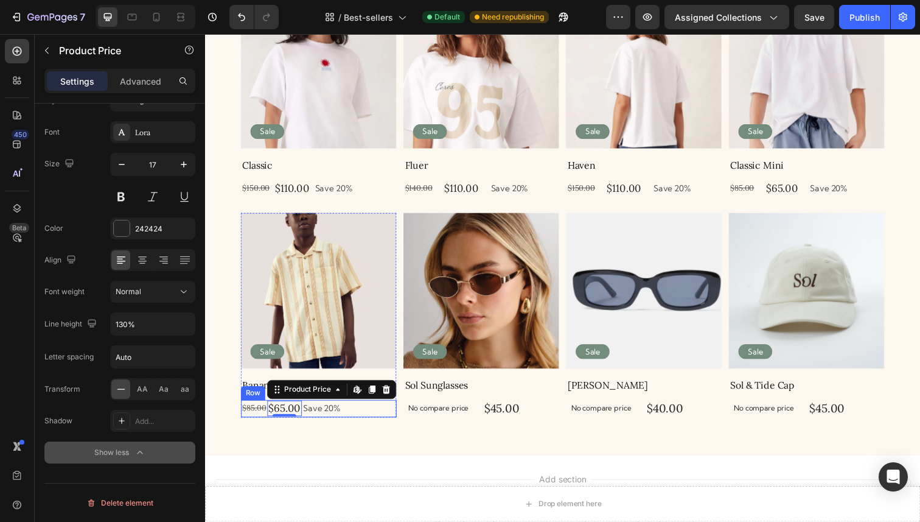
click at [362, 414] on div "$85.00 Product Price Product Price $65.00 Product Price Edit content in Shopify…" at bounding box center [321, 417] width 159 height 18
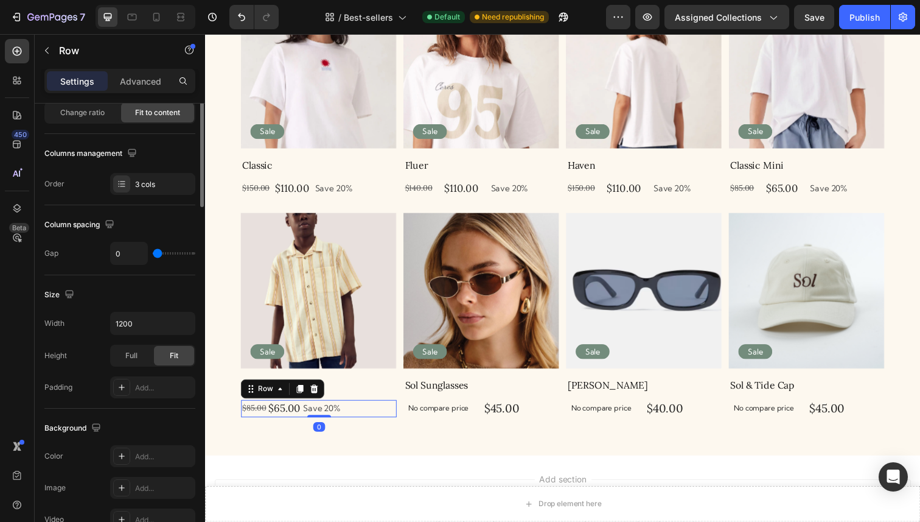
scroll to position [0, 0]
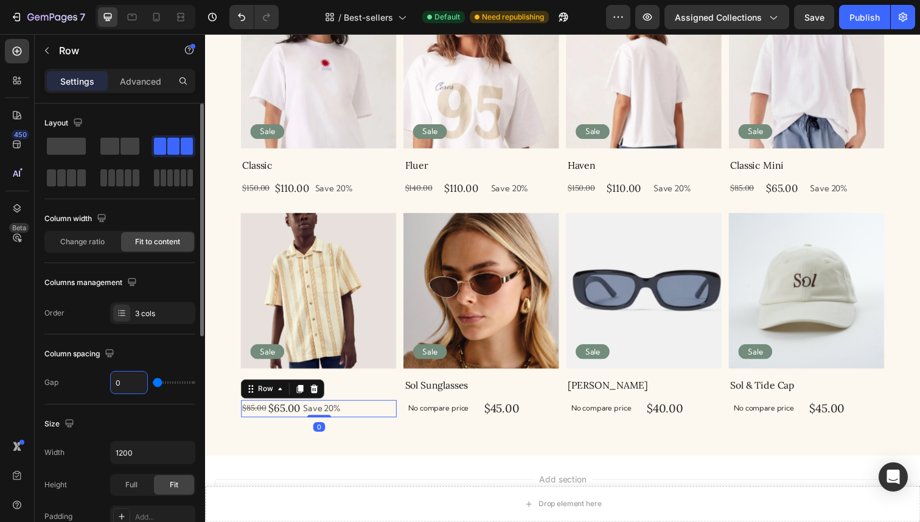
click at [133, 378] on input "0" at bounding box center [129, 382] width 37 height 22
type input "5"
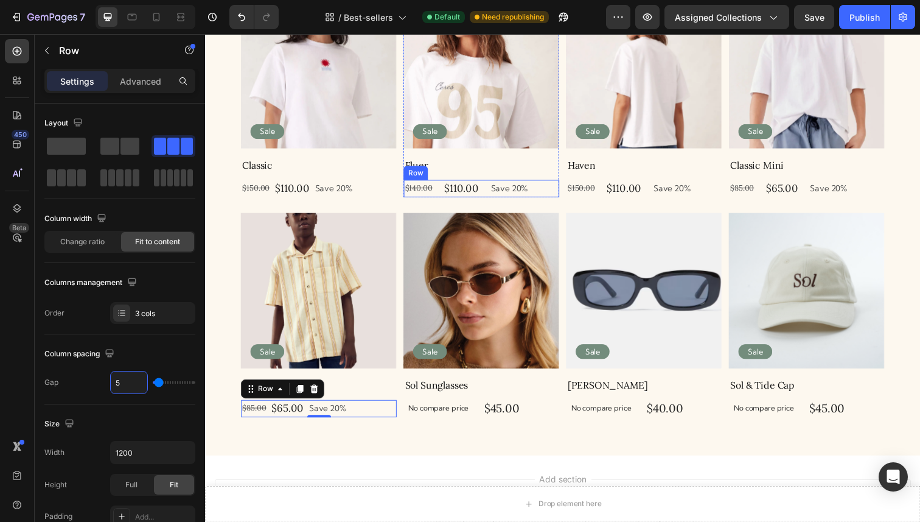
click at [437, 184] on div "$140.00 Product Price Product Price" at bounding box center [423, 192] width 30 height 18
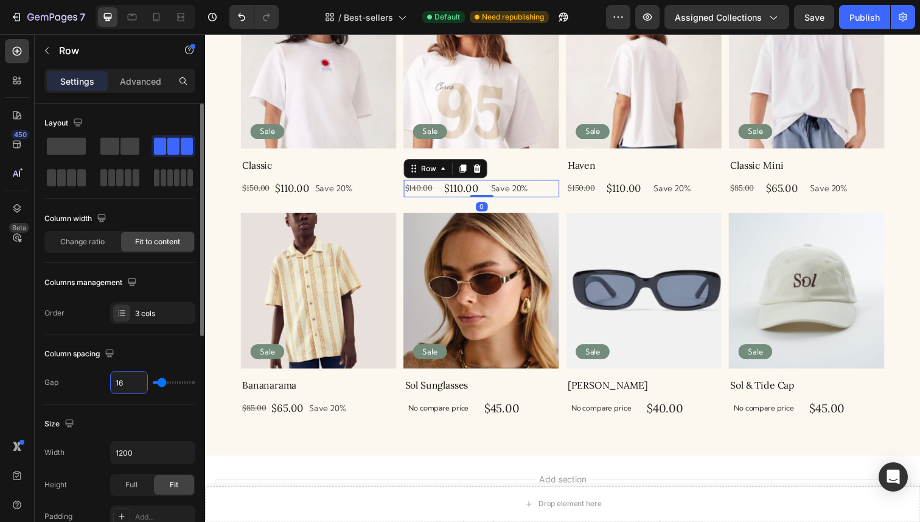
click at [126, 379] on input "16" at bounding box center [129, 382] width 37 height 22
type input "5"
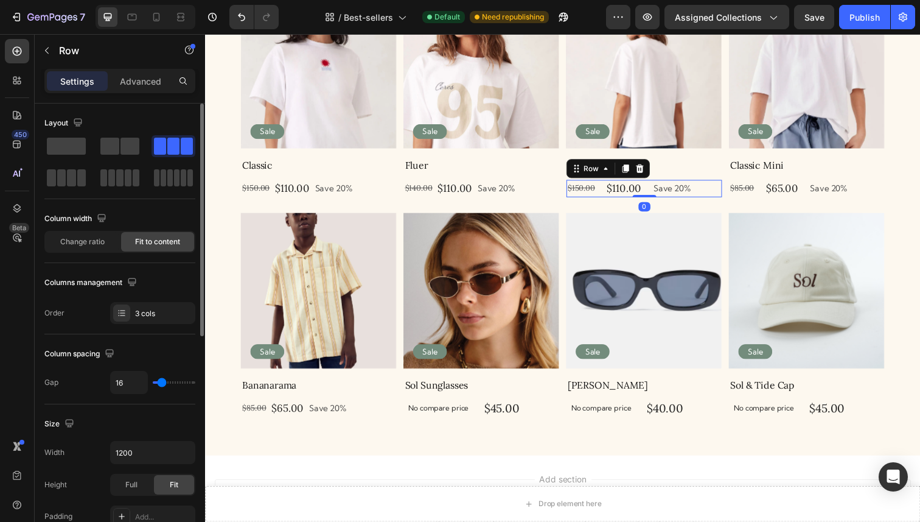
click at [606, 192] on div "$150.00 Product Price Product Price $110.00 Product Price Product Price Save 20…" at bounding box center [653, 192] width 159 height 18
click at [125, 390] on input "16" at bounding box center [129, 382] width 37 height 22
type input "5"
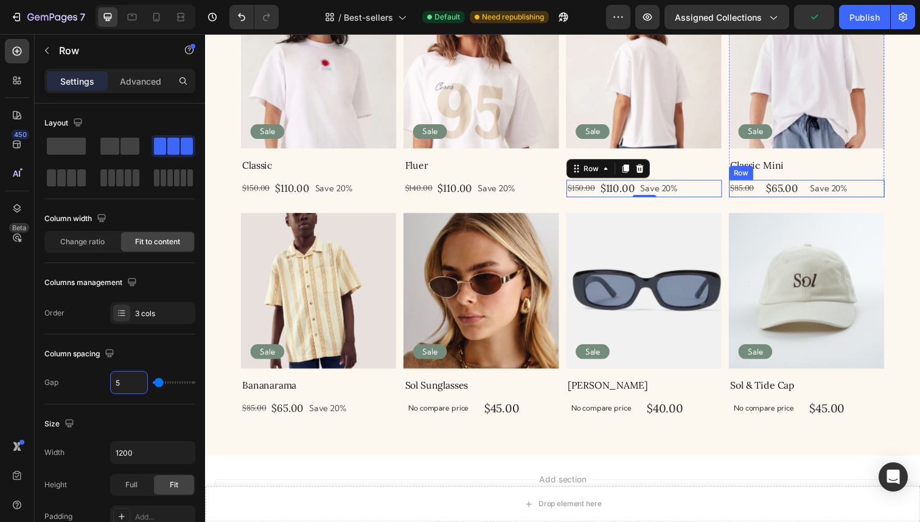
click at [817, 184] on div "$85.00 Product Price Product Price $65.00 Product Price Product Price Save 20% …" at bounding box center [819, 192] width 159 height 18
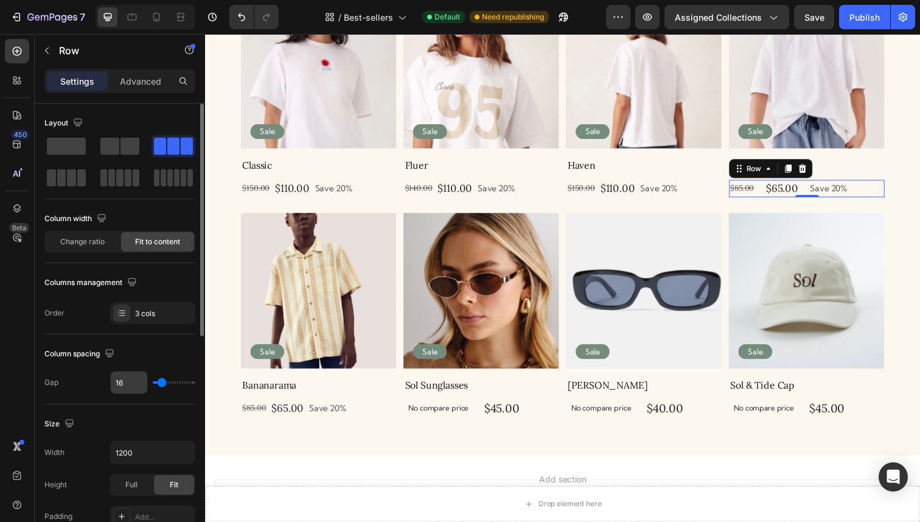
click at [133, 376] on input "16" at bounding box center [129, 382] width 37 height 22
type input "5"
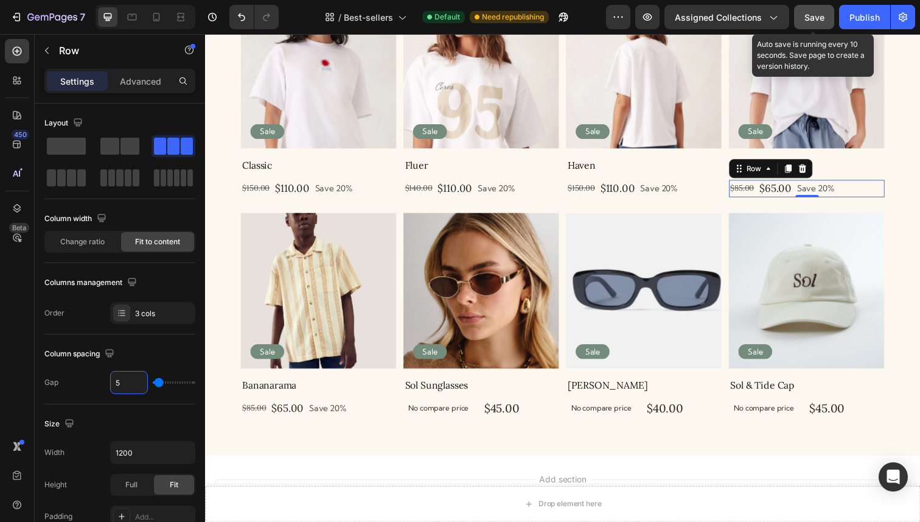
type input "5"
click at [809, 15] on span "Save" at bounding box center [815, 17] width 20 height 10
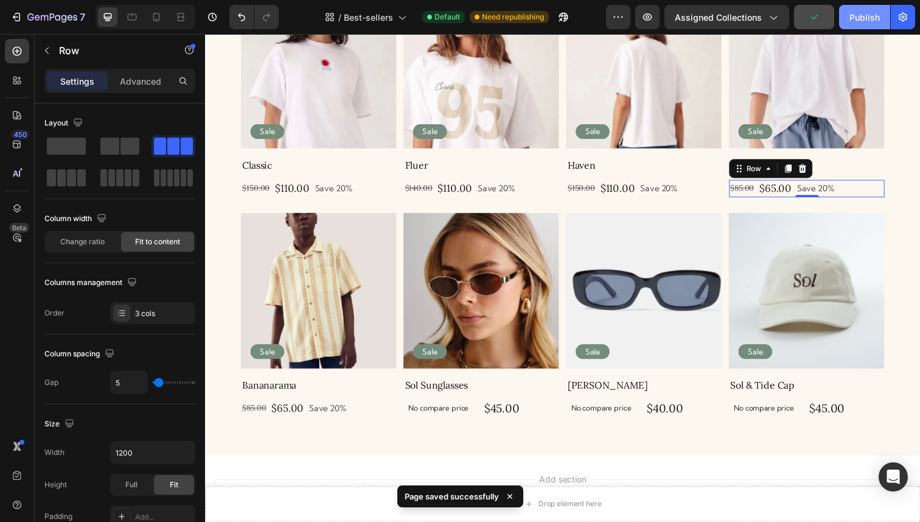
click at [872, 23] on div "Publish" at bounding box center [865, 17] width 30 height 13
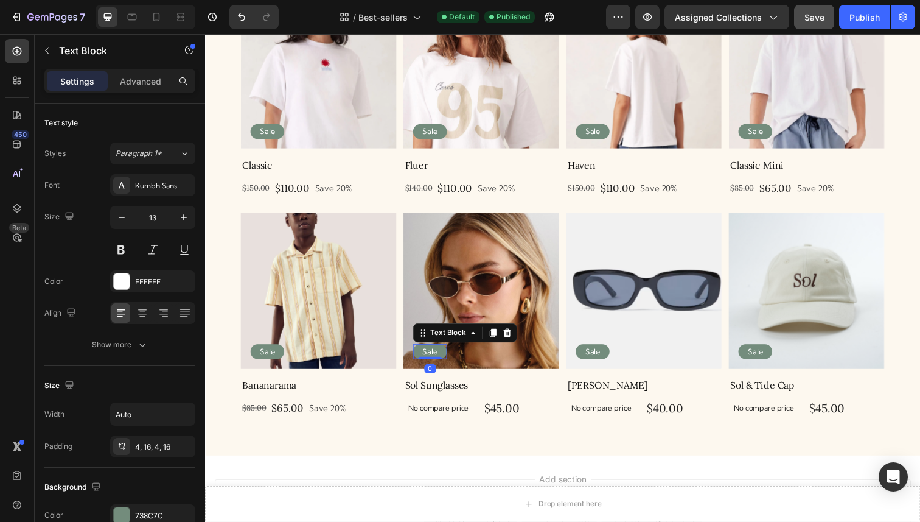
click at [440, 361] on p "Sale" at bounding box center [434, 358] width 15 height 10
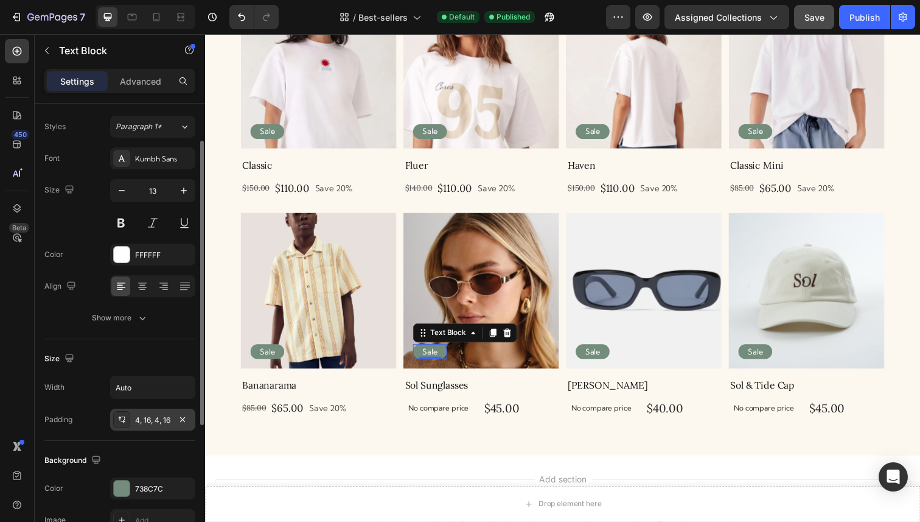
scroll to position [41, 0]
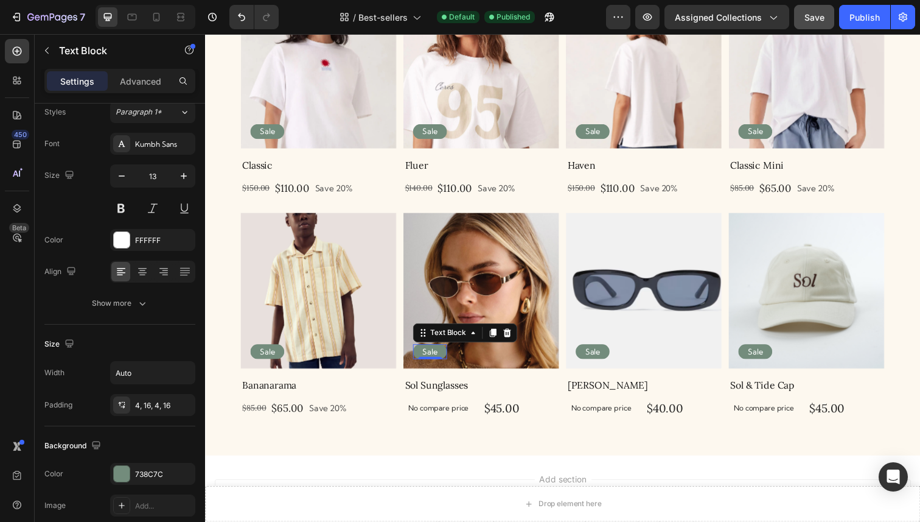
click at [442, 355] on div "Sale" at bounding box center [435, 358] width 35 height 15
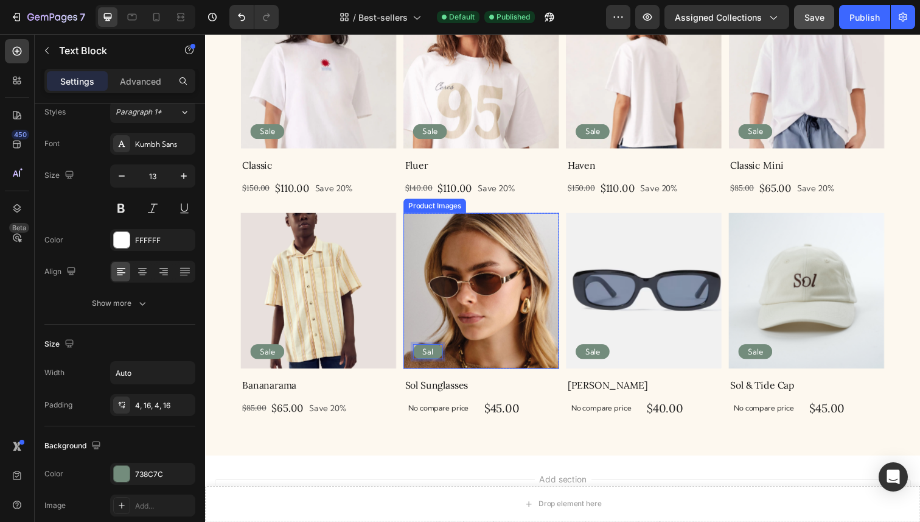
click at [452, 358] on img at bounding box center [487, 296] width 159 height 159
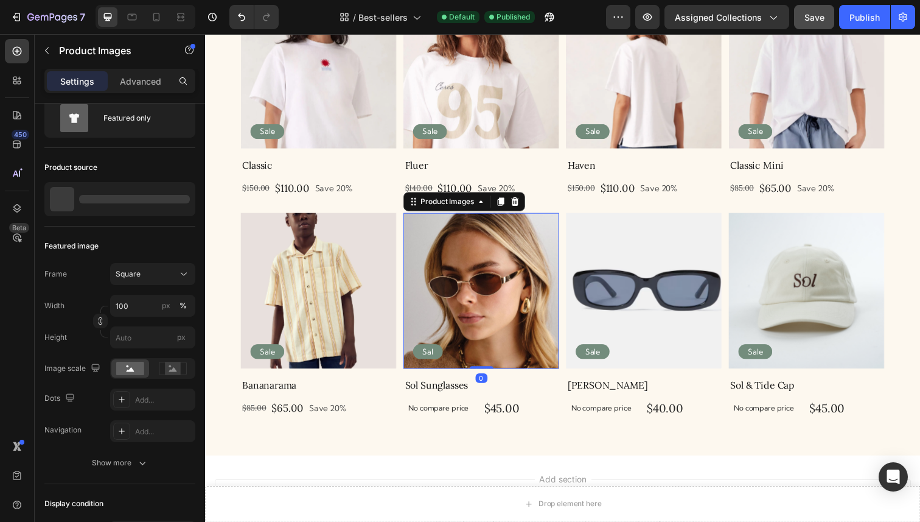
scroll to position [0, 0]
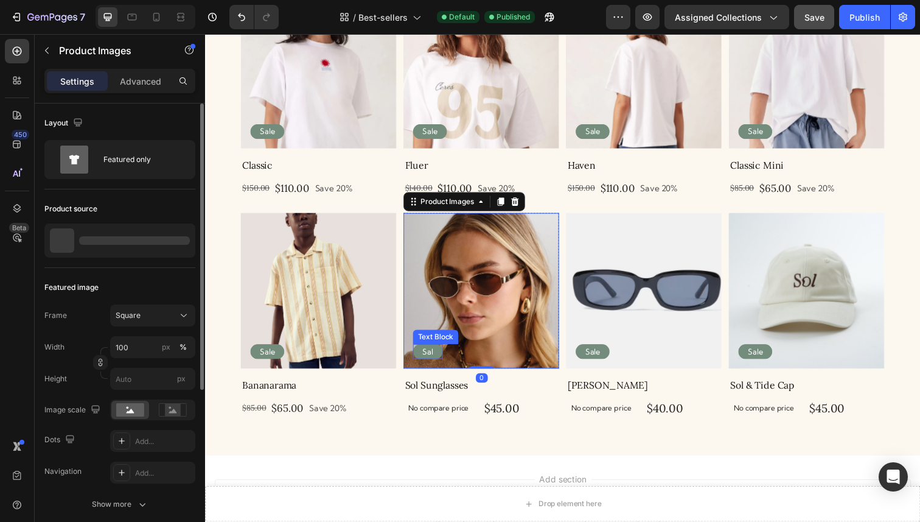
click at [427, 358] on p "Sal" at bounding box center [432, 358] width 11 height 10
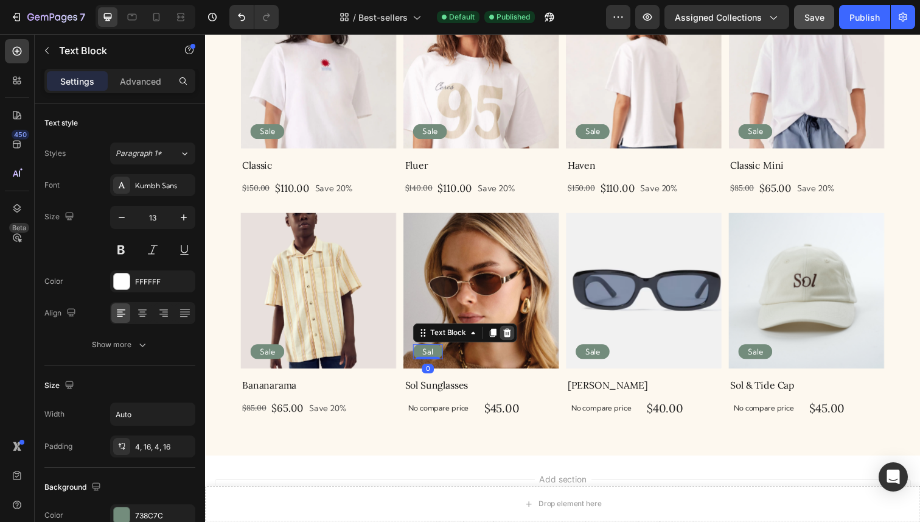
click at [515, 335] on icon at bounding box center [514, 339] width 8 height 9
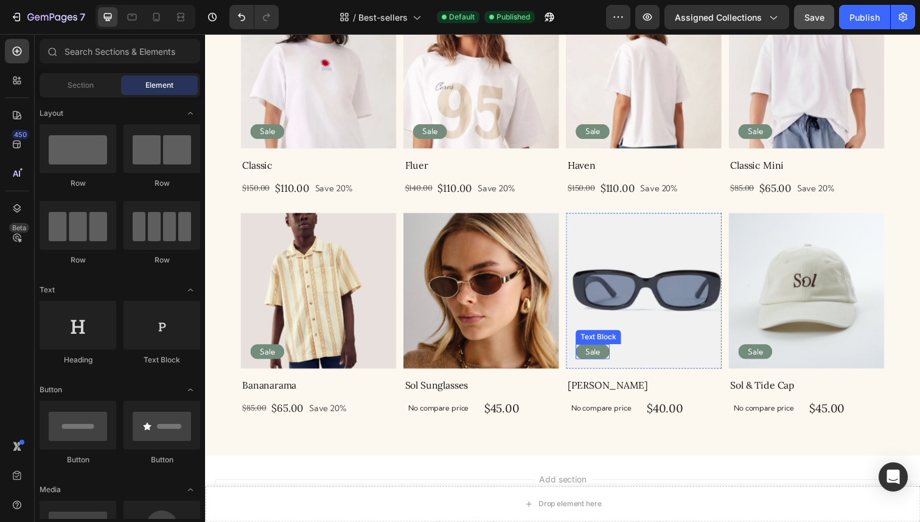
click at [608, 360] on p "Sale" at bounding box center [600, 358] width 15 height 10
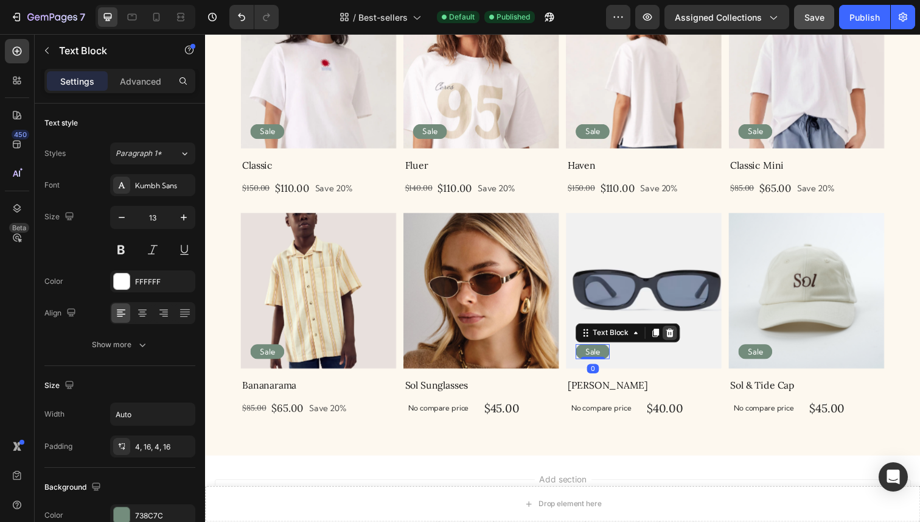
click at [679, 340] on icon at bounding box center [680, 339] width 8 height 9
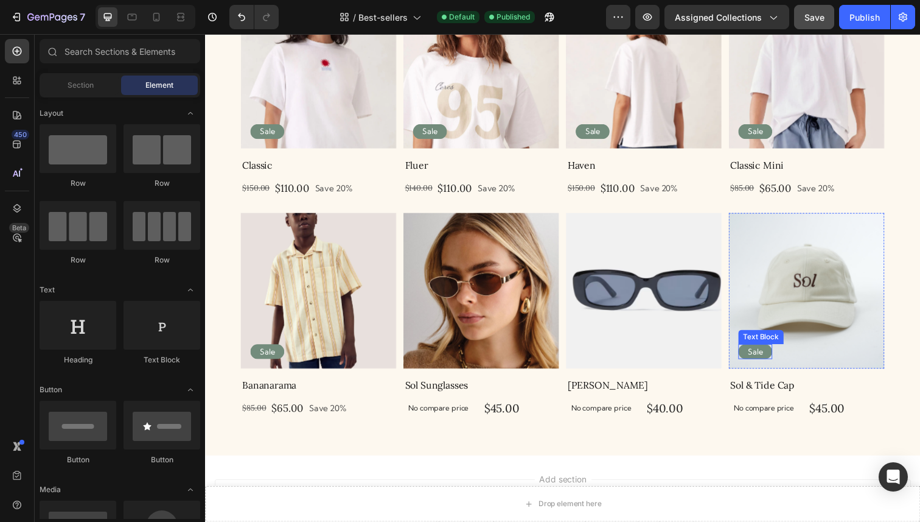
click at [778, 357] on div "Sale" at bounding box center [767, 358] width 35 height 15
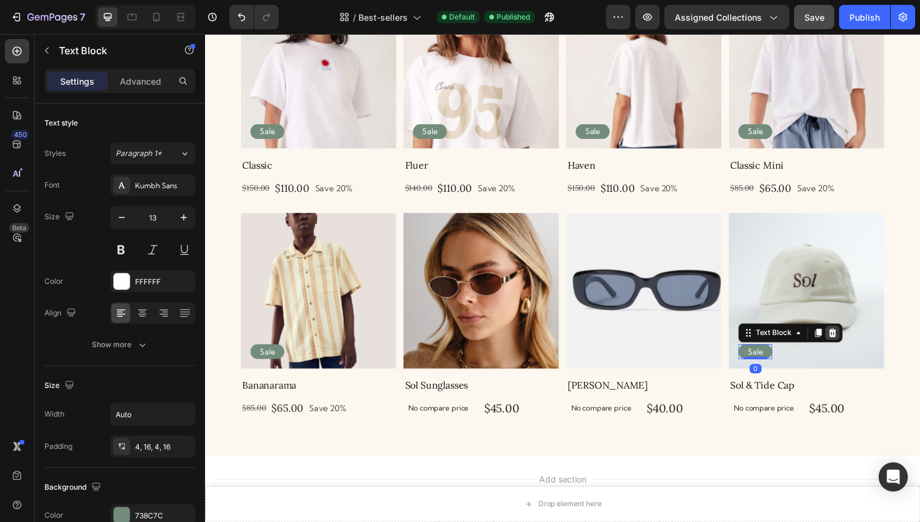
click at [845, 341] on icon at bounding box center [846, 339] width 8 height 9
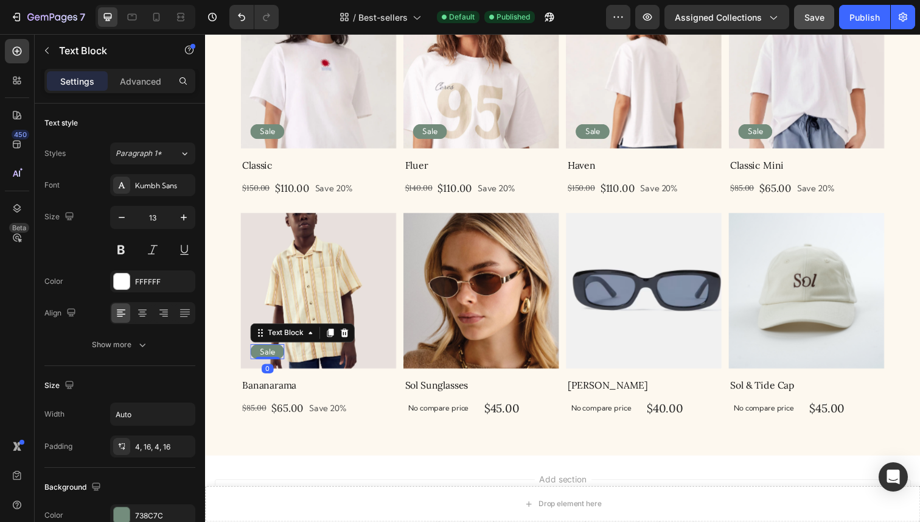
click at [266, 360] on p "Sale" at bounding box center [268, 358] width 15 height 10
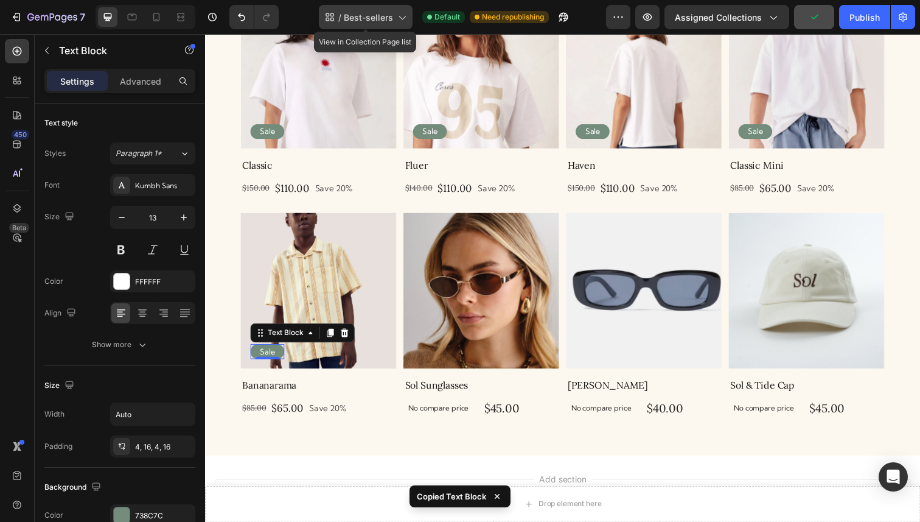
click at [410, 13] on div "/ Best-sellers" at bounding box center [366, 17] width 94 height 24
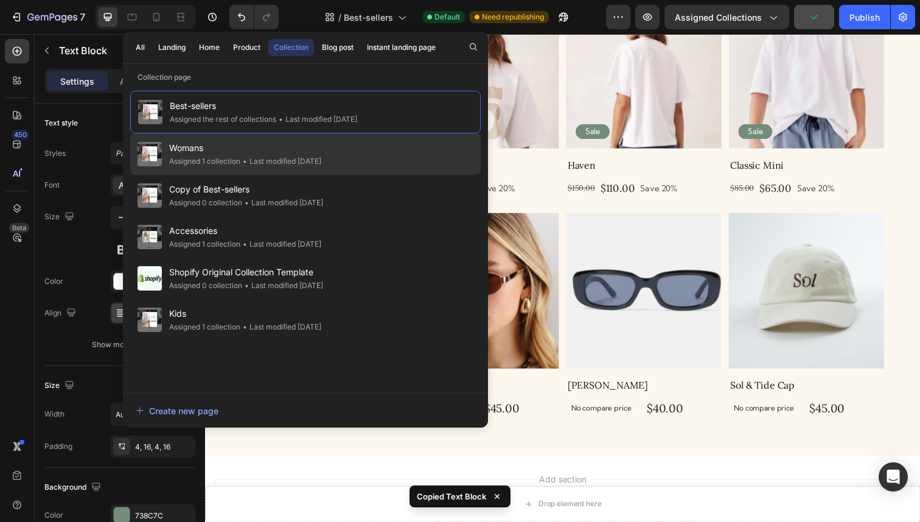
click at [203, 150] on span "Womans" at bounding box center [245, 148] width 152 height 15
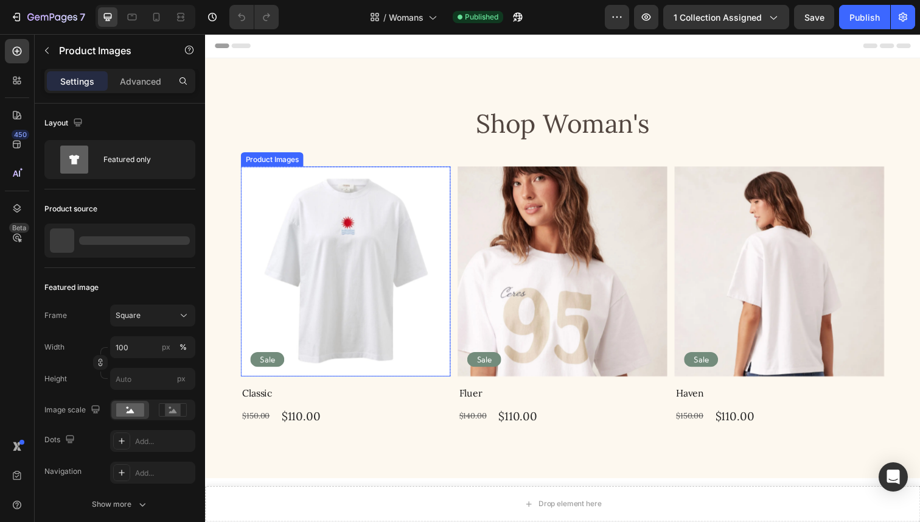
click at [313, 203] on img at bounding box center [349, 276] width 214 height 214
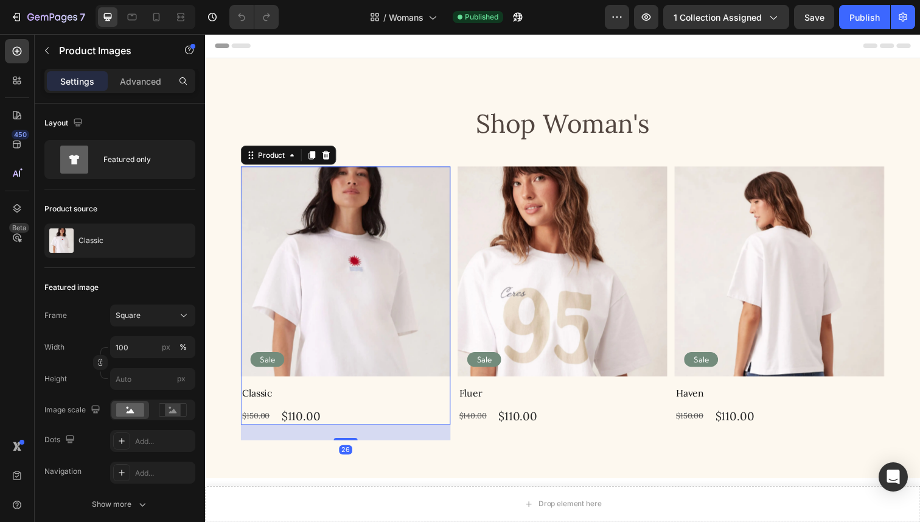
click at [341, 413] on div "Classic Product Title $150.00 Product Price Product Price $110.00 Product Price…" at bounding box center [349, 413] width 214 height 40
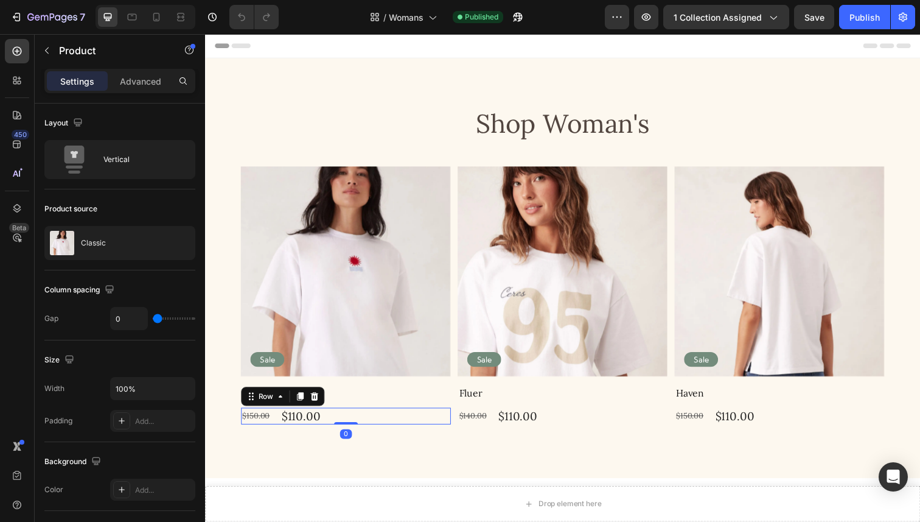
click at [352, 421] on div "$150.00 Product Price Product Price $110.00 Product Price Product Price Row 0" at bounding box center [349, 425] width 214 height 18
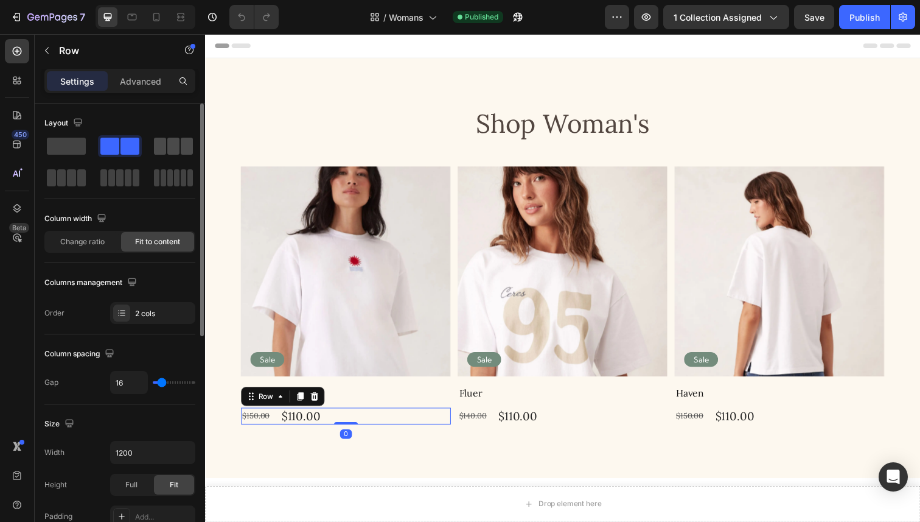
click at [176, 154] on span at bounding box center [173, 146] width 12 height 17
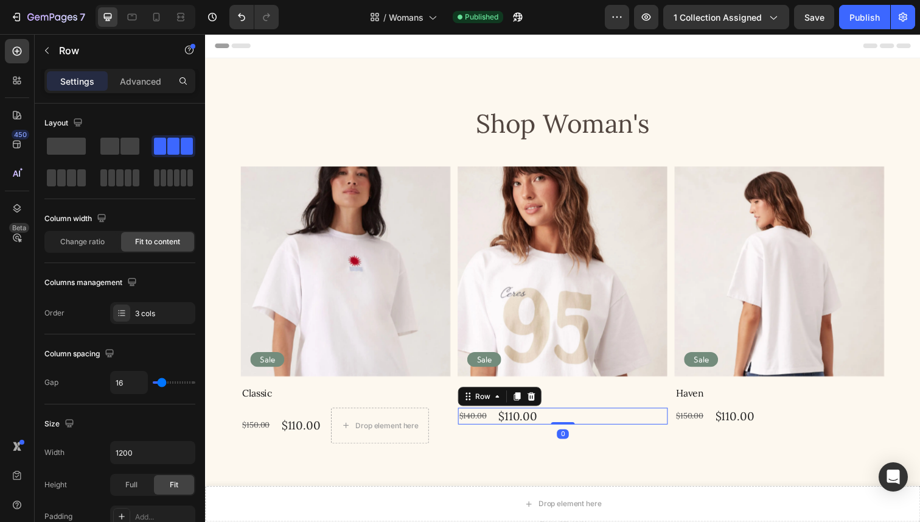
click at [564, 418] on div "$140.00 Product Price Product Price $110.00 Product Price Product Price Row 0" at bounding box center [570, 425] width 214 height 18
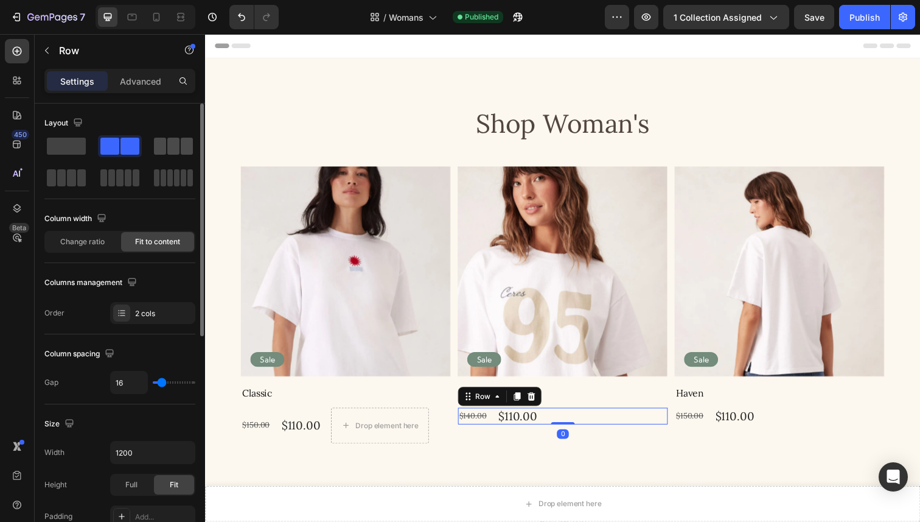
click at [189, 139] on span at bounding box center [187, 146] width 12 height 17
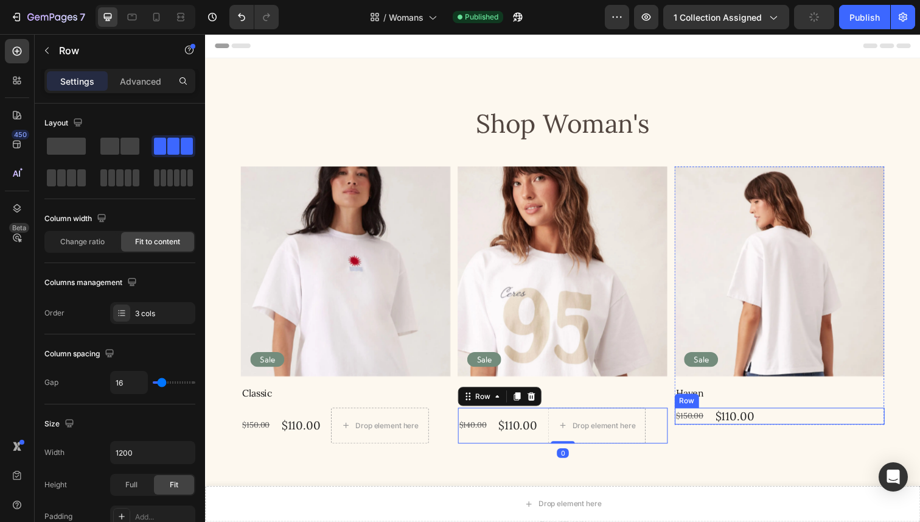
click at [792, 432] on div "$150.00 Product Price Product Price $110.00 Product Price Product Price Row" at bounding box center [792, 425] width 214 height 18
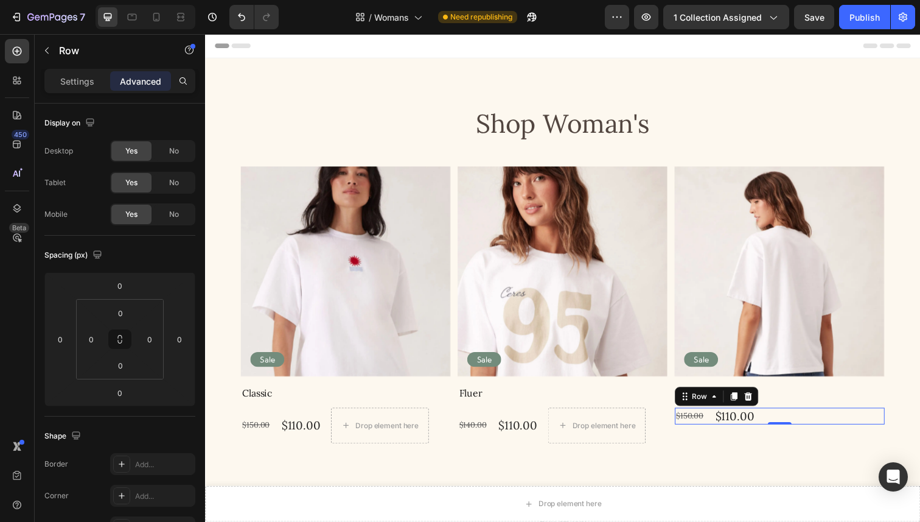
click at [857, 425] on div "$150.00 Product Price Product Price $110.00 Product Price Product Price Row 0" at bounding box center [792, 425] width 214 height 18
click at [46, 51] on icon "button" at bounding box center [47, 51] width 10 height 10
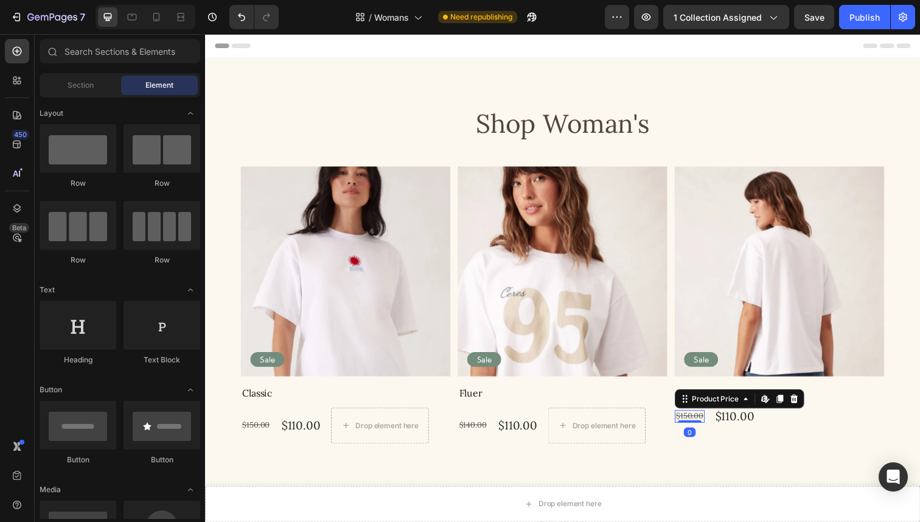
click at [715, 424] on div "$150.00" at bounding box center [700, 424] width 30 height 13
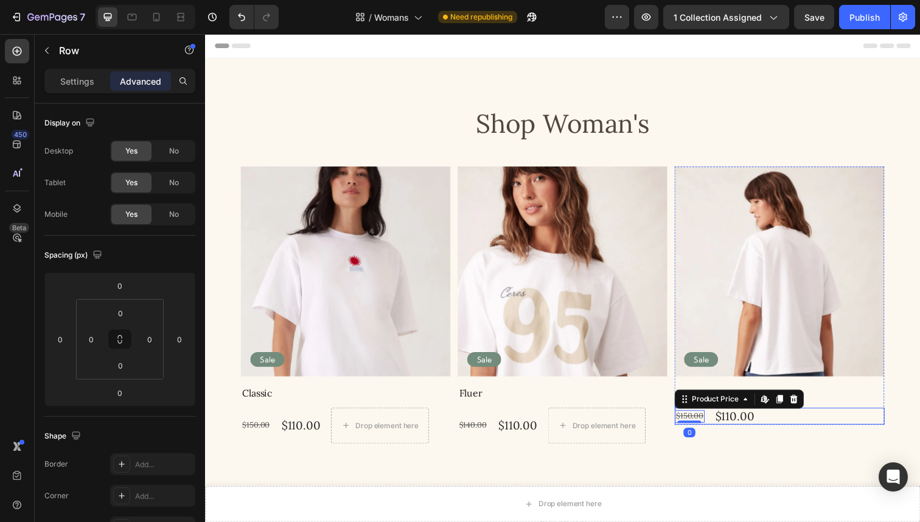
click at [791, 427] on div "$150.00 Product Price Edit content in Shopify 0 Product Price Edit content in S…" at bounding box center [792, 425] width 214 height 18
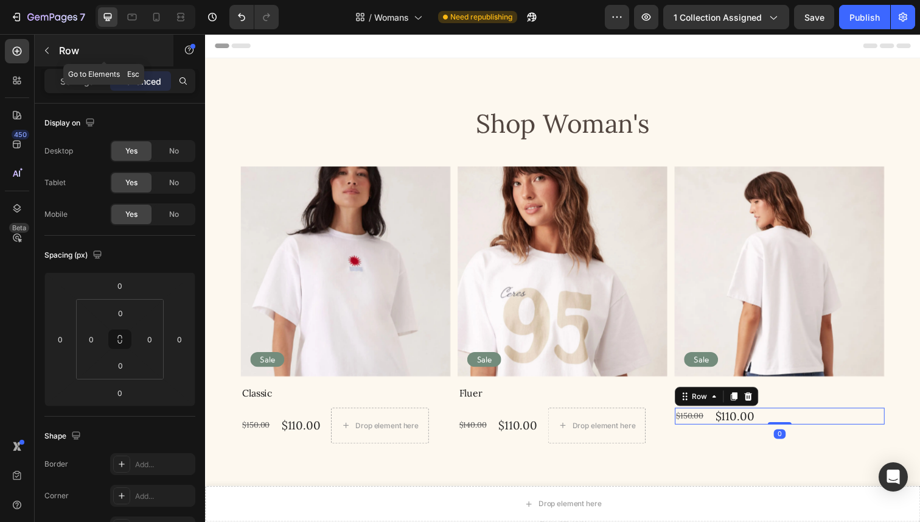
click at [53, 46] on button "button" at bounding box center [46, 50] width 19 height 19
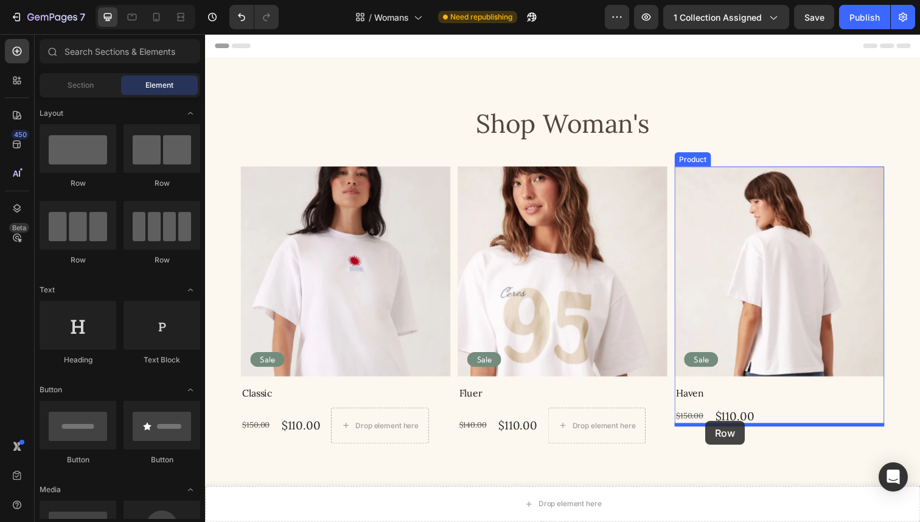
drag, startPoint x: 286, startPoint y: 252, endPoint x: 716, endPoint y: 426, distance: 463.6
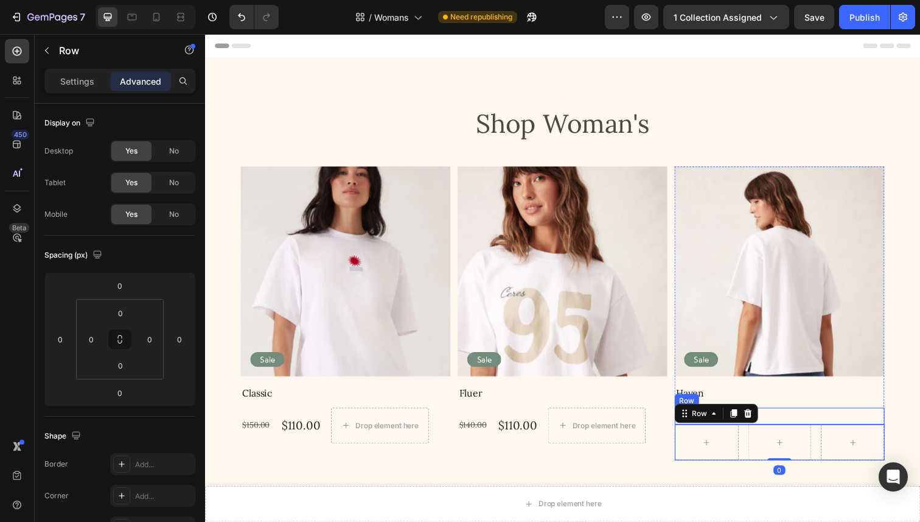
click at [806, 419] on div "$150.00 Product Price Product Price $110.00 Product Price Product Price Row" at bounding box center [792, 425] width 214 height 18
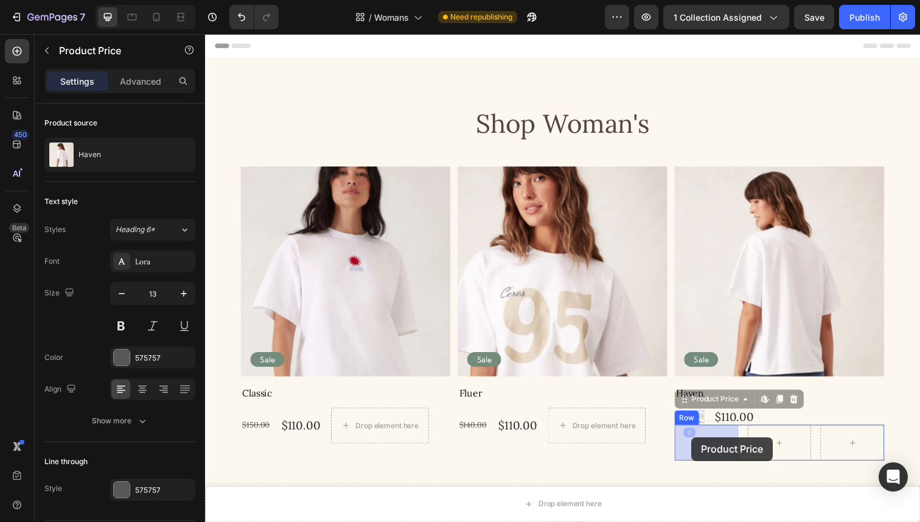
drag, startPoint x: 701, startPoint y: 421, endPoint x: 702, endPoint y: 446, distance: 24.4
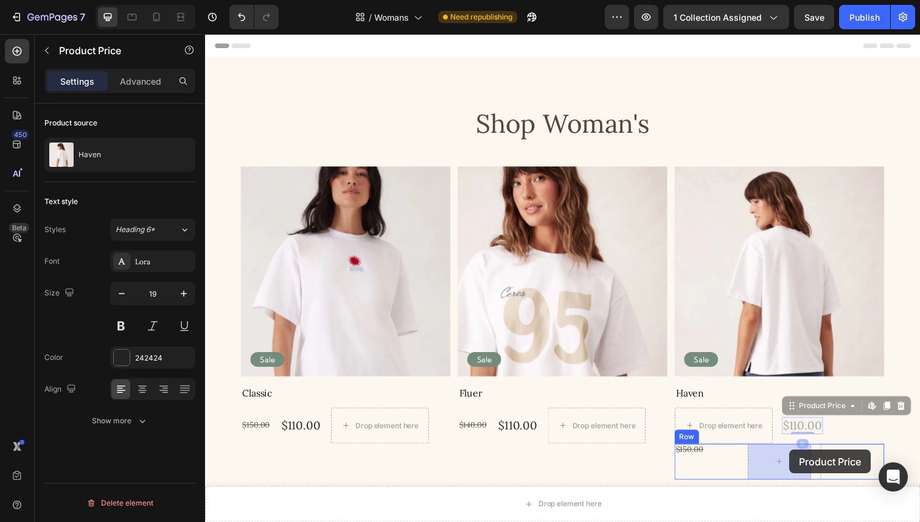
drag, startPoint x: 818, startPoint y: 430, endPoint x: 802, endPoint y: 458, distance: 32.5
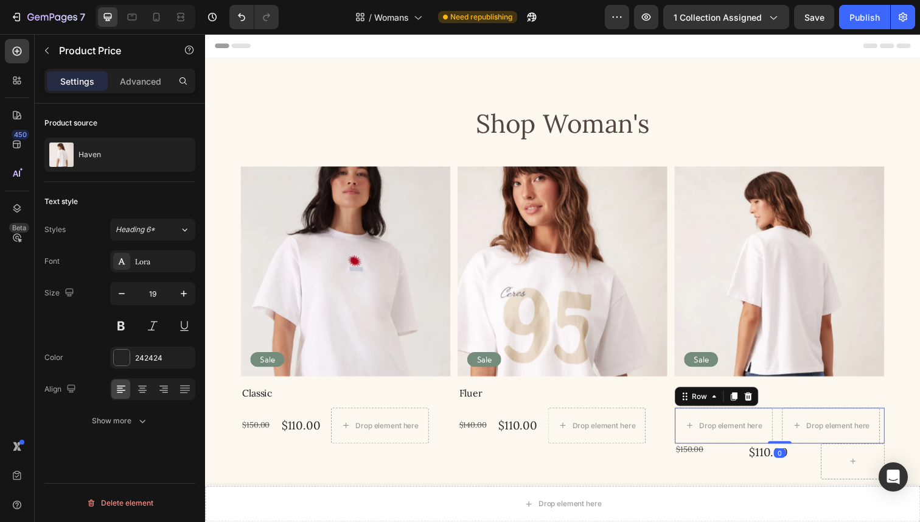
click at [793, 416] on div "Drop element here Drop element here Row 0" at bounding box center [792, 434] width 214 height 37
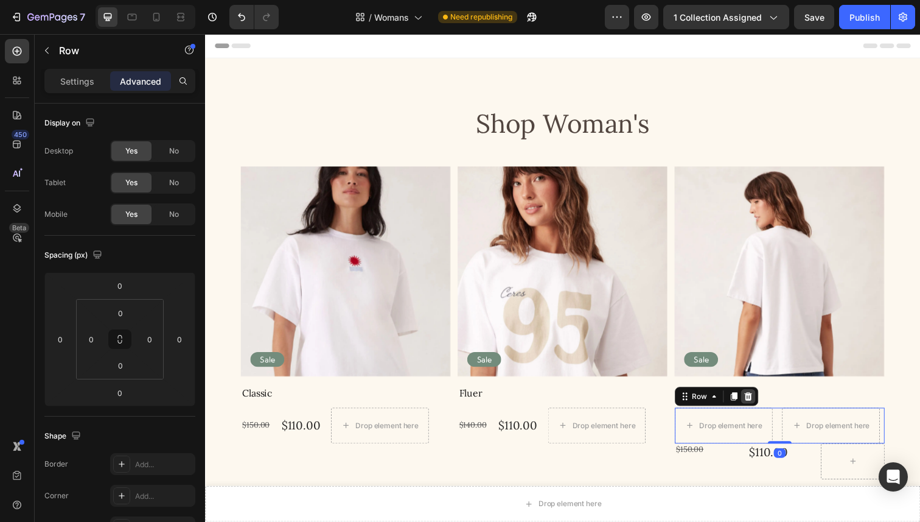
click at [761, 403] on icon at bounding box center [760, 404] width 8 height 9
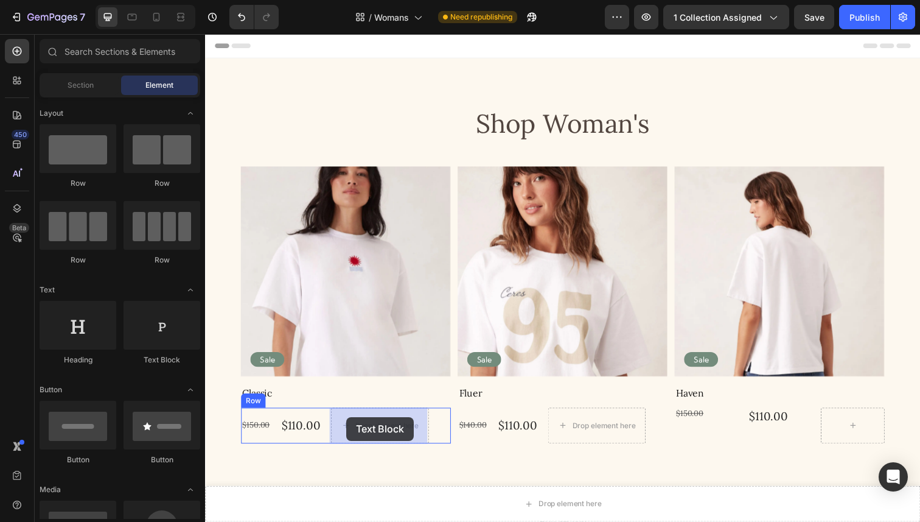
drag, startPoint x: 367, startPoint y: 350, endPoint x: 349, endPoint y: 424, distance: 76.3
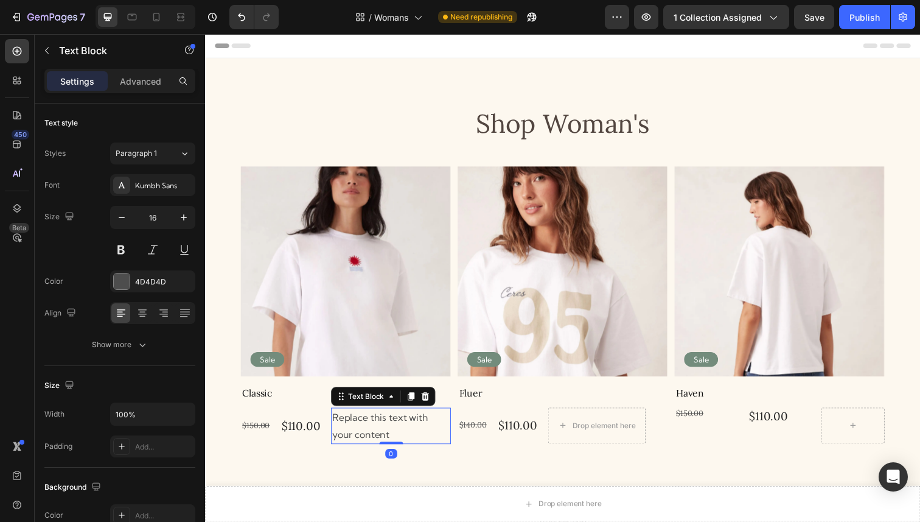
click at [396, 441] on div "Replace this text with your content" at bounding box center [395, 435] width 122 height 38
click at [396, 441] on p "Replace this text with your content" at bounding box center [395, 434] width 120 height 35
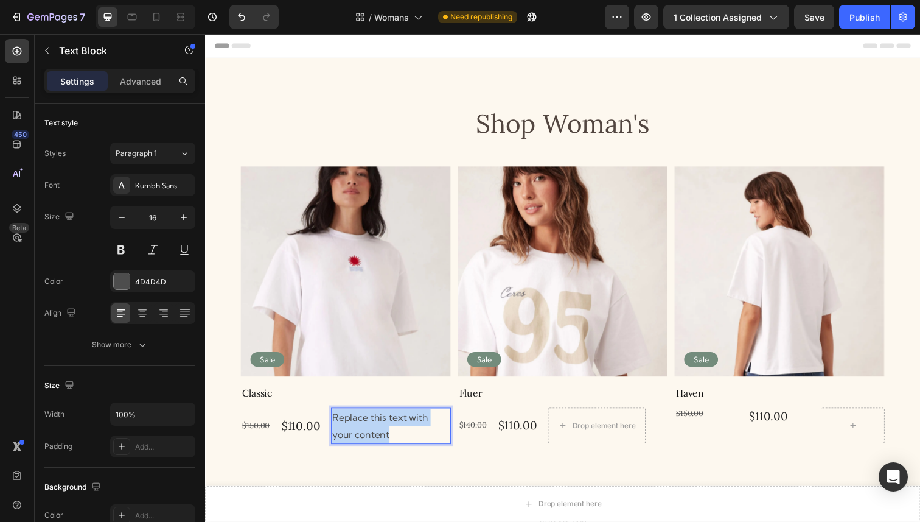
click at [396, 441] on p "Replace this text with your content" at bounding box center [395, 434] width 120 height 35
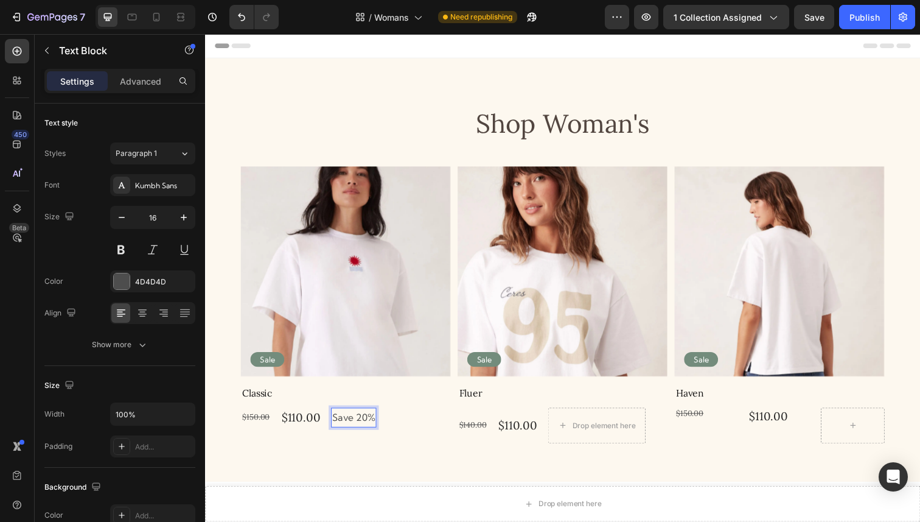
click at [360, 424] on p "Save 20%" at bounding box center [357, 426] width 44 height 18
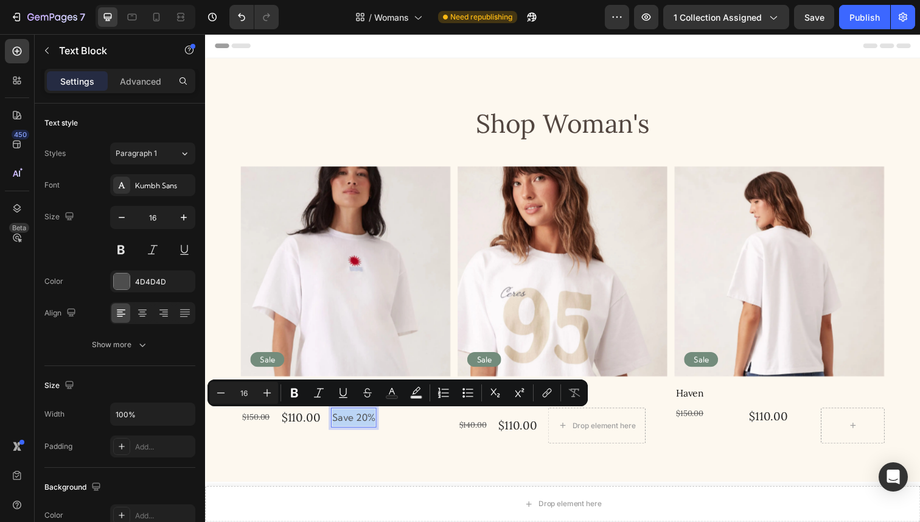
click at [360, 424] on p "Save 20%" at bounding box center [357, 426] width 44 height 18
copy p "Save 20%"
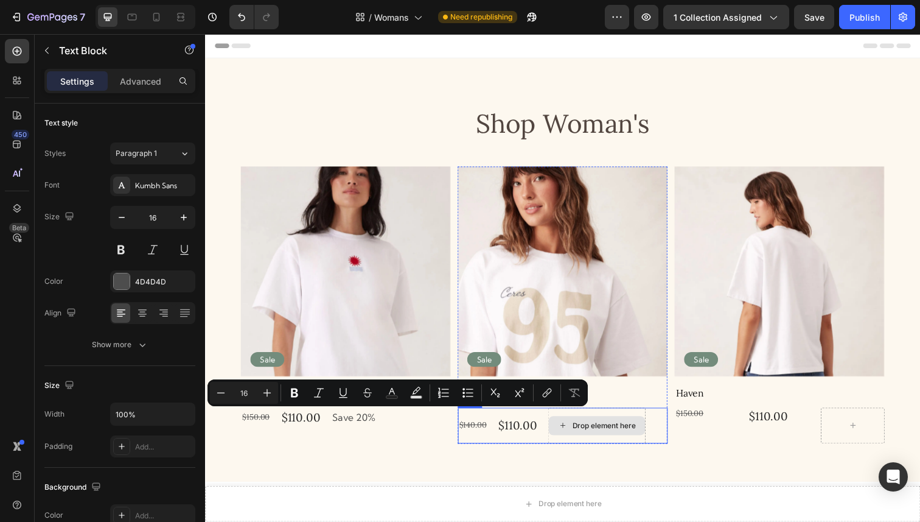
click at [624, 429] on div "Drop element here" at bounding box center [612, 434] width 65 height 10
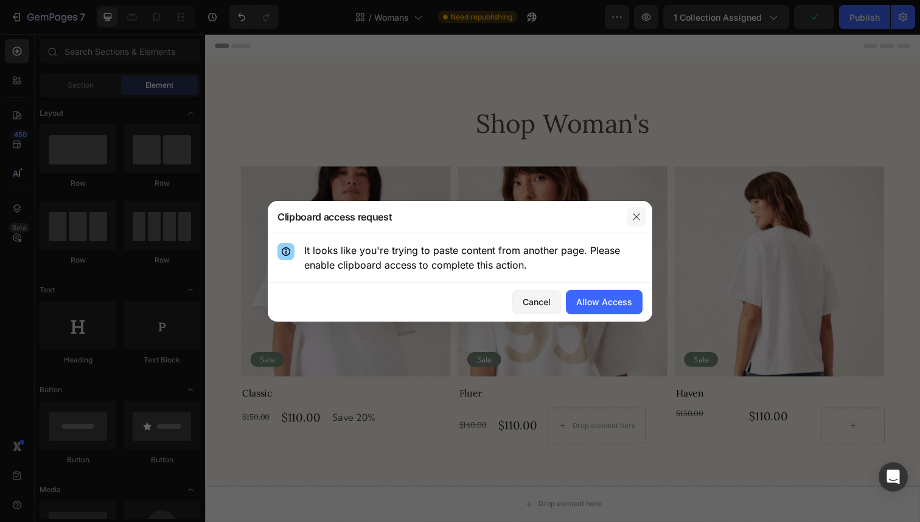
click at [636, 218] on icon "button" at bounding box center [637, 217] width 10 height 10
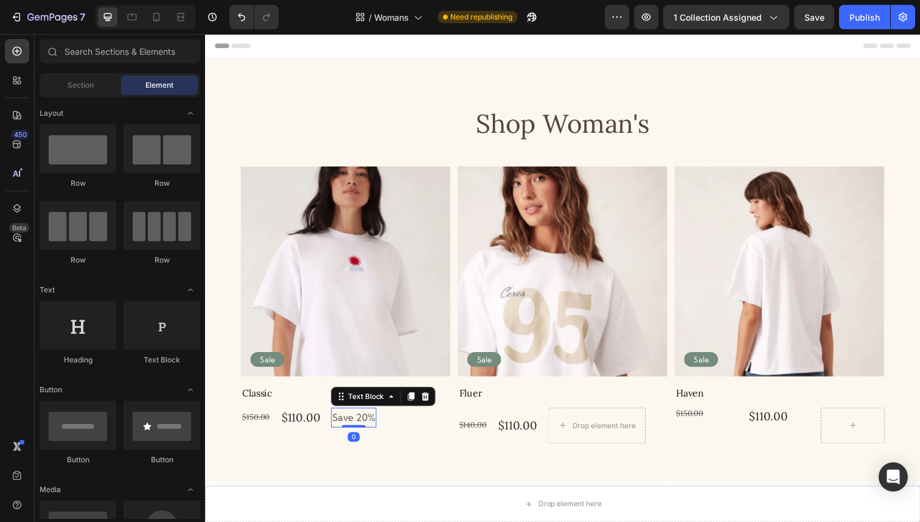
click at [360, 430] on p "Save 20%" at bounding box center [357, 426] width 44 height 18
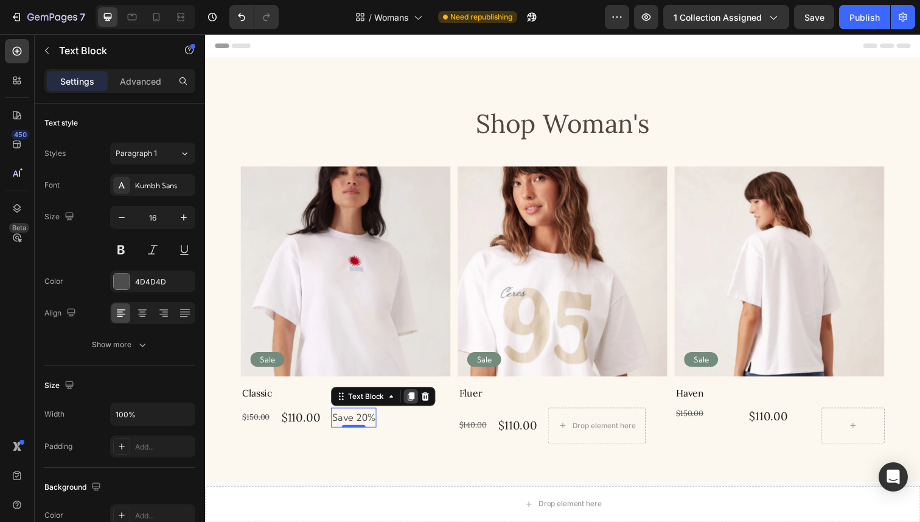
click at [415, 403] on icon at bounding box center [415, 404] width 7 height 9
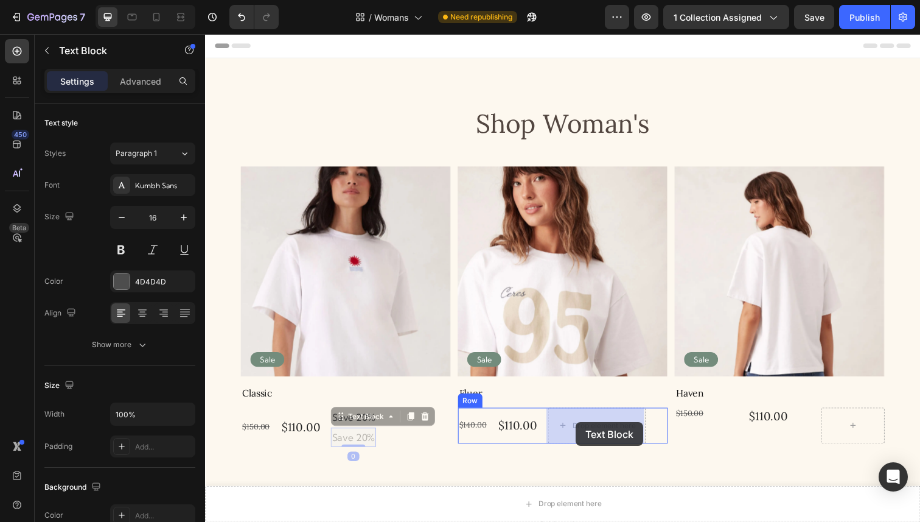
drag, startPoint x: 356, startPoint y: 449, endPoint x: 583, endPoint y: 430, distance: 227.8
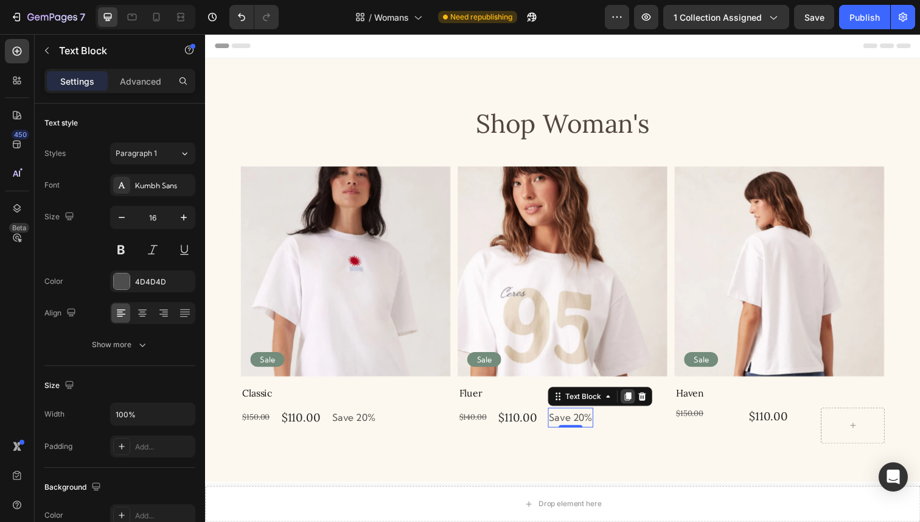
click at [636, 406] on icon at bounding box center [637, 404] width 7 height 9
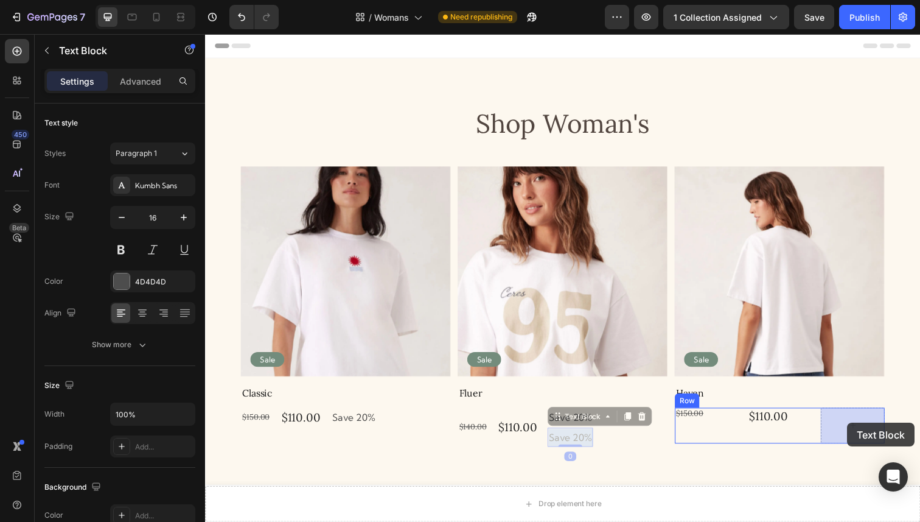
drag, startPoint x: 578, startPoint y: 446, endPoint x: 861, endPoint y: 430, distance: 283.4
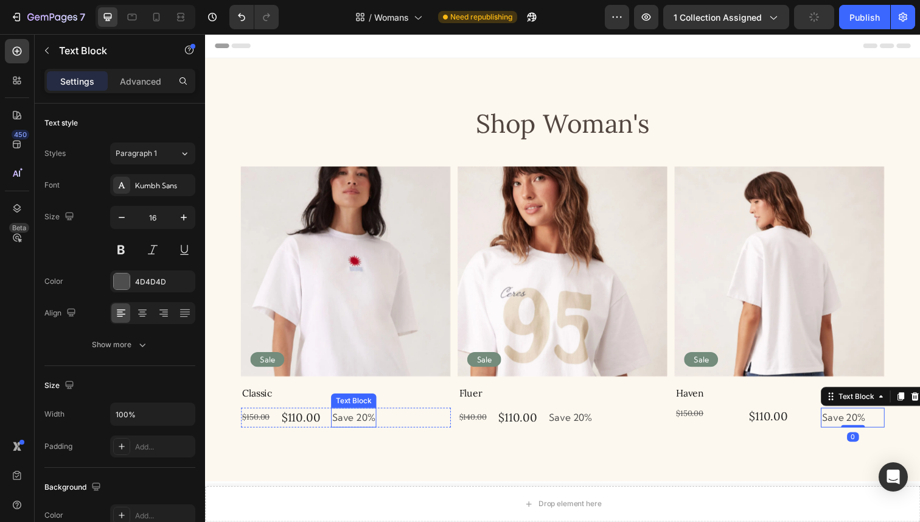
click at [355, 419] on p "Save 20%" at bounding box center [357, 426] width 44 height 18
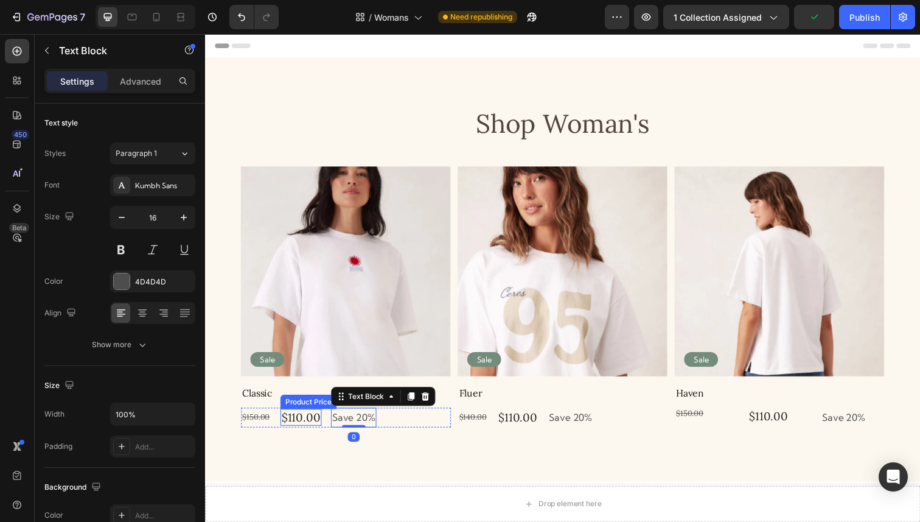
click at [321, 419] on div "$110.00" at bounding box center [303, 426] width 42 height 18
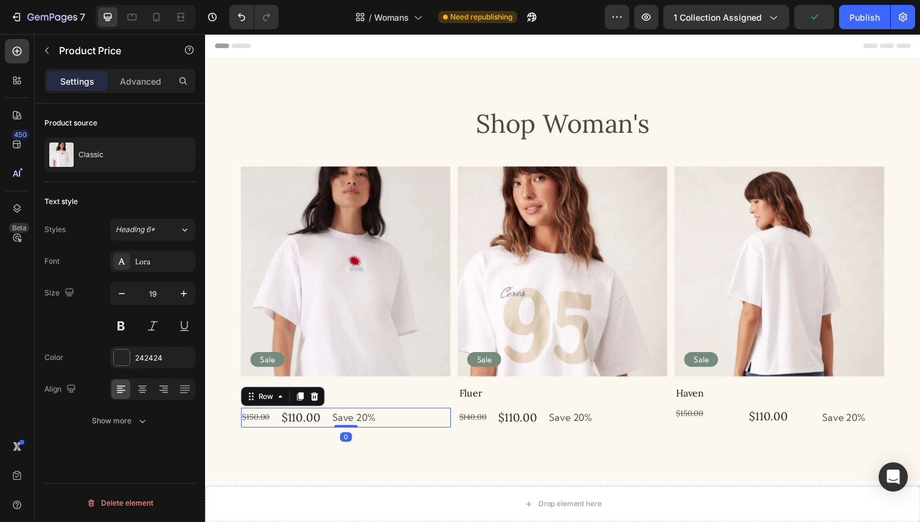
click at [402, 427] on div "$150.00 Product Price Product Price $110.00 Product Price Product Price Save 20…" at bounding box center [349, 426] width 214 height 20
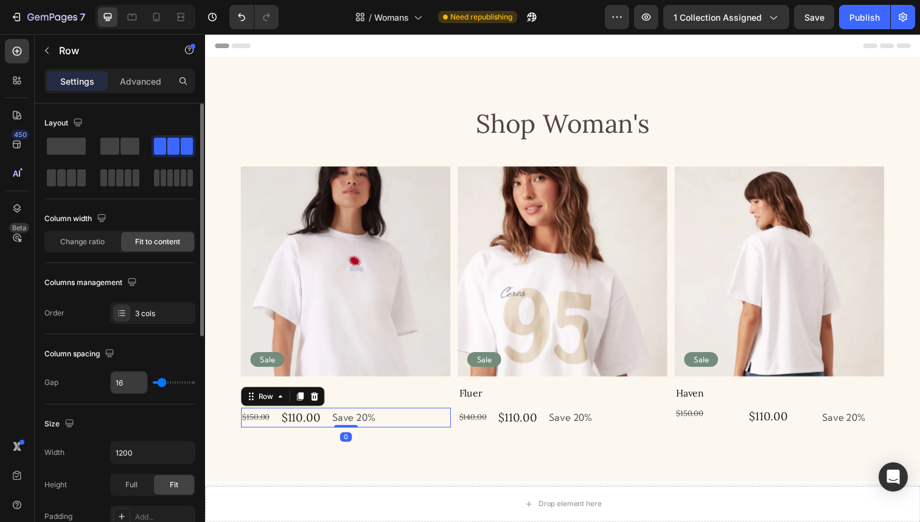
click at [131, 380] on input "16" at bounding box center [129, 382] width 37 height 22
type input "5"
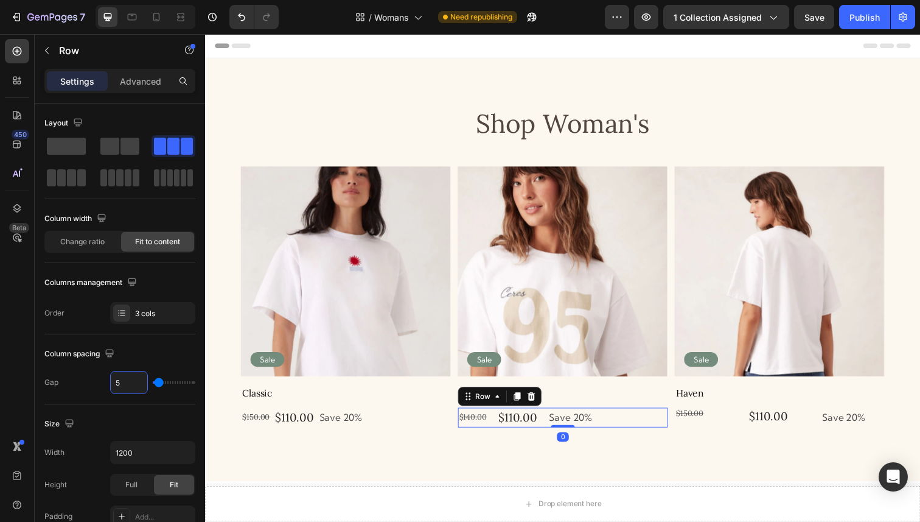
click at [498, 421] on div "$140.00 Product Price Product Price $110.00 Product Price Product Price Save 20…" at bounding box center [570, 426] width 214 height 20
click at [136, 381] on input "16" at bounding box center [129, 382] width 37 height 22
type input "5"
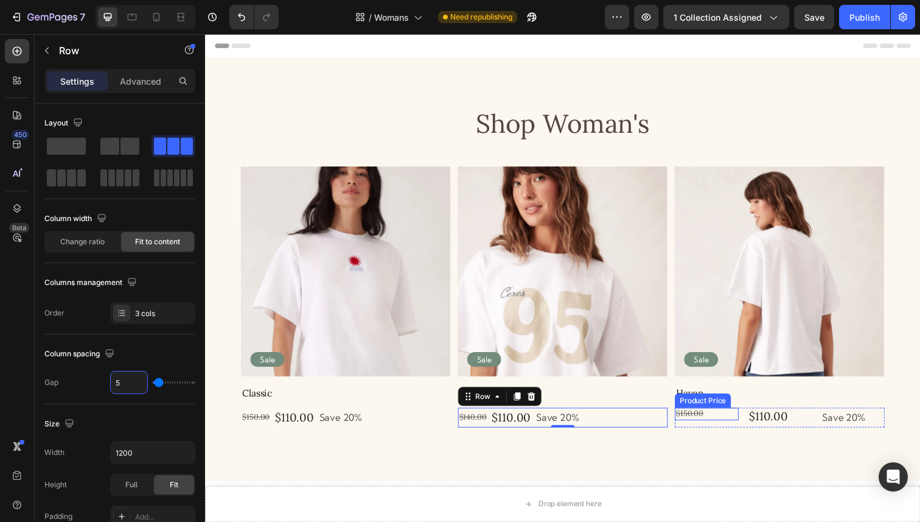
click at [737, 420] on div "$150.00" at bounding box center [717, 422] width 65 height 13
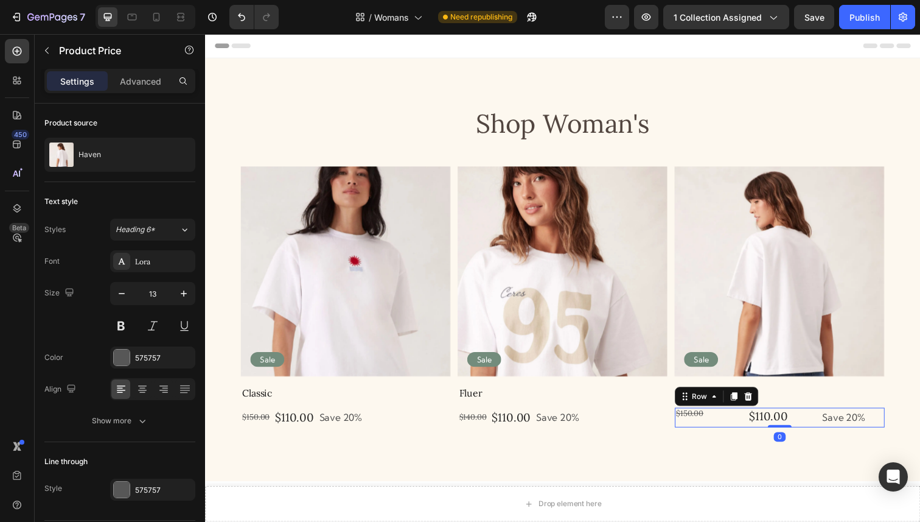
click at [751, 430] on div "$150.00 Product Price Product Price $110.00 Product Price Product Price Save 20…" at bounding box center [792, 426] width 214 height 20
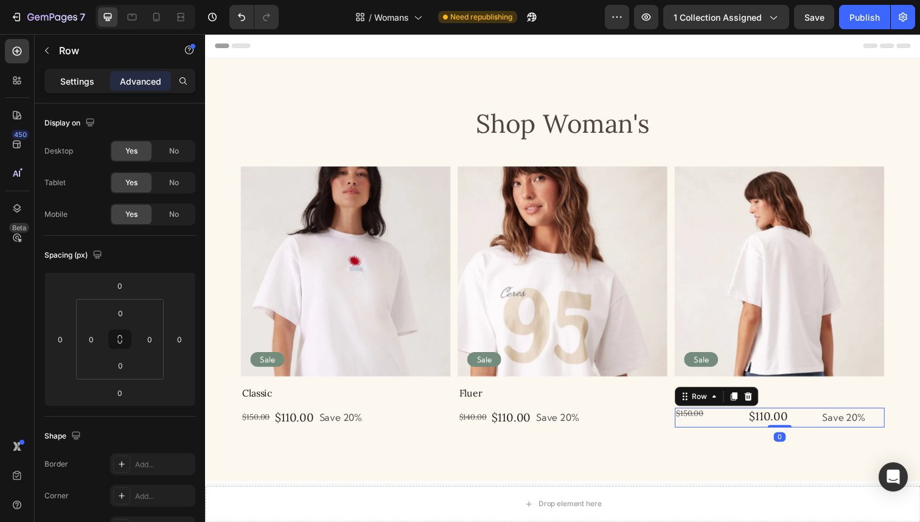
click at [93, 89] on div "Settings" at bounding box center [77, 80] width 61 height 19
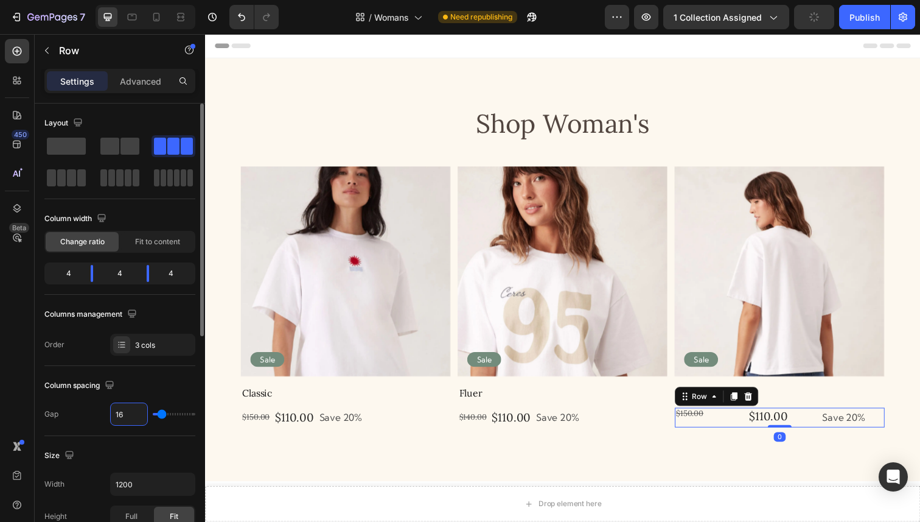
click at [123, 414] on input "16" at bounding box center [129, 414] width 37 height 22
type input "5"
click at [170, 245] on span "Fit to content" at bounding box center [157, 241] width 45 height 11
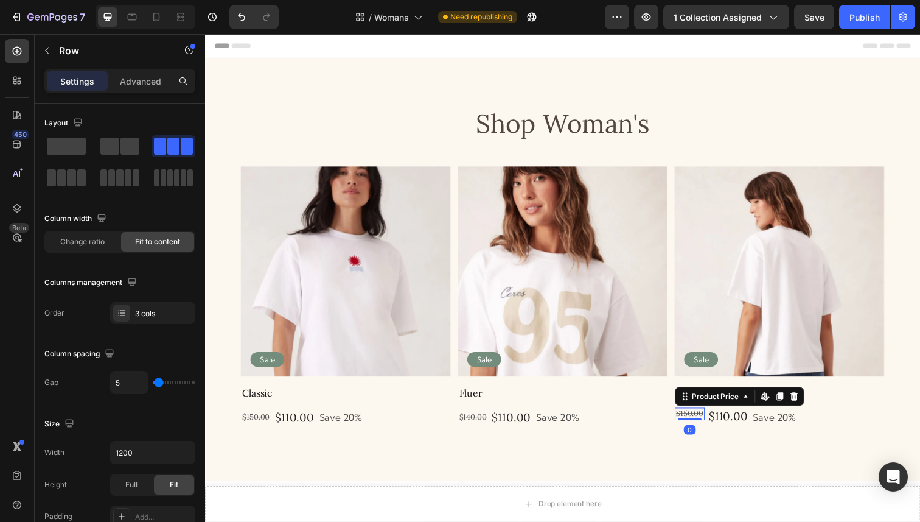
click at [709, 424] on div "$150.00" at bounding box center [700, 422] width 30 height 13
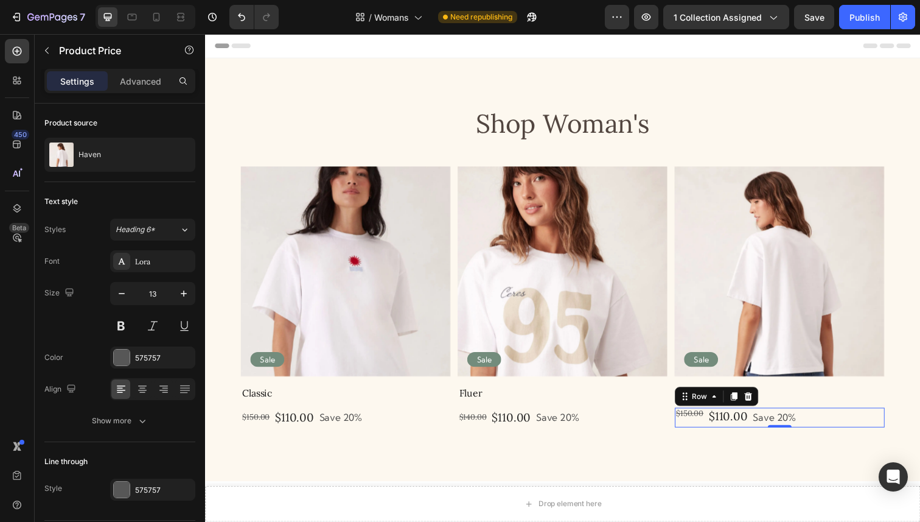
click at [847, 422] on div "$150.00 Product Price Product Price $110.00 Product Price Product Price Save 20…" at bounding box center [792, 426] width 214 height 20
click at [706, 424] on div "$150.00" at bounding box center [700, 422] width 30 height 13
click at [149, 90] on div "Advanced" at bounding box center [140, 80] width 61 height 19
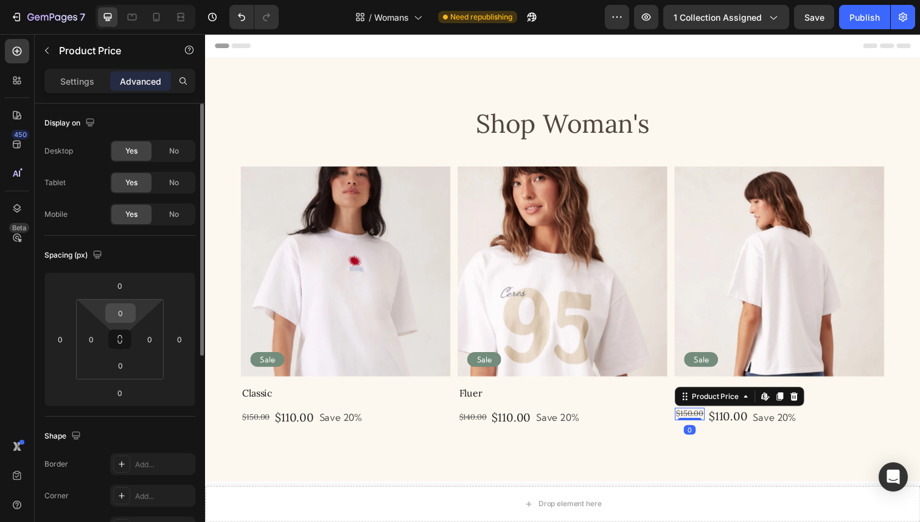
click at [121, 313] on input "0" at bounding box center [120, 313] width 24 height 18
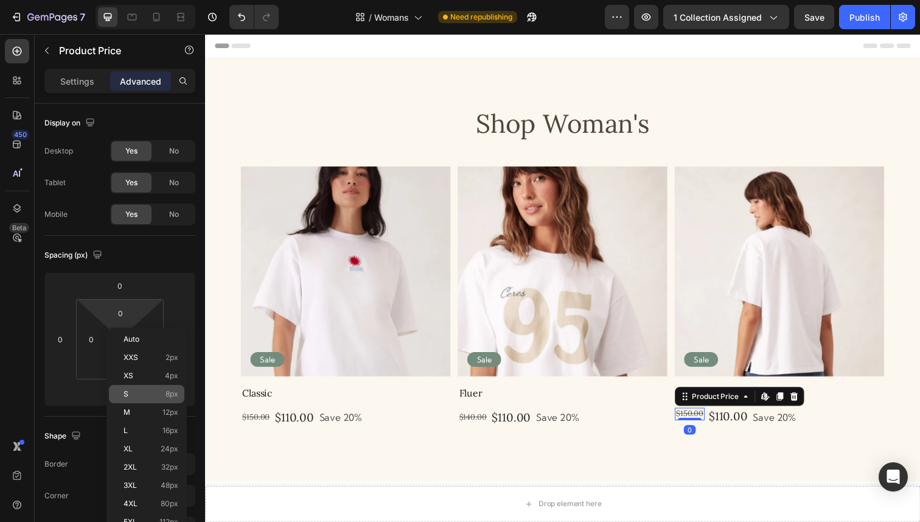
click at [133, 385] on div "S 8px" at bounding box center [146, 394] width 75 height 18
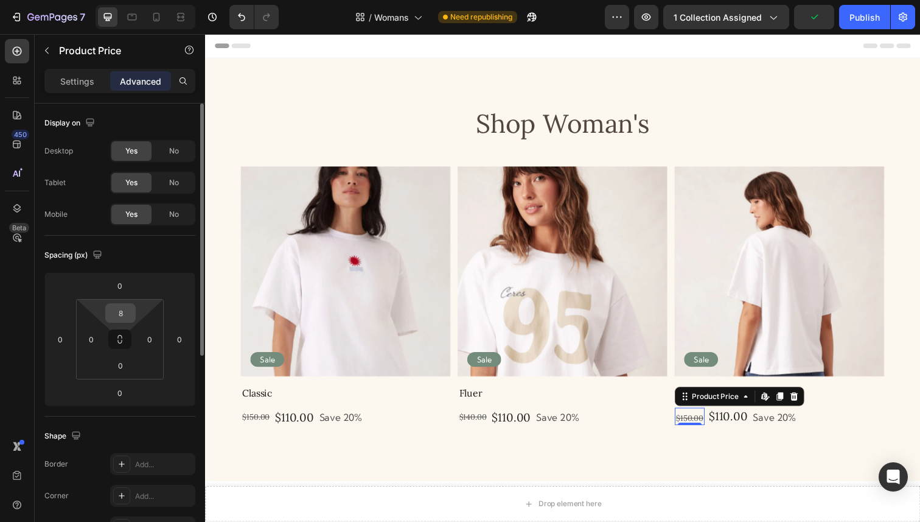
click at [123, 313] on input "8" at bounding box center [120, 313] width 24 height 18
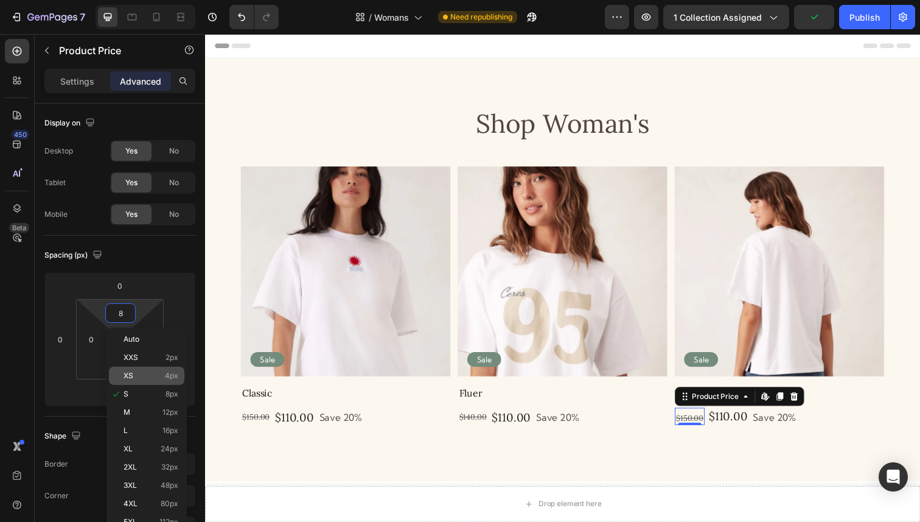
click at [134, 369] on div "XS 4px" at bounding box center [146, 375] width 75 height 18
type input "4"
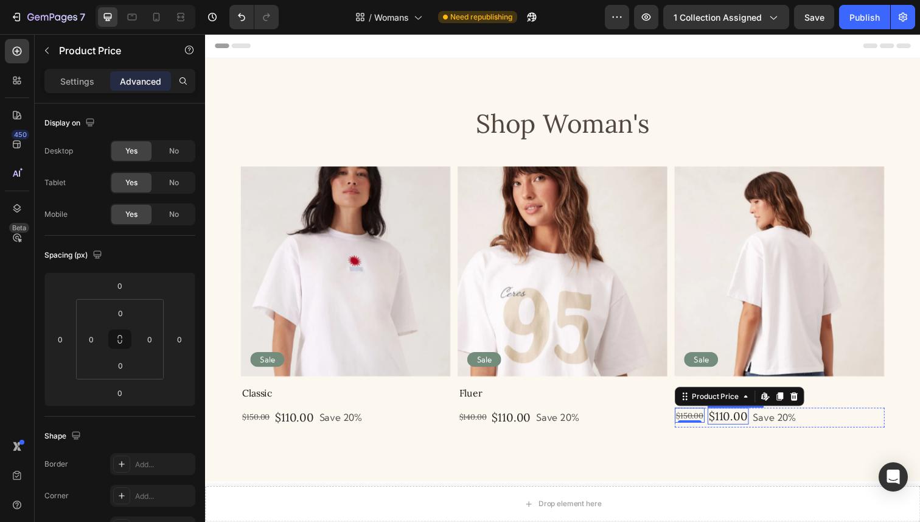
click at [744, 418] on div "$110.00" at bounding box center [739, 425] width 42 height 18
click at [80, 77] on p "Settings" at bounding box center [77, 81] width 34 height 13
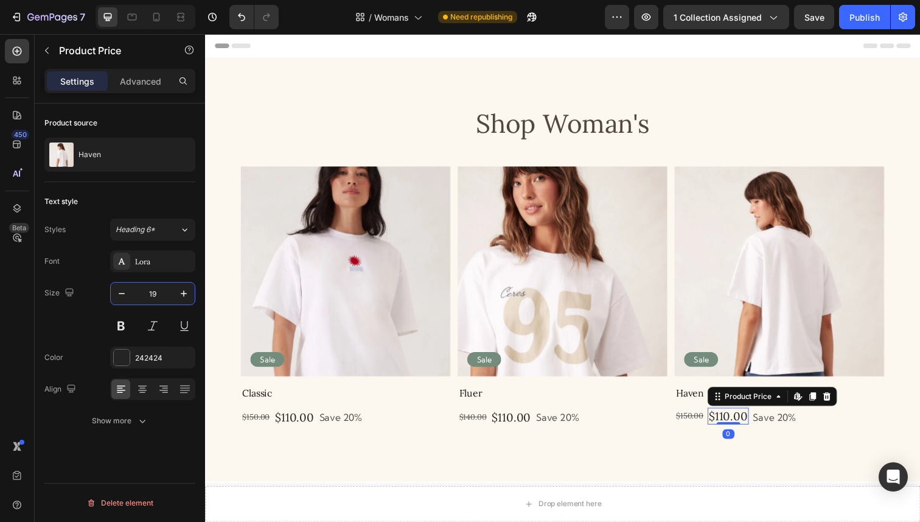
click at [151, 292] on input "19" at bounding box center [153, 293] width 40 height 22
click at [127, 294] on icon "button" at bounding box center [122, 293] width 12 height 12
type input "17"
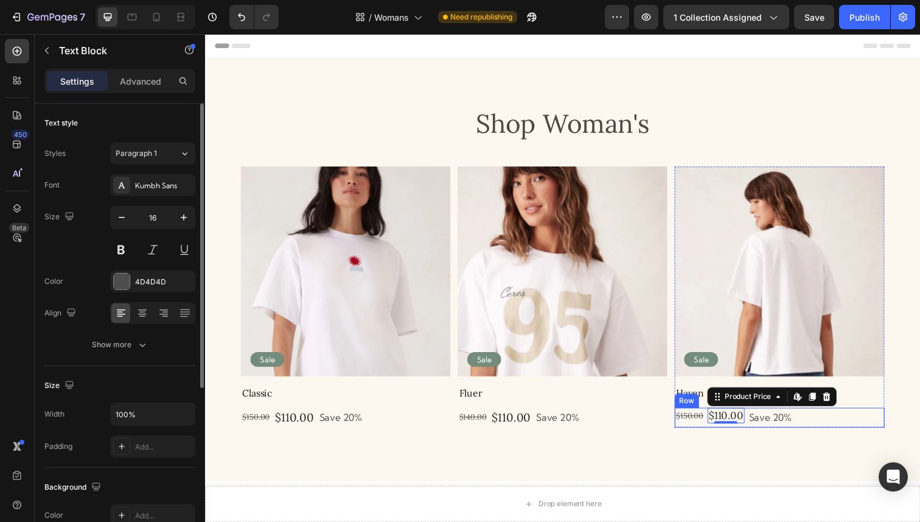
click at [792, 427] on p "Save 20%" at bounding box center [782, 426] width 44 height 18
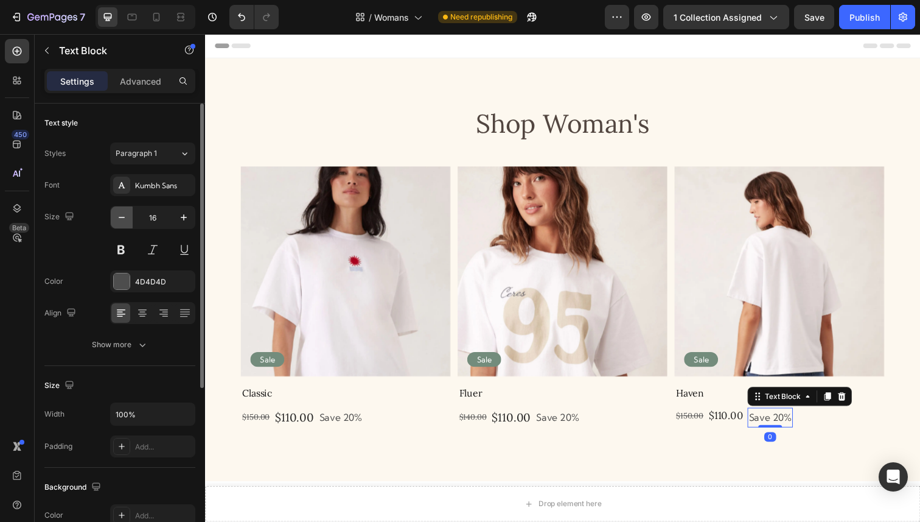
click at [122, 220] on icon "button" at bounding box center [122, 217] width 12 height 12
type input "14"
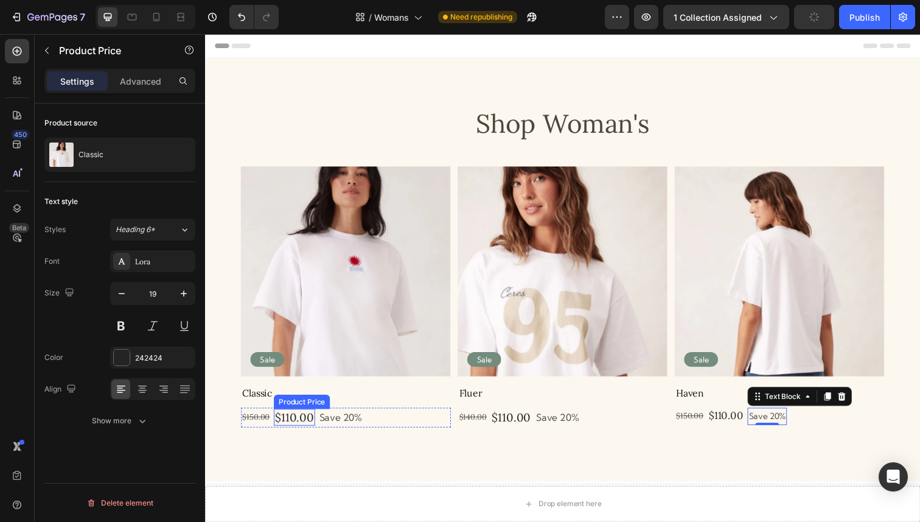
click at [300, 420] on div "$110.00" at bounding box center [296, 426] width 42 height 18
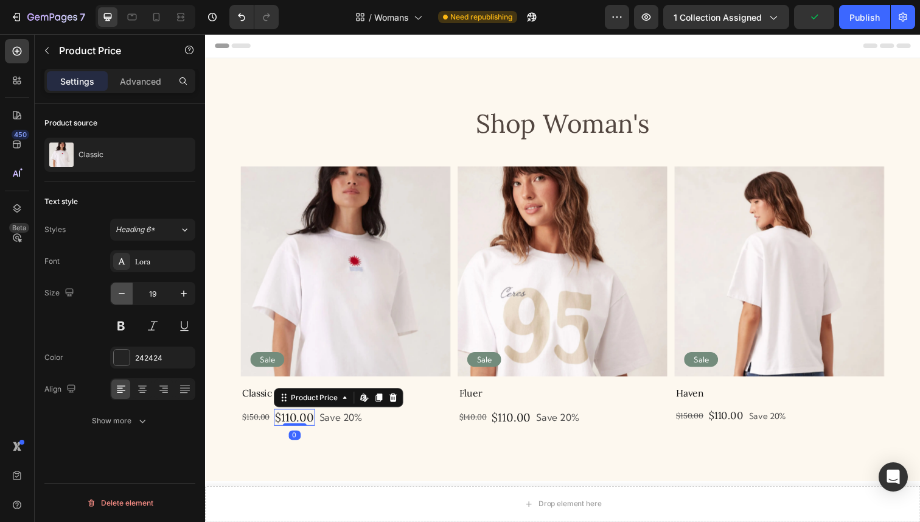
click at [120, 297] on icon "button" at bounding box center [122, 293] width 12 height 12
type input "17"
click at [355, 431] on p "Save 20%" at bounding box center [339, 426] width 44 height 18
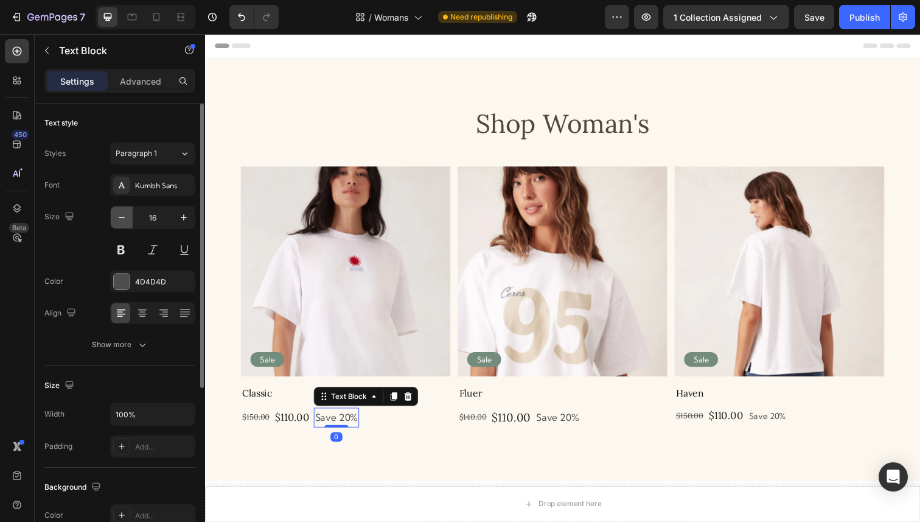
click at [122, 218] on icon "button" at bounding box center [122, 217] width 12 height 12
type input "14"
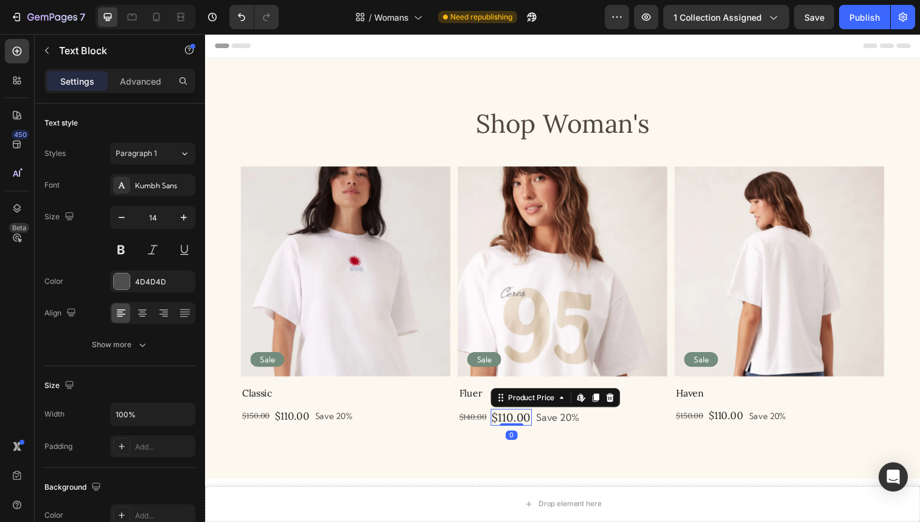
click at [526, 426] on div "$110.00" at bounding box center [518, 426] width 42 height 18
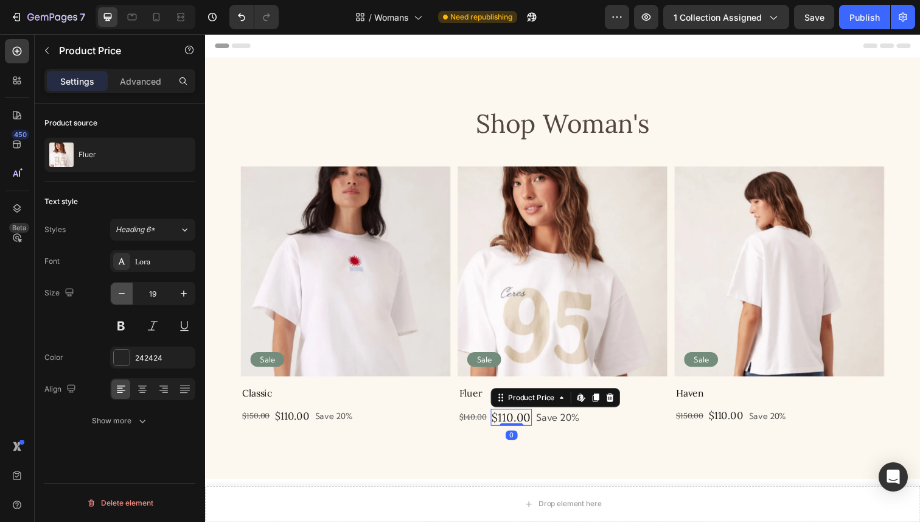
click at [119, 295] on icon "button" at bounding box center [122, 293] width 12 height 12
type input "17"
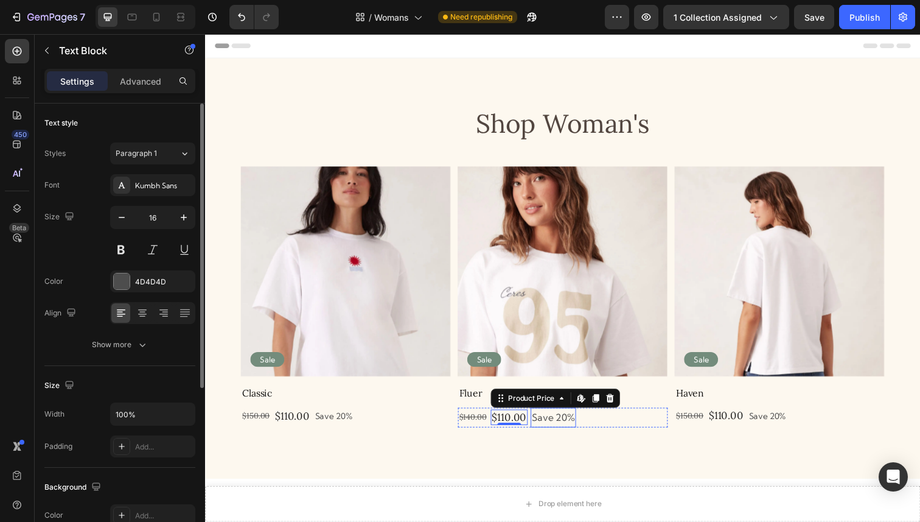
click at [571, 430] on p "Save 20%" at bounding box center [561, 426] width 44 height 18
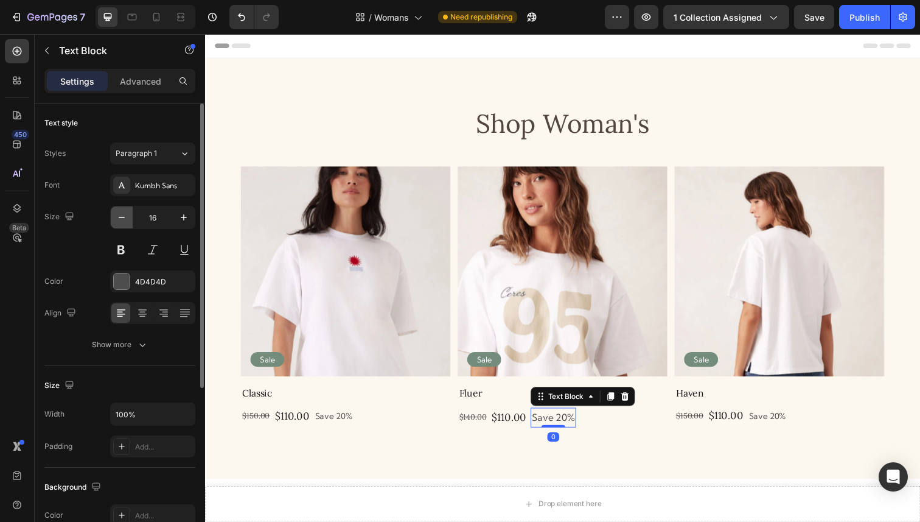
click at [123, 217] on icon "button" at bounding box center [122, 217] width 6 height 1
type input "14"
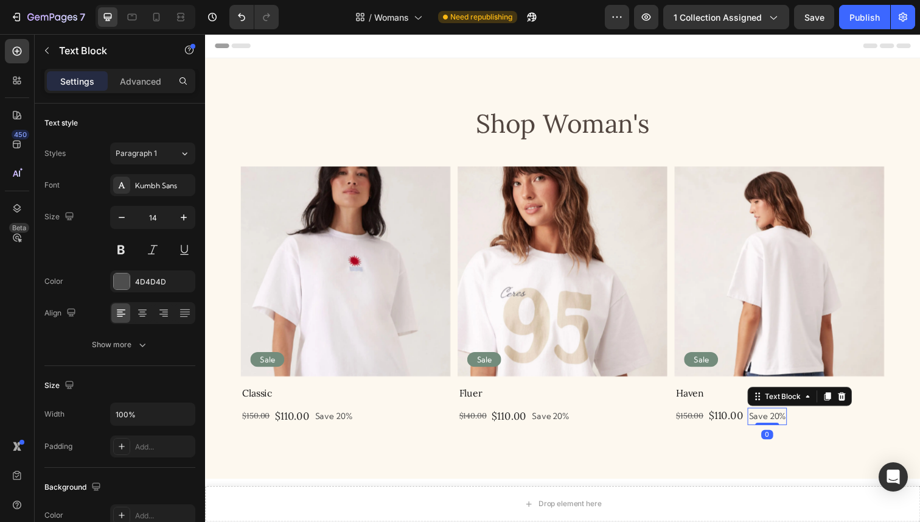
click at [792, 424] on p "Save 20%" at bounding box center [779, 424] width 38 height 15
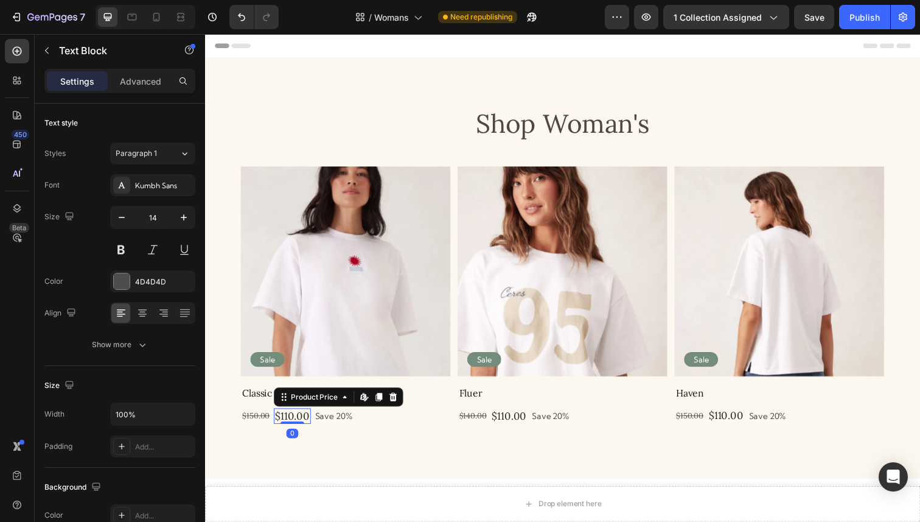
click at [296, 425] on div "$110.00" at bounding box center [294, 424] width 38 height 16
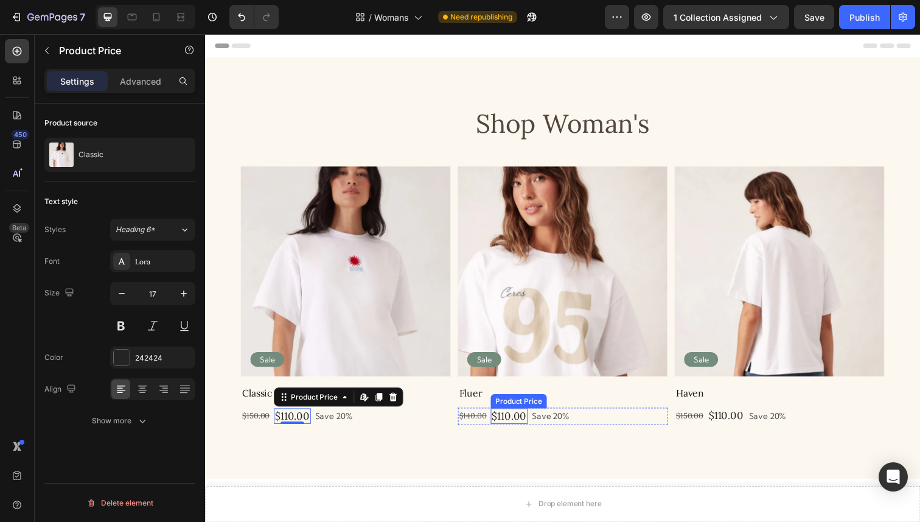
click at [526, 424] on div "$110.00" at bounding box center [516, 424] width 38 height 16
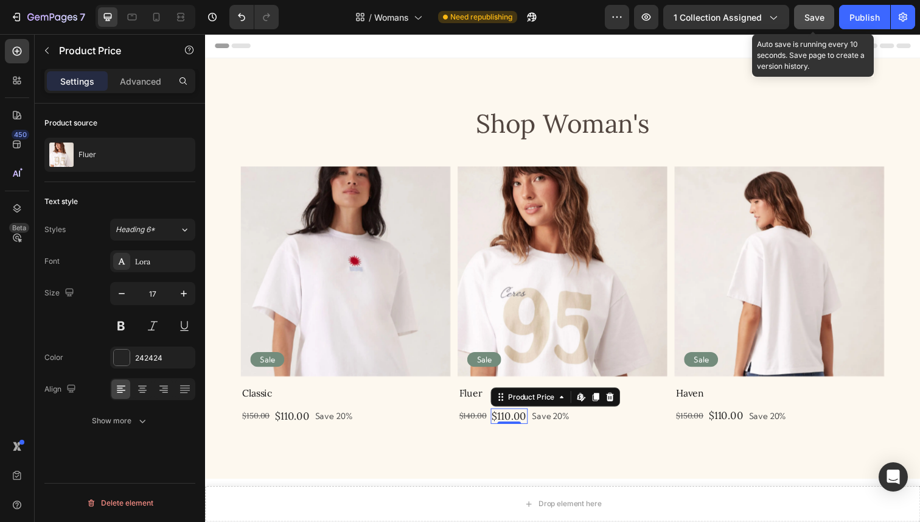
click at [814, 11] on div "Save" at bounding box center [815, 17] width 20 height 13
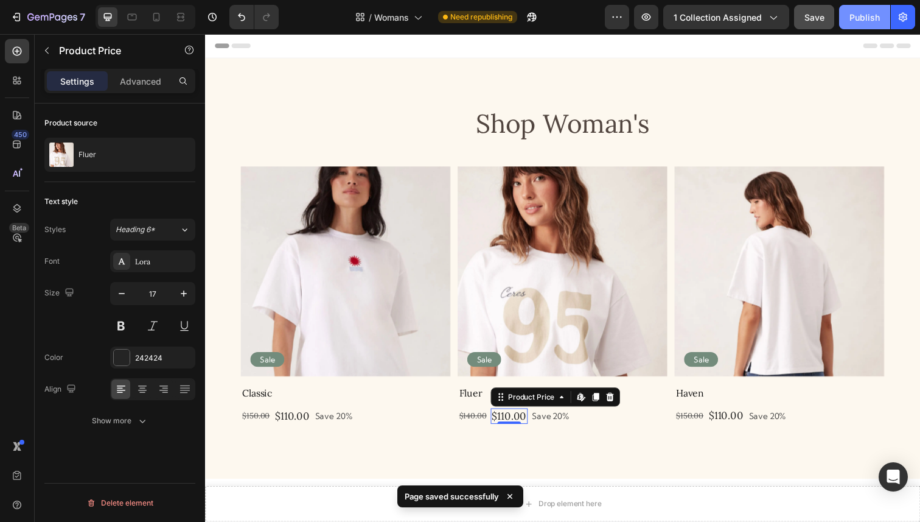
click at [863, 15] on div "Publish" at bounding box center [865, 17] width 30 height 13
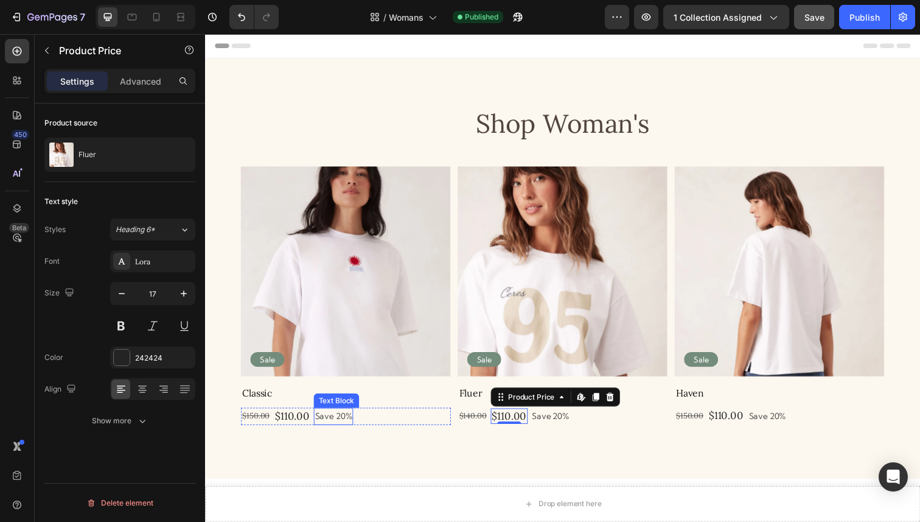
click at [349, 428] on p "Save 20%" at bounding box center [336, 424] width 38 height 15
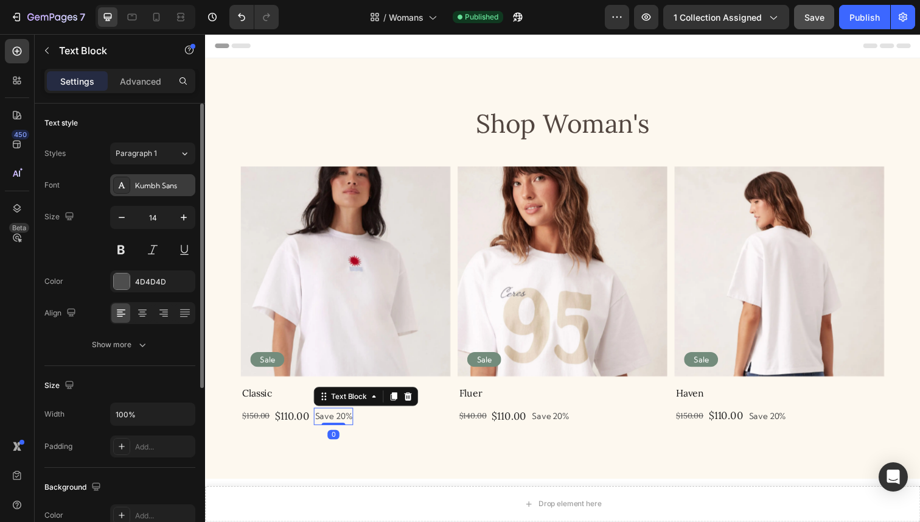
click at [150, 191] on div "Kumbh Sans" at bounding box center [152, 185] width 85 height 22
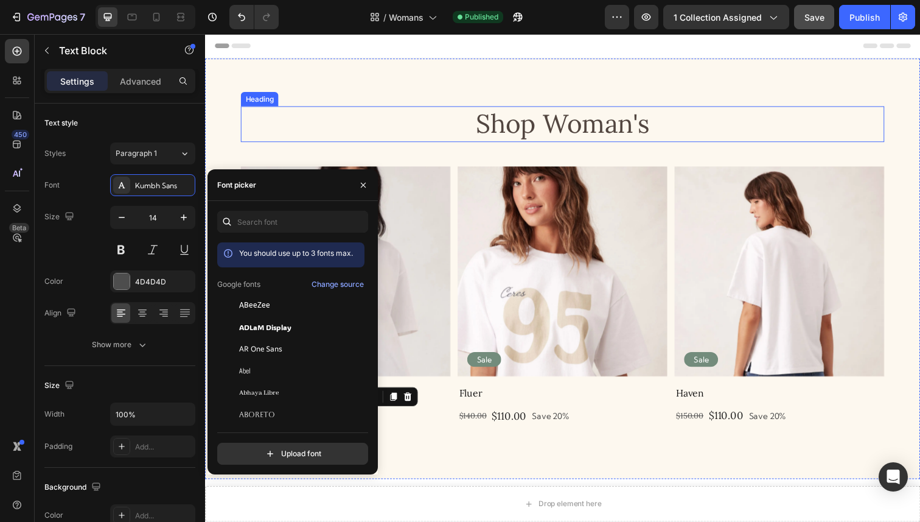
click at [322, 116] on h2 "Shop Woman's" at bounding box center [570, 126] width 657 height 37
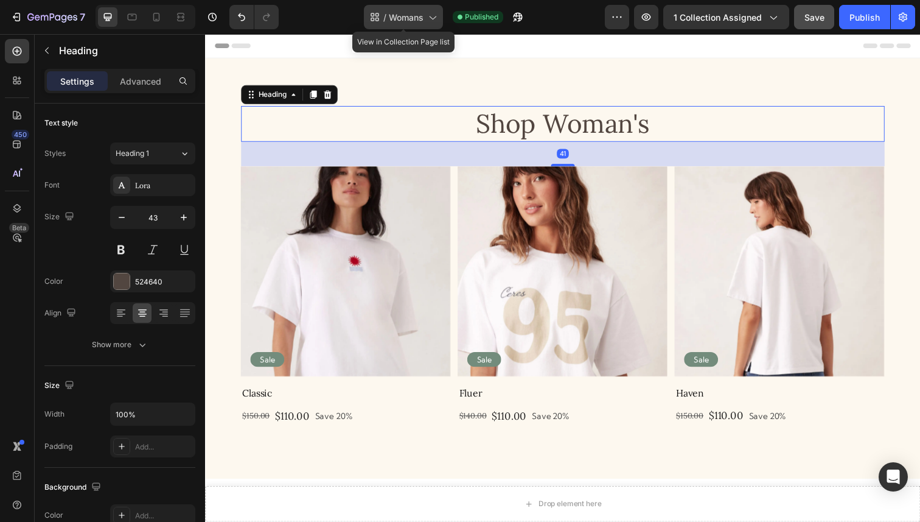
click at [424, 19] on span "Womans" at bounding box center [406, 17] width 35 height 13
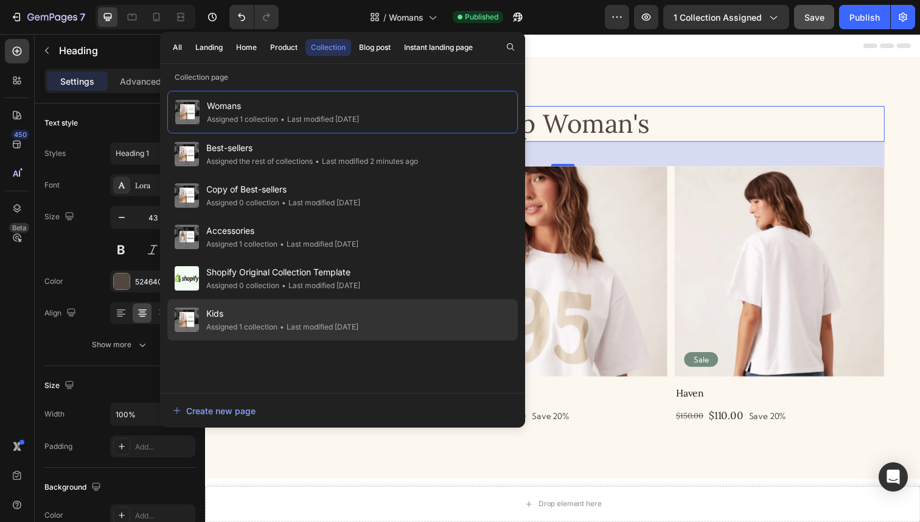
click at [242, 305] on div "Kids Assigned 1 collection • Last modified [DATE]" at bounding box center [342, 319] width 351 height 41
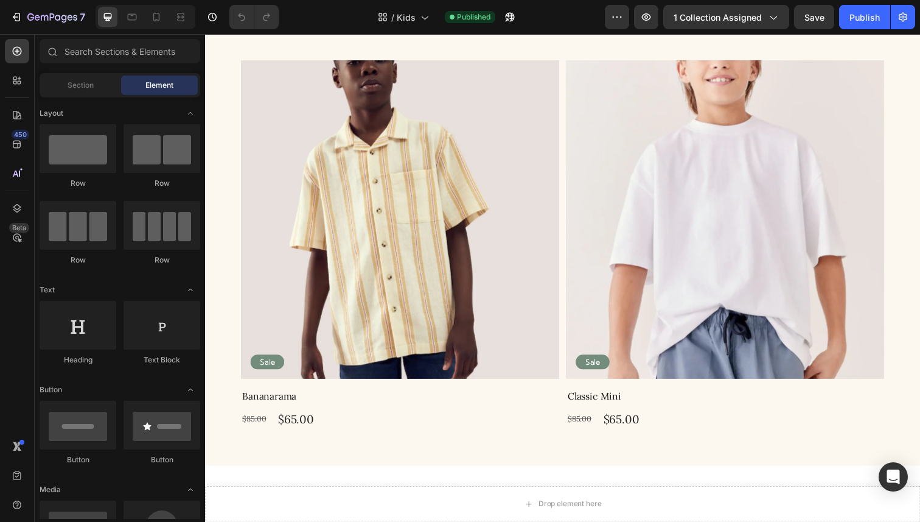
scroll to position [110, 0]
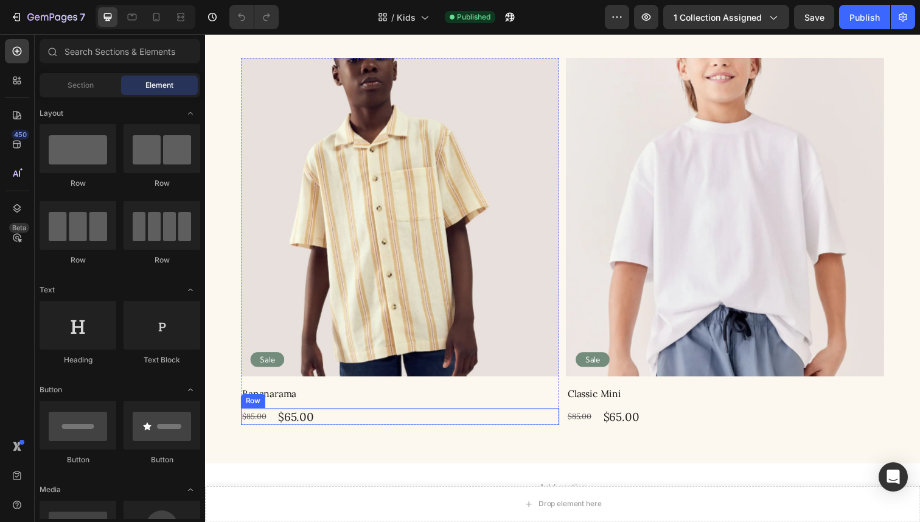
click at [340, 423] on div "$85.00 Product Price Product Price $65.00 Product Price Product Price Row" at bounding box center [404, 425] width 325 height 18
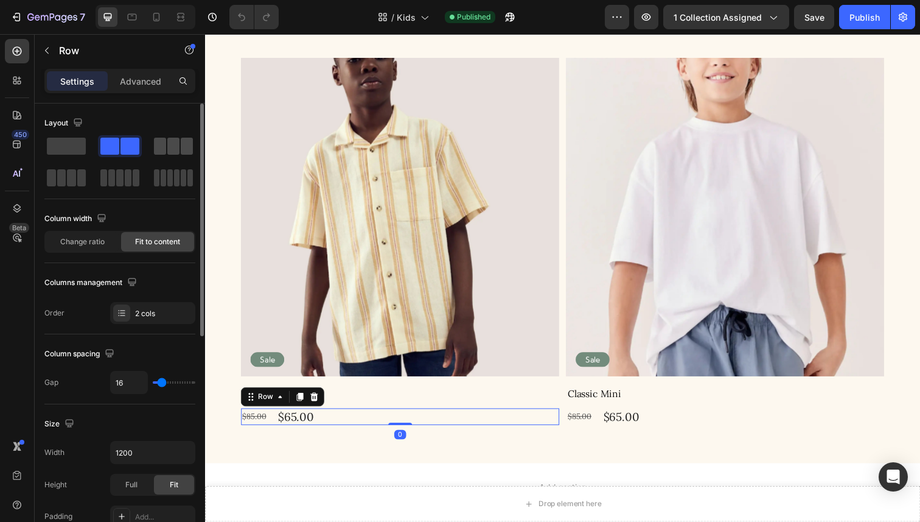
click at [161, 151] on span at bounding box center [160, 146] width 12 height 17
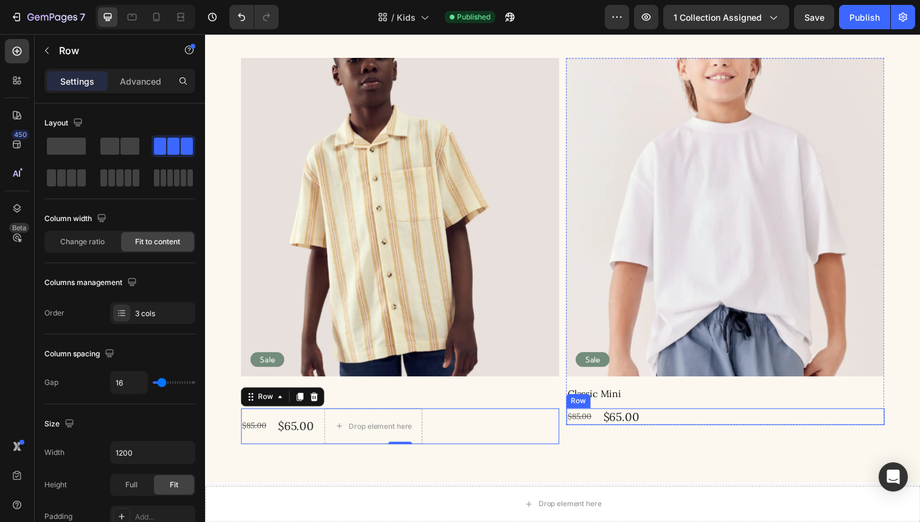
click at [695, 427] on div "$85.00 Product Price Product Price $65.00 Product Price Product Price Row" at bounding box center [736, 425] width 325 height 18
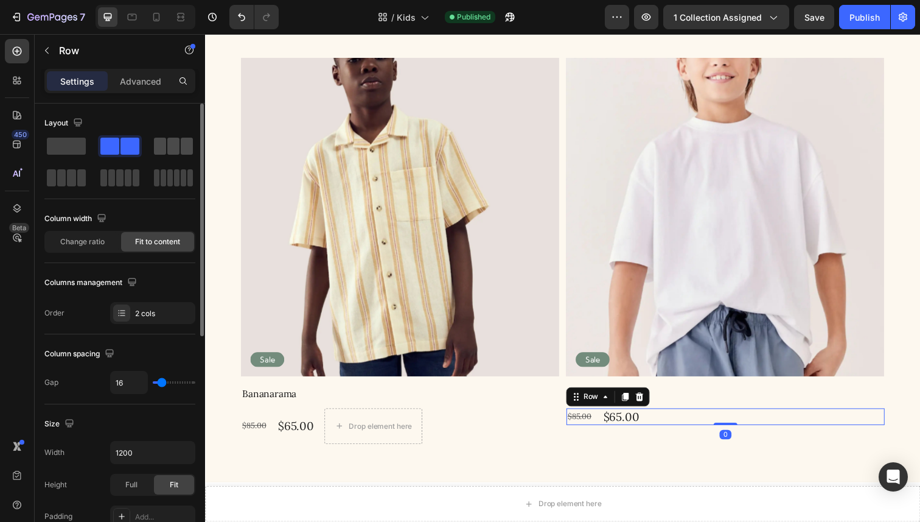
click at [162, 145] on span at bounding box center [160, 146] width 12 height 17
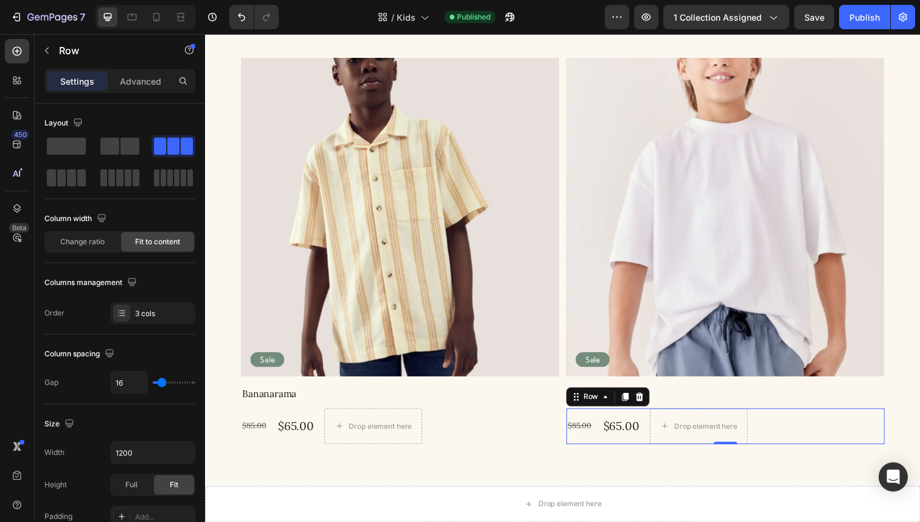
click at [83, 86] on p "Settings" at bounding box center [77, 81] width 34 height 13
click at [131, 86] on p "Advanced" at bounding box center [140, 81] width 41 height 13
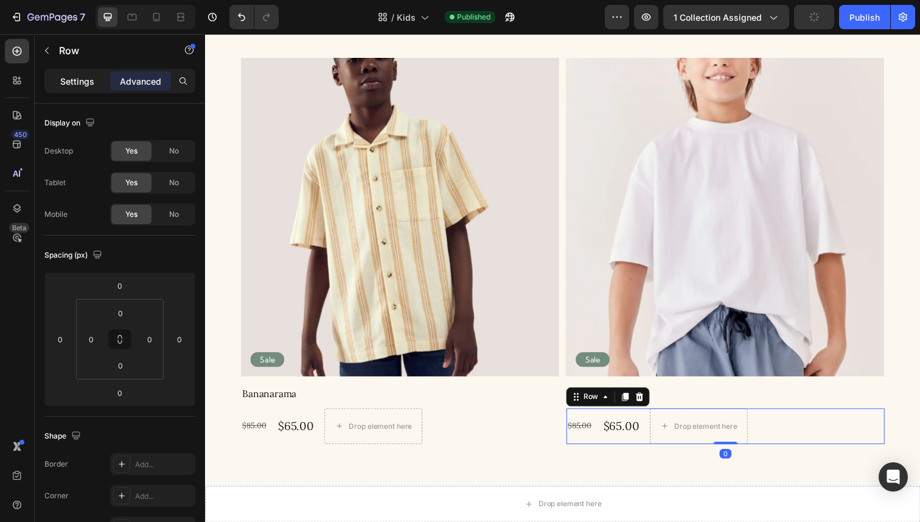
click at [89, 80] on p "Settings" at bounding box center [77, 81] width 34 height 13
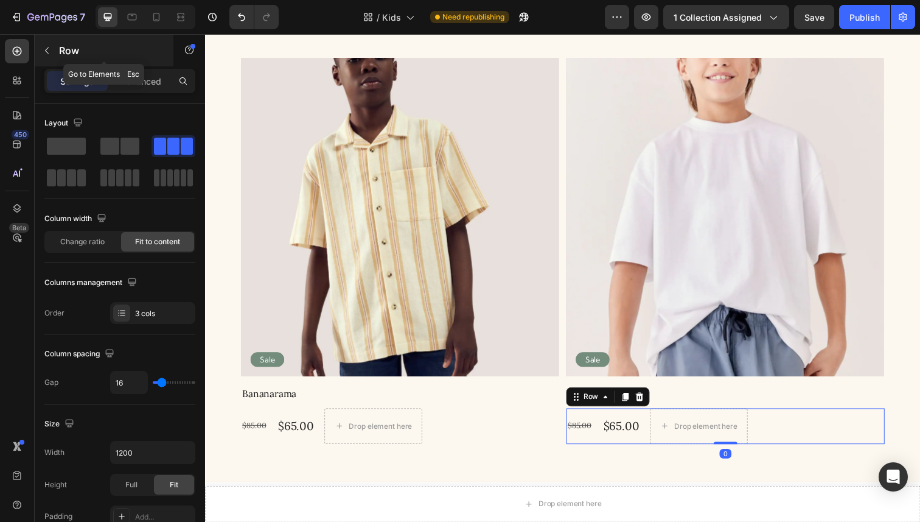
click at [46, 51] on icon "button" at bounding box center [47, 51] width 10 height 10
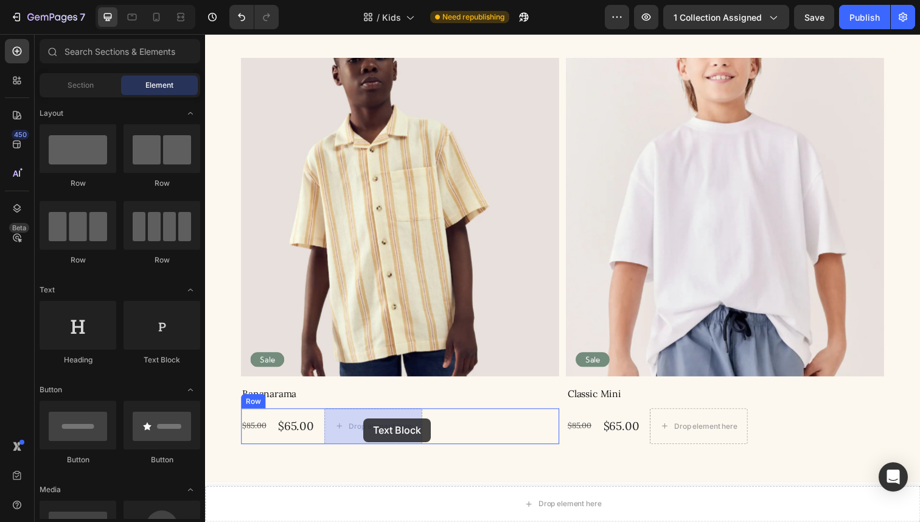
drag, startPoint x: 360, startPoint y: 363, endPoint x: 367, endPoint y: 426, distance: 63.7
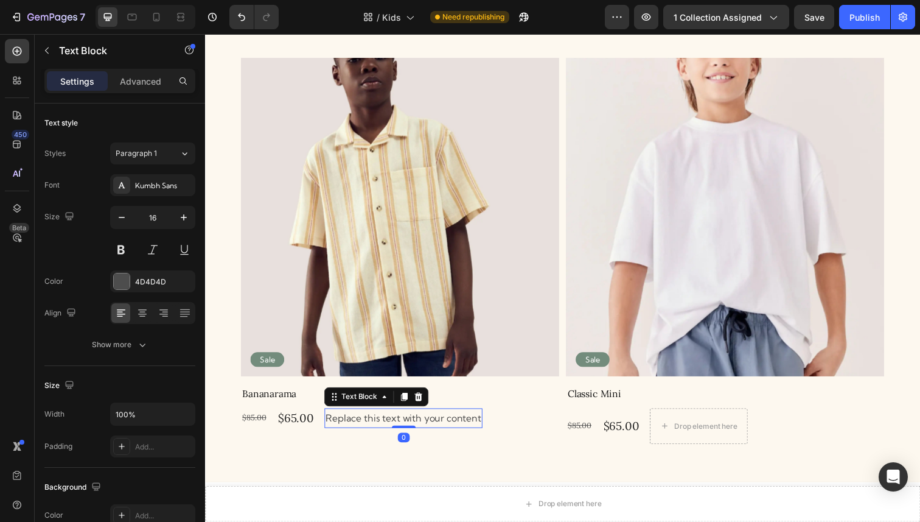
click at [367, 426] on div "Replace this text with your content" at bounding box center [407, 426] width 161 height 20
click at [367, 426] on p "Replace this text with your content" at bounding box center [407, 427] width 159 height 18
click at [367, 426] on p "Replace S text with your content" at bounding box center [402, 427] width 148 height 18
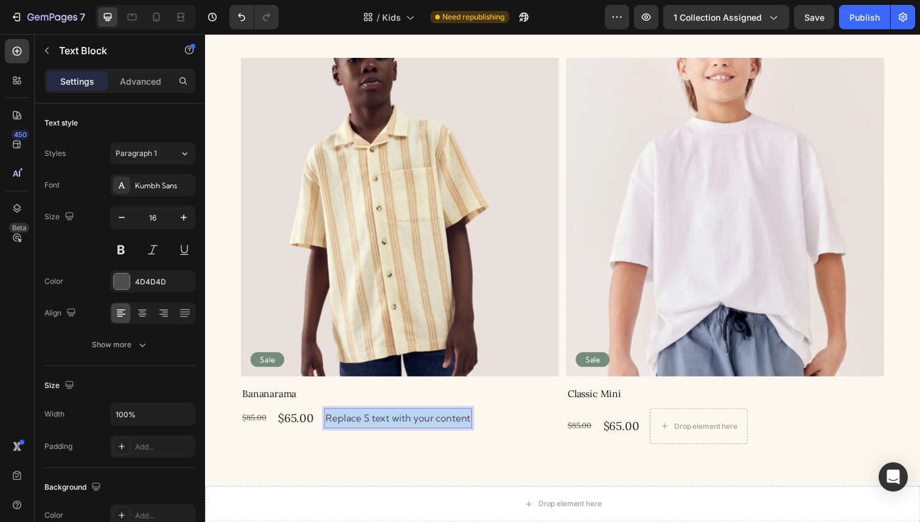
click at [367, 426] on p "Replace S text with your content" at bounding box center [402, 427] width 148 height 18
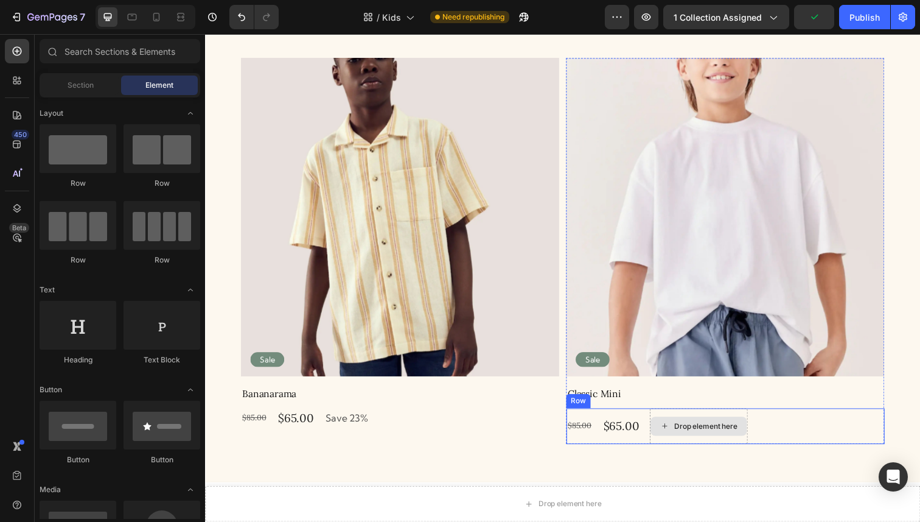
click at [722, 426] on div "Drop element here" at bounding box center [709, 434] width 99 height 19
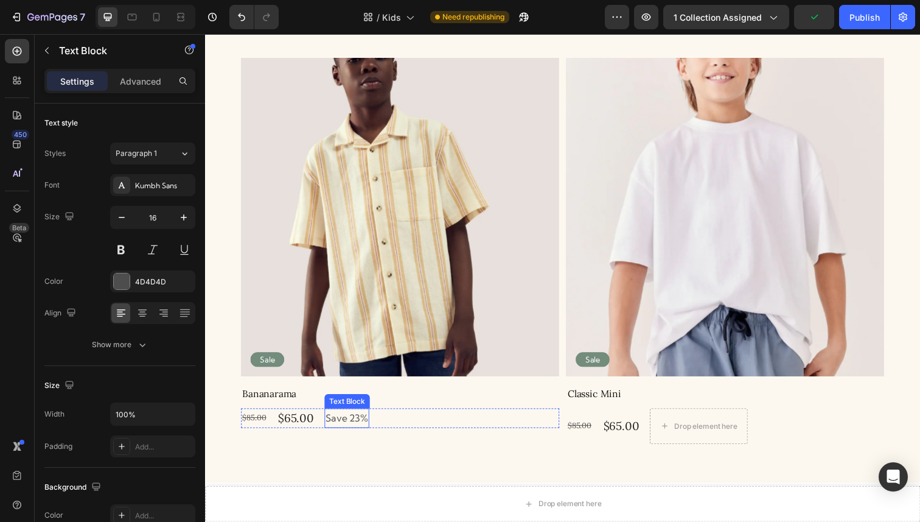
click at [368, 421] on p "Save 23%" at bounding box center [349, 427] width 43 height 18
click at [408, 405] on icon at bounding box center [408, 404] width 7 height 9
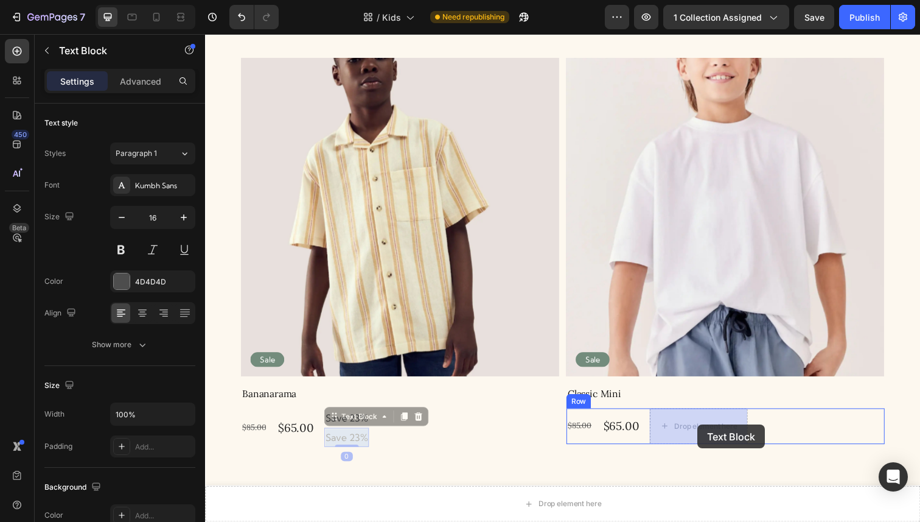
drag, startPoint x: 354, startPoint y: 449, endPoint x: 708, endPoint y: 433, distance: 354.6
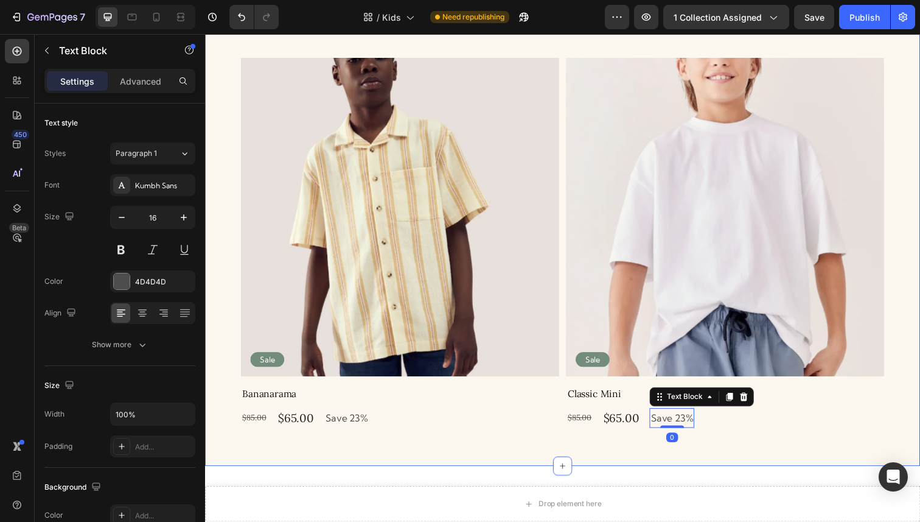
click at [629, 454] on div "Shop Kid's Heading Product Images Sale Text Block Row Bananarama Product Title …" at bounding box center [570, 212] width 730 height 526
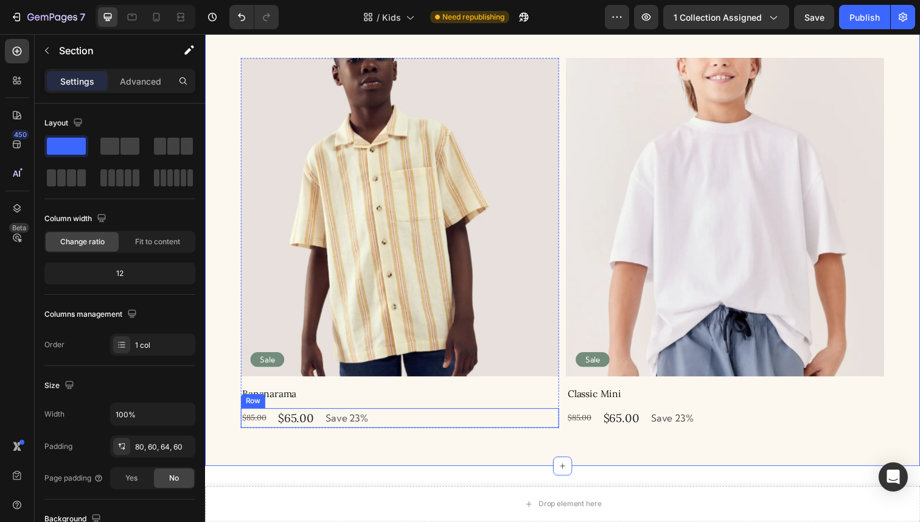
click at [425, 424] on div "$85.00 Product Price Product Price $65.00 Product Price Product Price Save 23% …" at bounding box center [404, 426] width 325 height 20
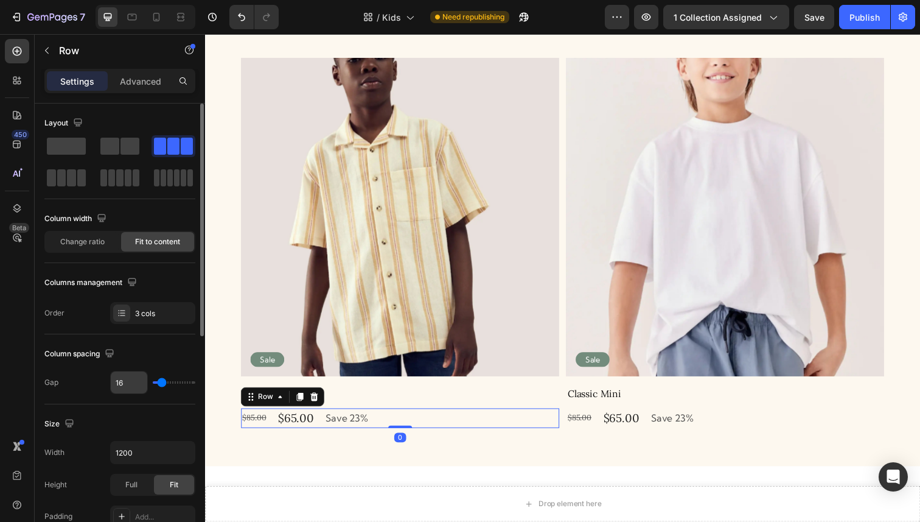
click at [123, 393] on input "16" at bounding box center [129, 382] width 37 height 22
type input "8"
click at [609, 418] on div "$85.00 Product Price Product Price $65.00 Product Price Product Price Save 23% …" at bounding box center [736, 426] width 325 height 20
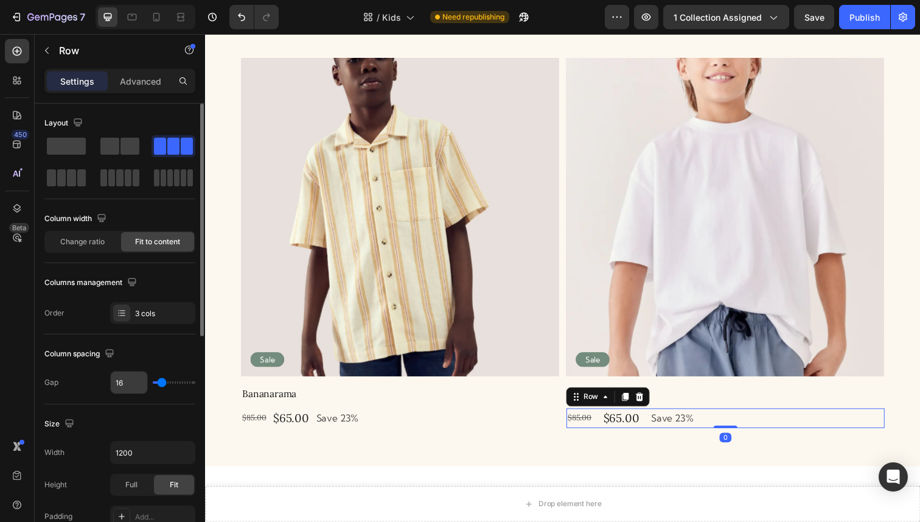
click at [128, 380] on input "16" at bounding box center [129, 382] width 37 height 22
type input "8"
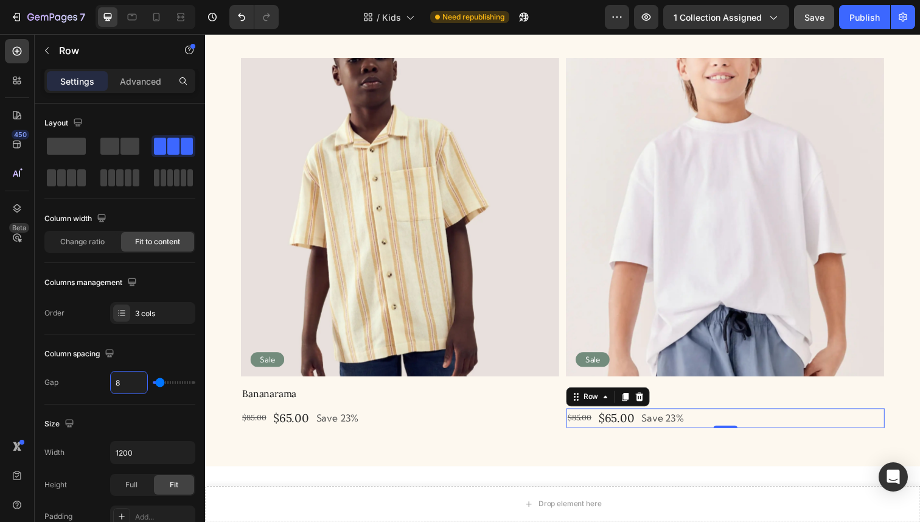
type input "8"
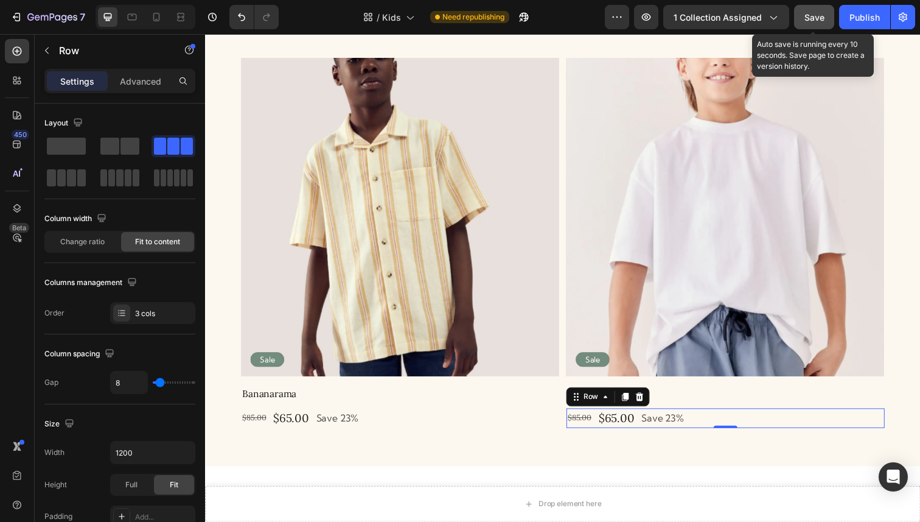
click at [817, 12] on span "Save" at bounding box center [815, 17] width 20 height 10
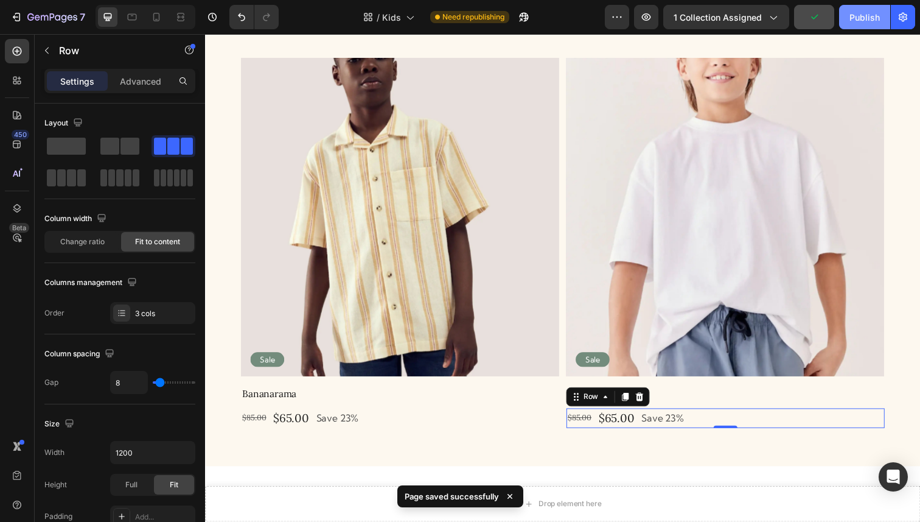
click at [861, 13] on div "Publish" at bounding box center [865, 17] width 30 height 13
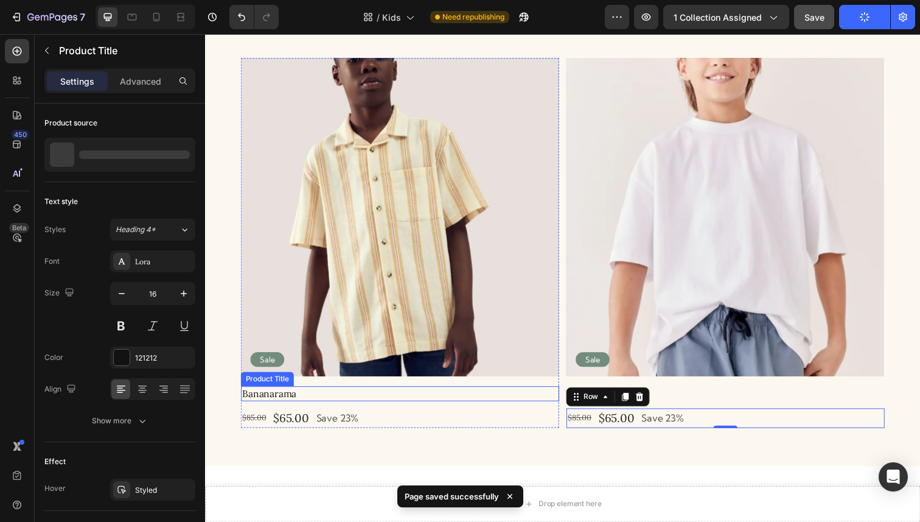
click at [282, 400] on h1 "Bananarama" at bounding box center [404, 401] width 325 height 15
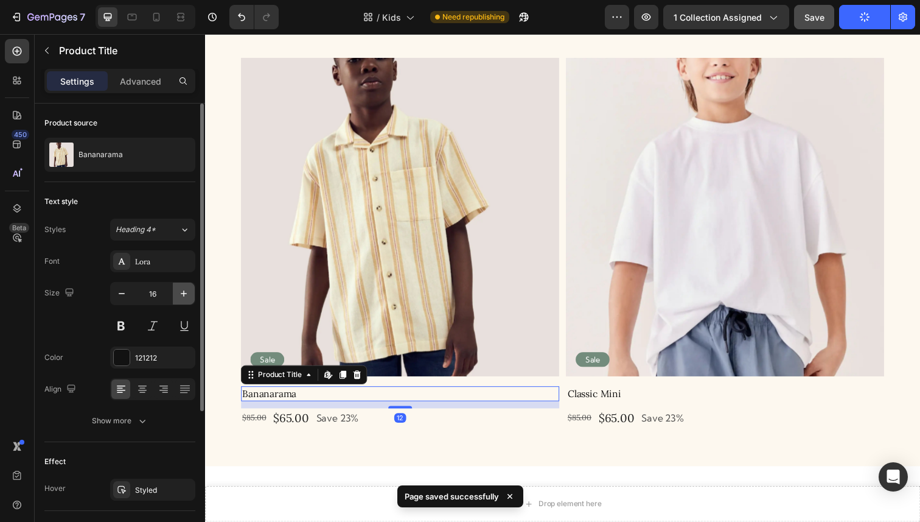
click at [183, 294] on icon "button" at bounding box center [184, 293] width 6 height 6
type input "17"
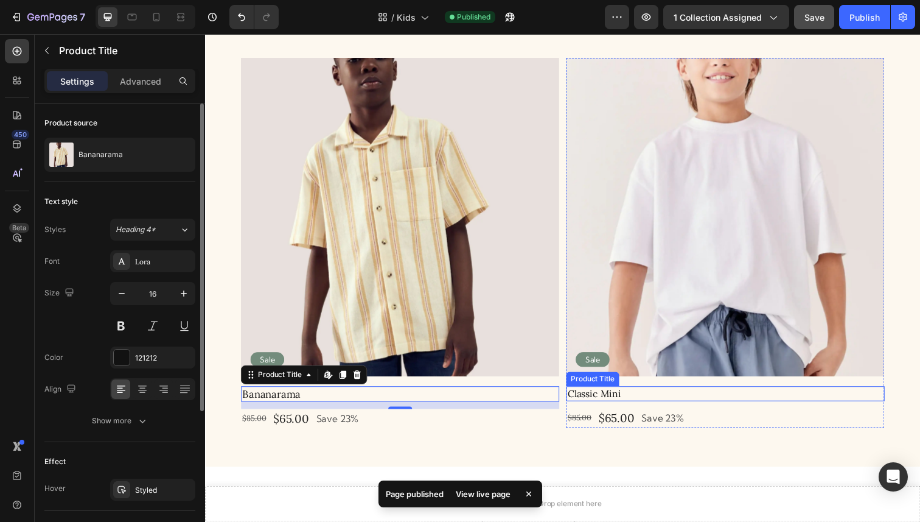
click at [619, 399] on h1 "Classic Mini" at bounding box center [736, 401] width 325 height 15
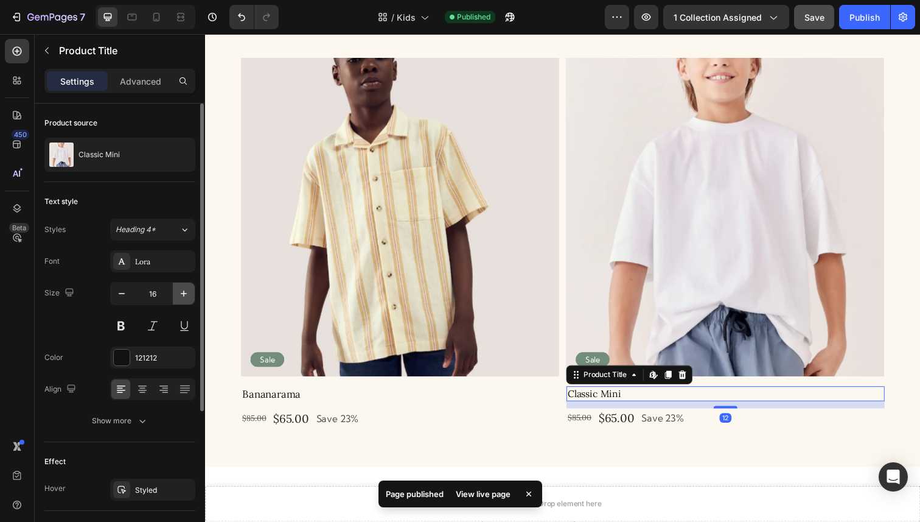
click at [184, 294] on icon "button" at bounding box center [184, 293] width 12 height 12
type input "17"
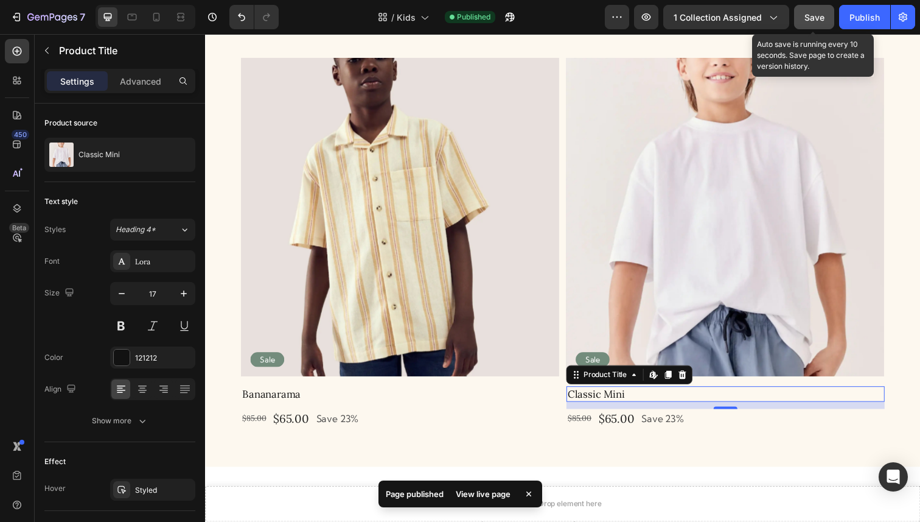
click at [826, 12] on button "Save" at bounding box center [814, 17] width 40 height 24
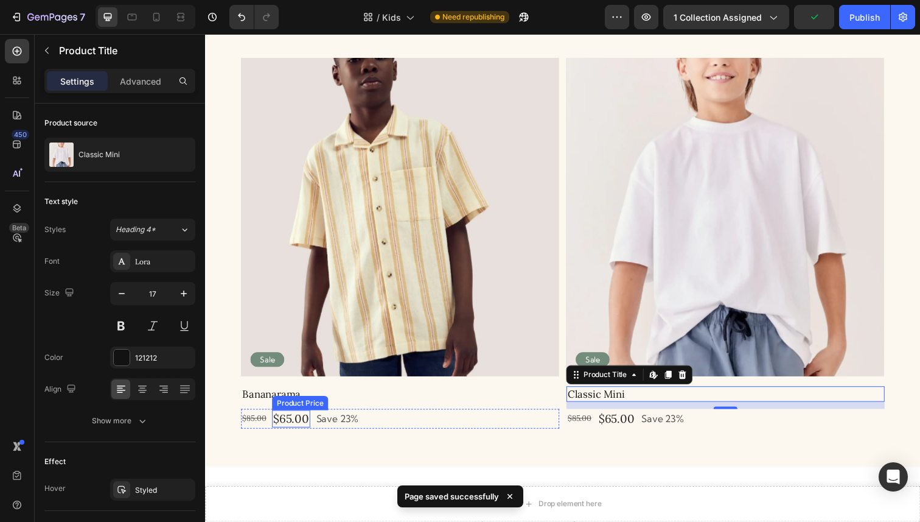
click at [288, 424] on div "$65.00" at bounding box center [292, 427] width 39 height 18
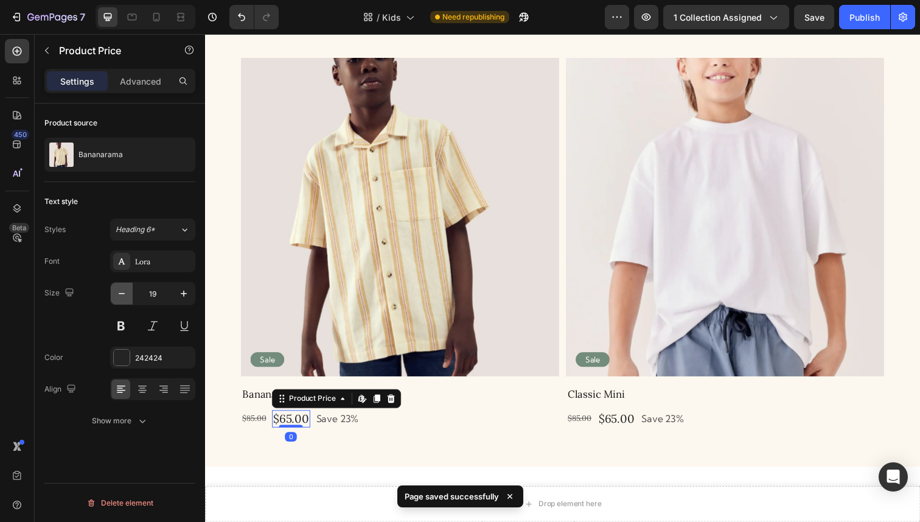
click at [131, 296] on button "button" at bounding box center [122, 293] width 22 height 22
type input "18"
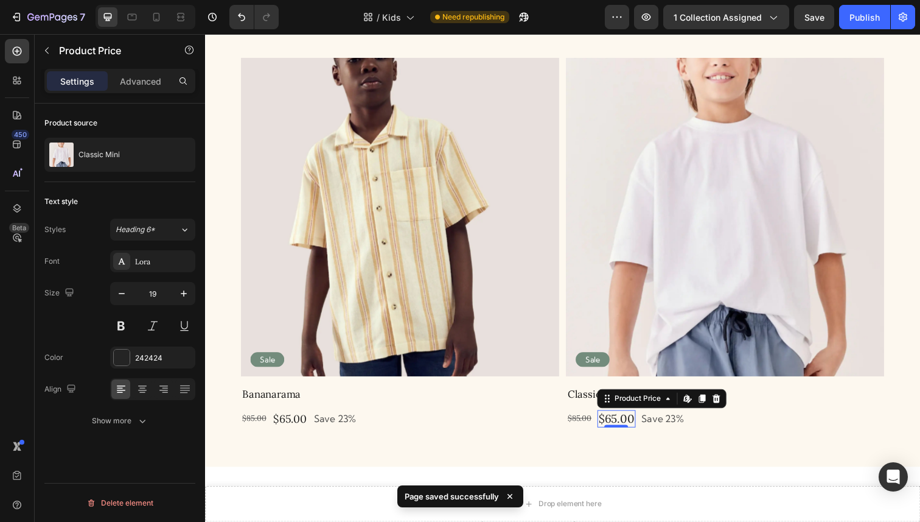
click at [633, 420] on div "$65.00" at bounding box center [625, 427] width 39 height 18
click at [124, 293] on icon "button" at bounding box center [122, 293] width 12 height 12
type input "18"
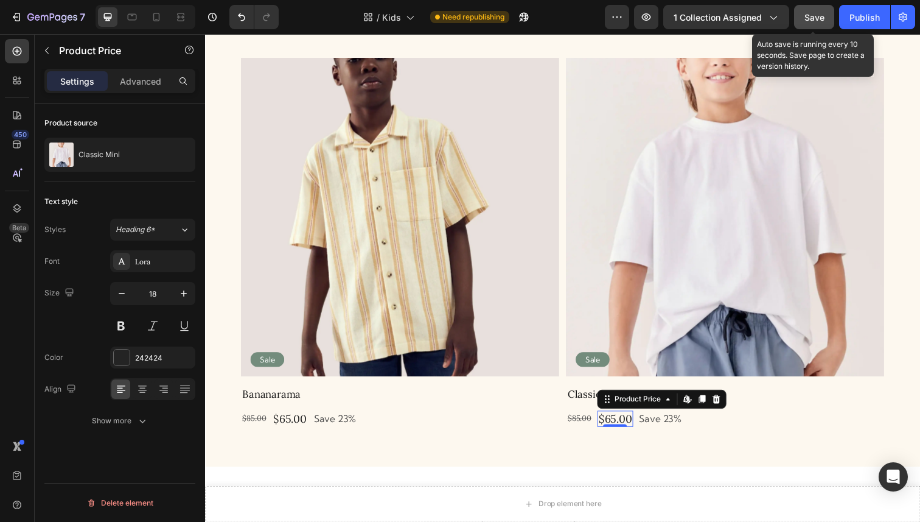
click at [810, 24] on button "Save" at bounding box center [814, 17] width 40 height 24
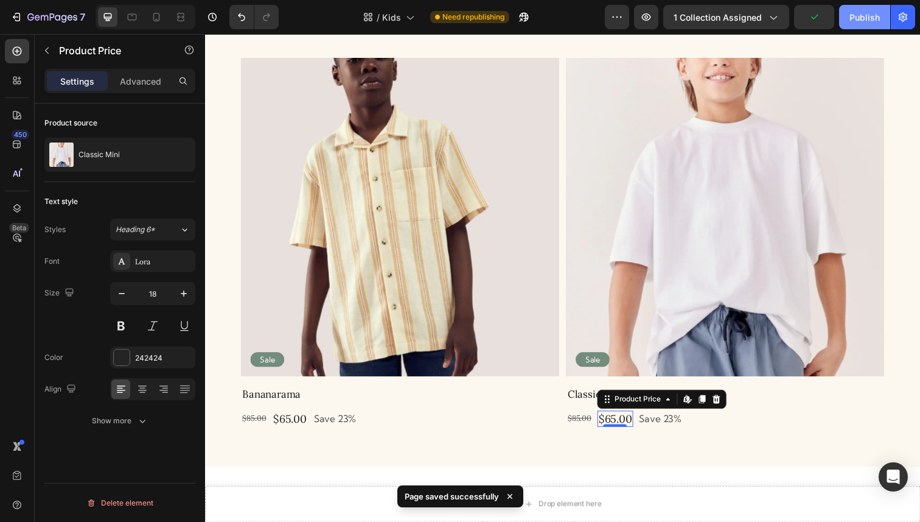
click at [875, 23] on button "Publish" at bounding box center [864, 17] width 51 height 24
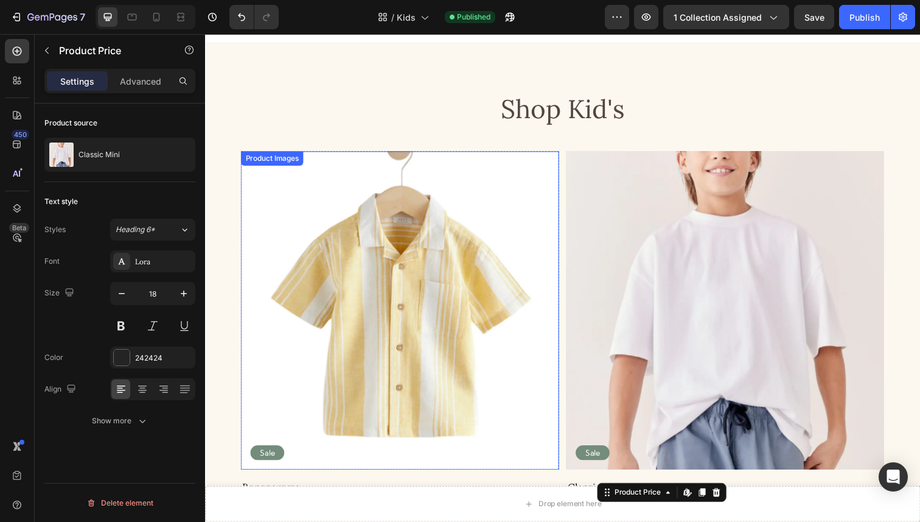
scroll to position [0, 0]
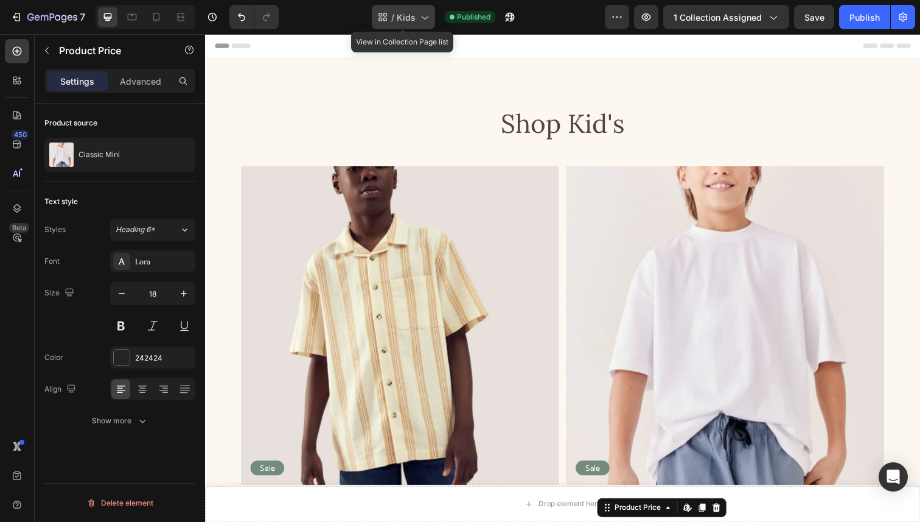
click at [429, 14] on icon at bounding box center [424, 17] width 12 height 12
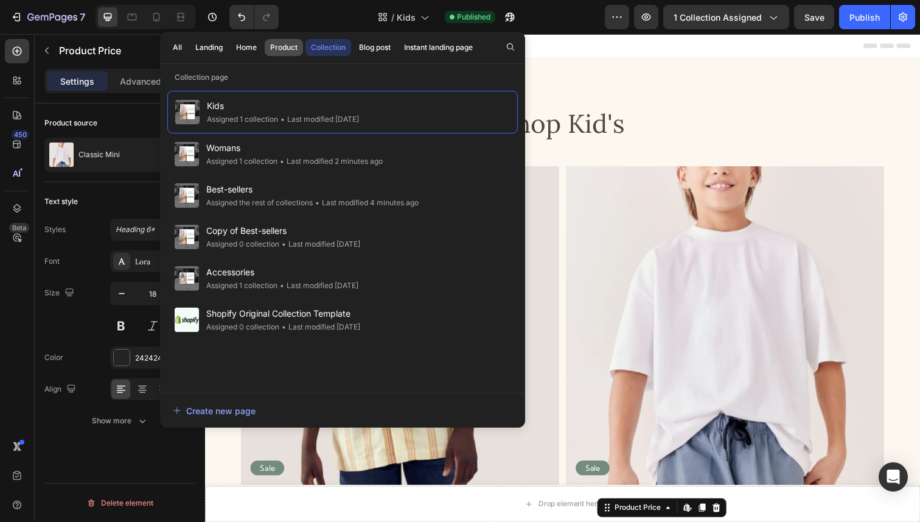
click at [285, 49] on div "Product" at bounding box center [283, 47] width 27 height 11
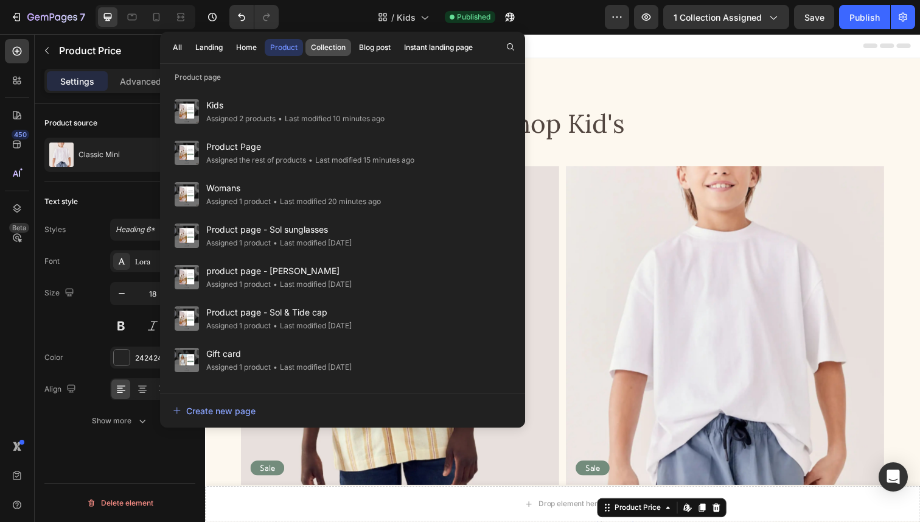
click at [334, 46] on div "Collection" at bounding box center [328, 47] width 35 height 11
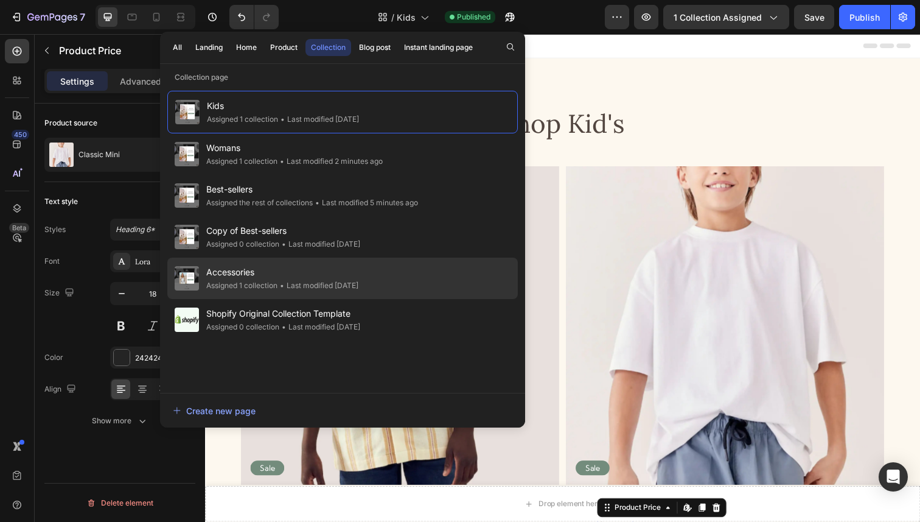
click at [274, 279] on div "Assigned 1 collection" at bounding box center [241, 285] width 71 height 12
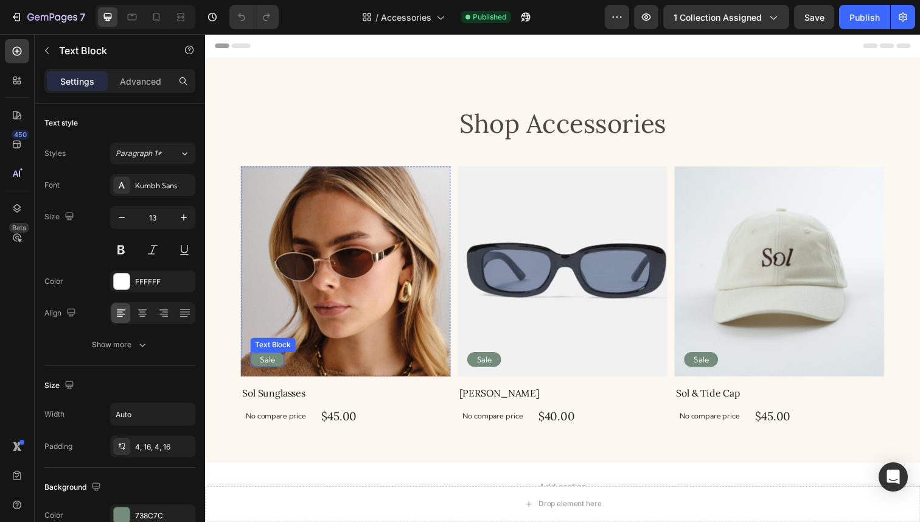
click at [262, 365] on p "Sale" at bounding box center [268, 366] width 15 height 10
click at [346, 349] on icon at bounding box center [348, 347] width 10 height 10
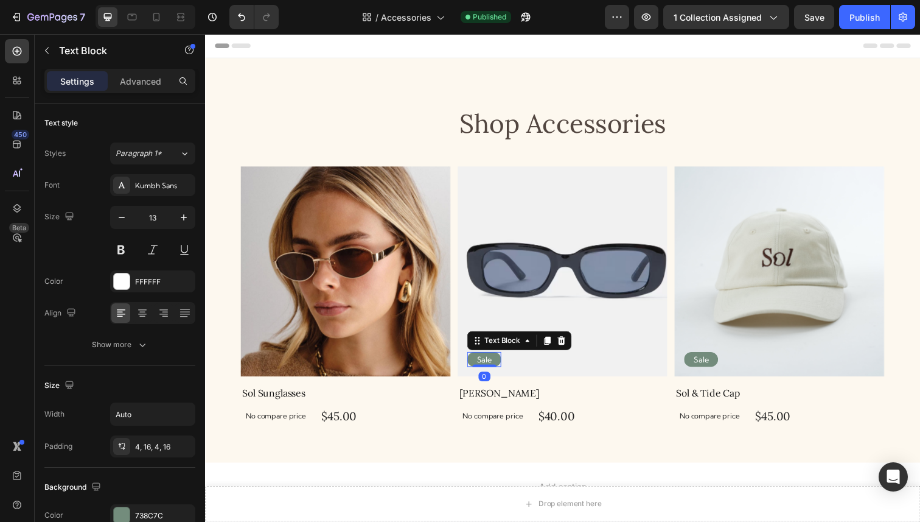
click at [487, 360] on div "Sale" at bounding box center [490, 365] width 35 height 15
click at [567, 344] on icon at bounding box center [569, 347] width 8 height 9
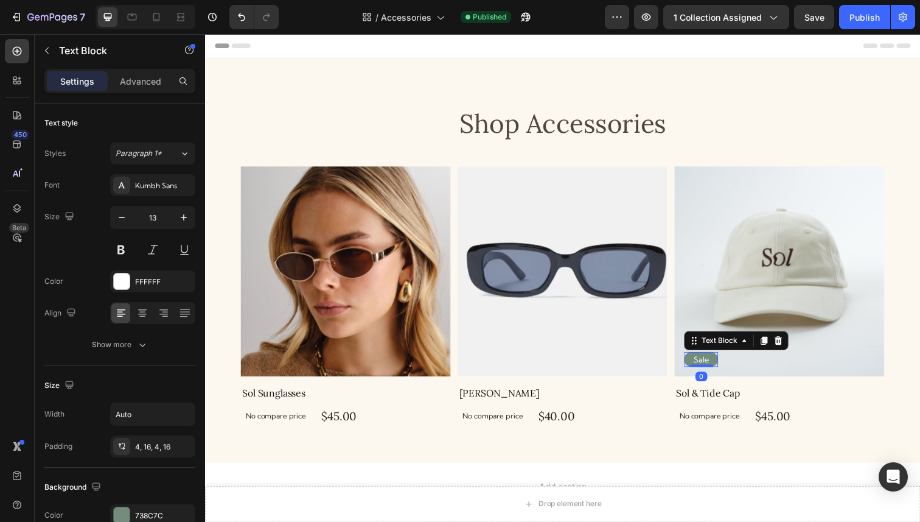
click at [724, 363] on div "Sale" at bounding box center [711, 365] width 35 height 15
click at [789, 348] on icon at bounding box center [791, 347] width 8 height 9
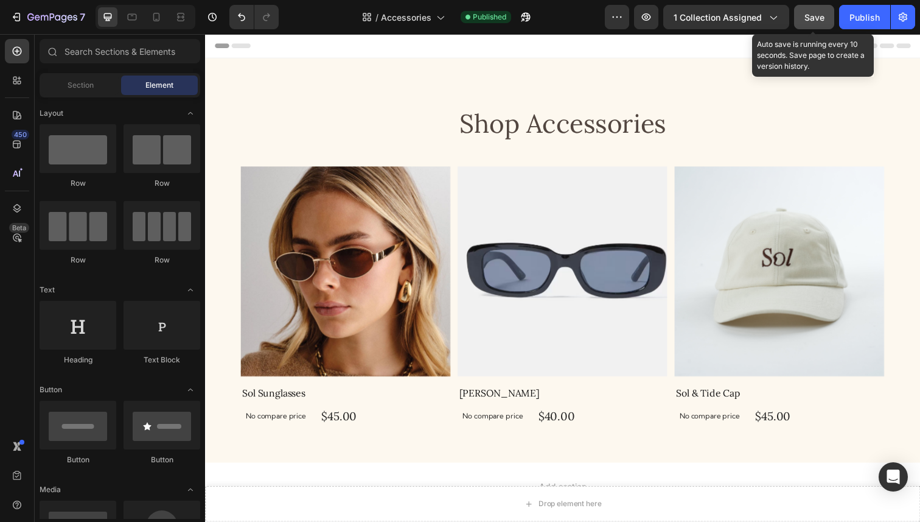
click at [818, 19] on span "Save" at bounding box center [815, 17] width 20 height 10
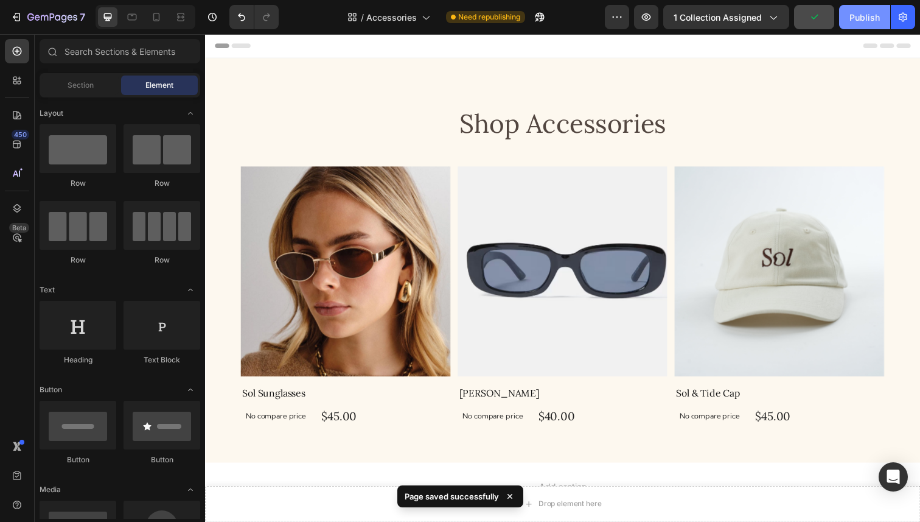
click at [846, 15] on button "Publish" at bounding box center [864, 17] width 51 height 24
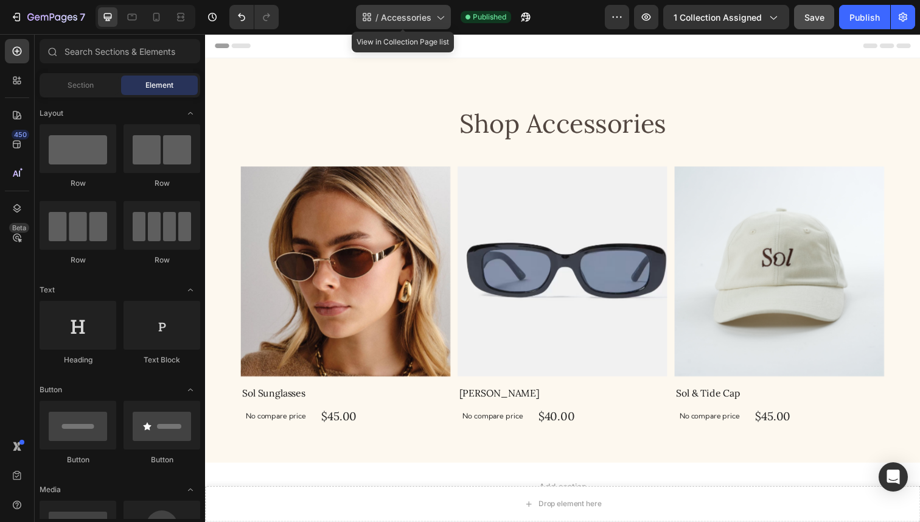
click at [430, 16] on span "Accessories" at bounding box center [406, 17] width 51 height 13
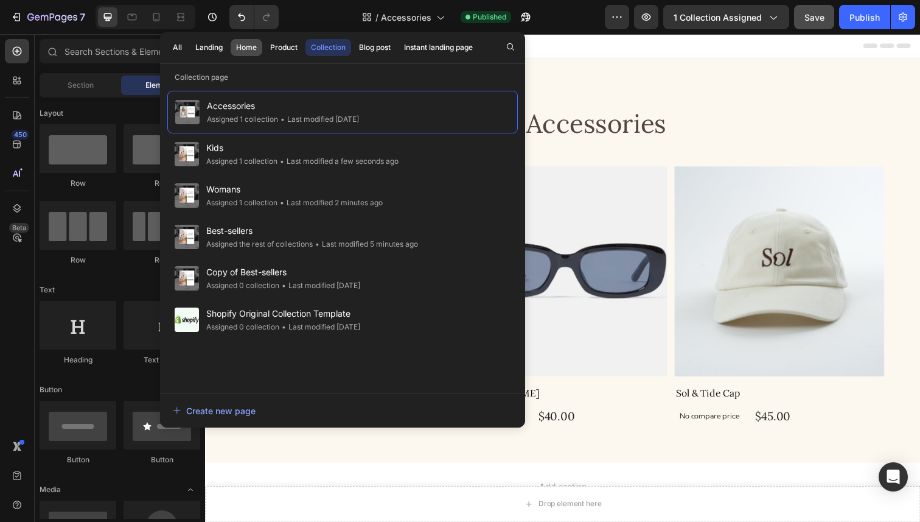
click at [251, 48] on div "Home" at bounding box center [246, 47] width 21 height 11
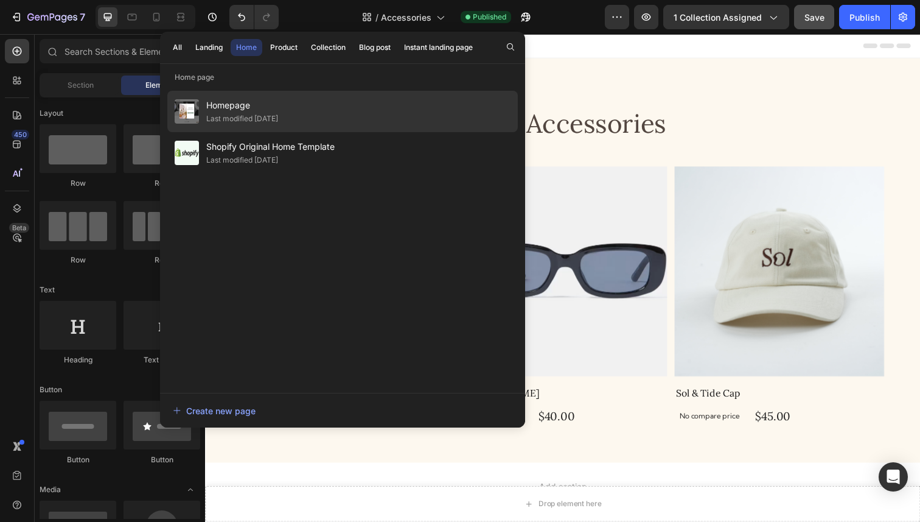
click at [264, 113] on div "Last modified [DATE]" at bounding box center [242, 119] width 72 height 12
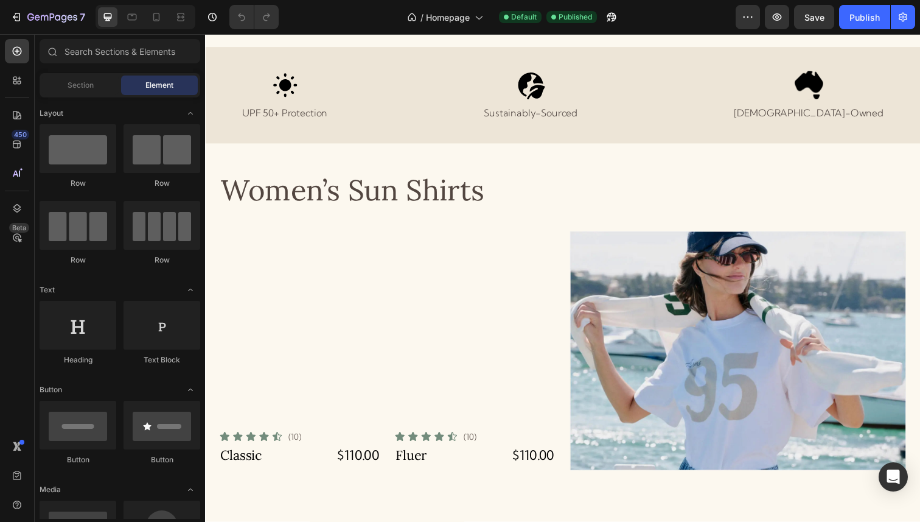
scroll to position [737, 0]
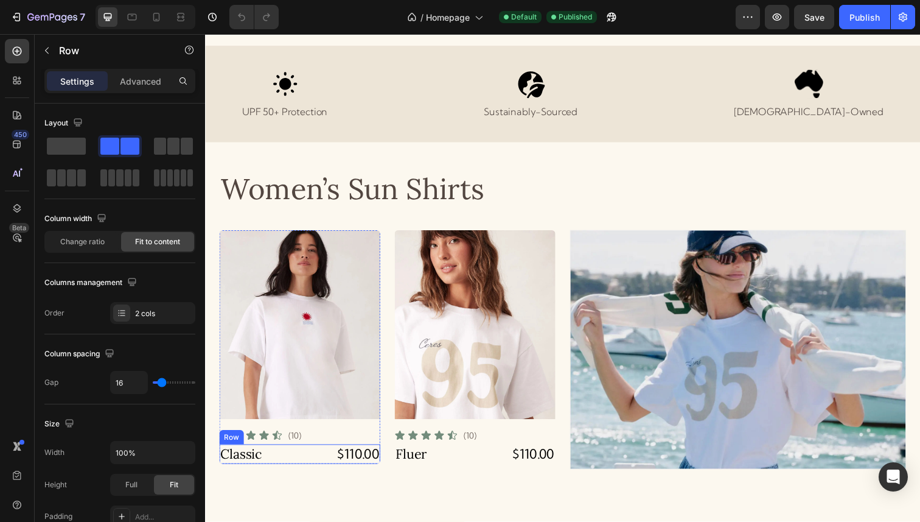
click at [302, 459] on div "Classic Product Title $110.00 Product Price Product Price Row" at bounding box center [302, 463] width 164 height 20
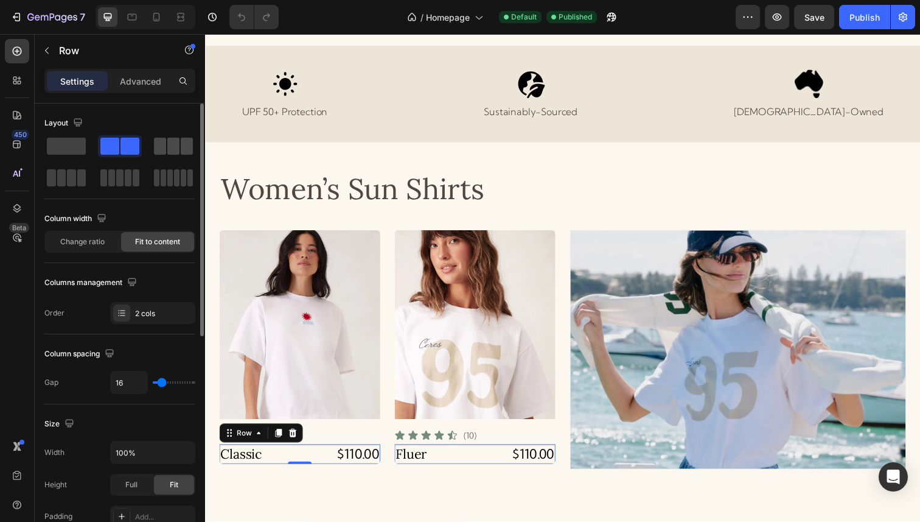
click at [172, 150] on span at bounding box center [173, 146] width 12 height 17
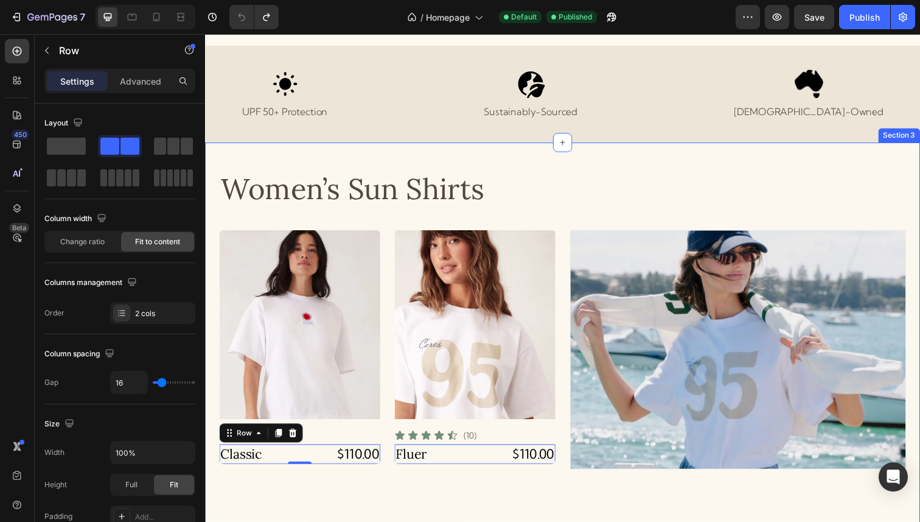
click at [294, 484] on div "Women’s Sun Shirts Heading Product Images Icon Icon Icon Icon Icon Icon List (1…" at bounding box center [570, 500] width 701 height 651
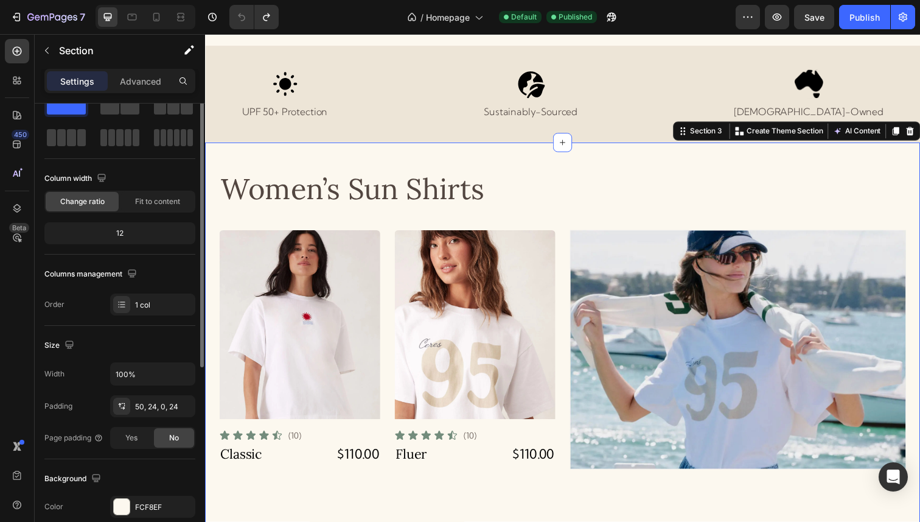
scroll to position [42, 0]
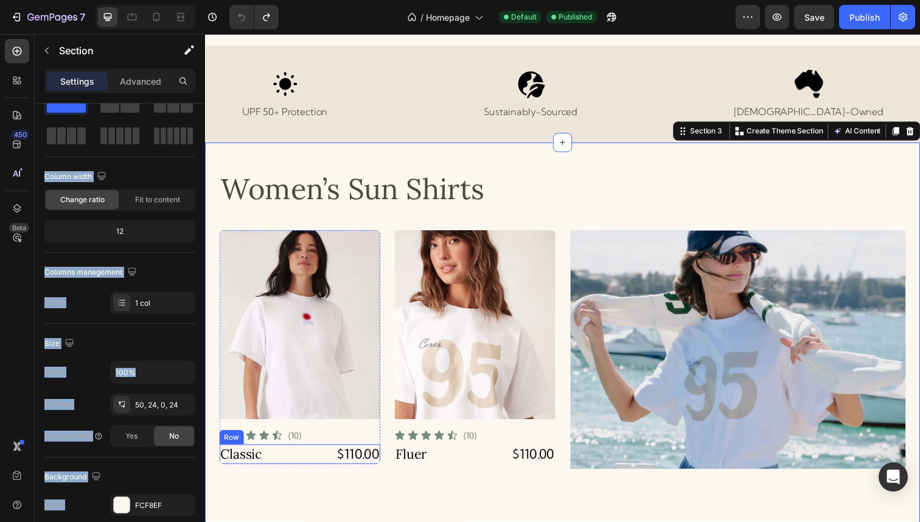
drag, startPoint x: 341, startPoint y: 144, endPoint x: 273, endPoint y: 470, distance: 333.3
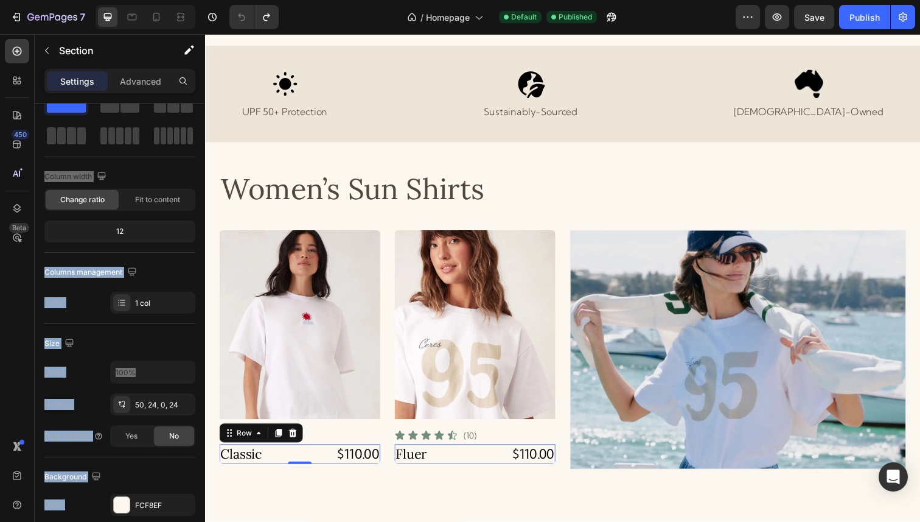
click at [298, 472] on div "Classic Product Title $110.00 Product Price Product Price Row 0" at bounding box center [302, 463] width 164 height 20
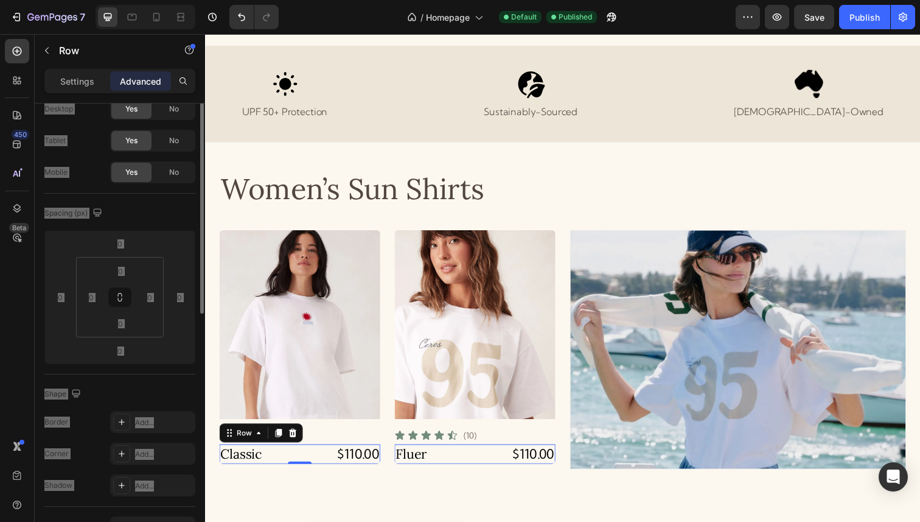
scroll to position [0, 0]
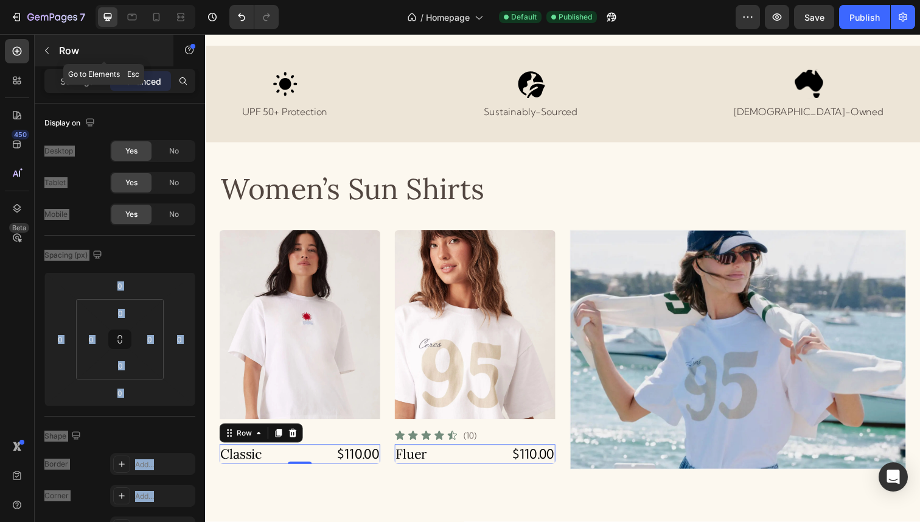
click at [61, 44] on p "Row" at bounding box center [110, 50] width 103 height 15
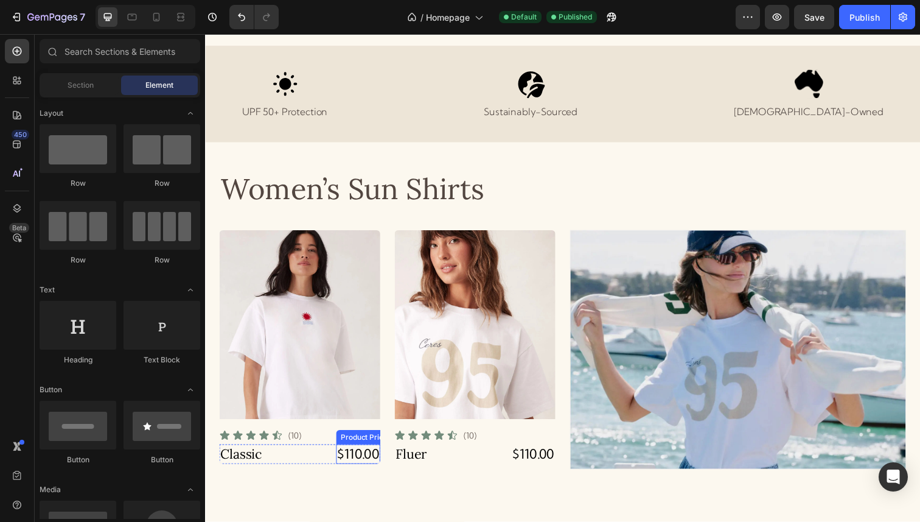
click at [340, 465] on div "$110.00" at bounding box center [361, 463] width 45 height 20
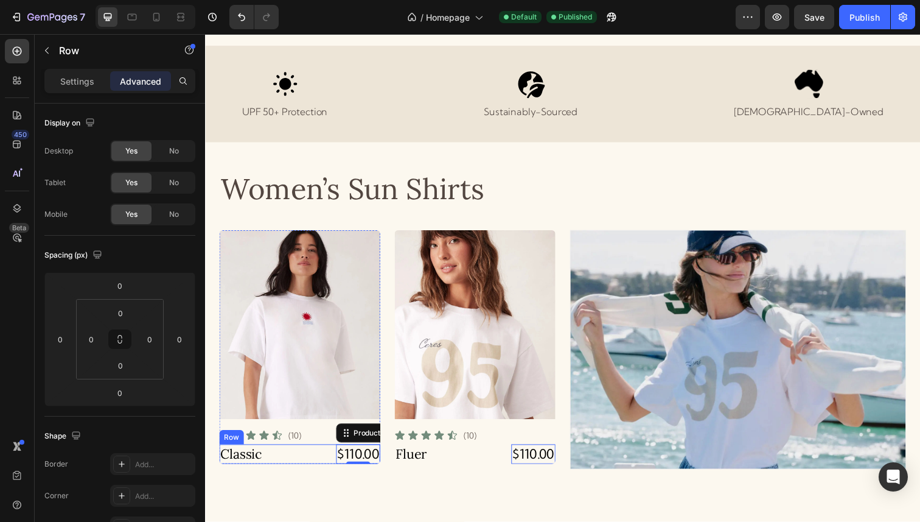
click at [332, 464] on div "Classic Product Title $110.00 Product Price Edit content in Shopify 0 Product P…" at bounding box center [302, 463] width 164 height 20
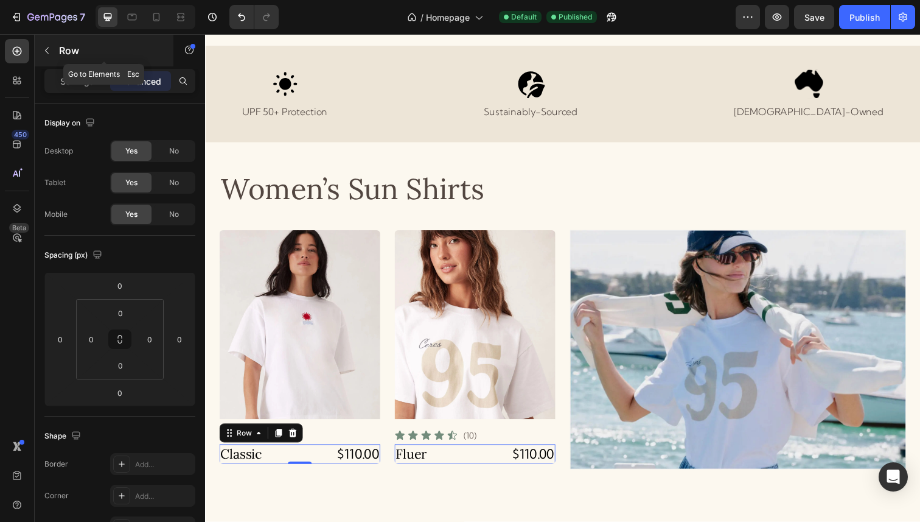
click at [52, 58] on button "button" at bounding box center [46, 50] width 19 height 19
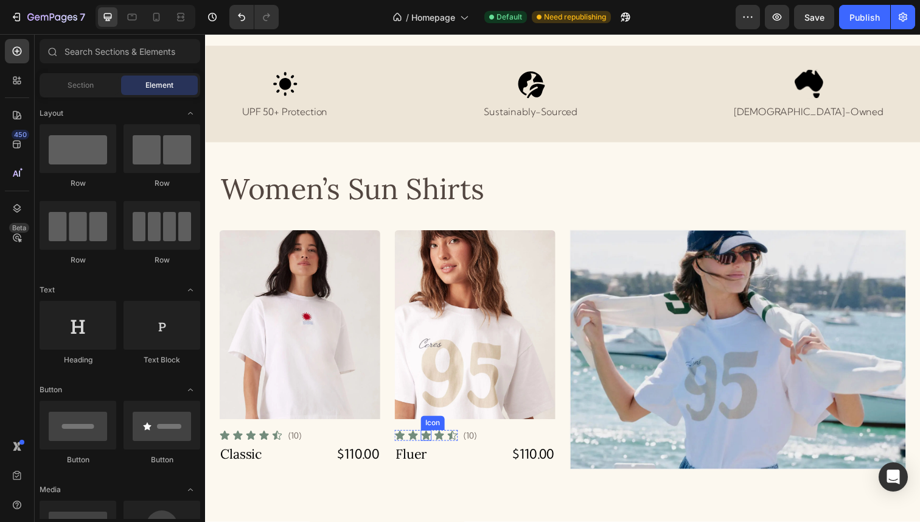
scroll to position [788, 0]
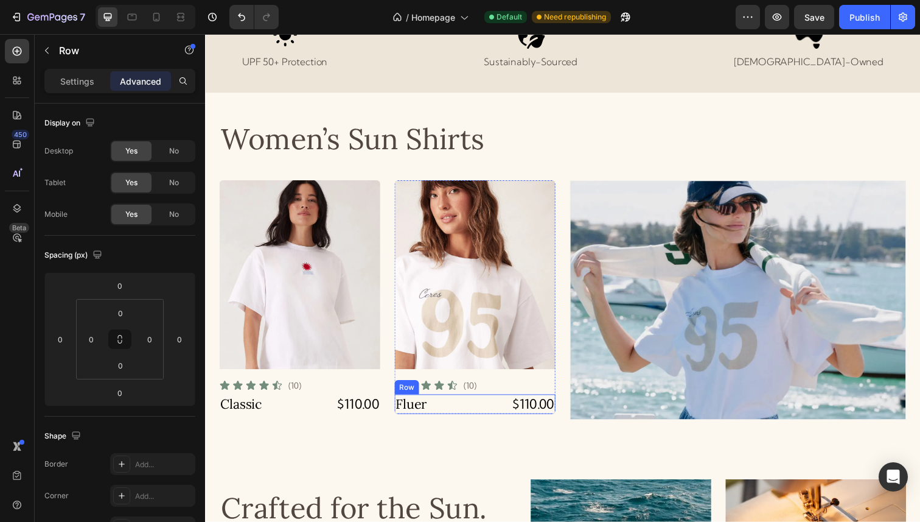
click at [384, 416] on div "Fluer Product Title $110.00 Product Price Product Price Row" at bounding box center [302, 412] width 164 height 20
click at [89, 76] on p "Settings" at bounding box center [77, 81] width 34 height 13
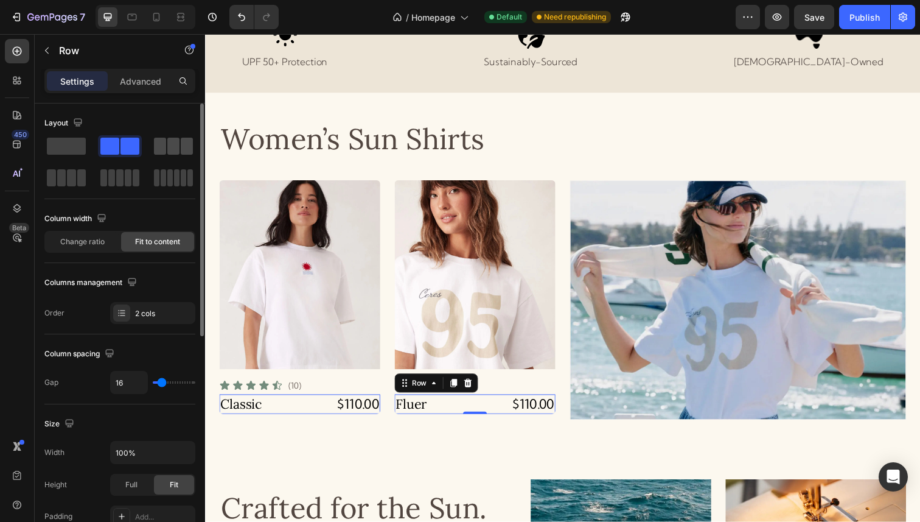
click at [161, 138] on span at bounding box center [160, 146] width 12 height 17
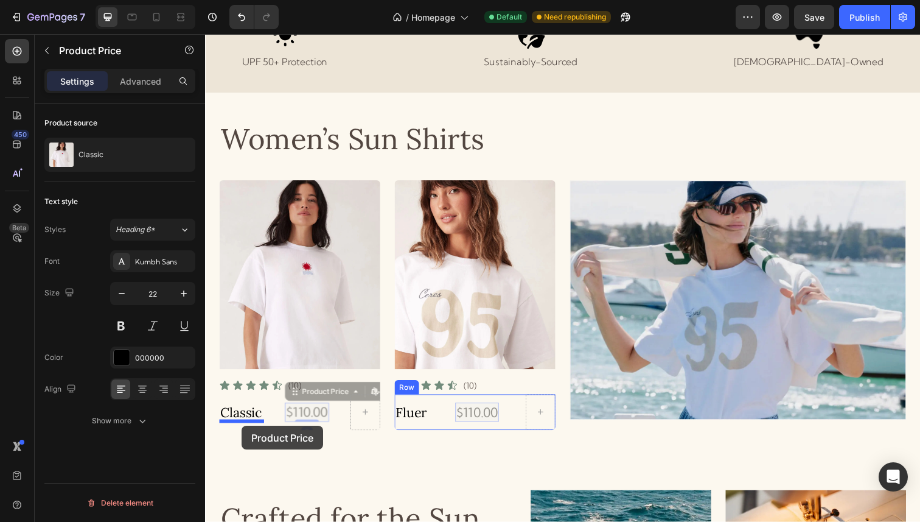
drag, startPoint x: 313, startPoint y: 419, endPoint x: 242, endPoint y: 434, distance: 72.8
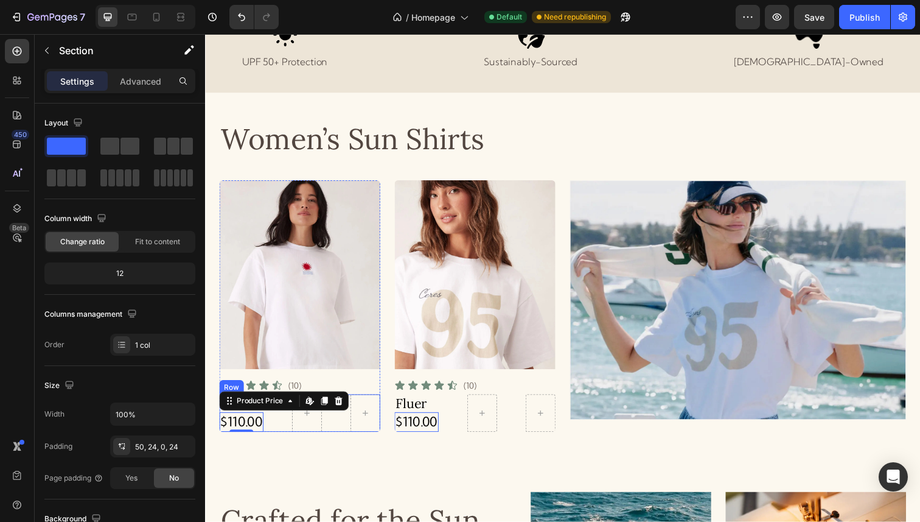
click at [295, 441] on div "Women’s Sun Shirts Heading Product Images Icon Icon Icon Icon Icon Icon List (1…" at bounding box center [570, 457] width 701 height 664
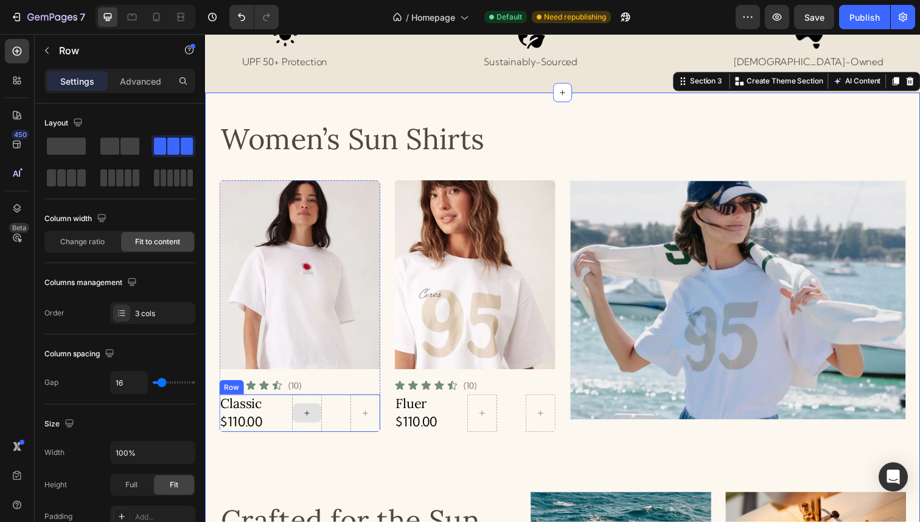
click at [304, 432] on div at bounding box center [309, 421] width 30 height 38
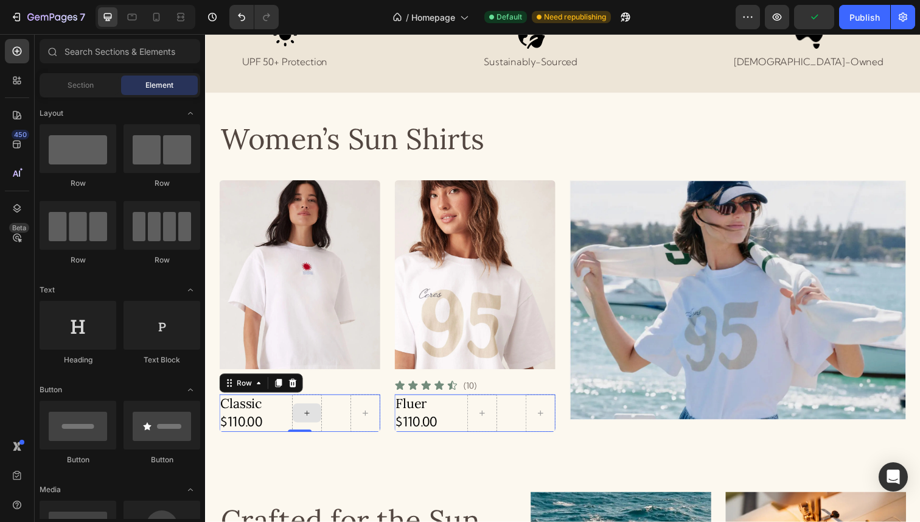
click at [301, 425] on div at bounding box center [309, 420] width 29 height 19
click at [304, 428] on div at bounding box center [309, 420] width 29 height 19
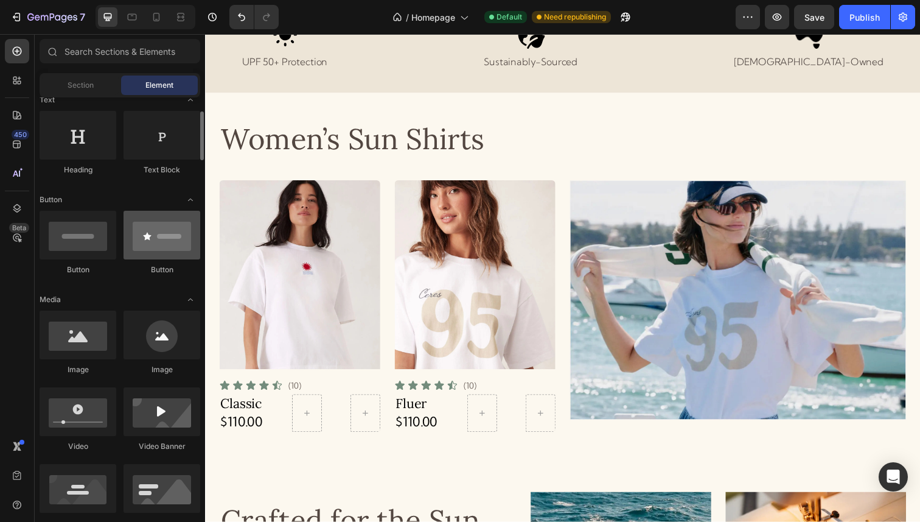
scroll to position [209, 0]
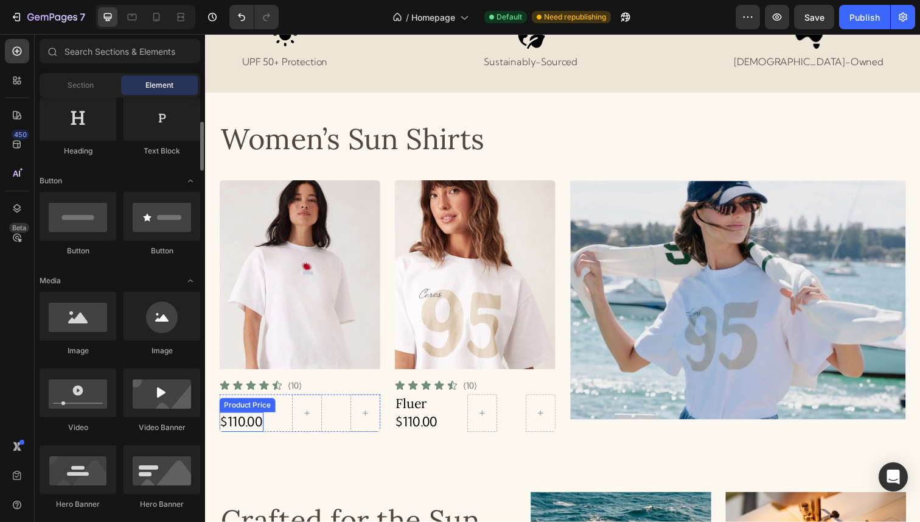
click at [243, 428] on div "$110.00" at bounding box center [242, 431] width 45 height 20
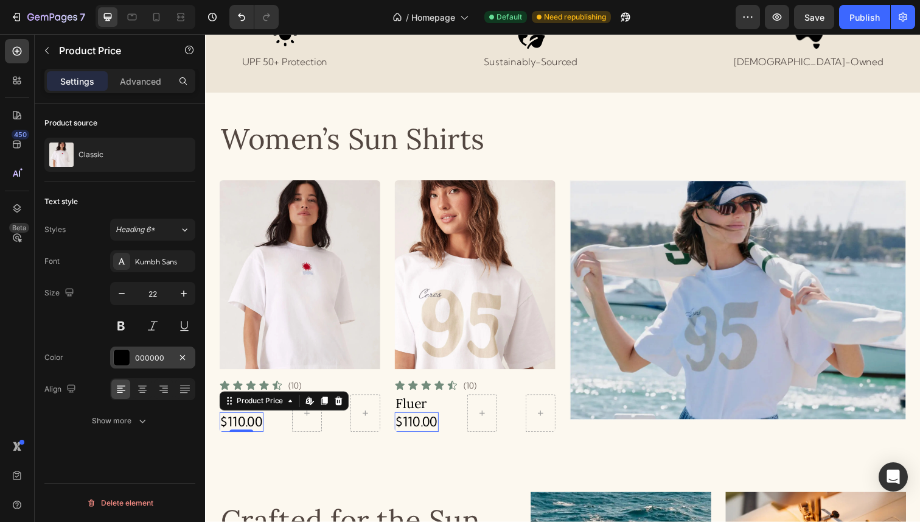
click at [160, 352] on div "000000" at bounding box center [152, 357] width 35 height 11
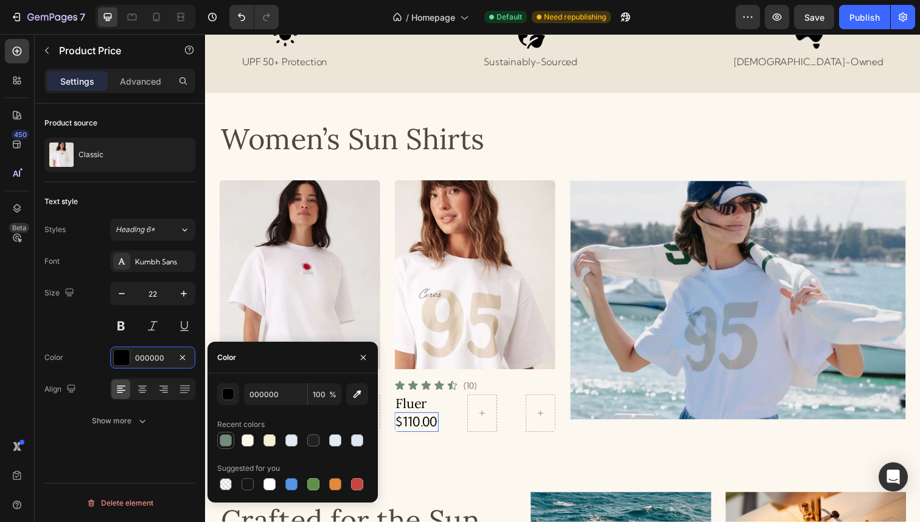
click at [226, 434] on div at bounding box center [226, 440] width 12 height 12
type input "738C7C"
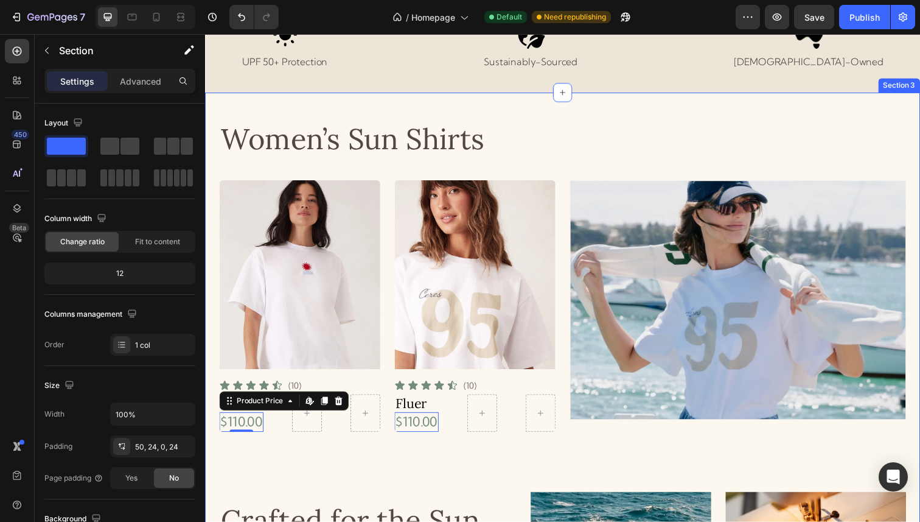
click at [433, 444] on div "Women’s Sun Shirts Heading Product Images Icon Icon Icon Icon Icon Icon List (1…" at bounding box center [570, 457] width 701 height 664
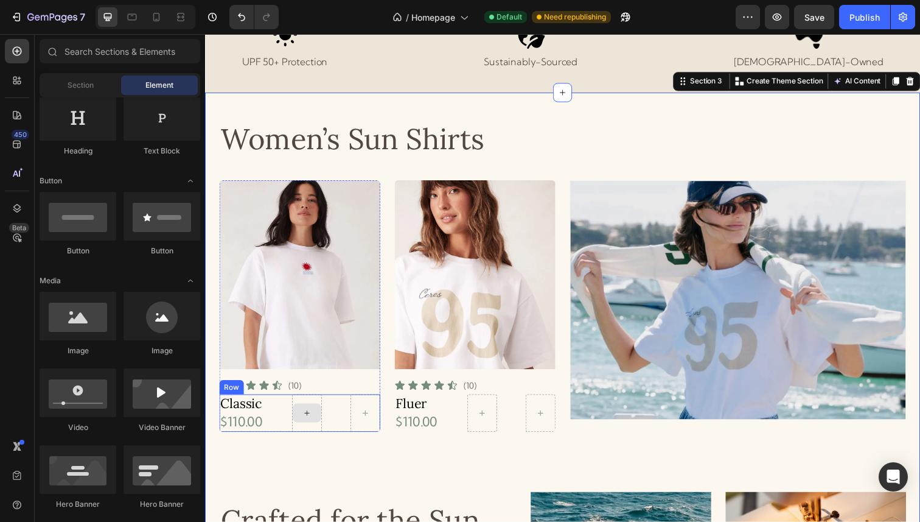
click at [305, 422] on icon at bounding box center [309, 421] width 10 height 10
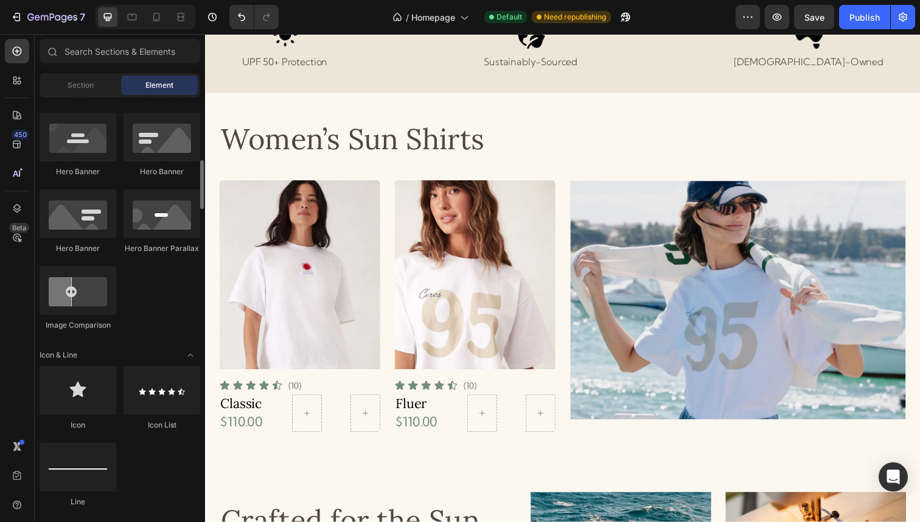
scroll to position [547, 0]
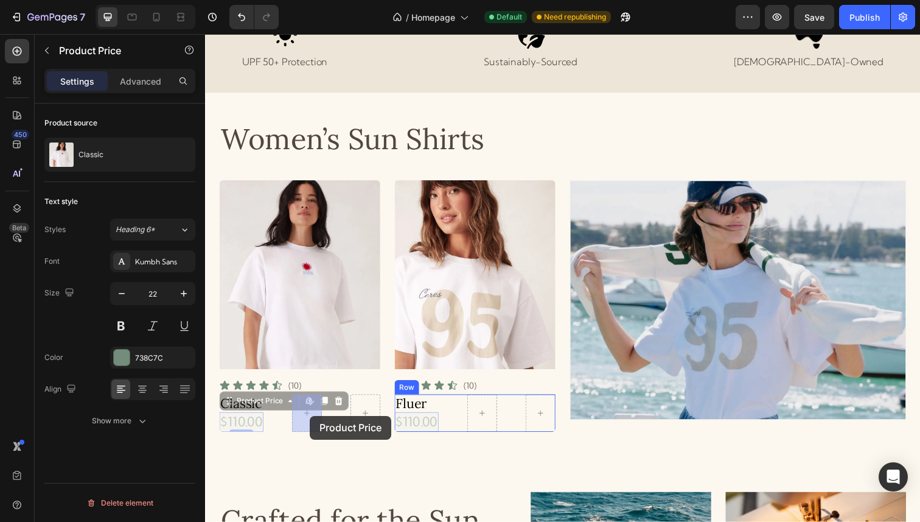
drag, startPoint x: 242, startPoint y: 428, endPoint x: 312, endPoint y: 423, distance: 70.2
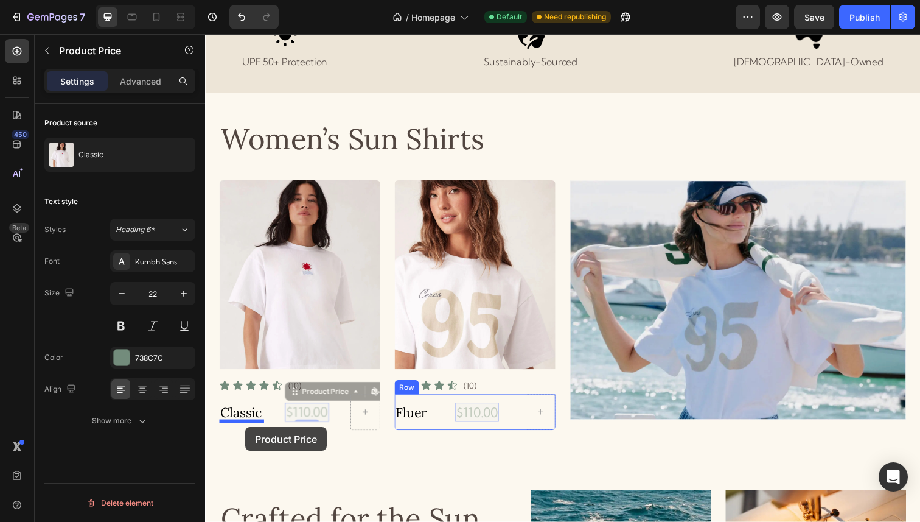
drag, startPoint x: 298, startPoint y: 418, endPoint x: 246, endPoint y: 433, distance: 54.1
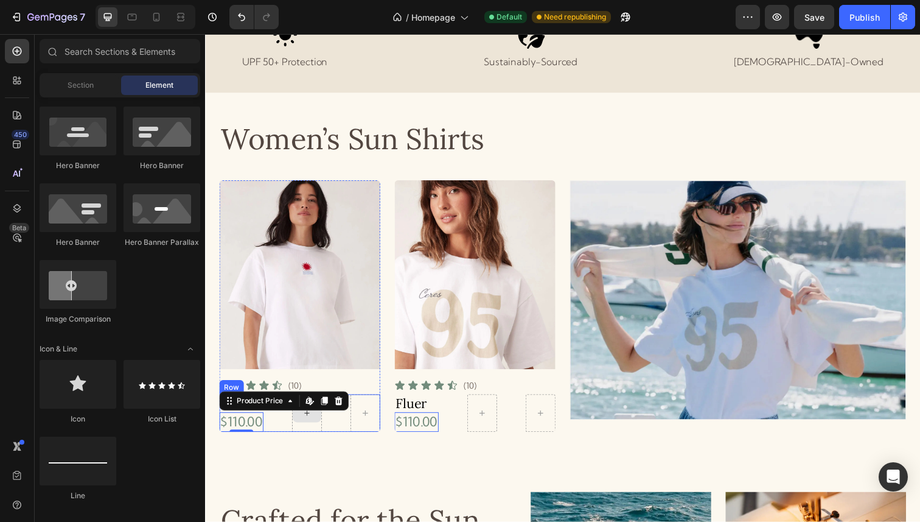
click at [311, 428] on div at bounding box center [309, 420] width 29 height 19
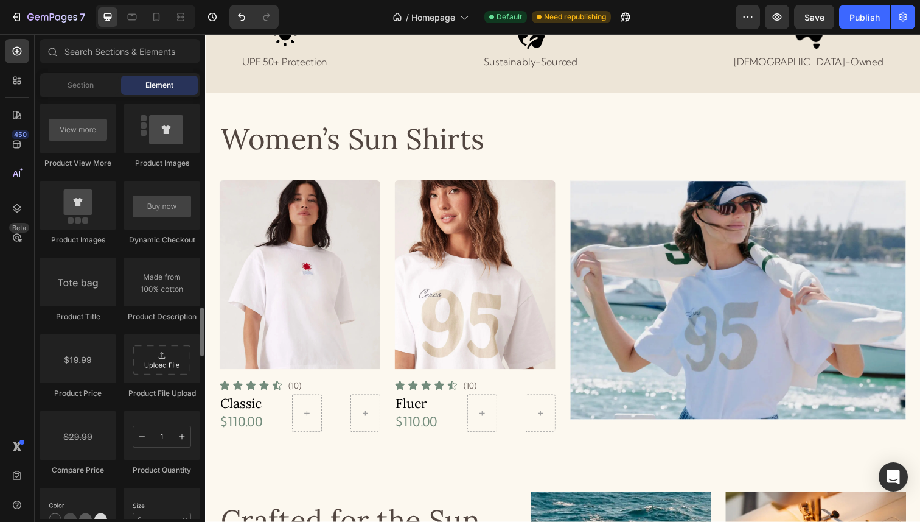
scroll to position [1817, 0]
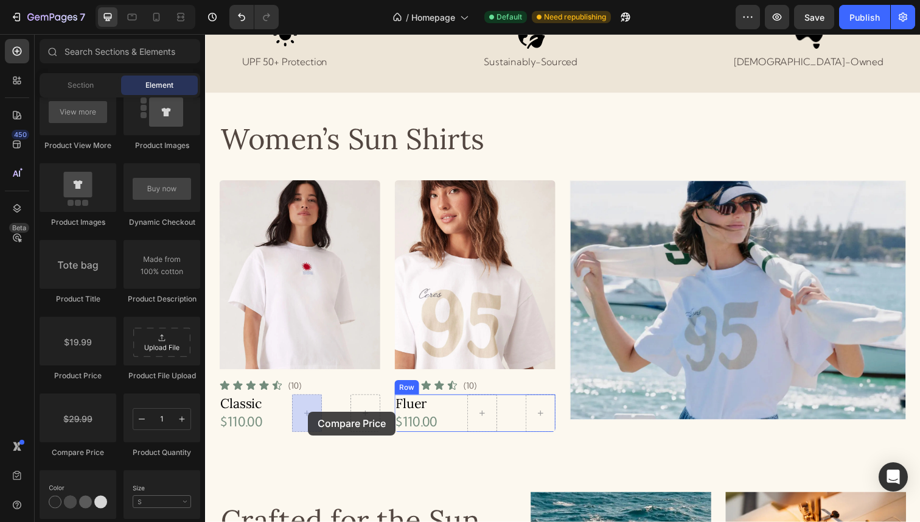
drag, startPoint x: 274, startPoint y: 461, endPoint x: 310, endPoint y: 419, distance: 54.8
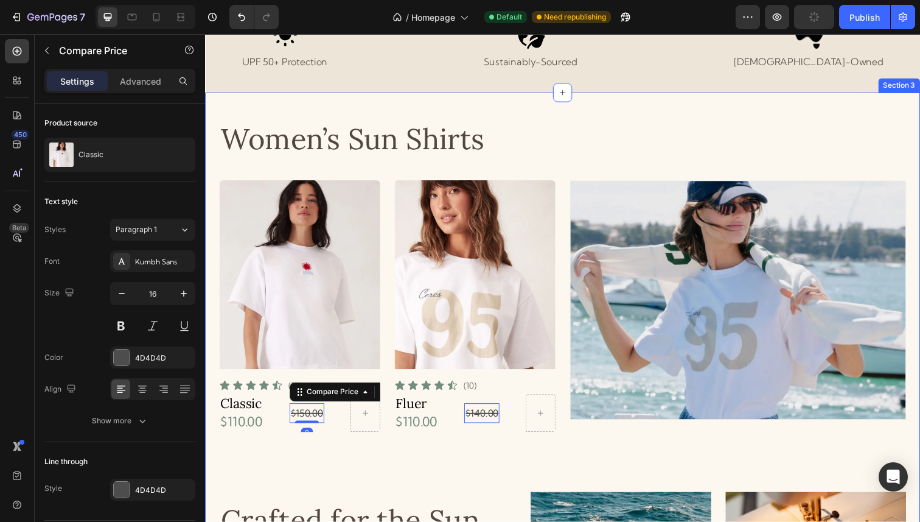
click at [320, 455] on div "Women’s Sun Shirts Heading Product Images Icon Icon Icon Icon Icon Icon List (1…" at bounding box center [570, 457] width 701 height 664
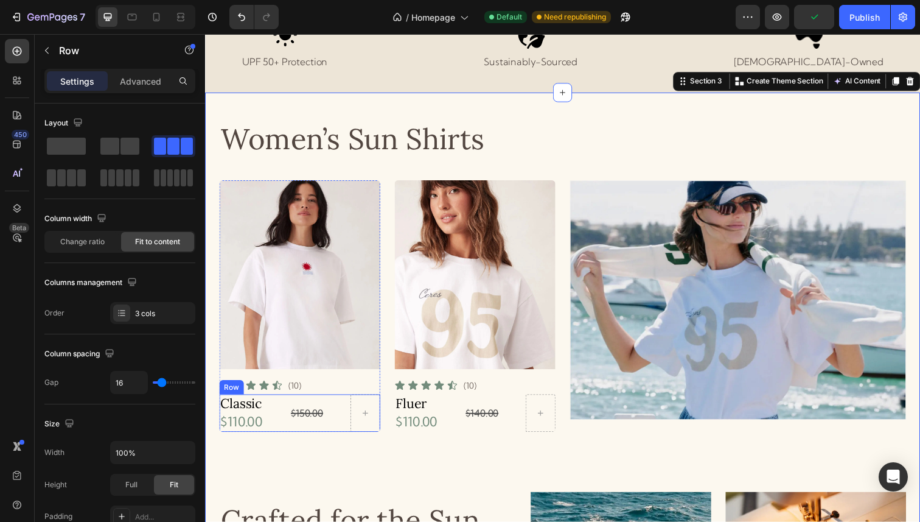
click at [274, 407] on div "Classic Product Title $110.00 Product Price Product Price $150.00 Compare Price…" at bounding box center [302, 421] width 164 height 38
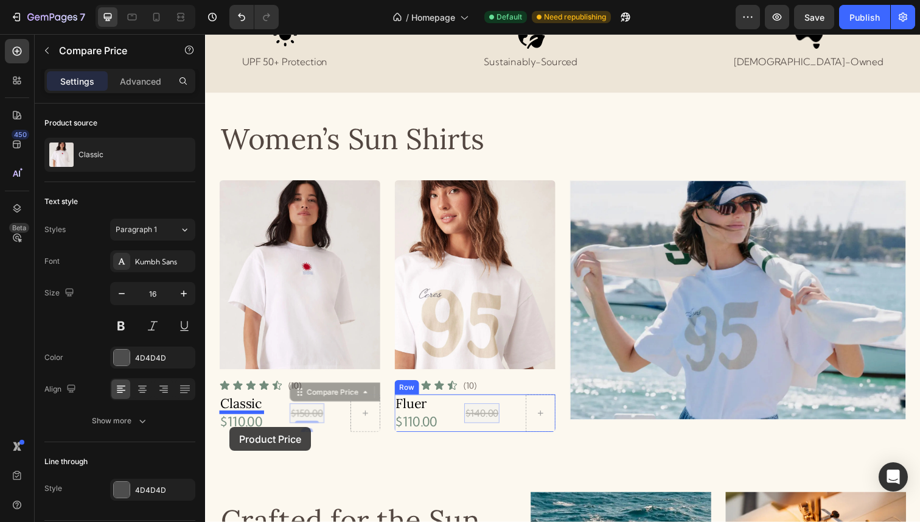
drag, startPoint x: 319, startPoint y: 421, endPoint x: 230, endPoint y: 435, distance: 90.0
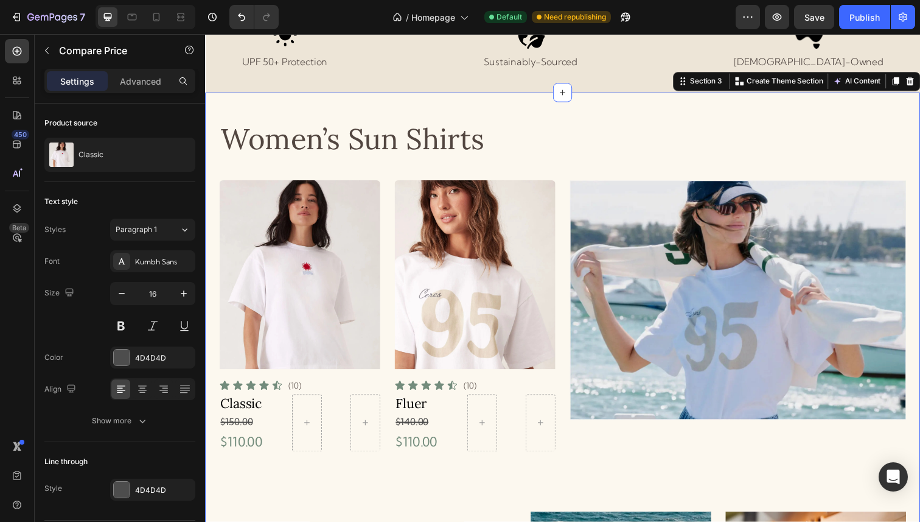
click at [290, 461] on div "Women’s Sun Shirts Heading Product Images Icon Icon Icon Icon Icon Icon List (1…" at bounding box center [570, 467] width 701 height 684
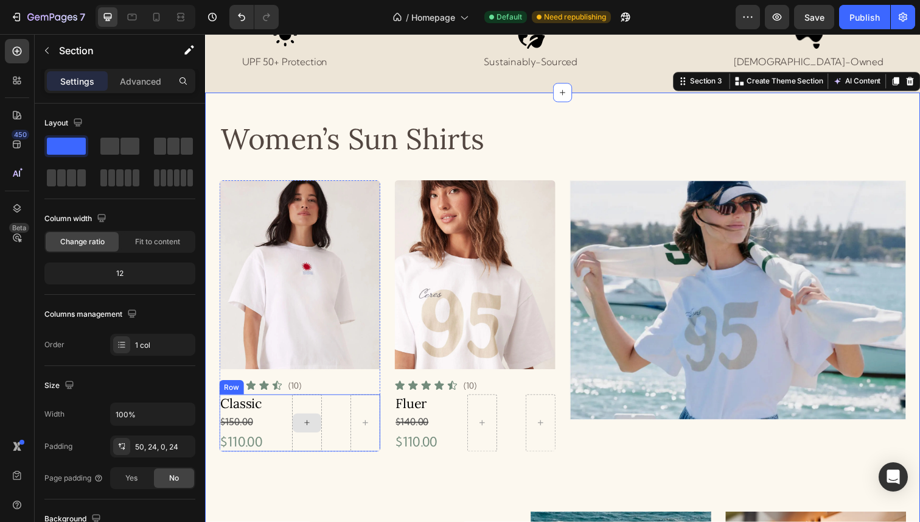
click at [303, 437] on div at bounding box center [309, 431] width 29 height 19
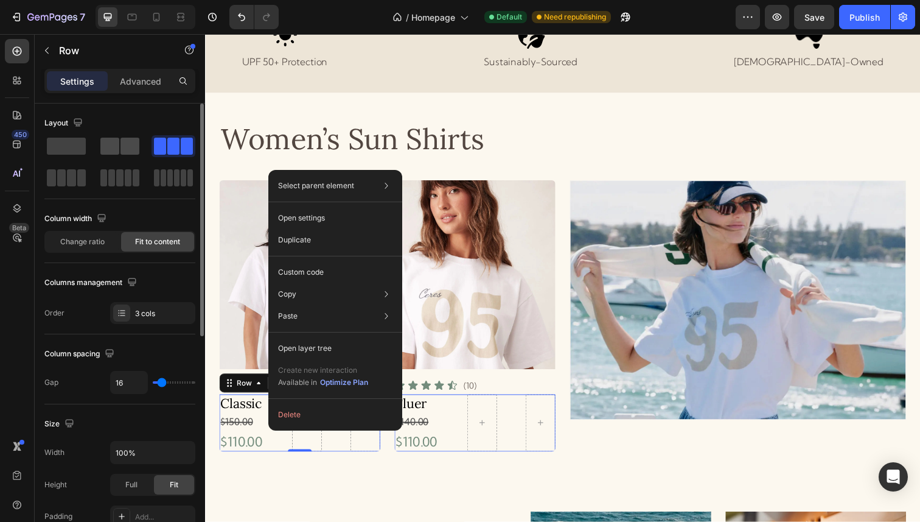
click at [121, 142] on span at bounding box center [130, 146] width 19 height 17
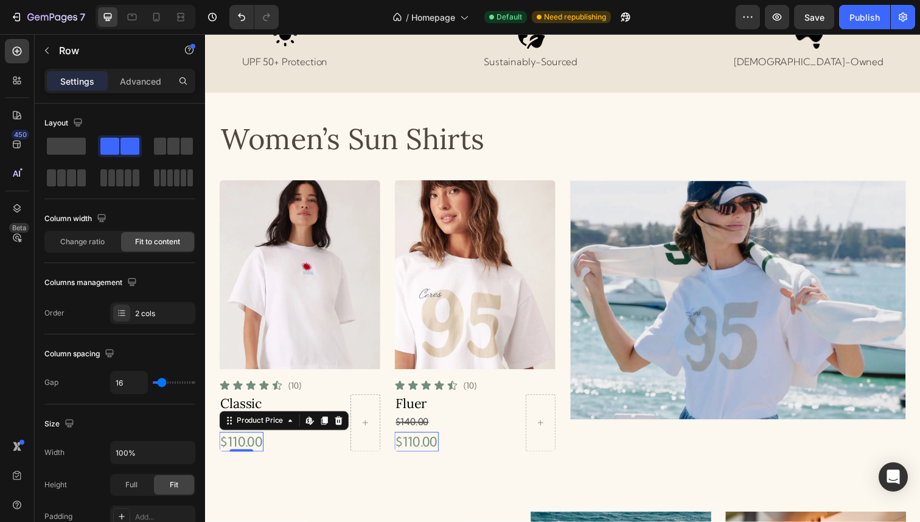
click at [259, 448] on div "$110.00" at bounding box center [242, 451] width 45 height 20
click at [282, 452] on div "Classic Product Title $150.00 Compare Price Compare Price $110.00 Product Price…" at bounding box center [302, 431] width 164 height 58
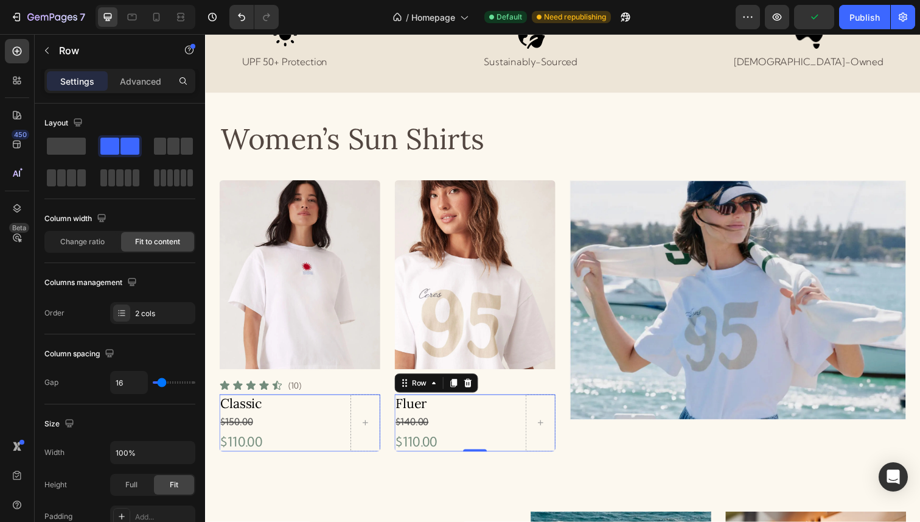
click at [384, 428] on div "Fluer Product Title $140.00 Compare Price Compare Price $110.00 Product Price P…" at bounding box center [302, 431] width 164 height 58
click at [273, 443] on div "Classic Product Title $150.00 Compare Price Compare Price $110.00 Product Price…" at bounding box center [302, 431] width 164 height 58
click at [380, 442] on div at bounding box center [369, 431] width 30 height 58
click at [363, 422] on div at bounding box center [368, 431] width 29 height 19
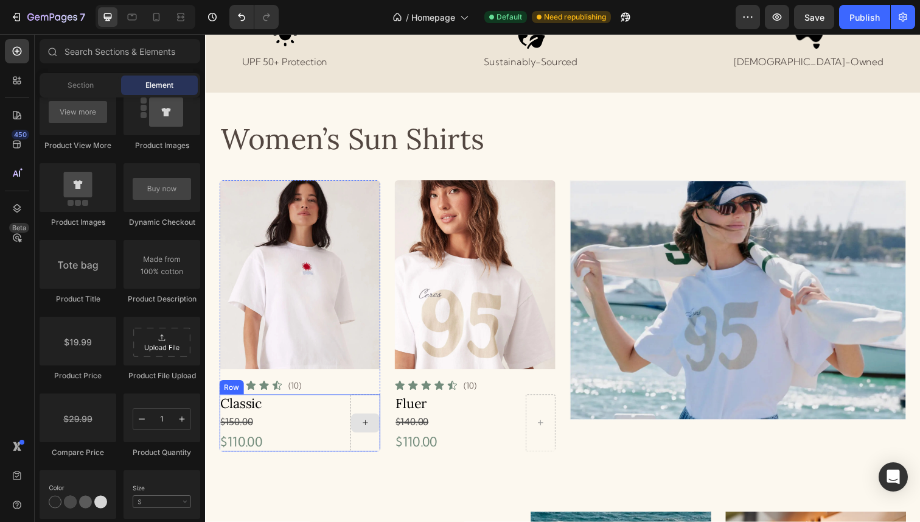
click at [377, 419] on div at bounding box center [369, 431] width 30 height 58
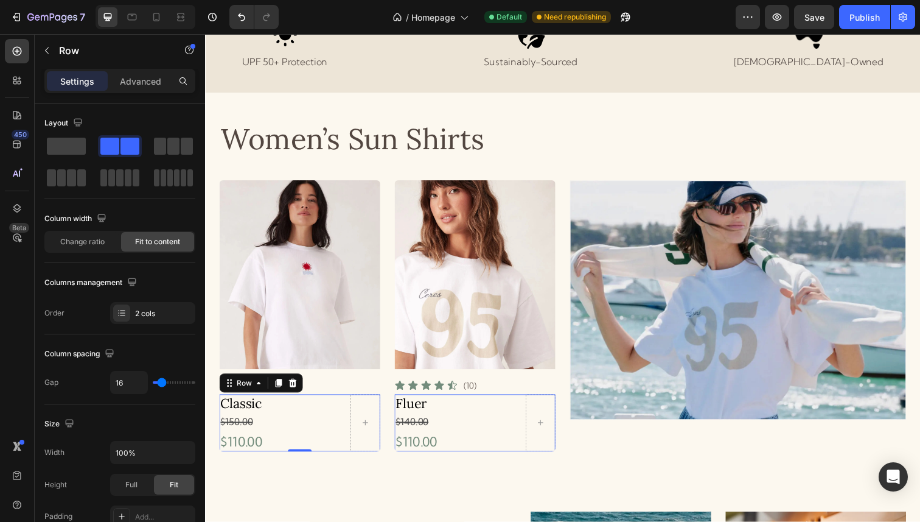
click at [302, 412] on div "Classic Product Title $150.00 Compare Price Compare Price $110.00 Product Price…" at bounding box center [302, 431] width 164 height 58
click at [349, 447] on div "Classic Product Title $150.00 Compare Price Compare Price $110.00 Product Price…" at bounding box center [302, 431] width 164 height 58
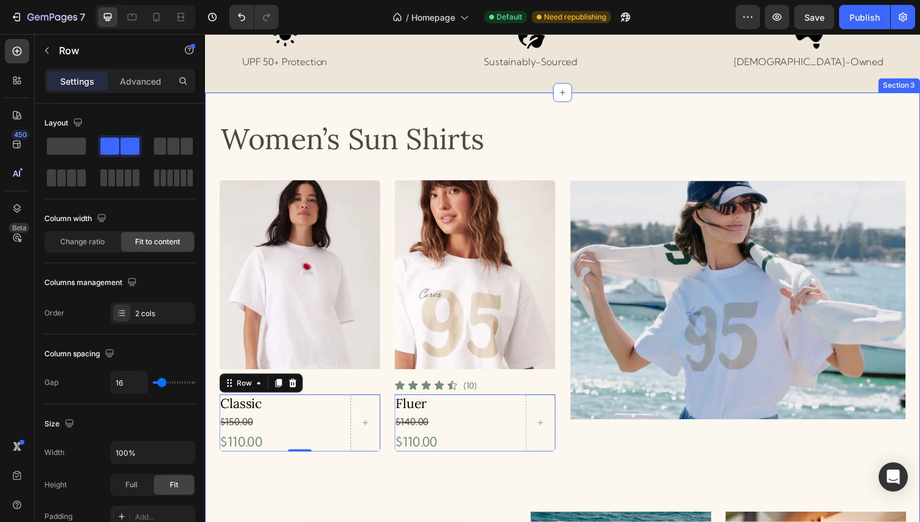
click at [349, 470] on div "Women’s Sun Shirts Heading Product Images Icon Icon Icon Icon Icon Icon List (1…" at bounding box center [570, 467] width 701 height 684
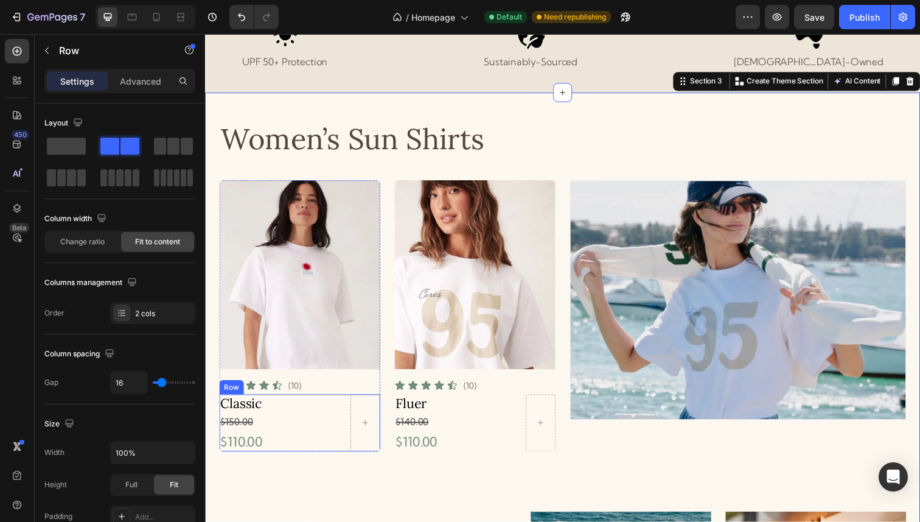
click at [310, 450] on div "Classic Product Title $150.00 Compare Price Compare Price $110.00 Product Price…" at bounding box center [302, 431] width 164 height 58
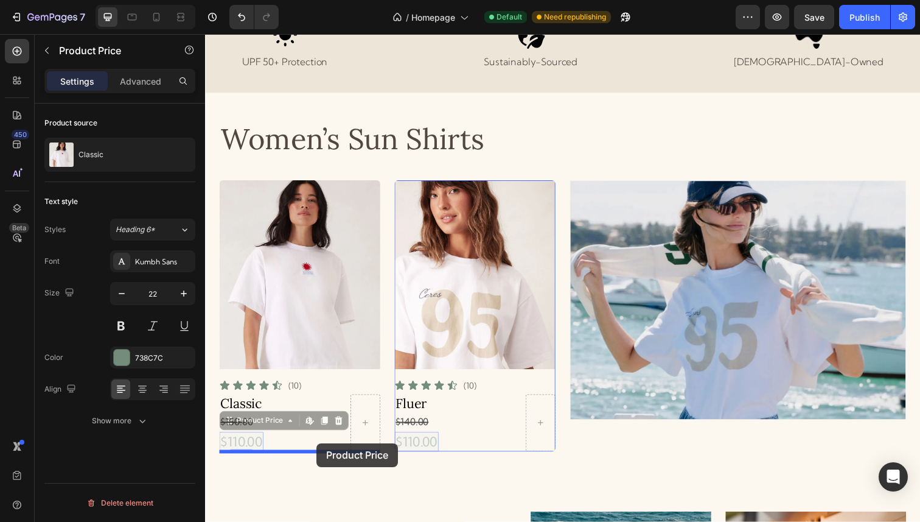
drag, startPoint x: 238, startPoint y: 430, endPoint x: 318, endPoint y: 452, distance: 83.1
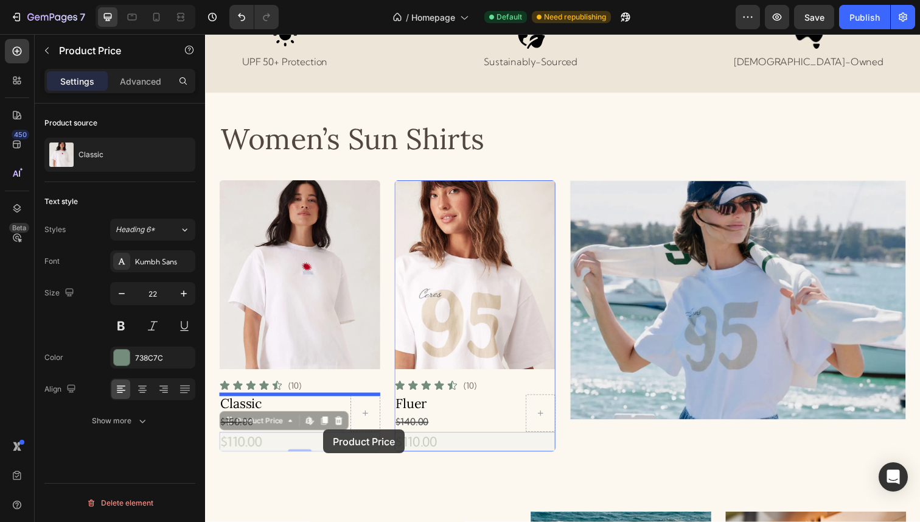
drag, startPoint x: 318, startPoint y: 452, endPoint x: 326, endPoint y: 438, distance: 15.8
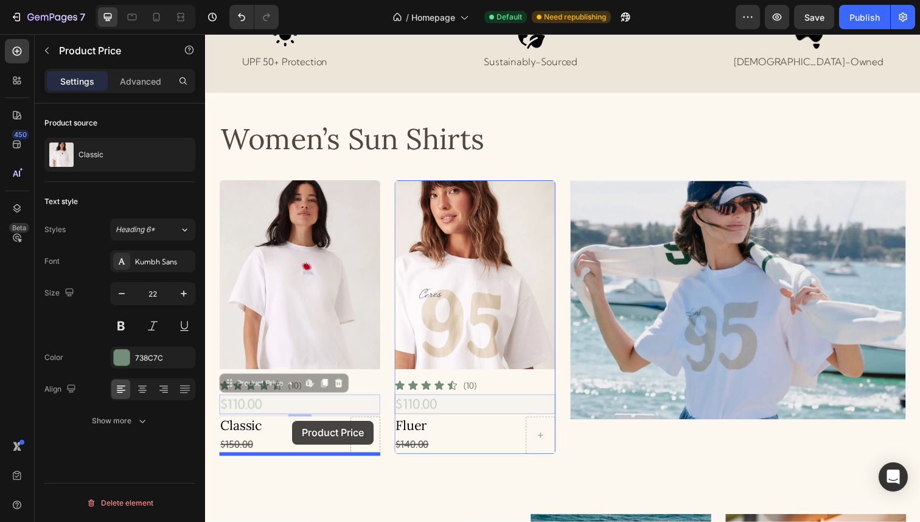
drag, startPoint x: 304, startPoint y: 410, endPoint x: 294, endPoint y: 428, distance: 20.7
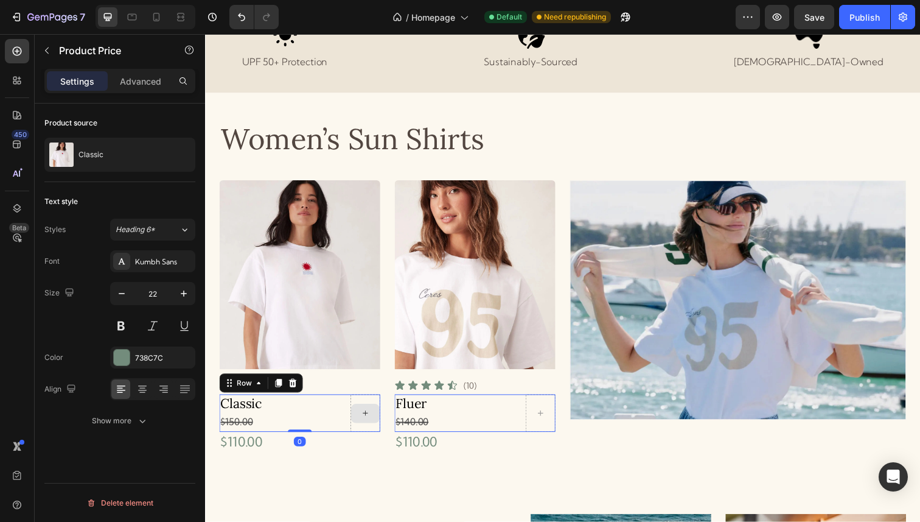
click at [368, 408] on div at bounding box center [369, 421] width 30 height 38
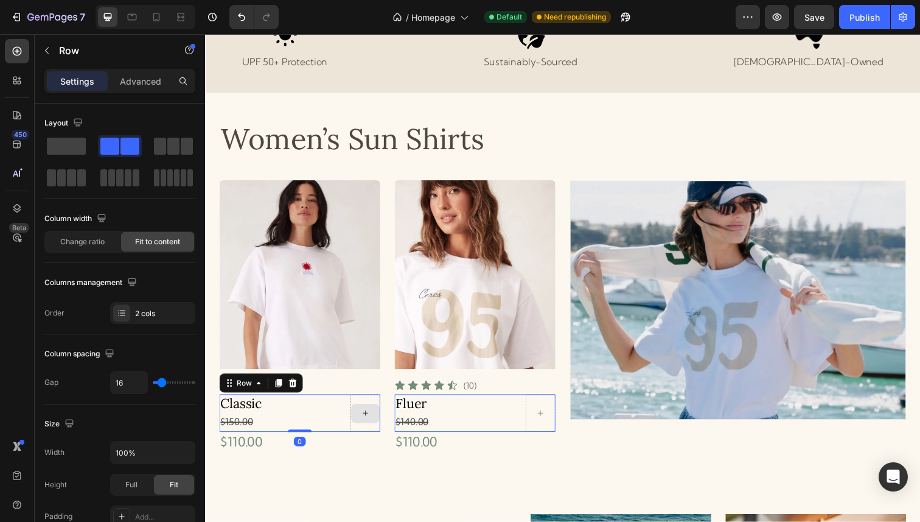
click at [366, 420] on icon at bounding box center [369, 421] width 10 height 10
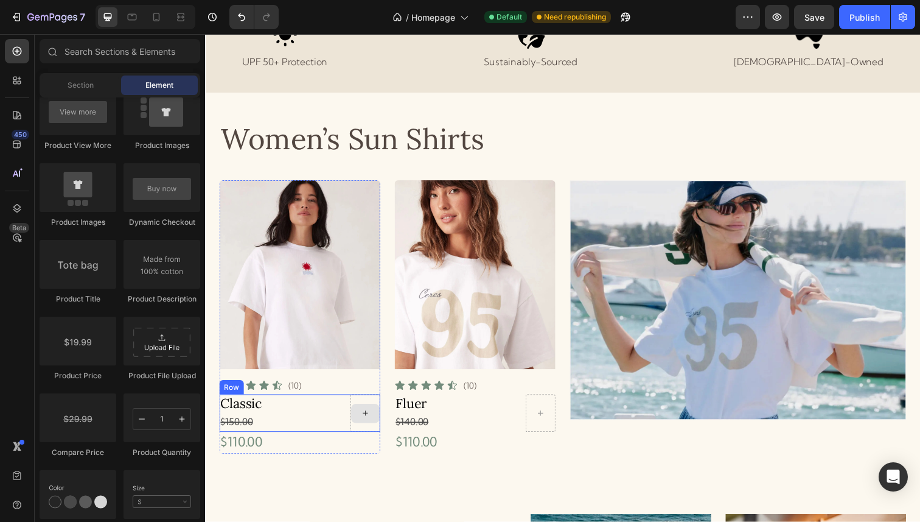
click at [366, 420] on icon at bounding box center [369, 421] width 10 height 10
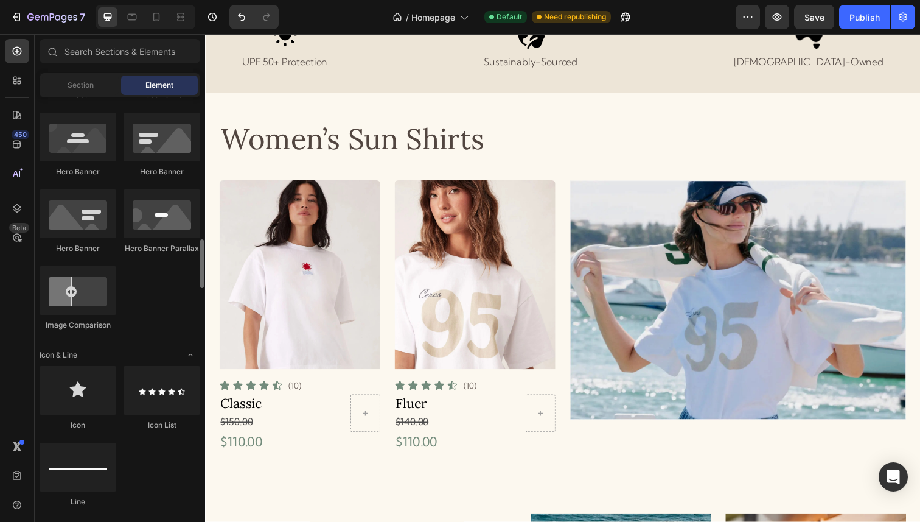
scroll to position [497, 0]
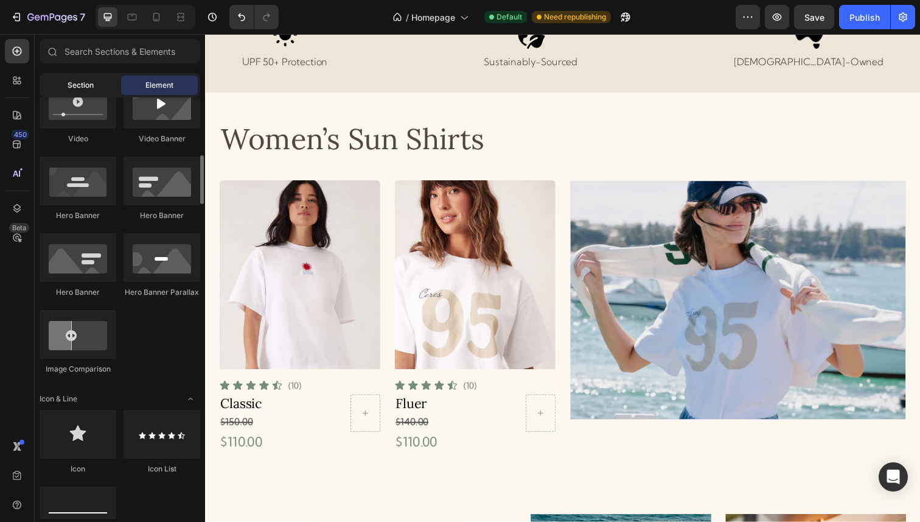
click at [82, 85] on span "Section" at bounding box center [81, 85] width 26 height 11
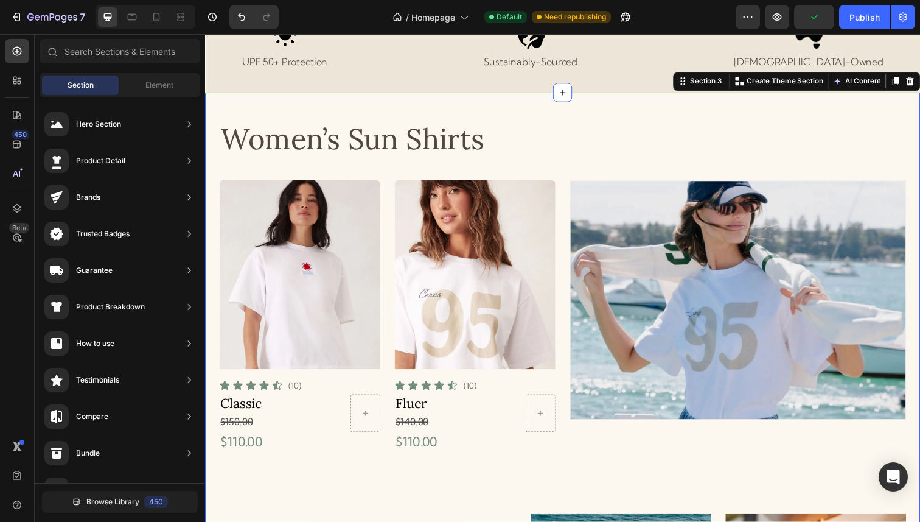
click at [475, 491] on div "Women’s Sun Shirts Heading Product Images Icon Icon Icon Icon Icon Icon List (1…" at bounding box center [570, 468] width 701 height 687
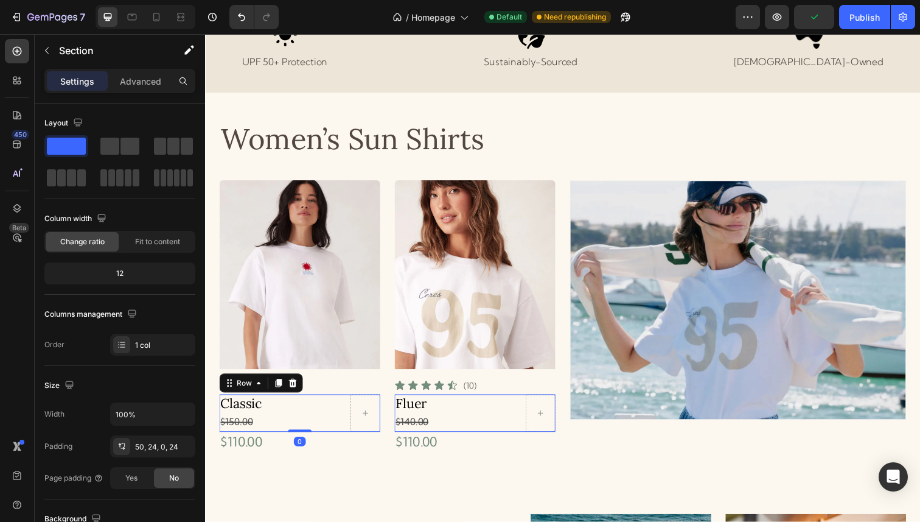
click at [293, 425] on div "Classic Product Title $150.00 Compare Price Compare Price Row 0" at bounding box center [302, 421] width 164 height 38
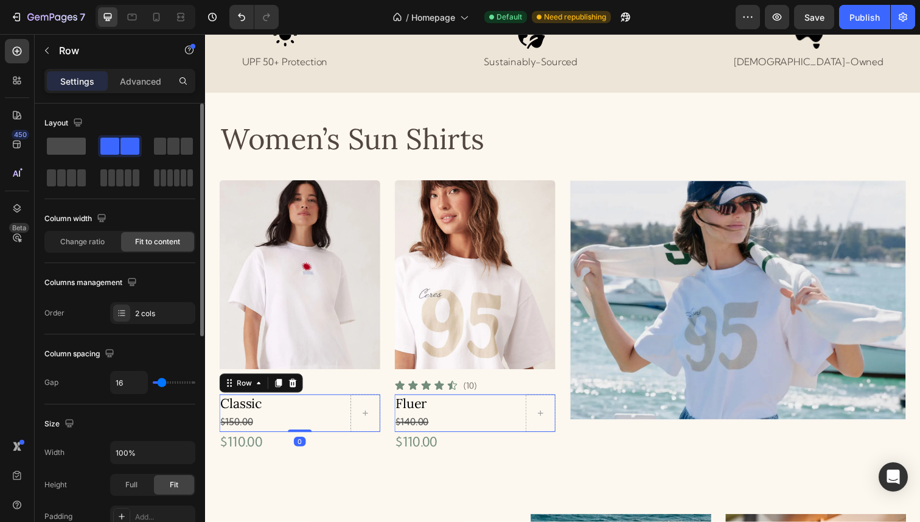
click at [61, 147] on span at bounding box center [66, 146] width 39 height 17
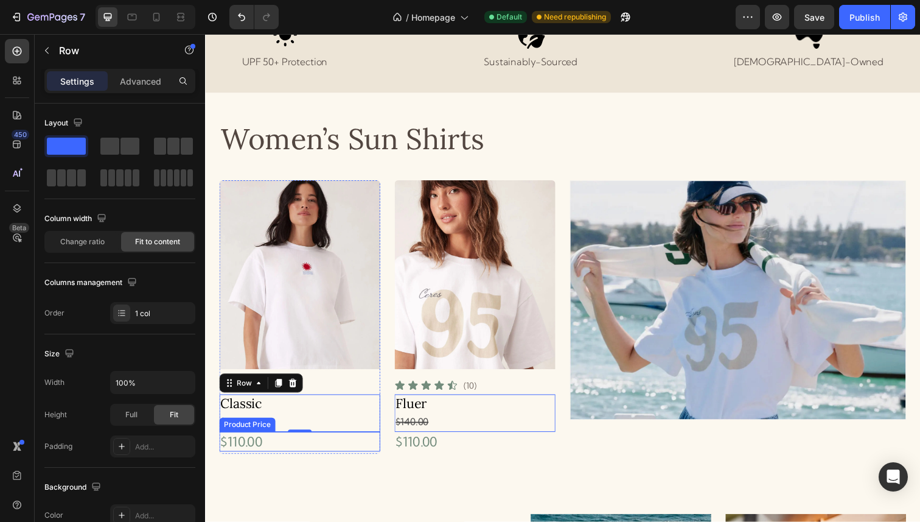
click at [250, 447] on div "$110.00" at bounding box center [302, 451] width 164 height 20
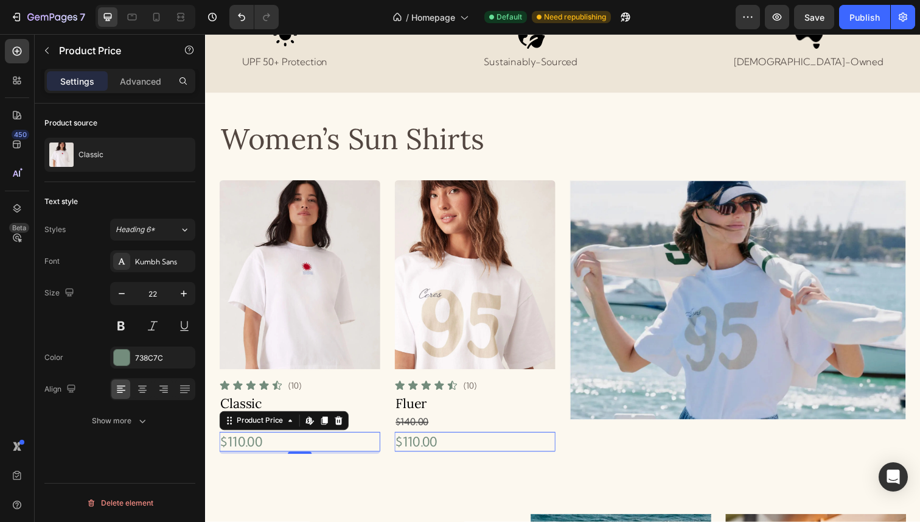
click at [356, 456] on div "$110.00" at bounding box center [302, 451] width 164 height 20
click at [42, 49] on icon "button" at bounding box center [47, 51] width 10 height 10
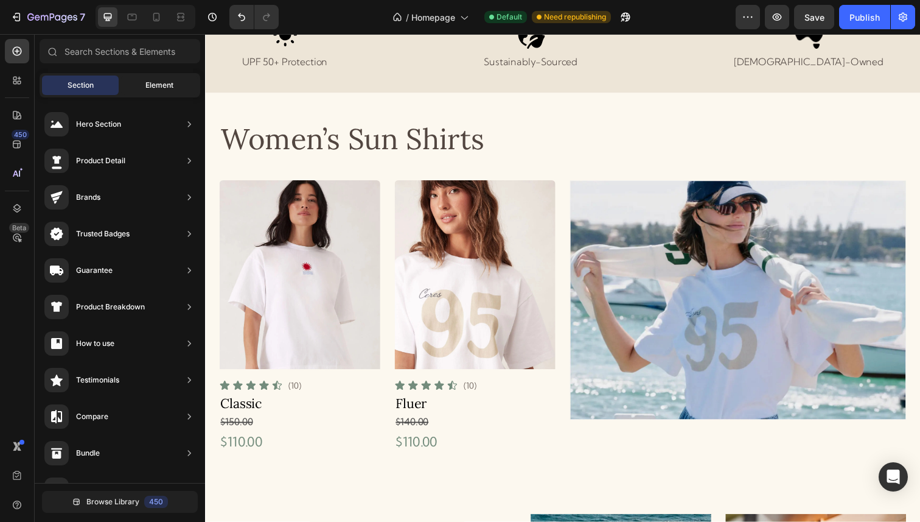
click at [149, 75] on div "Element" at bounding box center [159, 84] width 77 height 19
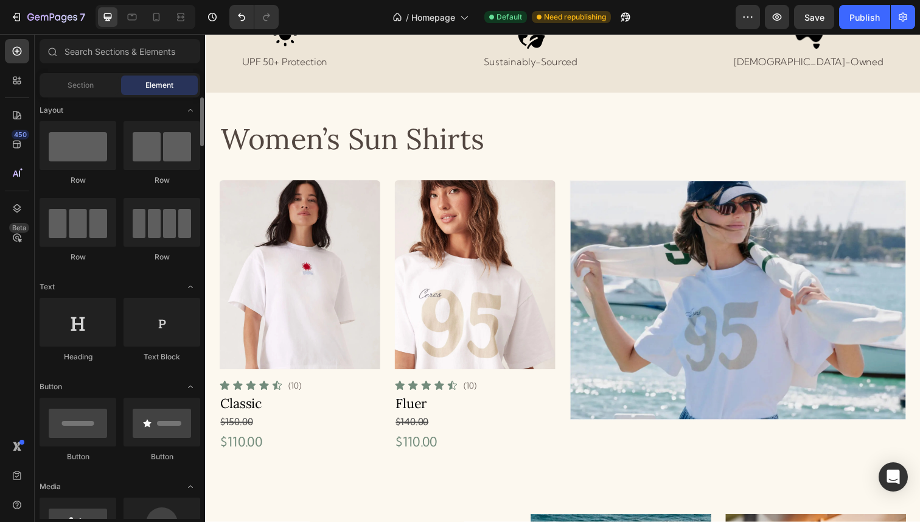
scroll to position [0, 0]
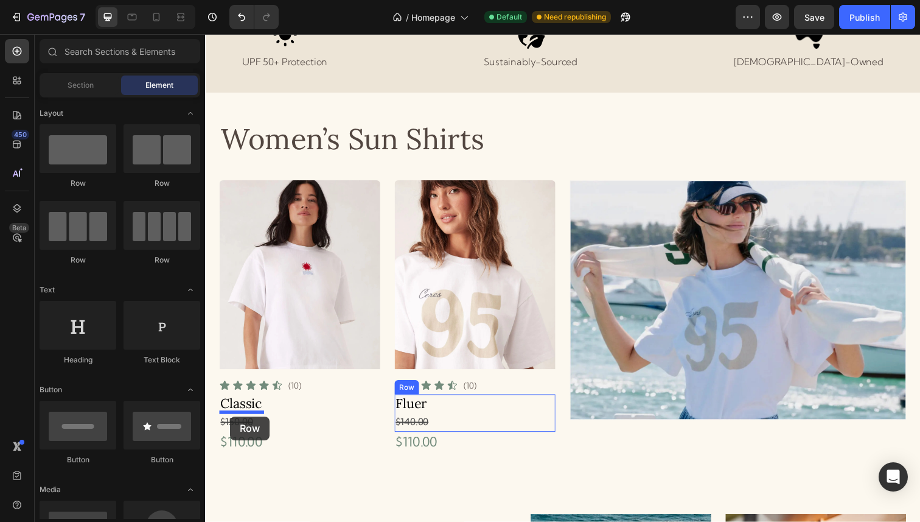
drag, startPoint x: 341, startPoint y: 188, endPoint x: 229, endPoint y: 423, distance: 260.0
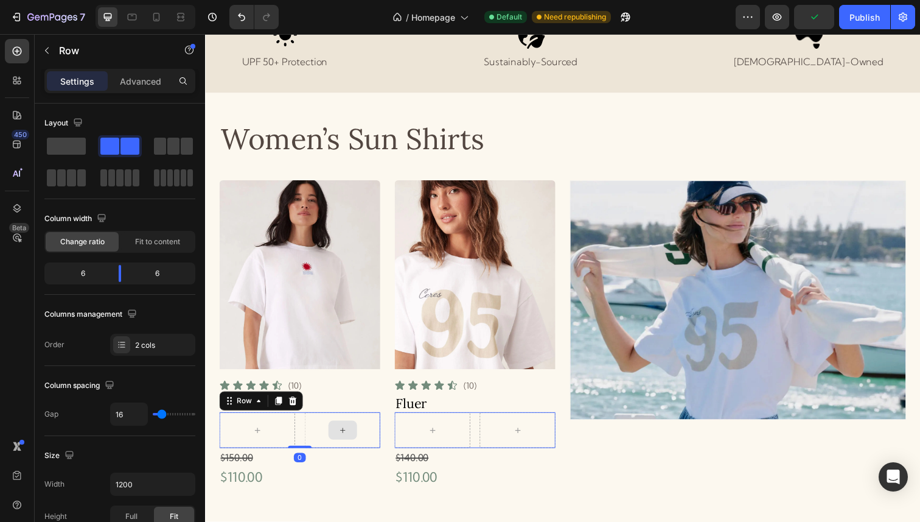
click at [315, 449] on div at bounding box center [345, 439] width 77 height 37
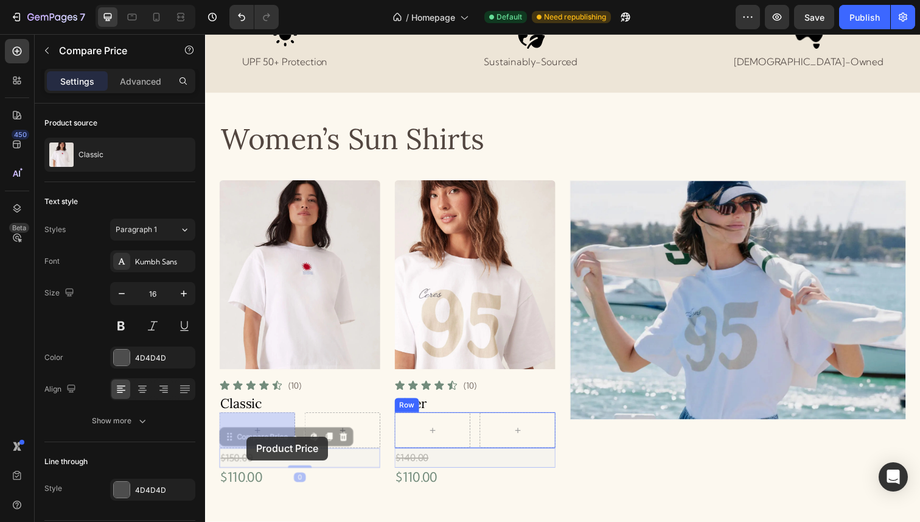
drag, startPoint x: 243, startPoint y: 470, endPoint x: 246, endPoint y: 445, distance: 25.2
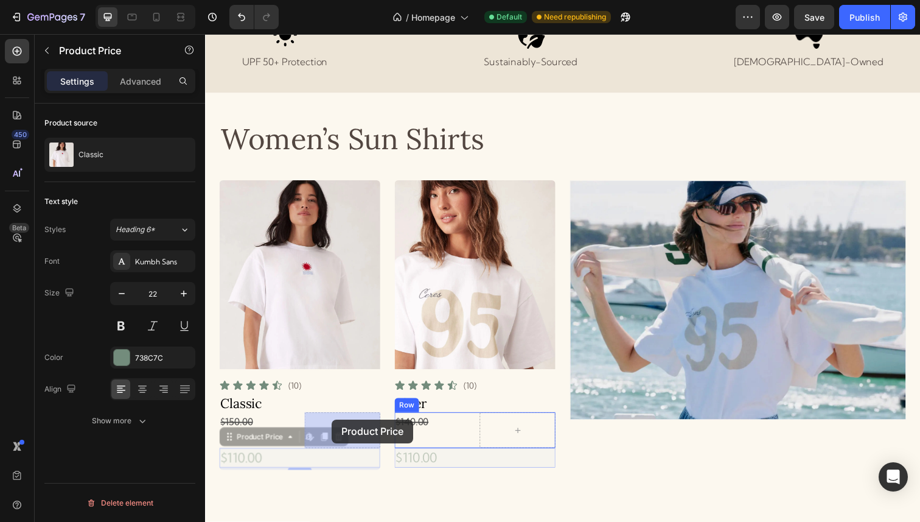
drag, startPoint x: 245, startPoint y: 470, endPoint x: 334, endPoint y: 427, distance: 99.1
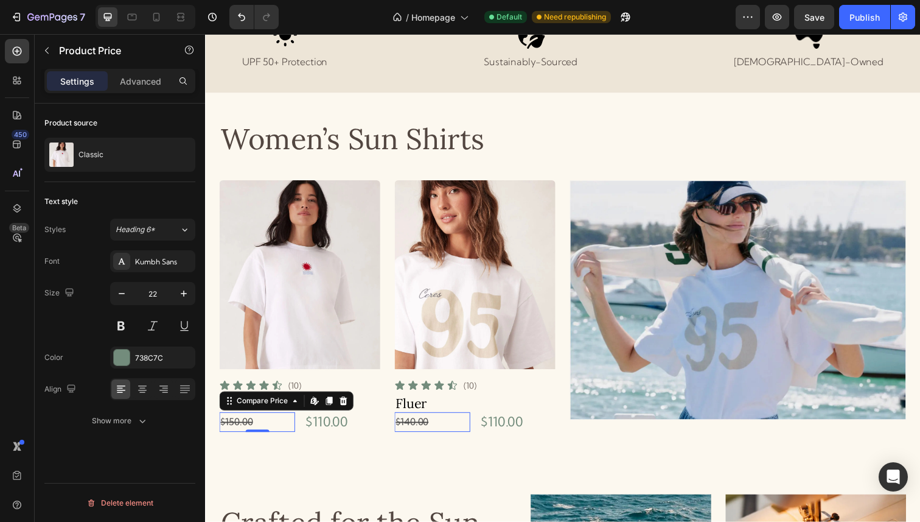
click at [296, 436] on div "$150.00" at bounding box center [258, 431] width 77 height 20
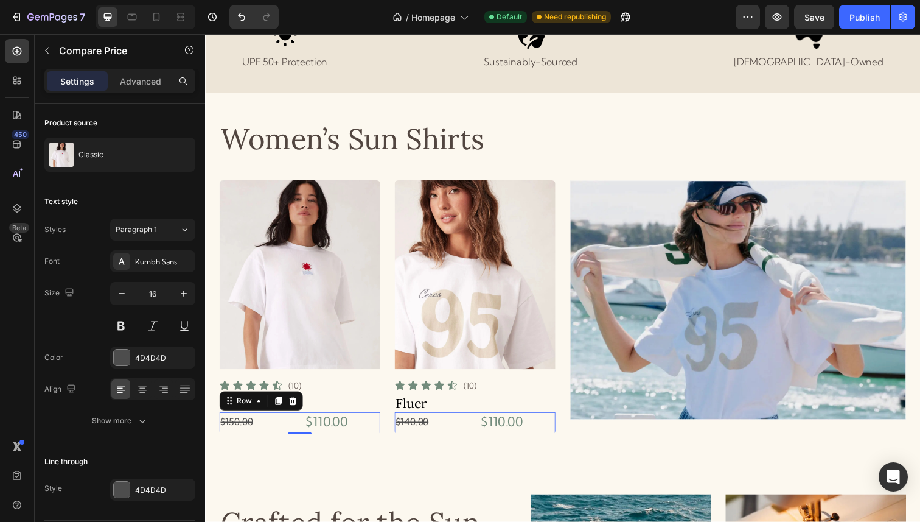
click at [302, 437] on div "$150.00 Compare Price Compare Price $110.00 Product Price Product Price Row 0" at bounding box center [302, 432] width 164 height 23
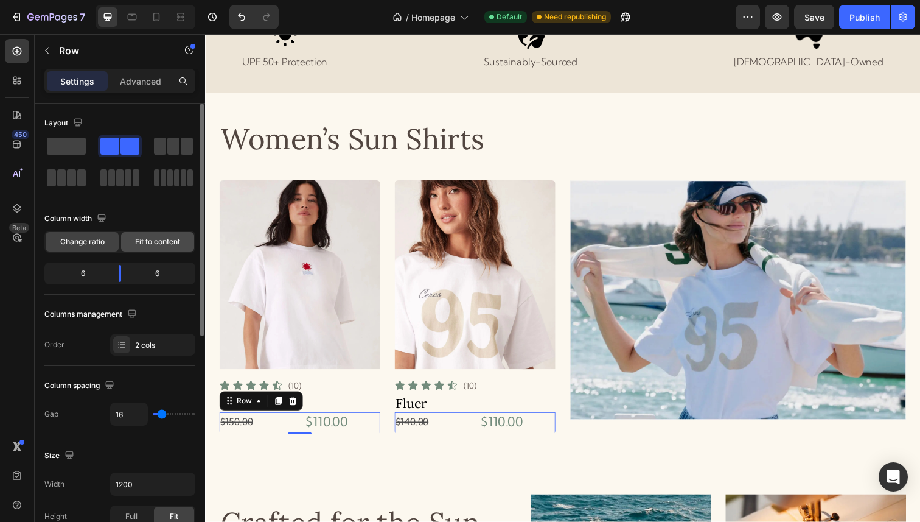
click at [161, 245] on span "Fit to content" at bounding box center [157, 241] width 45 height 11
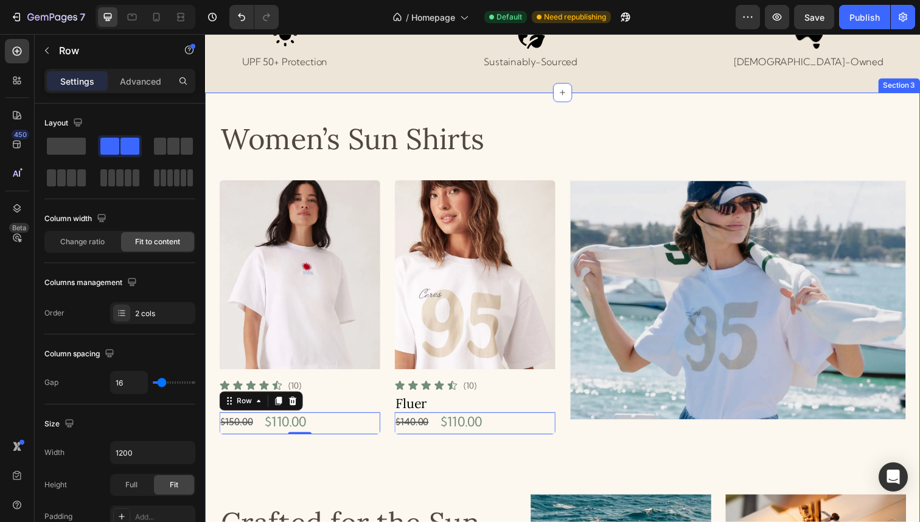
click at [414, 478] on div "Women’s Sun Shirts Heading Product Images Icon Icon Icon Icon Icon Icon List (1…" at bounding box center [570, 458] width 701 height 666
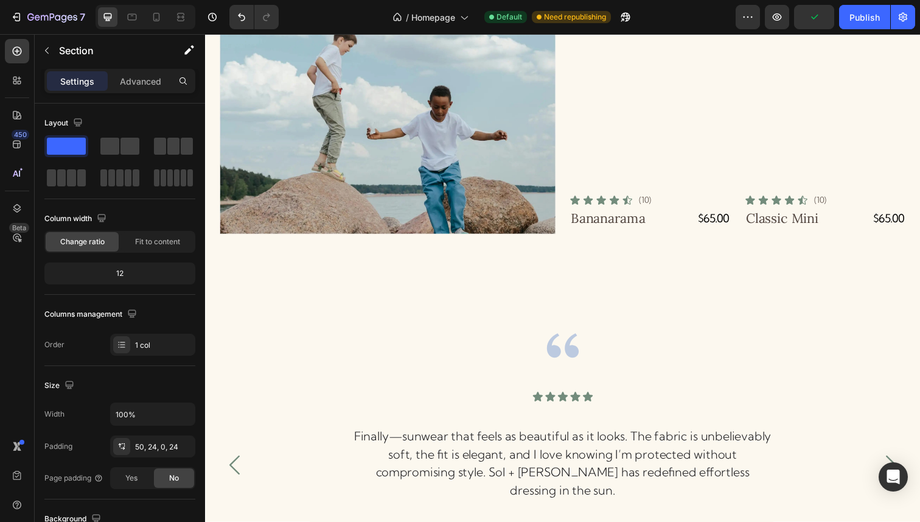
scroll to position [1706, 0]
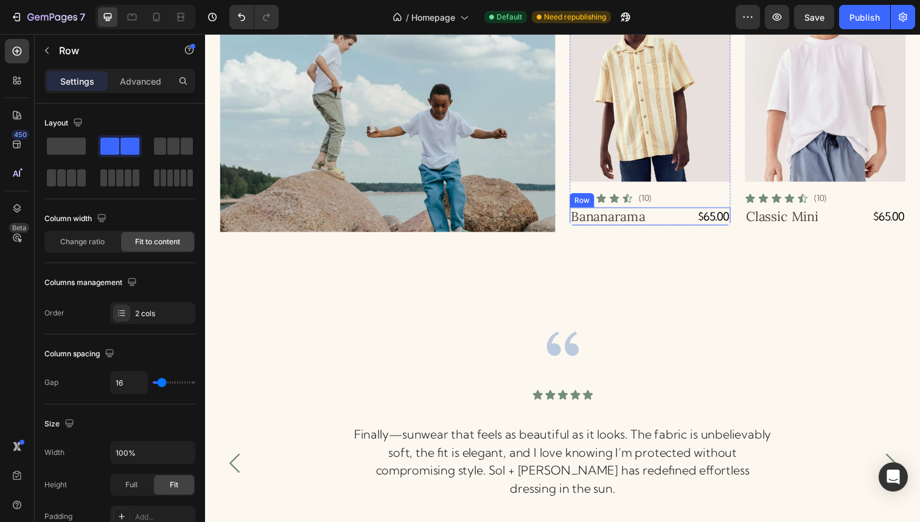
click at [672, 219] on div "Bananarama Product Title $65.00 Product Price Product Price Row" at bounding box center [660, 220] width 164 height 18
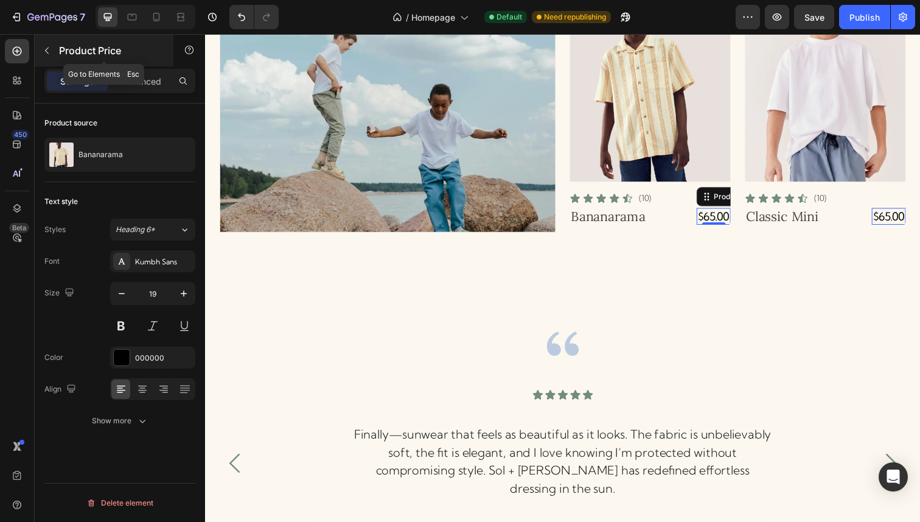
click at [50, 54] on icon "button" at bounding box center [47, 51] width 10 height 10
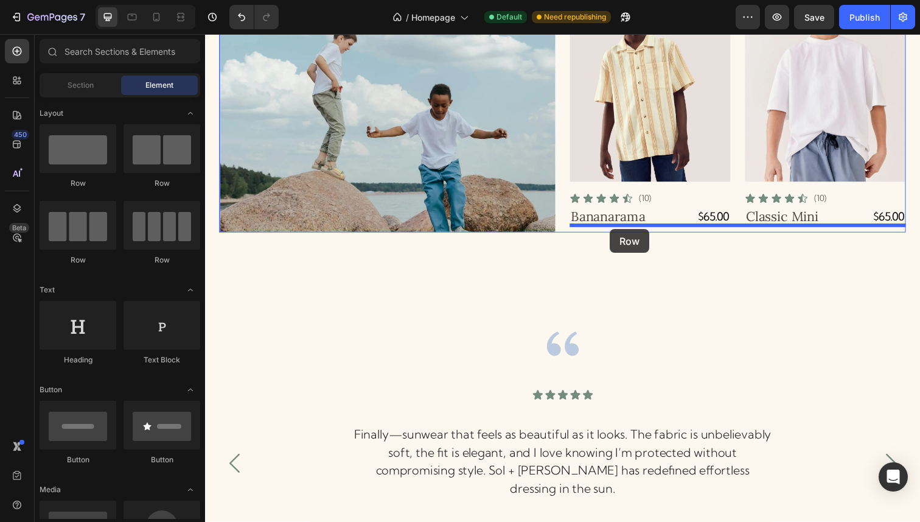
drag, startPoint x: 340, startPoint y: 184, endPoint x: 618, endPoint y: 233, distance: 283.0
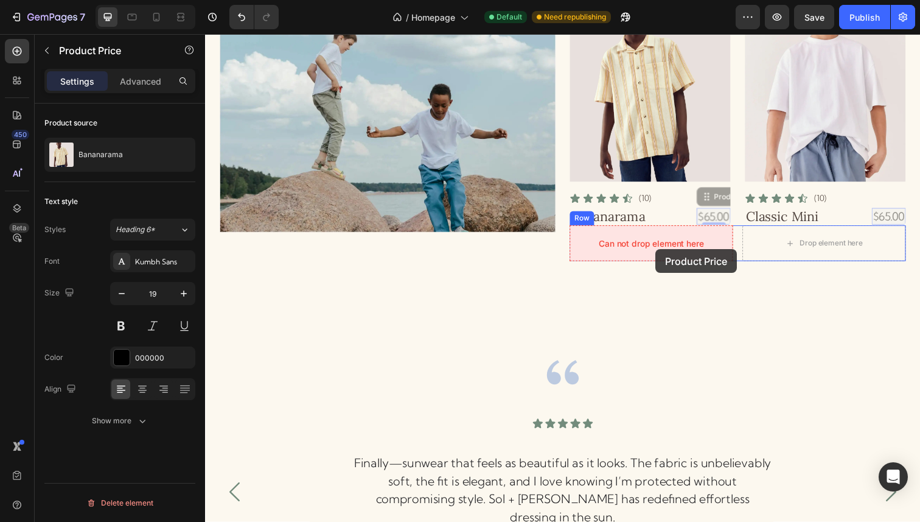
drag, startPoint x: 728, startPoint y: 220, endPoint x: 665, endPoint y: 254, distance: 71.4
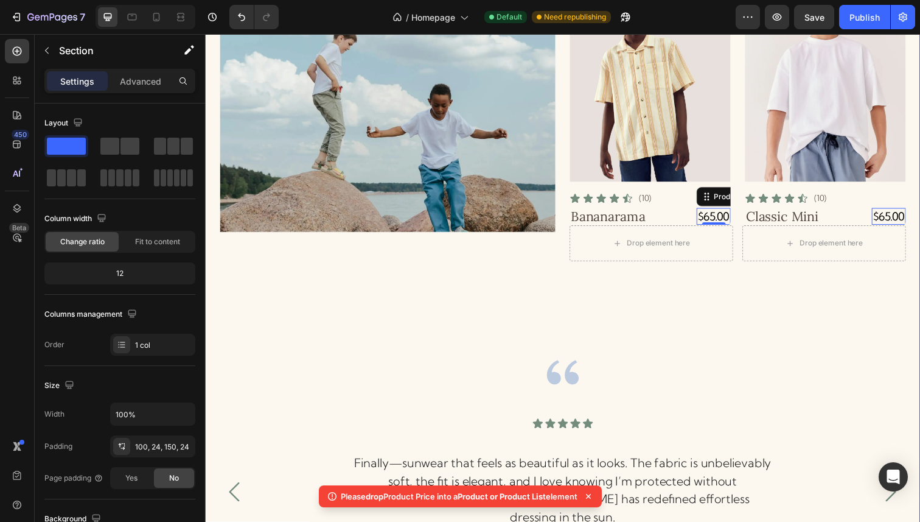
click at [663, 282] on div "Kids’ Sun Shirts Heading Image Product Images Icon Icon Icon Icon Icon Icon Lis…" at bounding box center [570, 256] width 701 height 645
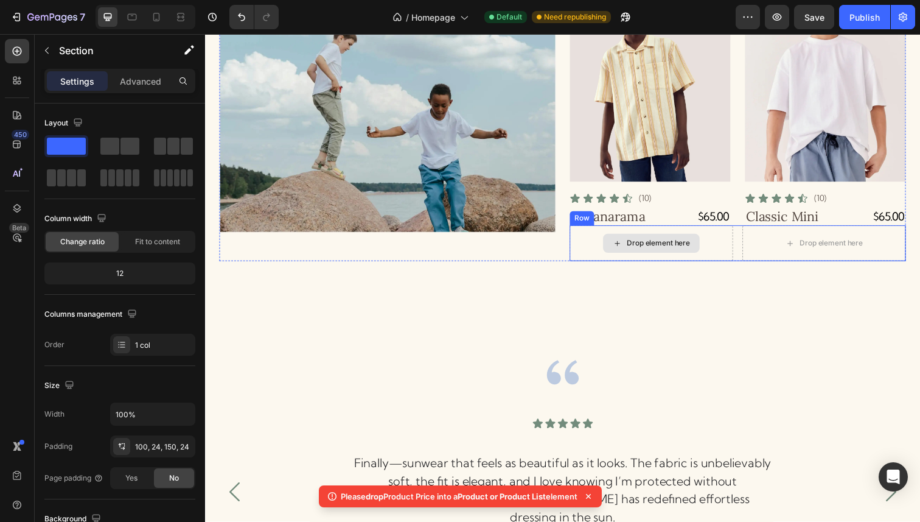
click at [666, 251] on div "Drop element here" at bounding box center [668, 248] width 65 height 10
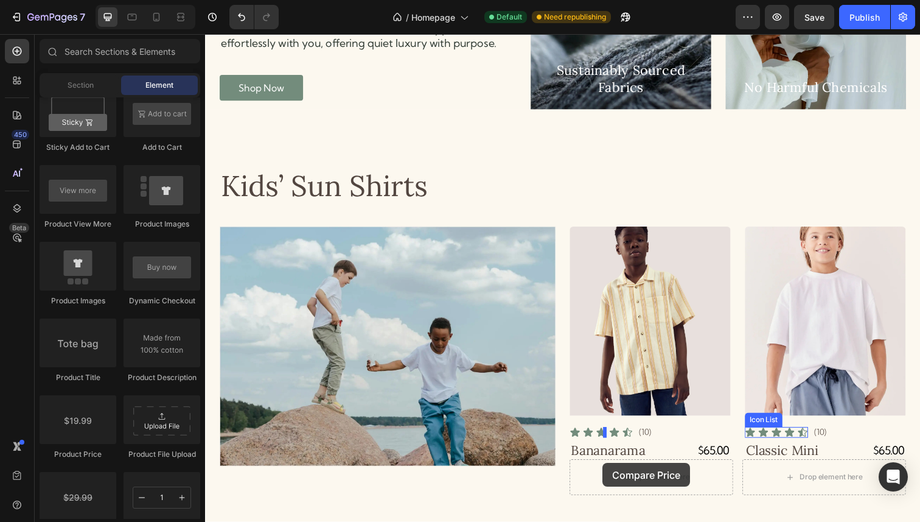
scroll to position [1497, 0]
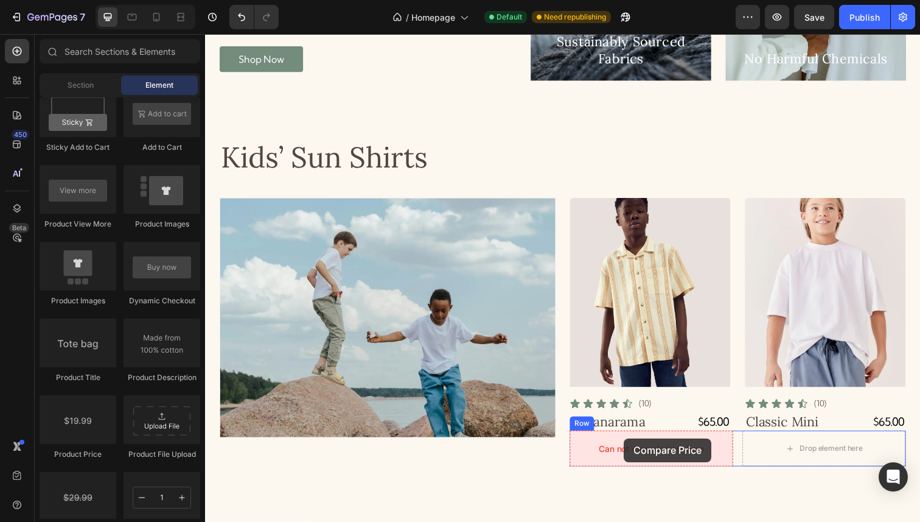
drag, startPoint x: 290, startPoint y: 538, endPoint x: 633, endPoint y: 446, distance: 355.5
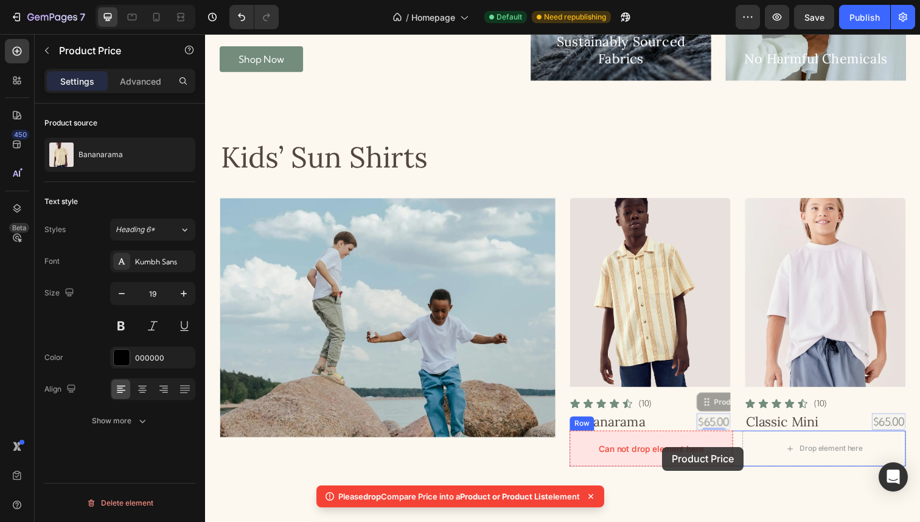
drag, startPoint x: 724, startPoint y: 425, endPoint x: 672, endPoint y: 455, distance: 59.7
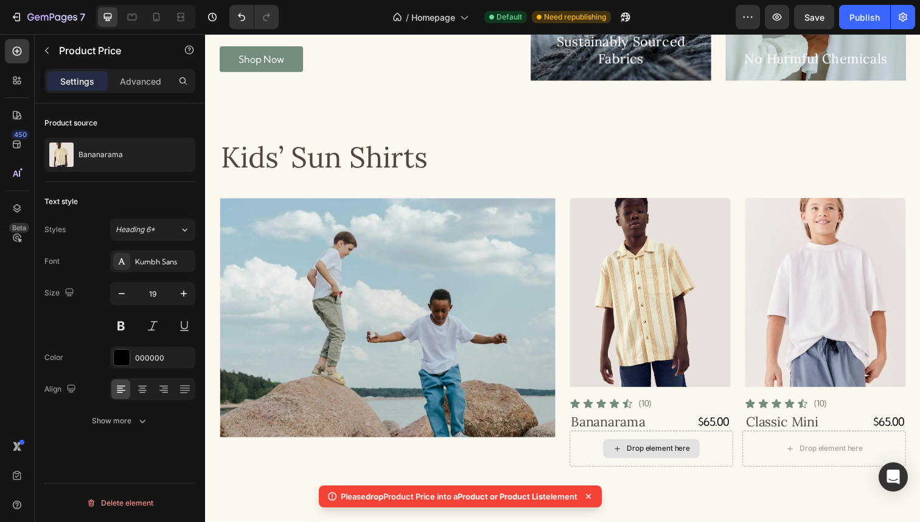
click at [672, 455] on div "Drop element here" at bounding box center [668, 457] width 65 height 10
click at [729, 424] on div "$65.00" at bounding box center [724, 430] width 35 height 18
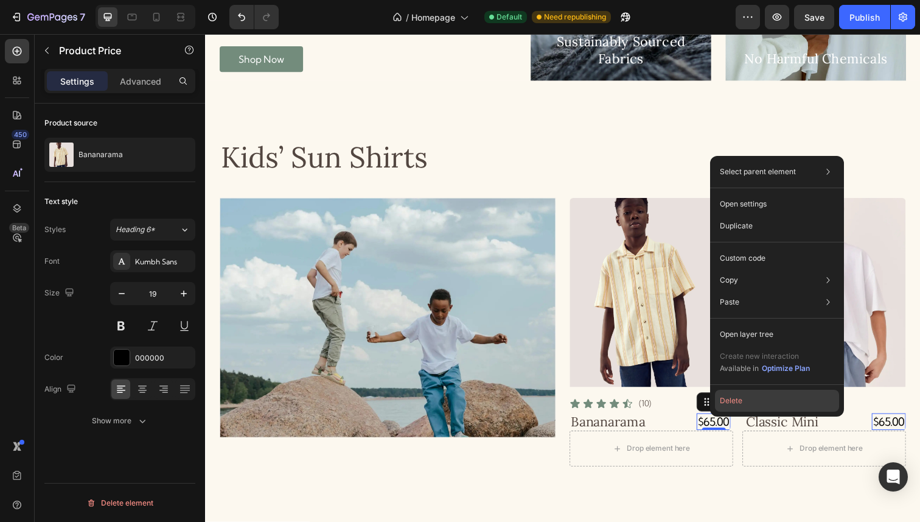
click at [745, 398] on button "Delete" at bounding box center [777, 401] width 124 height 22
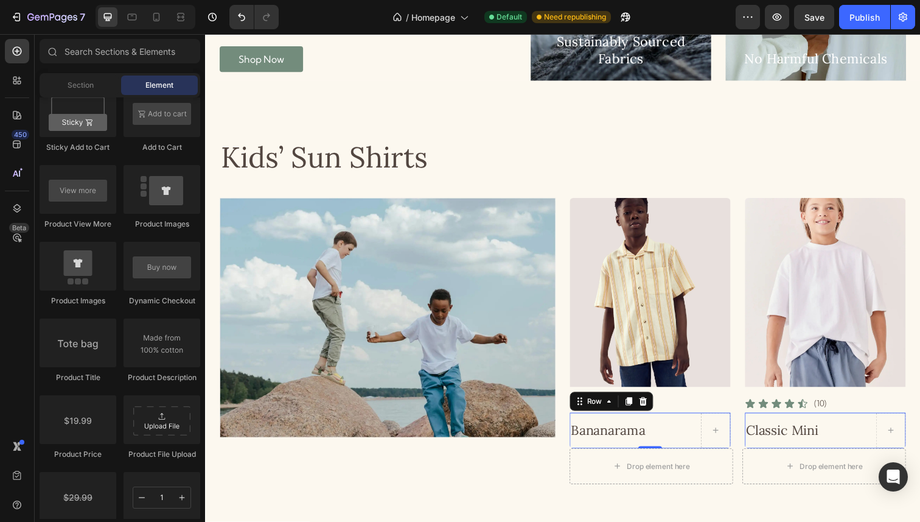
click at [686, 432] on div "Bananarama Product Title Row 0" at bounding box center [660, 439] width 164 height 37
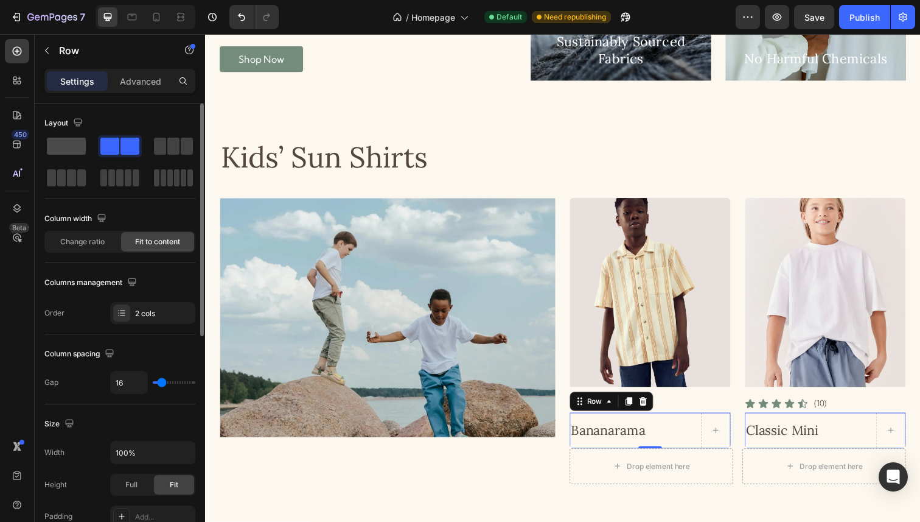
click at [71, 143] on span at bounding box center [66, 146] width 39 height 17
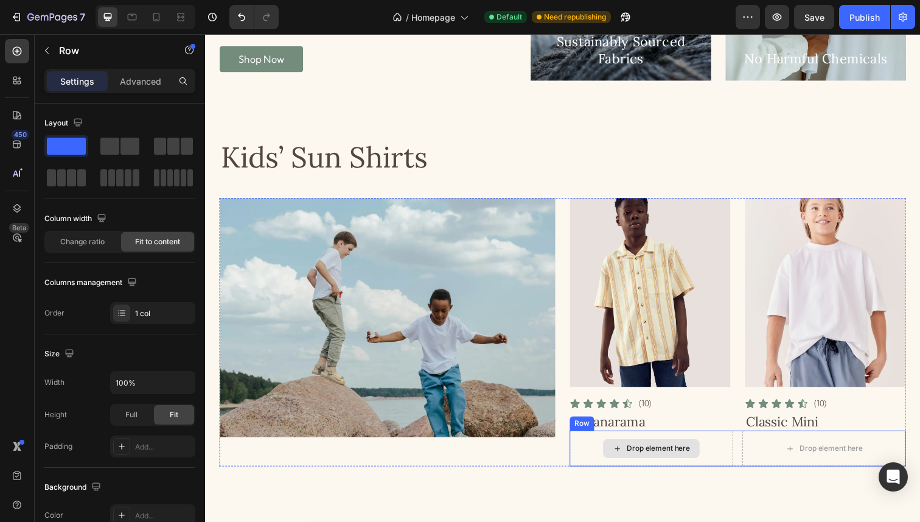
click at [676, 454] on div "Drop element here" at bounding box center [668, 457] width 65 height 10
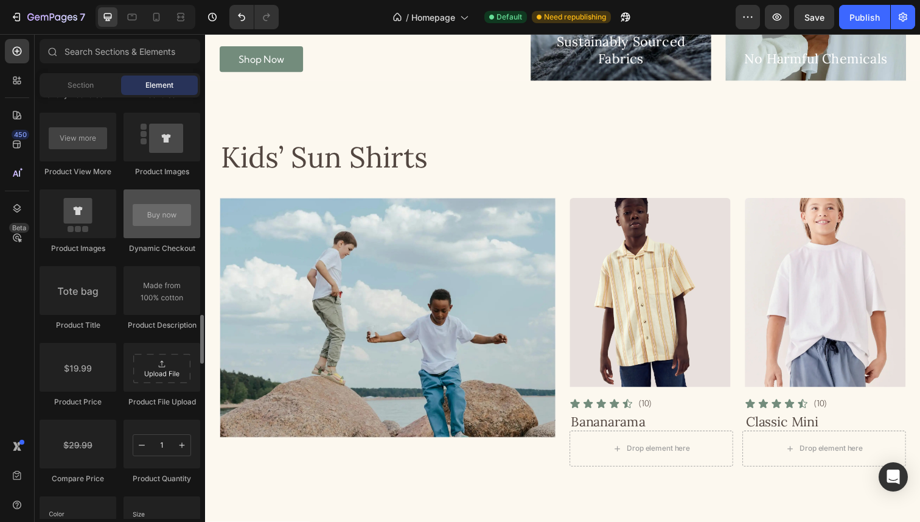
scroll to position [1809, 0]
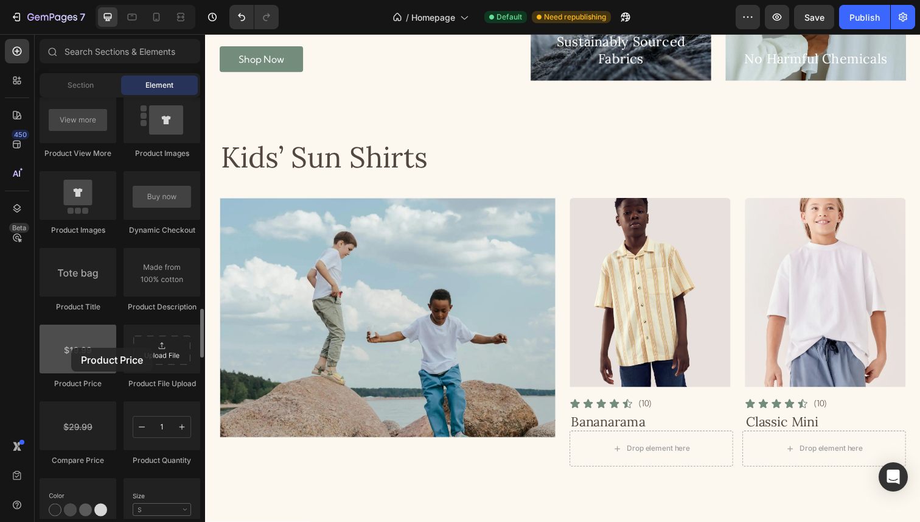
click at [71, 348] on div at bounding box center [78, 348] width 77 height 49
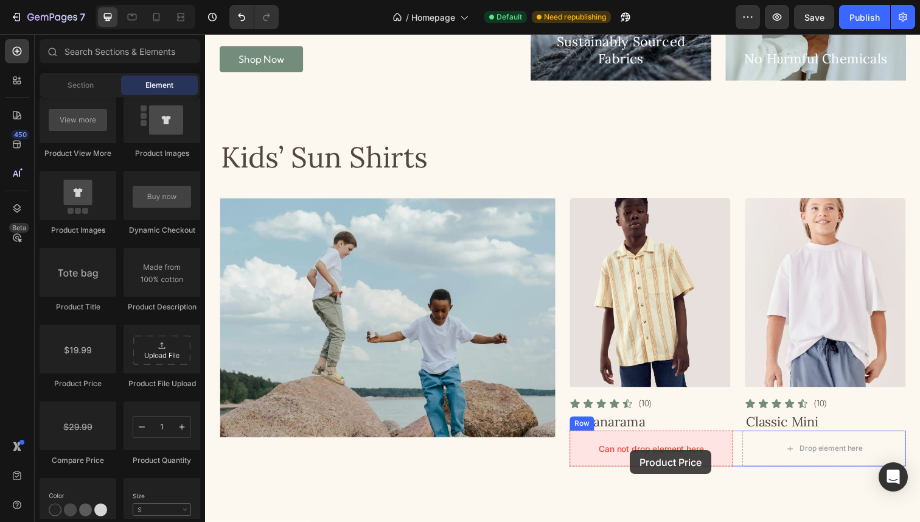
drag, startPoint x: 276, startPoint y: 382, endPoint x: 639, endPoint y: 460, distance: 371.0
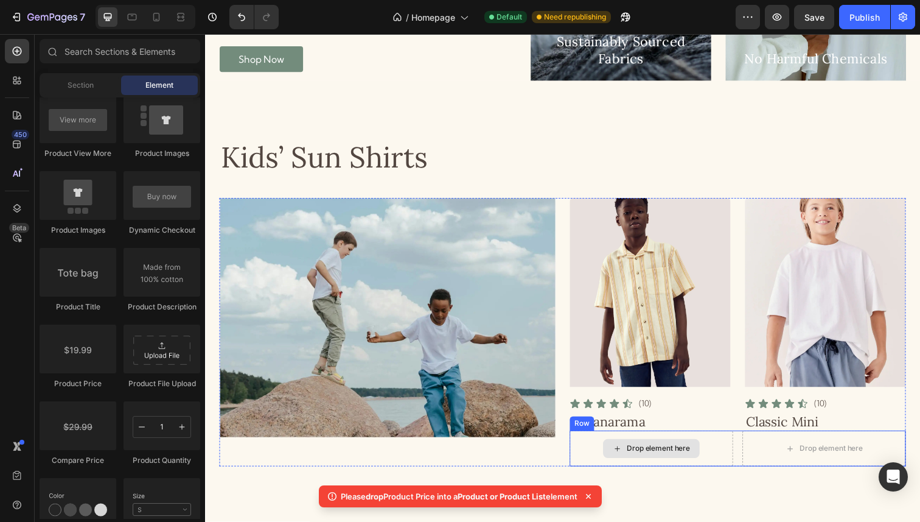
click at [674, 463] on div "Drop element here" at bounding box center [661, 456] width 99 height 19
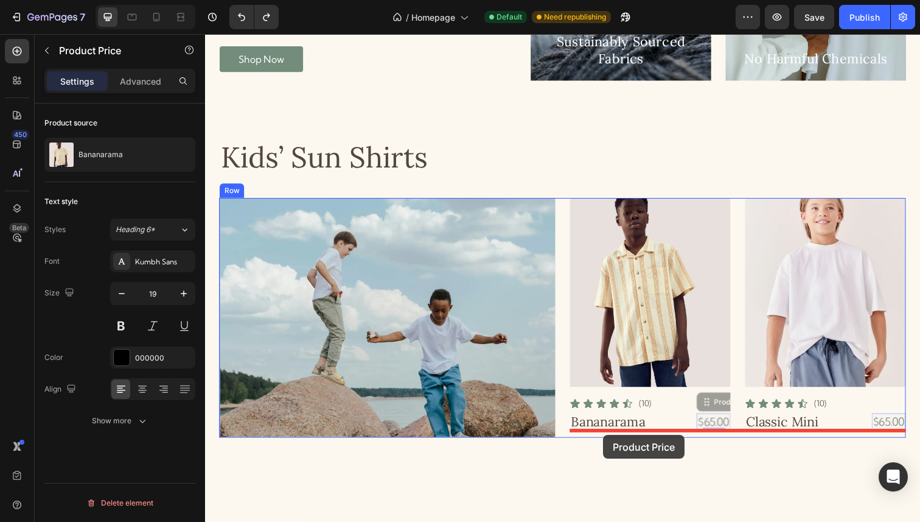
drag, startPoint x: 722, startPoint y: 422, endPoint x: 612, endPoint y: 442, distance: 112.6
click at [612, 442] on div "Header Women’s Sun Shirts Heading Product Images Icon Icon Icon Icon Icon Icon …" at bounding box center [570, 274] width 730 height 3472
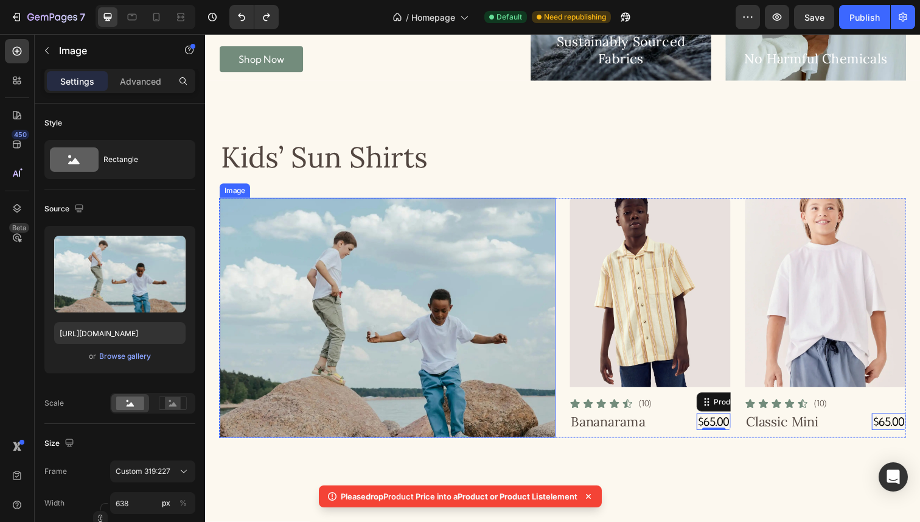
click at [506, 407] on img at bounding box center [391, 323] width 343 height 244
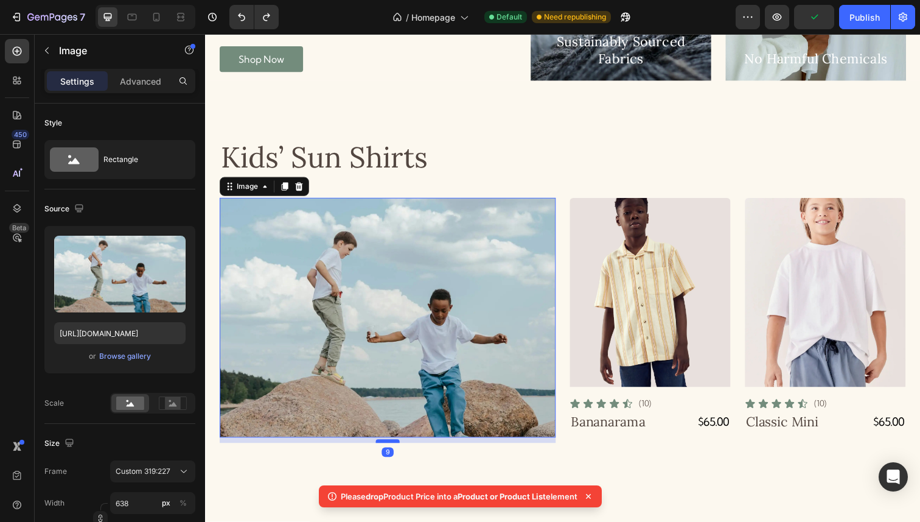
click at [390, 450] on div at bounding box center [391, 450] width 24 height 4
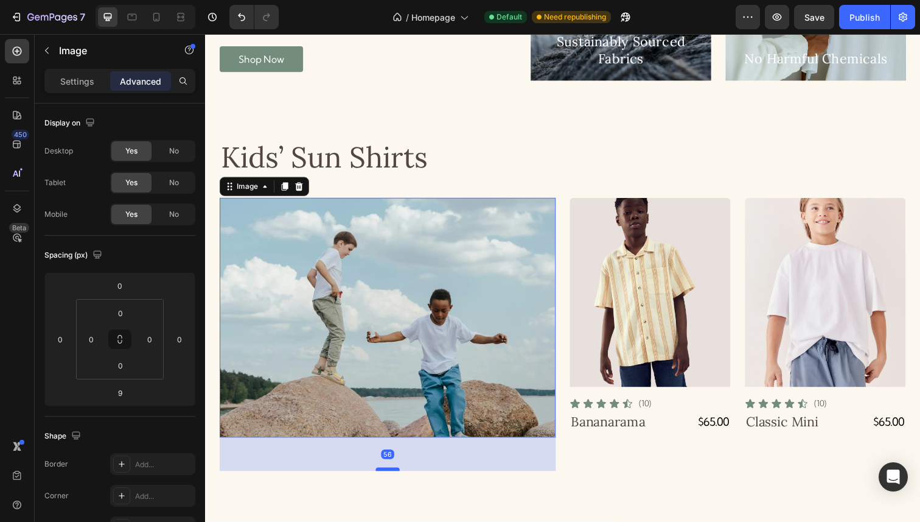
drag, startPoint x: 390, startPoint y: 450, endPoint x: 386, endPoint y: 477, distance: 27.0
click at [386, 477] on div at bounding box center [391, 479] width 24 height 4
type input "54"
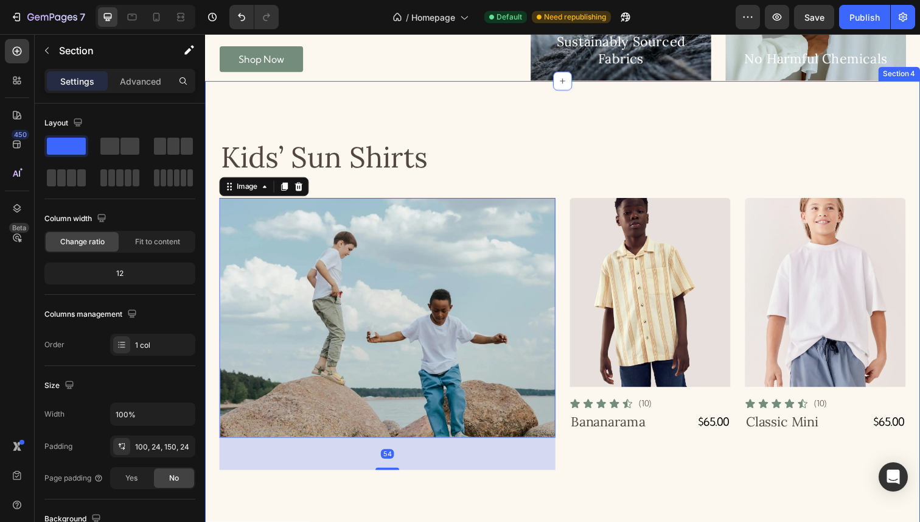
click at [678, 491] on div "Kids’ Sun Shirts Heading Image 54 Product Images Icon Icon Icon Icon Icon Icon …" at bounding box center [570, 467] width 701 height 649
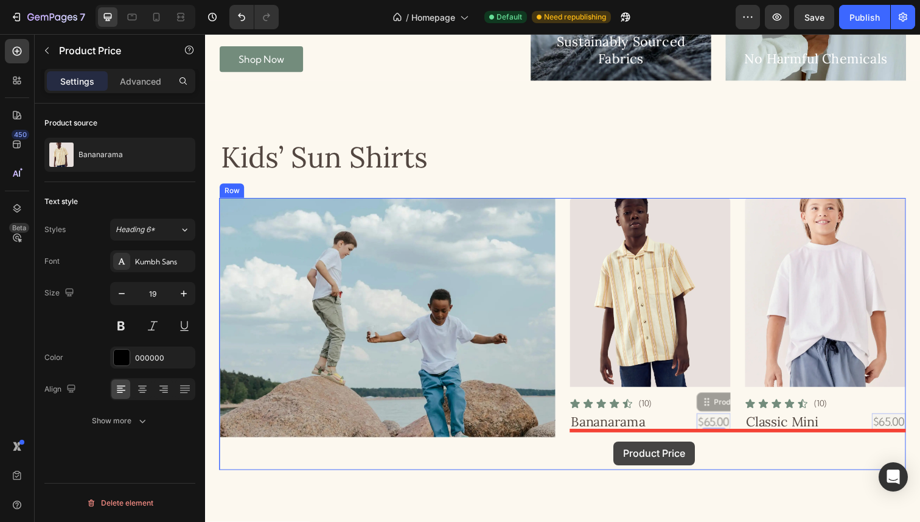
drag, startPoint x: 741, startPoint y: 432, endPoint x: 622, endPoint y: 450, distance: 120.1
click at [622, 450] on div "Header Women’s Sun Shirts Heading Product Images Icon Icon Icon Icon Icon Icon …" at bounding box center [570, 290] width 730 height 3505
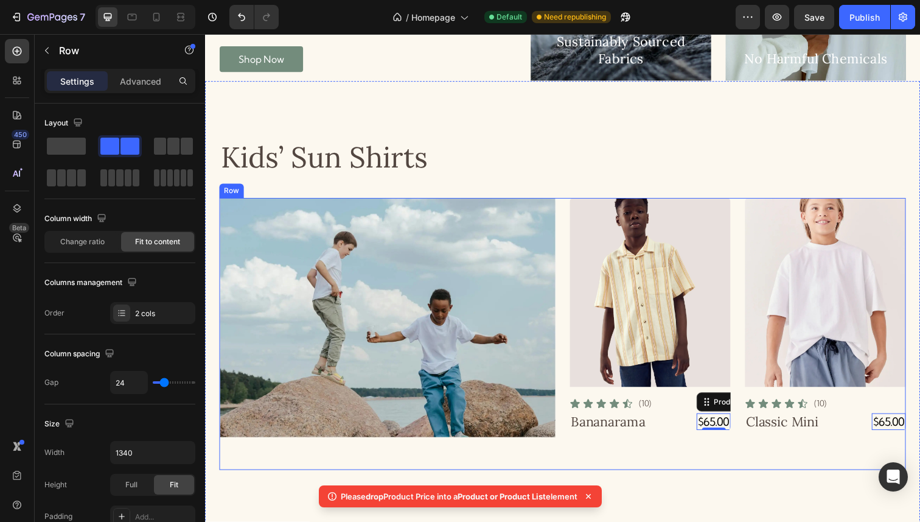
click at [615, 450] on div "Product Images Icon Icon Icon Icon Icon Icon List (10) Text Block Row Bananaram…" at bounding box center [749, 339] width 343 height 277
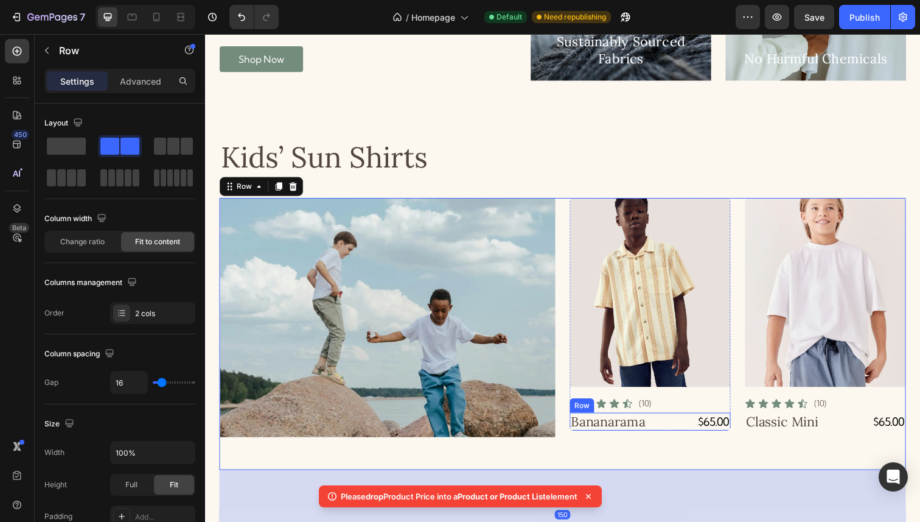
click at [701, 429] on div "Bananarama Product Title $65.00 Product Price Product Price Row" at bounding box center [660, 430] width 164 height 18
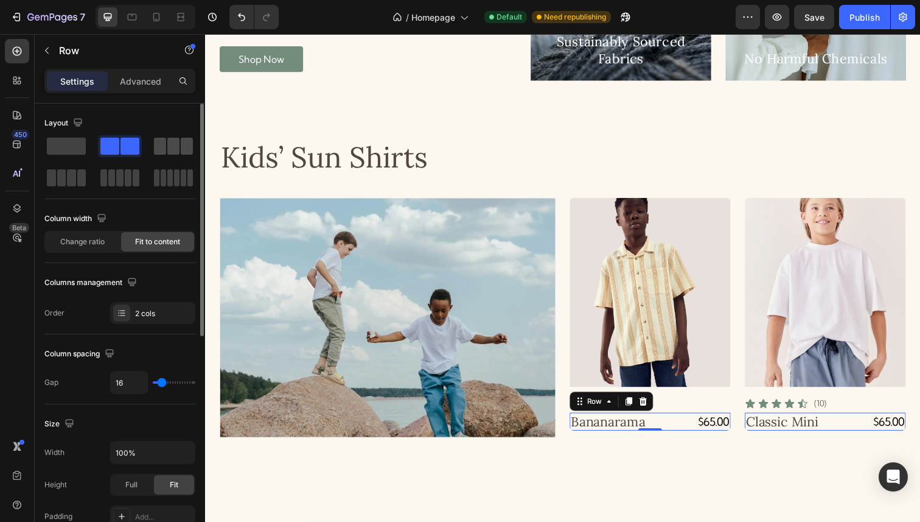
click at [165, 141] on span at bounding box center [160, 146] width 12 height 17
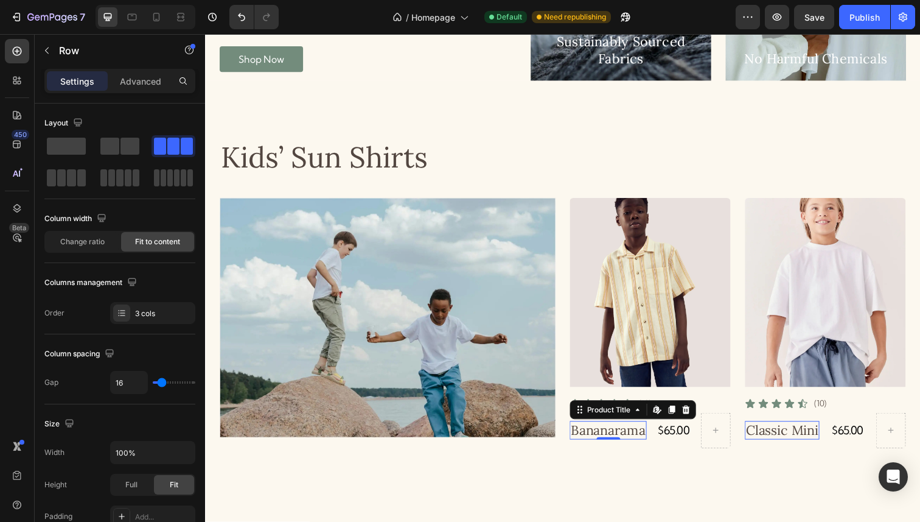
click at [629, 441] on h3 "Bananarama" at bounding box center [617, 438] width 79 height 18
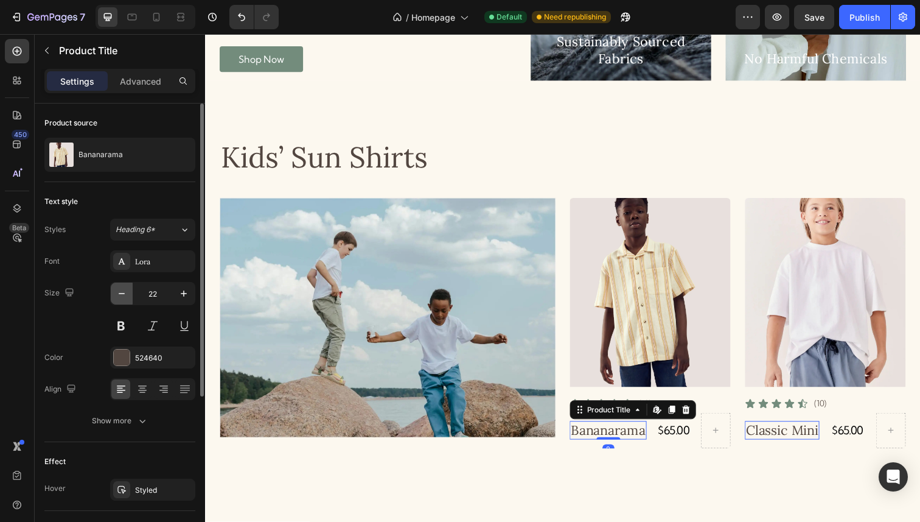
click at [123, 290] on icon "button" at bounding box center [122, 293] width 12 height 12
type input "21"
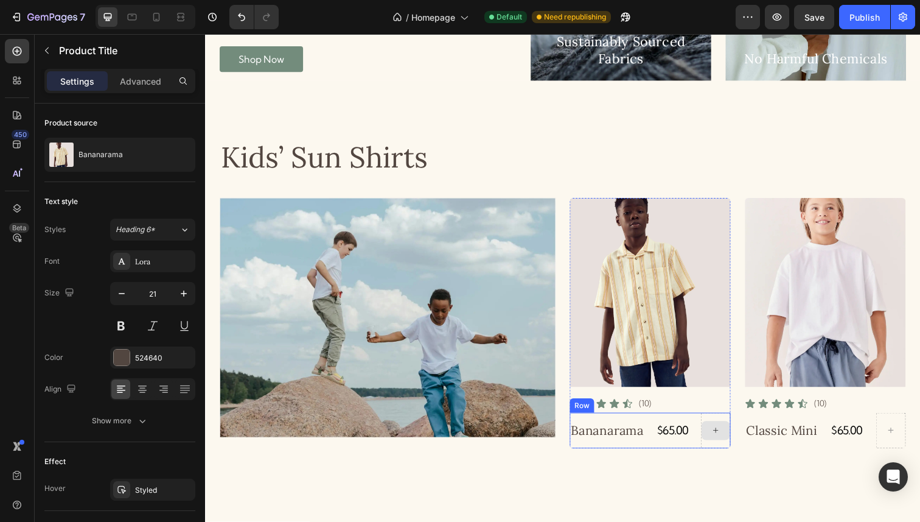
click at [725, 442] on icon at bounding box center [727, 438] width 10 height 10
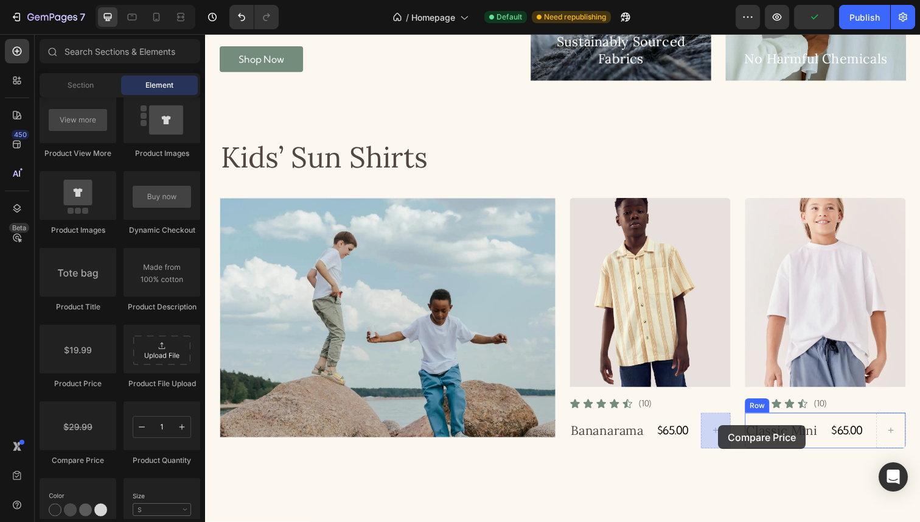
drag, startPoint x: 282, startPoint y: 449, endPoint x: 729, endPoint y: 433, distance: 447.0
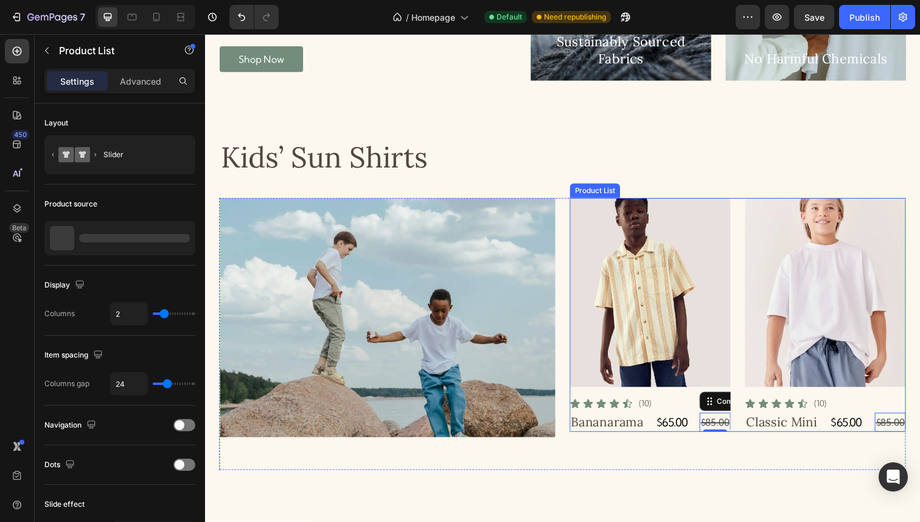
click at [744, 251] on div "Product Images Icon Icon Icon Icon Icon Icon List (10) Text Block Row Bananaram…" at bounding box center [749, 320] width 343 height 239
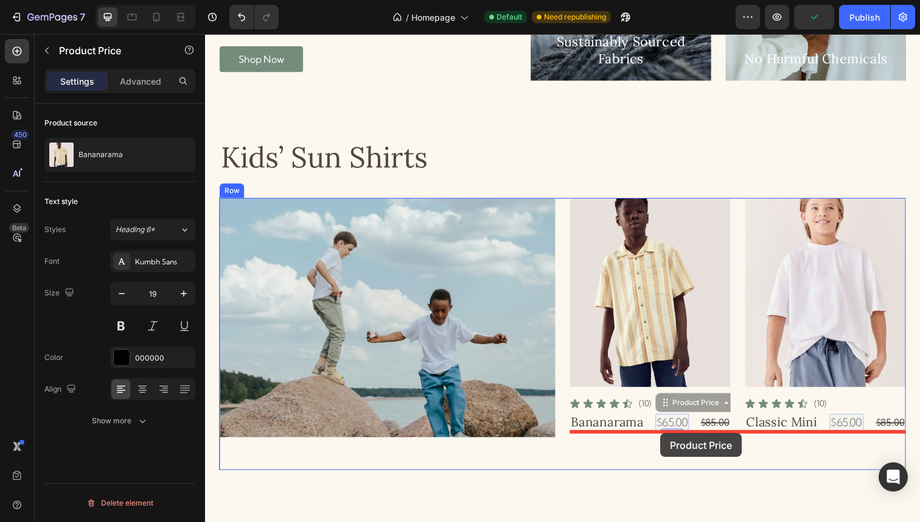
drag, startPoint x: 679, startPoint y: 425, endPoint x: 669, endPoint y: 441, distance: 18.6
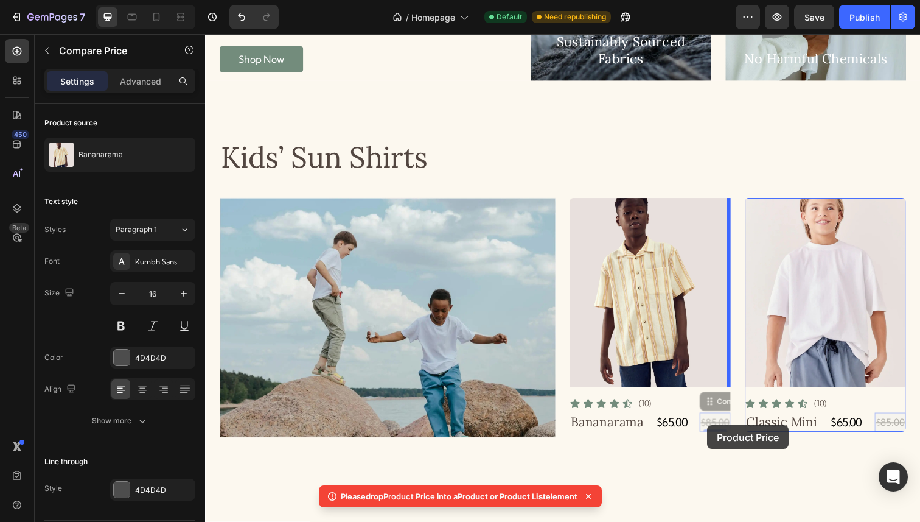
drag, startPoint x: 729, startPoint y: 430, endPoint x: 718, endPoint y: 433, distance: 12.0
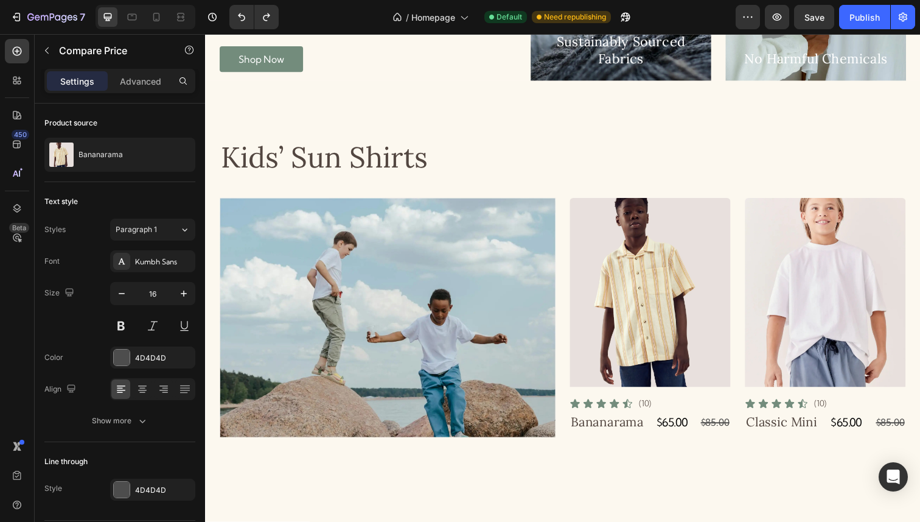
click at [727, 429] on div "$85.00" at bounding box center [726, 431] width 32 height 20
click at [760, 432] on h3 "Classic Mini" at bounding box center [794, 430] width 75 height 18
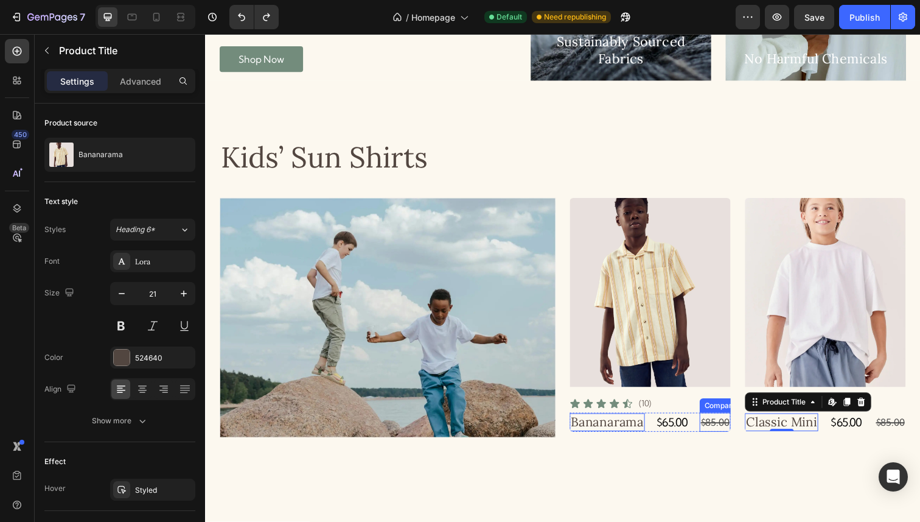
click at [728, 430] on div "$85.00" at bounding box center [726, 431] width 32 height 20
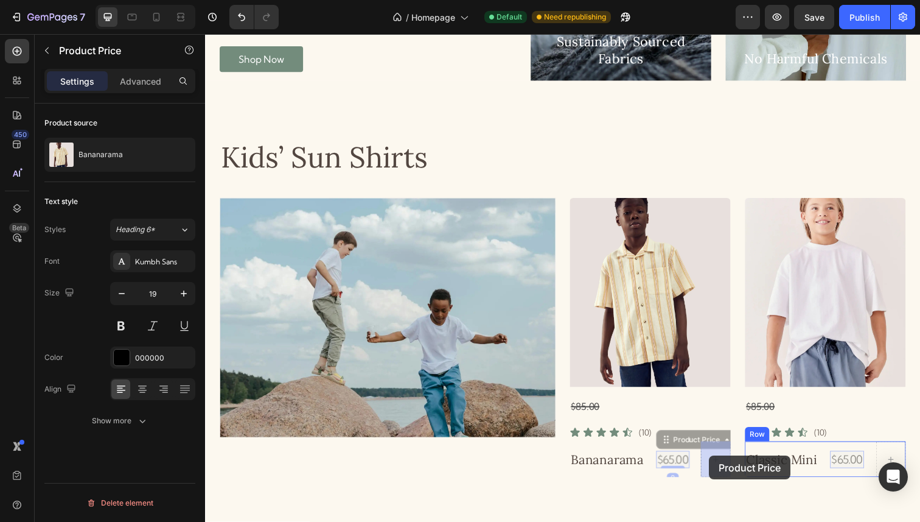
drag, startPoint x: 679, startPoint y: 468, endPoint x: 720, endPoint y: 465, distance: 41.5
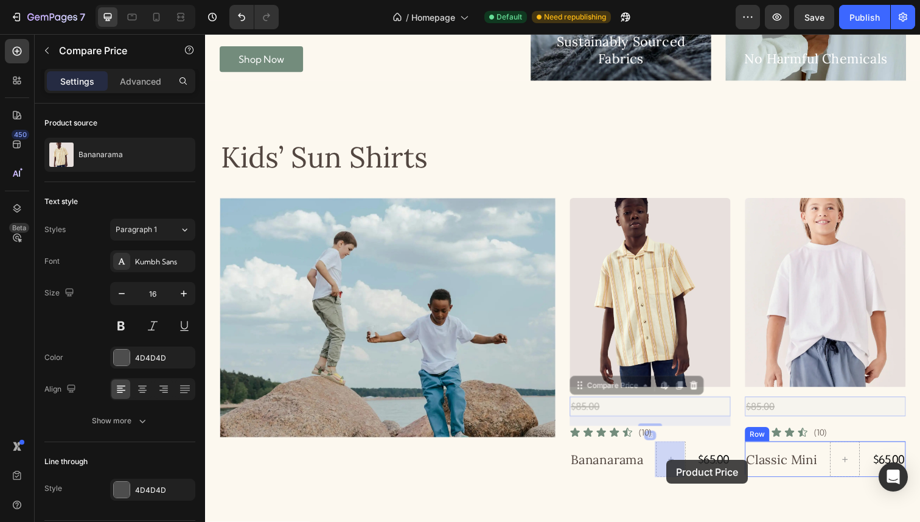
drag, startPoint x: 599, startPoint y: 412, endPoint x: 677, endPoint y: 469, distance: 95.8
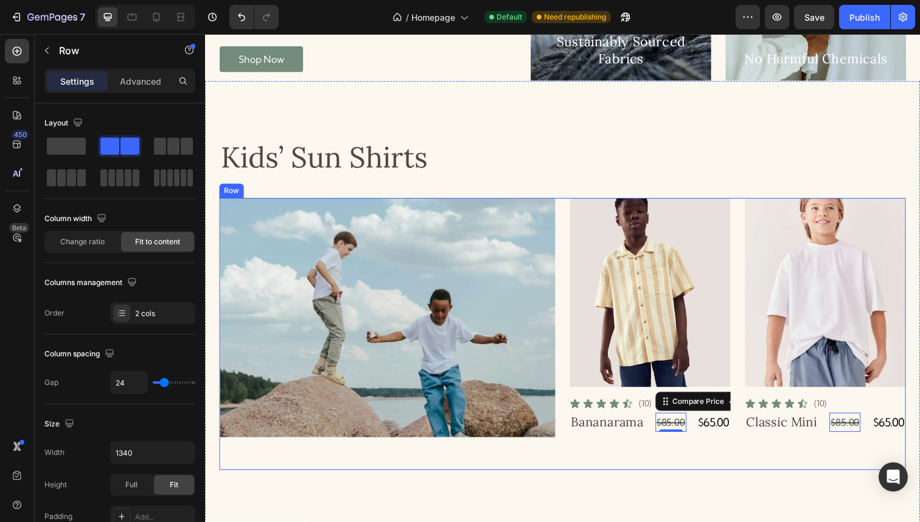
click at [674, 464] on div "Product Images Icon Icon Icon Icon Icon Icon List (10) Text Block Row Bananaram…" at bounding box center [749, 339] width 343 height 277
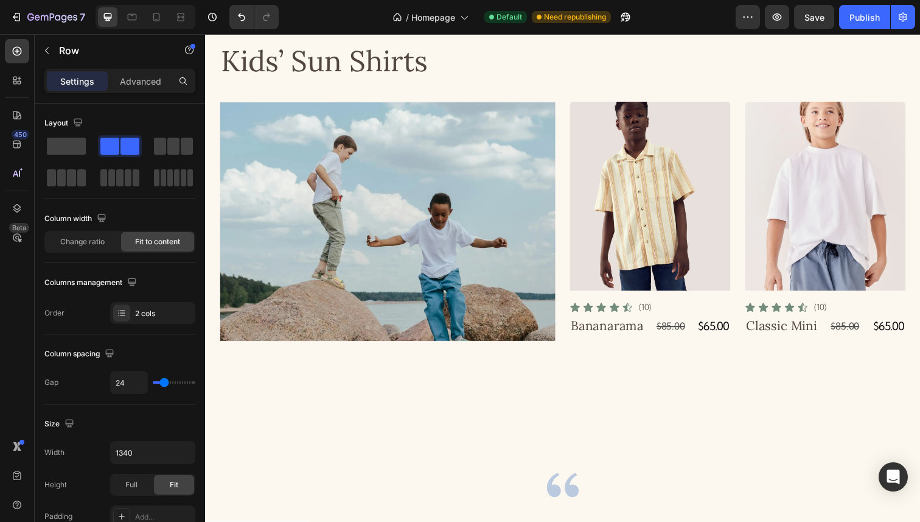
scroll to position [1586, 0]
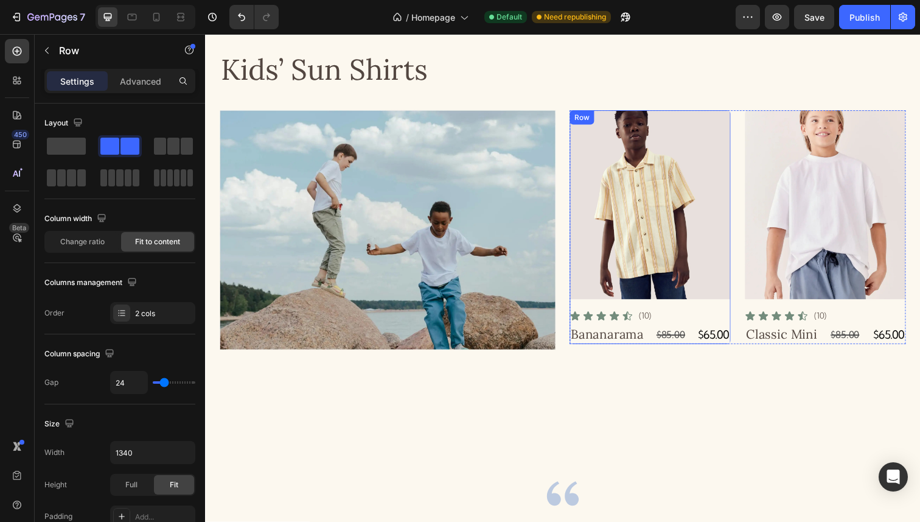
click at [727, 312] on div "Product Images Icon Icon Icon Icon Icon Icon List (10) Text Block Row Bananaram…" at bounding box center [660, 231] width 164 height 239
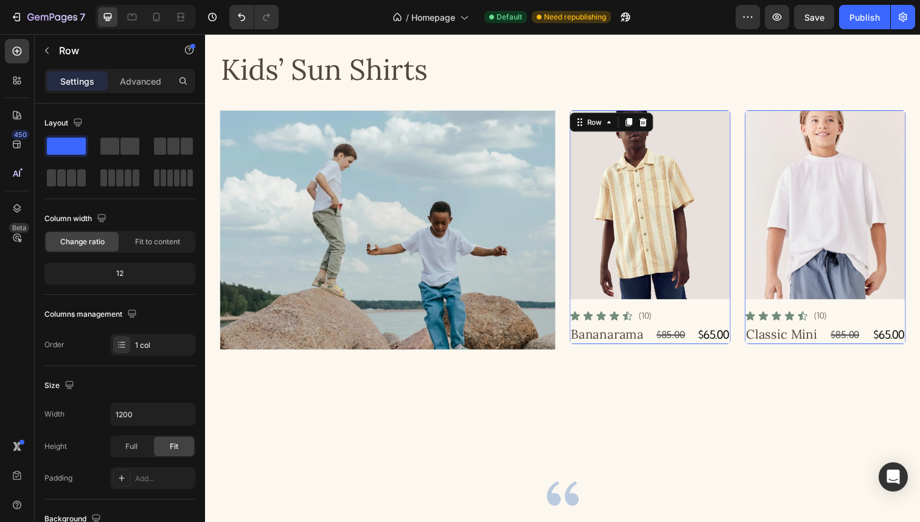
drag, startPoint x: 665, startPoint y: 348, endPoint x: 665, endPoint y: 362, distance: 14.0
click at [665, 362] on div "Product Images Icon Icon Icon Icon Icon Icon List (10) Text Block Row Bananaram…" at bounding box center [660, 238] width 164 height 253
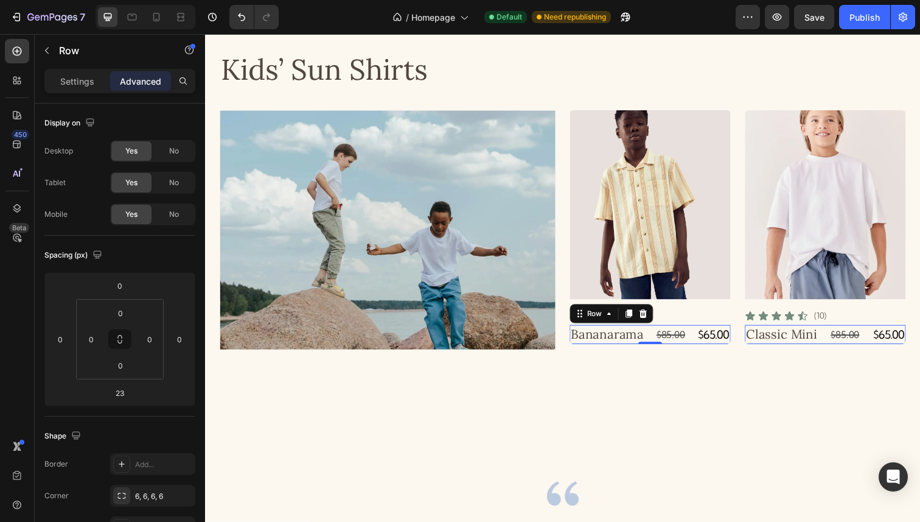
click at [662, 349] on div "Bananarama Product Title $85.00 Compare Price Compare Price $65.00 Product Pric…" at bounding box center [660, 341] width 164 height 20
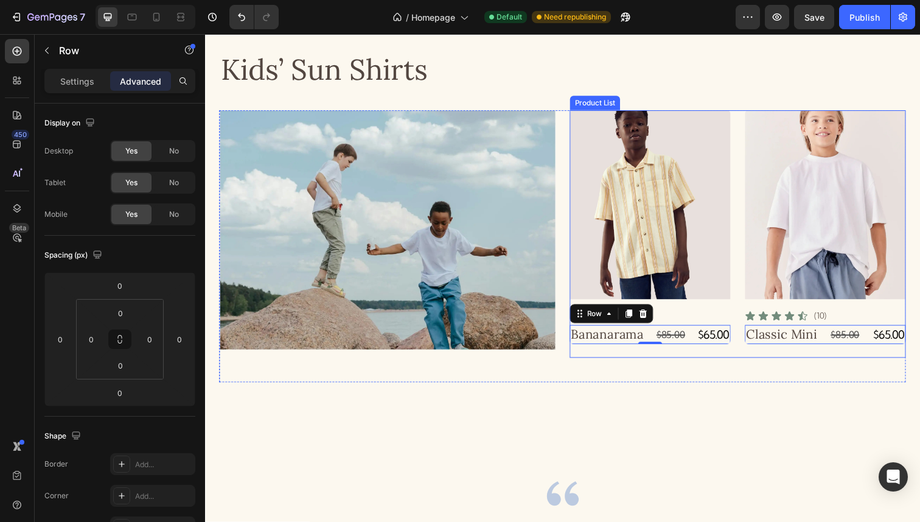
click at [743, 310] on div "Product Images Icon Icon Icon Icon Icon Icon List (10) Text Block Row Bananaram…" at bounding box center [749, 238] width 343 height 253
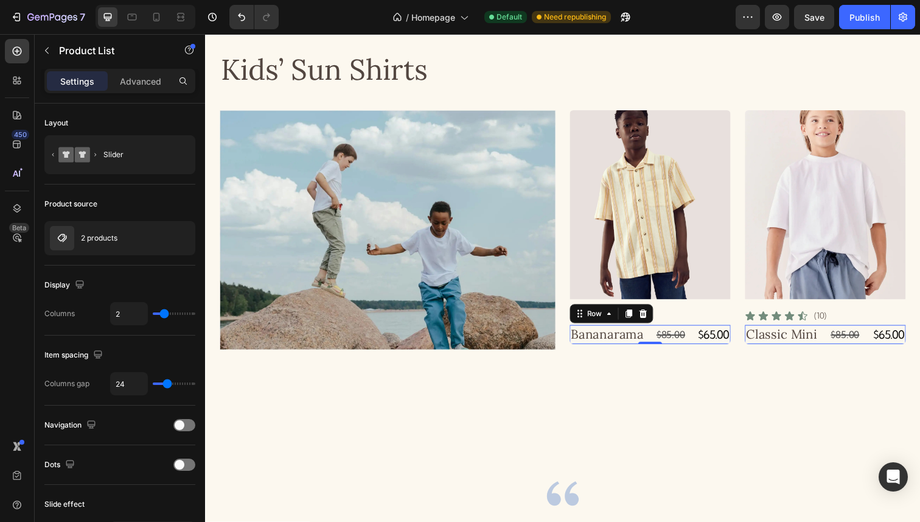
click at [700, 332] on div "Bananarama Product Title $85.00 Compare Price Compare Price $65.00 Product Pric…" at bounding box center [660, 341] width 164 height 20
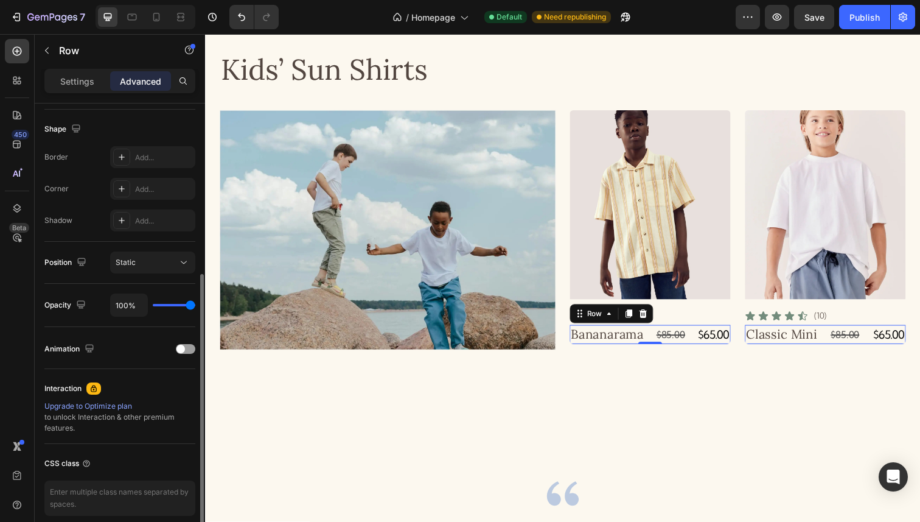
scroll to position [306, 0]
click at [83, 73] on div "Settings" at bounding box center [77, 80] width 61 height 19
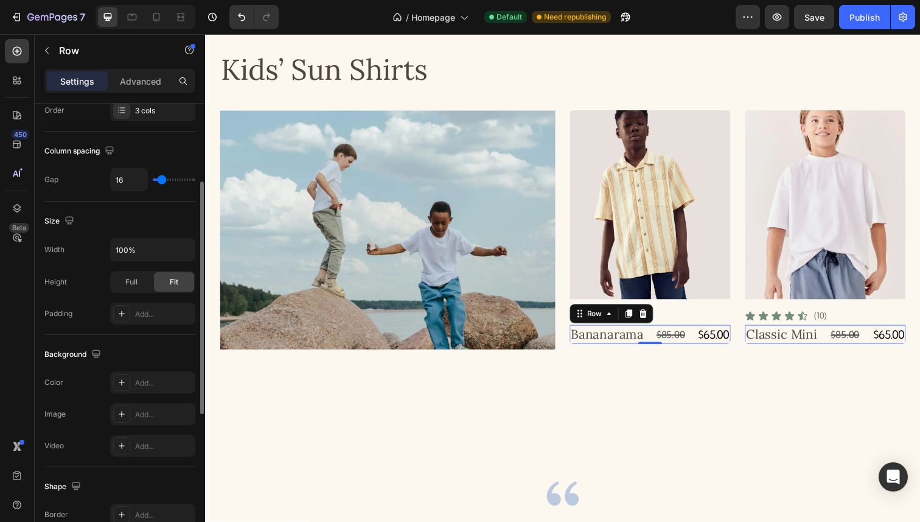
scroll to position [142, 0]
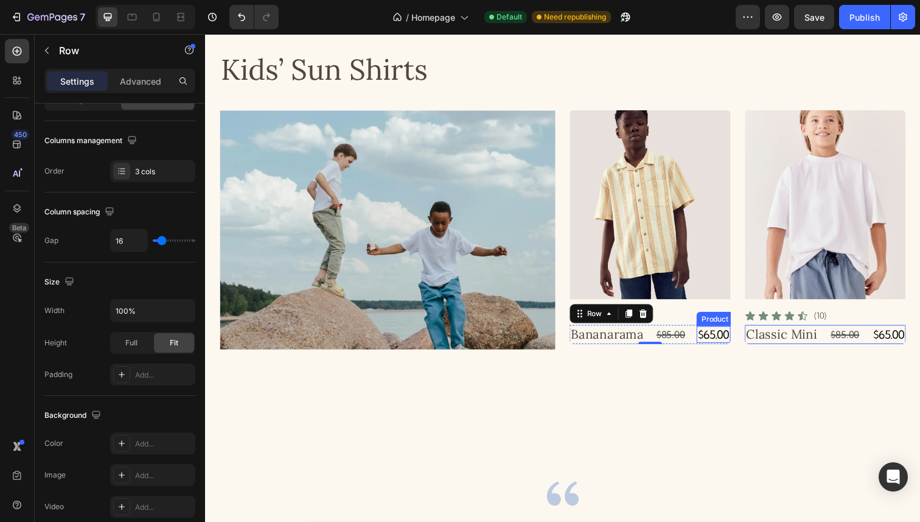
click at [708, 340] on div "$65.00" at bounding box center [724, 341] width 35 height 18
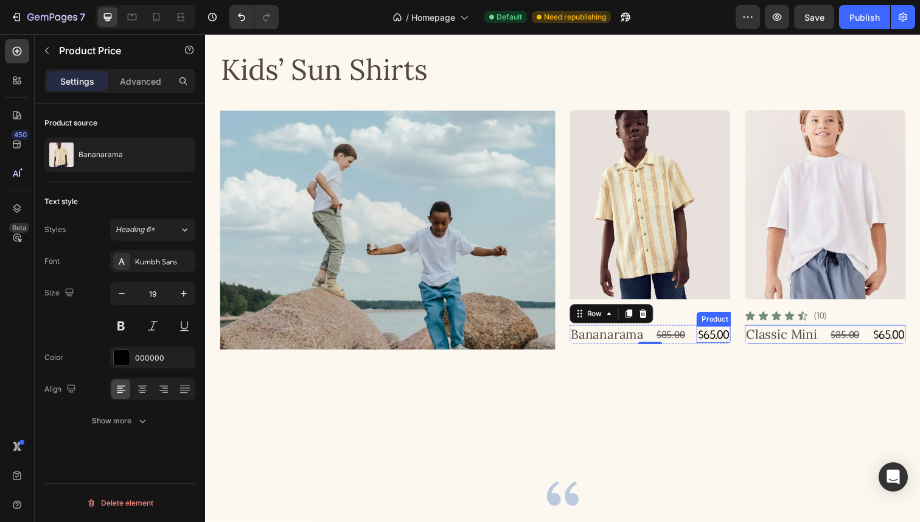
scroll to position [0, 0]
click at [699, 336] on div "Bananarama Product Title $85.00 Compare Price Compare Price $65.00 Product Pric…" at bounding box center [660, 341] width 164 height 20
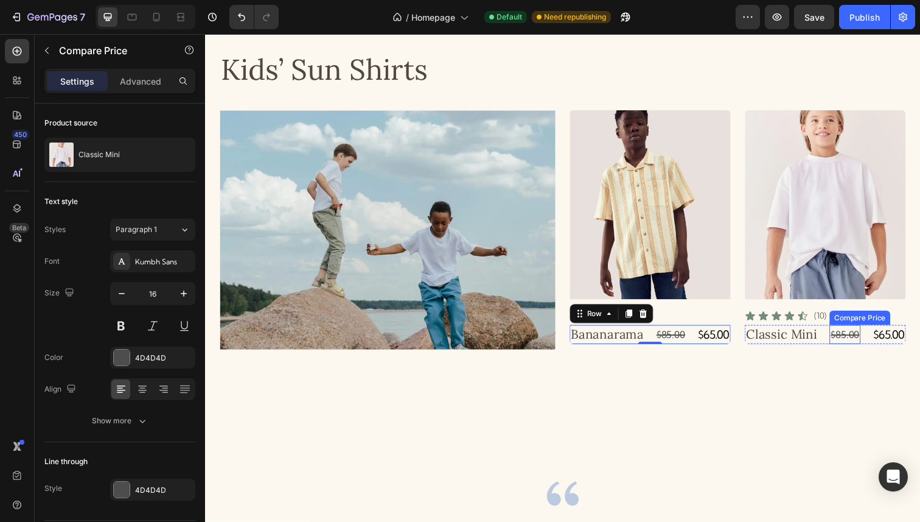
click at [697, 340] on div "$85.00" at bounding box center [681, 341] width 32 height 20
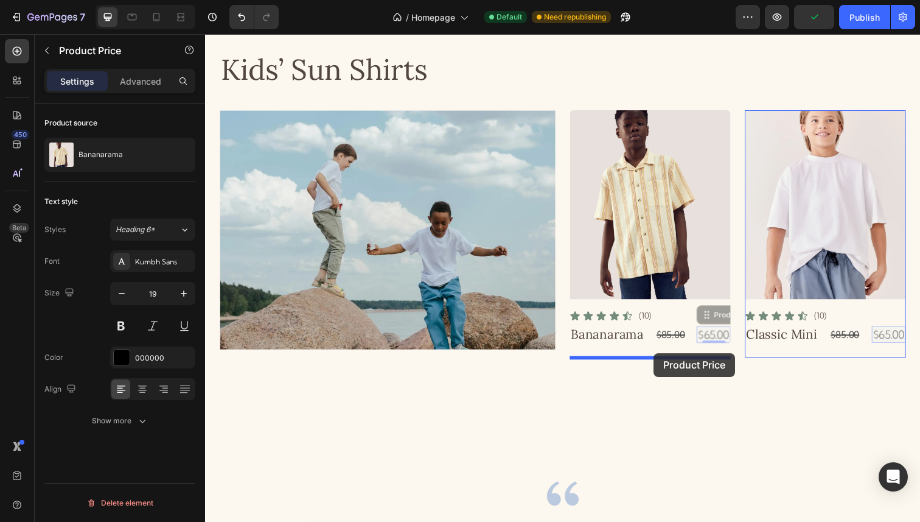
drag, startPoint x: 727, startPoint y: 341, endPoint x: 665, endPoint y: 358, distance: 65.1
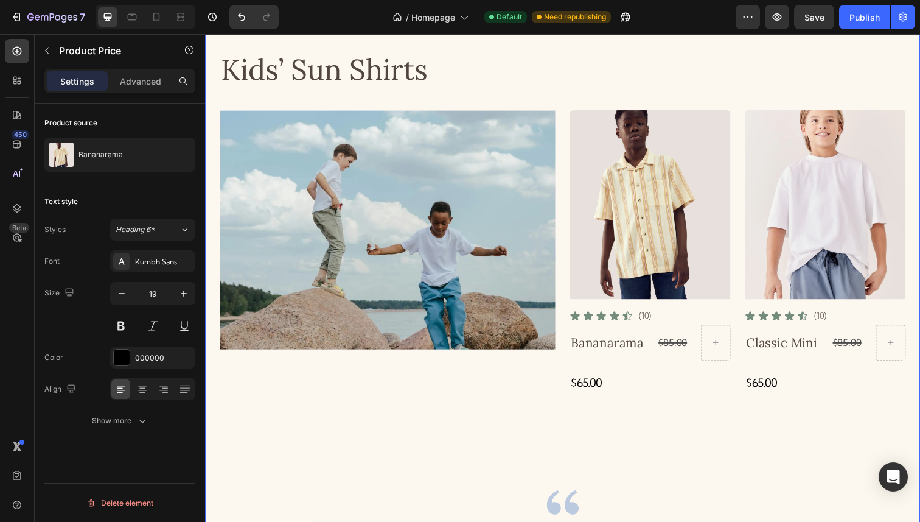
click at [667, 427] on div "Kids’ Sun Shirts Heading Image Product Images Icon Icon Icon Icon Icon Icon Lis…" at bounding box center [570, 383] width 701 height 659
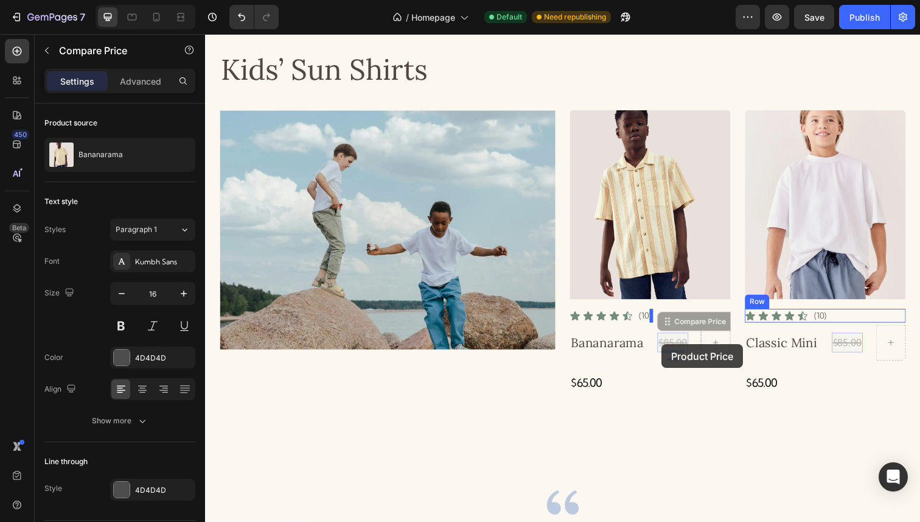
drag, startPoint x: 688, startPoint y: 340, endPoint x: 671, endPoint y: 352, distance: 20.9
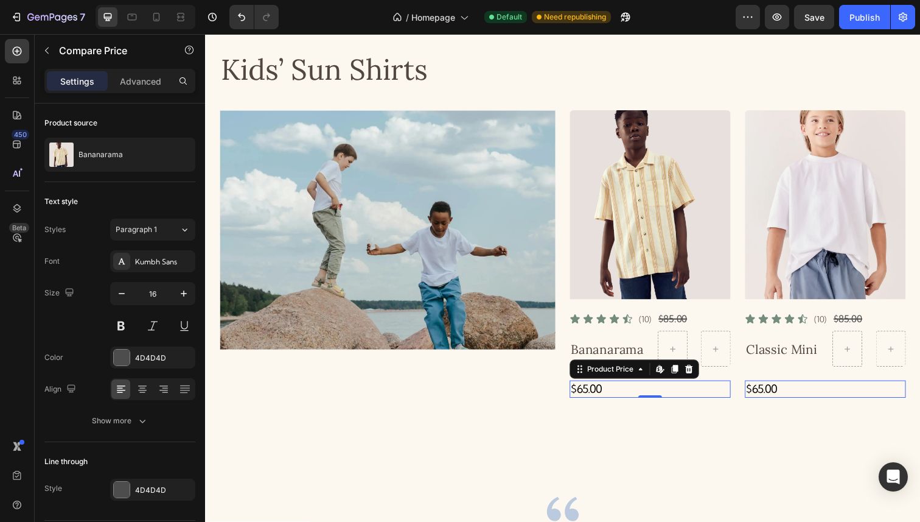
click at [603, 400] on div "$65.00" at bounding box center [660, 397] width 164 height 18
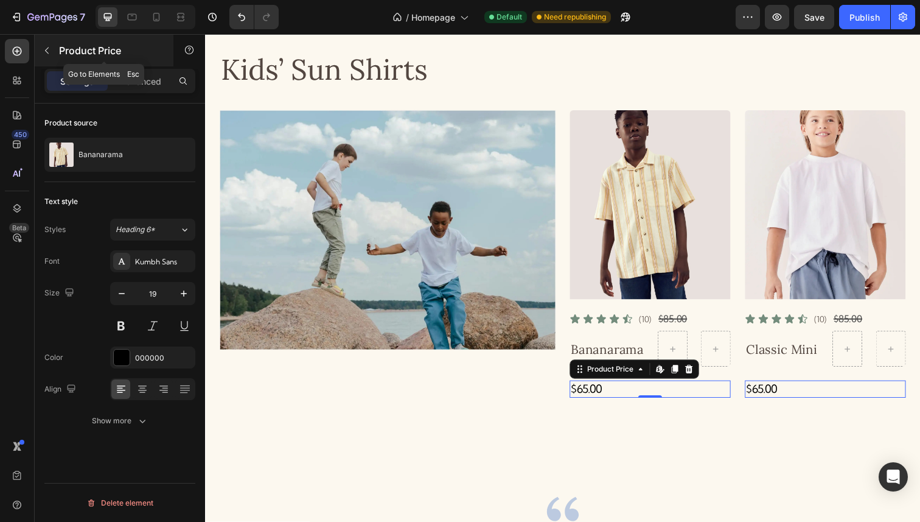
click at [45, 42] on button "button" at bounding box center [46, 50] width 19 height 19
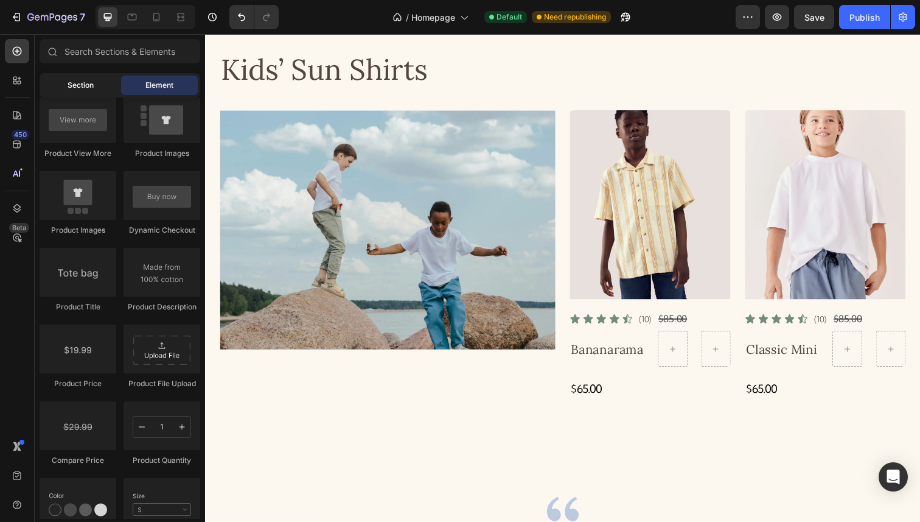
click at [82, 83] on span "Section" at bounding box center [81, 85] width 26 height 11
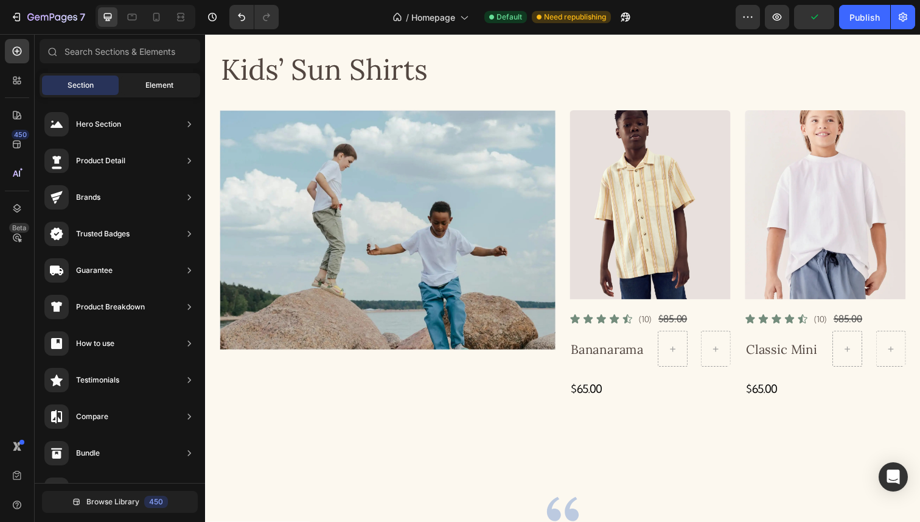
click at [149, 86] on span "Element" at bounding box center [159, 85] width 28 height 11
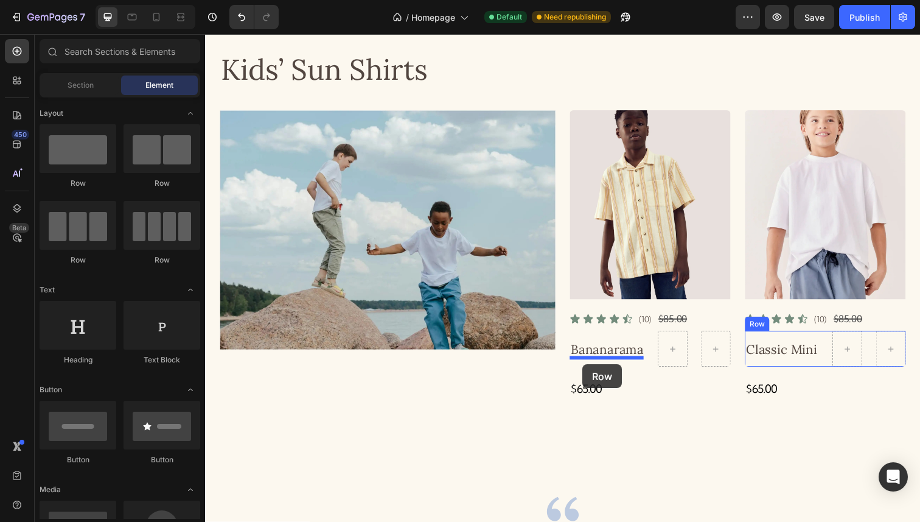
drag, startPoint x: 362, startPoint y: 200, endPoint x: 590, endPoint y: 371, distance: 285.7
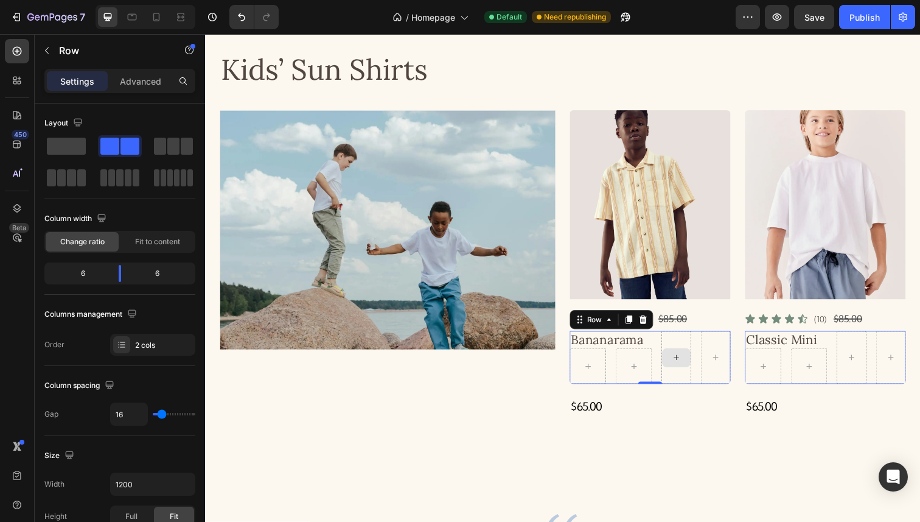
click at [690, 386] on div at bounding box center [686, 364] width 30 height 54
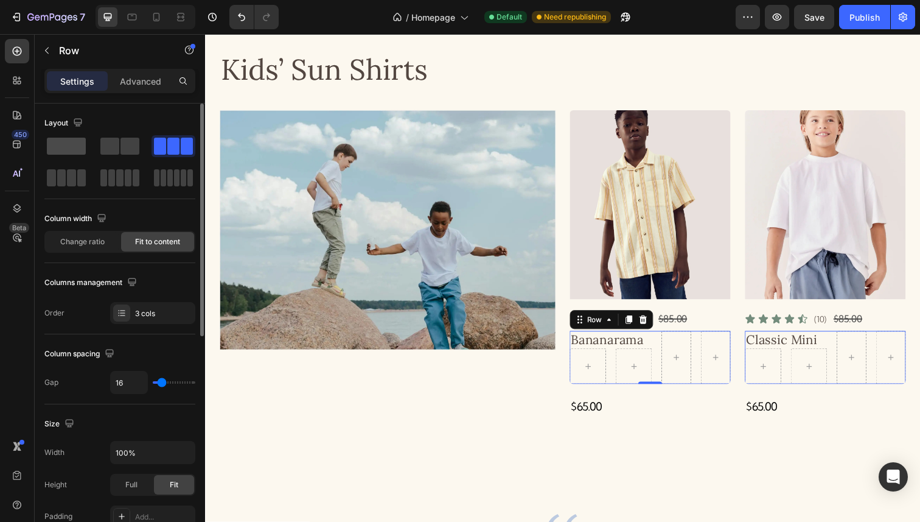
click at [57, 144] on span at bounding box center [66, 146] width 39 height 17
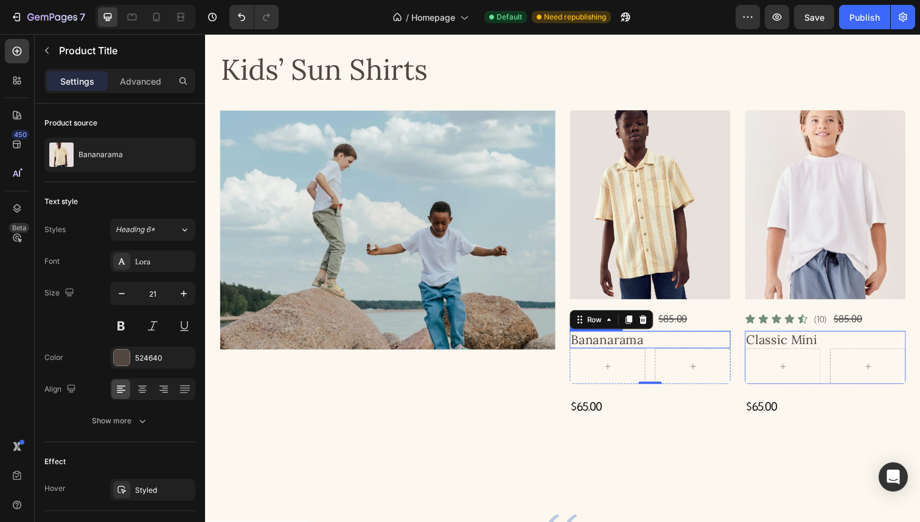
click at [687, 354] on h3 "Bananarama" at bounding box center [660, 346] width 164 height 18
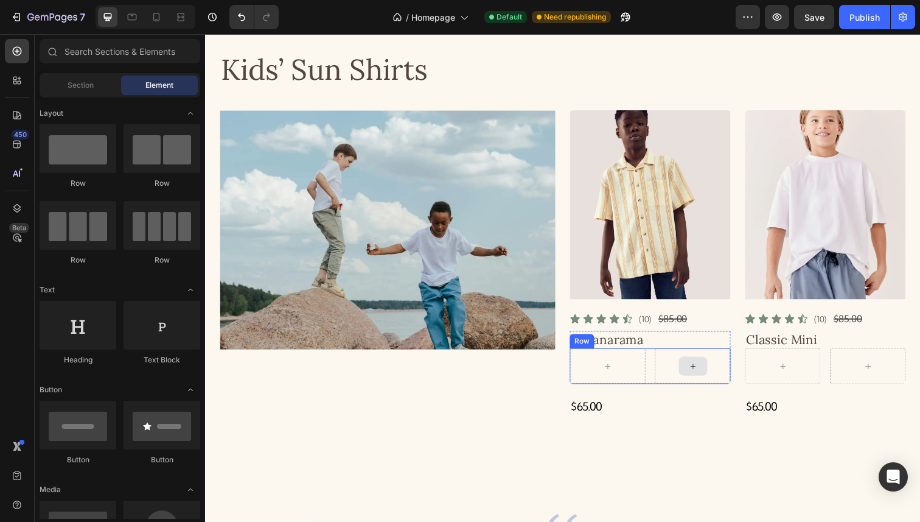
click at [690, 369] on div at bounding box center [703, 372] width 29 height 19
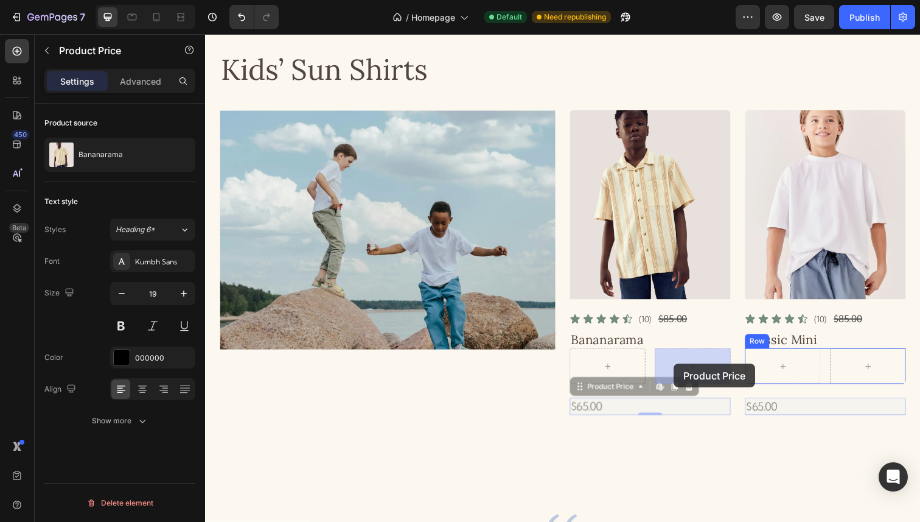
drag, startPoint x: 606, startPoint y: 413, endPoint x: 683, endPoint y: 371, distance: 87.4
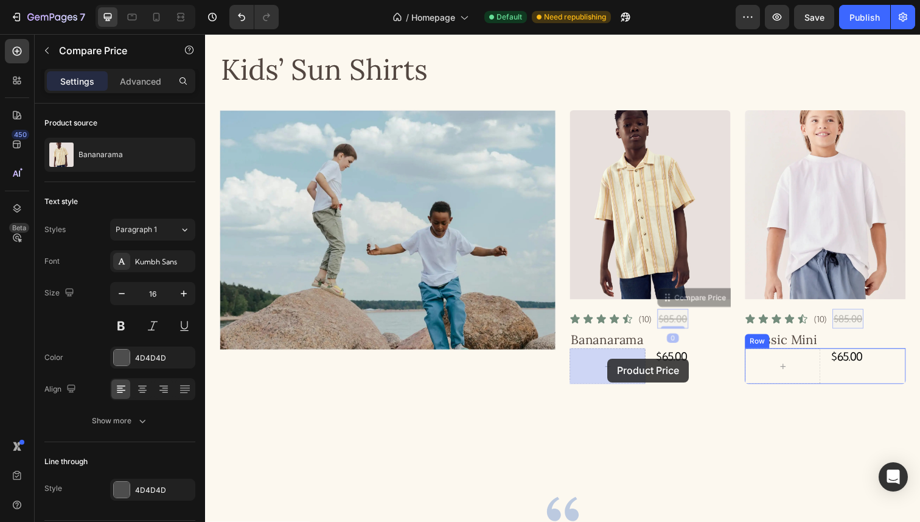
drag, startPoint x: 682, startPoint y: 321, endPoint x: 617, endPoint y: 365, distance: 78.8
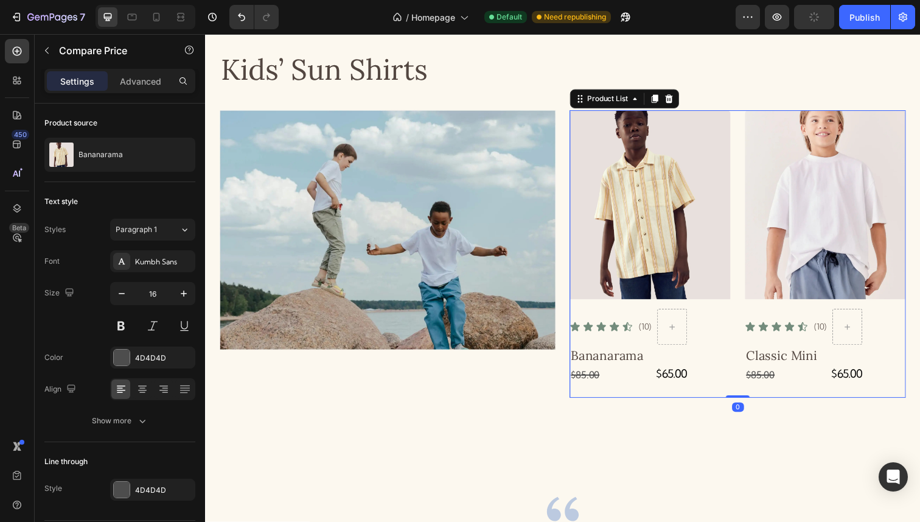
click at [674, 396] on div "Product Images Icon Icon Icon Icon Icon Icon List (10) Text Block Row Bananaram…" at bounding box center [660, 258] width 164 height 293
click at [645, 385] on div "$85.00" at bounding box center [616, 382] width 77 height 20
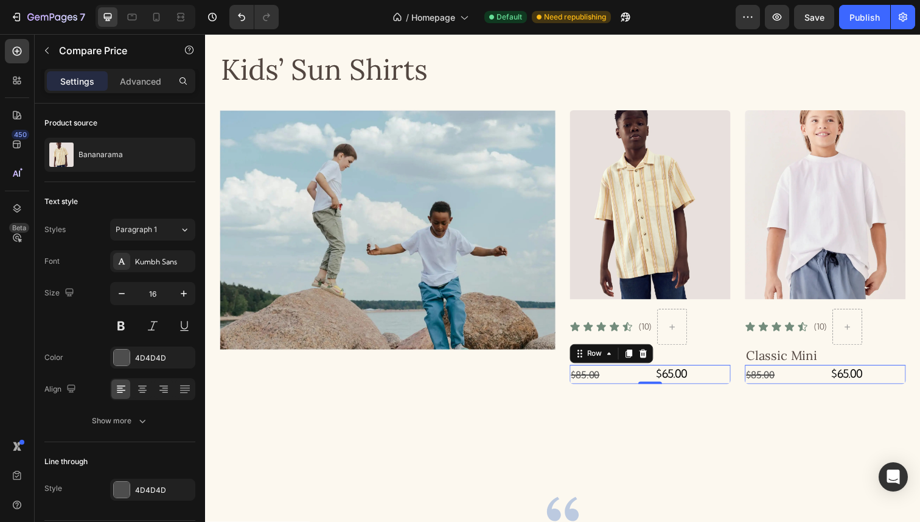
click at [658, 385] on div "$85.00 Compare Price Compare Price $65.00 Product Price Product Price Row 0" at bounding box center [660, 382] width 164 height 20
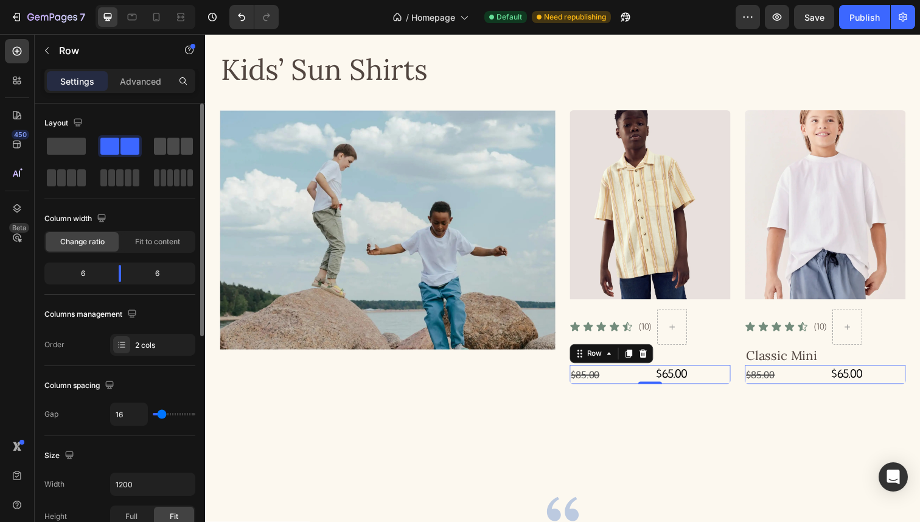
click at [172, 149] on span at bounding box center [173, 146] width 12 height 17
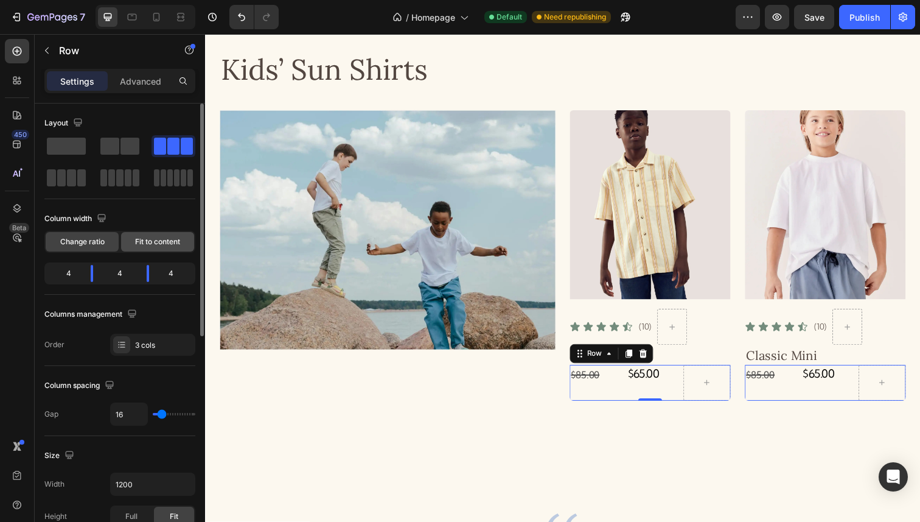
click at [147, 240] on span "Fit to content" at bounding box center [157, 241] width 45 height 11
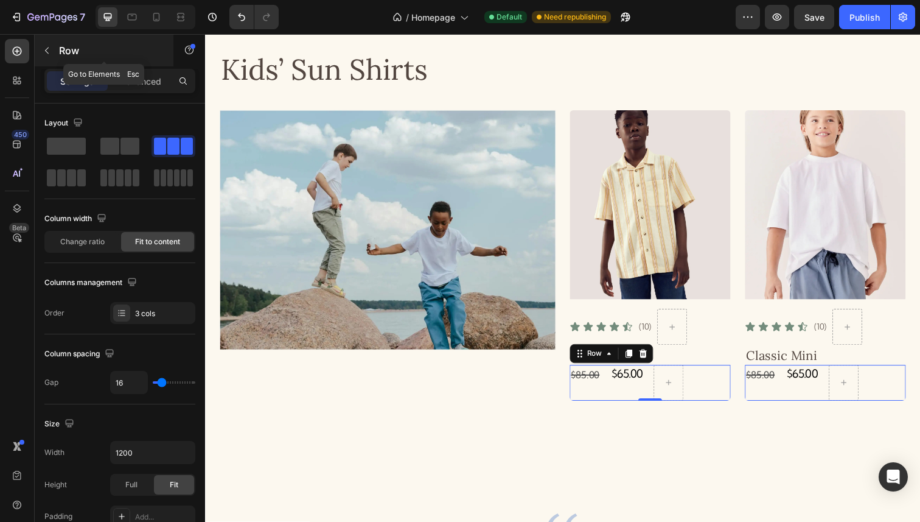
click at [52, 51] on button "button" at bounding box center [46, 50] width 19 height 19
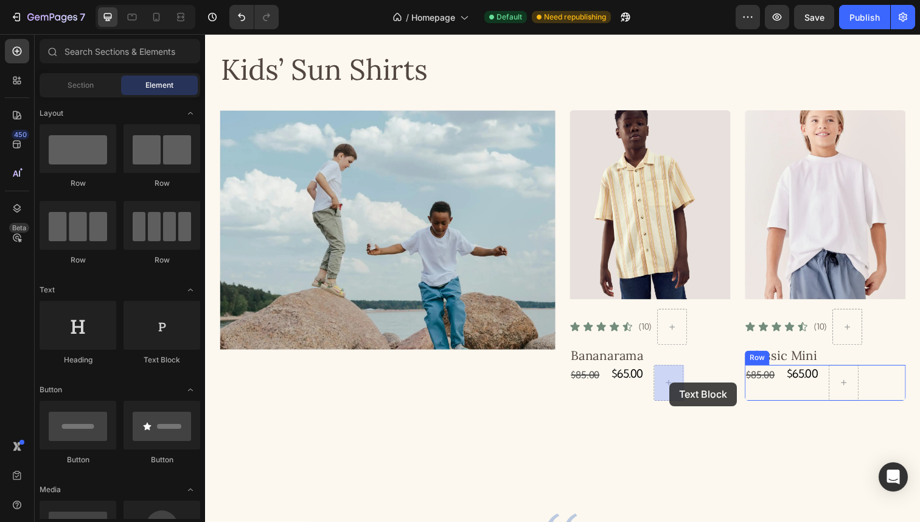
drag, startPoint x: 360, startPoint y: 352, endPoint x: 676, endPoint y: 385, distance: 318.2
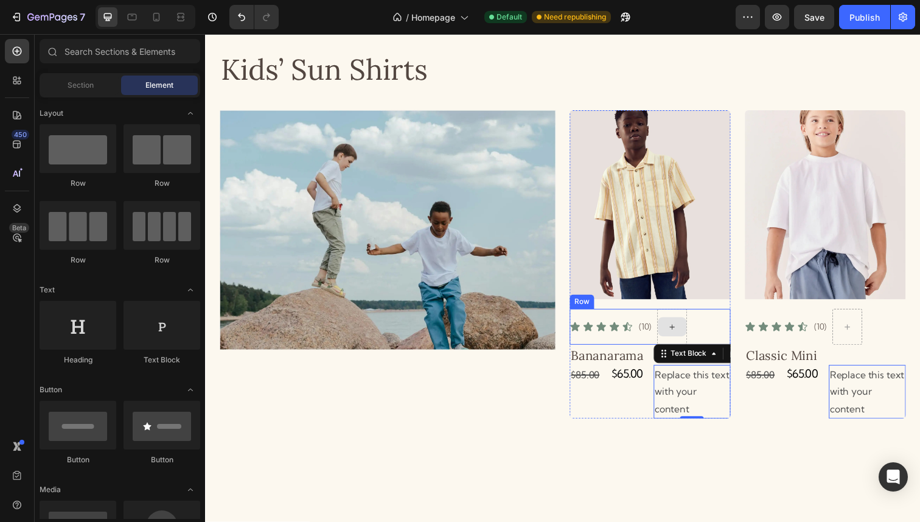
click at [696, 329] on div at bounding box center [682, 332] width 29 height 19
click at [674, 334] on div at bounding box center [682, 332] width 29 height 19
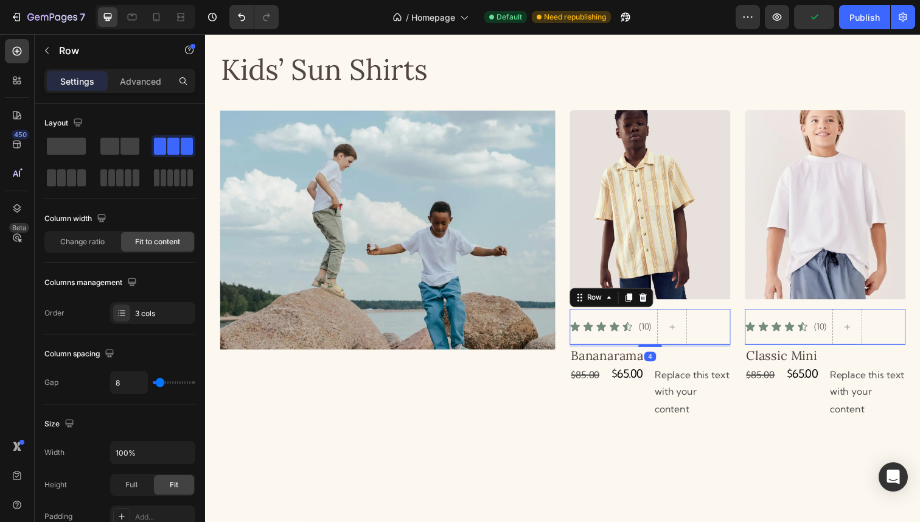
click at [641, 342] on div "Icon Icon Icon Icon Icon Icon List" at bounding box center [610, 333] width 65 height 37
click at [119, 135] on div "Layout" at bounding box center [119, 150] width 151 height 75
click at [121, 144] on span at bounding box center [130, 146] width 19 height 17
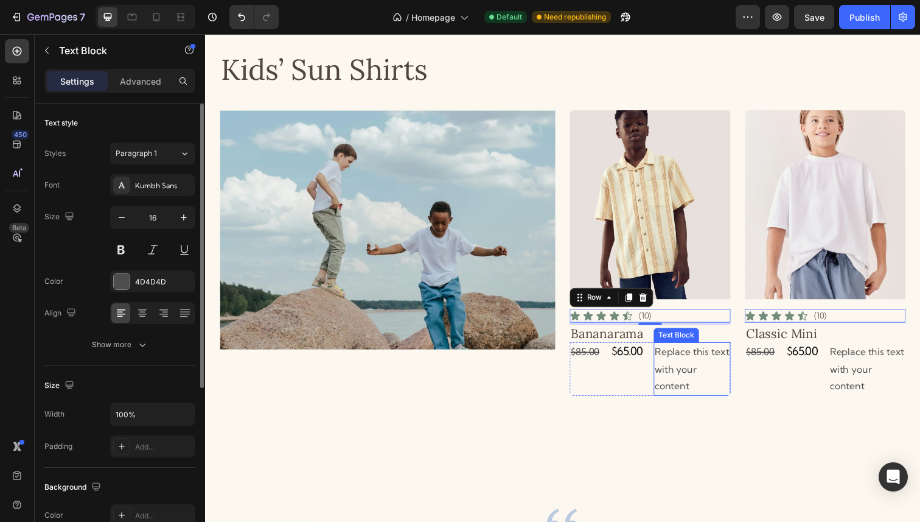
click at [690, 374] on div "Replace this text with your content" at bounding box center [702, 376] width 79 height 55
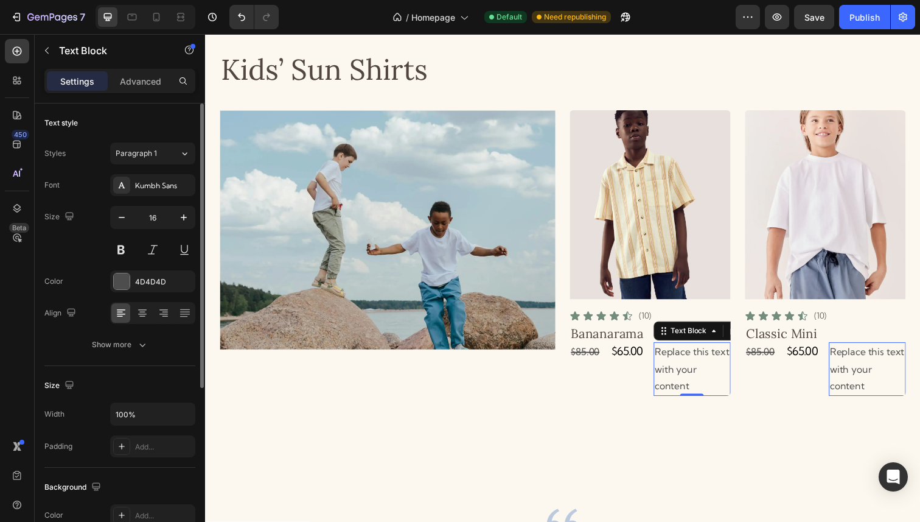
click at [690, 374] on div "Replace this text with your content" at bounding box center [702, 376] width 79 height 55
click at [690, 374] on p "Replace this text with your content" at bounding box center [703, 376] width 76 height 52
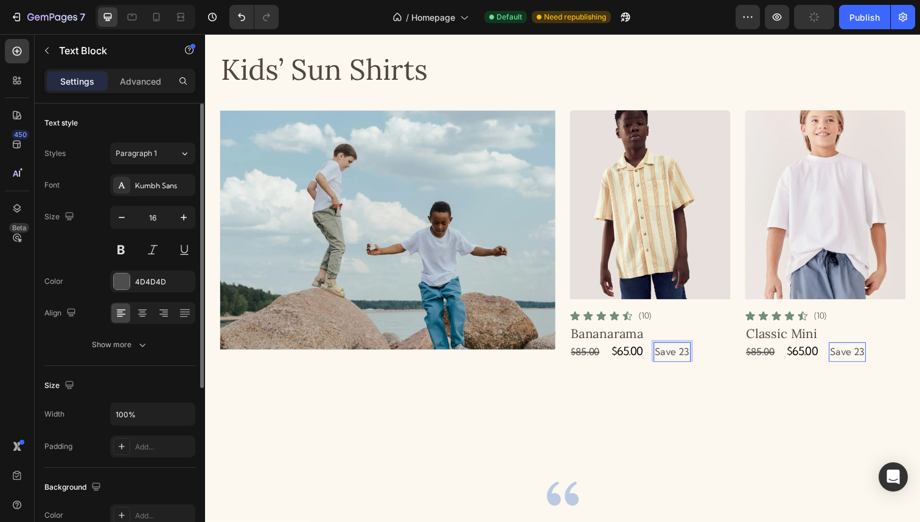
click at [668, 357] on p "Save 23" at bounding box center [682, 359] width 35 height 18
click at [697, 360] on p "Save 23" at bounding box center [682, 359] width 35 height 18
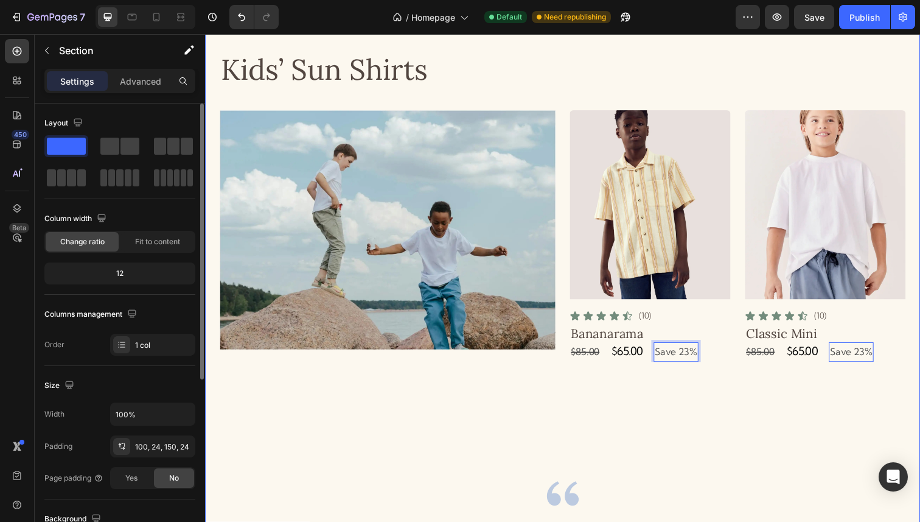
click at [752, 452] on div "Kids’ Sun Shirts Heading Image Product Images Icon Icon Icon Icon Icon Icon Lis…" at bounding box center [570, 378] width 701 height 649
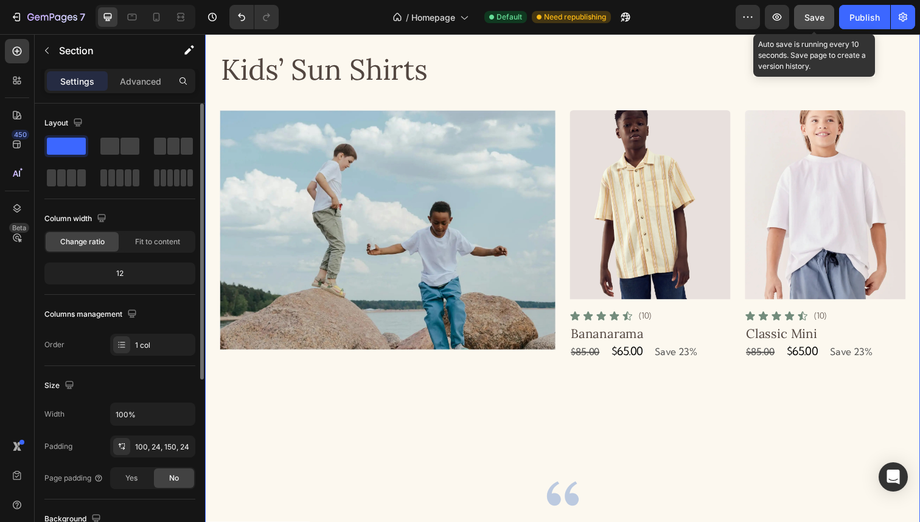
click at [820, 21] on span "Save" at bounding box center [815, 17] width 20 height 10
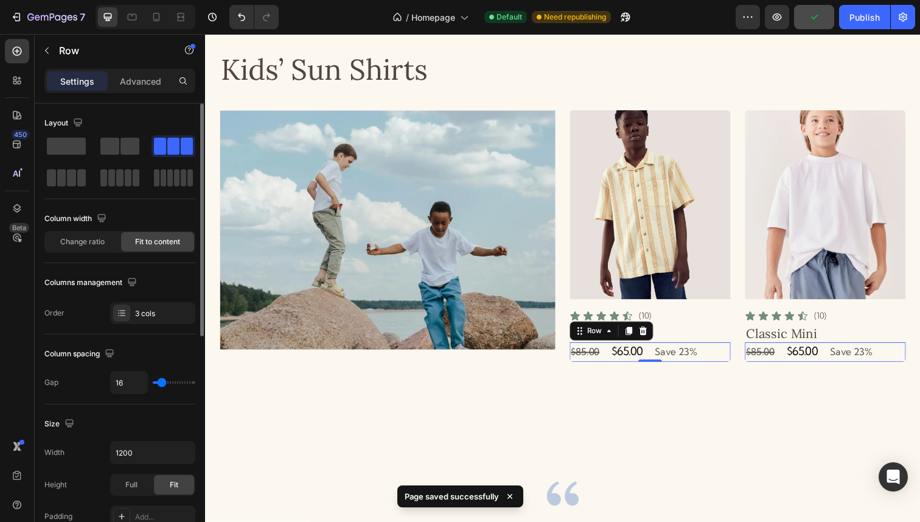
click at [657, 359] on div "$85.00 Compare Price Compare Price $65.00 Product Price Product Price Save 23% …" at bounding box center [660, 359] width 164 height 20
click at [131, 388] on input "16" at bounding box center [129, 382] width 37 height 22
type input "8"
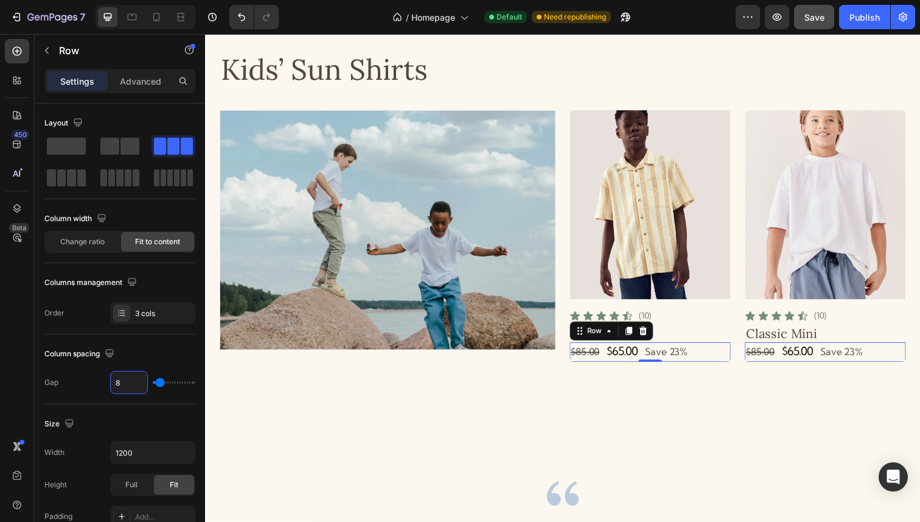
type input "8"
click at [816, 19] on span "Save" at bounding box center [815, 17] width 20 height 10
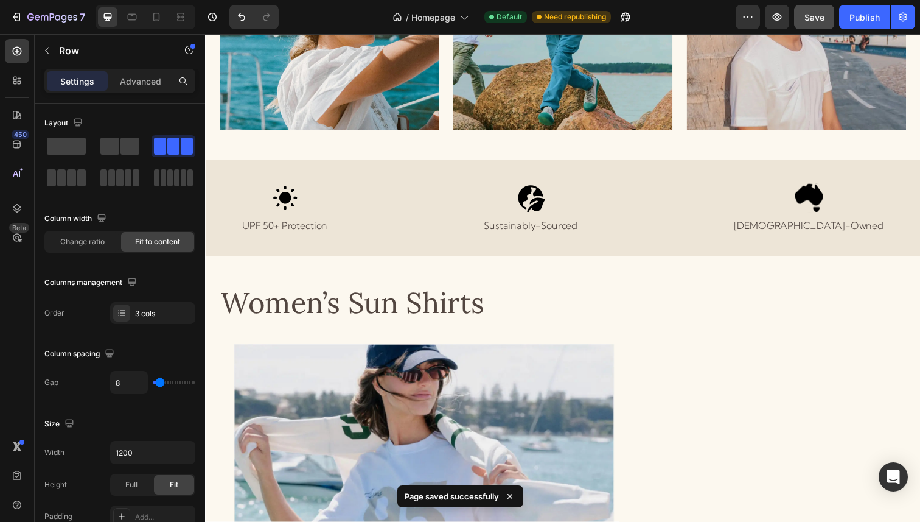
scroll to position [203, 0]
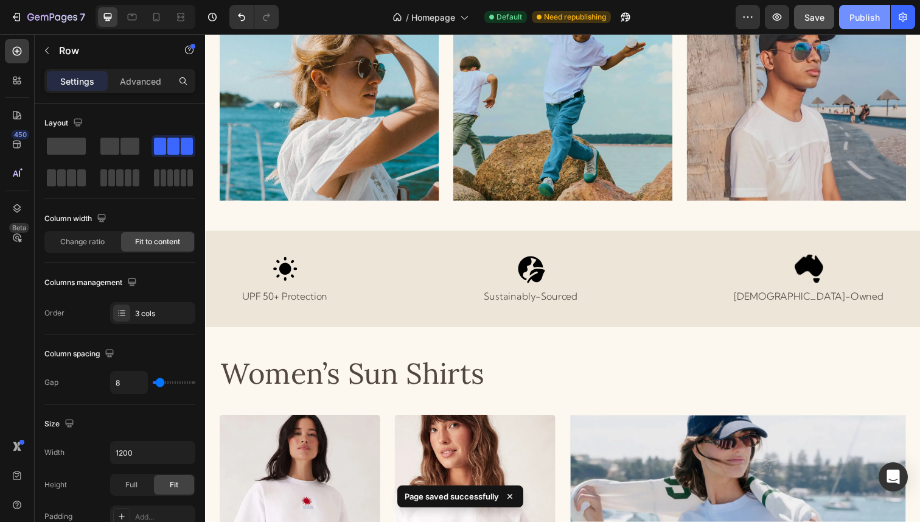
click at [858, 23] on div "Publish" at bounding box center [865, 17] width 30 height 13
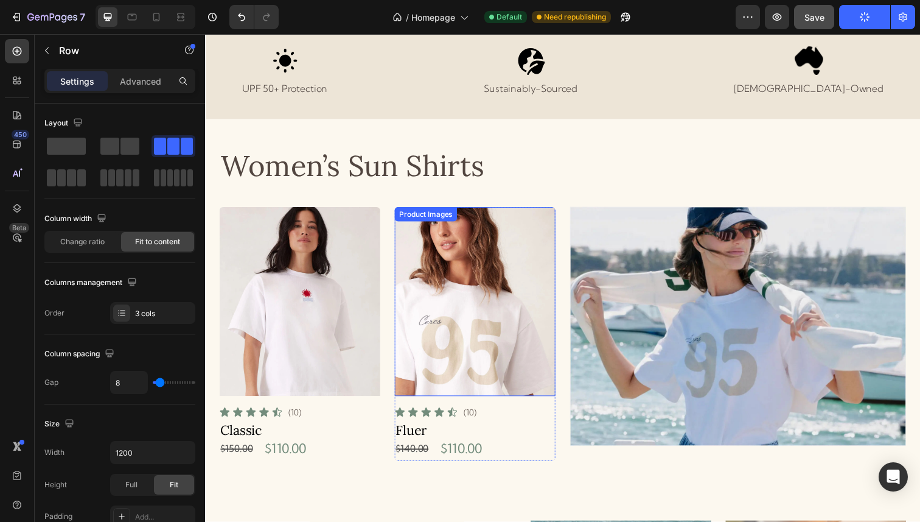
scroll to position [0, 0]
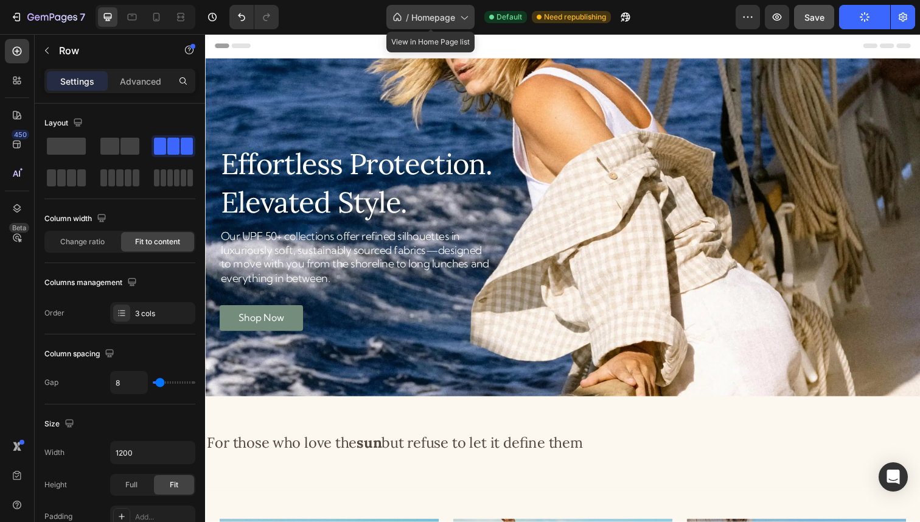
click at [441, 13] on span "Homepage" at bounding box center [433, 17] width 44 height 13
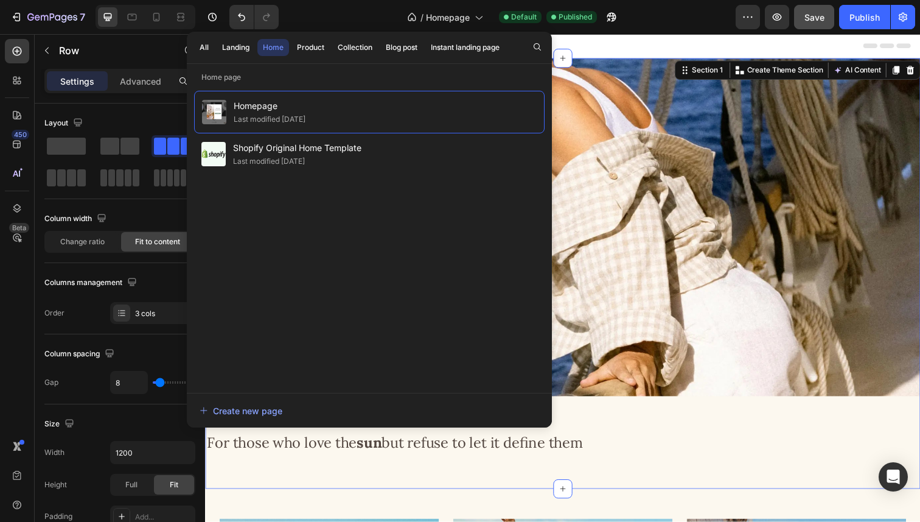
click at [626, 428] on div "Effortless Protection. Elevated Style. Heading Our UPF 50+ collections offer re…" at bounding box center [570, 264] width 730 height 410
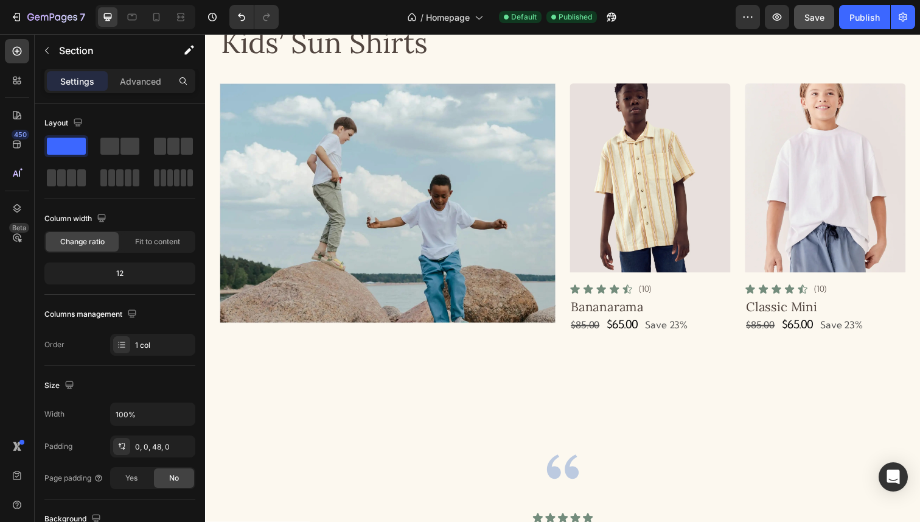
scroll to position [1750, 0]
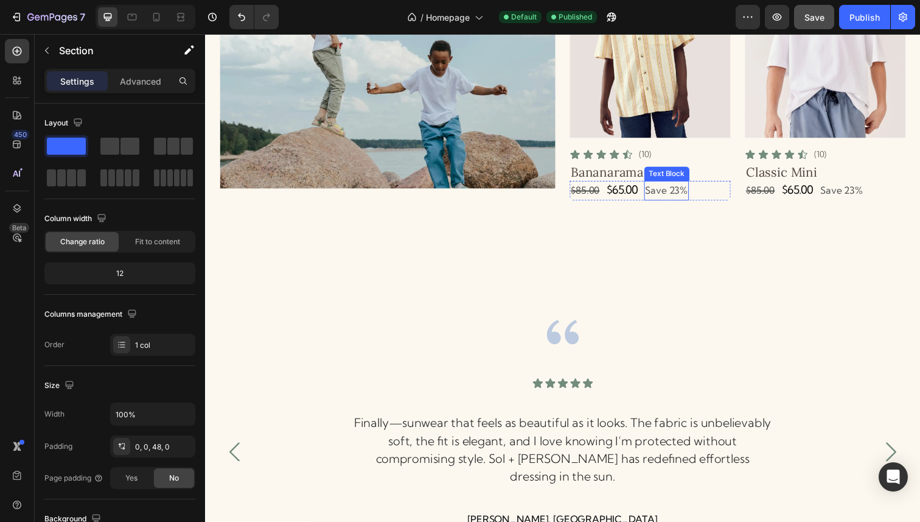
click at [681, 191] on p "Save 23%" at bounding box center [676, 195] width 43 height 18
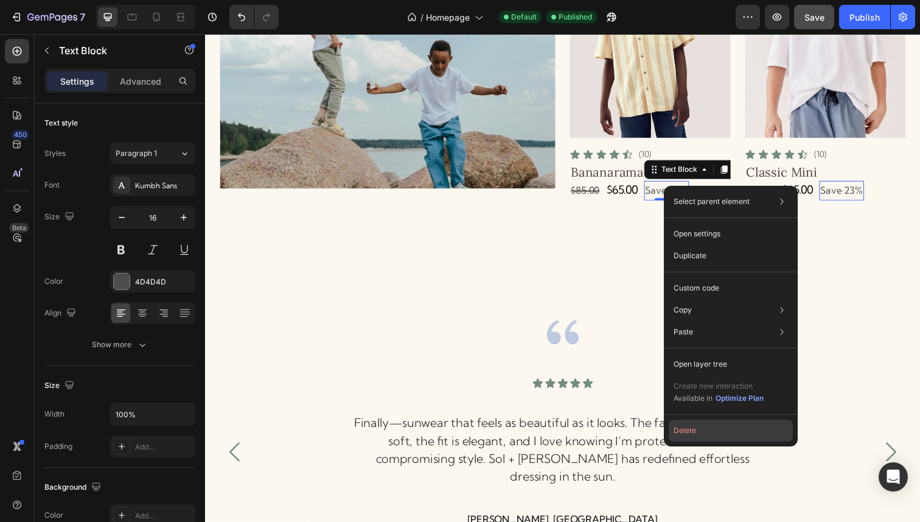
click at [691, 430] on button "Delete" at bounding box center [731, 430] width 124 height 22
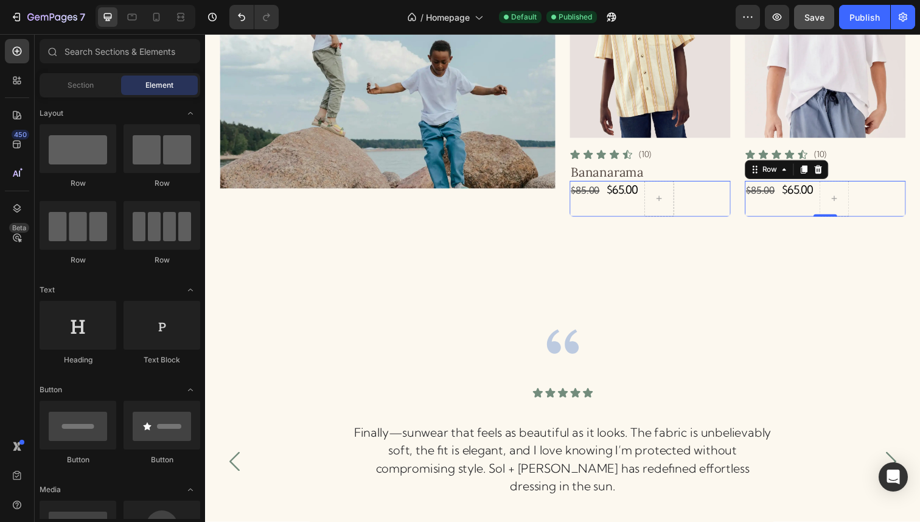
click at [649, 206] on div "$65.00 Product Price Product Price" at bounding box center [631, 202] width 35 height 37
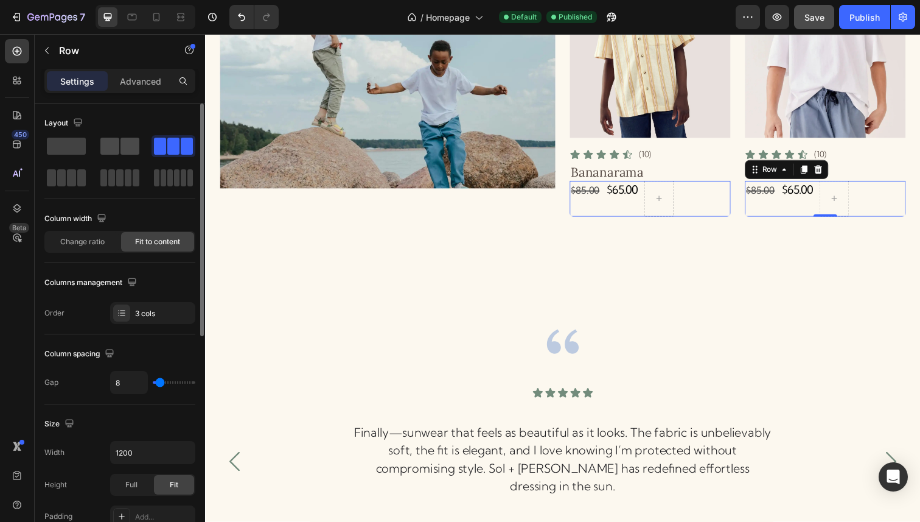
click at [128, 141] on span at bounding box center [130, 146] width 19 height 17
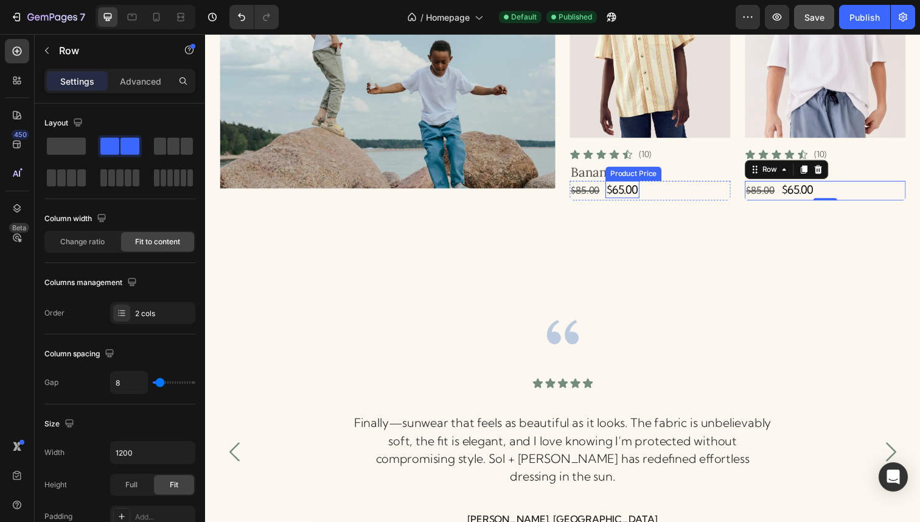
click at [638, 196] on div "$65.00" at bounding box center [631, 193] width 35 height 18
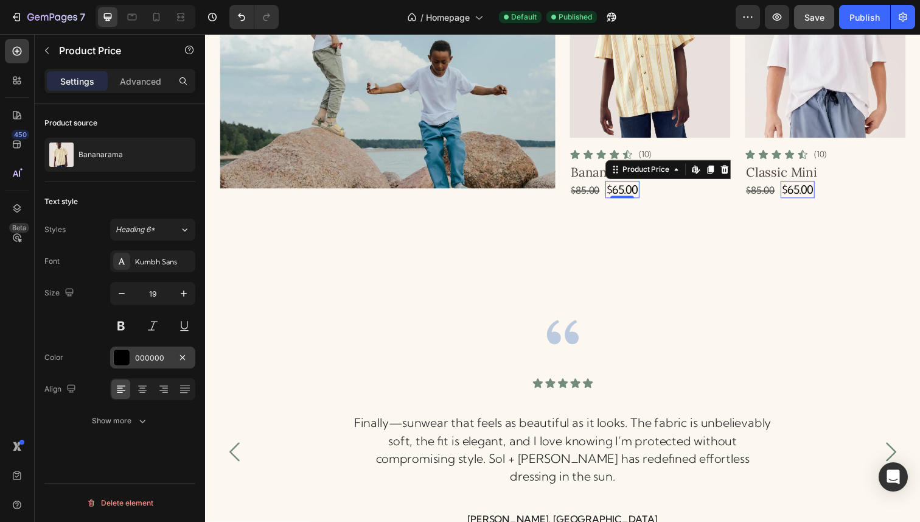
click at [145, 359] on div "000000" at bounding box center [152, 357] width 35 height 11
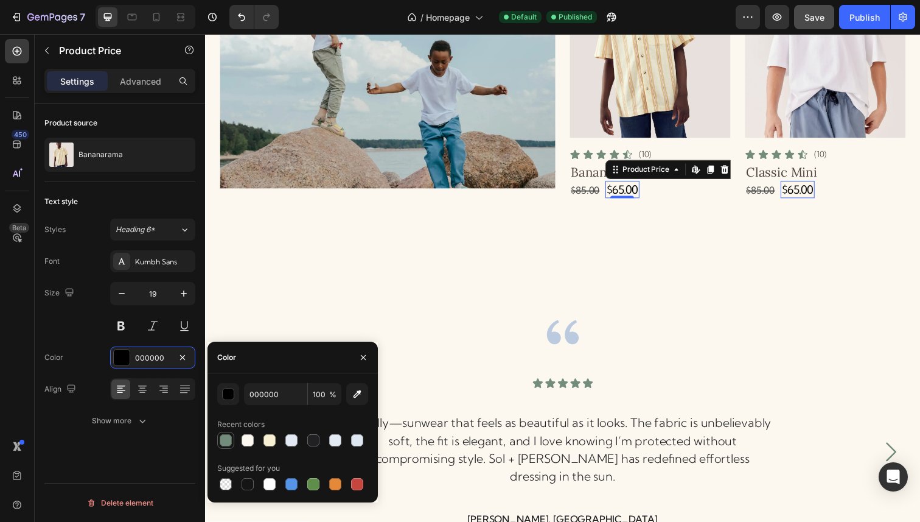
click at [223, 437] on div at bounding box center [226, 440] width 12 height 12
type input "738C7C"
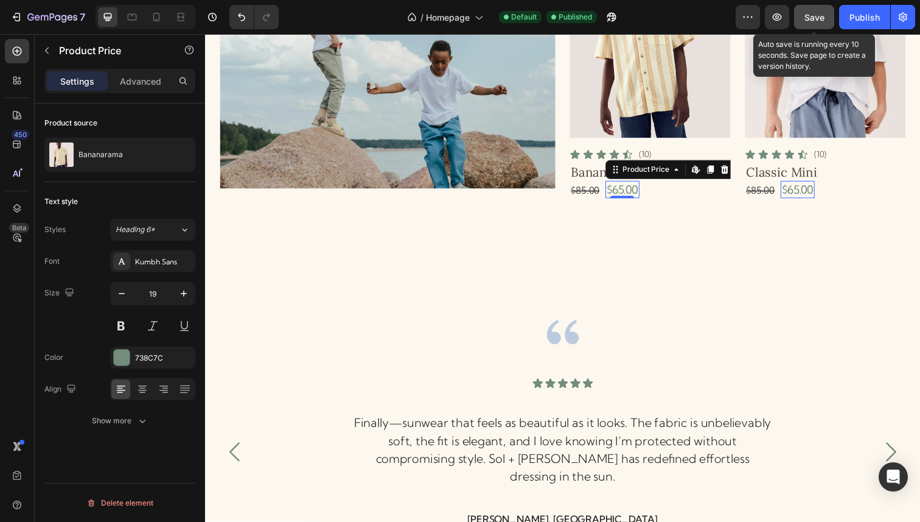
click at [827, 16] on button "Save" at bounding box center [814, 17] width 40 height 24
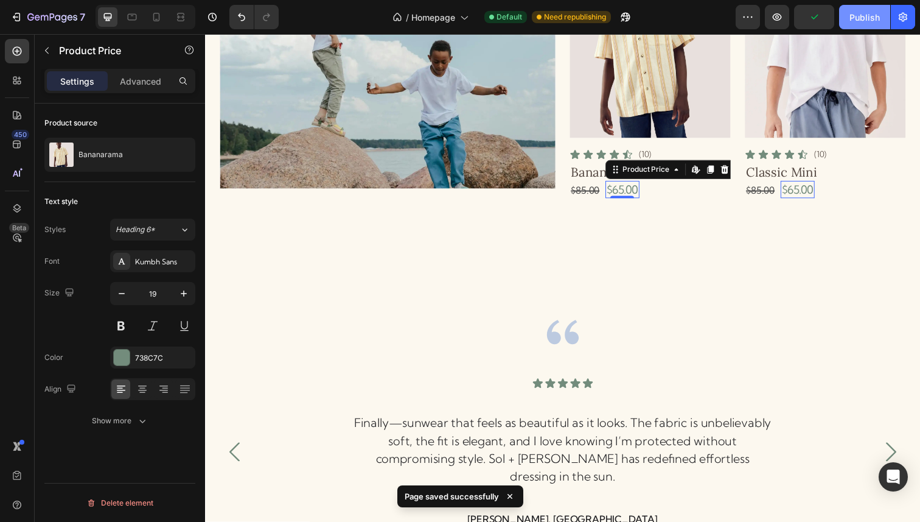
click at [859, 18] on div "Publish" at bounding box center [865, 17] width 30 height 13
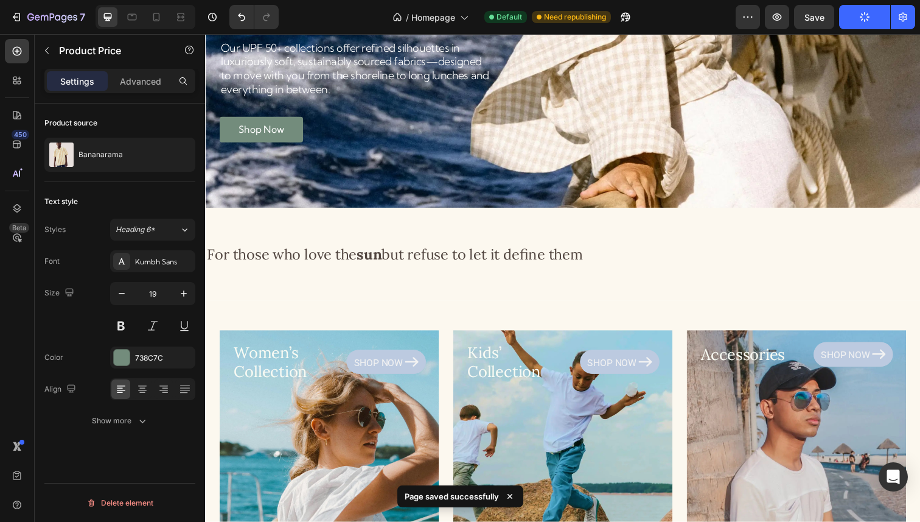
scroll to position [0, 0]
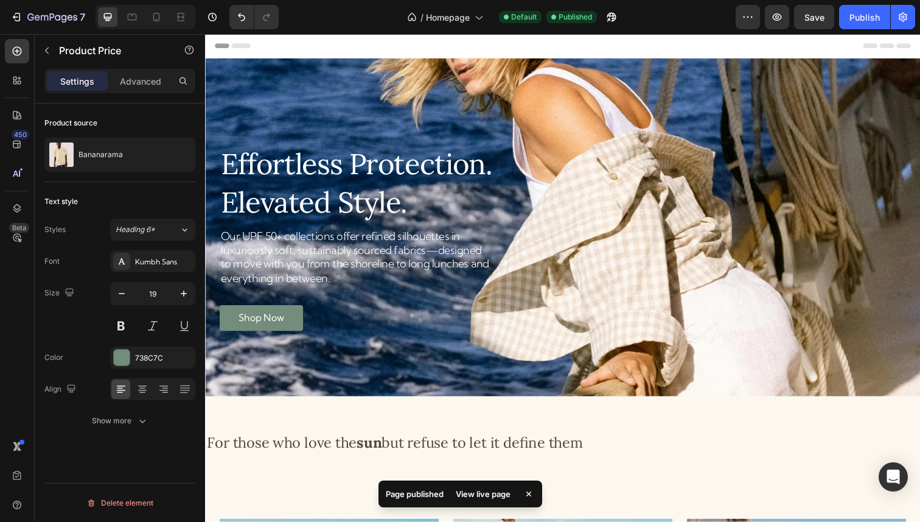
click at [461, 10] on div at bounding box center [460, 10] width 5 height 10
click at [463, 18] on span "Homepage" at bounding box center [448, 17] width 44 height 13
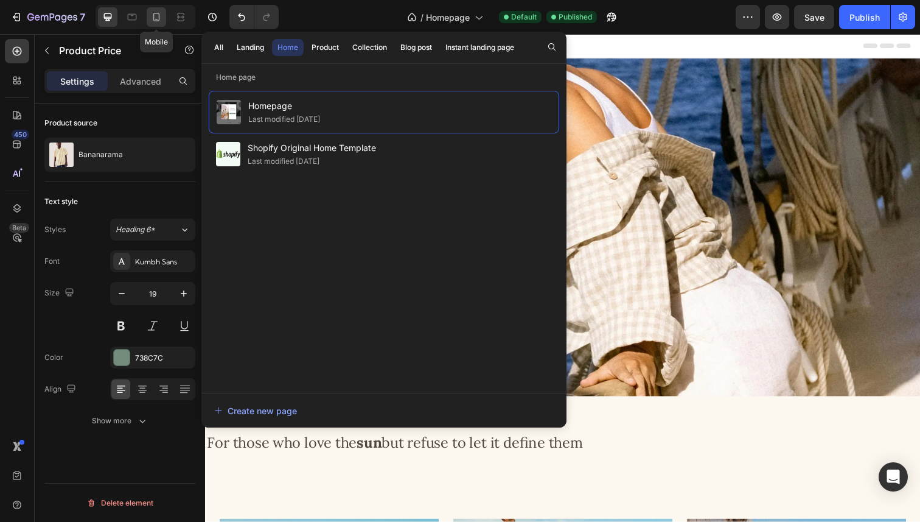
click at [151, 15] on icon at bounding box center [156, 17] width 12 height 12
type input "22"
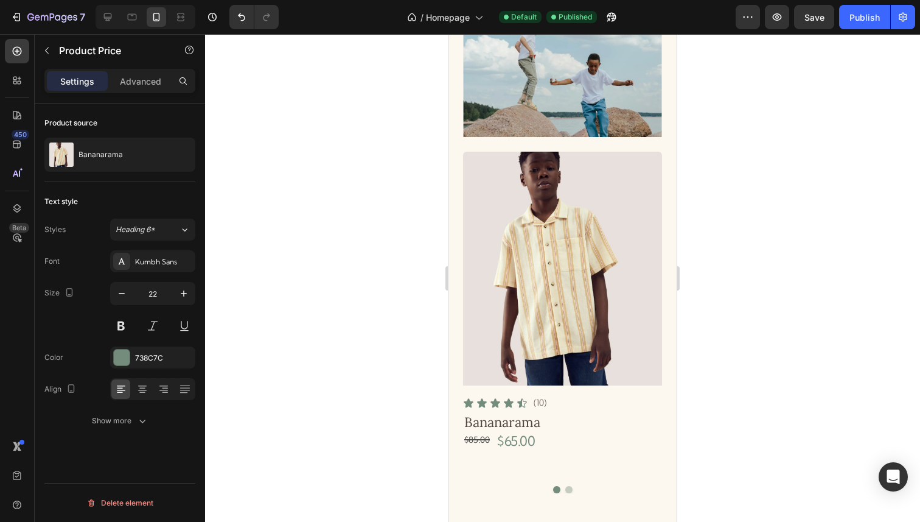
scroll to position [2270, 0]
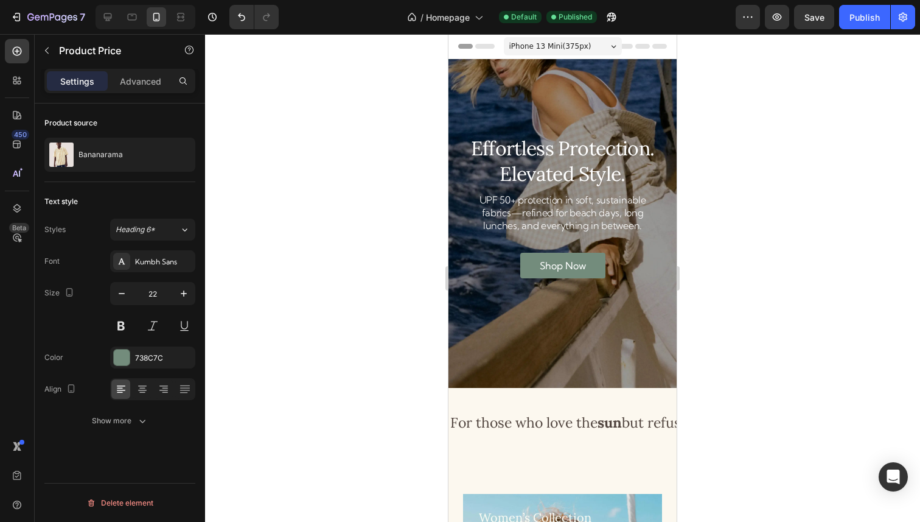
click at [584, 48] on span "iPhone 13 Mini ( 375 px)" at bounding box center [550, 46] width 82 height 12
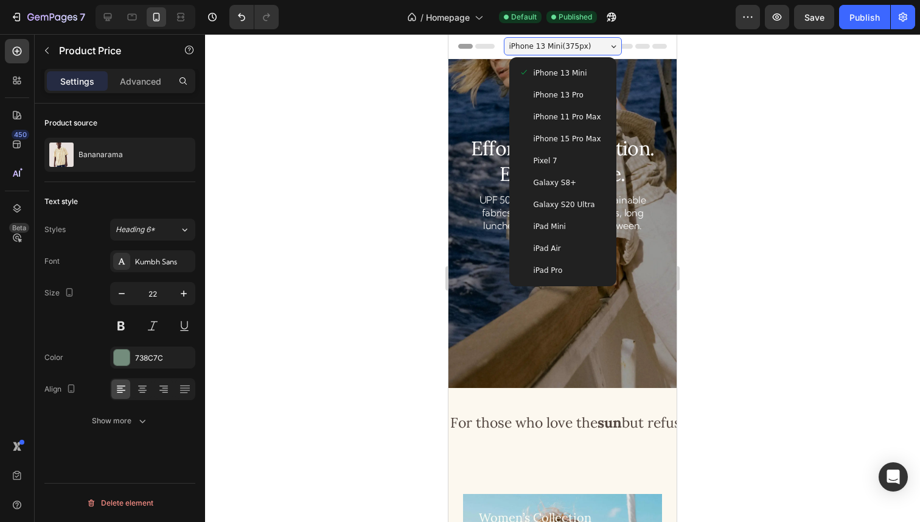
click at [545, 267] on span "iPad Pro" at bounding box center [548, 270] width 29 height 12
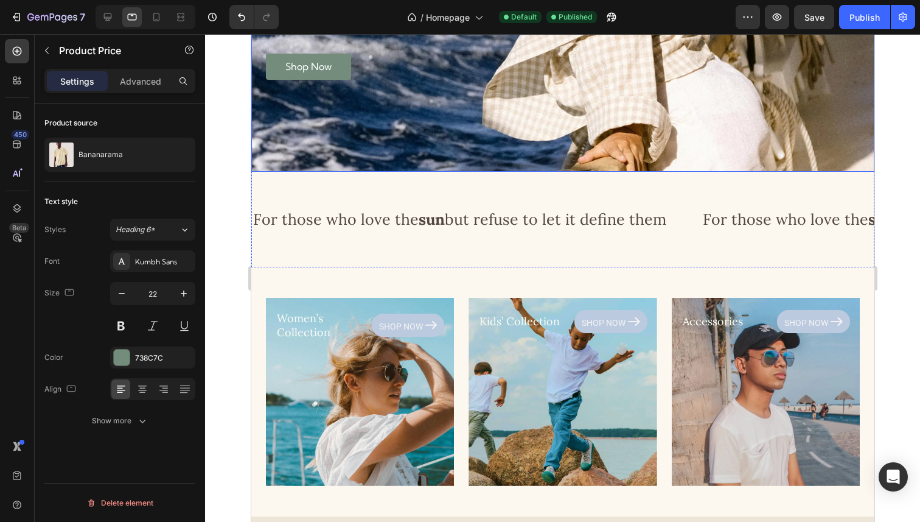
scroll to position [183, 0]
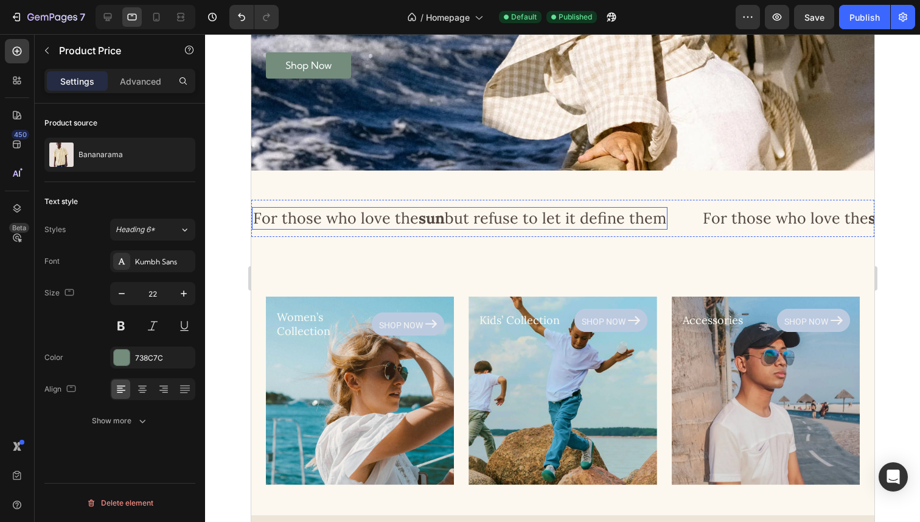
click at [593, 215] on p "For those who love the sun but refuse to let it define them" at bounding box center [459, 218] width 413 height 20
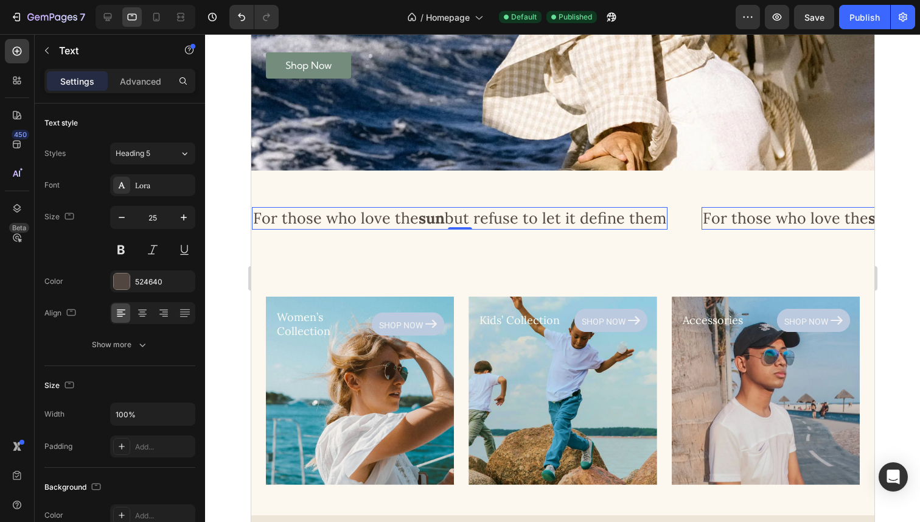
click at [654, 217] on p "For those who love the sun but refuse to let it define them" at bounding box center [459, 218] width 413 height 20
click at [819, 26] on button "Save" at bounding box center [814, 17] width 40 height 24
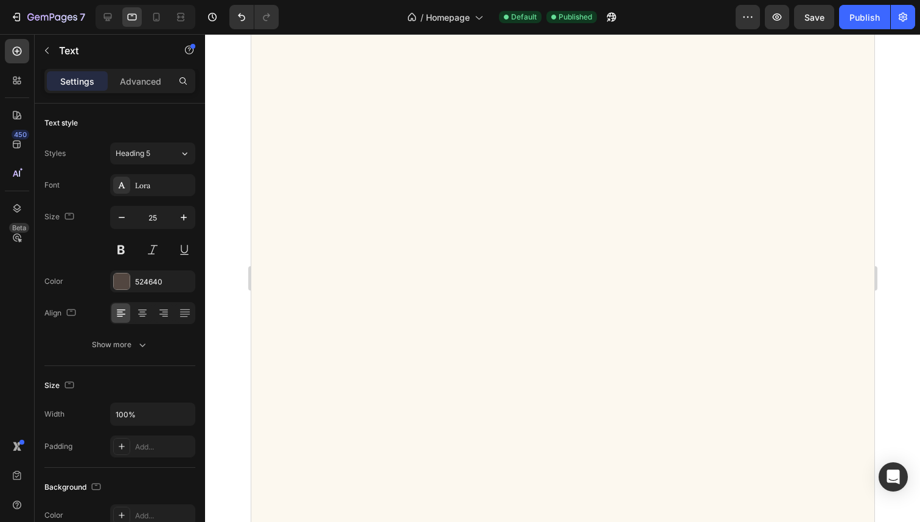
scroll to position [10, 0]
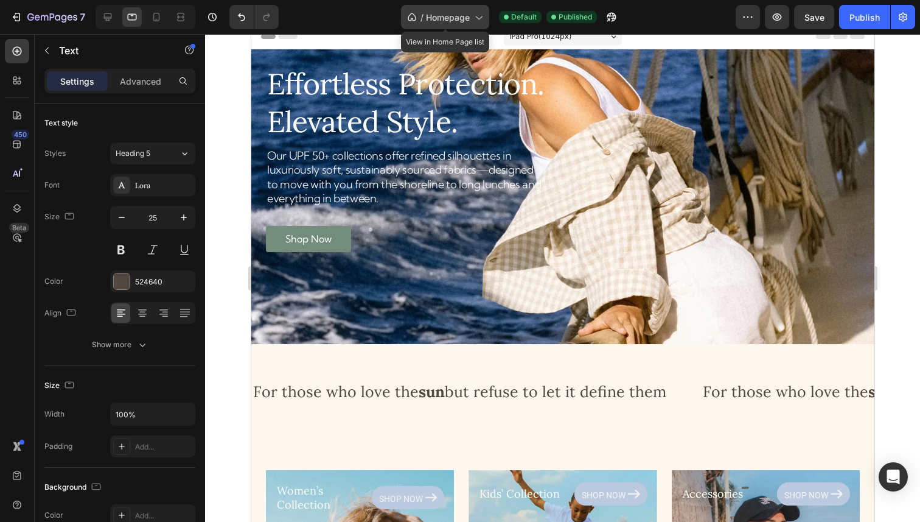
click at [478, 26] on div "/ Homepage" at bounding box center [445, 17] width 88 height 24
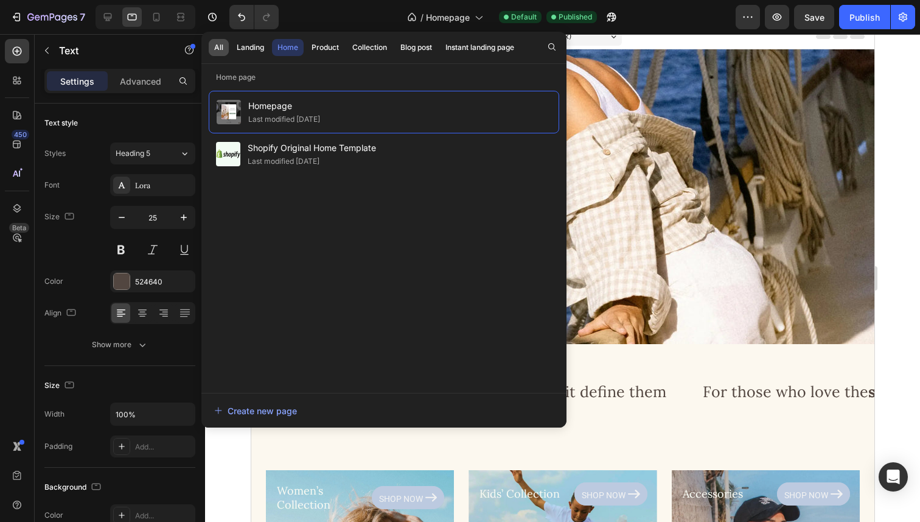
click at [214, 44] on div "All" at bounding box center [218, 47] width 9 height 11
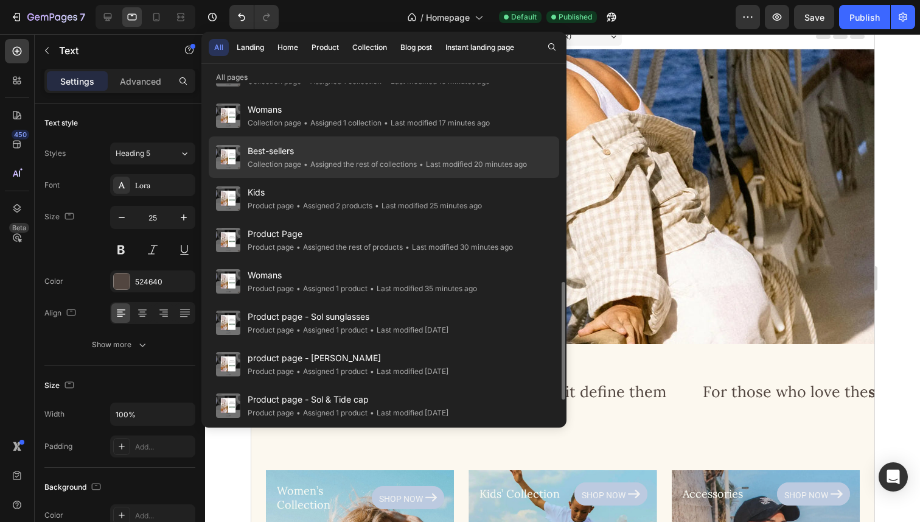
scroll to position [0, 0]
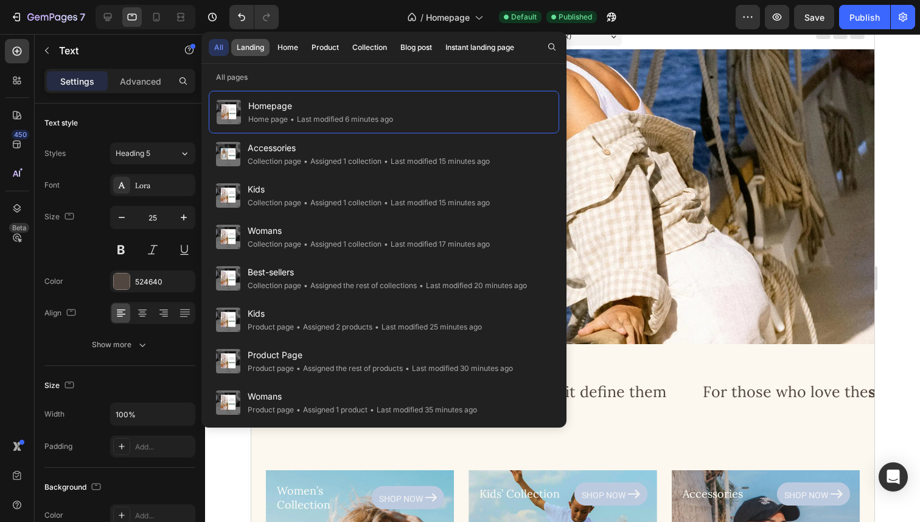
click at [256, 52] on div "Landing" at bounding box center [250, 47] width 27 height 11
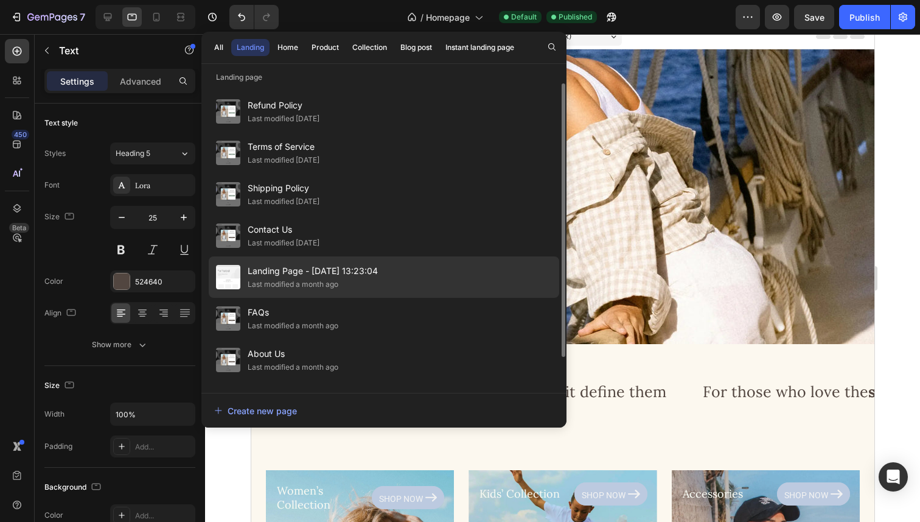
click at [292, 267] on span "Landing Page - Jul 27, 13:23:04" at bounding box center [313, 271] width 130 height 15
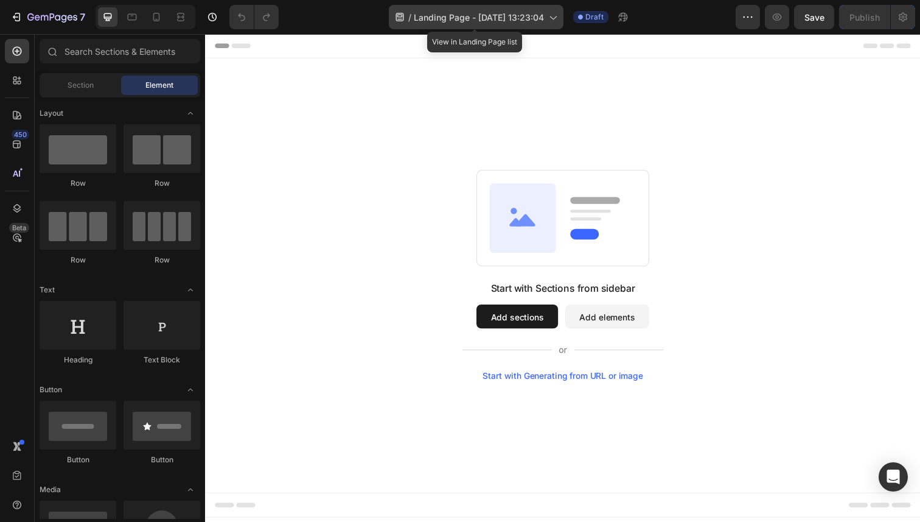
click at [450, 9] on div "/ Landing Page - [DATE] 13:23:04" at bounding box center [476, 17] width 175 height 24
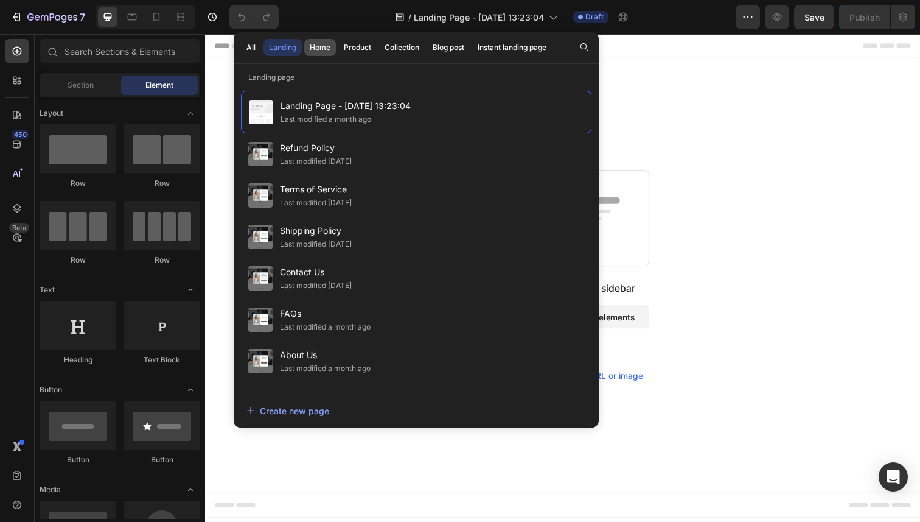
click at [324, 46] on div "Home" at bounding box center [320, 47] width 21 height 11
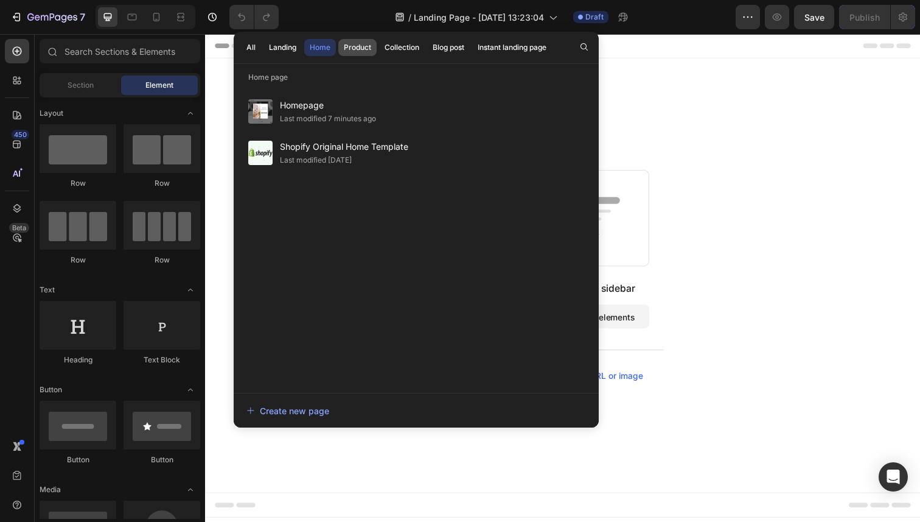
click at [369, 49] on div "Product" at bounding box center [357, 47] width 27 height 11
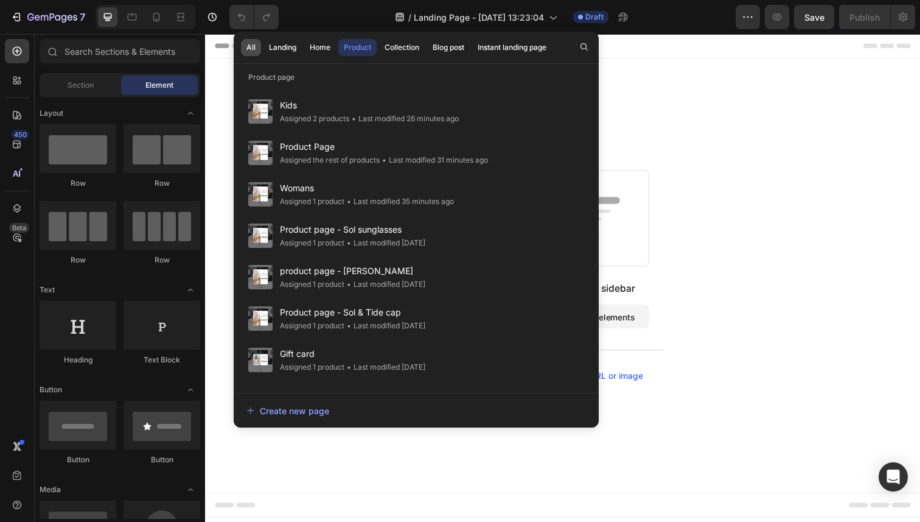
click at [251, 42] on div "All" at bounding box center [250, 47] width 9 height 11
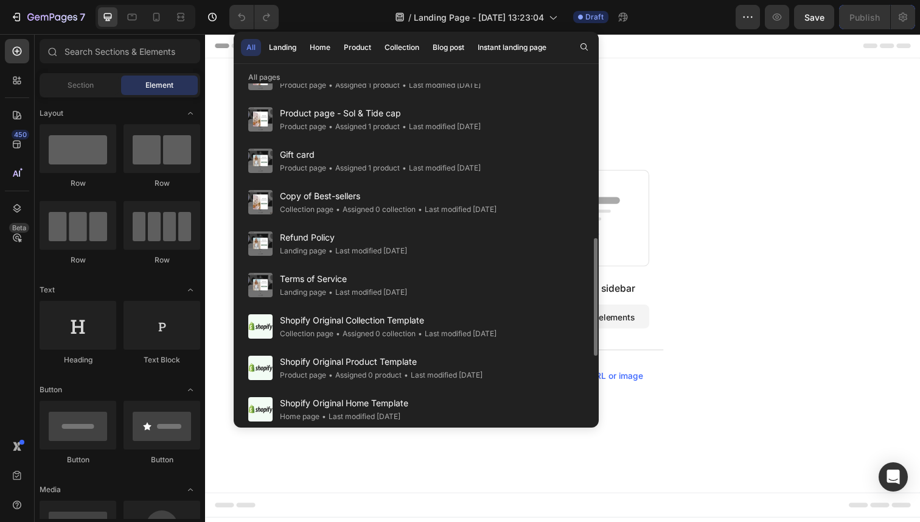
scroll to position [450, 0]
click at [677, 235] on div "Start with Sections from sidebar Add sections Add elements Start with Generatin…" at bounding box center [570, 280] width 643 height 215
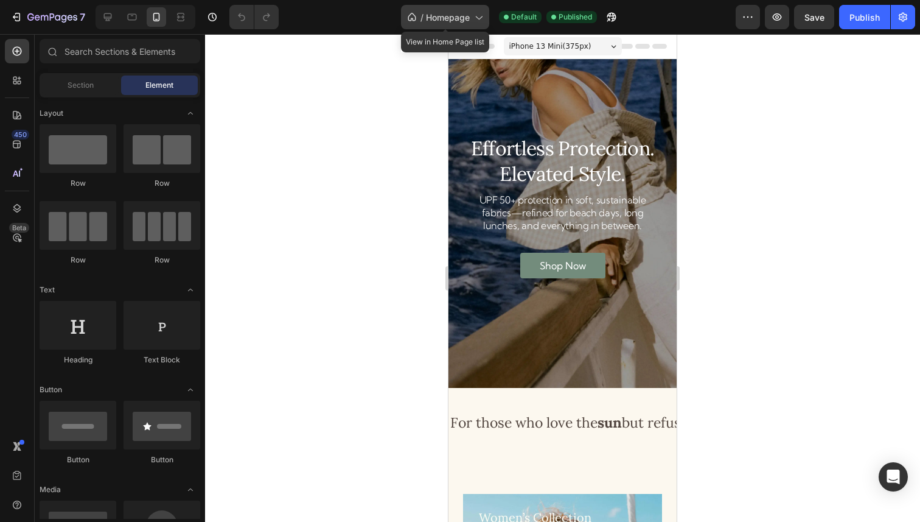
click at [478, 6] on div "/ Homepage" at bounding box center [445, 17] width 88 height 24
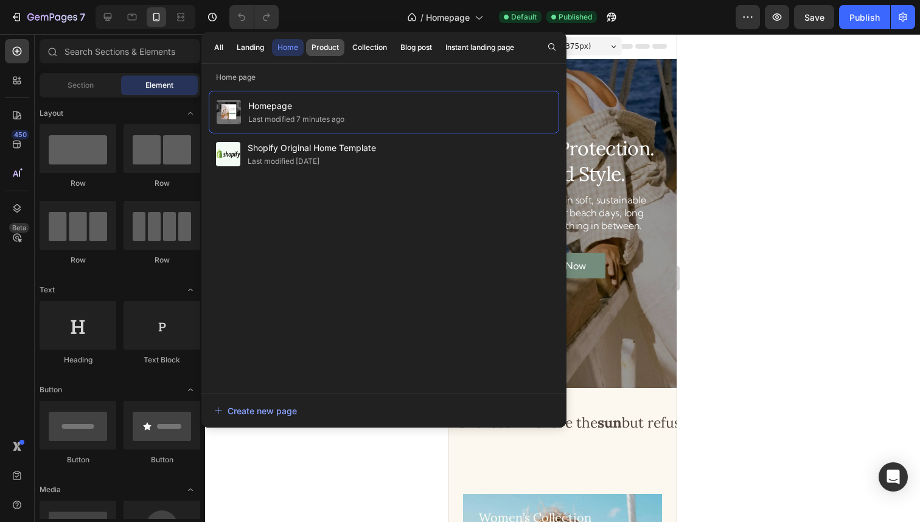
click at [331, 51] on div "Product" at bounding box center [325, 47] width 27 height 11
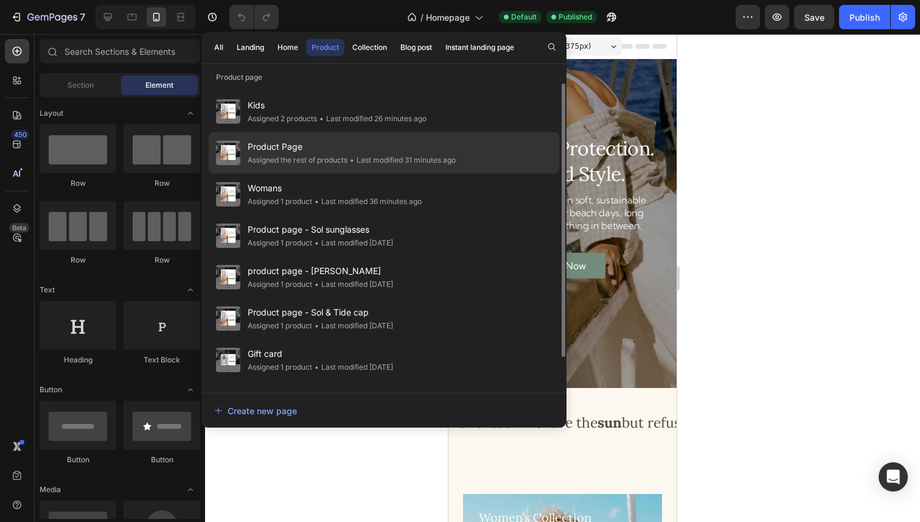
click at [310, 144] on span "Product Page" at bounding box center [352, 146] width 208 height 15
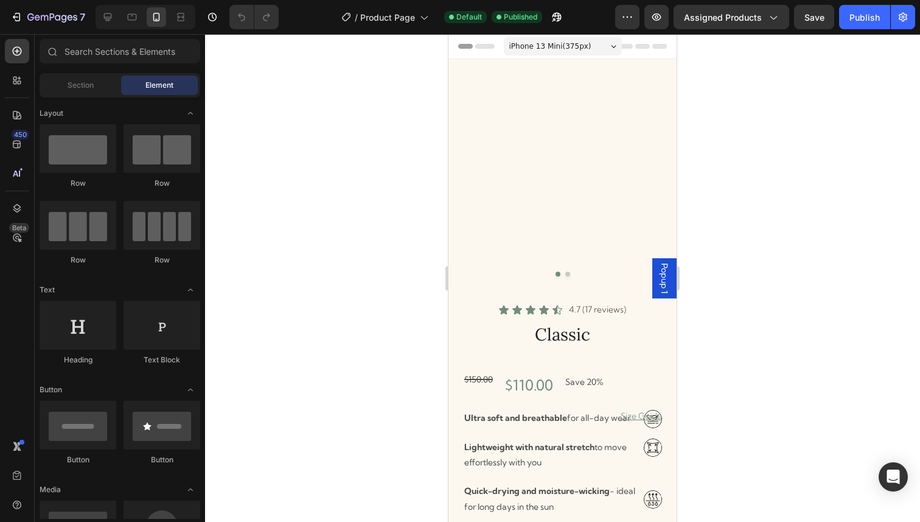
radio input "false"
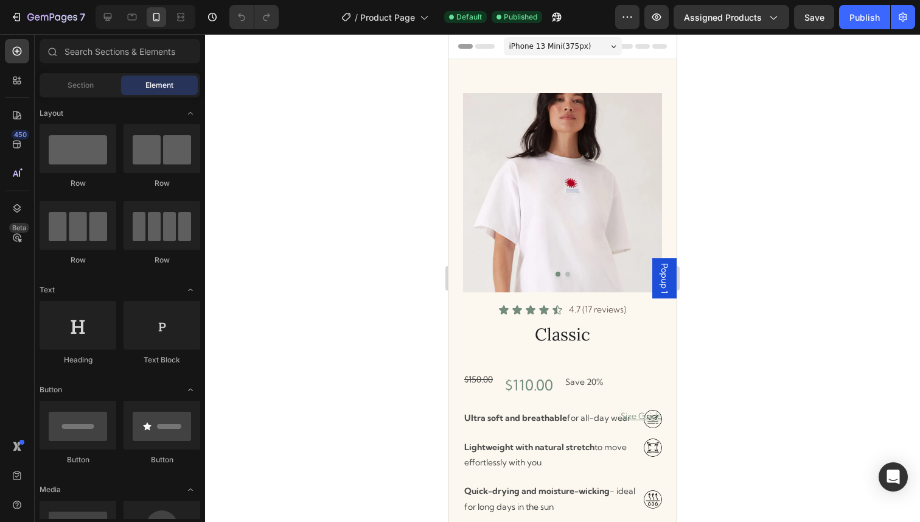
click at [549, 52] on div "iPhone 13 Mini ( 375 px)" at bounding box center [563, 46] width 118 height 18
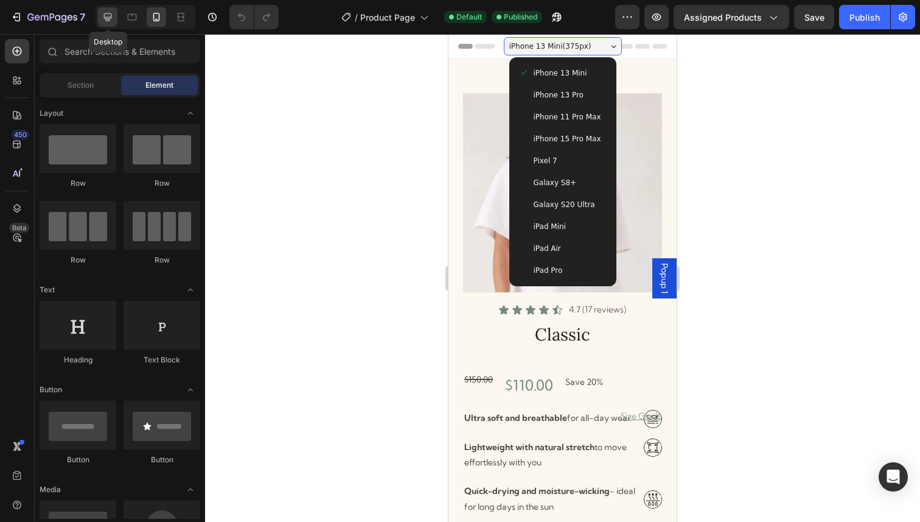
click at [110, 18] on icon at bounding box center [108, 17] width 8 height 8
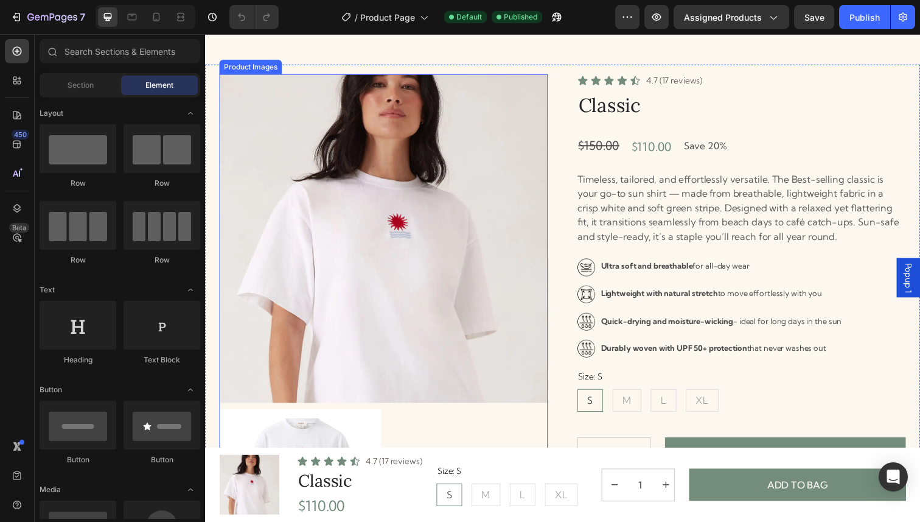
scroll to position [24, 0]
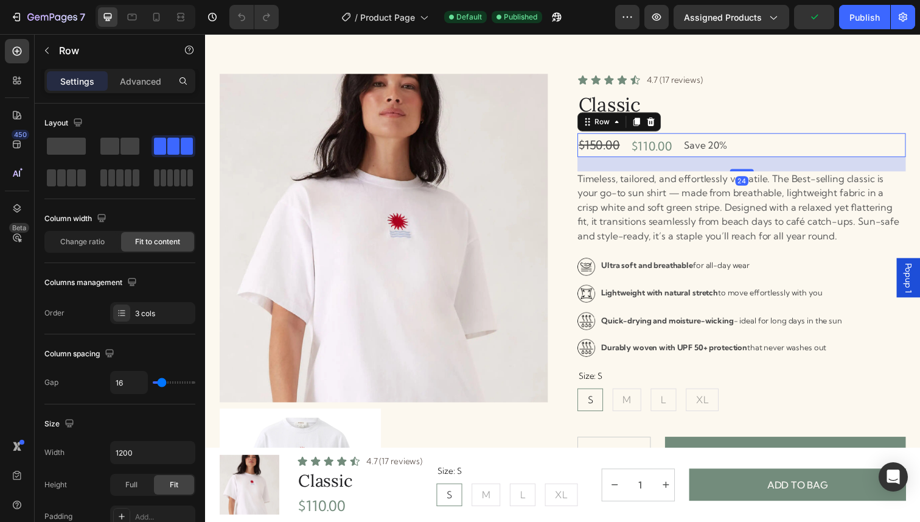
click at [750, 152] on div "$150.00 Compare Price Compare Price $110.00 Product Price Product Price Save 20…" at bounding box center [752, 148] width 335 height 24
click at [115, 382] on input "16" at bounding box center [129, 382] width 37 height 22
type input "5"
click at [603, 150] on div "$150.00" at bounding box center [607, 148] width 44 height 24
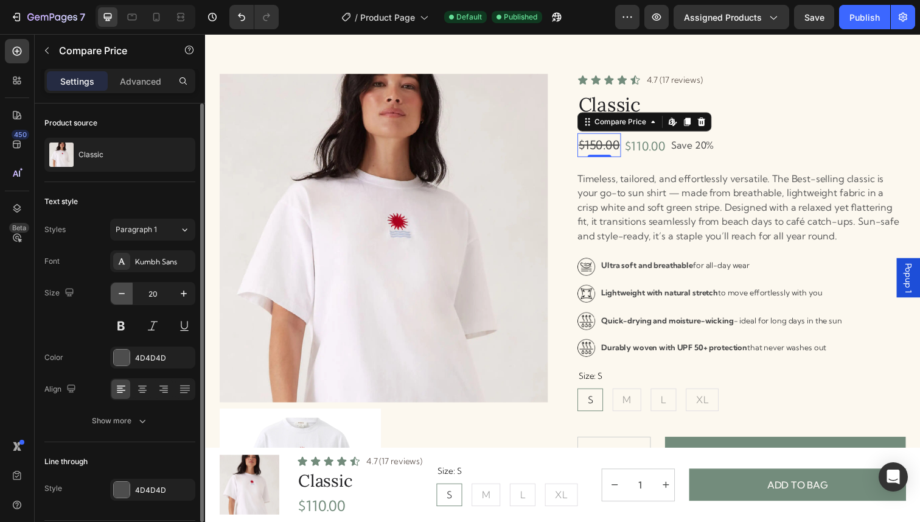
click at [122, 292] on icon "button" at bounding box center [122, 293] width 12 height 12
type input "18"
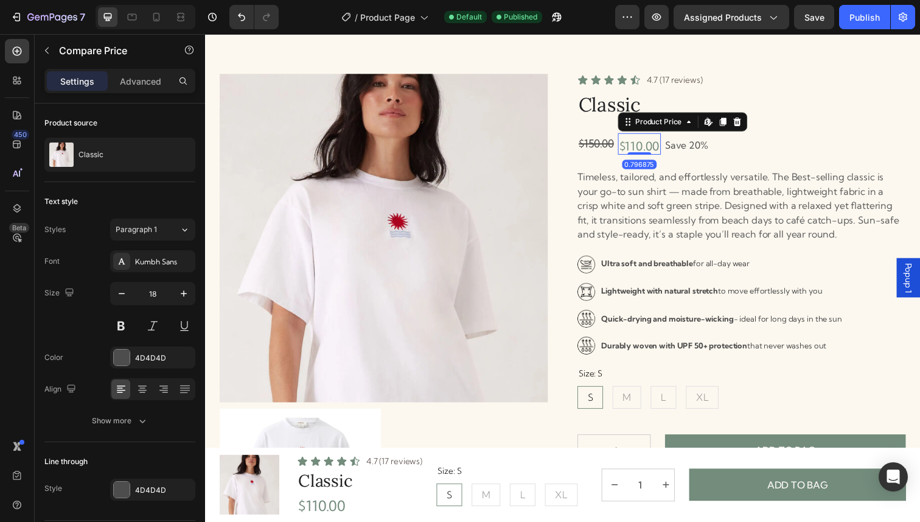
click at [645, 151] on div "$110.00" at bounding box center [649, 149] width 44 height 17
click at [124, 290] on icon "button" at bounding box center [122, 293] width 12 height 12
type input "18"
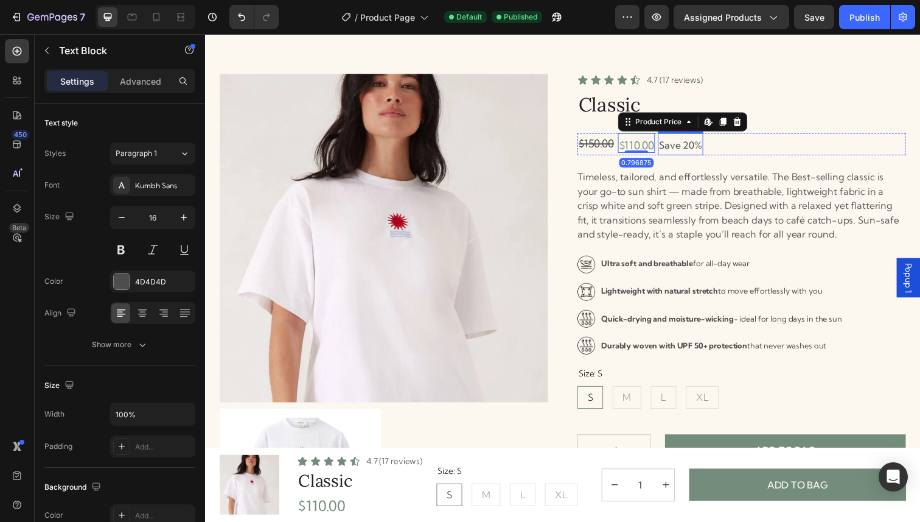
click at [708, 142] on p "Save 20%" at bounding box center [691, 148] width 44 height 18
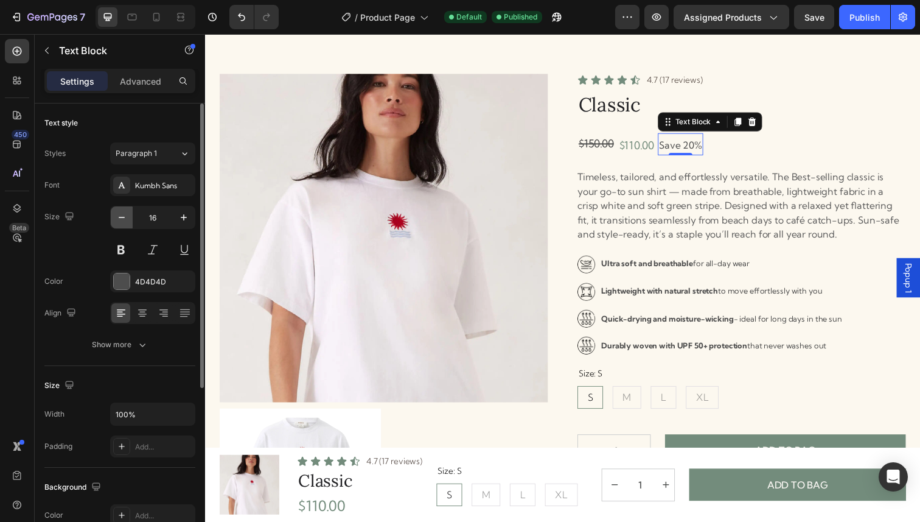
click at [118, 221] on icon "button" at bounding box center [122, 217] width 12 height 12
type input "14"
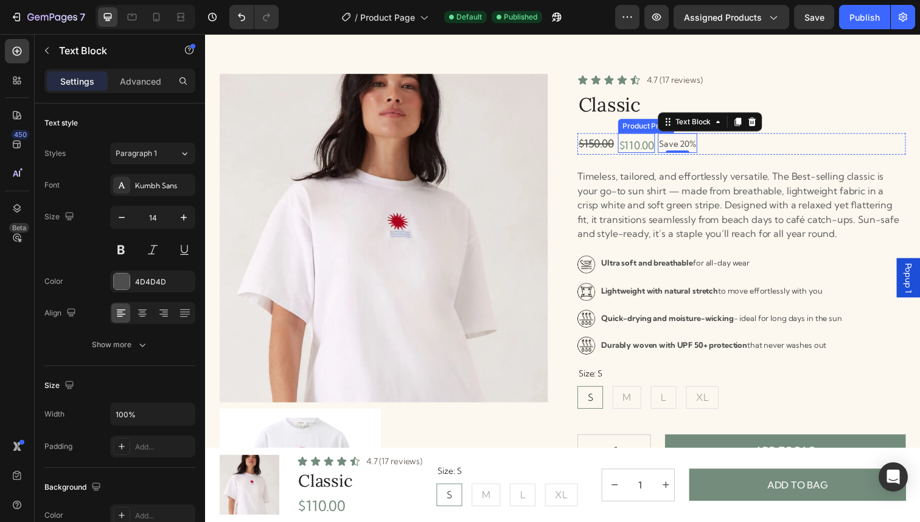
click at [646, 150] on div "$110.00" at bounding box center [646, 149] width 38 height 16
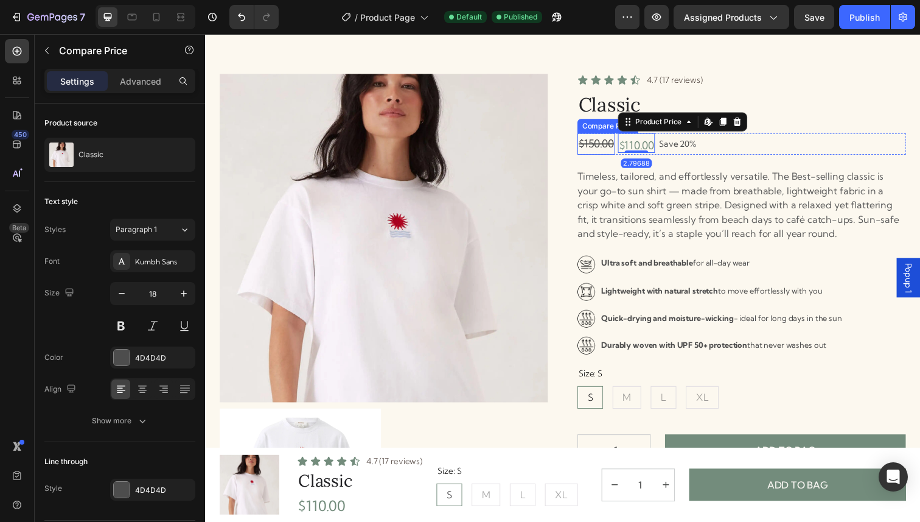
click at [621, 139] on div "$150.00" at bounding box center [604, 147] width 38 height 22
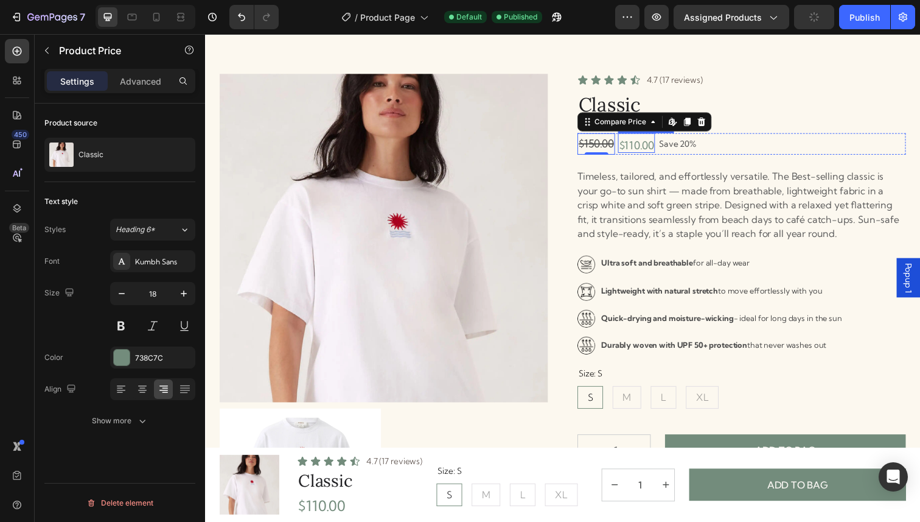
click at [646, 144] on div "$110.00" at bounding box center [646, 149] width 38 height 16
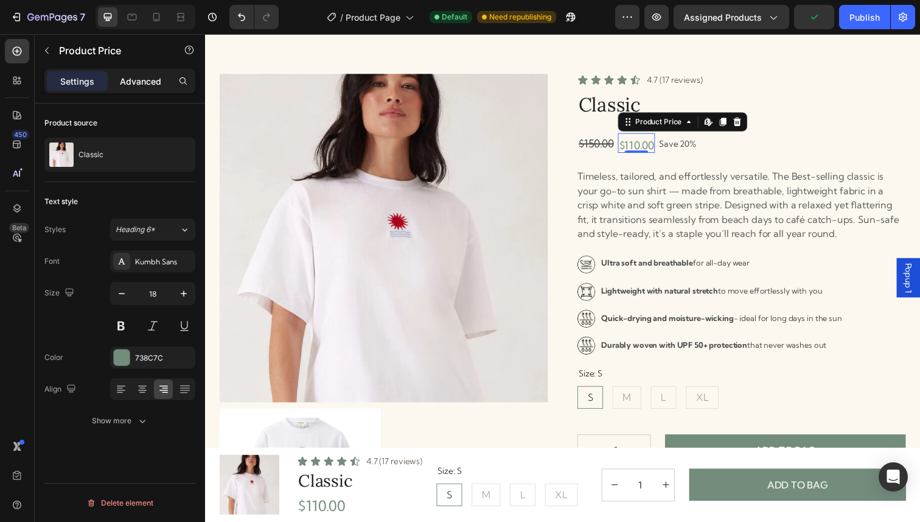
click at [128, 87] on div "Advanced" at bounding box center [140, 80] width 61 height 19
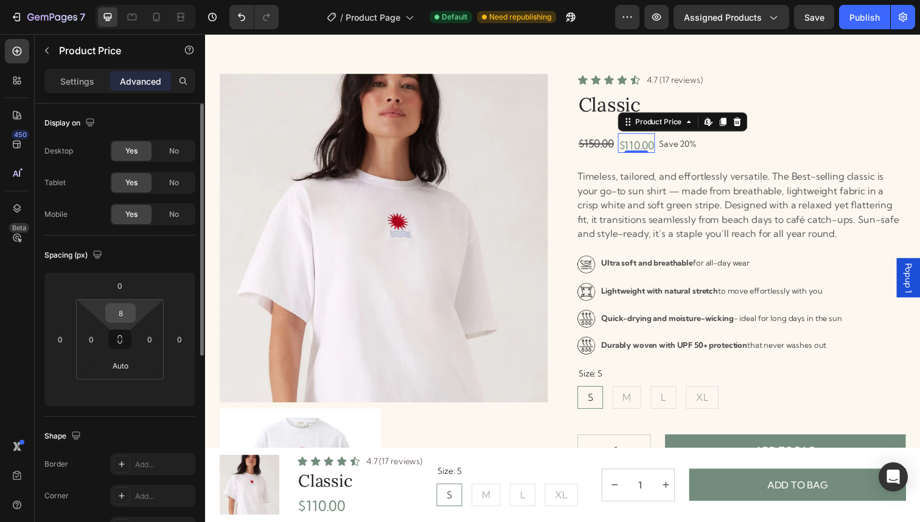
click at [123, 320] on input "8" at bounding box center [120, 313] width 24 height 18
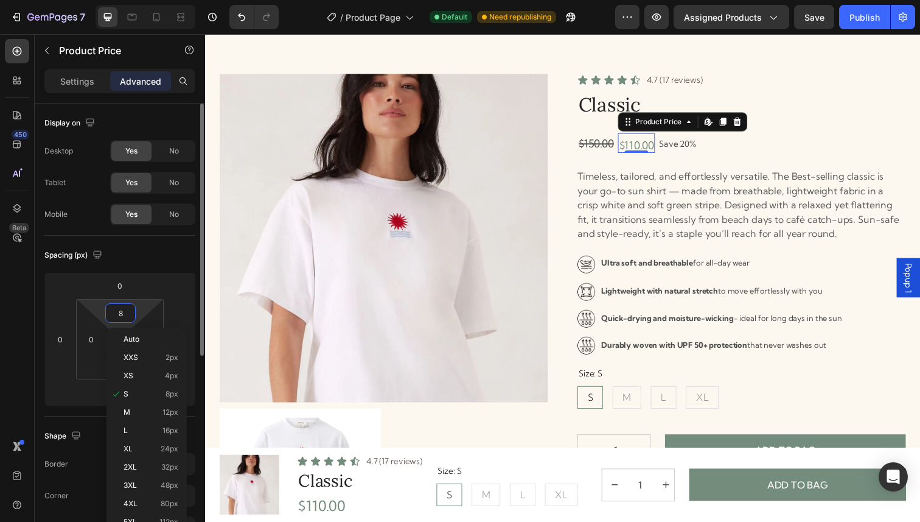
type input "0"
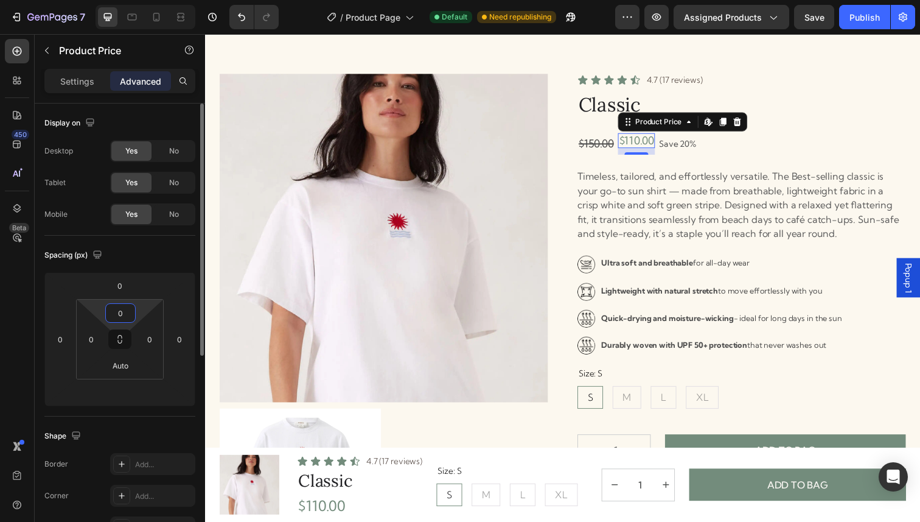
click at [123, 320] on input "0" at bounding box center [120, 313] width 24 height 18
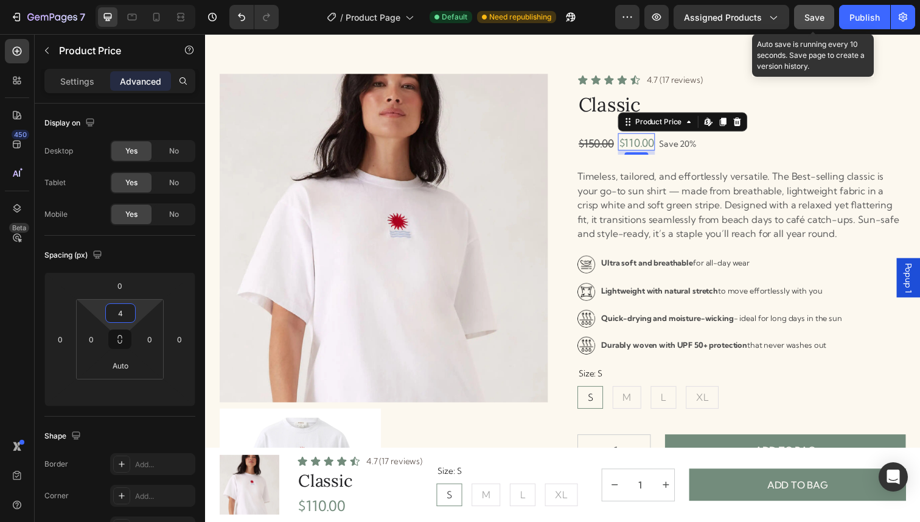
type input "4"
click at [811, 26] on button "Save" at bounding box center [814, 17] width 40 height 24
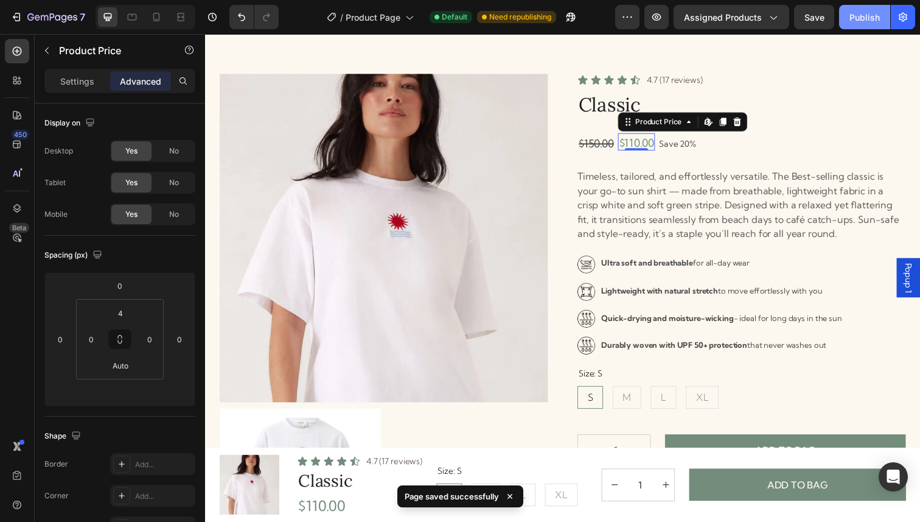
click at [862, 16] on div "Publish" at bounding box center [865, 17] width 30 height 13
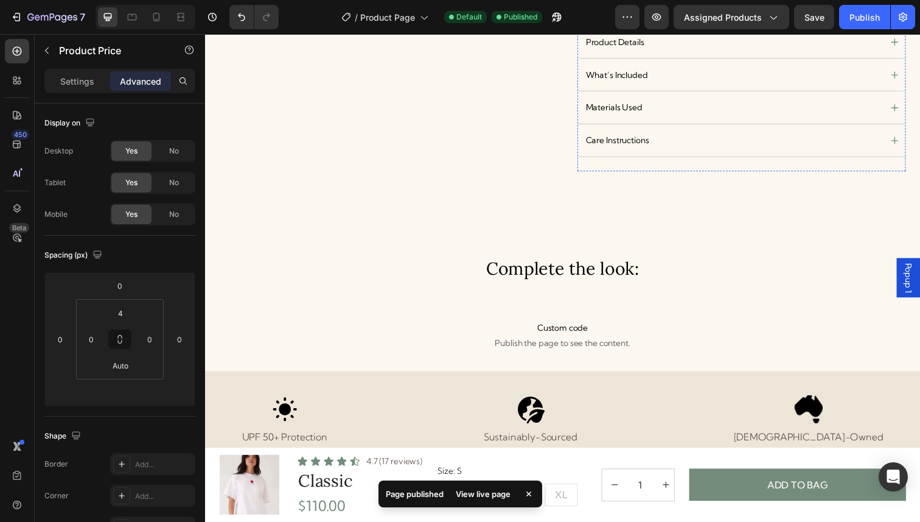
scroll to position [602, 0]
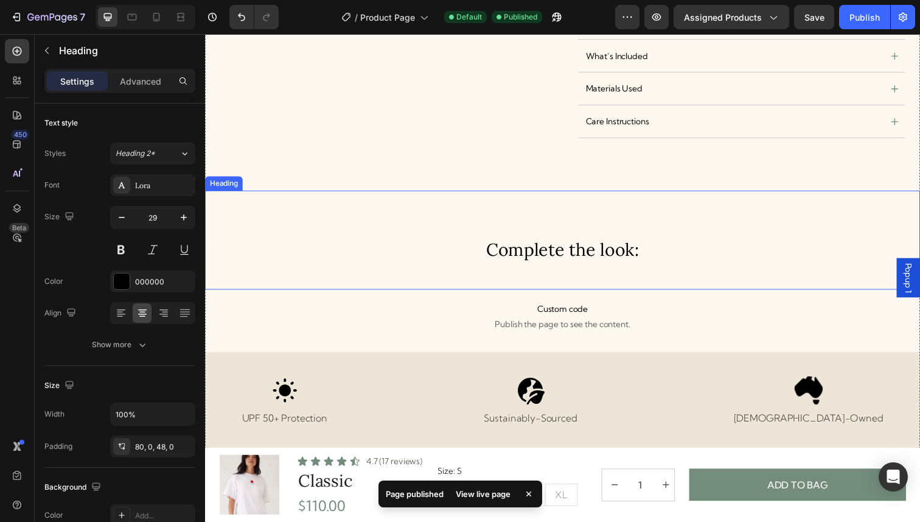
click at [648, 200] on h3 "Complete the look:" at bounding box center [570, 244] width 730 height 101
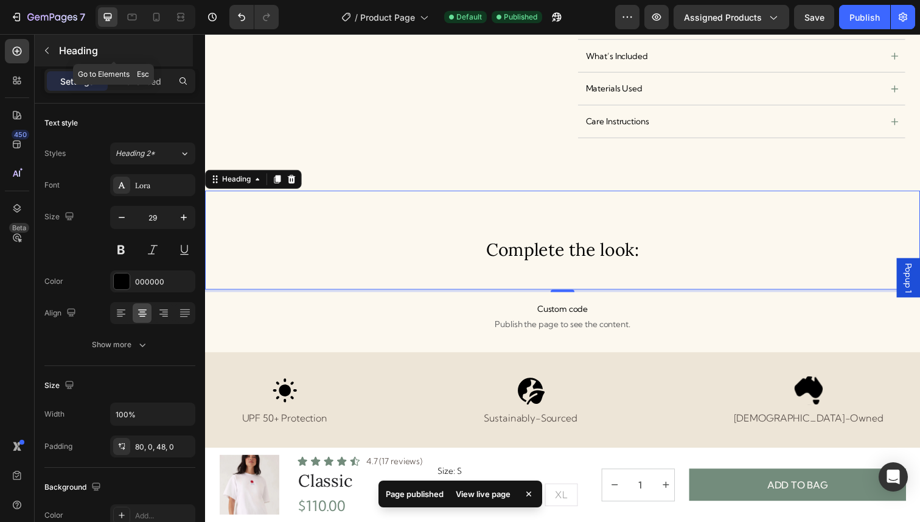
click at [49, 46] on icon "button" at bounding box center [47, 51] width 10 height 10
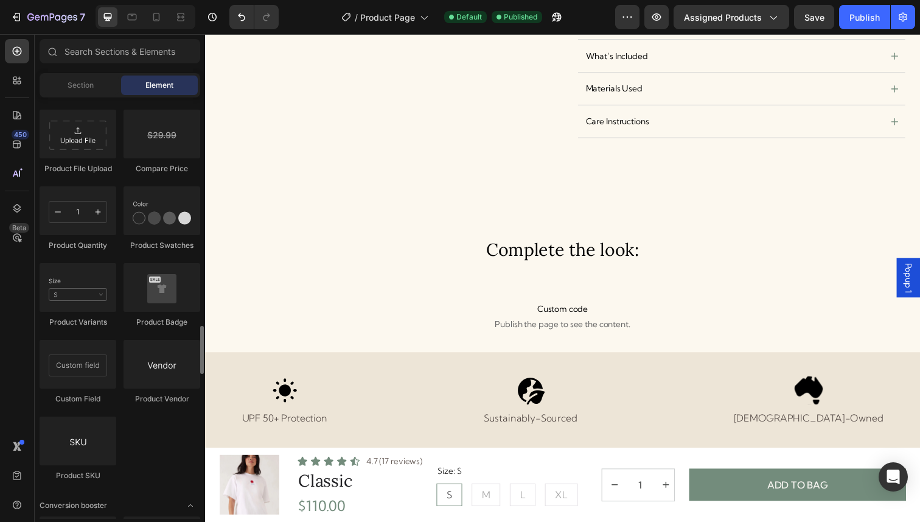
scroll to position [2112, 0]
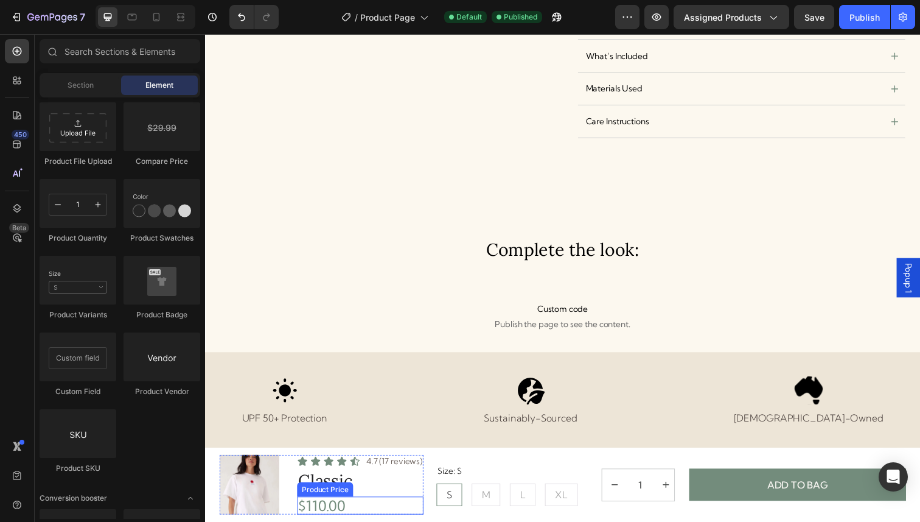
click at [379, 517] on div "$110.00" at bounding box center [363, 515] width 129 height 18
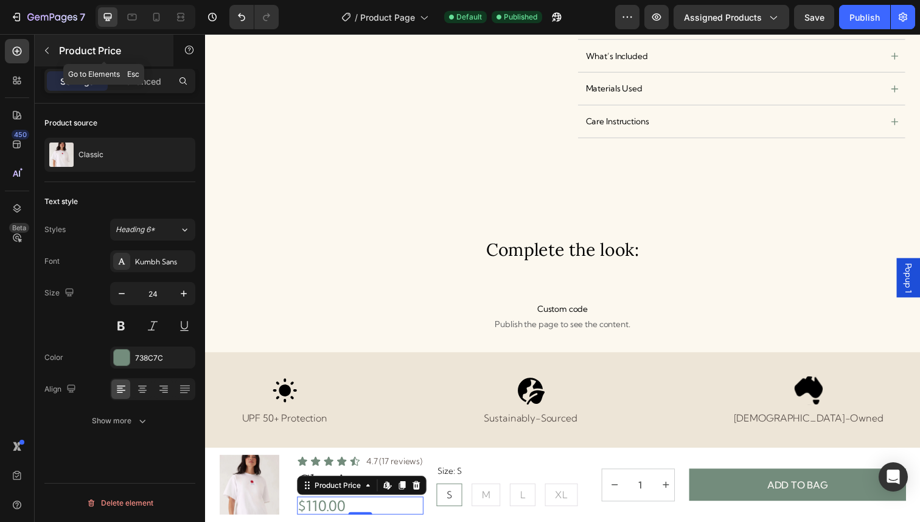
click at [51, 47] on button "button" at bounding box center [46, 50] width 19 height 19
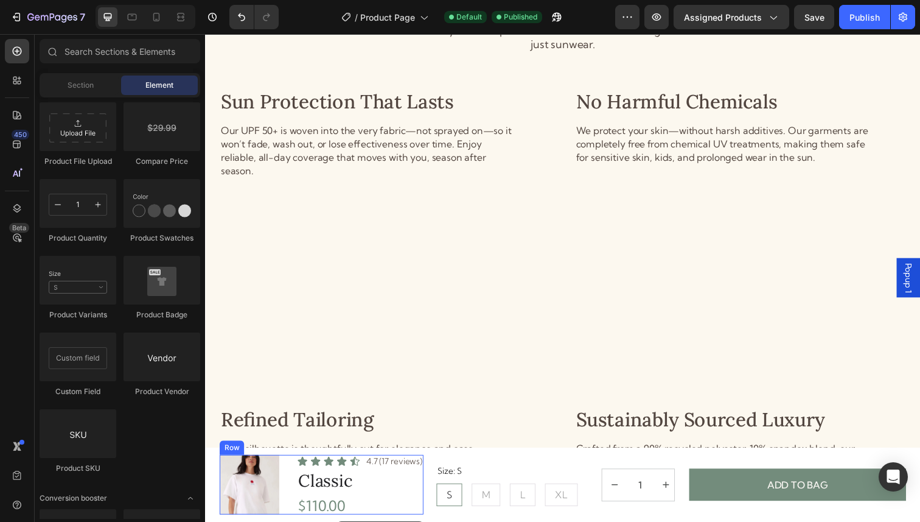
scroll to position [1347, 0]
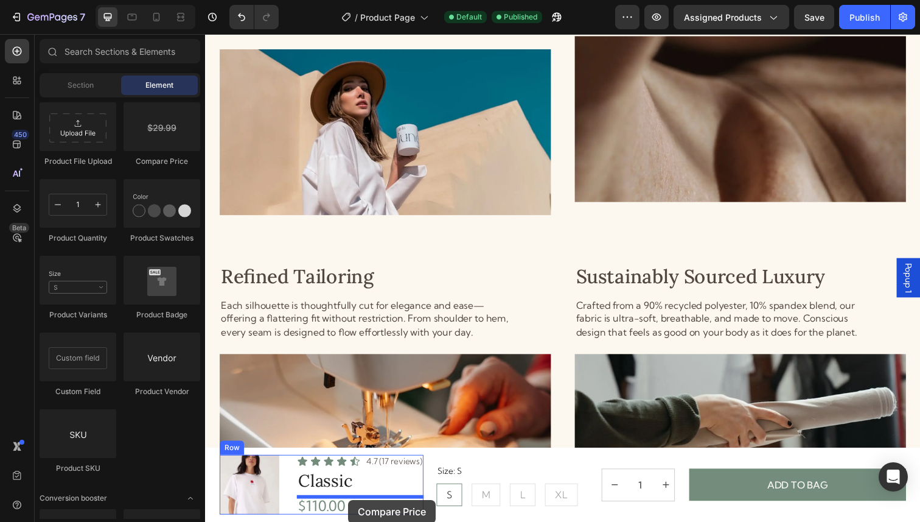
drag, startPoint x: 369, startPoint y: 177, endPoint x: 351, endPoint y: 509, distance: 332.8
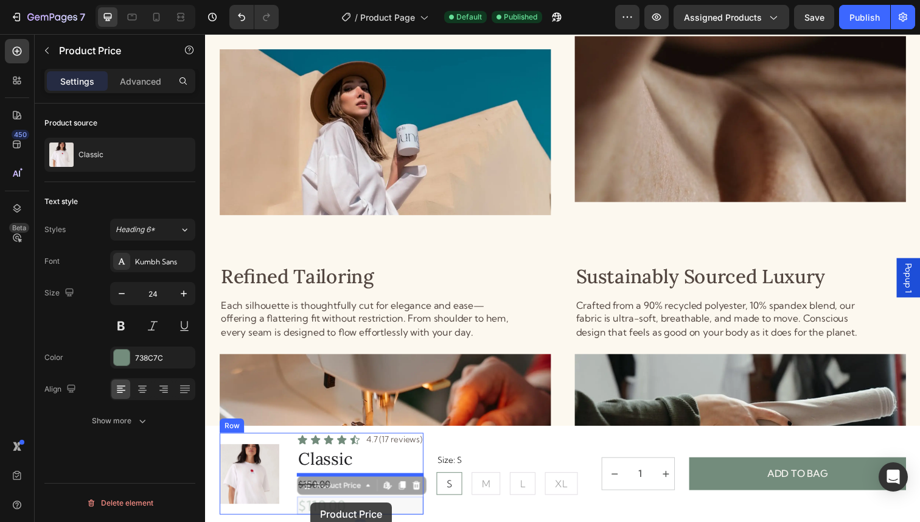
drag, startPoint x: 324, startPoint y: 513, endPoint x: 313, endPoint y: 512, distance: 11.6
click at [313, 512] on div "Header Thoughtful Features. Effortless Living. Heading Every Sol + Tide piece i…" at bounding box center [570, 185] width 730 height 2997
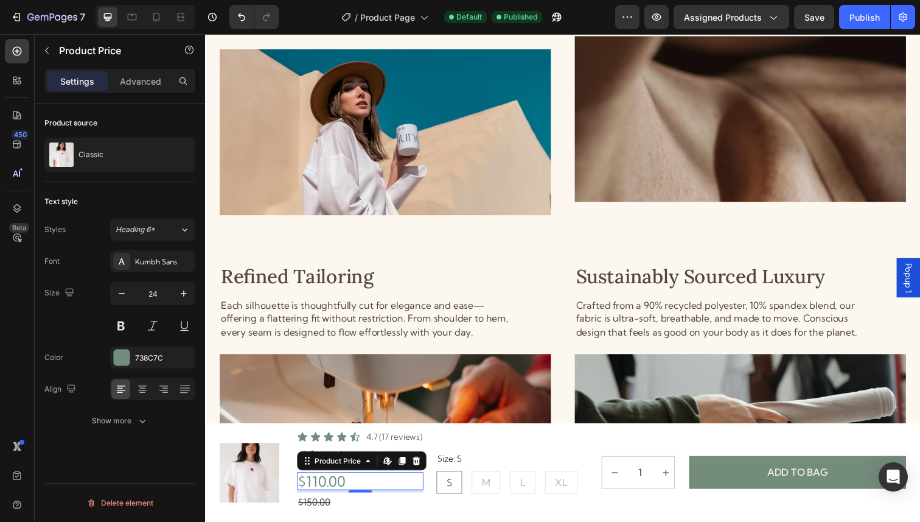
click at [382, 492] on div "$110.00" at bounding box center [363, 490] width 129 height 18
click at [126, 293] on icon "button" at bounding box center [122, 293] width 12 height 12
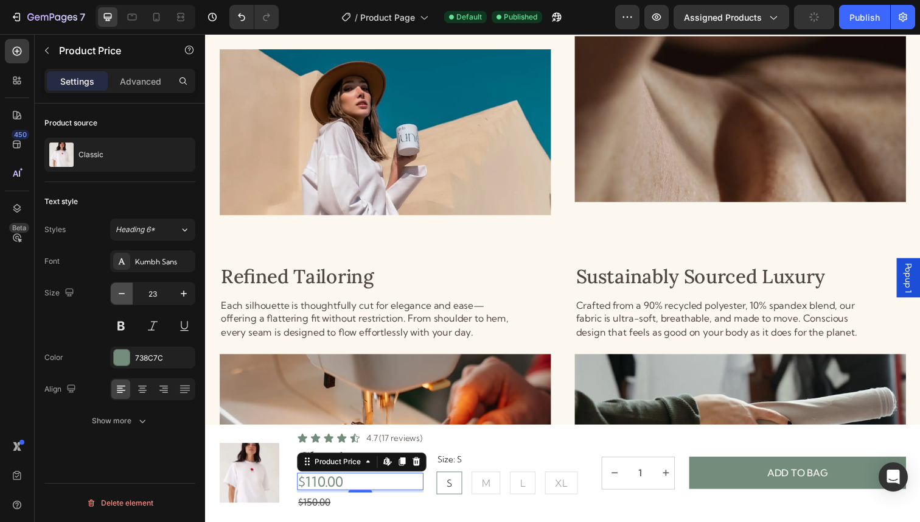
click at [126, 293] on icon "button" at bounding box center [122, 293] width 12 height 12
type input "22"
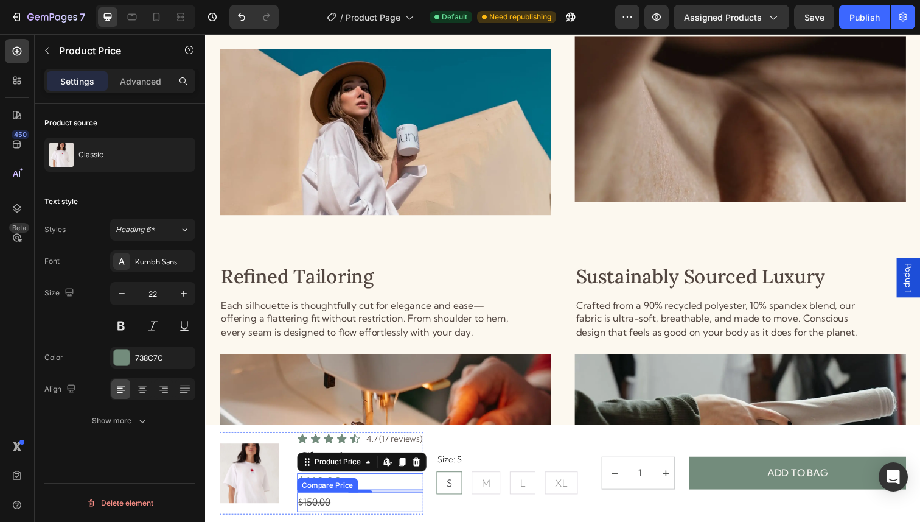
click at [377, 512] on div "$150.00" at bounding box center [363, 512] width 129 height 20
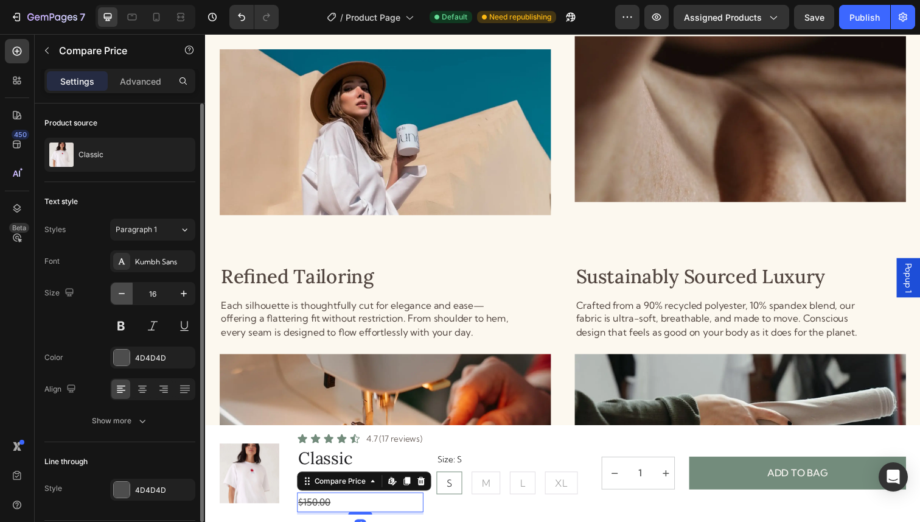
click at [119, 295] on icon "button" at bounding box center [122, 293] width 12 height 12
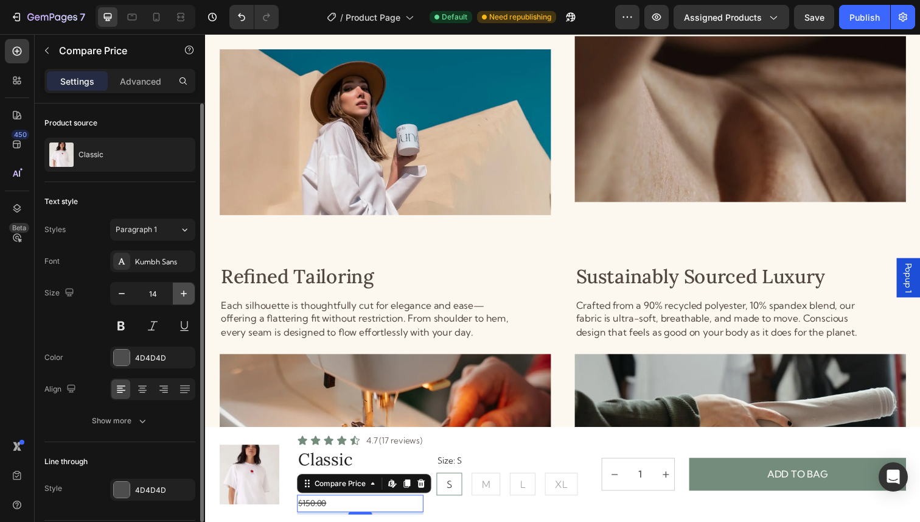
click at [178, 298] on icon "button" at bounding box center [184, 293] width 12 height 12
type input "15"
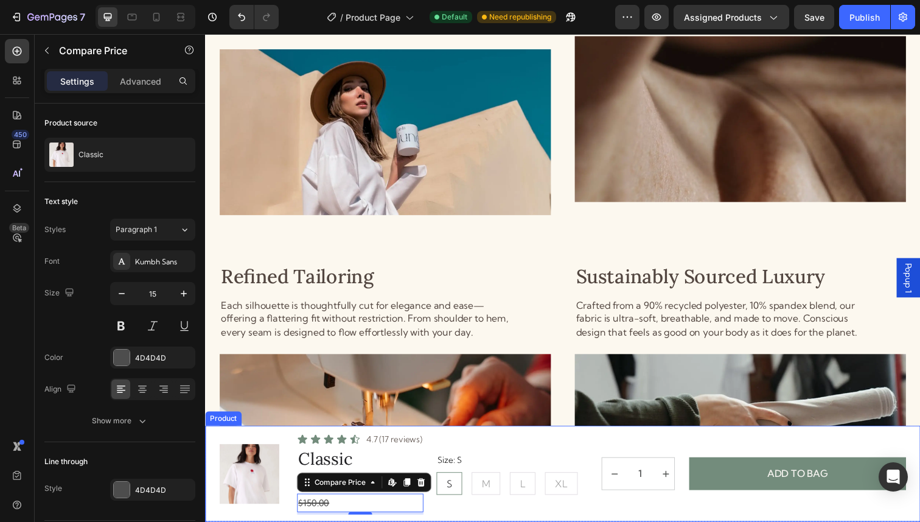
click at [456, 512] on div "Size: S S S S M M M L L L XL XL XL Product Variants & Swatches 1 Product Quanti…" at bounding box center [681, 482] width 480 height 83
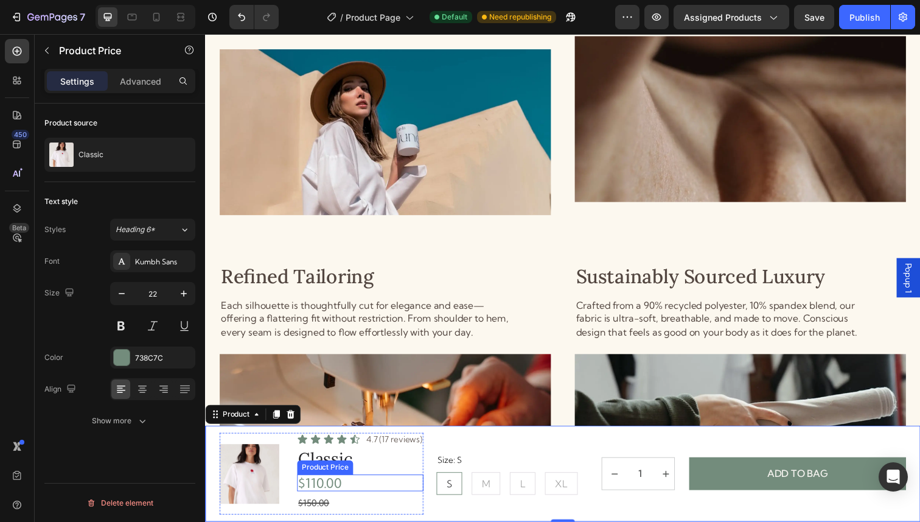
click at [357, 492] on div "$110.00" at bounding box center [363, 492] width 129 height 17
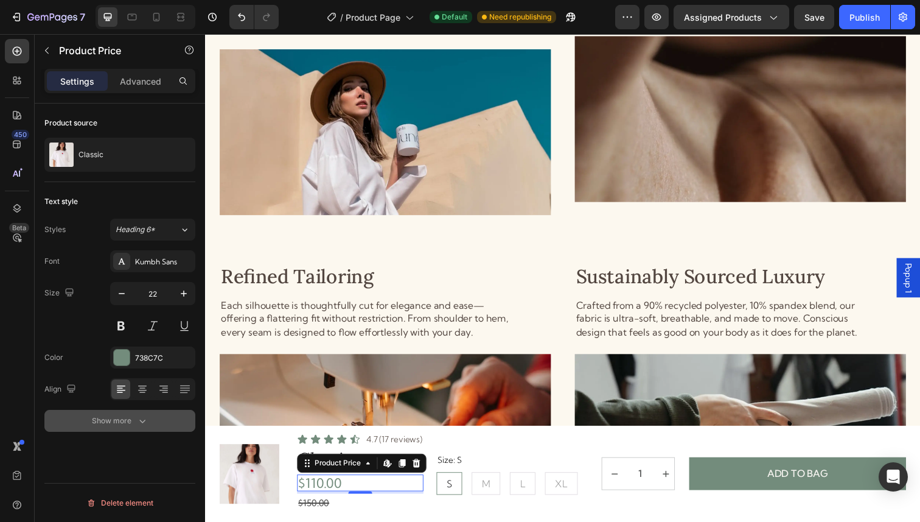
click at [135, 415] on div "Show more" at bounding box center [120, 420] width 57 height 12
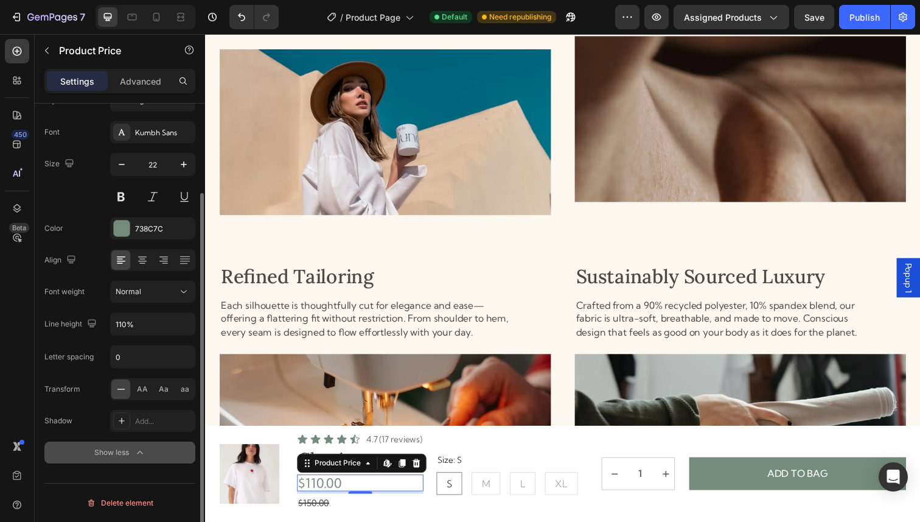
scroll to position [0, 0]
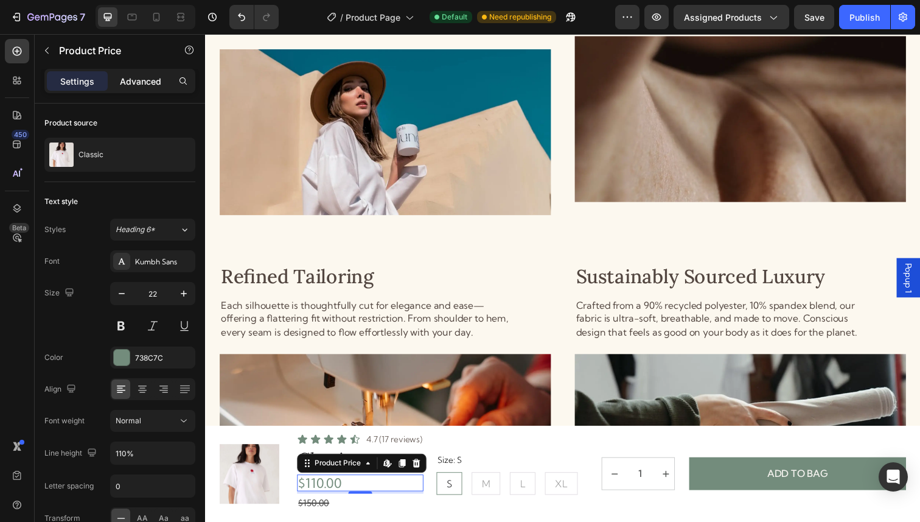
click at [124, 80] on p "Advanced" at bounding box center [140, 81] width 41 height 13
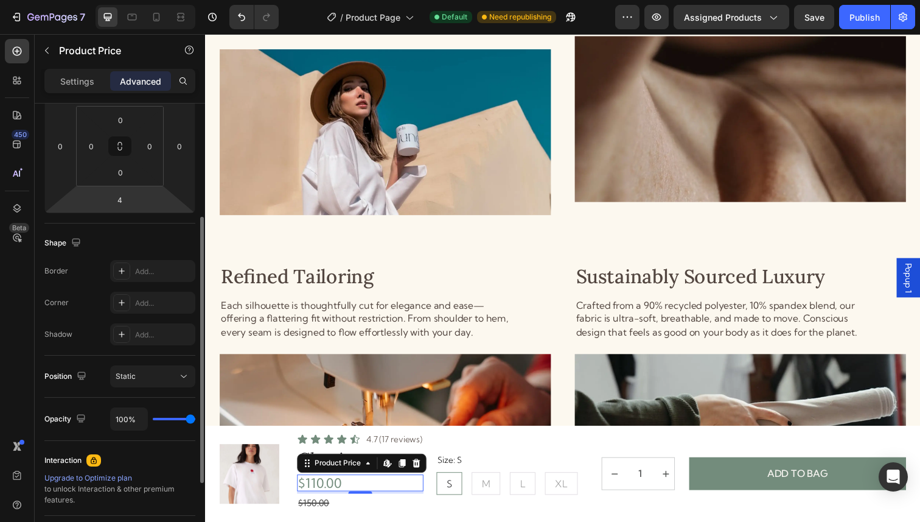
scroll to position [194, 0]
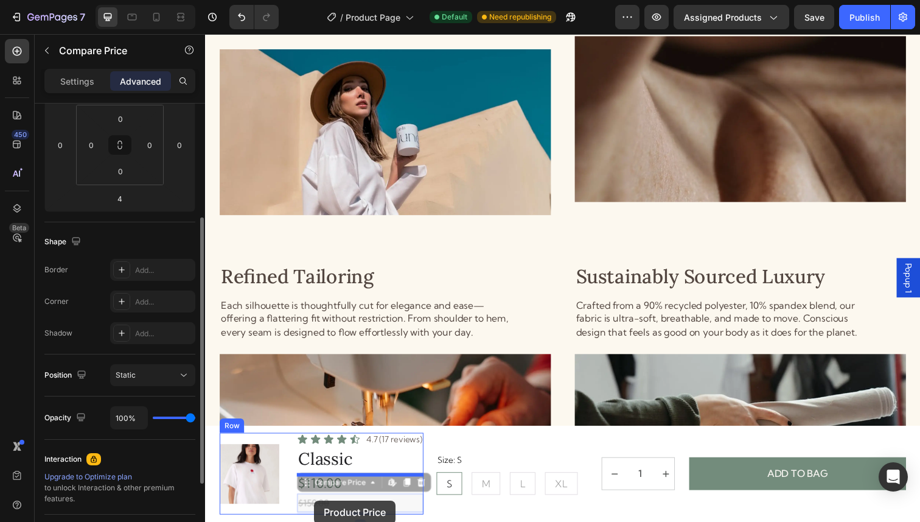
click at [316, 510] on div "Header Thoughtful Features. Effortless Living. Heading Every Sol + Tide piece i…" at bounding box center [570, 185] width 730 height 2997
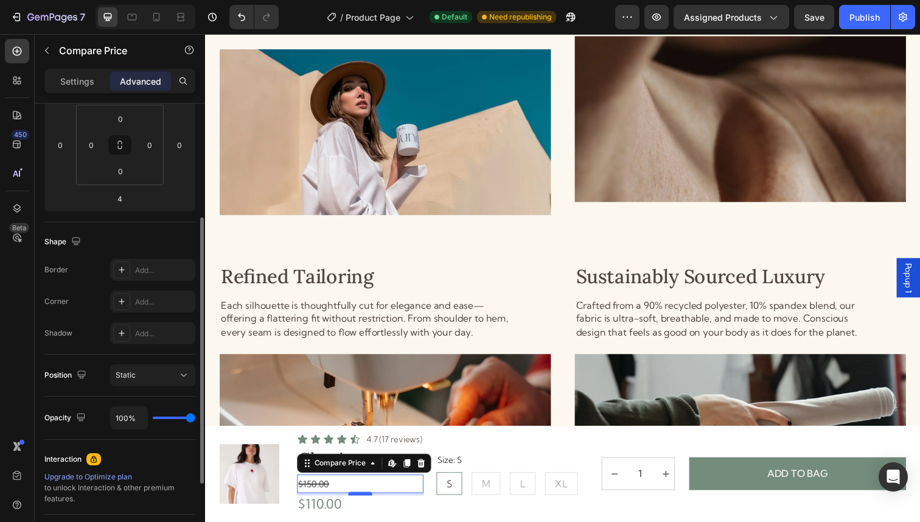
click at [365, 501] on div at bounding box center [363, 503] width 24 height 4
click at [347, 509] on div "$110.00" at bounding box center [363, 513] width 129 height 17
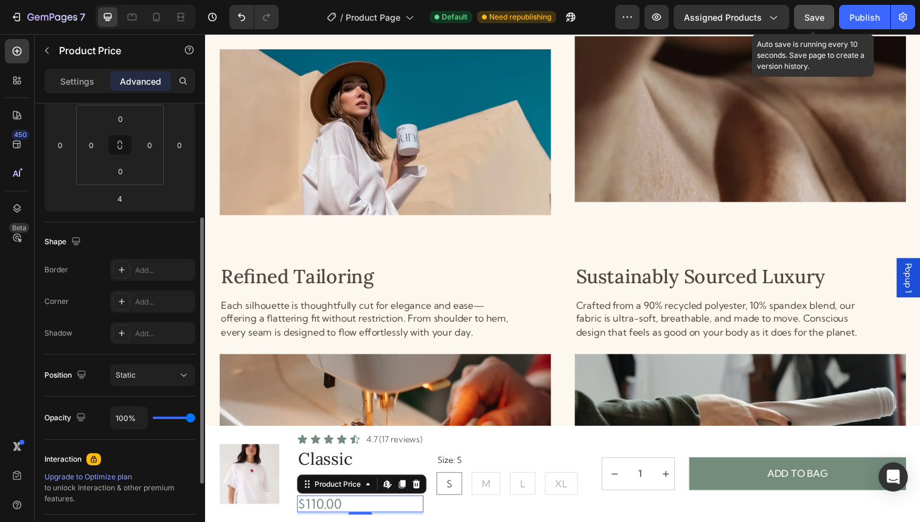
click at [814, 13] on span "Save" at bounding box center [815, 17] width 20 height 10
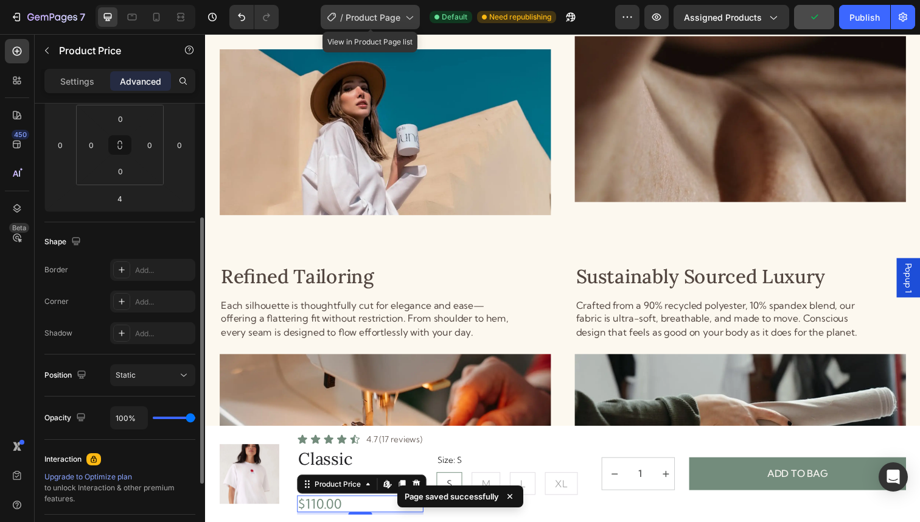
click at [399, 18] on span "Product Page" at bounding box center [373, 17] width 55 height 13
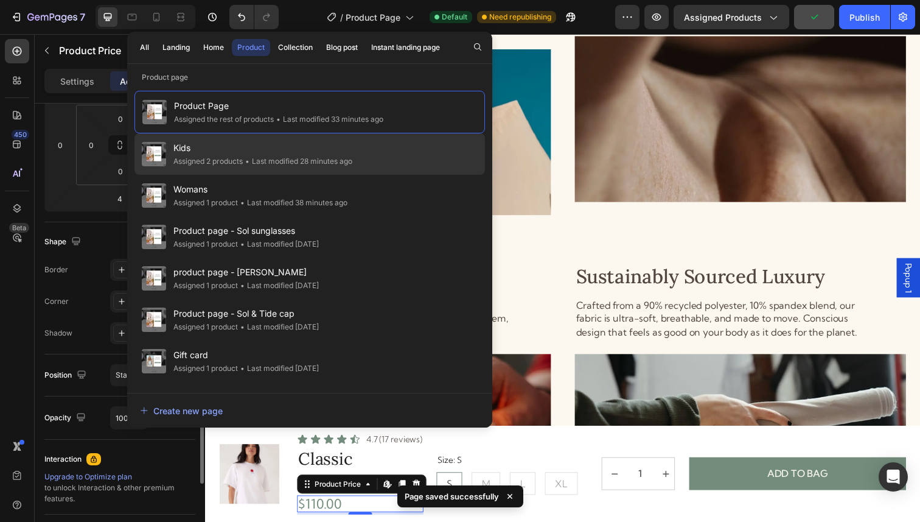
click at [275, 175] on div "Kids Assigned 2 products • Last modified 28 minutes ago" at bounding box center [310, 195] width 351 height 41
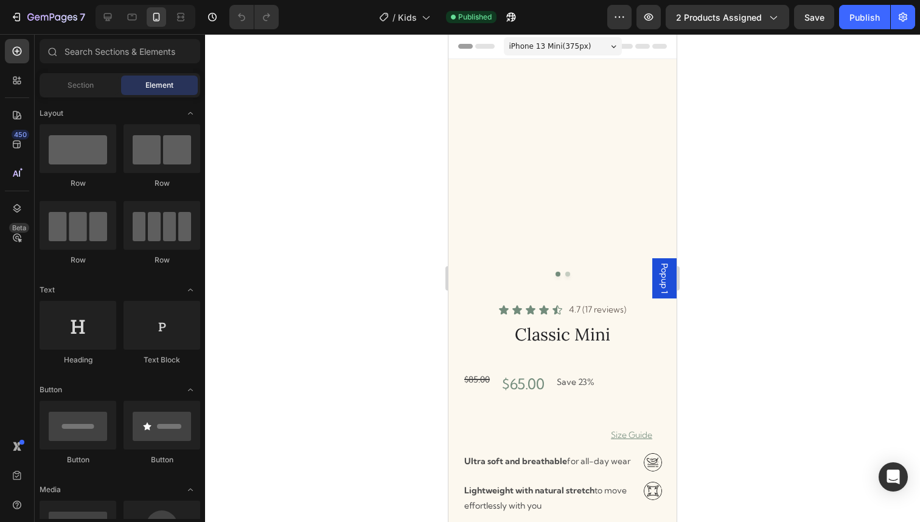
radio input "false"
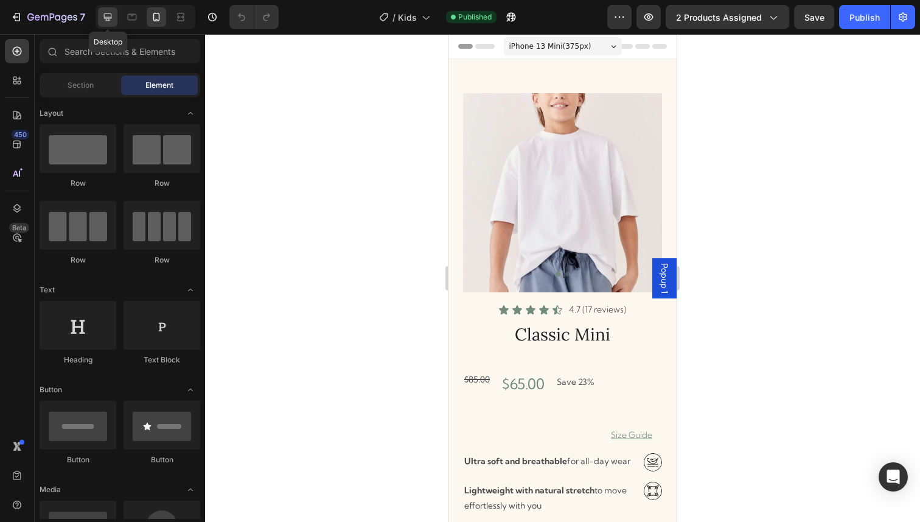
click at [114, 14] on icon at bounding box center [108, 17] width 12 height 12
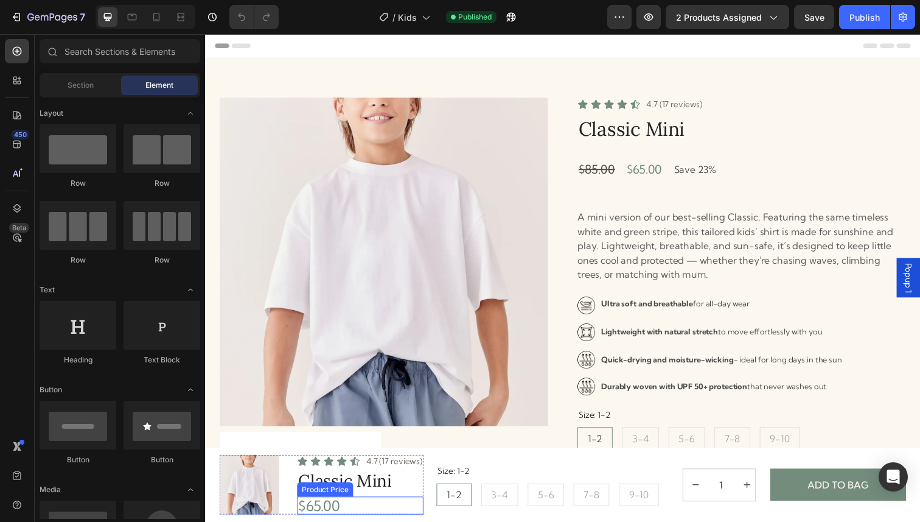
click at [374, 506] on div "$65.00" at bounding box center [363, 515] width 129 height 18
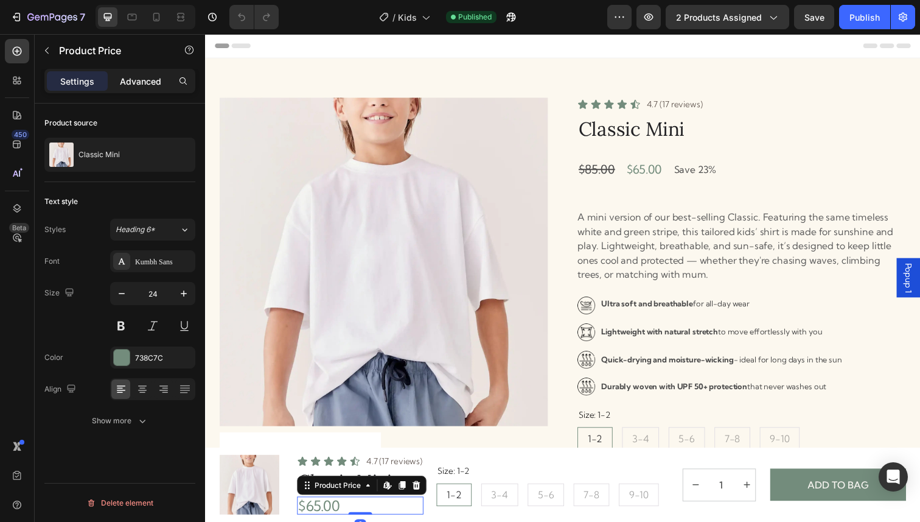
click at [141, 82] on p "Advanced" at bounding box center [140, 81] width 41 height 13
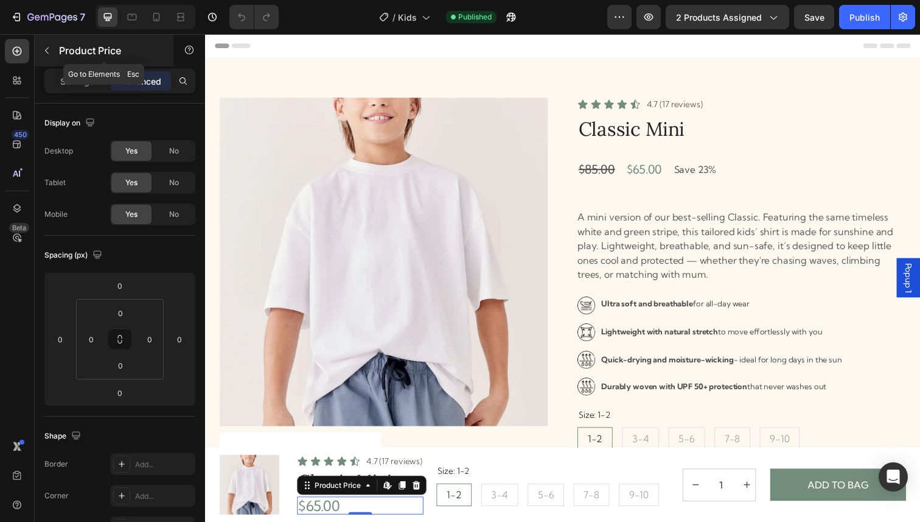
click at [44, 47] on icon "button" at bounding box center [47, 51] width 10 height 10
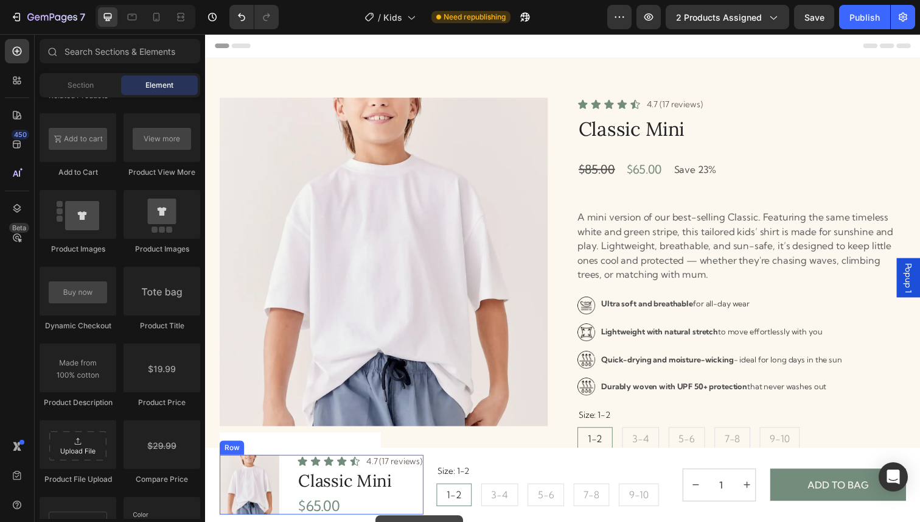
scroll to position [121, 0]
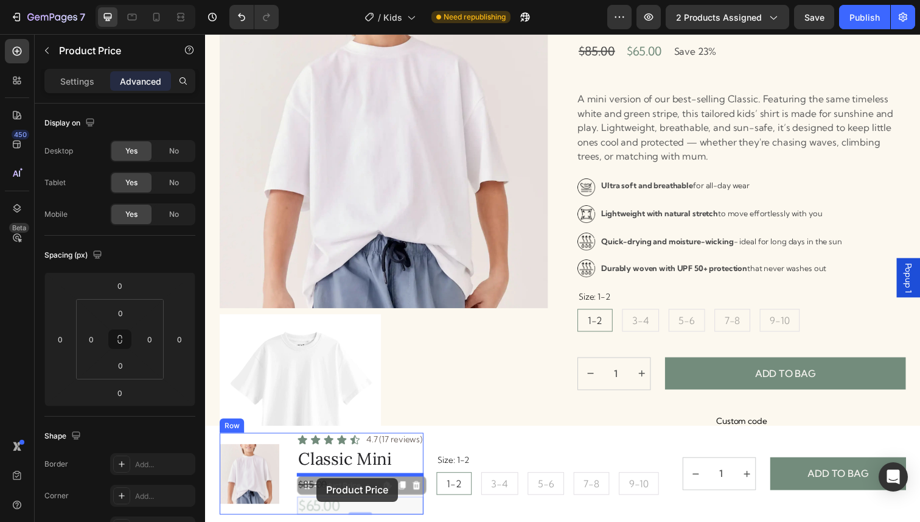
drag, startPoint x: 320, startPoint y: 518, endPoint x: 318, endPoint y: 486, distance: 31.7
type input "4"
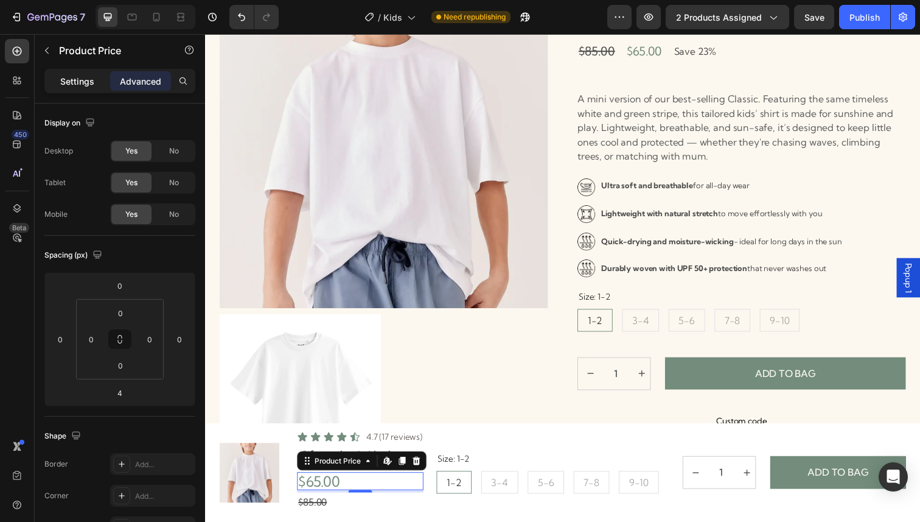
click at [89, 79] on p "Settings" at bounding box center [77, 81] width 34 height 13
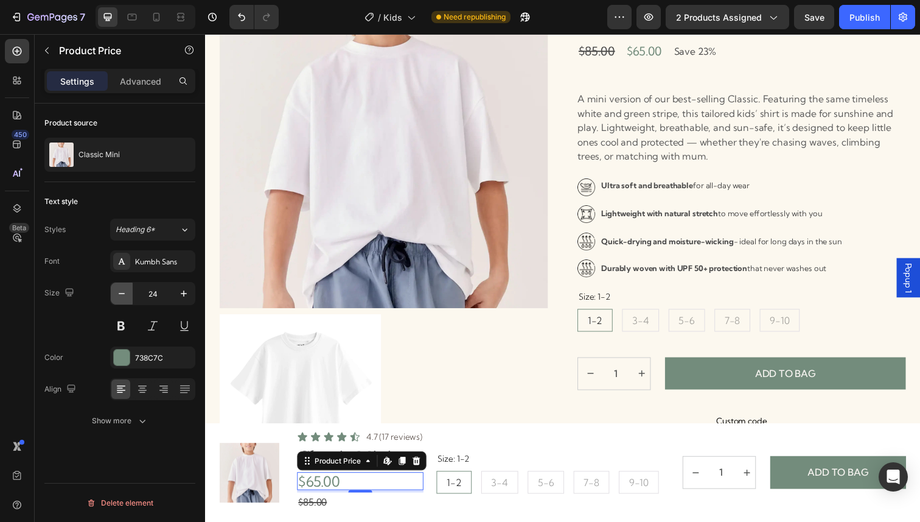
click at [121, 290] on icon "button" at bounding box center [122, 293] width 12 height 12
type input "21"
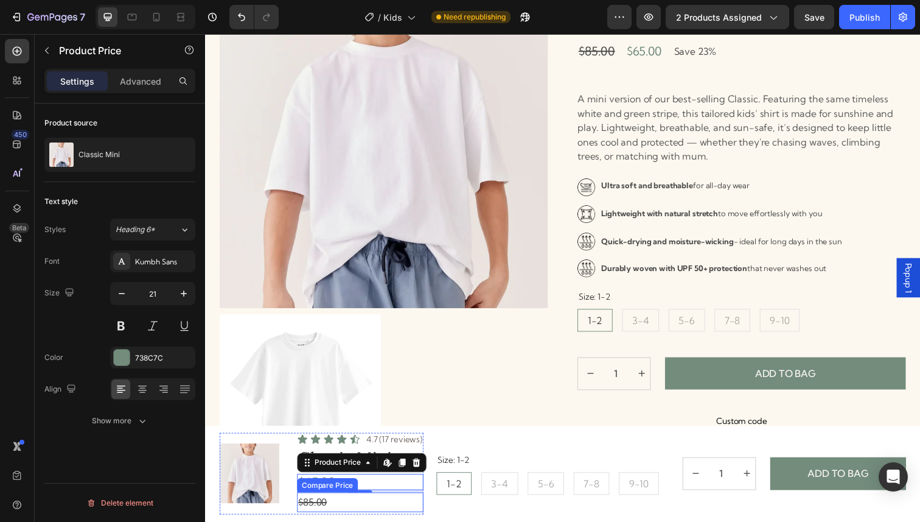
click at [351, 508] on div "$85.00" at bounding box center [363, 512] width 129 height 20
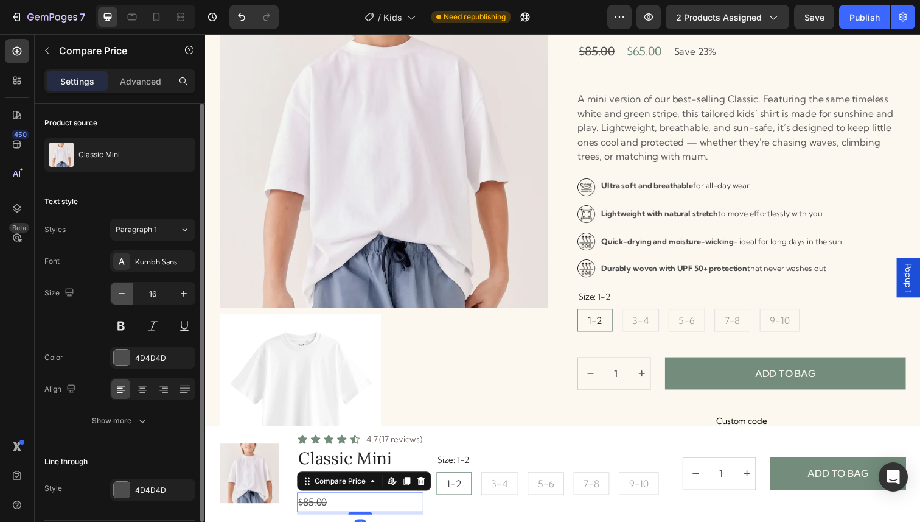
click at [121, 290] on icon "button" at bounding box center [122, 293] width 12 height 12
type input "15"
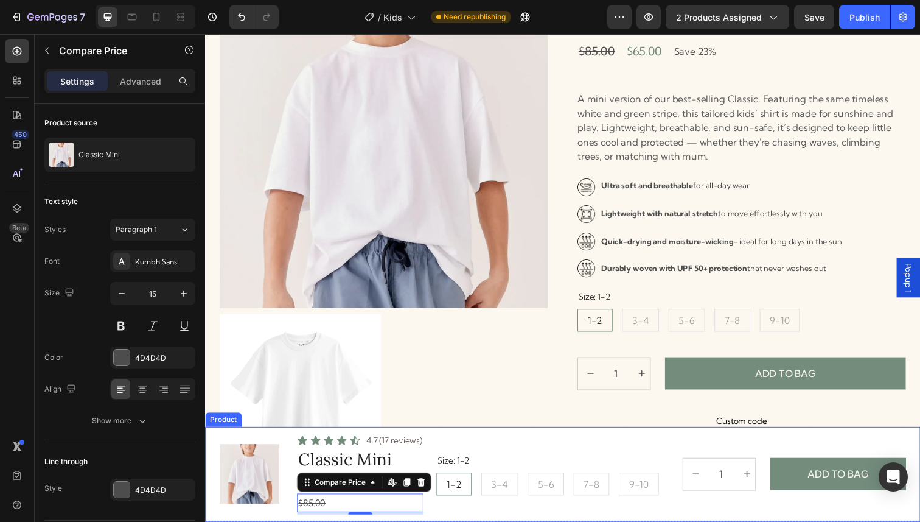
click at [498, 450] on div "Size: 1-2 1-2 1-2 1-2 3-4 3-4 3-4 5-6 5-6 5-6 7-8 7-8 7-8 9-10 9-10 9-10 Produc…" at bounding box center [681, 483] width 480 height 83
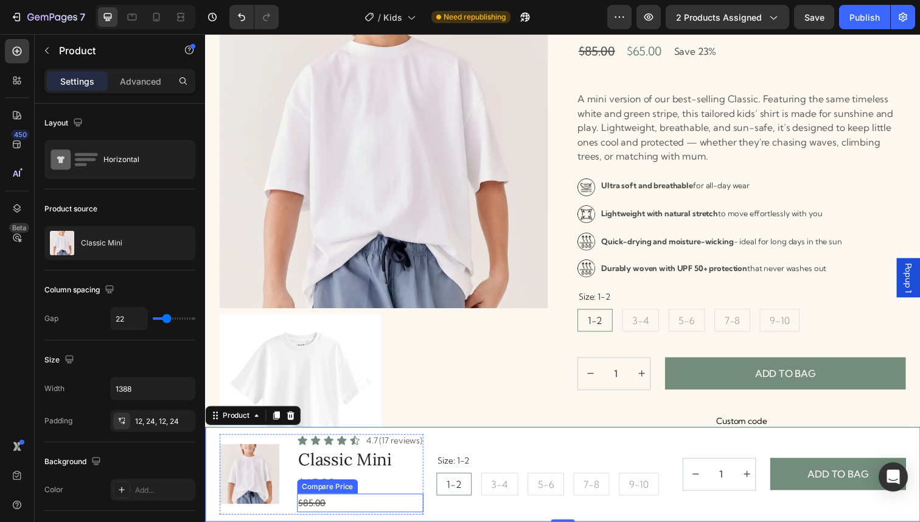
click at [323, 508] on div "$85.00" at bounding box center [363, 512] width 129 height 19
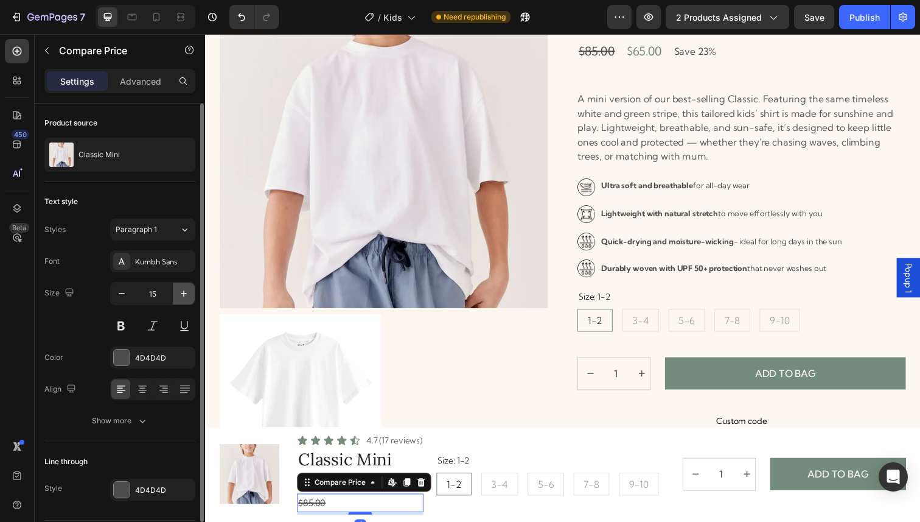
click at [176, 295] on button "button" at bounding box center [184, 293] width 22 height 22
type input "16"
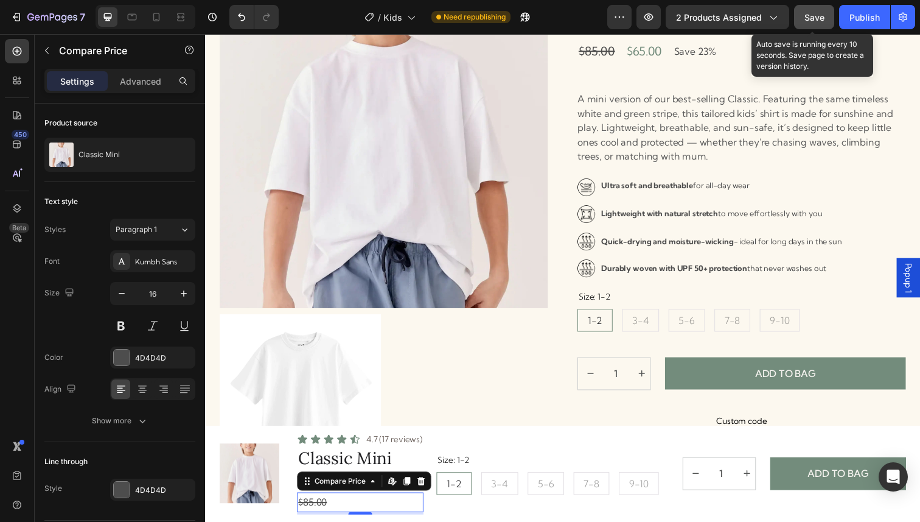
click at [825, 19] on button "Save" at bounding box center [814, 17] width 40 height 24
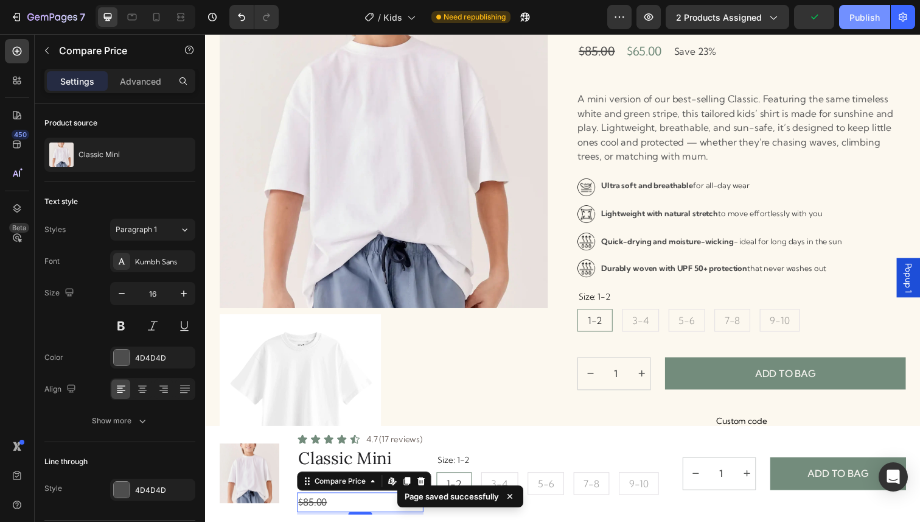
click at [859, 12] on div "Publish" at bounding box center [865, 17] width 30 height 13
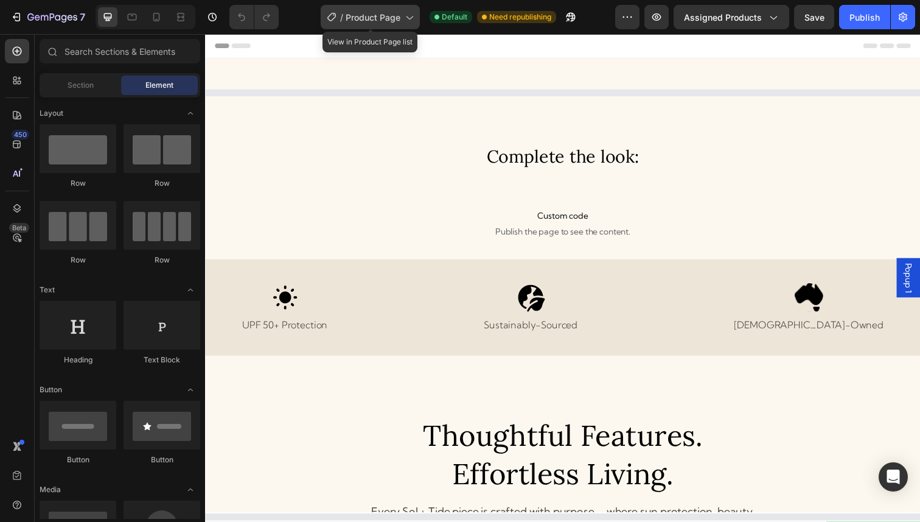
click at [396, 18] on span "Product Page" at bounding box center [373, 17] width 55 height 13
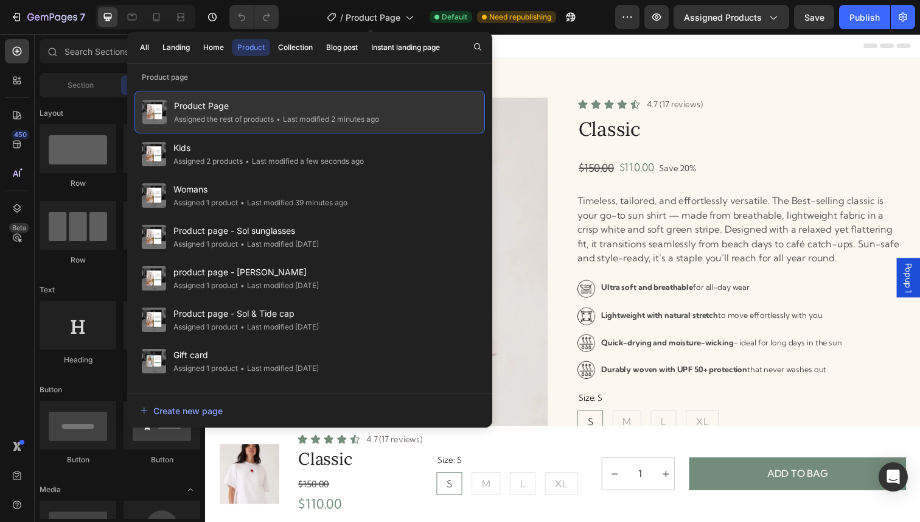
radio input "false"
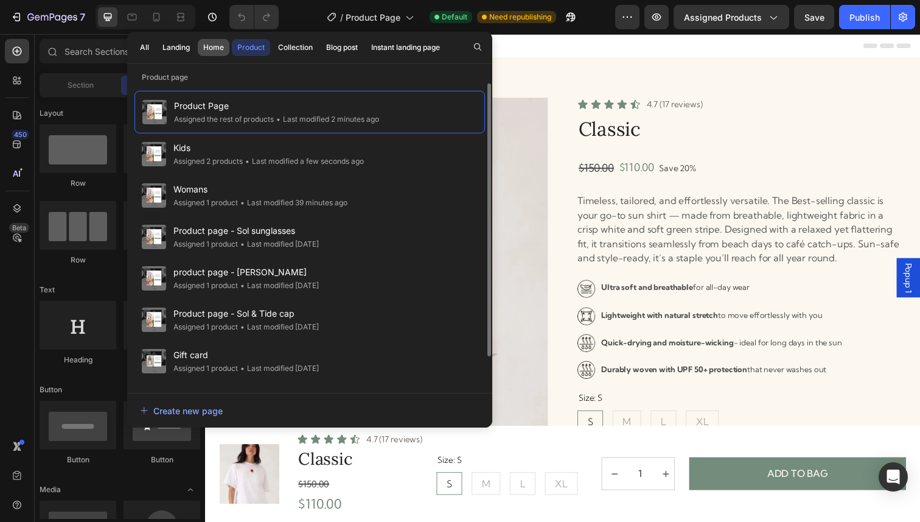
click at [216, 50] on div "Home" at bounding box center [213, 47] width 21 height 11
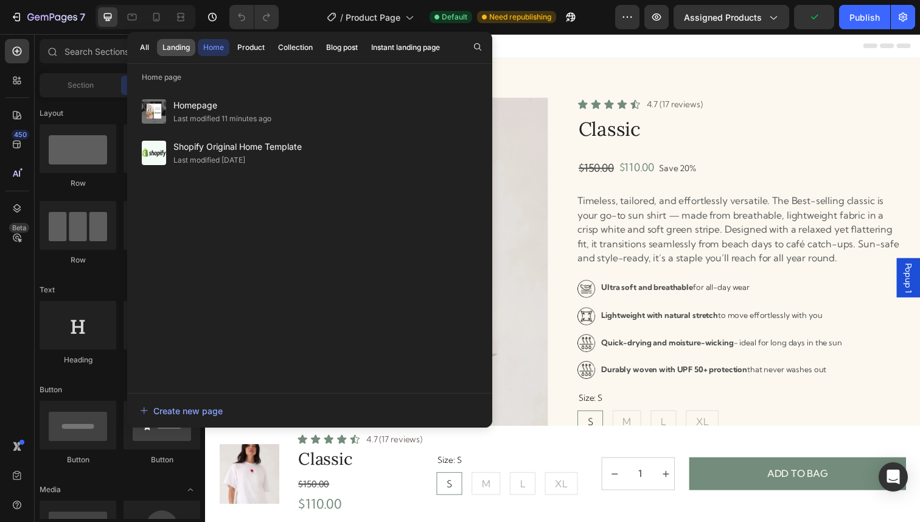
click at [173, 49] on div "Landing" at bounding box center [175, 47] width 27 height 11
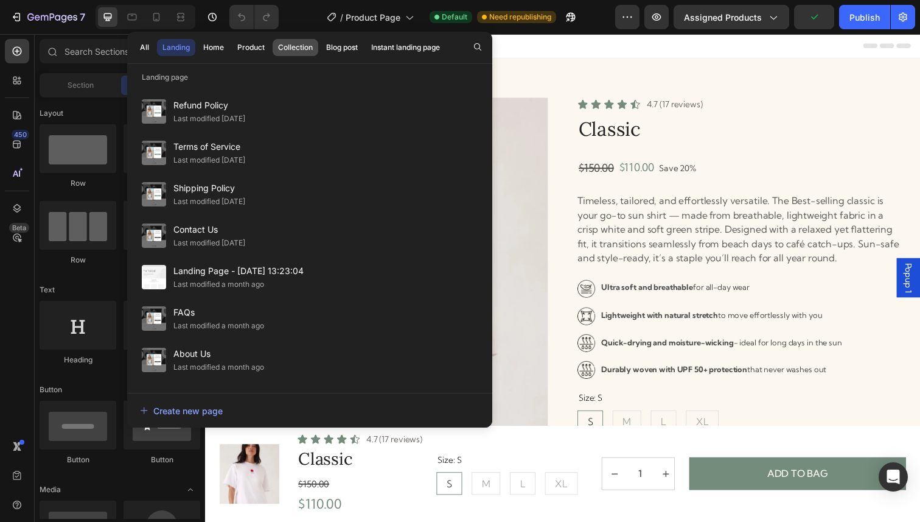
click at [296, 44] on div "Collection" at bounding box center [295, 47] width 35 height 11
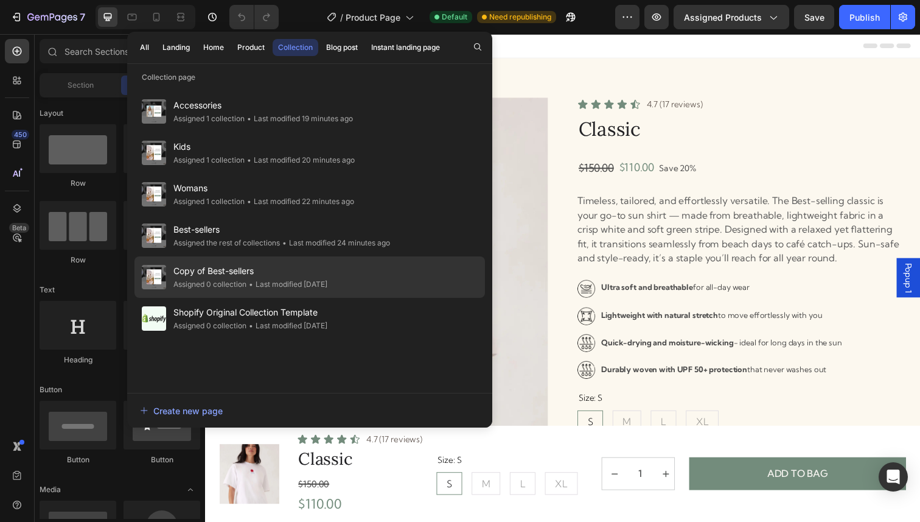
click at [265, 286] on div "• Last modified 11 days ago" at bounding box center [286, 284] width 81 height 12
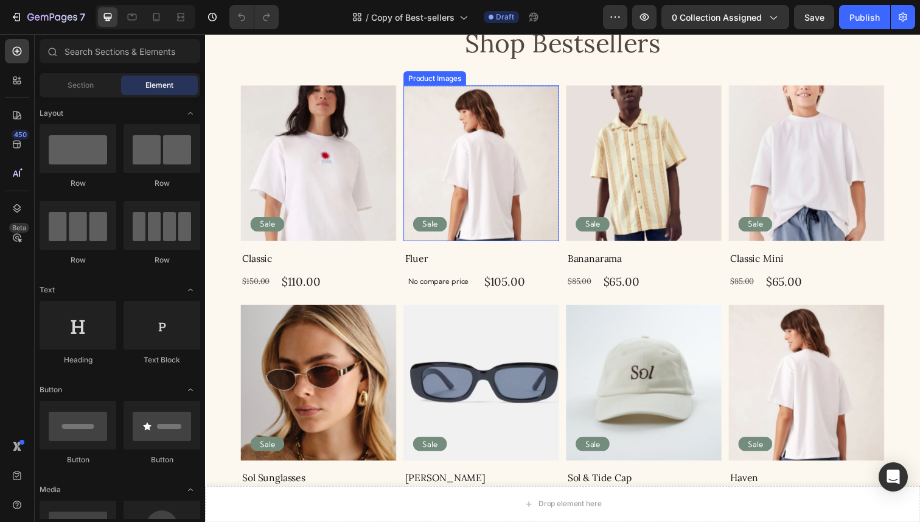
scroll to position [82, 0]
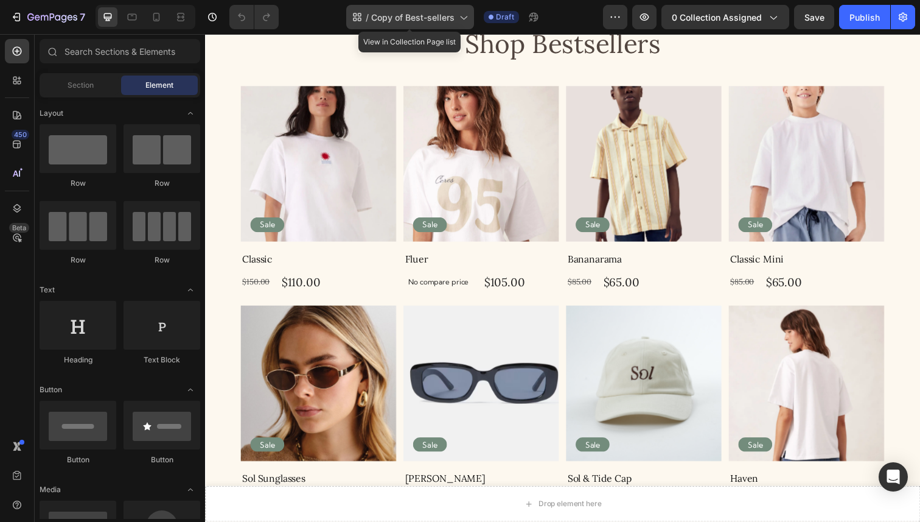
click at [452, 20] on span "Copy of Best-sellers" at bounding box center [412, 17] width 83 height 13
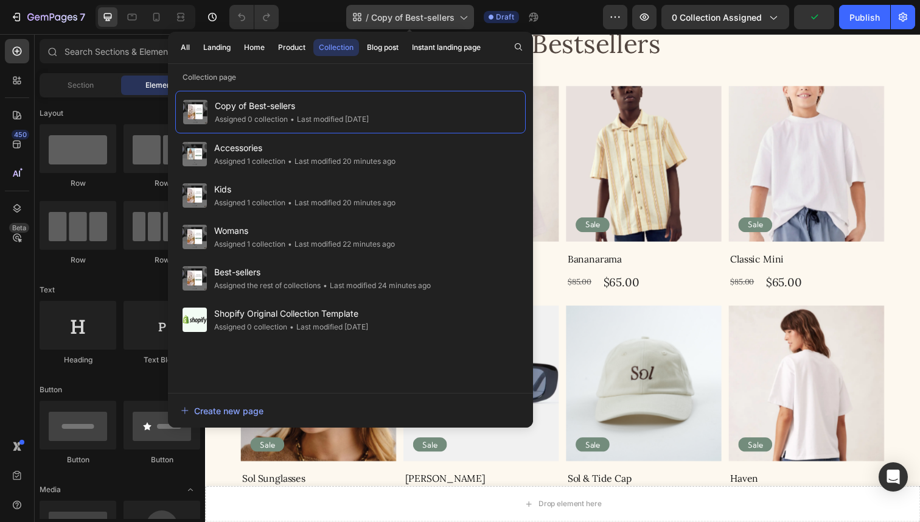
click at [411, 19] on span "Copy of Best-sellers" at bounding box center [412, 17] width 83 height 13
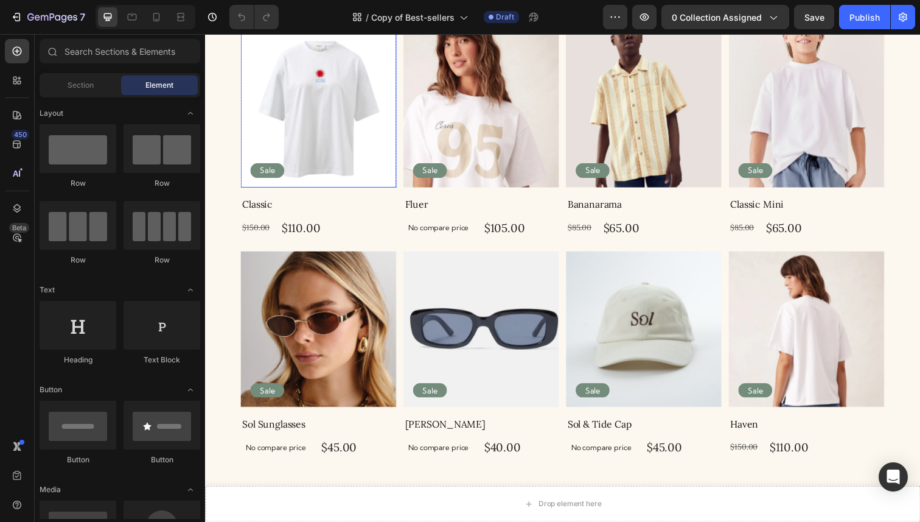
scroll to position [138, 0]
click at [357, 165] on img at bounding box center [321, 111] width 159 height 159
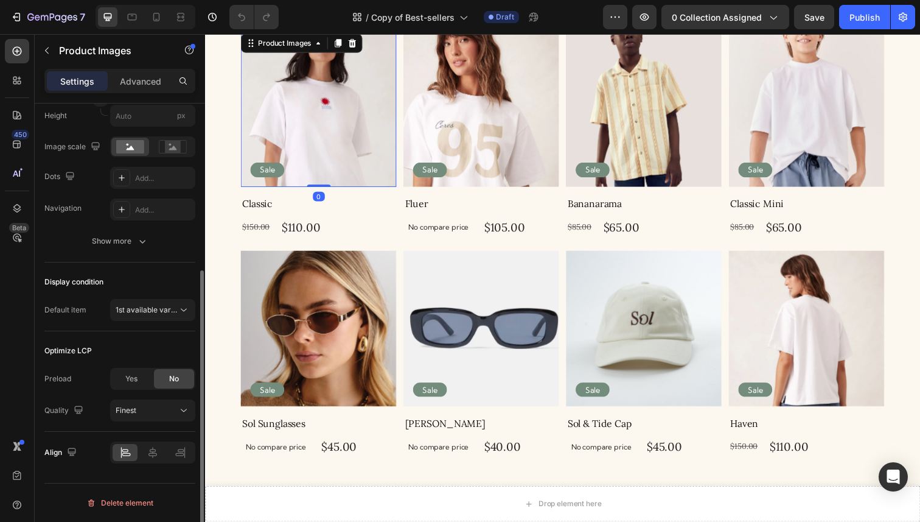
scroll to position [0, 0]
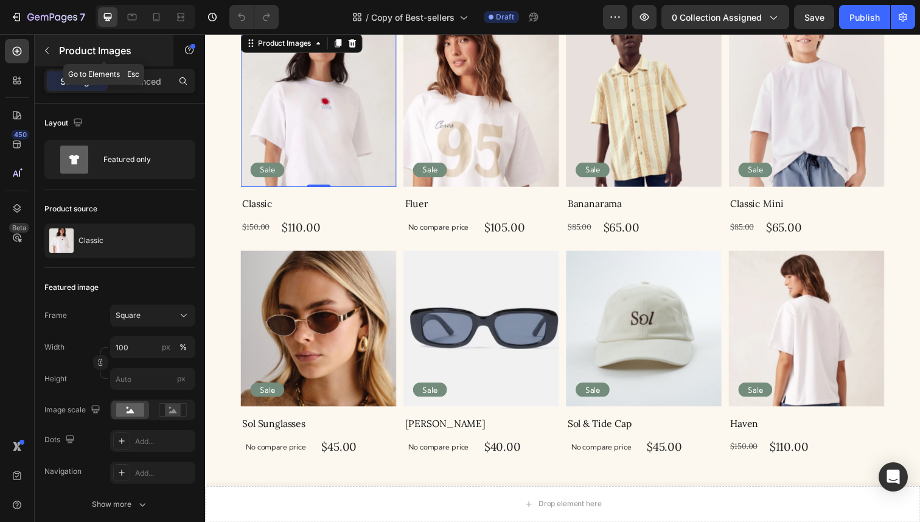
click at [51, 55] on icon "button" at bounding box center [47, 51] width 10 height 10
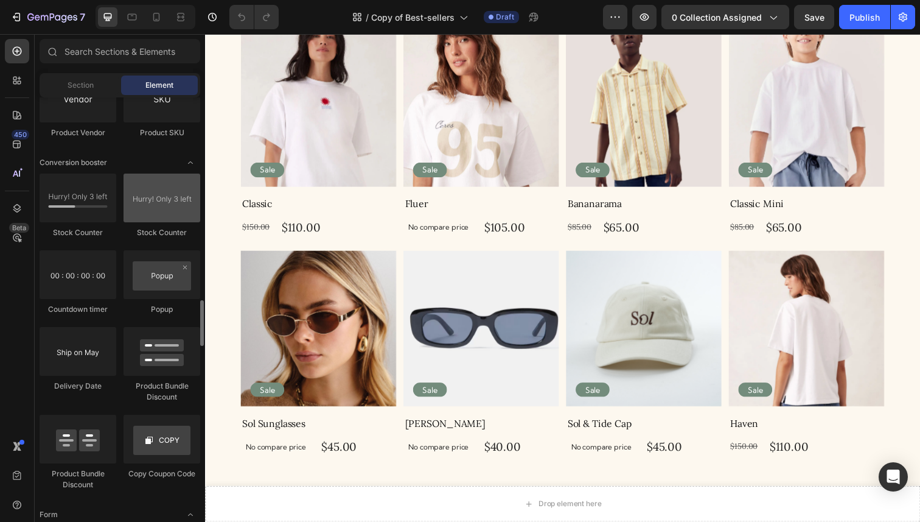
scroll to position [2379, 0]
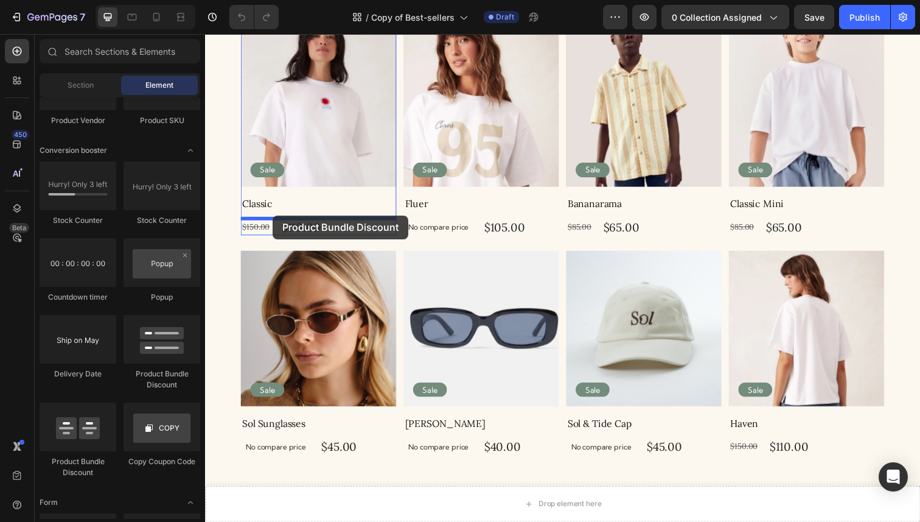
drag, startPoint x: 365, startPoint y: 372, endPoint x: 274, endPoint y: 219, distance: 178.0
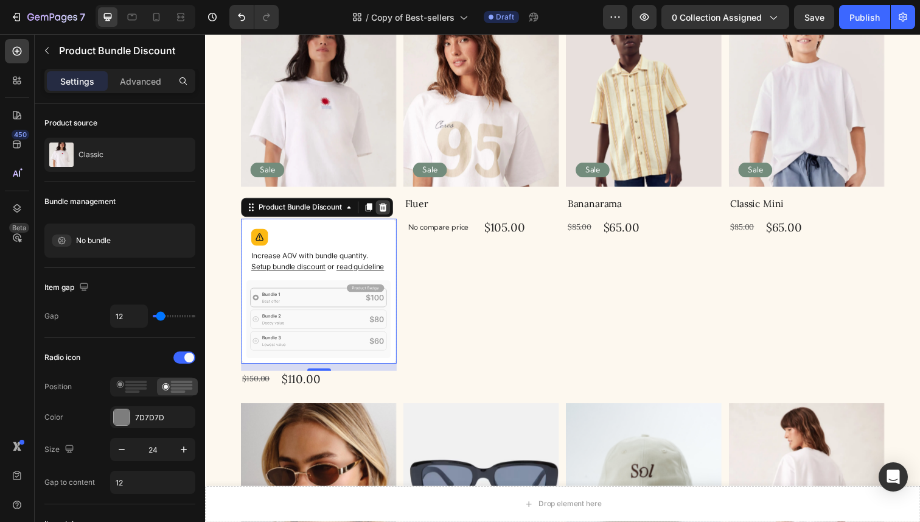
click at [389, 208] on icon at bounding box center [387, 211] width 8 height 9
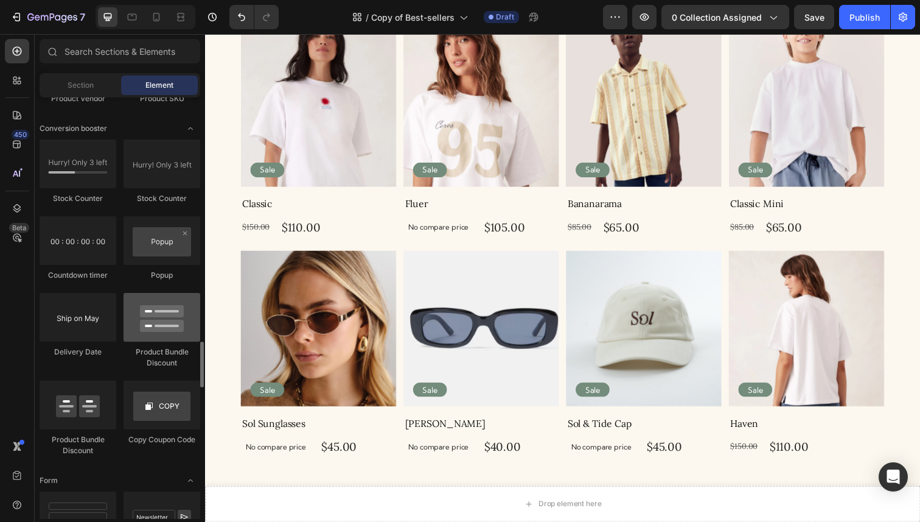
scroll to position [2402, 0]
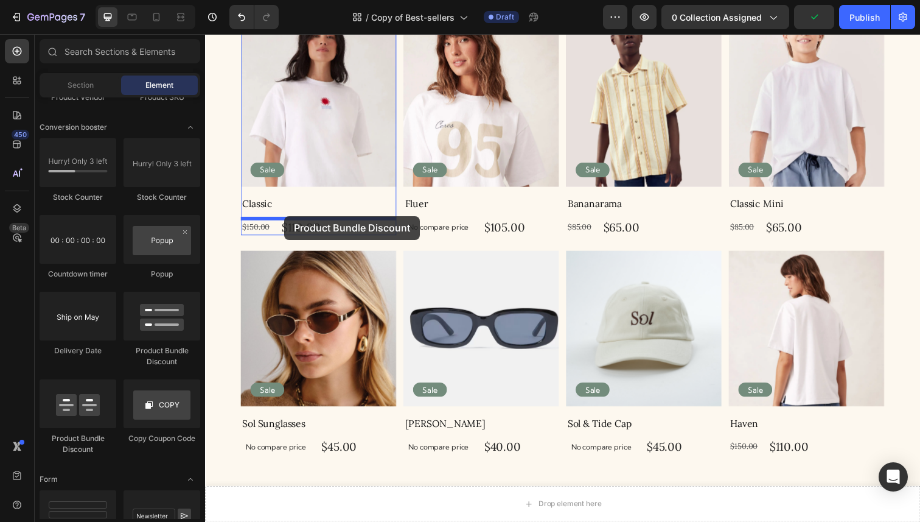
drag, startPoint x: 305, startPoint y: 455, endPoint x: 286, endPoint y: 220, distance: 235.7
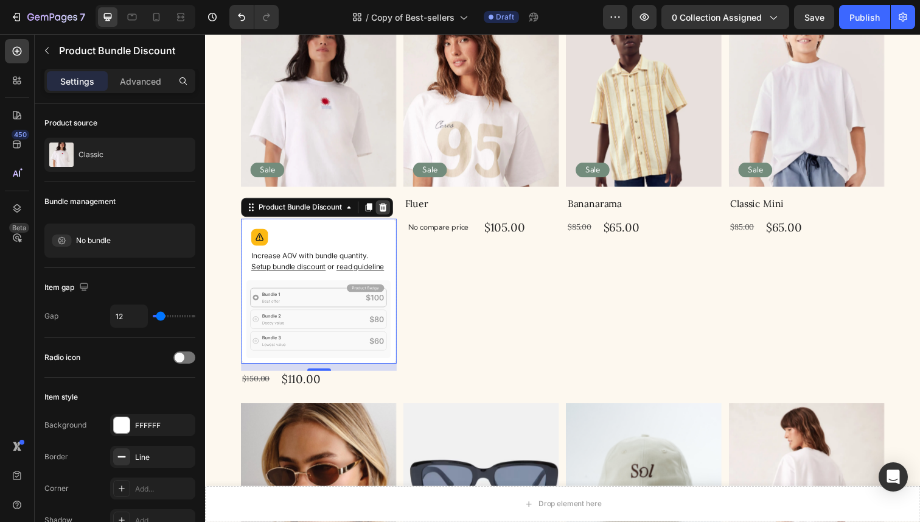
click at [384, 212] on icon at bounding box center [387, 211] width 10 height 10
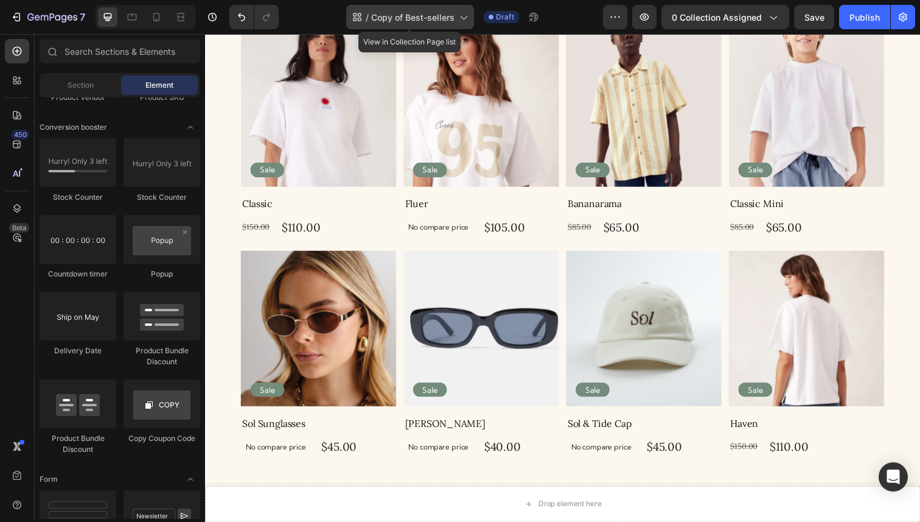
click at [400, 20] on span "Copy of Best-sellers" at bounding box center [412, 17] width 83 height 13
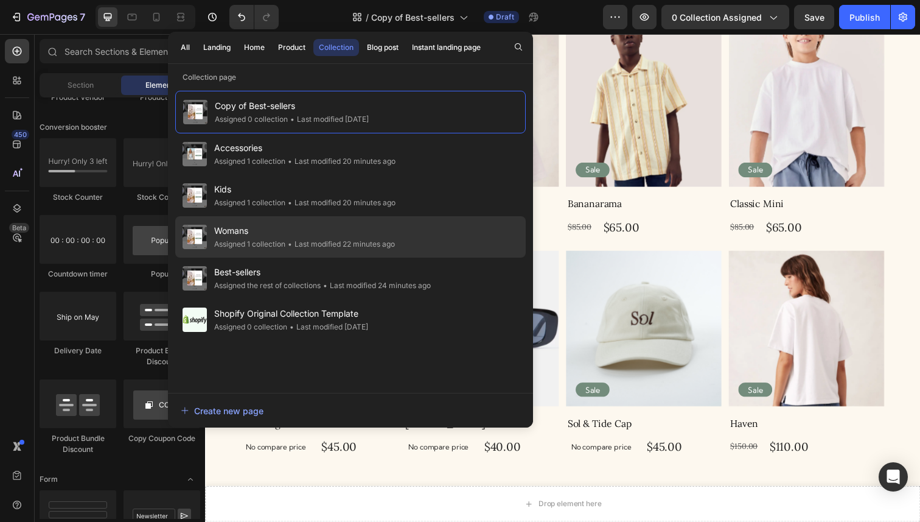
click at [340, 257] on div "Womans Assigned 1 collection • Last modified 22 minutes ago" at bounding box center [350, 277] width 351 height 41
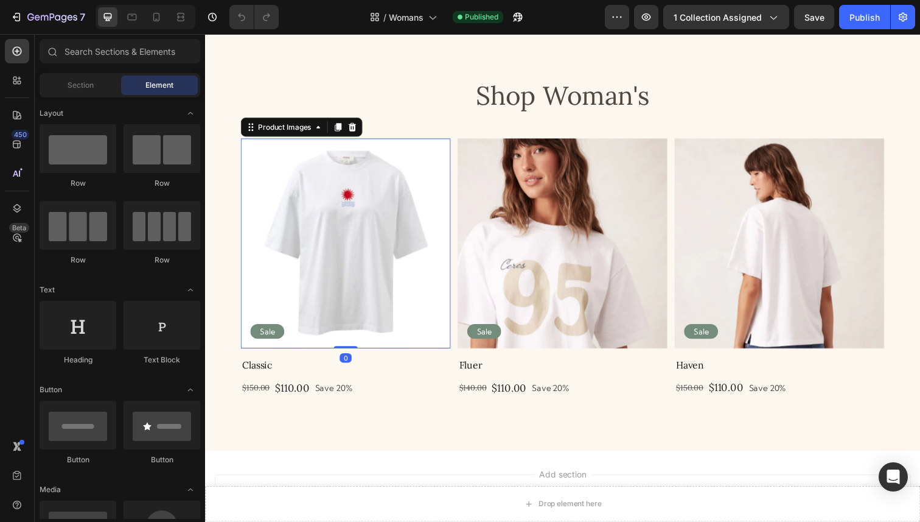
click at [349, 274] on img at bounding box center [349, 248] width 214 height 214
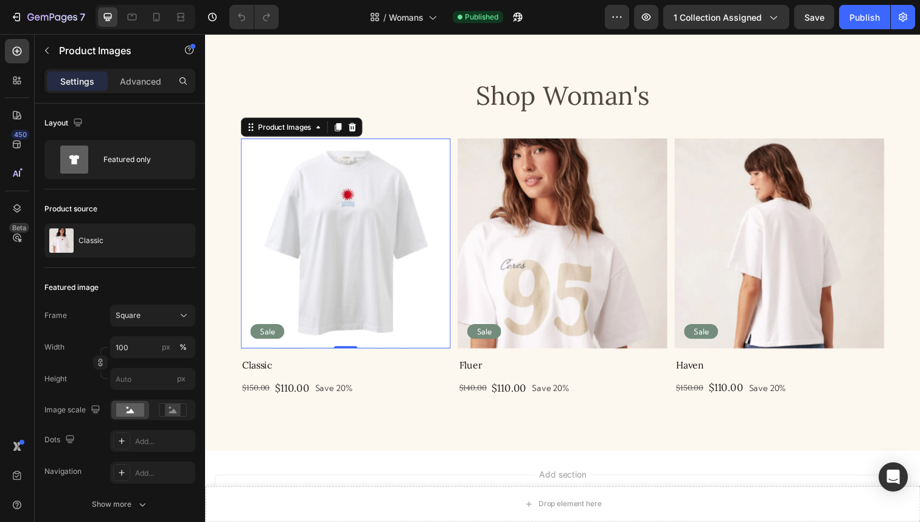
click at [379, 253] on img at bounding box center [349, 248] width 214 height 214
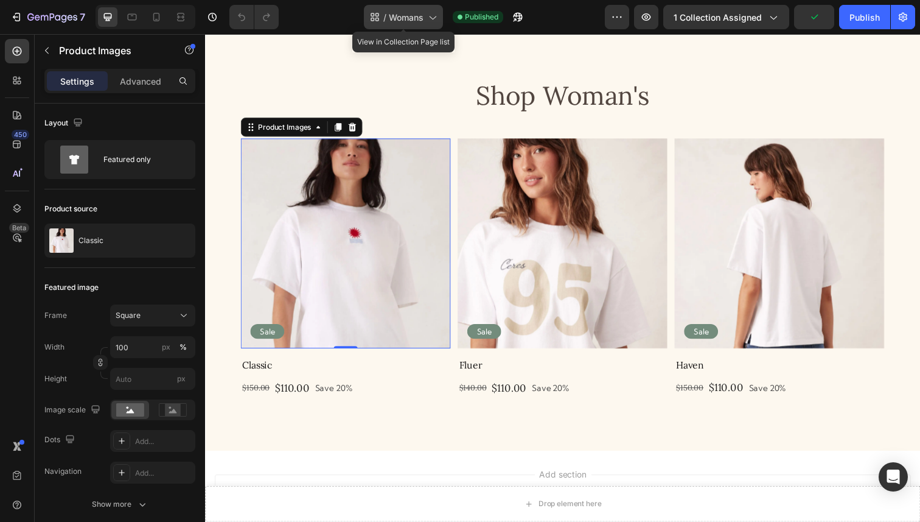
click at [428, 15] on icon at bounding box center [432, 17] width 12 height 12
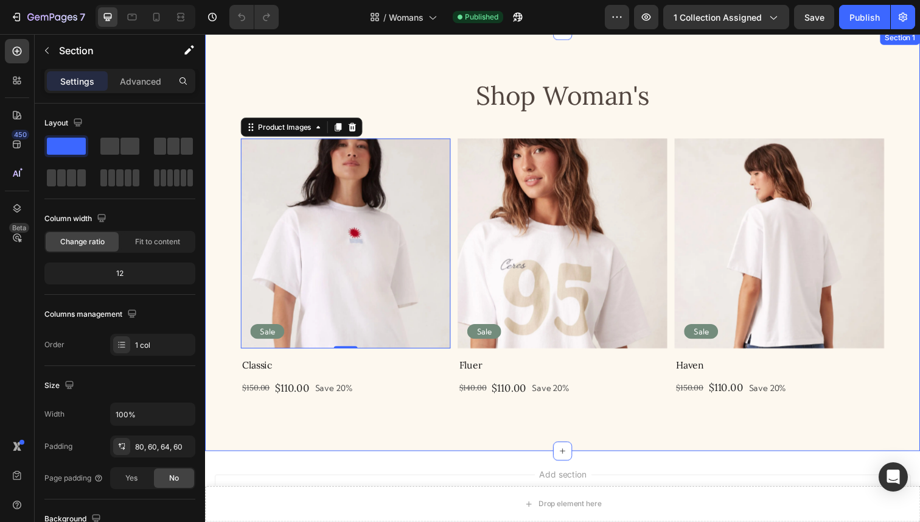
click at [670, 66] on div "Shop Woman's Heading Product Images 0 Sale Text Block Row Classic Product Title…" at bounding box center [570, 244] width 730 height 429
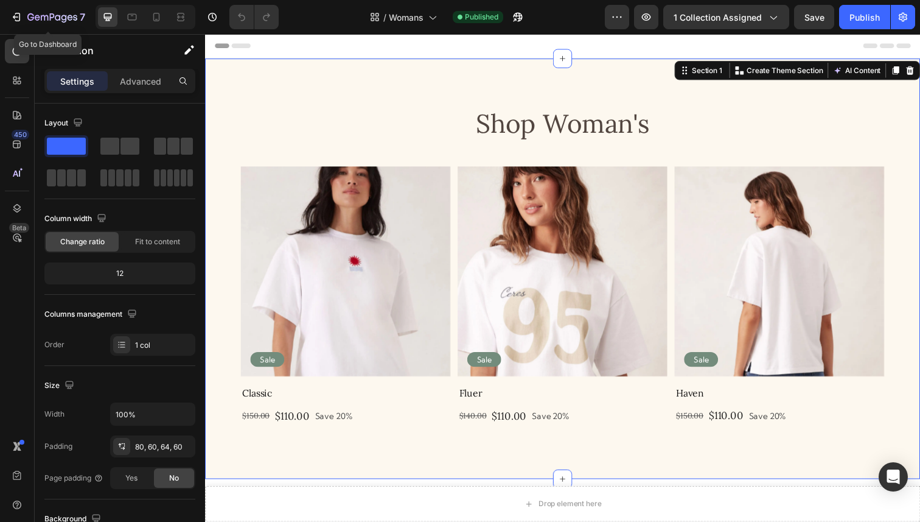
click at [64, 0] on div "7 Go to Dashboard Version history / Womans Published Preview 1 collection assig…" at bounding box center [460, 17] width 920 height 35
click at [65, 11] on div "7" at bounding box center [56, 17] width 58 height 15
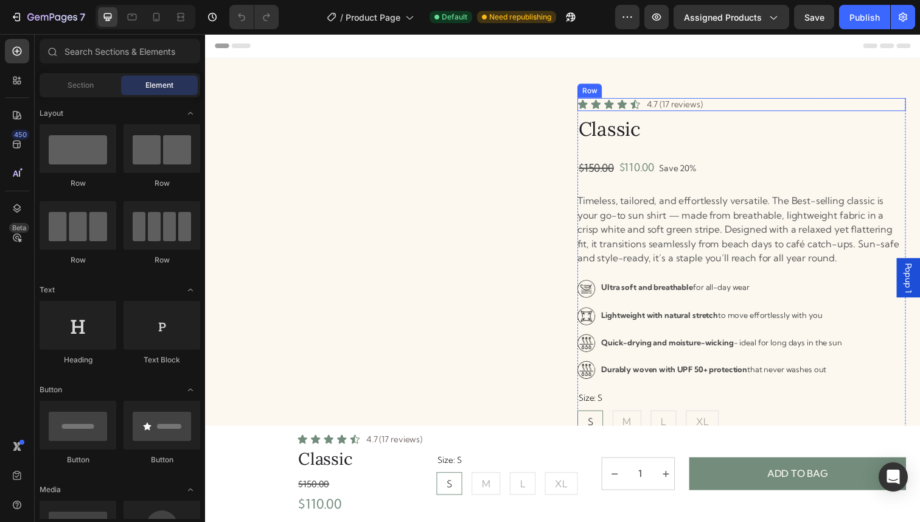
radio input "false"
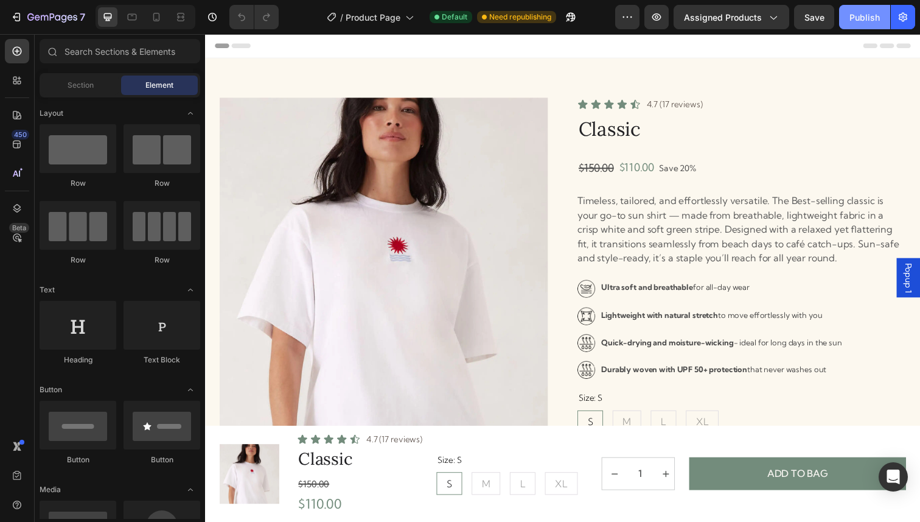
click at [853, 15] on div "Publish" at bounding box center [865, 17] width 30 height 13
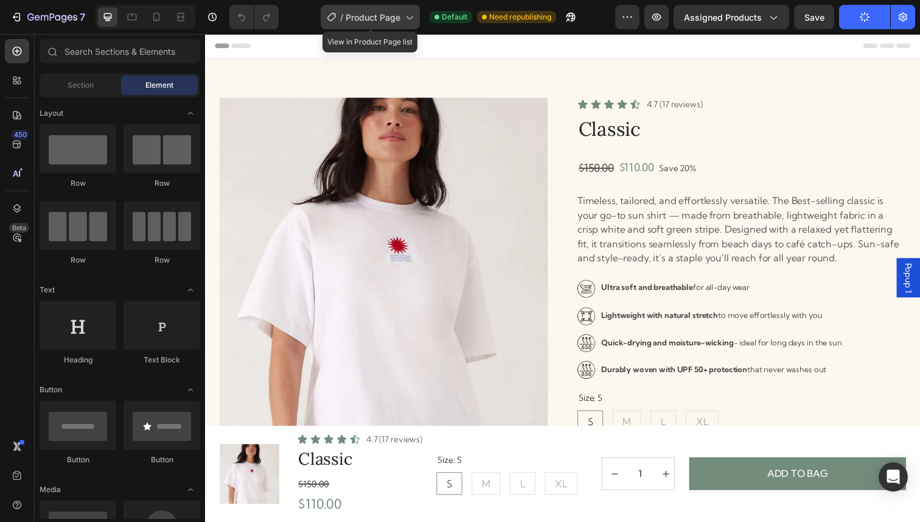
click at [382, 14] on span "Product Page" at bounding box center [373, 17] width 55 height 13
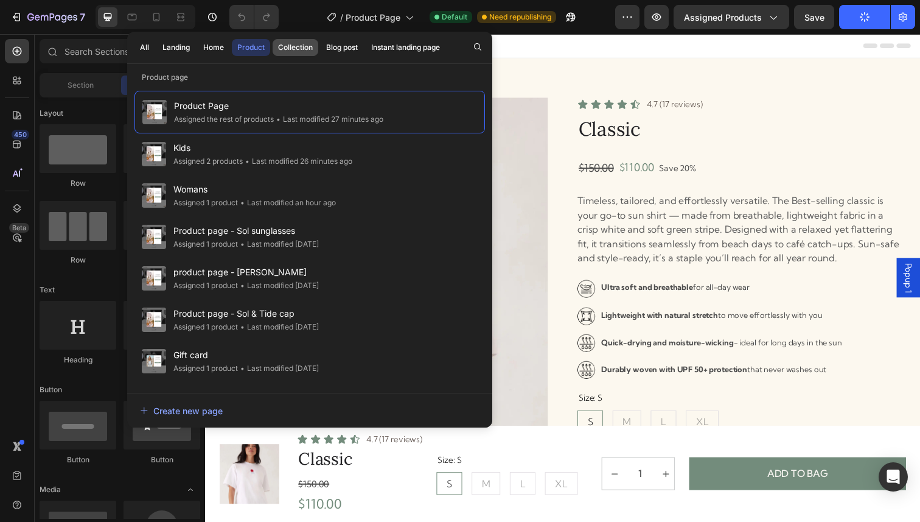
click at [296, 52] on div "Collection" at bounding box center [295, 47] width 35 height 11
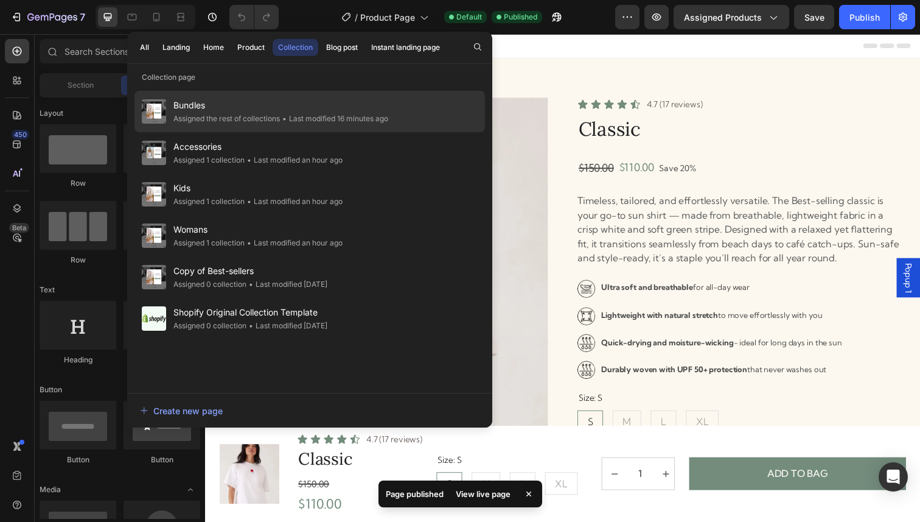
click at [252, 102] on span "Bundles" at bounding box center [280, 105] width 215 height 15
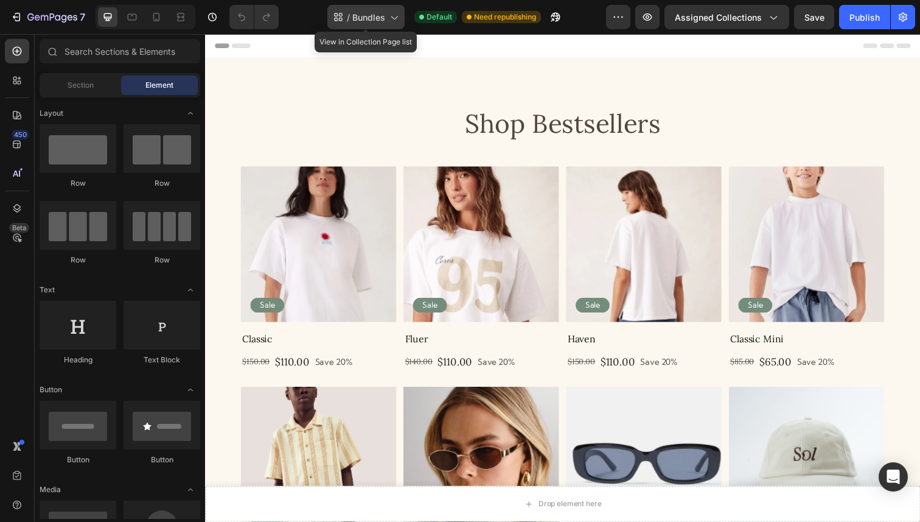
click at [386, 15] on div "/ Bundles" at bounding box center [365, 17] width 77 height 24
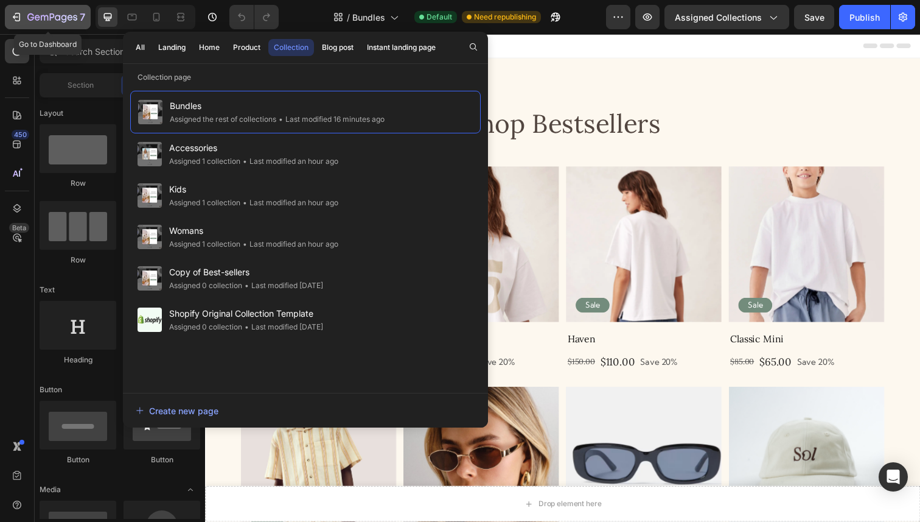
click at [27, 13] on div "7" at bounding box center [47, 17] width 75 height 15
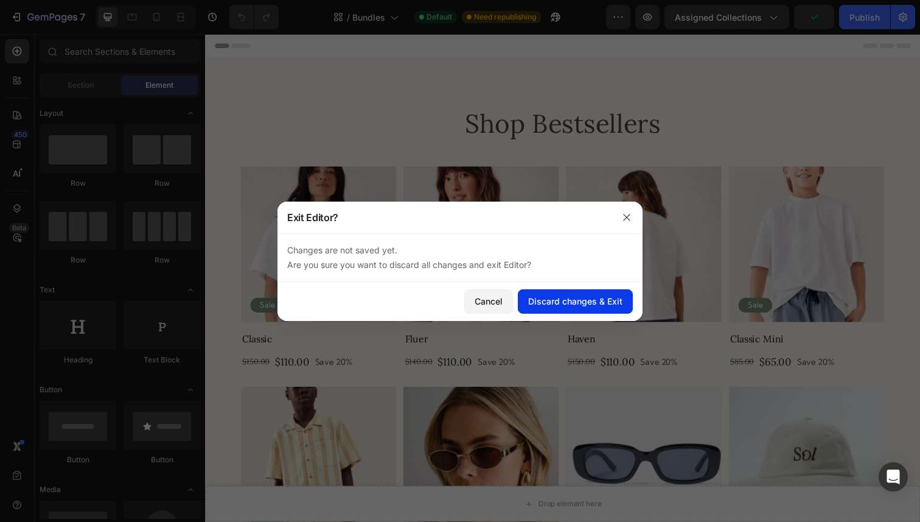
click at [594, 304] on div "Discard changes & Exit" at bounding box center [575, 301] width 94 height 13
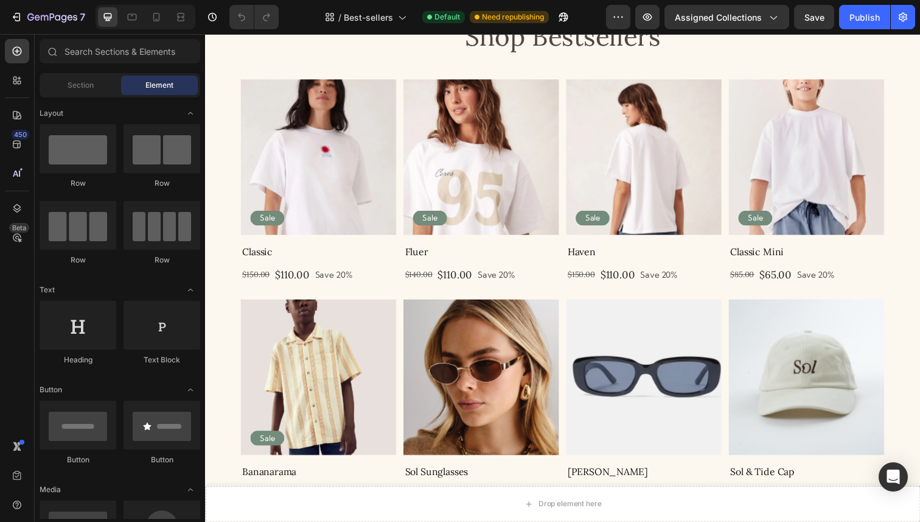
scroll to position [147, 0]
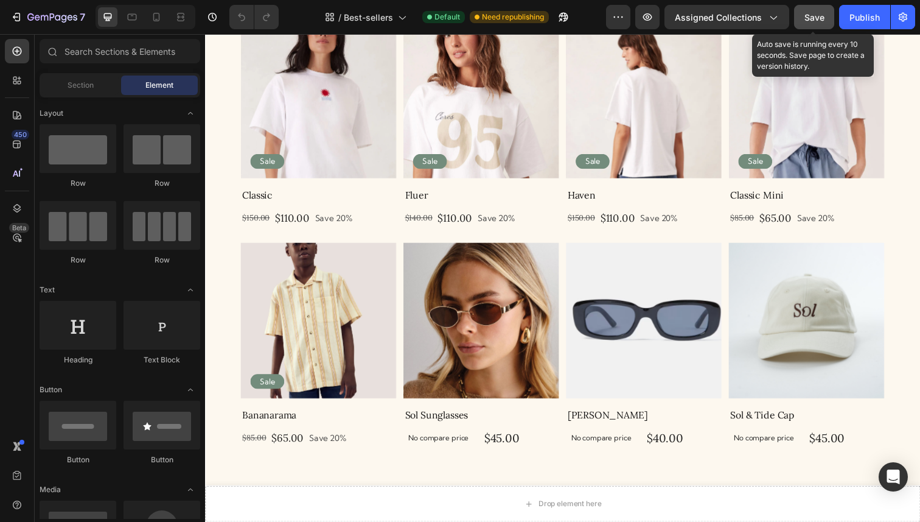
click at [819, 12] on span "Save" at bounding box center [815, 17] width 20 height 10
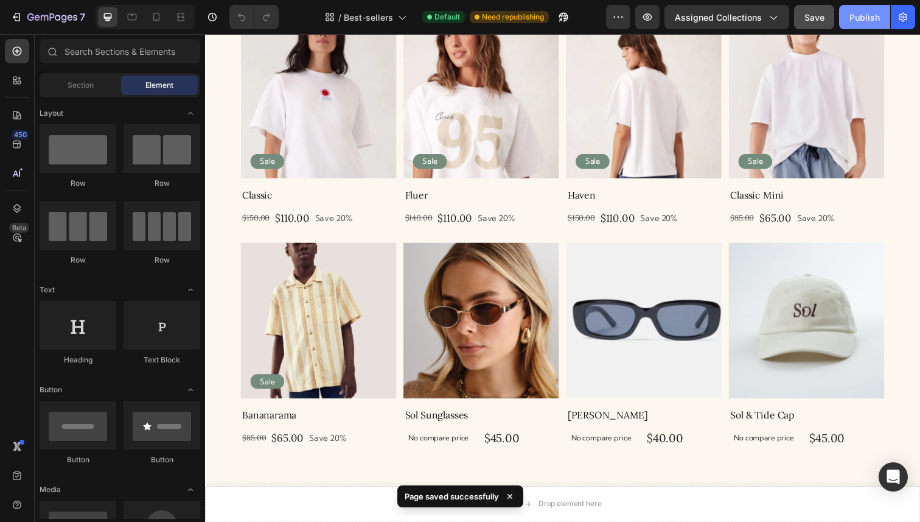
click at [849, 17] on button "Publish" at bounding box center [864, 17] width 51 height 24
